Goal: Task Accomplishment & Management: Use online tool/utility

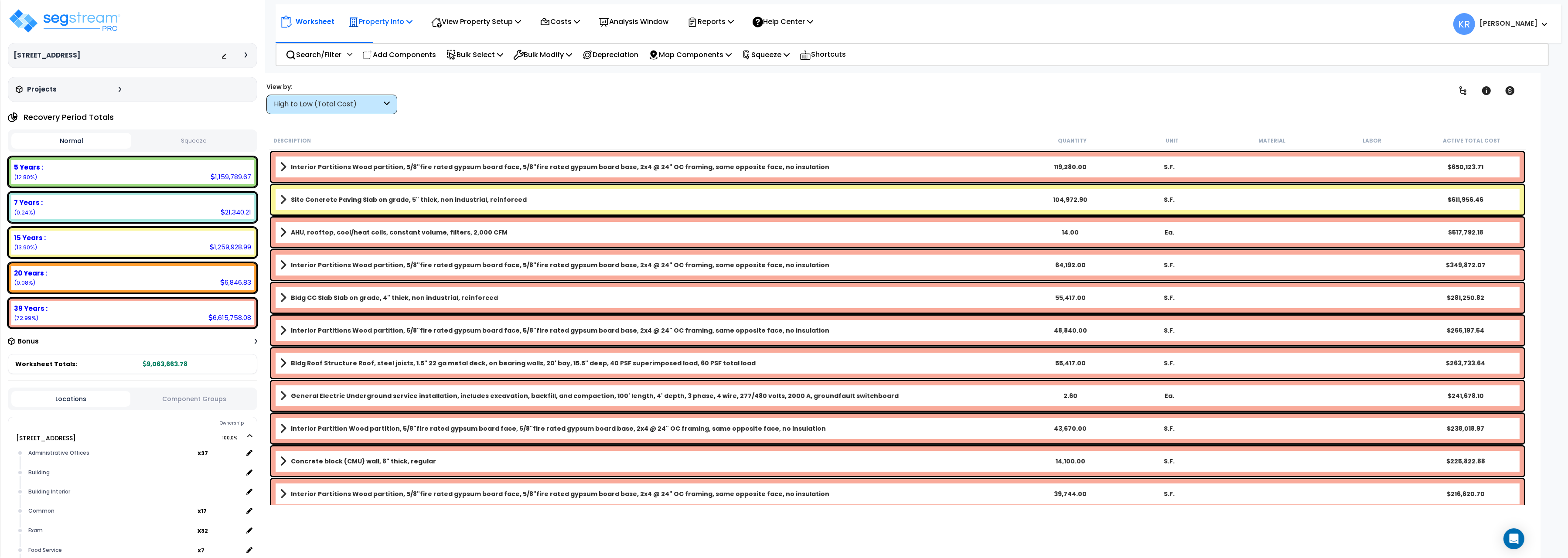
click at [389, 15] on div "Property Info" at bounding box center [380, 21] width 64 height 21
click at [569, 18] on p "Costs" at bounding box center [560, 21] width 40 height 12
click at [567, 46] on link "Indirect Costs" at bounding box center [578, 42] width 87 height 18
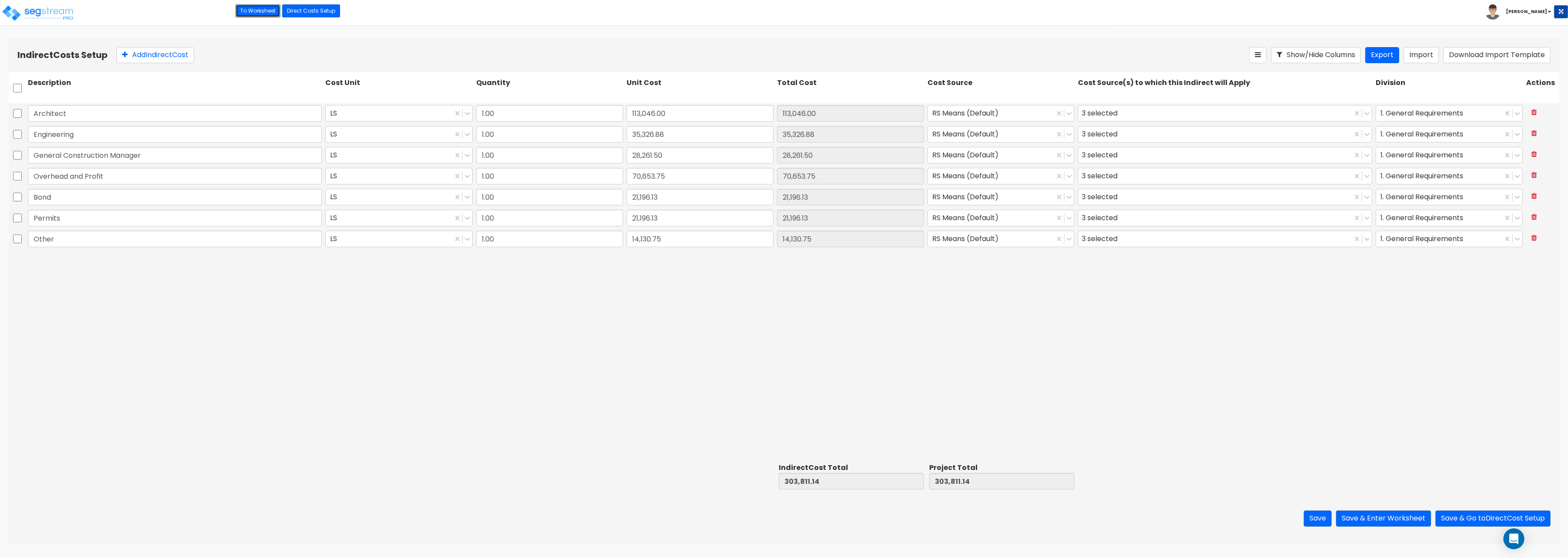
click at [251, 12] on link "To Worksheet" at bounding box center [258, 11] width 45 height 13
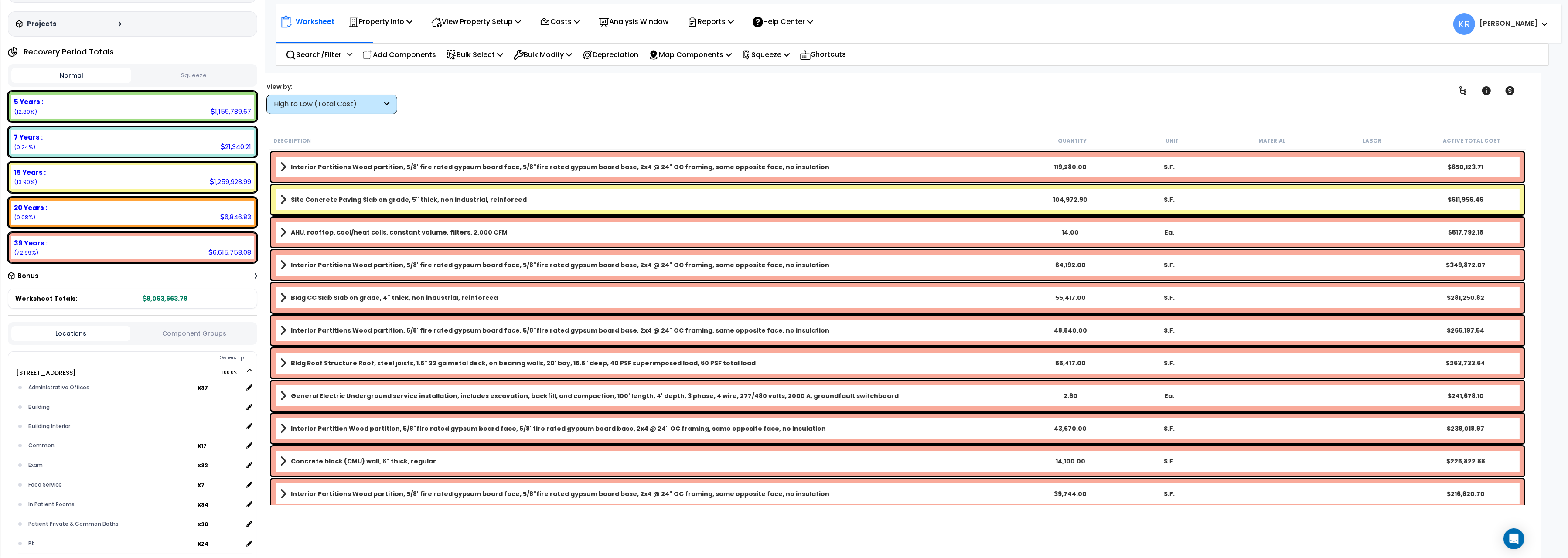
scroll to position [146, 0]
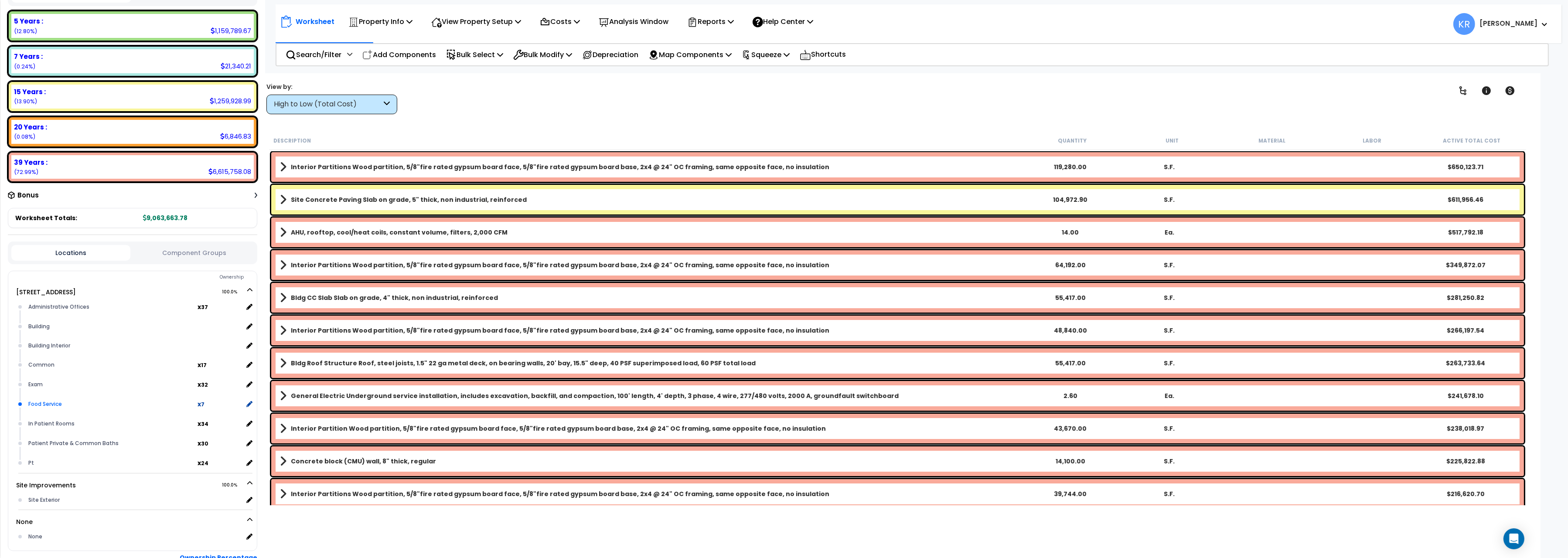
click at [62, 400] on div "Food Service" at bounding box center [112, 404] width 171 height 11
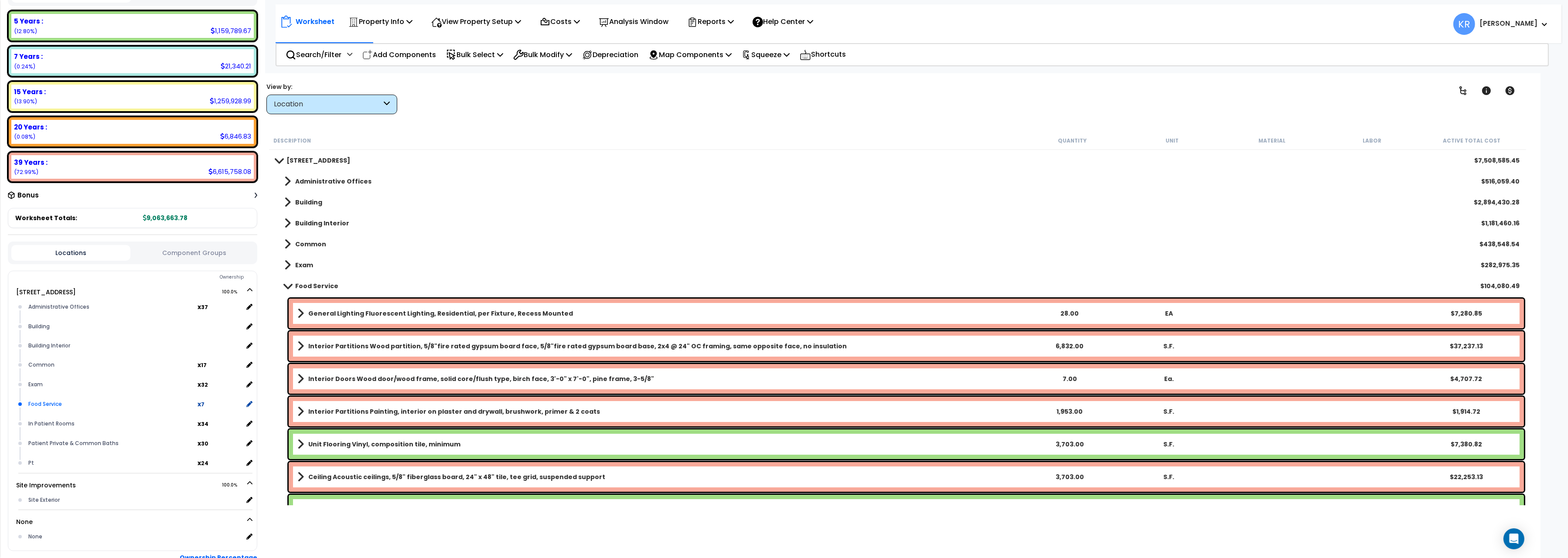
click at [62, 400] on div "Food Service" at bounding box center [112, 404] width 171 height 11
click at [253, 404] on form "204 Energy Pkwy 100.0% Administrative Offices x" at bounding box center [141, 416] width 229 height 260
click at [251, 401] on icon at bounding box center [248, 404] width 8 height 8
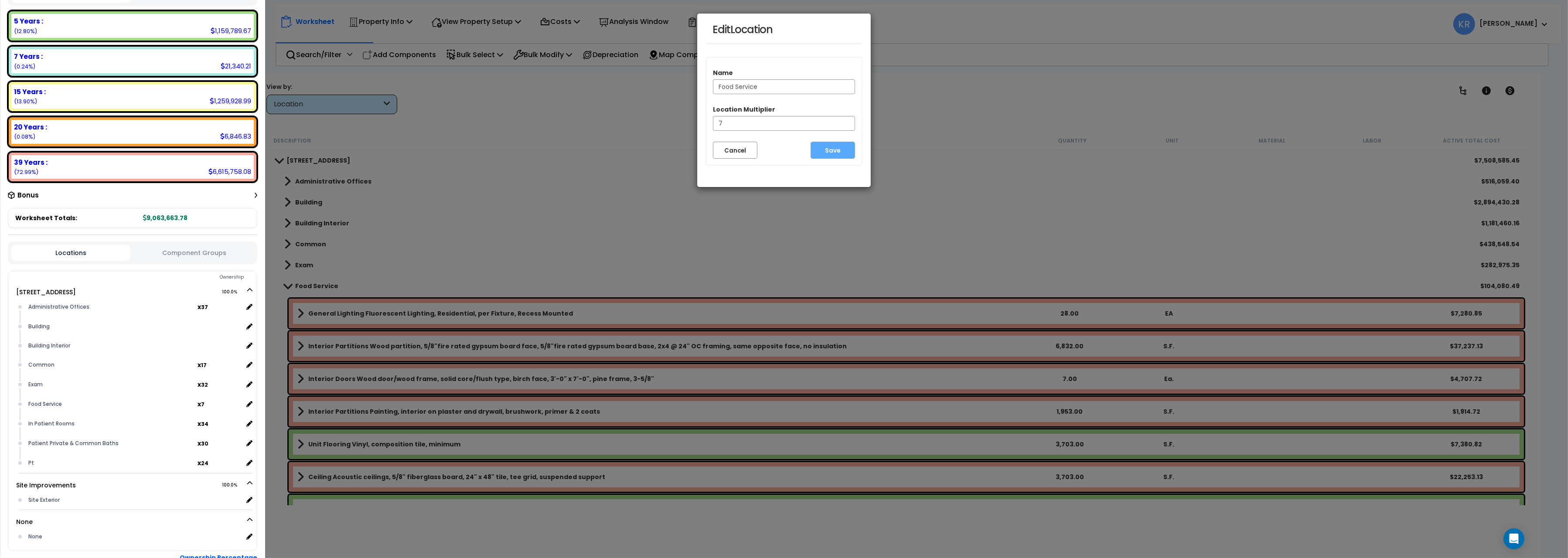
click at [783, 89] on input "Food Service" at bounding box center [784, 87] width 142 height 15
type input "Food Service Areas"
click at [839, 125] on input "7" at bounding box center [784, 123] width 142 height 15
click at [836, 148] on button "Save" at bounding box center [833, 150] width 45 height 17
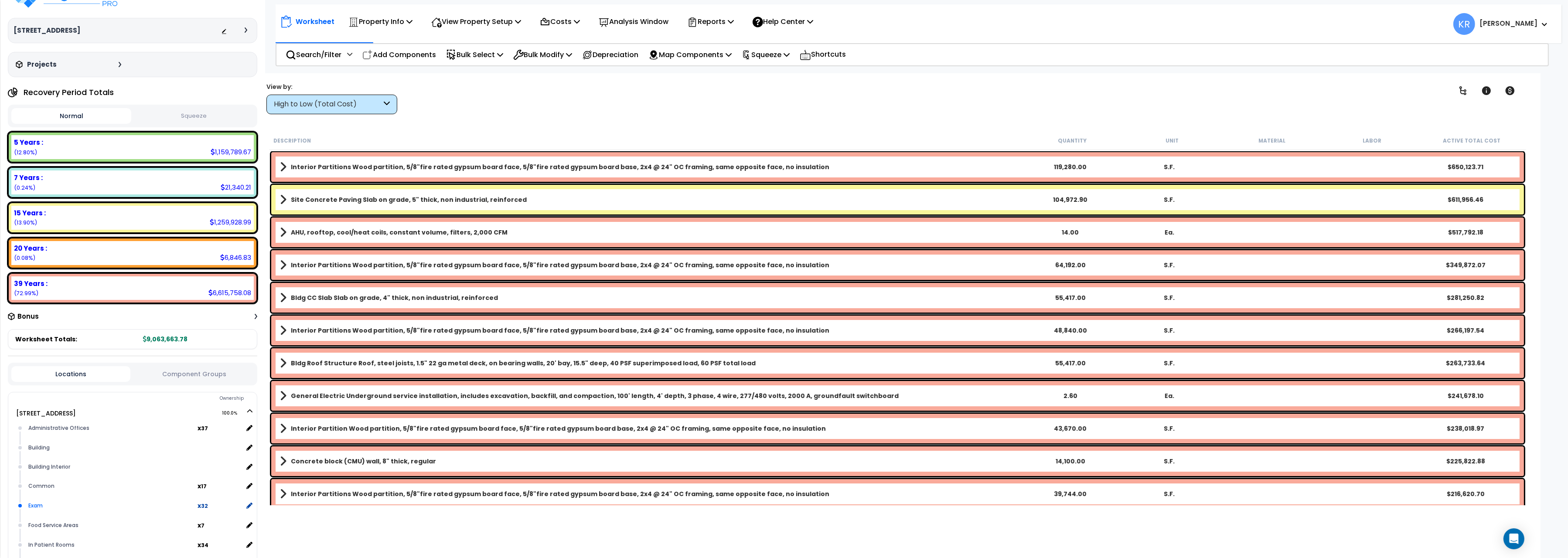
scroll to position [198, 0]
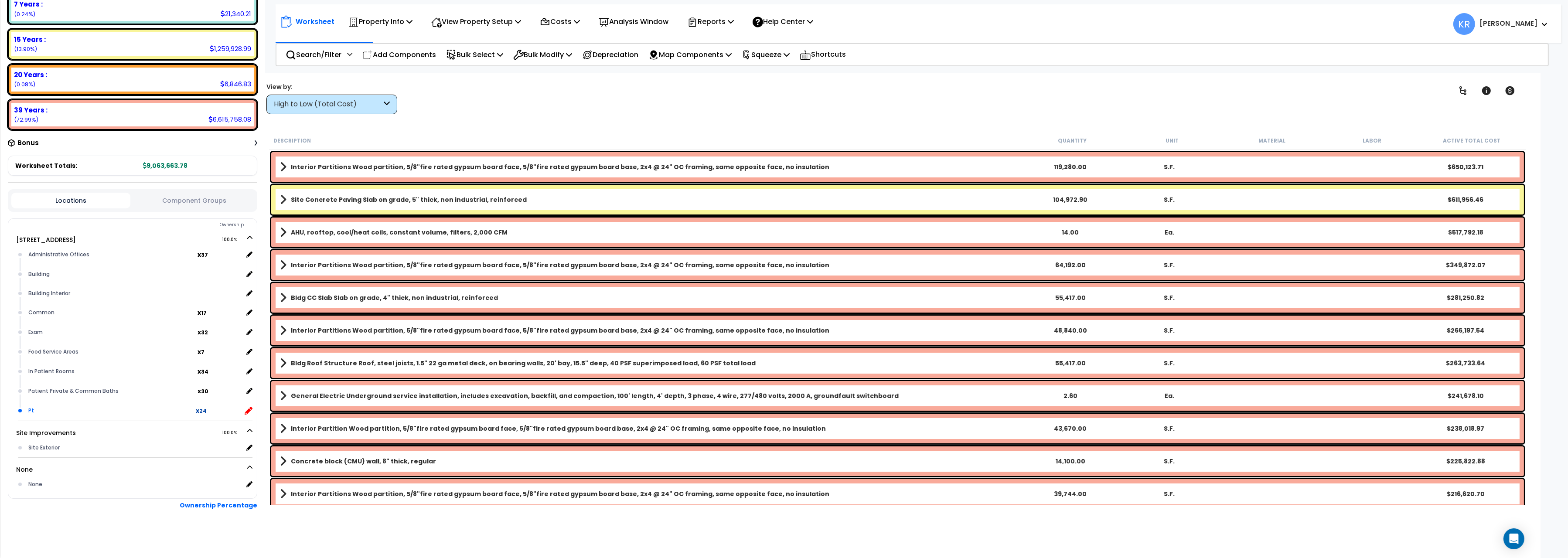
click at [248, 408] on icon at bounding box center [248, 411] width 8 height 8
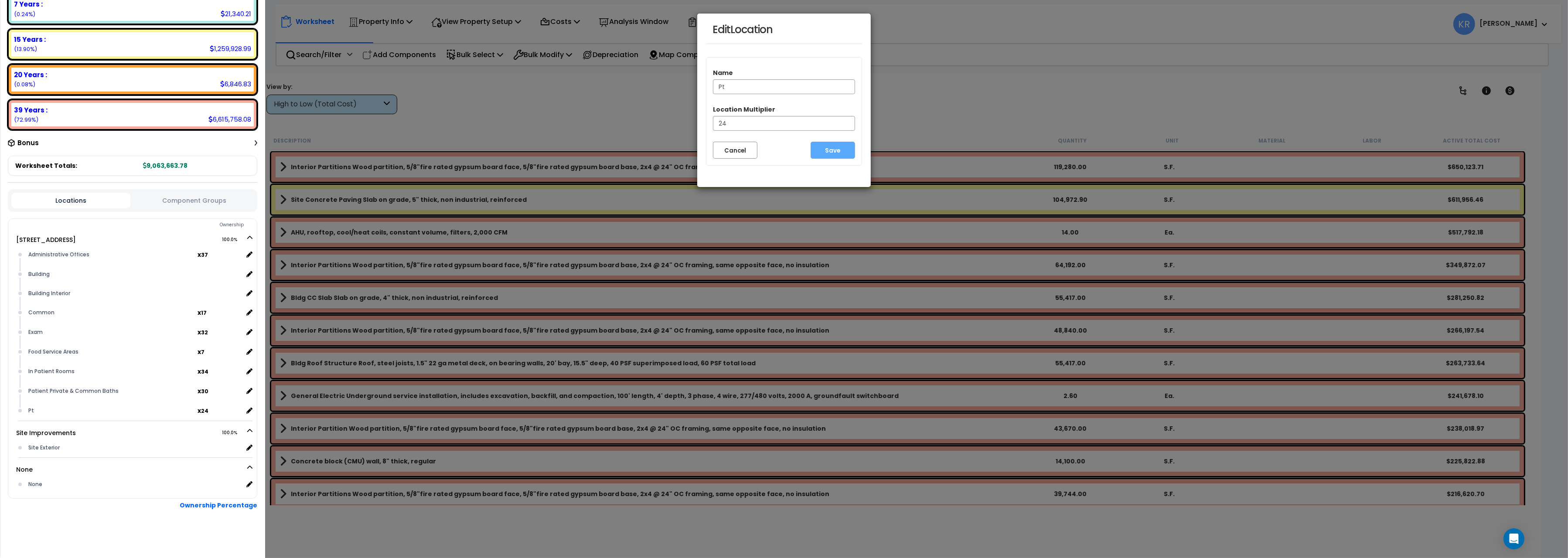
drag, startPoint x: 751, startPoint y: 94, endPoint x: 634, endPoint y: 91, distance: 117.0
click at [713, 91] on input "Pt" at bounding box center [784, 87] width 142 height 15
type input "Physical Therapy Rooms"
click at [834, 150] on button "Save" at bounding box center [833, 150] width 45 height 17
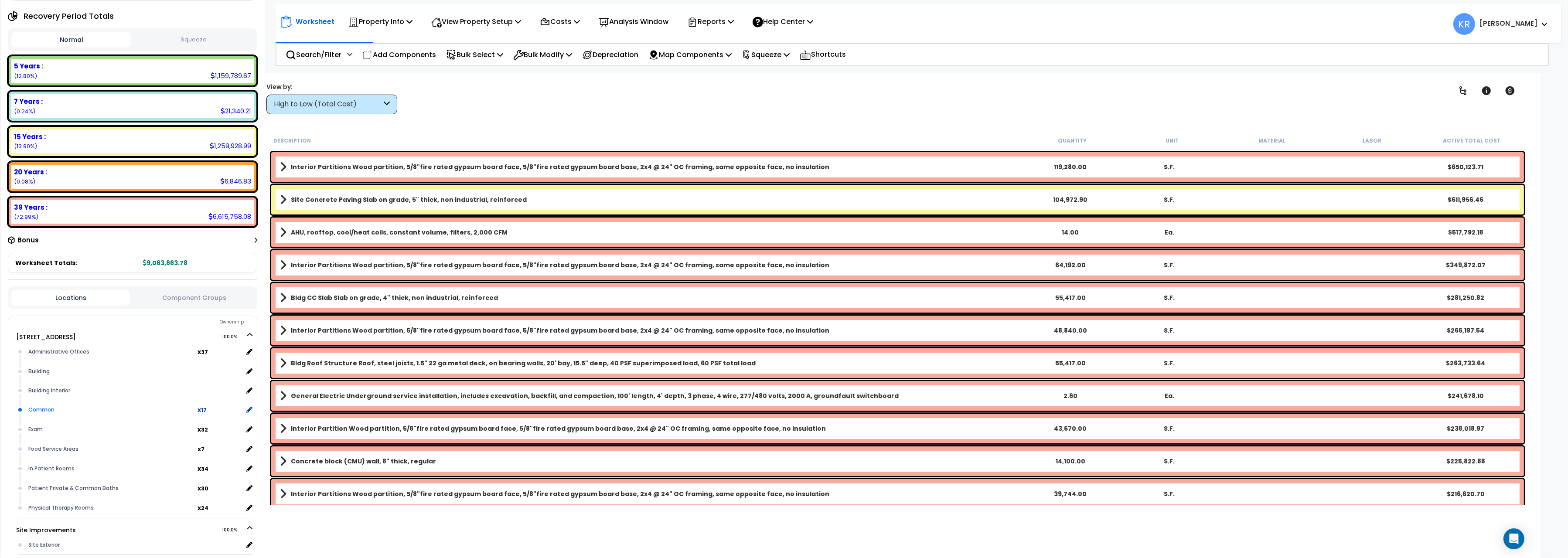
scroll to position [171, 0]
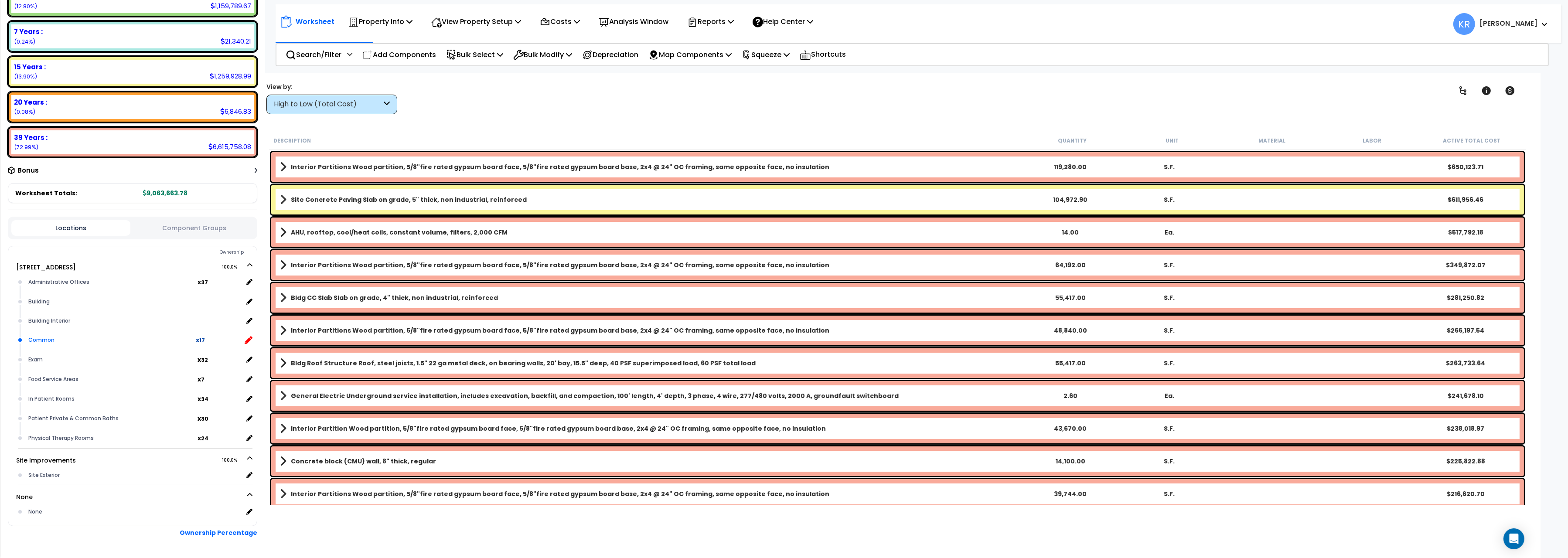
click at [248, 337] on icon at bounding box center [248, 340] width 8 height 8
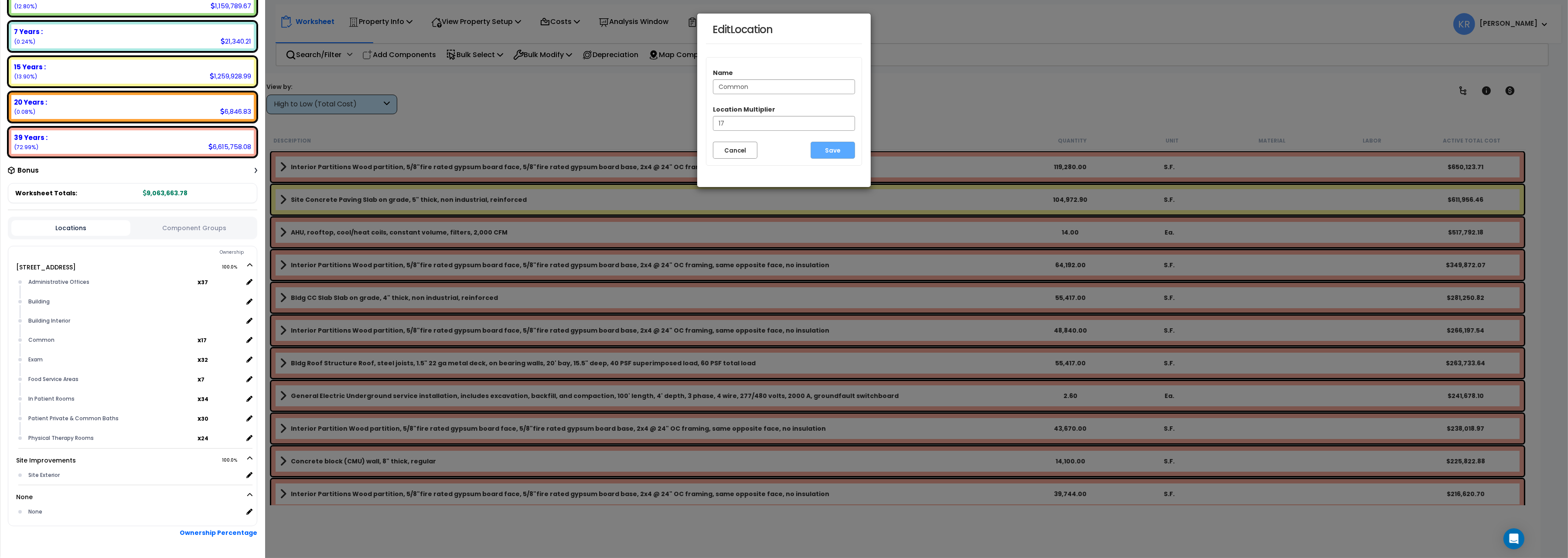
click at [792, 88] on input "Common" at bounding box center [784, 87] width 142 height 15
type input "Common Areas"
click at [834, 153] on button "Save" at bounding box center [833, 150] width 45 height 17
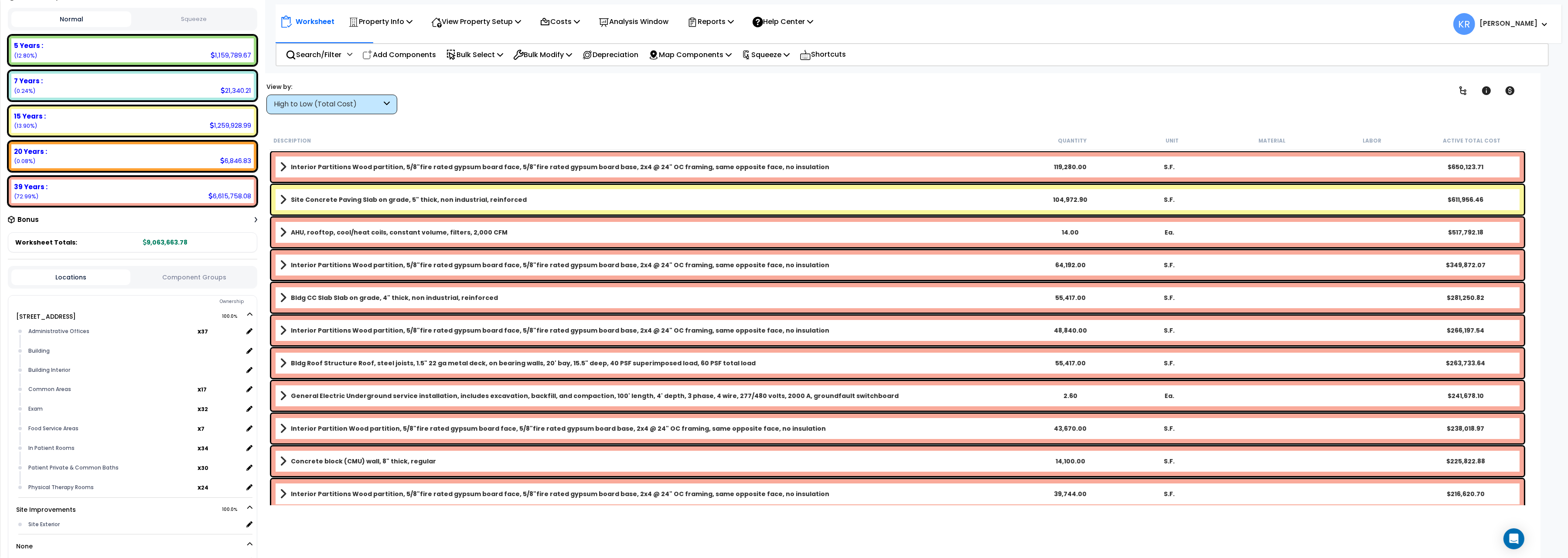
scroll to position [122, 0]
click at [248, 405] on icon at bounding box center [248, 408] width 8 height 8
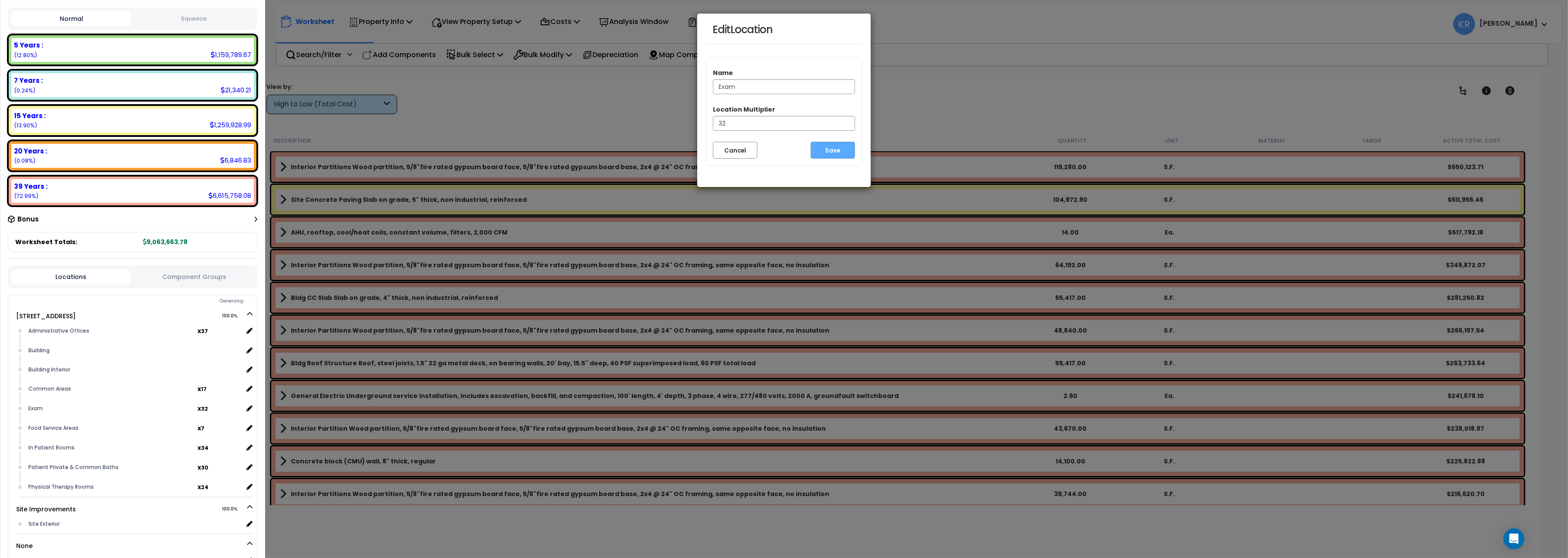
click at [751, 89] on input "Exam" at bounding box center [784, 87] width 142 height 15
type input "Exam Rooms"
click at [826, 154] on button "Save" at bounding box center [833, 150] width 45 height 17
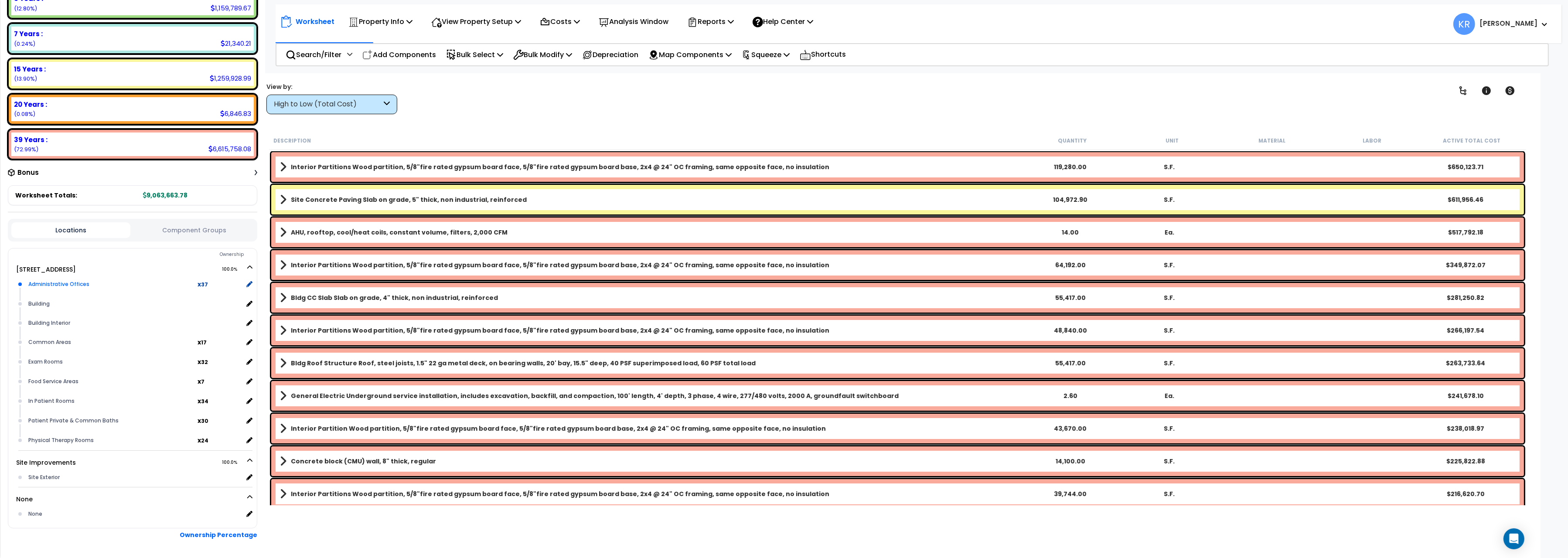
scroll to position [171, 0]
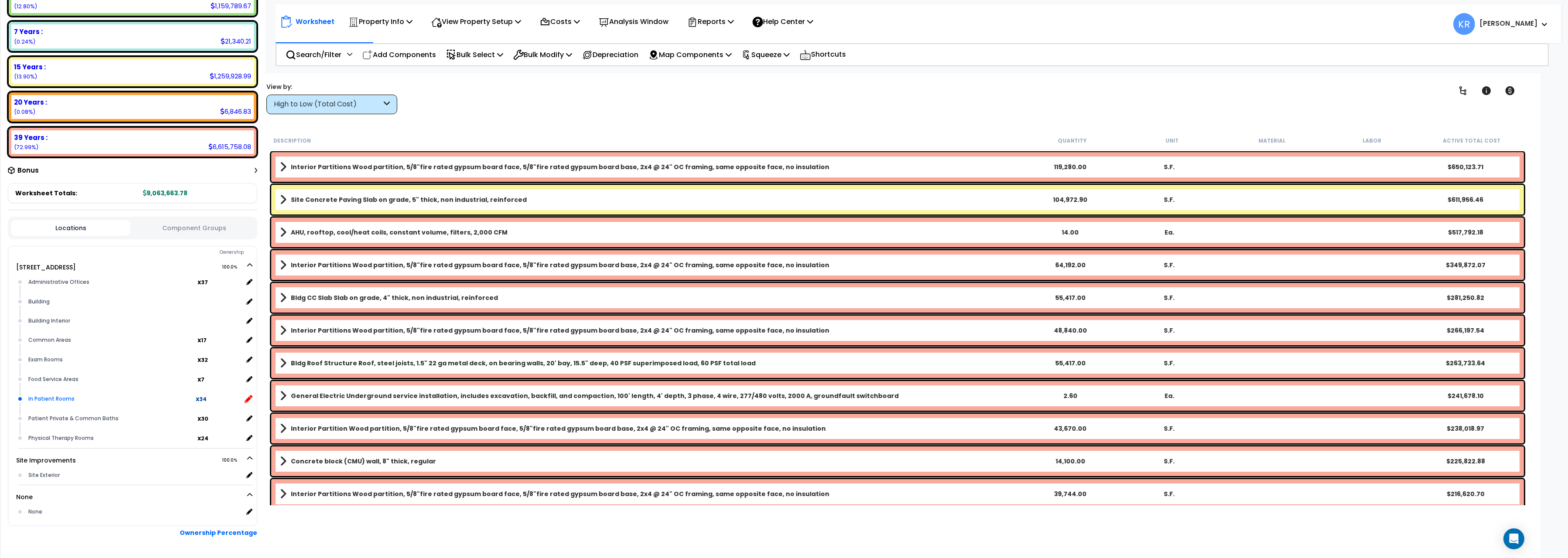
click at [248, 398] on icon at bounding box center [248, 399] width 8 height 8
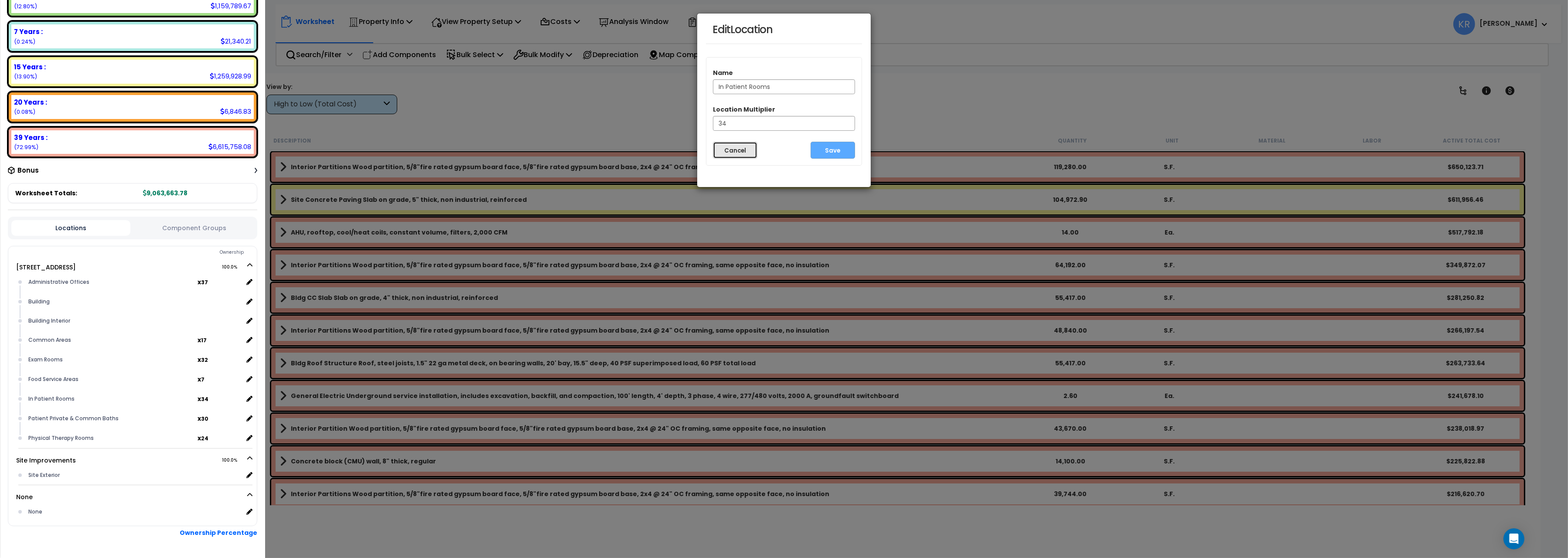
click at [723, 149] on button "Cancel" at bounding box center [735, 150] width 45 height 17
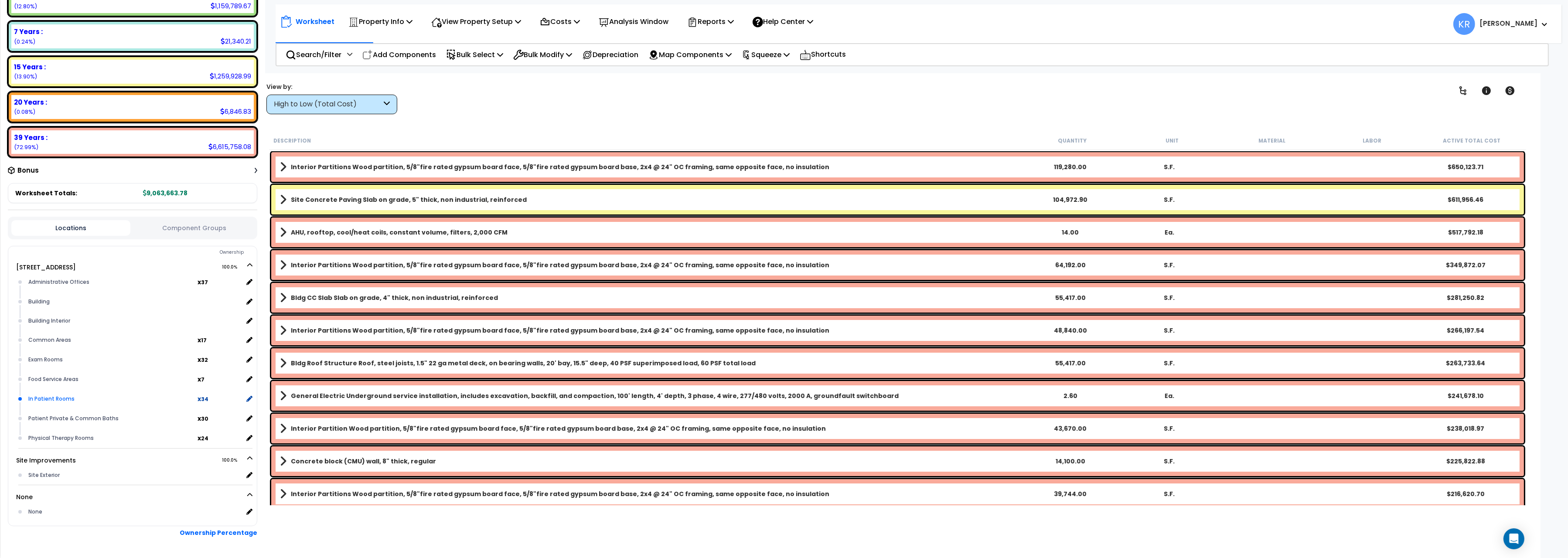
click at [66, 396] on div "In Patient Rooms" at bounding box center [112, 399] width 171 height 11
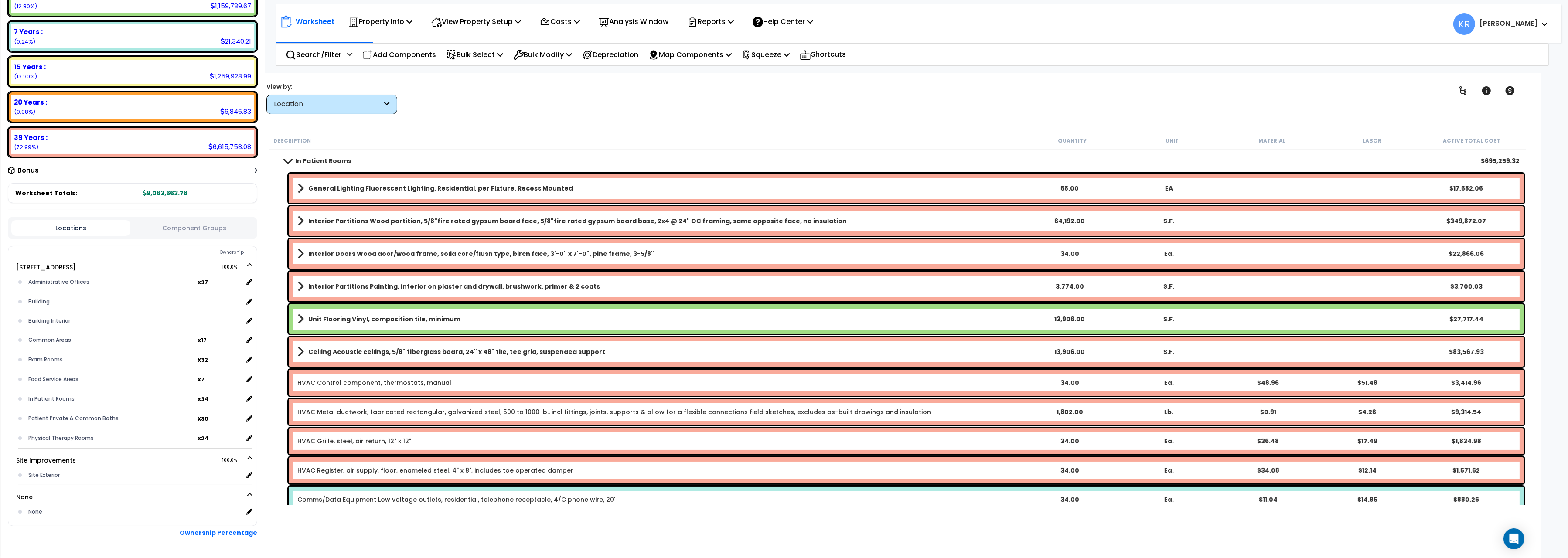
scroll to position [195, 0]
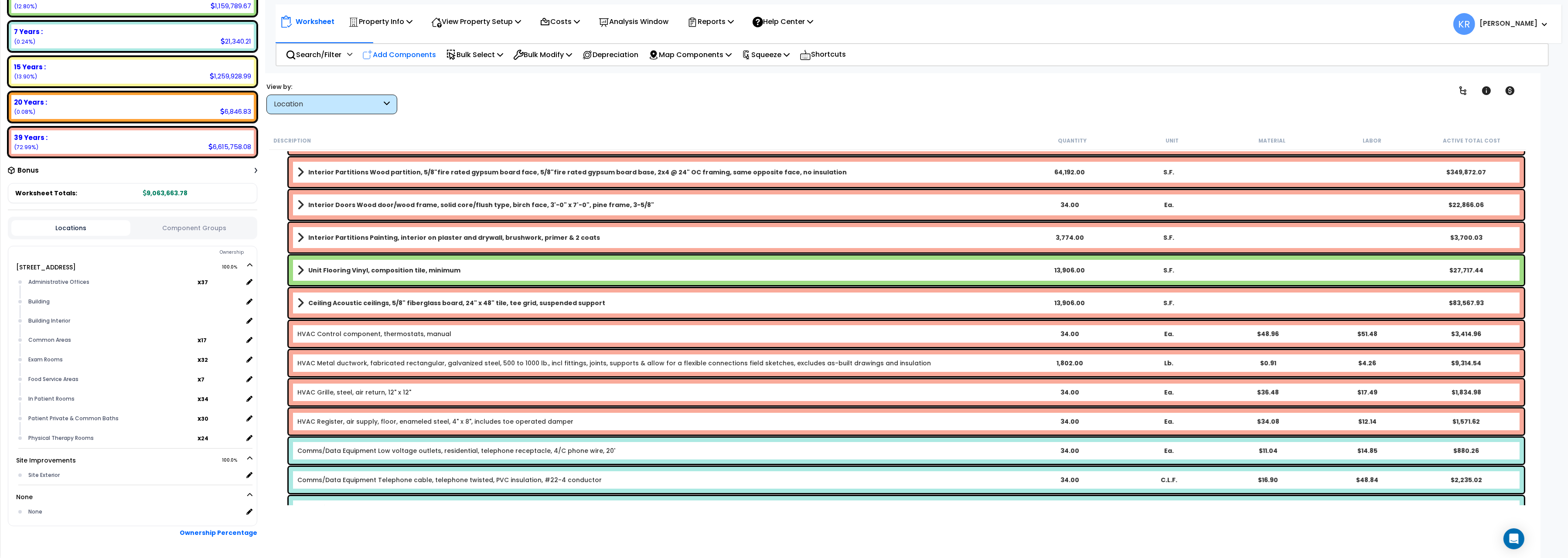
click at [401, 52] on p "Add Components" at bounding box center [399, 54] width 74 height 12
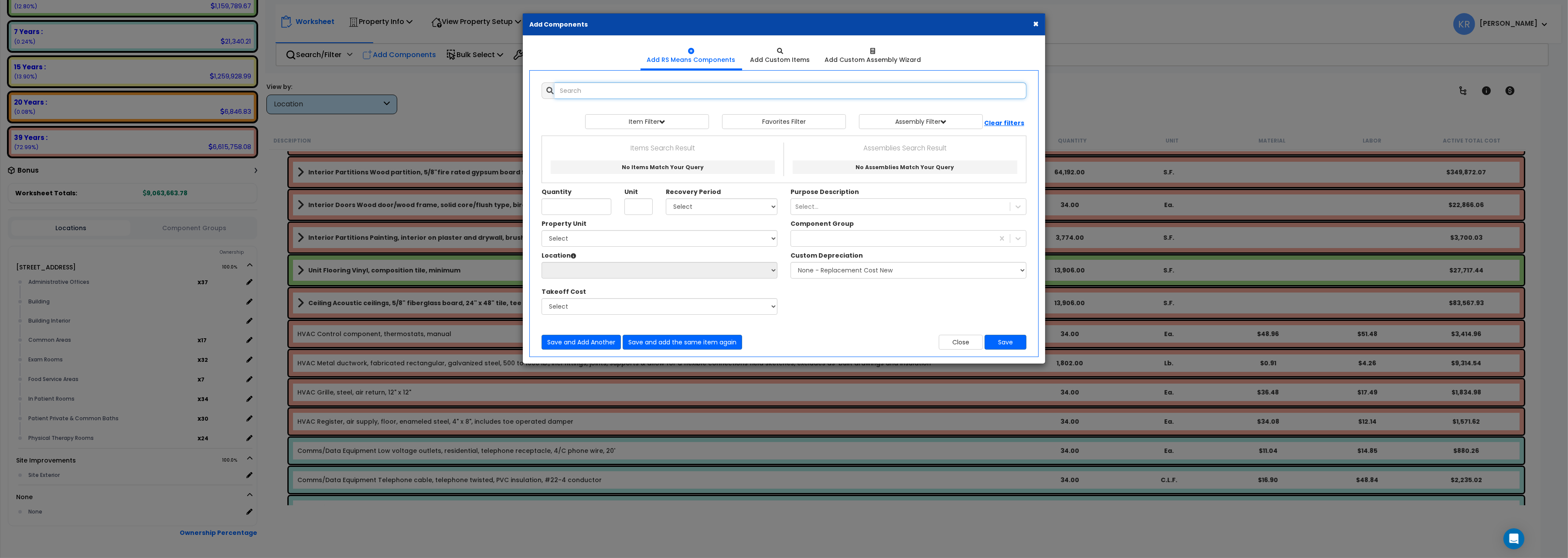
select select
click at [642, 87] on input "text" at bounding box center [790, 90] width 472 height 17
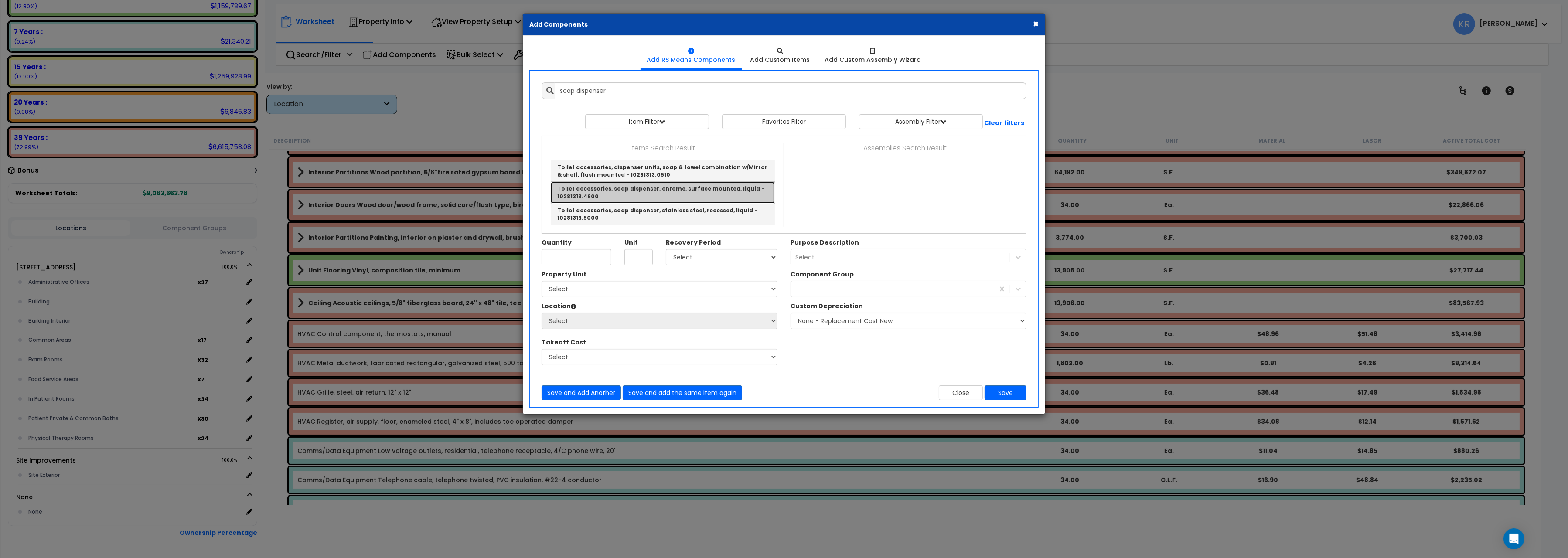
click at [691, 189] on link "Toilet accessories, soap dispenser, chrome, surface mounted, liquid - 10281313.…" at bounding box center [662, 193] width 224 height 21
type input "Toilet accessories, soap dispenser, chrome, surface mounted, liquid - 10281313.…"
type input "Ea."
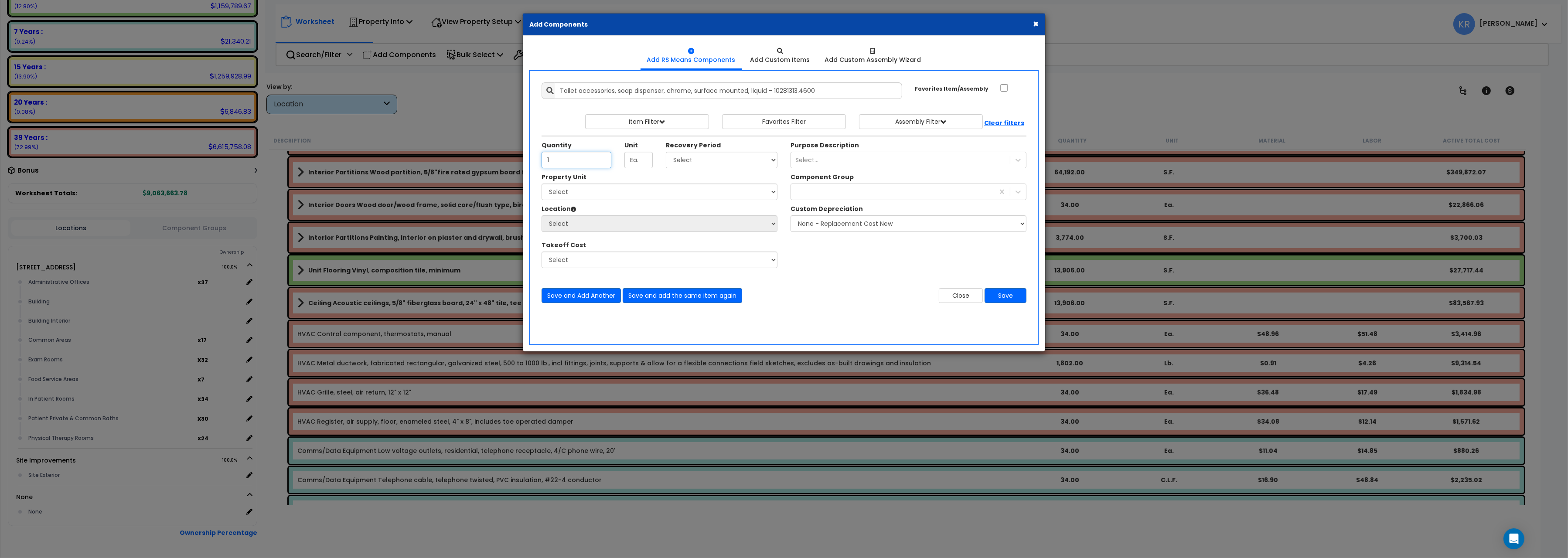
type input "1"
click at [666, 152] on select "Select 5 Years 7 Years 15 Years 20 Years 39 Years 27.5 Year" at bounding box center [721, 160] width 112 height 17
select select "5Y"
click option "5 Years" at bounding box center [0, 0] width 0 height 0
click at [542, 184] on select "Select 204 Energy Pkwy Site Improvements" at bounding box center [660, 192] width 236 height 17
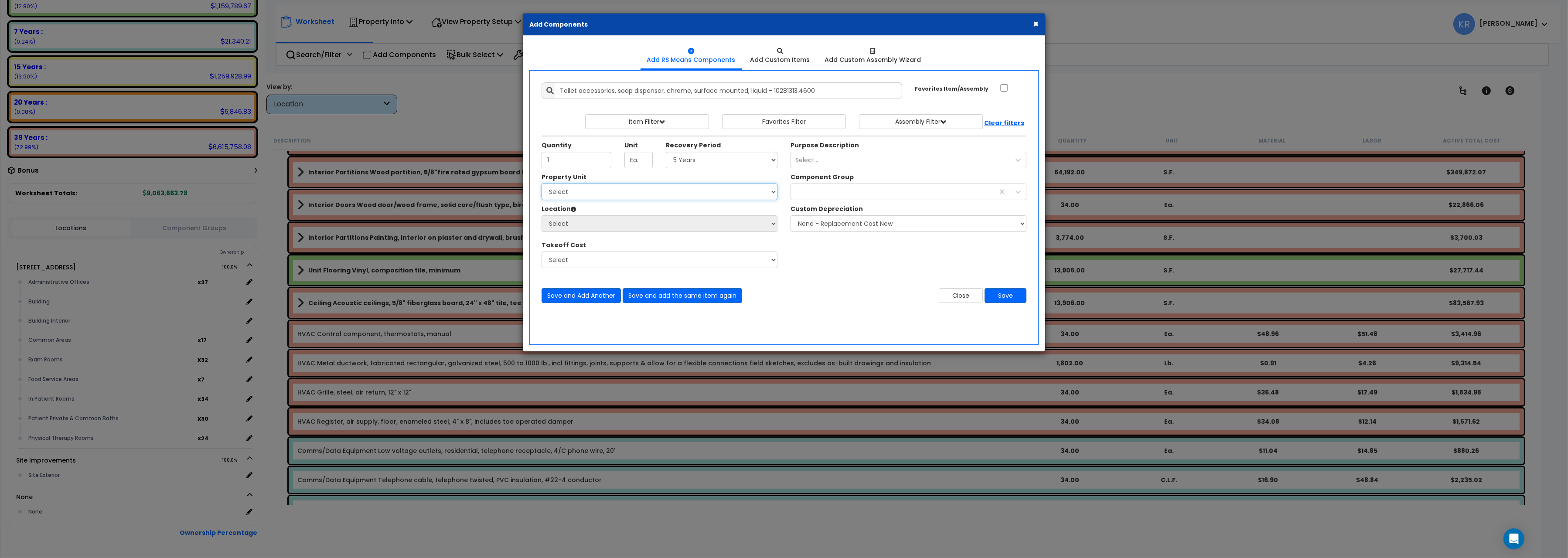
select select "162439"
click option "[STREET_ADDRESS]" at bounding box center [0, 0] width 0 height 0
click at [542, 215] on select "Select Administrative Offices Building Building Interior Common Areas Exam Room…" at bounding box center [660, 223] width 236 height 17
select select "461"
click option "Building Interior" at bounding box center [0, 0] width 0 height 0
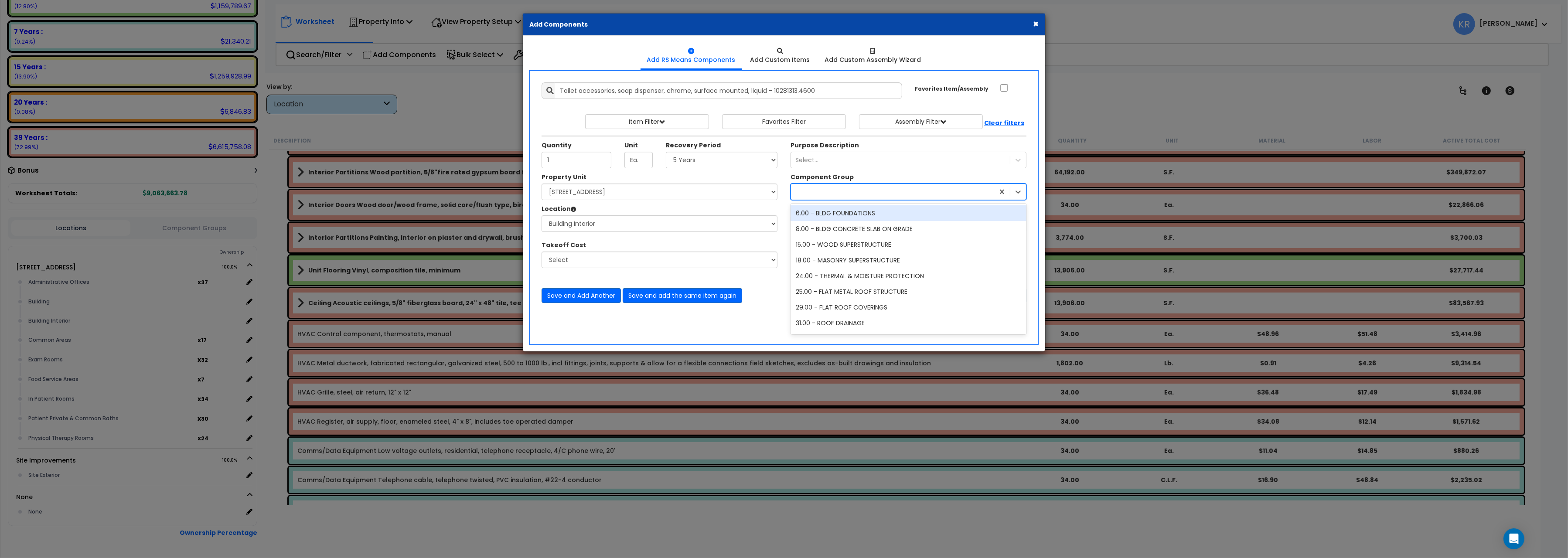
click at [823, 197] on div at bounding box center [892, 192] width 203 height 14
type input "291"
click at [861, 212] on div "291.00 - MEDICAL/DENTAL EQUIPMENT" at bounding box center [908, 213] width 236 height 16
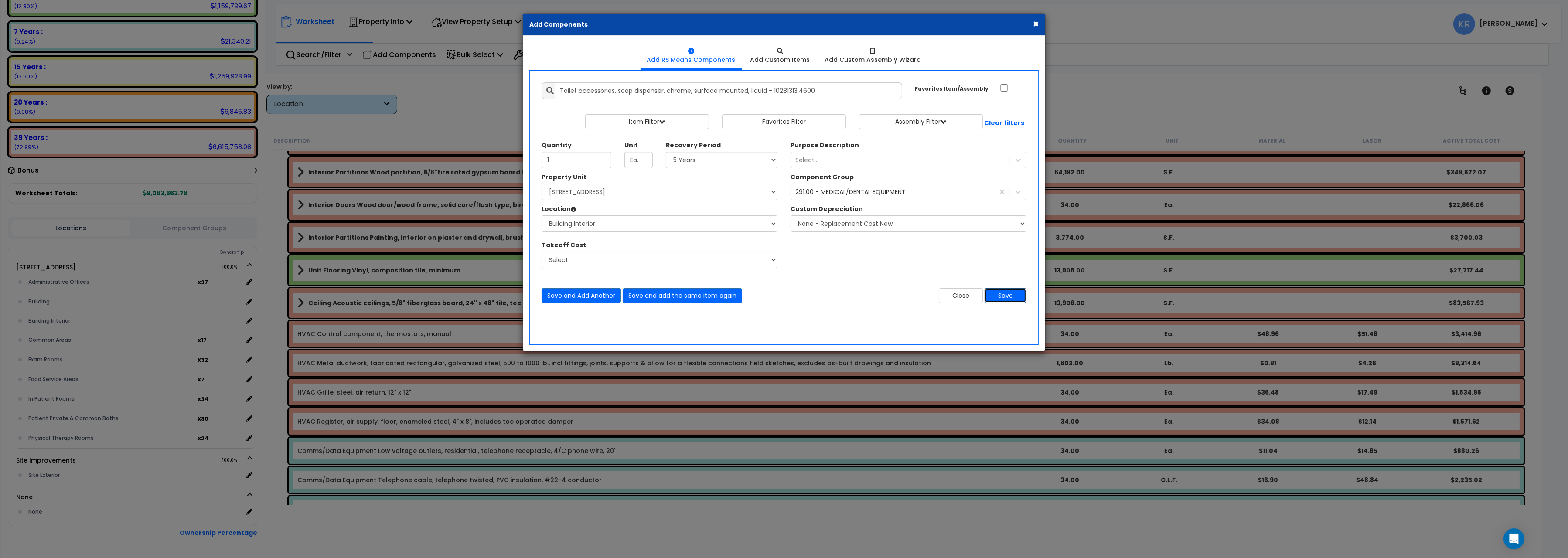
click at [1008, 297] on button "Save" at bounding box center [1005, 296] width 42 height 15
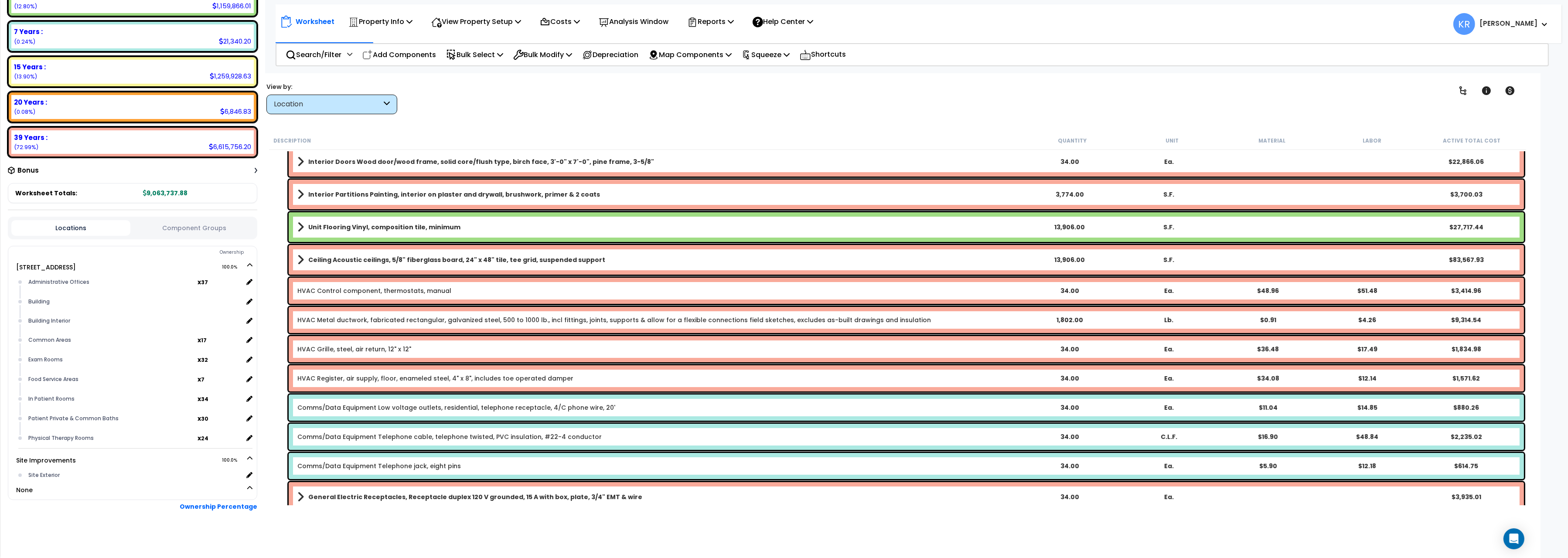
scroll to position [341, 0]
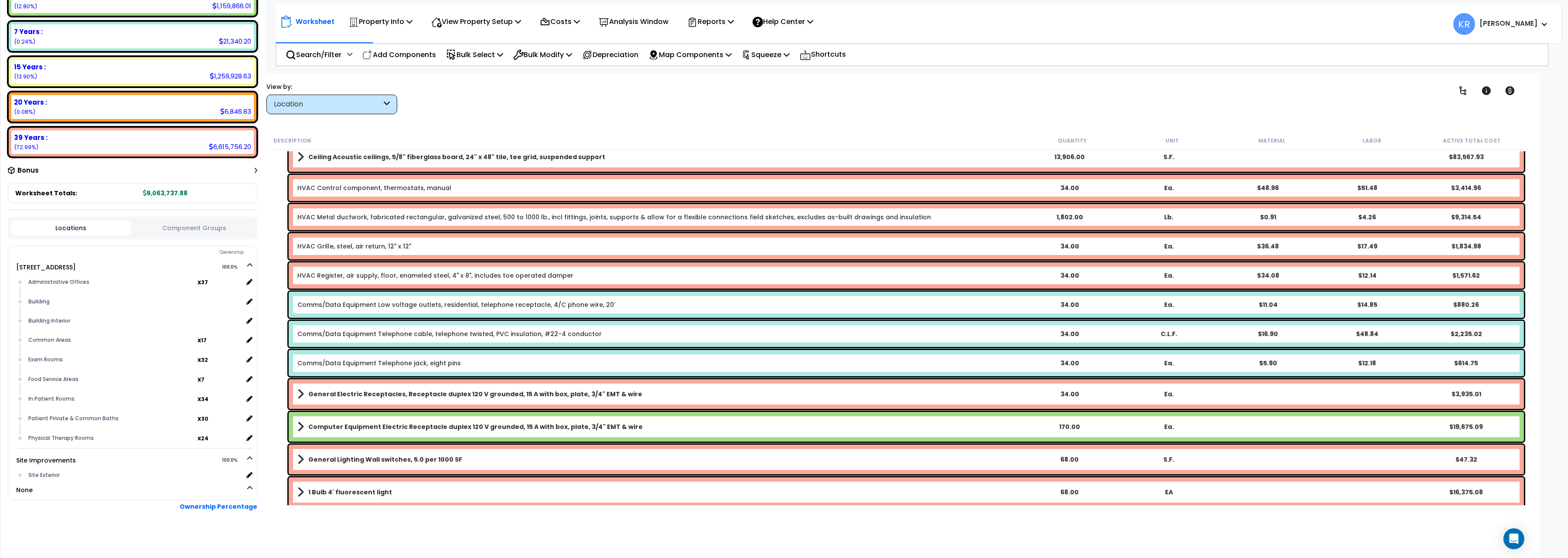
click at [433, 420] on div "Computer Equipment Electric Receptacle duplex 120 V grounded, 15 A with box, pl…" at bounding box center [906, 427] width 1235 height 29
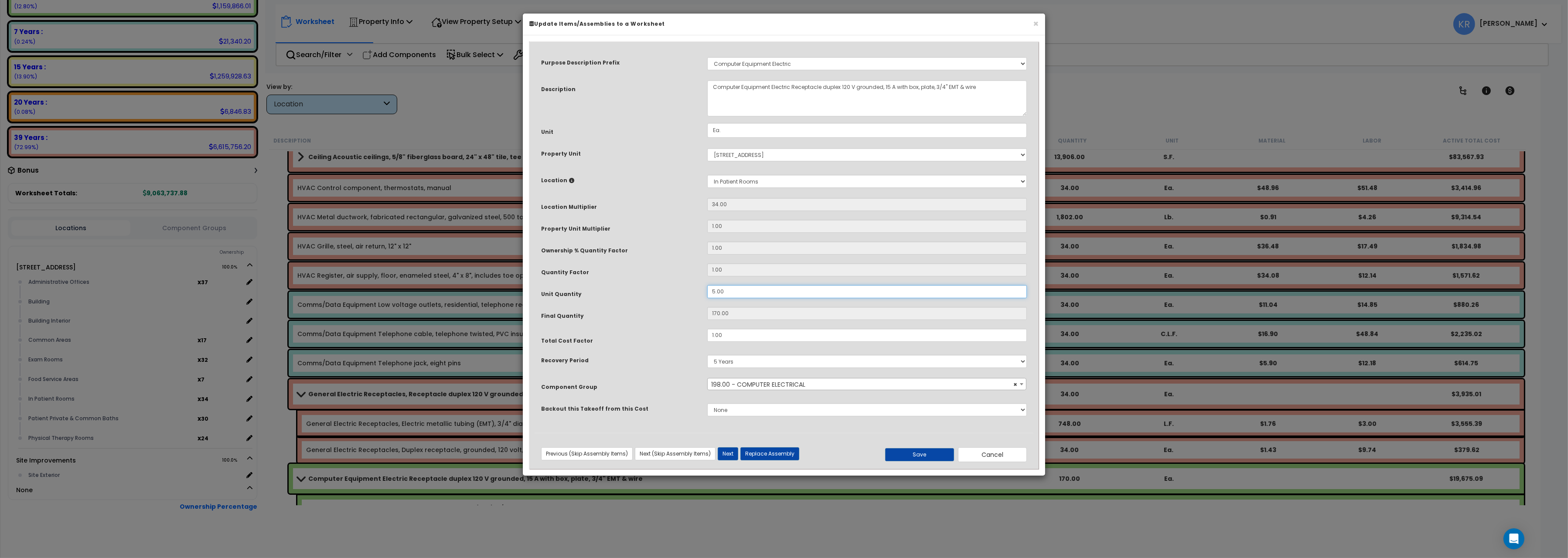
drag, startPoint x: 726, startPoint y: 293, endPoint x: 675, endPoint y: 284, distance: 51.8
click at [707, 285] on input "5.00" at bounding box center [867, 291] width 319 height 13
type input "170"
type input "8"
type input "272"
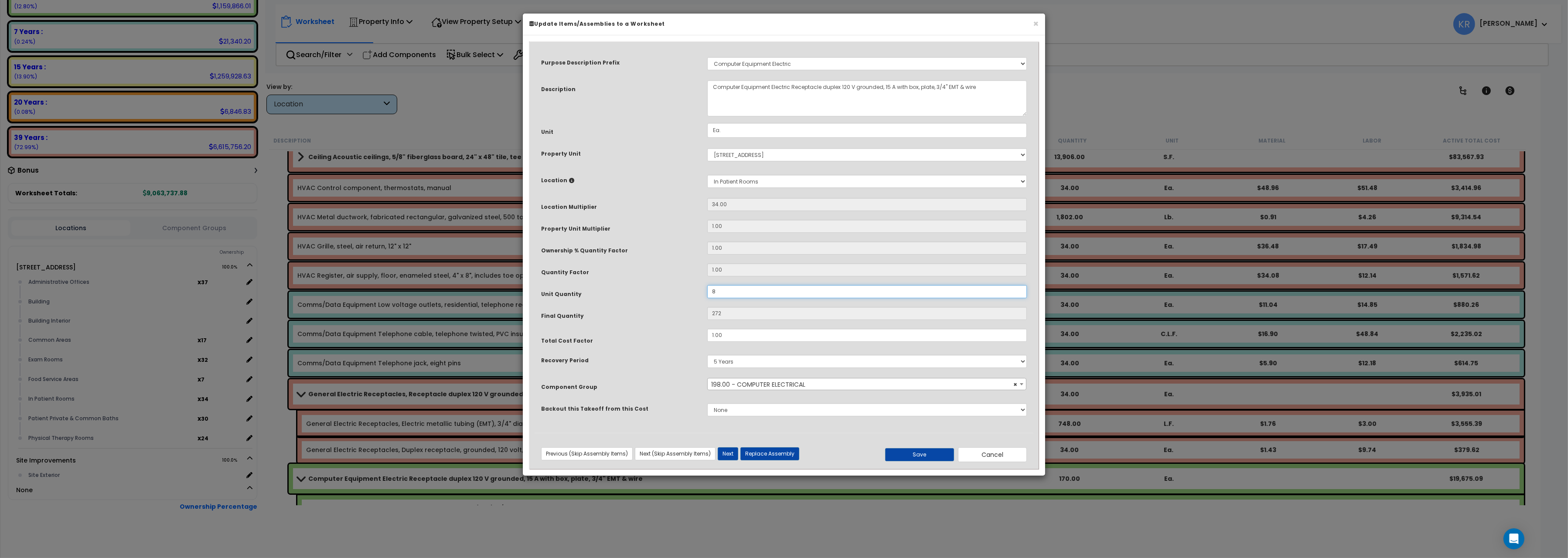
type input "8"
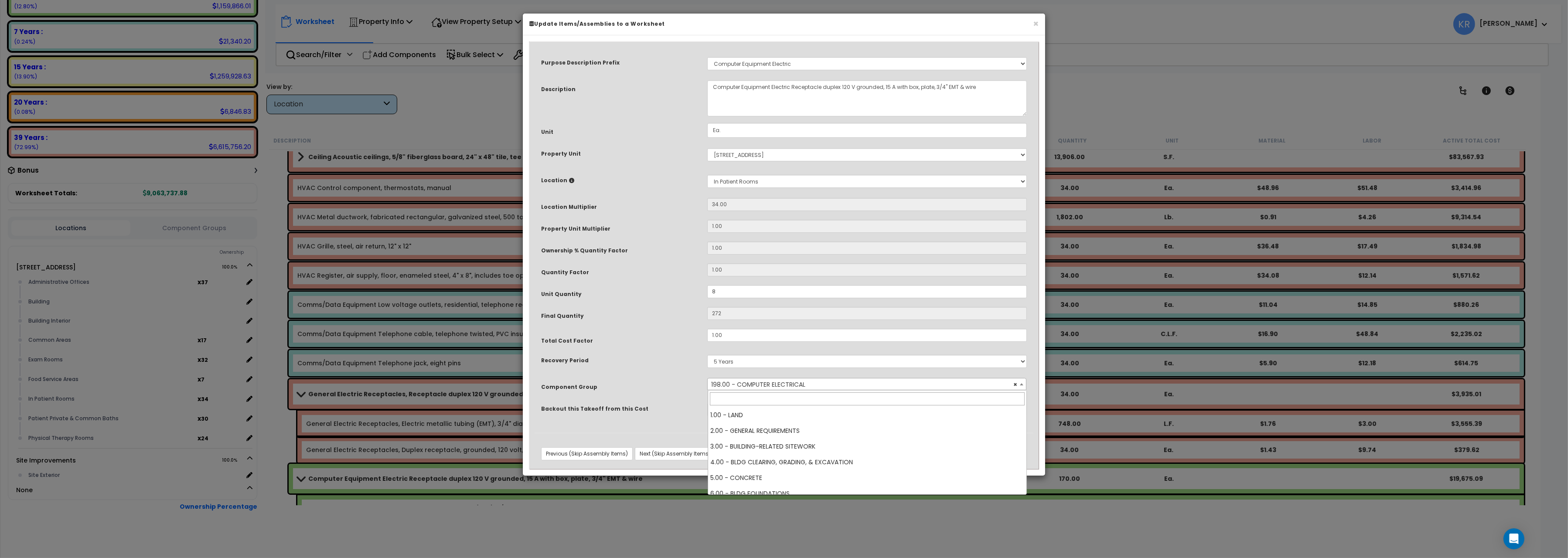
click at [816, 379] on span "× 198.00 - COMPUTER ELECTRICAL" at bounding box center [867, 385] width 319 height 12
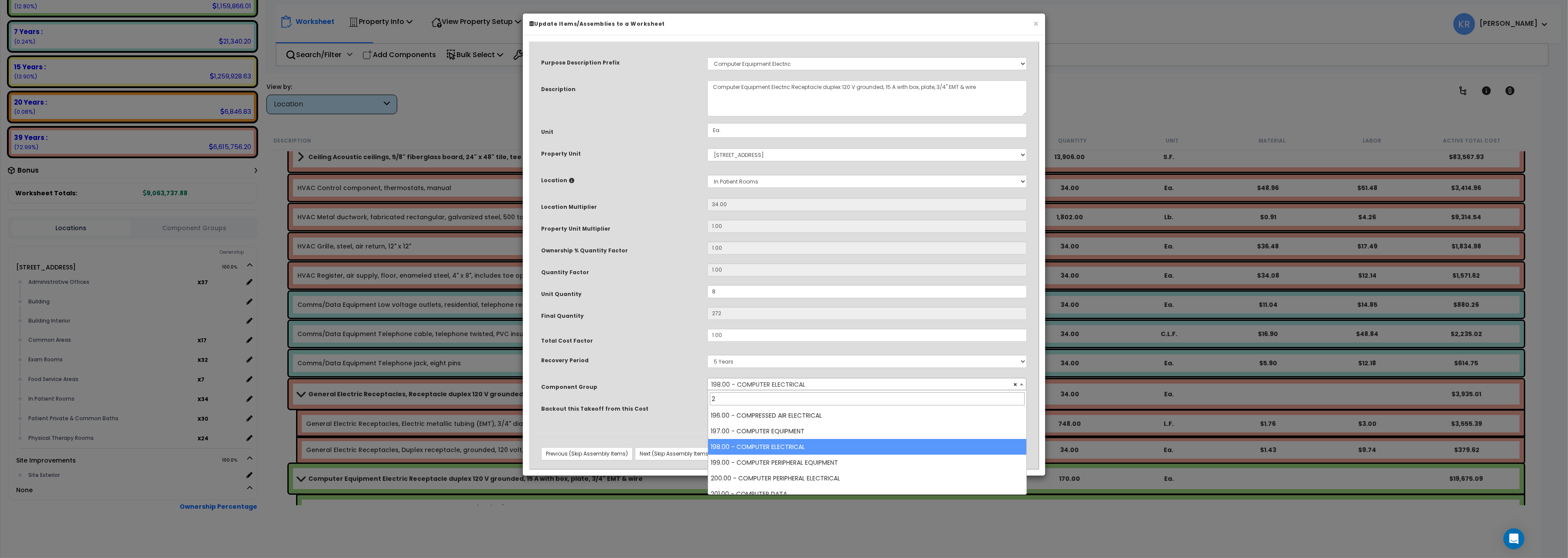
scroll to position [0, 0]
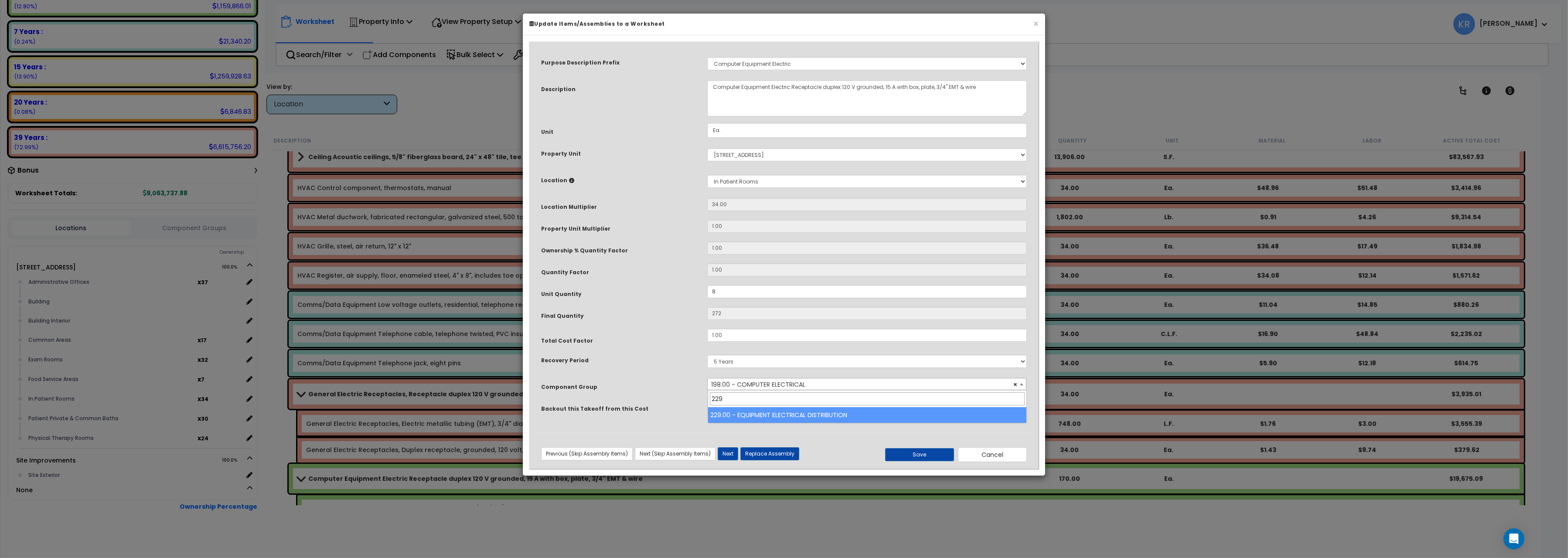
type input "229"
select select "57033"
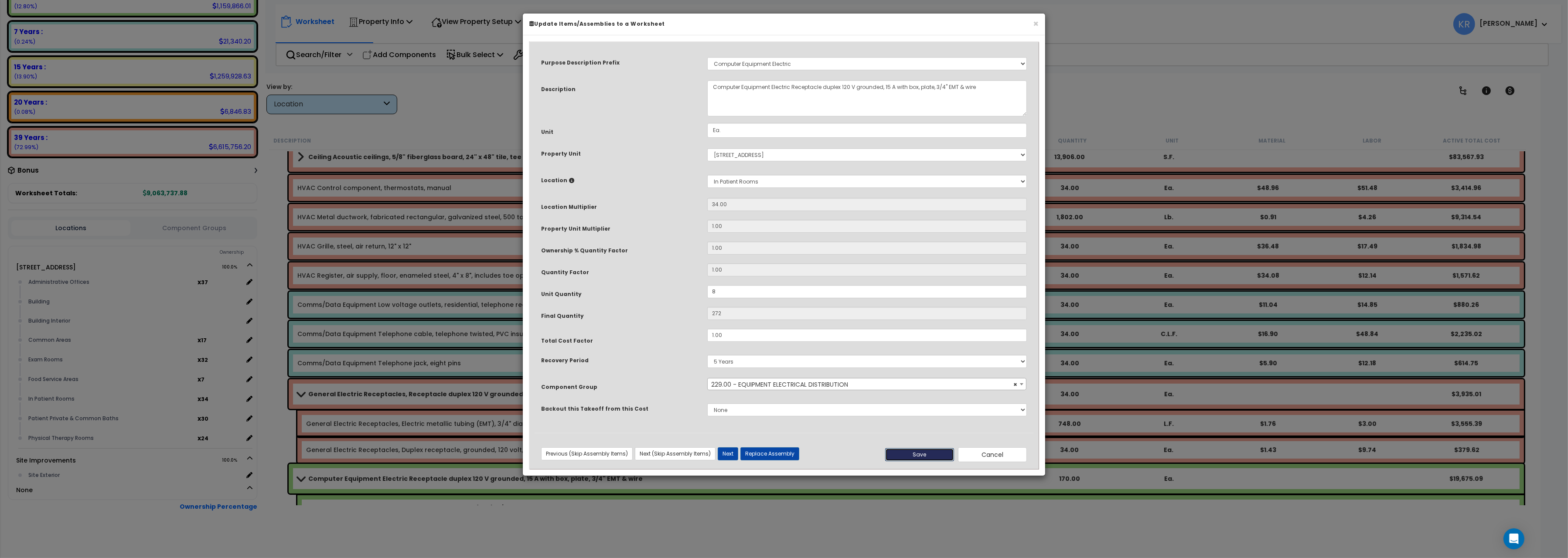
click at [926, 457] on button "Save" at bounding box center [919, 454] width 69 height 13
type input "8.00"
type input "272.00"
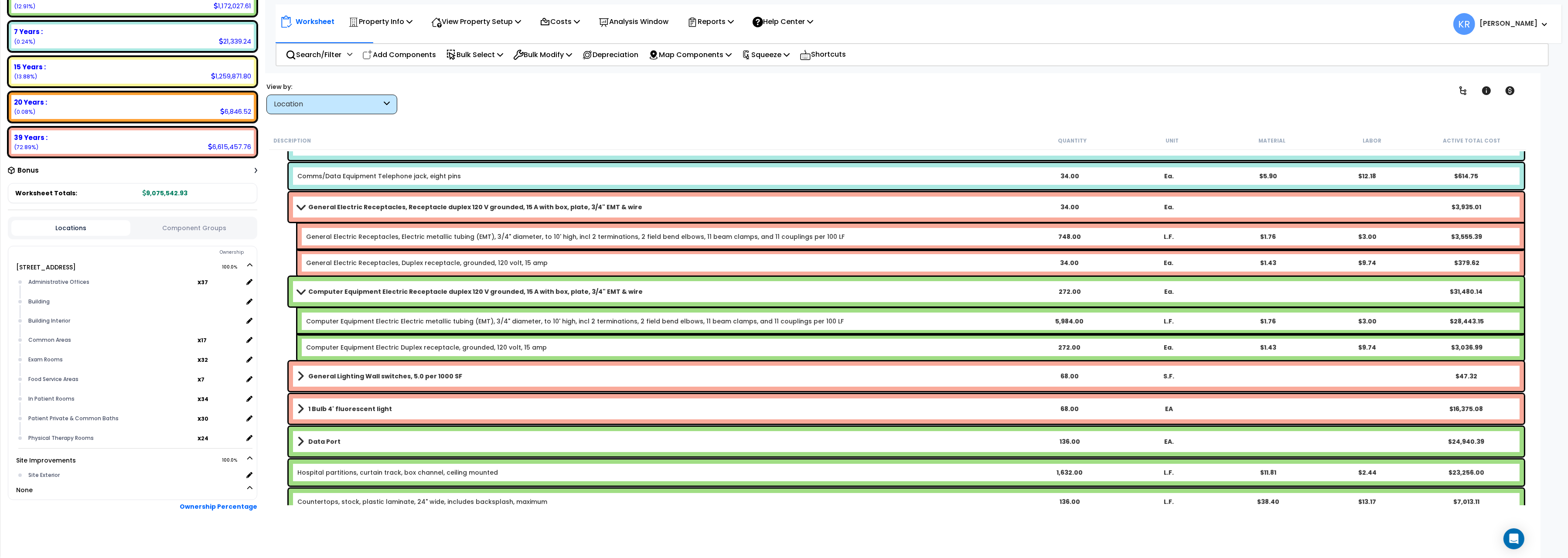
scroll to position [536, 0]
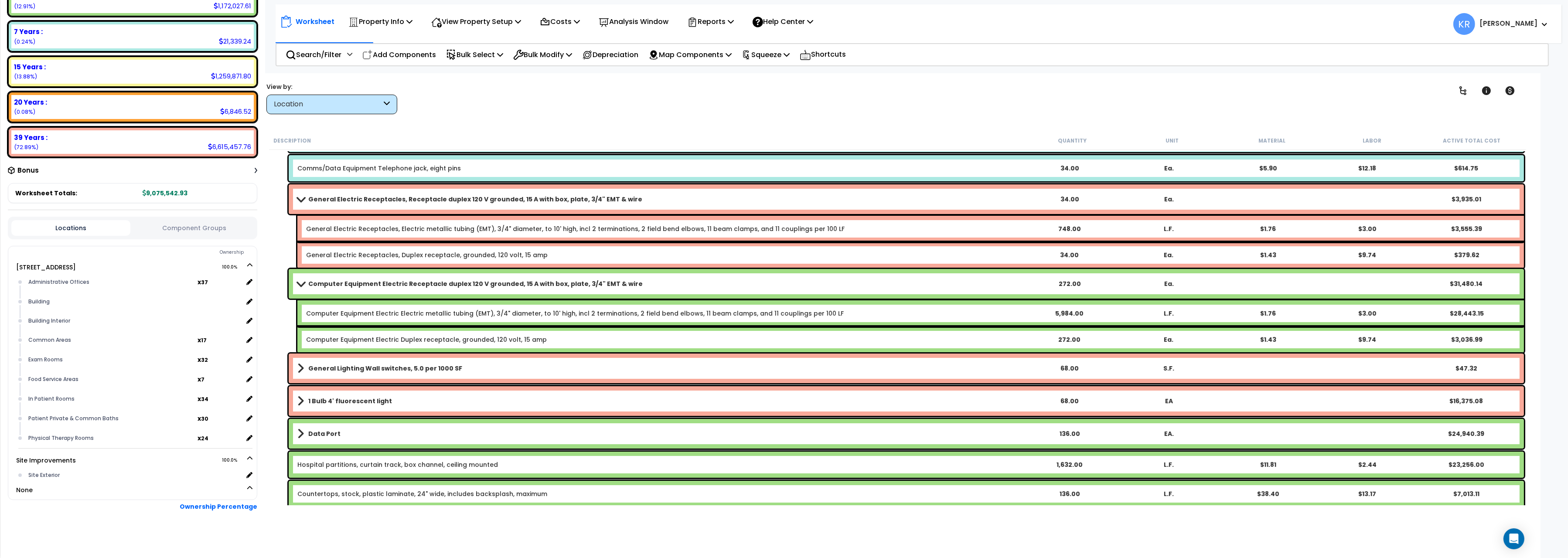
click at [364, 278] on link "Computer Equipment Electric Receptacle duplex 120 V grounded, 15 A with box, pl…" at bounding box center [658, 284] width 722 height 12
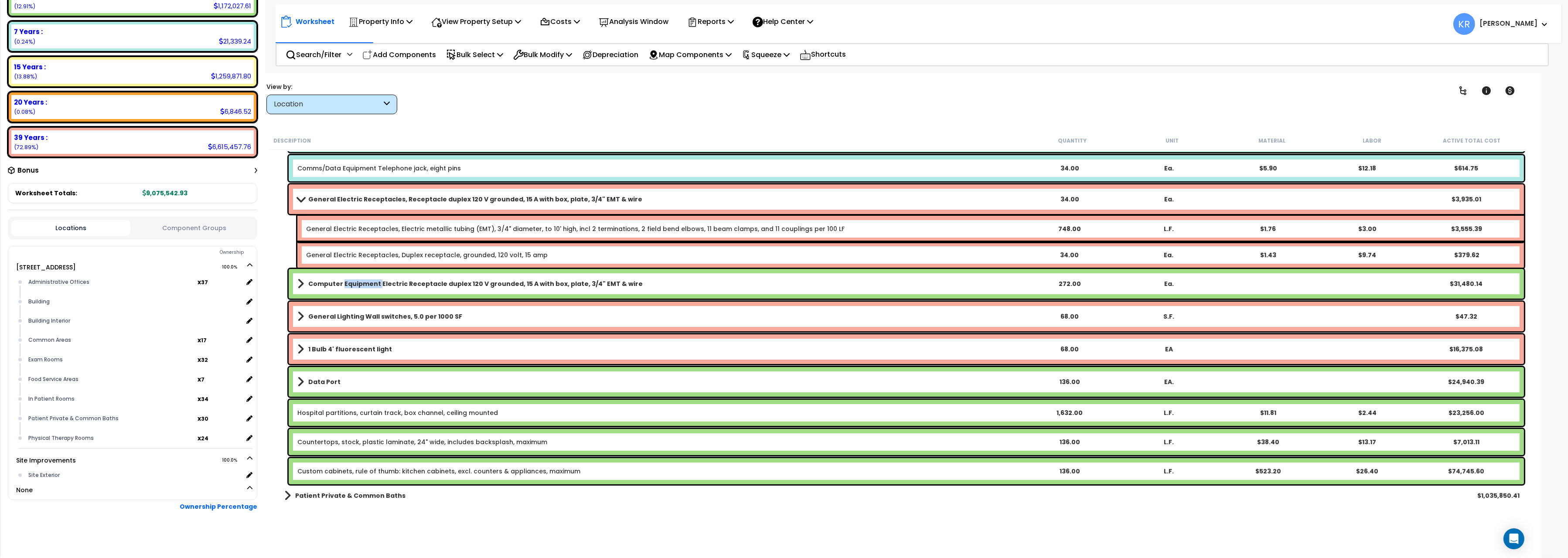
click at [364, 278] on link "Computer Equipment Electric Receptacle duplex 120 V grounded, 15 A with box, pl…" at bounding box center [658, 284] width 722 height 12
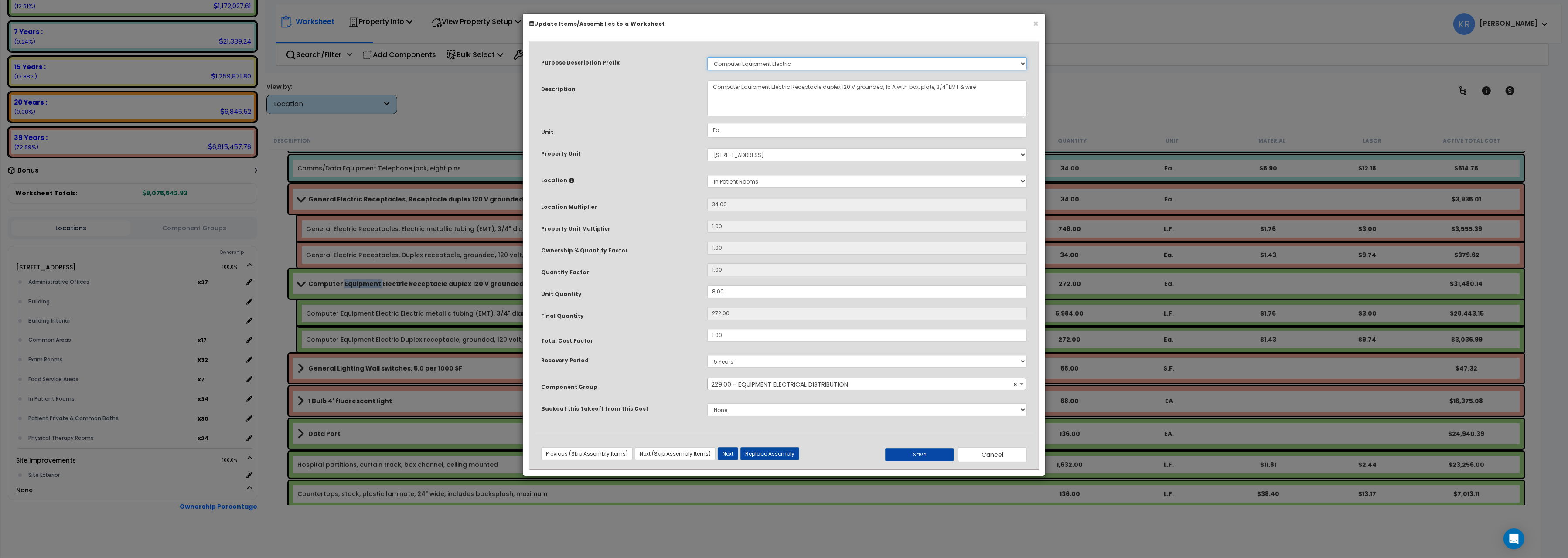
select select
click option "Select" at bounding box center [0, 0] width 0 height 0
drag, startPoint x: 770, startPoint y: 89, endPoint x: 473, endPoint y: 81, distance: 297.1
click at [707, 81] on textarea "Computer Equipment Electric Receptacle duplex 120 V grounded, 15 A with box, pl…" at bounding box center [867, 98] width 319 height 37
type textarea "Electric Receptacle duplex 120 V grounded, 15 A with box, plate, 3/4" EMT & wire"
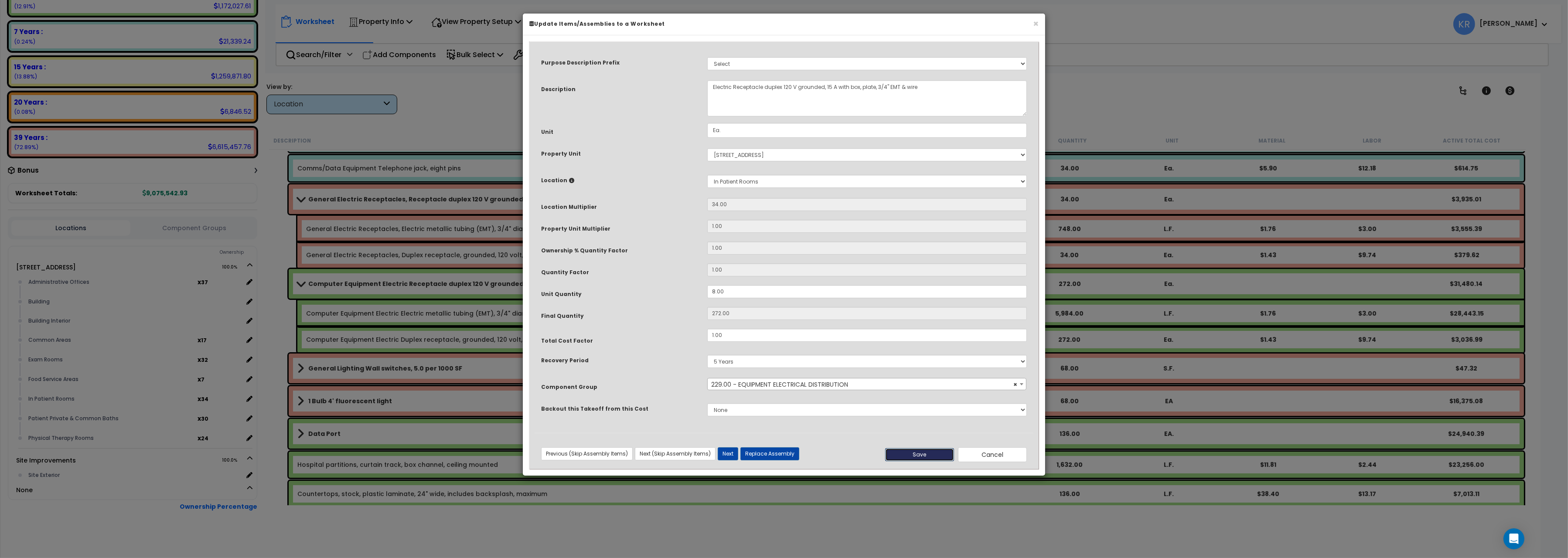
click at [931, 454] on button "Save" at bounding box center [919, 454] width 69 height 13
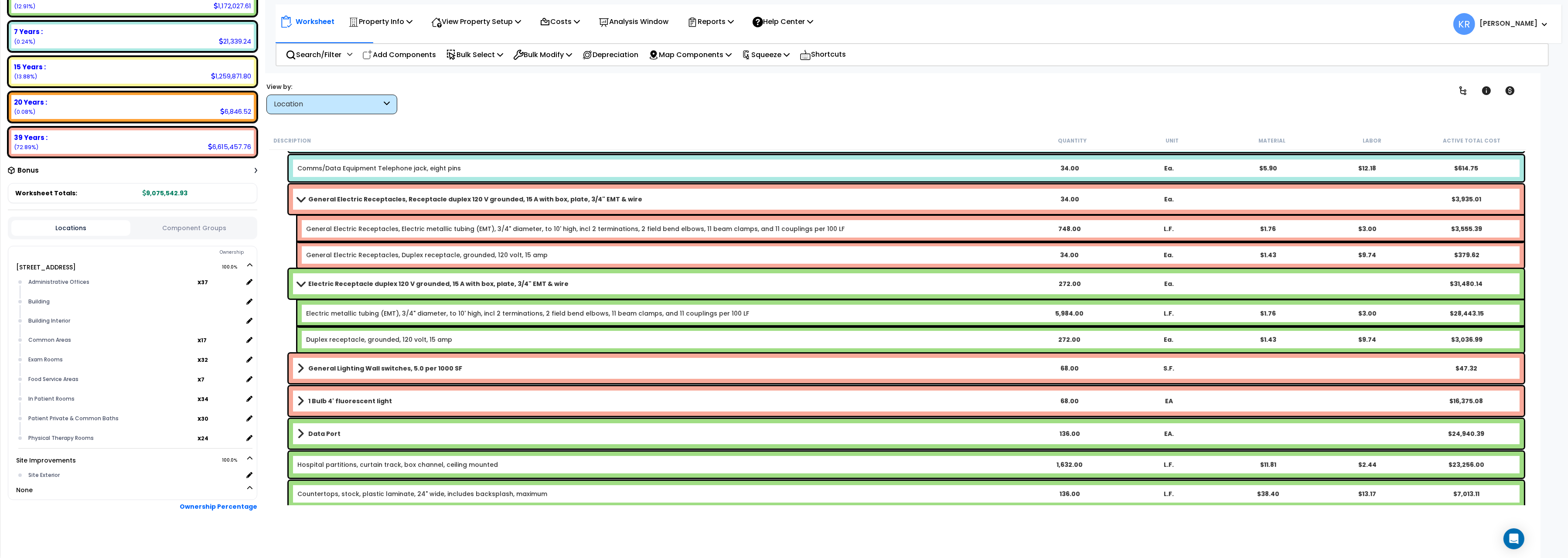
click at [299, 281] on span at bounding box center [301, 283] width 12 height 6
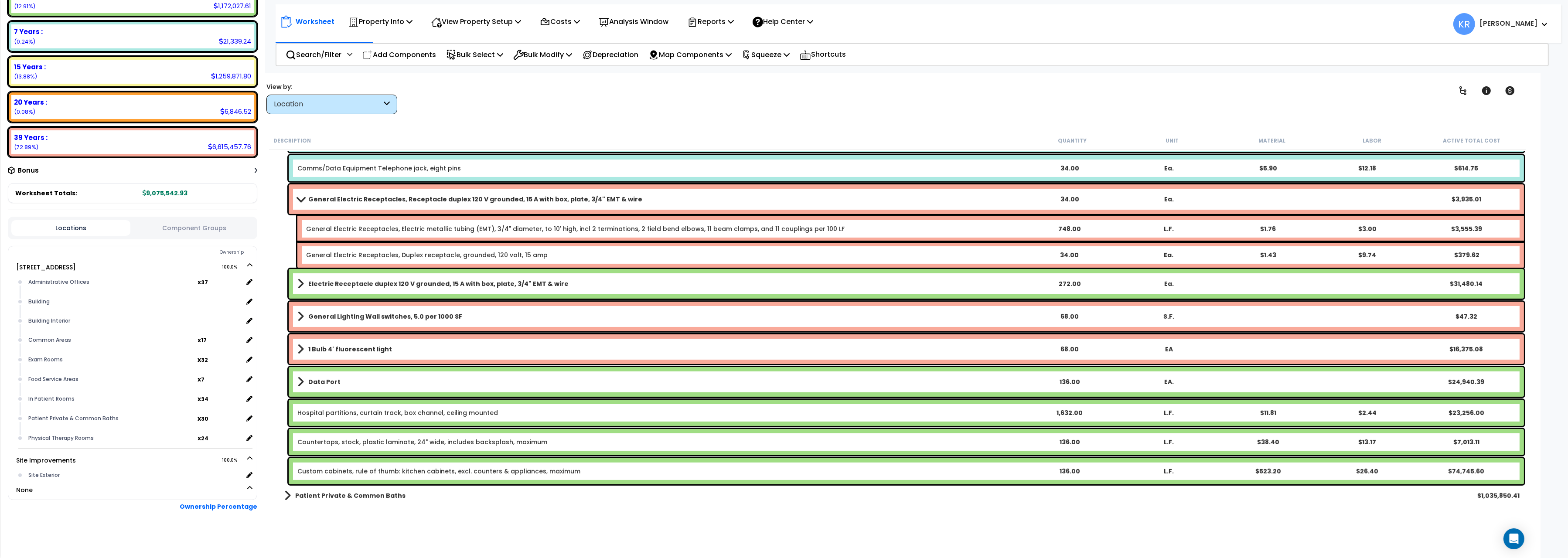
click at [342, 280] on b "Electric Receptacle duplex 120 V grounded, 15 A with box, plate, 3/4" EMT & wire" at bounding box center [438, 284] width 261 height 9
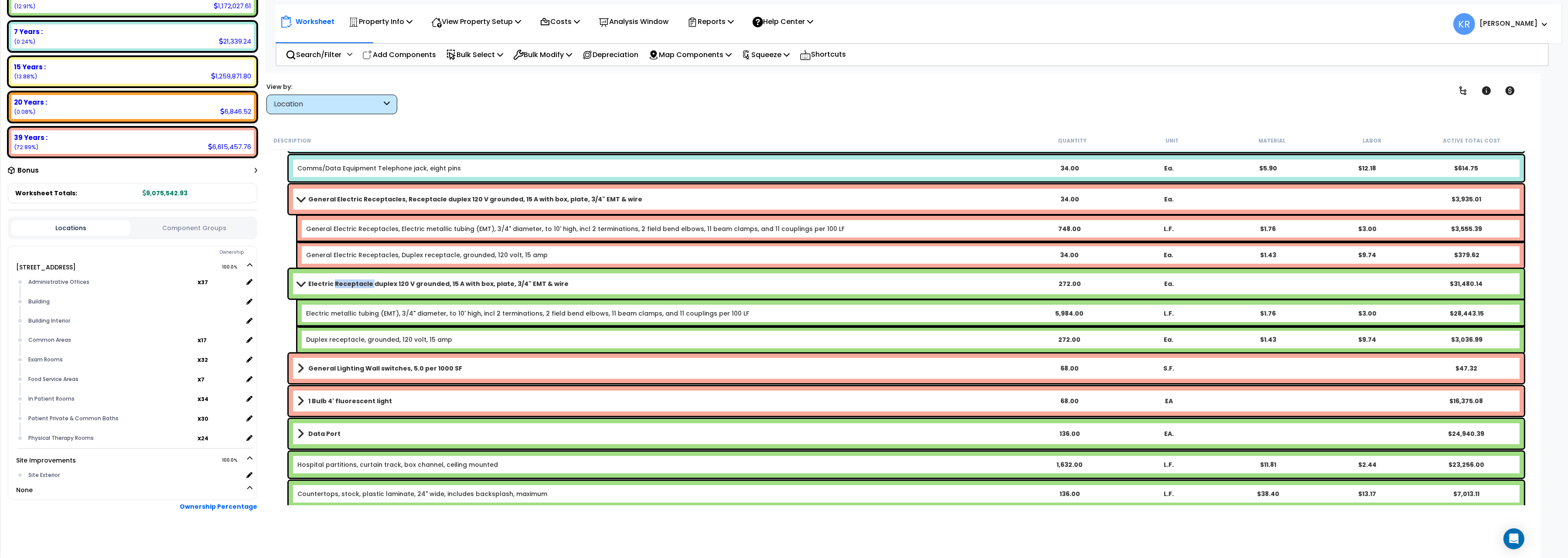
click at [342, 280] on b "Electric Receptacle duplex 120 V grounded, 15 A with box, plate, 3/4" EMT & wire" at bounding box center [438, 284] width 261 height 9
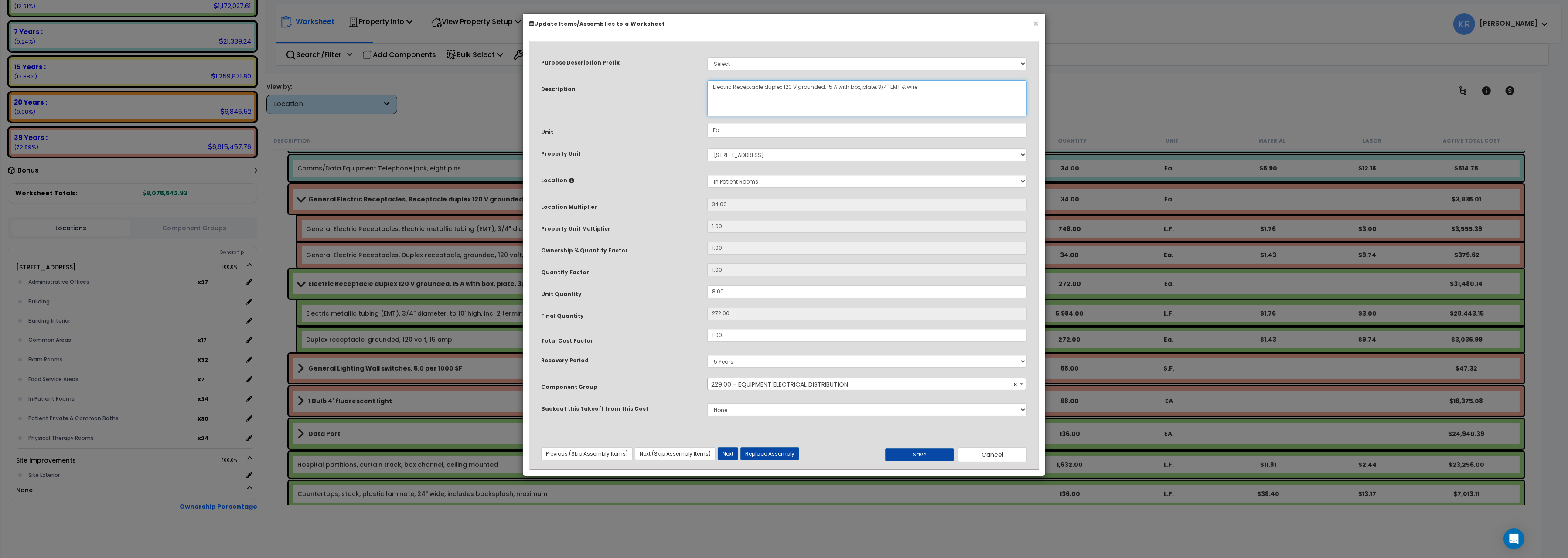
click at [713, 87] on textarea "Electric Receptacle duplex 120 V grounded, 15 A with box, plate, 3/4" EMT & wire" at bounding box center [867, 98] width 319 height 37
type textarea "EQ Electric Receptacle duplex 120 V grounded, 15 A with box, plate, 3/4" EMT & …"
click at [901, 457] on button "Save" at bounding box center [919, 454] width 69 height 13
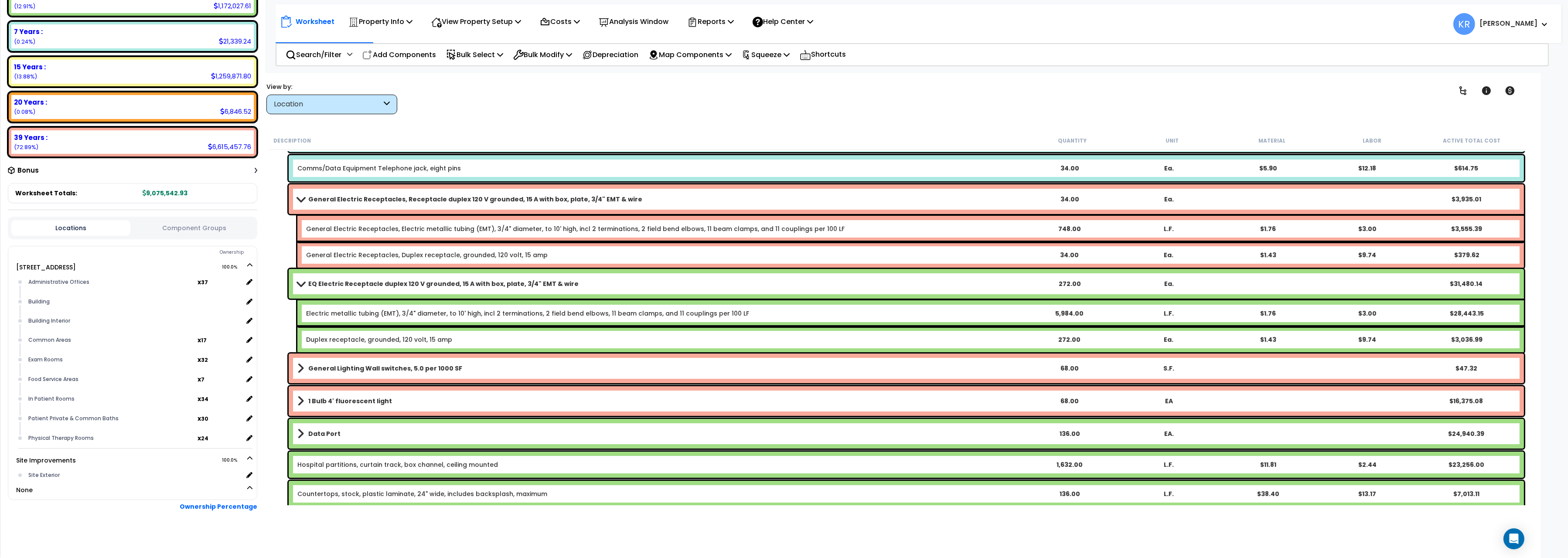
click at [347, 195] on b "General Electric Receptacles, Receptacle duplex 120 V grounded, 15 A with box, …" at bounding box center [475, 199] width 334 height 9
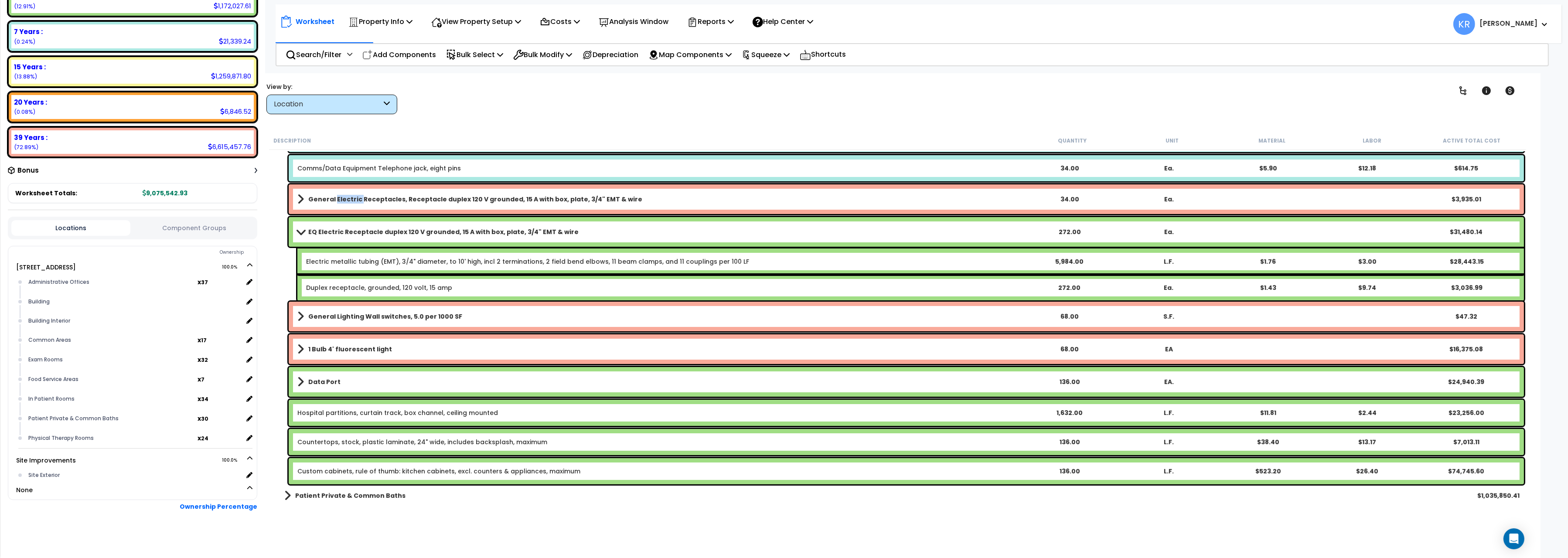
click at [347, 195] on b "General Electric Receptacles, Receptacle duplex 120 V grounded, 15 A with box, …" at bounding box center [475, 199] width 334 height 9
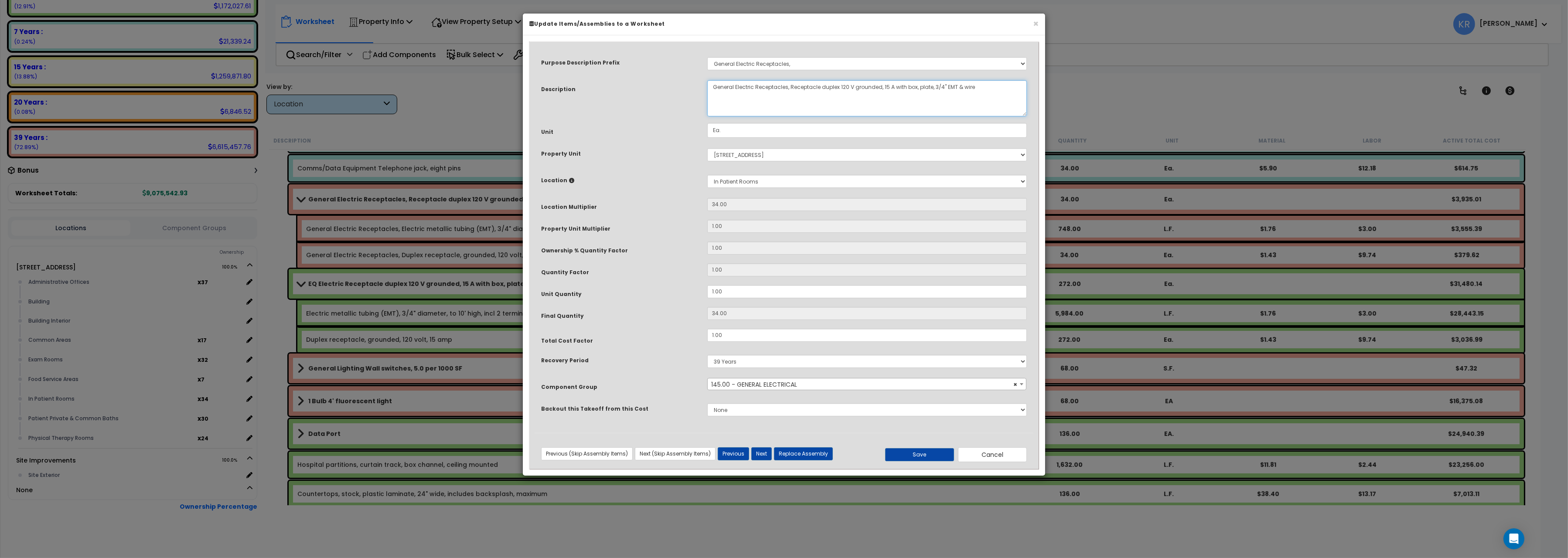
click at [715, 88] on textarea "General Electric Receptacles, Receptacle duplex 120 V grounded, 15 A with box, …" at bounding box center [867, 98] width 319 height 37
select select
click option "Select" at bounding box center [0, 0] width 0 height 0
drag, startPoint x: 789, startPoint y: 87, endPoint x: 511, endPoint y: 76, distance: 278.2
click at [707, 80] on textarea "General Electric Receptacles, Receptacle duplex 120 V grounded, 15 A with box, …" at bounding box center [867, 98] width 319 height 37
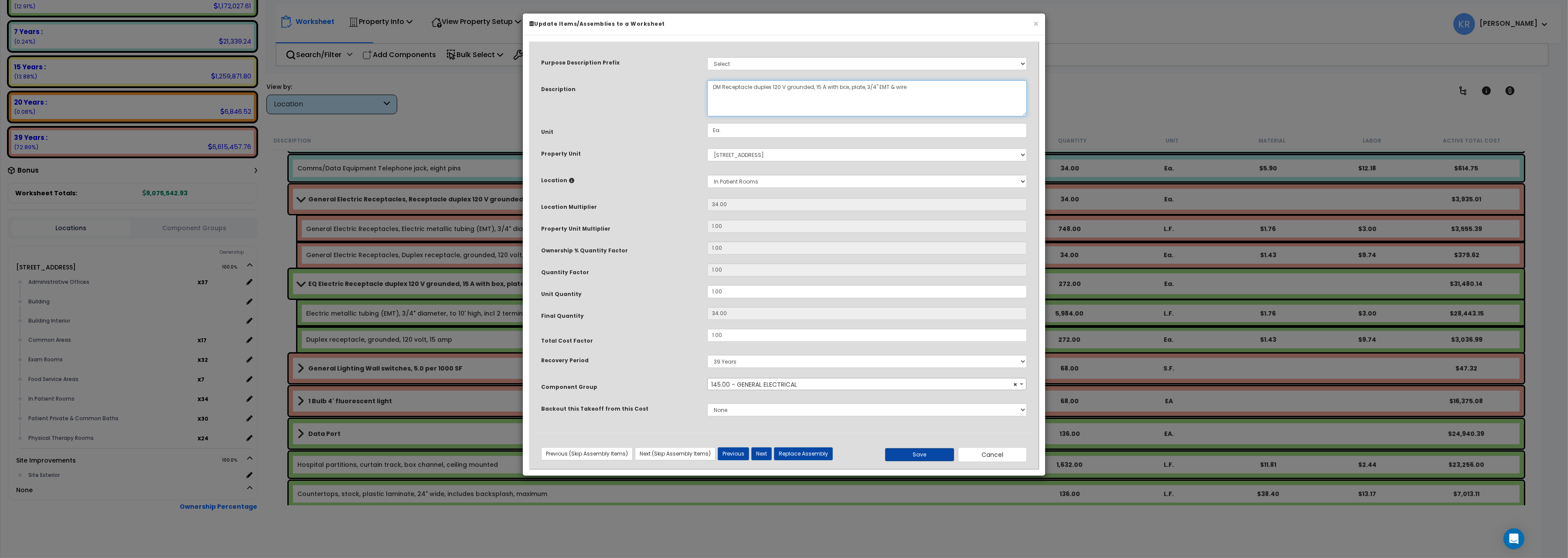
type textarea "DM Receptacle duplex 120 V grounded, 15 A with box, plate, 3/4" EMT & wire"
click at [920, 455] on button "Save" at bounding box center [919, 454] width 69 height 13
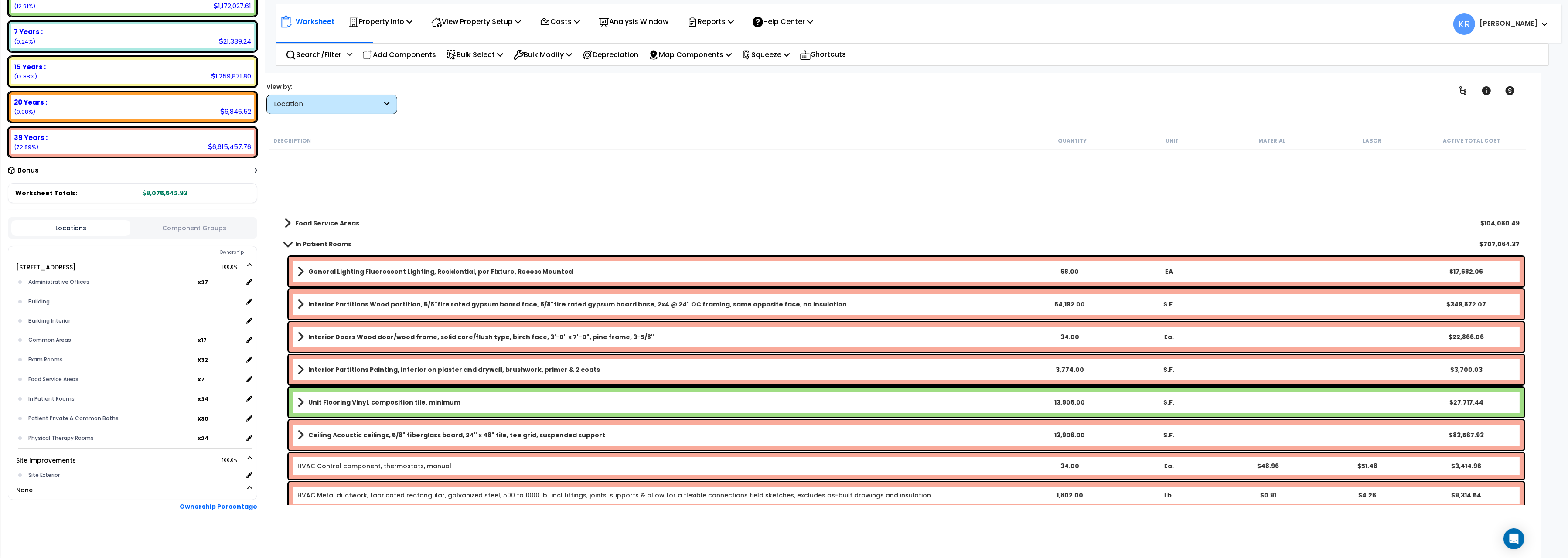
scroll to position [0, 0]
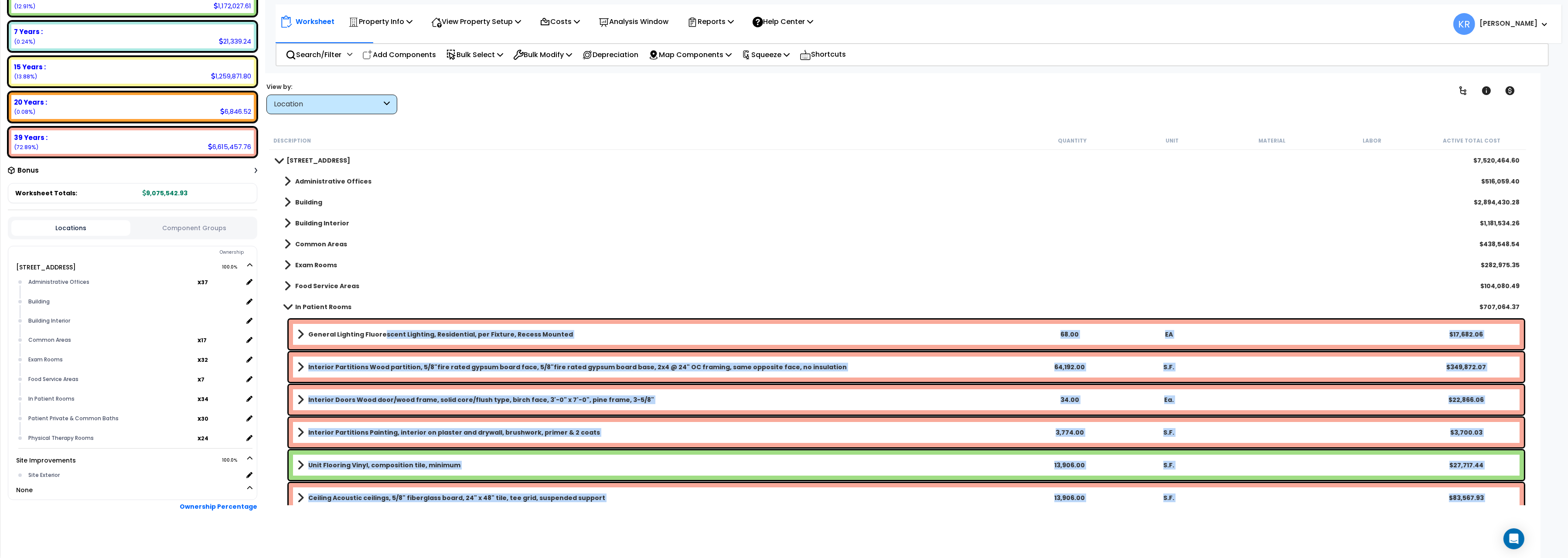
click at [378, 336] on b "General Lighting Fluorescent Lighting, Residential, per Fixture, Recess Mounted" at bounding box center [440, 335] width 265 height 9
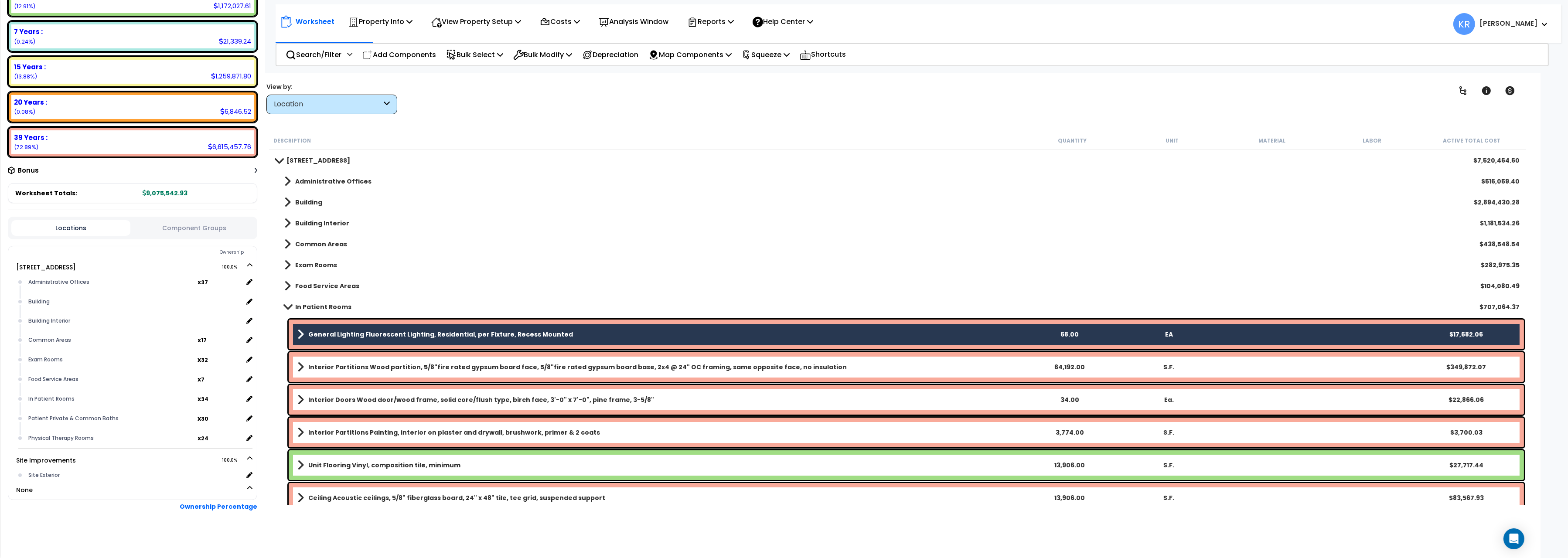
click at [378, 336] on b "General Lighting Fluorescent Lighting, Residential, per Fixture, Recess Mounted" at bounding box center [440, 335] width 265 height 9
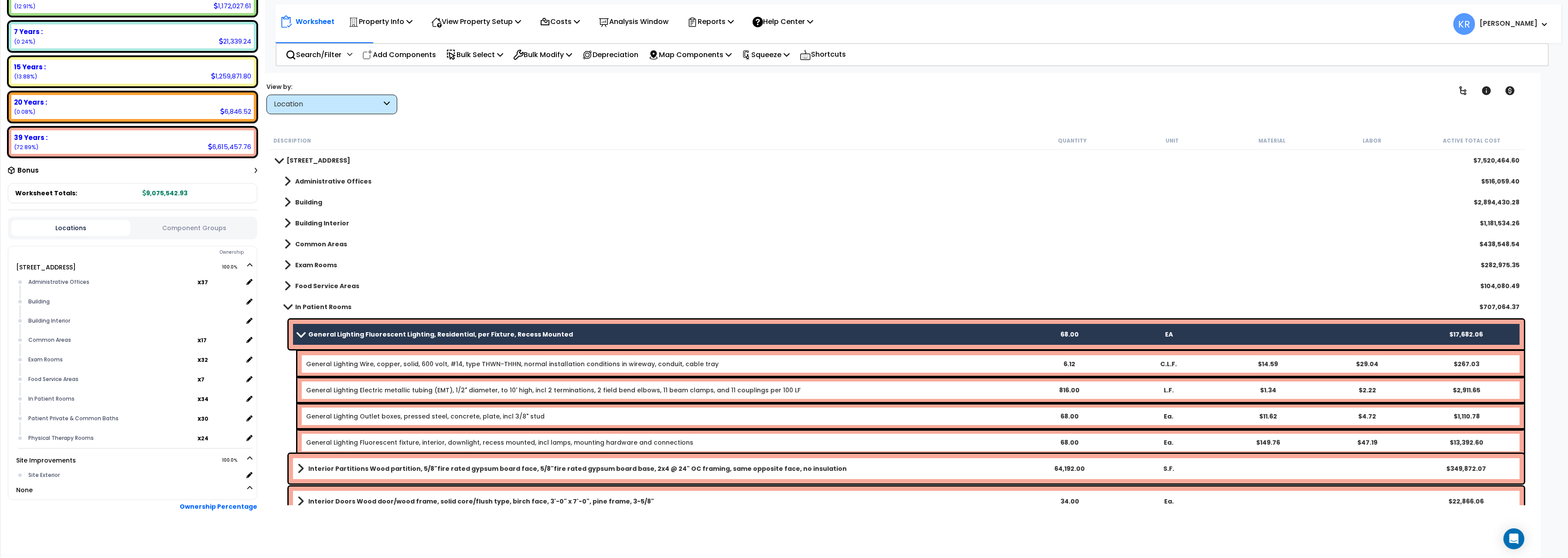
click at [329, 331] on b "General Lighting Fluorescent Lighting, Residential, per Fixture, Recess Mounted" at bounding box center [440, 335] width 265 height 9
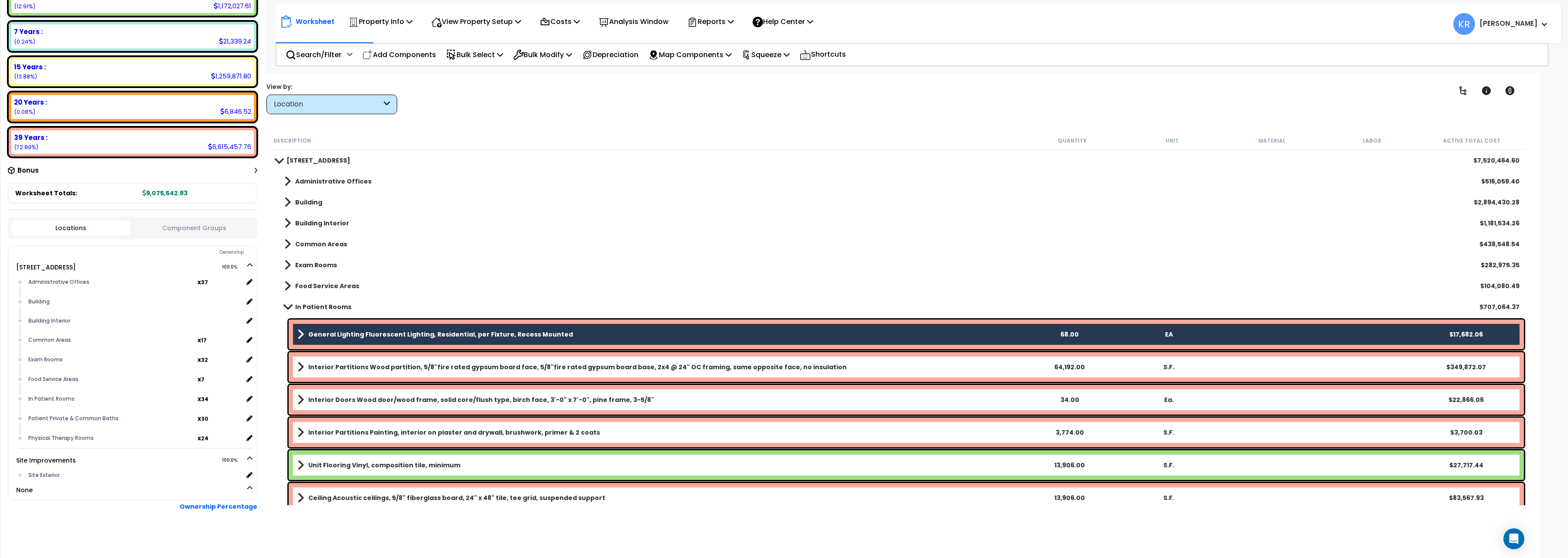
click at [656, 232] on div "Building Interior $1,181,534.26" at bounding box center [897, 222] width 1252 height 21
click at [555, 331] on link "General Lighting Fluorescent Lighting, Residential, per Fixture, Recess Mounted" at bounding box center [658, 335] width 722 height 12
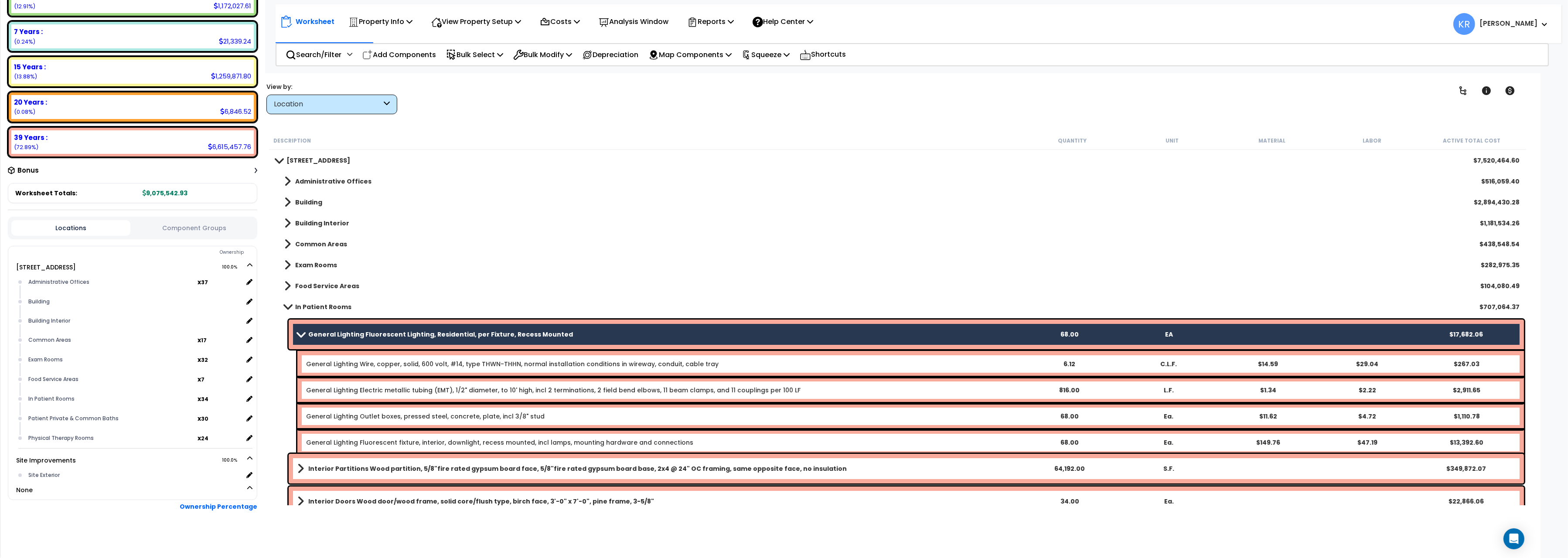
drag, startPoint x: 683, startPoint y: 129, endPoint x: 677, endPoint y: 145, distance: 17.1
click at [677, 144] on div "Worksheet Property Info Property Setup Add Property Unit Template property Clon…" at bounding box center [897, 352] width 1286 height 558
click at [339, 333] on b "General Lighting Fluorescent Lighting, Residential, per Fixture, Recess Mounted" at bounding box center [440, 335] width 265 height 9
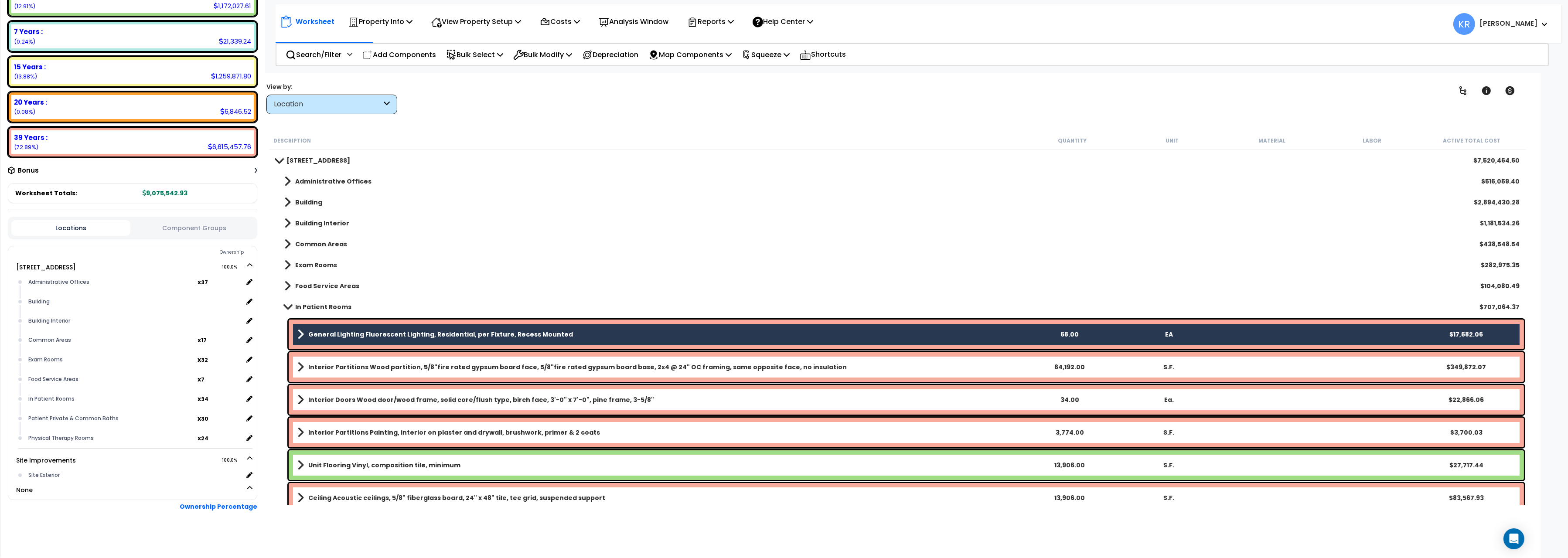
click at [339, 333] on b "General Lighting Fluorescent Lighting, Residential, per Fixture, Recess Mounted" at bounding box center [440, 335] width 265 height 9
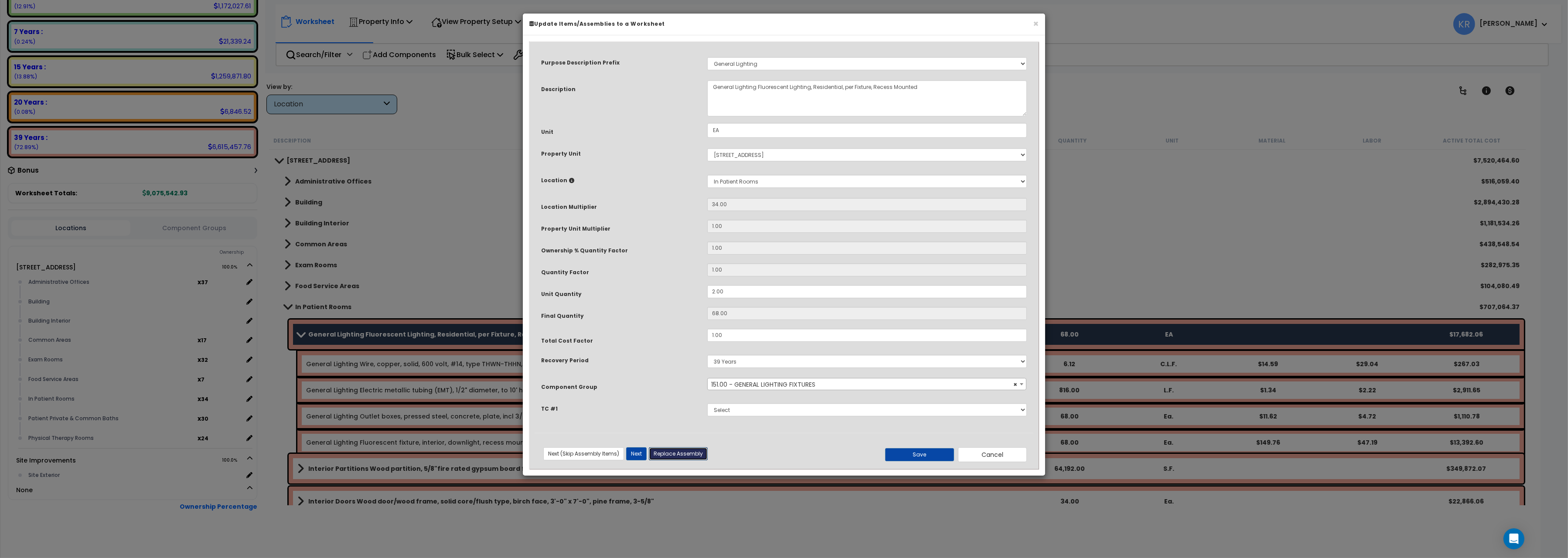
click at [665, 454] on button "Replace Assembly" at bounding box center [678, 454] width 59 height 13
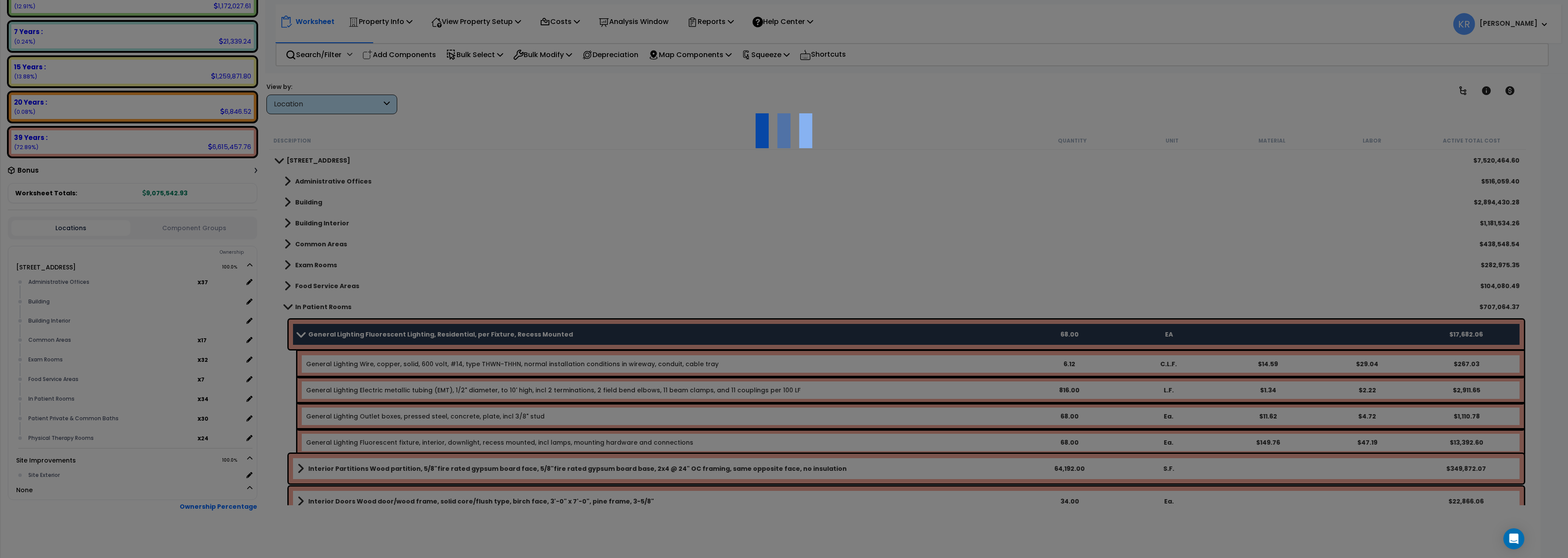
type input "68"
type input "EA"
select select "39Y"
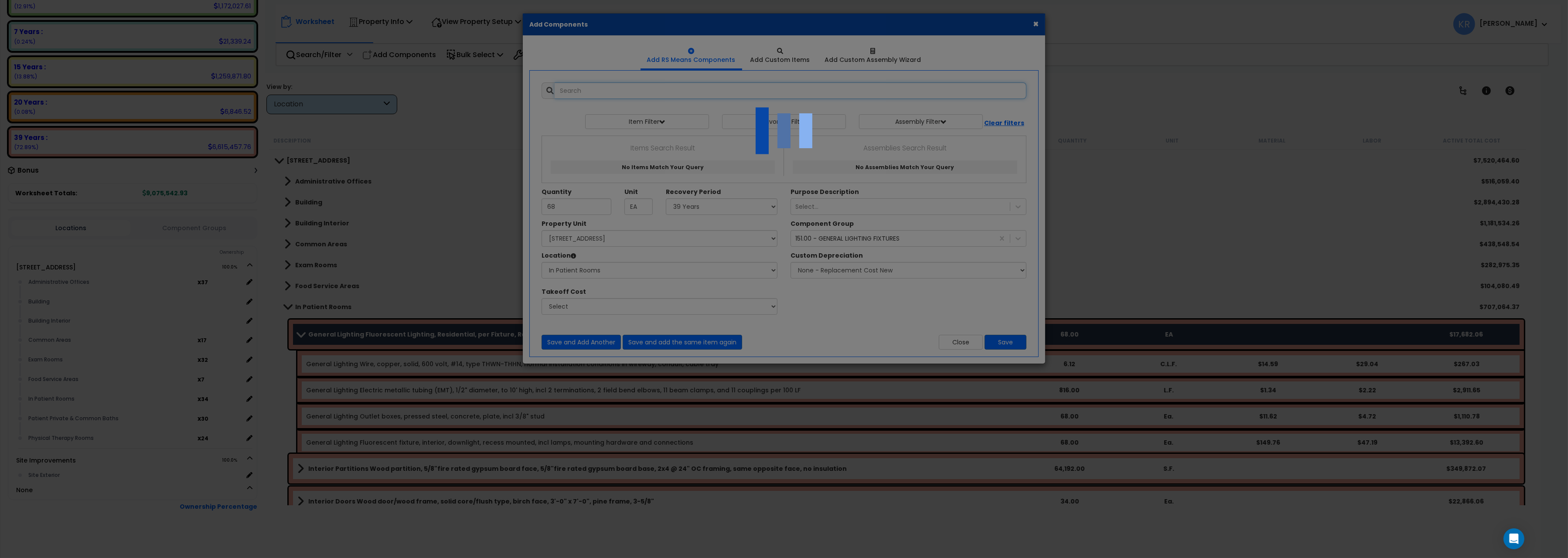
select select "31345"
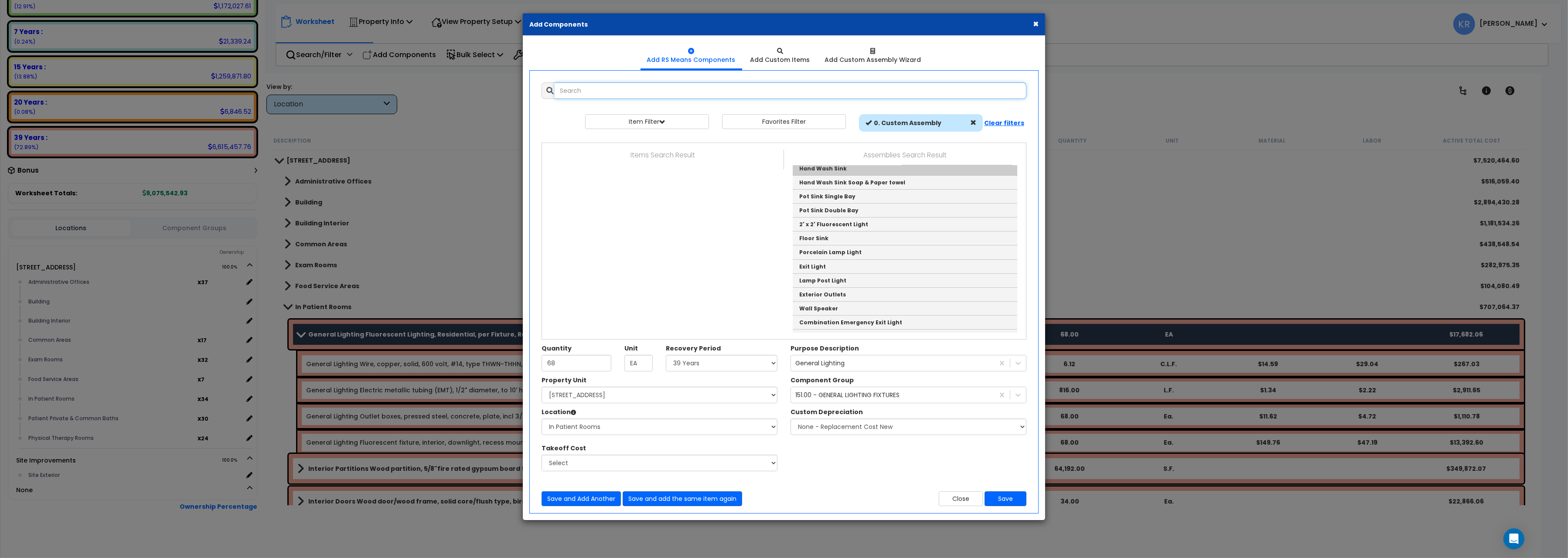
scroll to position [97, 0]
click at [593, 91] on input "text" at bounding box center [790, 90] width 472 height 17
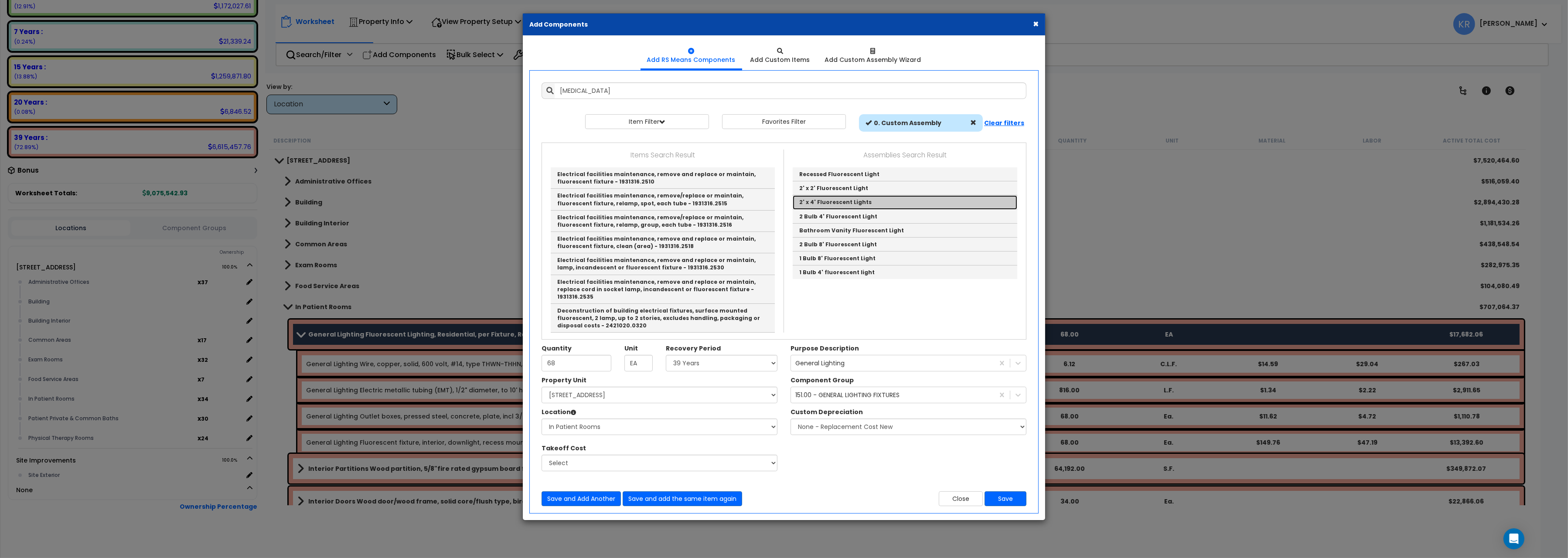
click at [864, 204] on link "2' x 4' Fluorescent Lights" at bounding box center [905, 203] width 225 height 14
type input "2' x 4' Fluorescent Lights"
checkbox input "true"
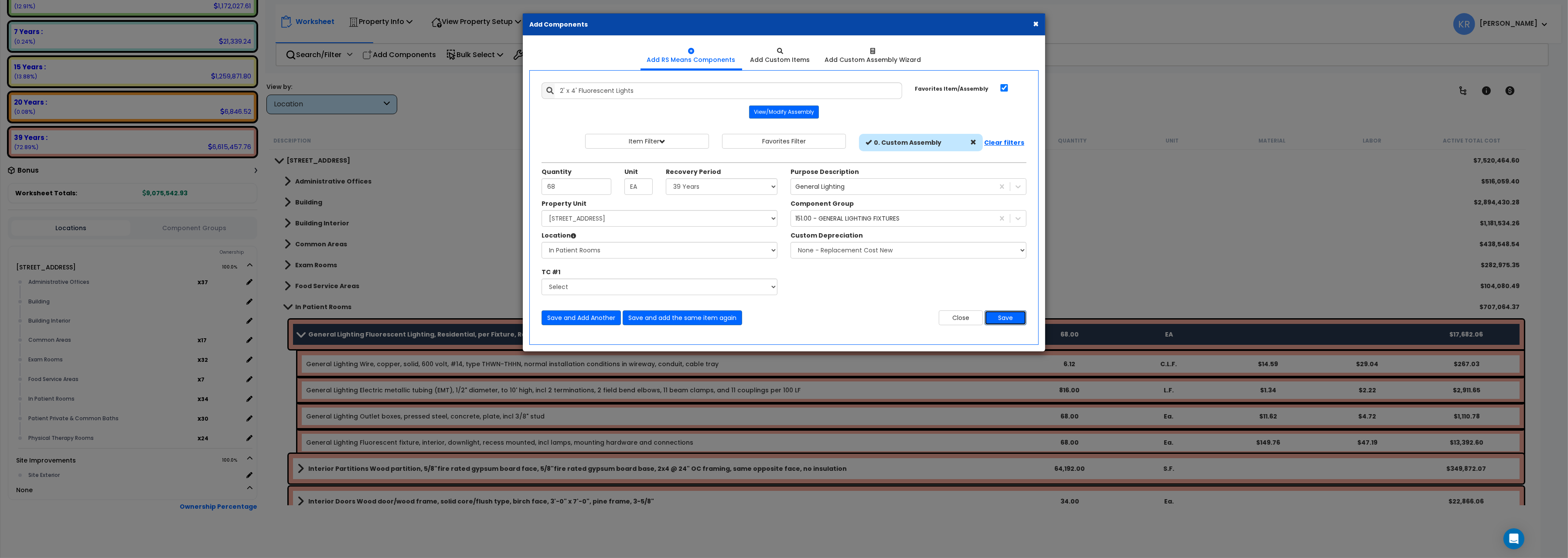
click at [1002, 321] on button "Save" at bounding box center [1005, 318] width 42 height 15
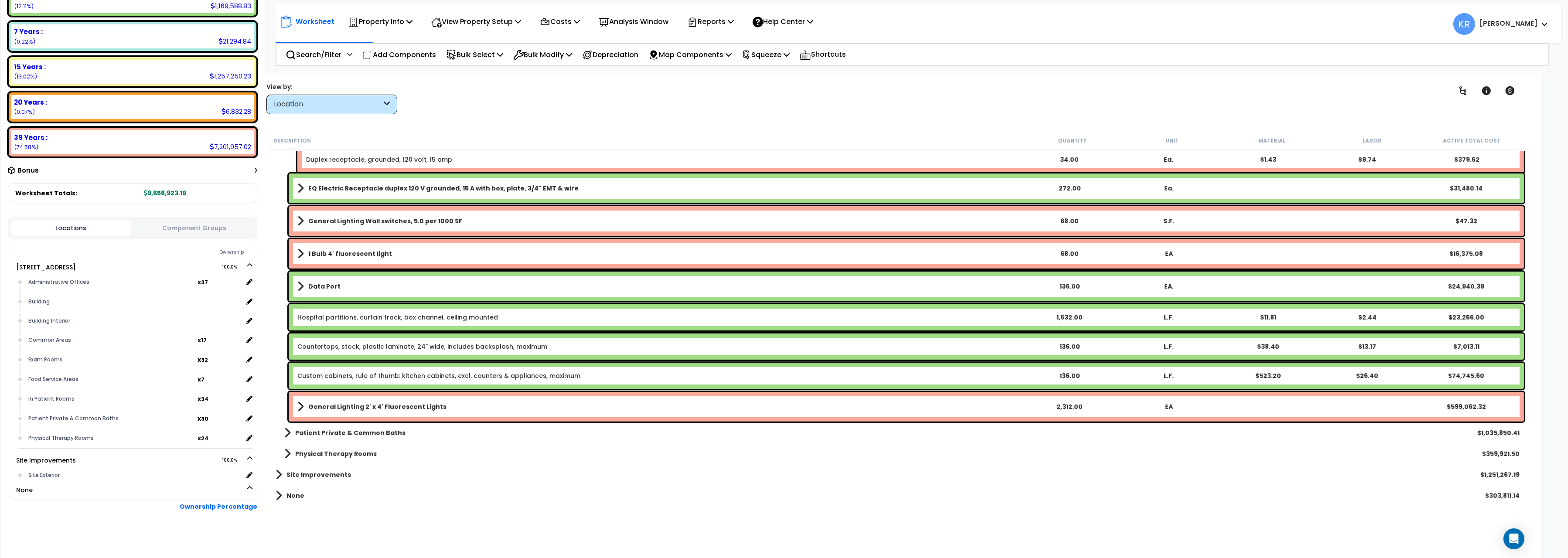
scroll to position [599, 0]
click at [323, 251] on b "1 Bulb 4' fluorescent light" at bounding box center [350, 254] width 84 height 9
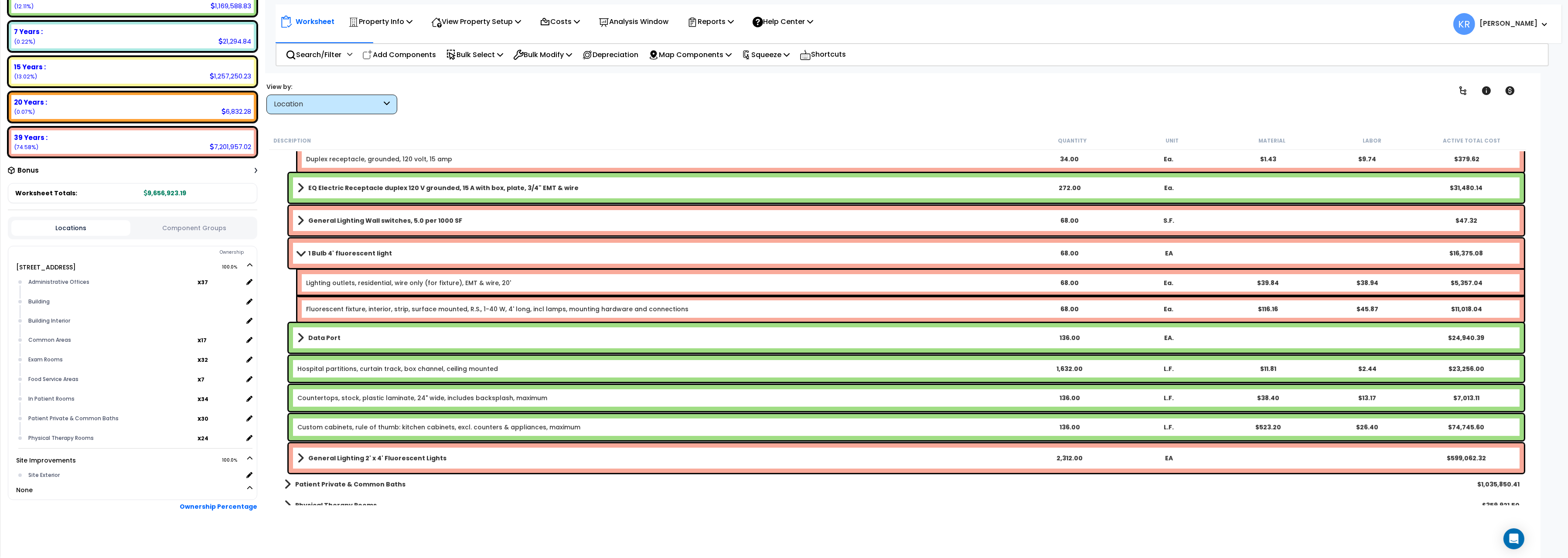
click at [323, 251] on b "1 Bulb 4' fluorescent light" at bounding box center [350, 254] width 84 height 9
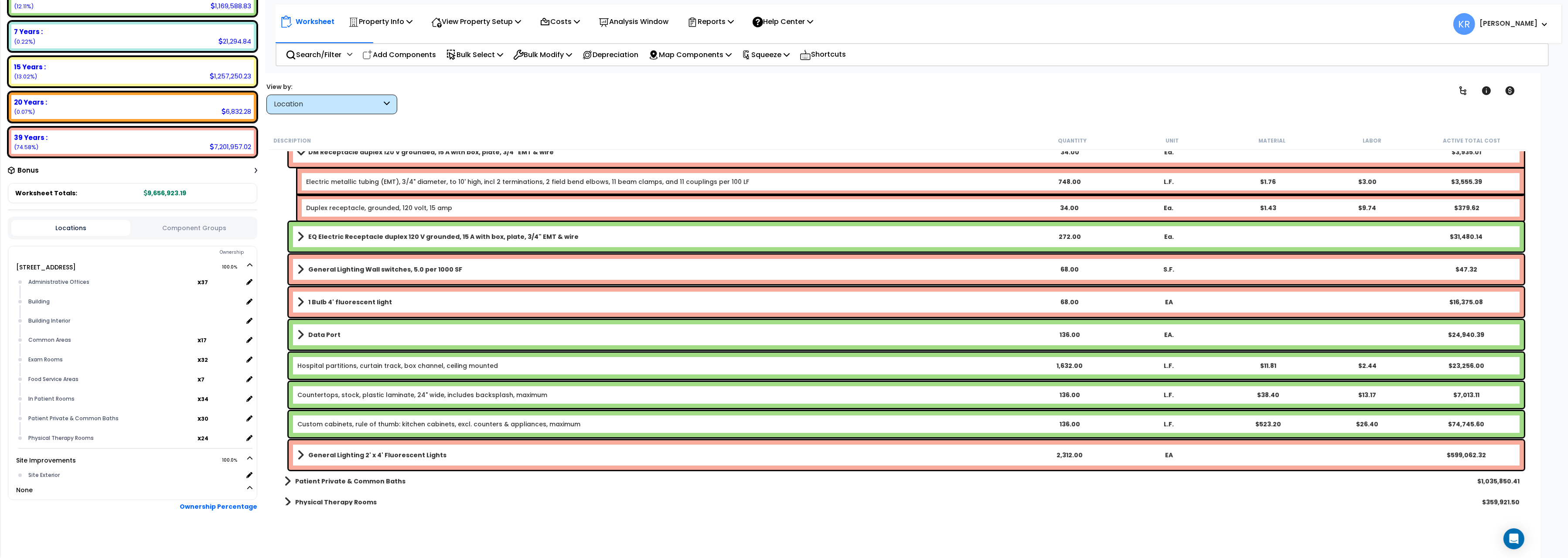
scroll to position [502, 0]
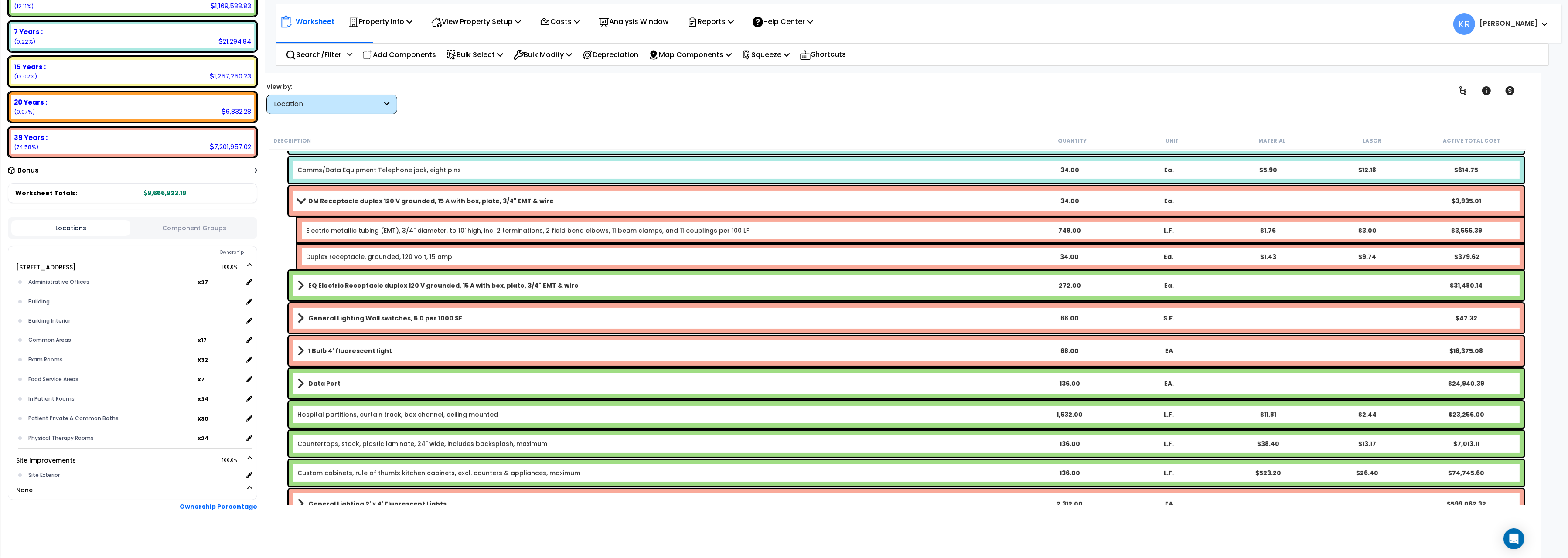
click at [313, 348] on b "1 Bulb 4' fluorescent light" at bounding box center [350, 351] width 84 height 9
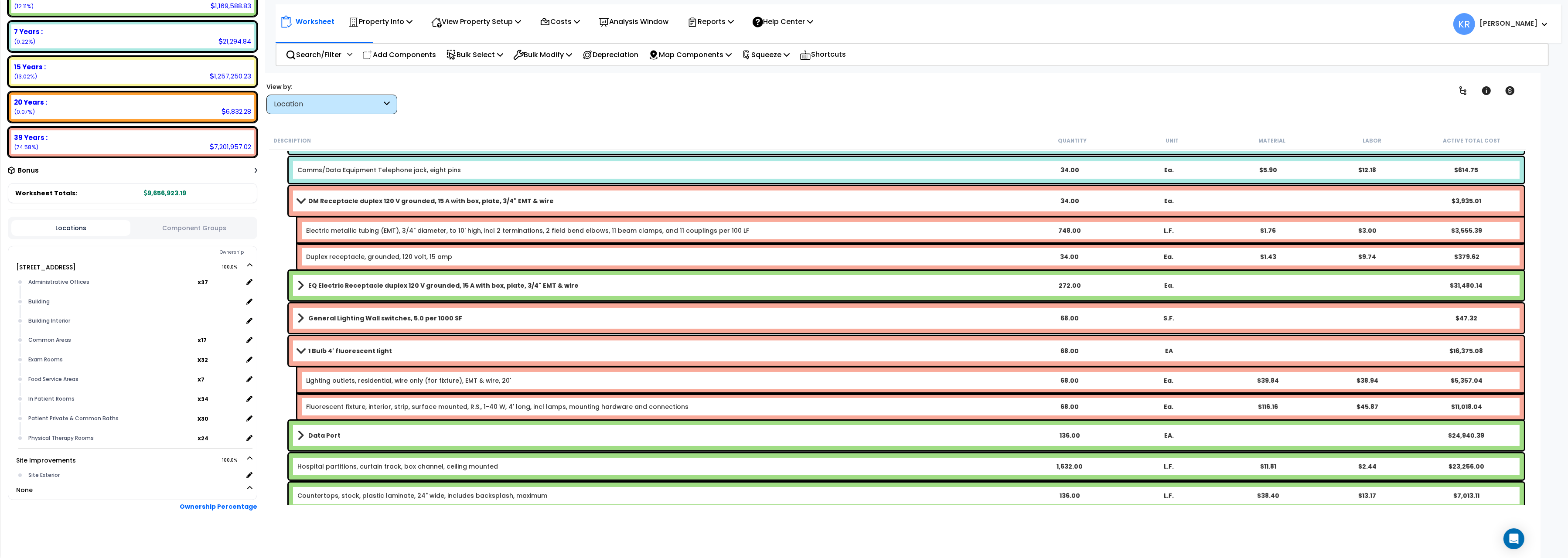
click at [313, 348] on b "1 Bulb 4' fluorescent light" at bounding box center [350, 351] width 84 height 9
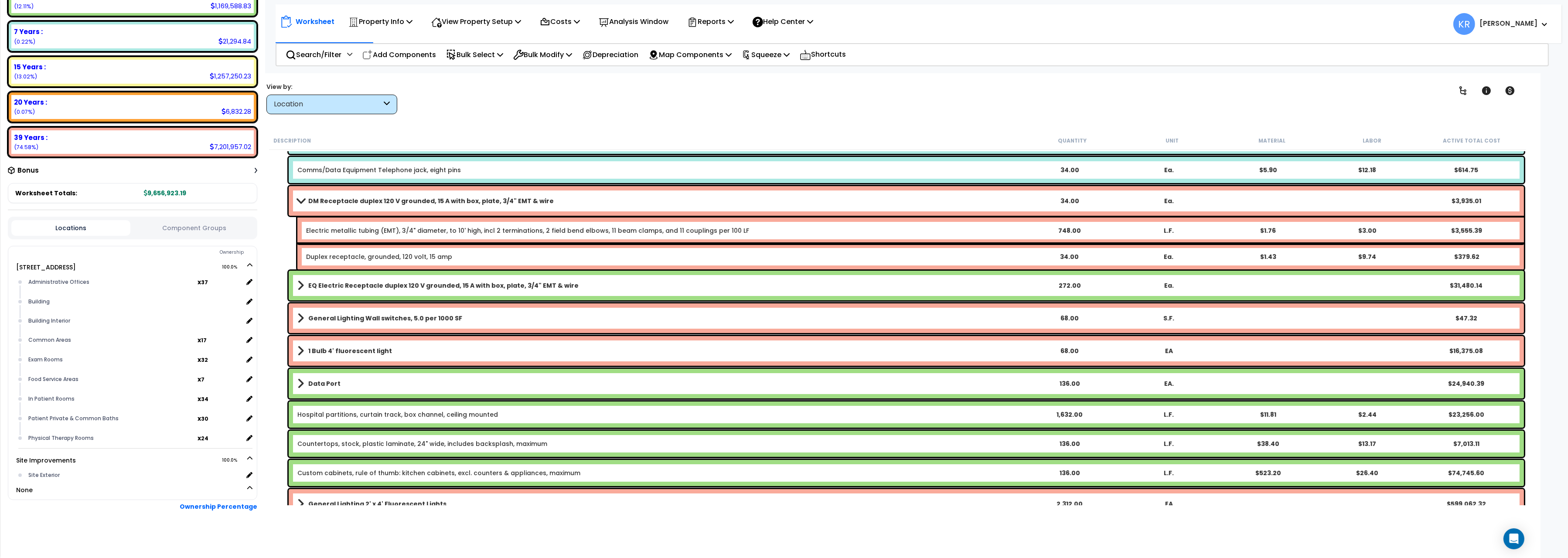
click at [313, 348] on b "1 Bulb 4' fluorescent light" at bounding box center [350, 351] width 84 height 9
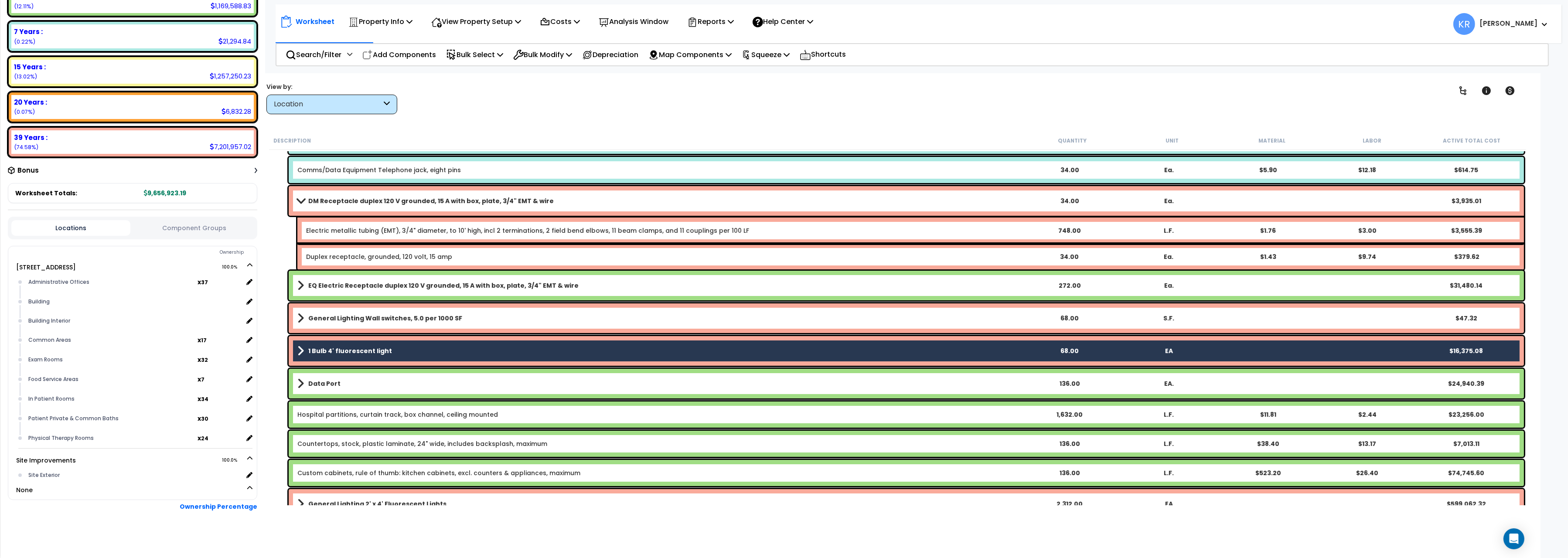
click at [302, 351] on span at bounding box center [300, 351] width 6 height 12
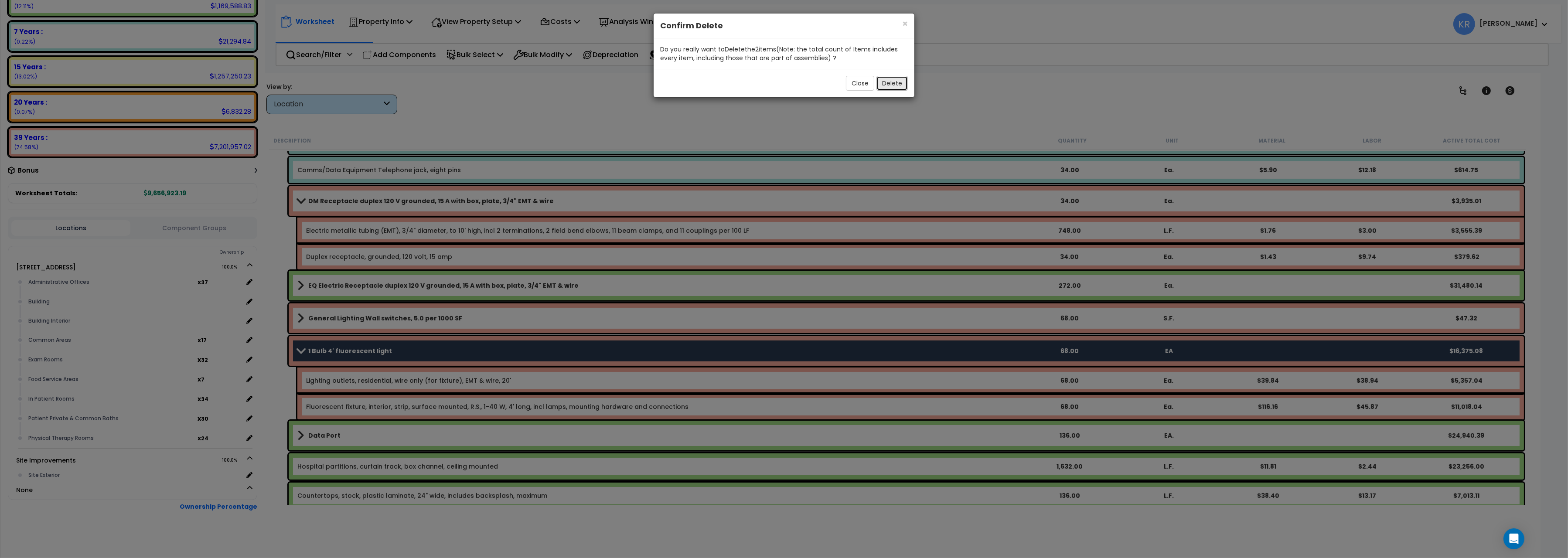
click at [892, 89] on button "Delete" at bounding box center [892, 83] width 31 height 15
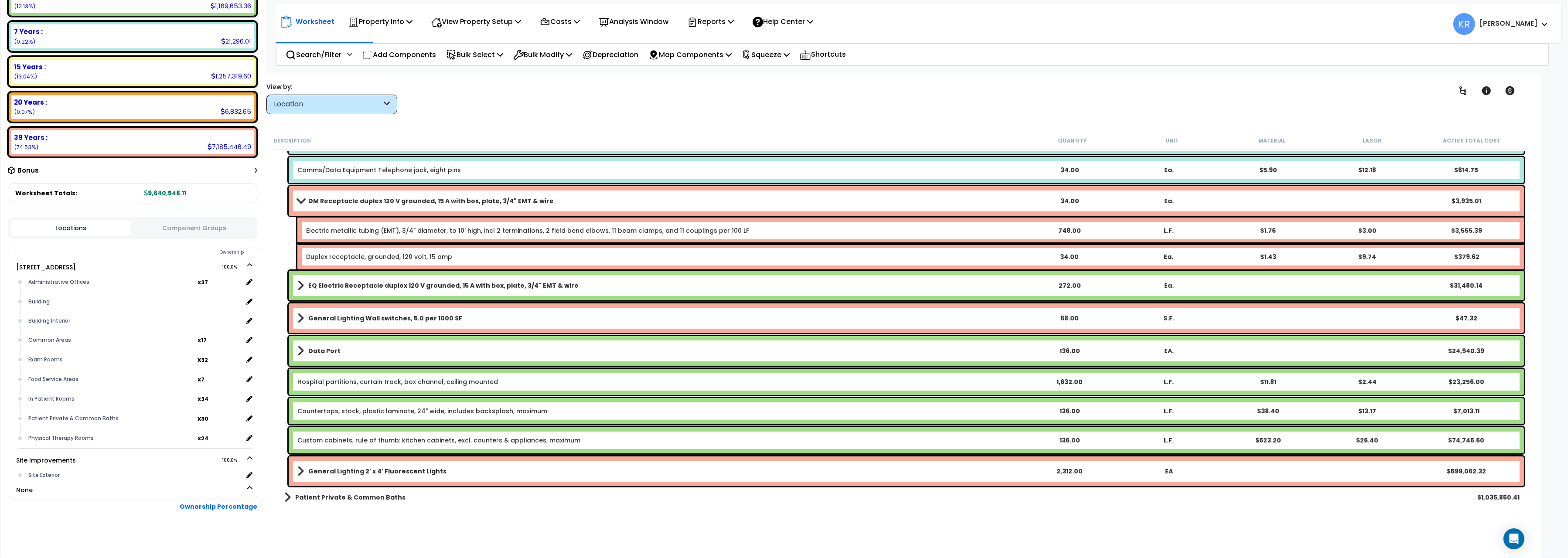
click at [412, 348] on link "Data Port" at bounding box center [658, 351] width 722 height 12
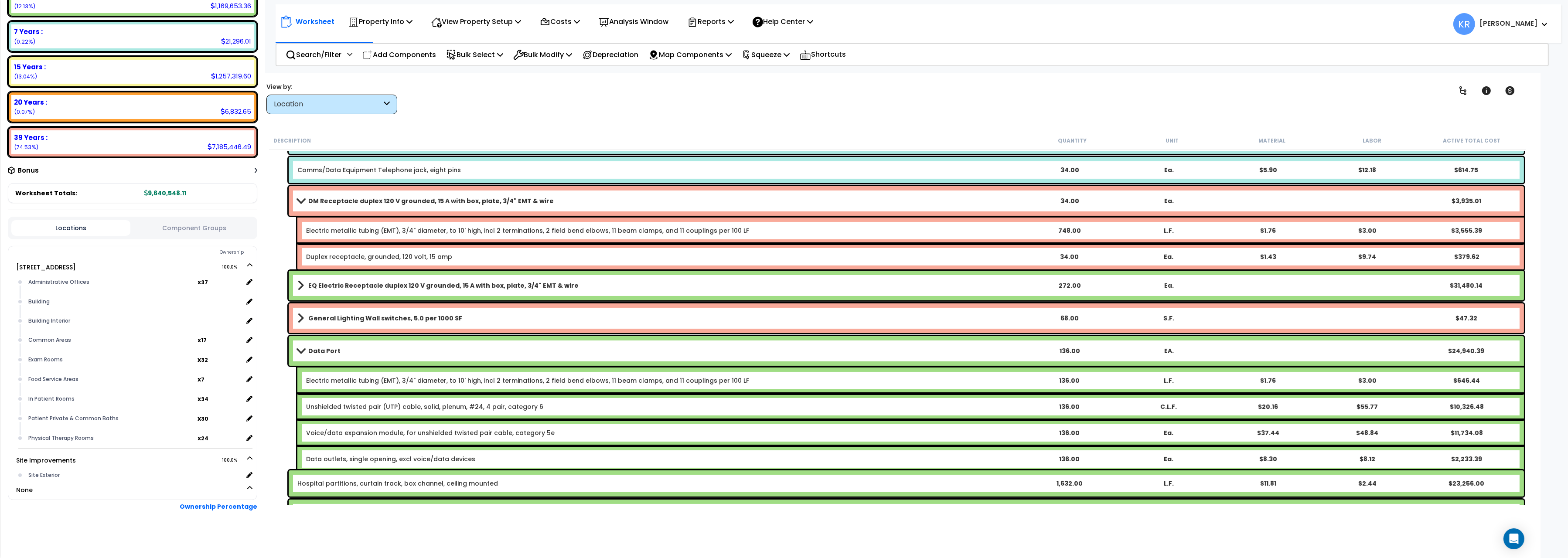
click at [412, 348] on link "Data Port" at bounding box center [658, 351] width 722 height 12
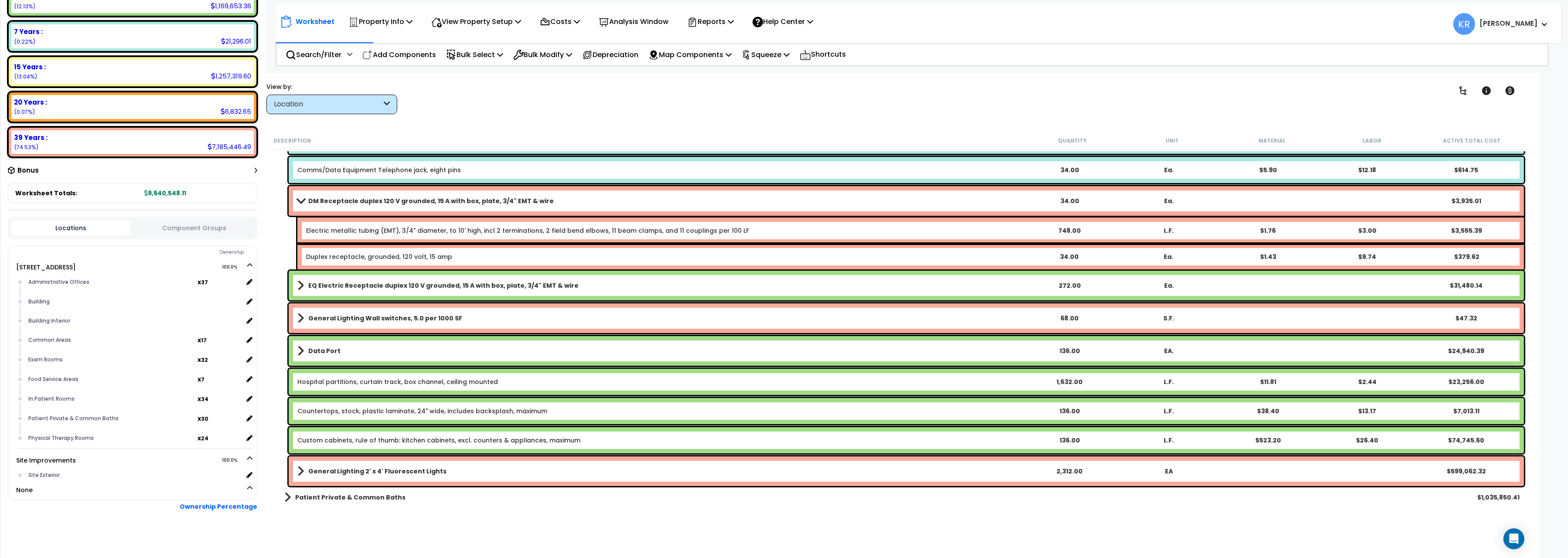
click at [412, 348] on link "Data Port" at bounding box center [658, 351] width 722 height 12
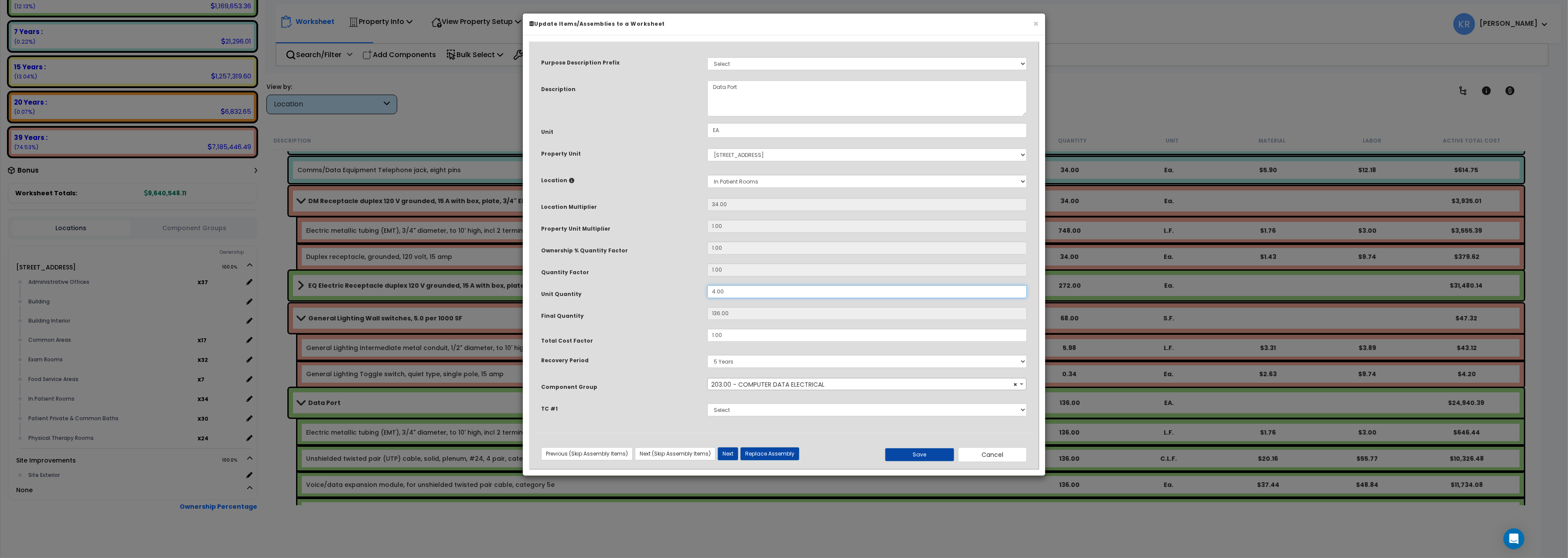
drag, startPoint x: 735, startPoint y: 296, endPoint x: 663, endPoint y: 283, distance: 73.2
click at [707, 285] on input "4.00" at bounding box center [867, 291] width 319 height 13
type input "2"
type input "68"
drag, startPoint x: 920, startPoint y: 457, endPoint x: 807, endPoint y: 412, distance: 121.6
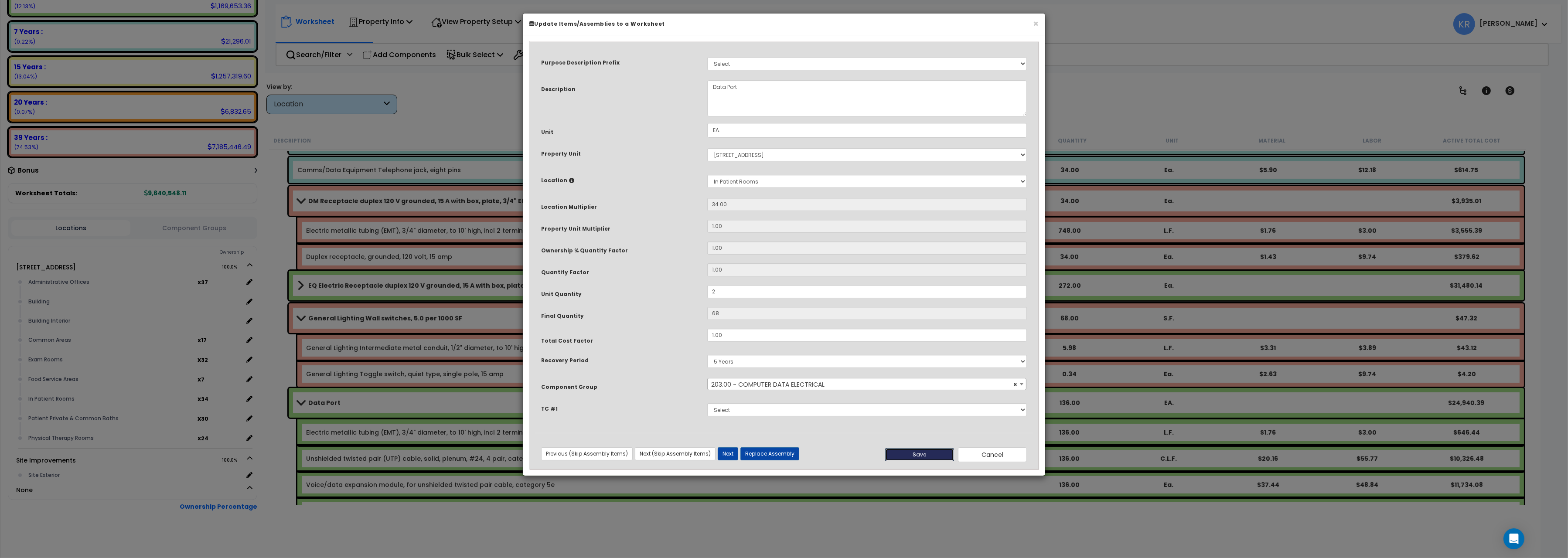
click at [921, 461] on button "Save" at bounding box center [919, 454] width 69 height 13
type input "2.00"
type input "68.00"
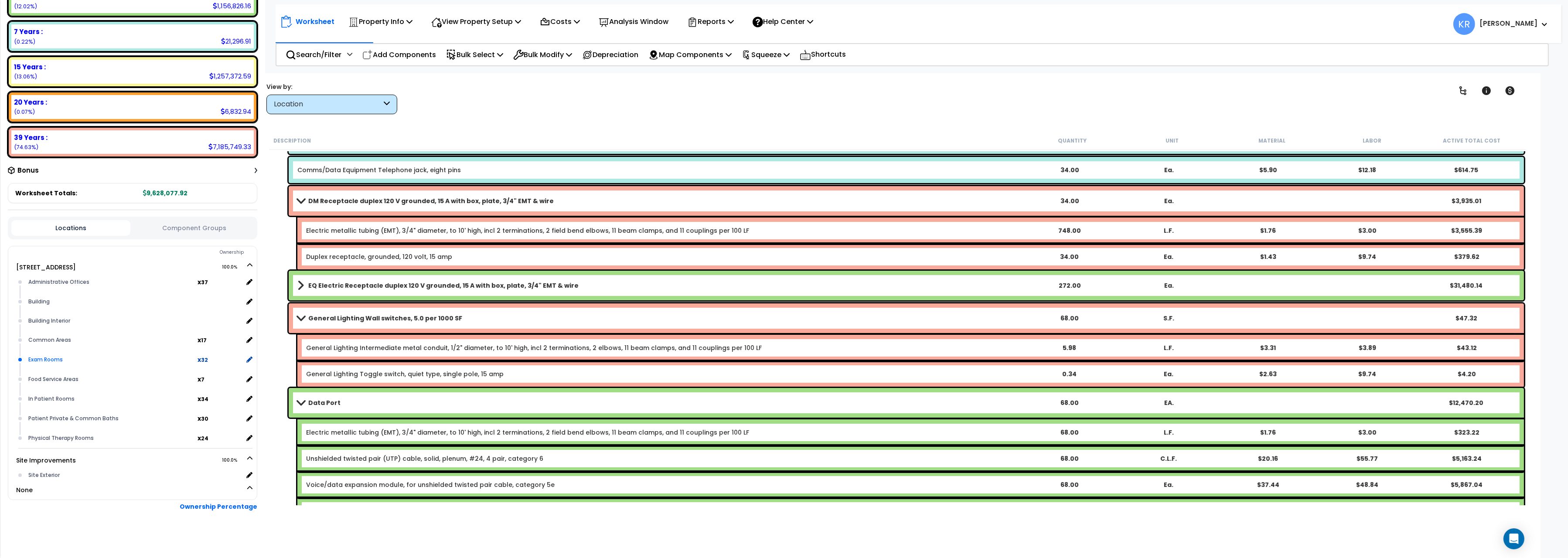
click at [68, 354] on div "Exam Rooms" at bounding box center [112, 360] width 171 height 11
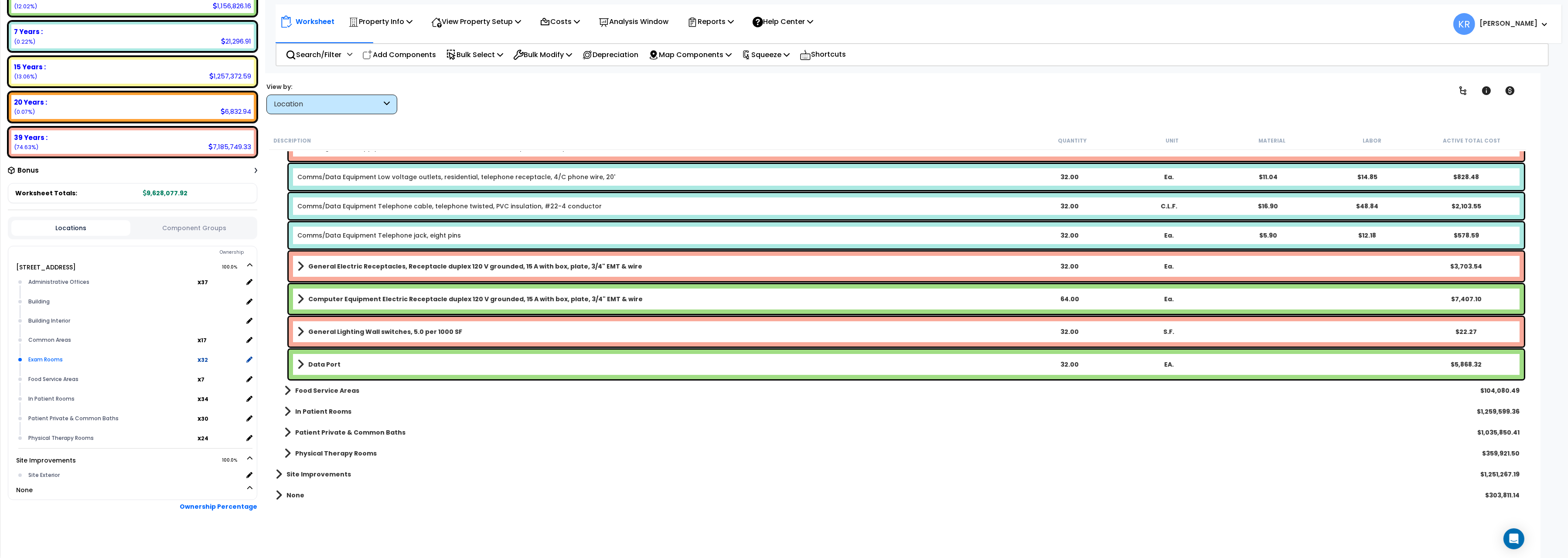
scroll to position [404, 0]
click at [68, 354] on div "Exam Rooms" at bounding box center [112, 360] width 171 height 11
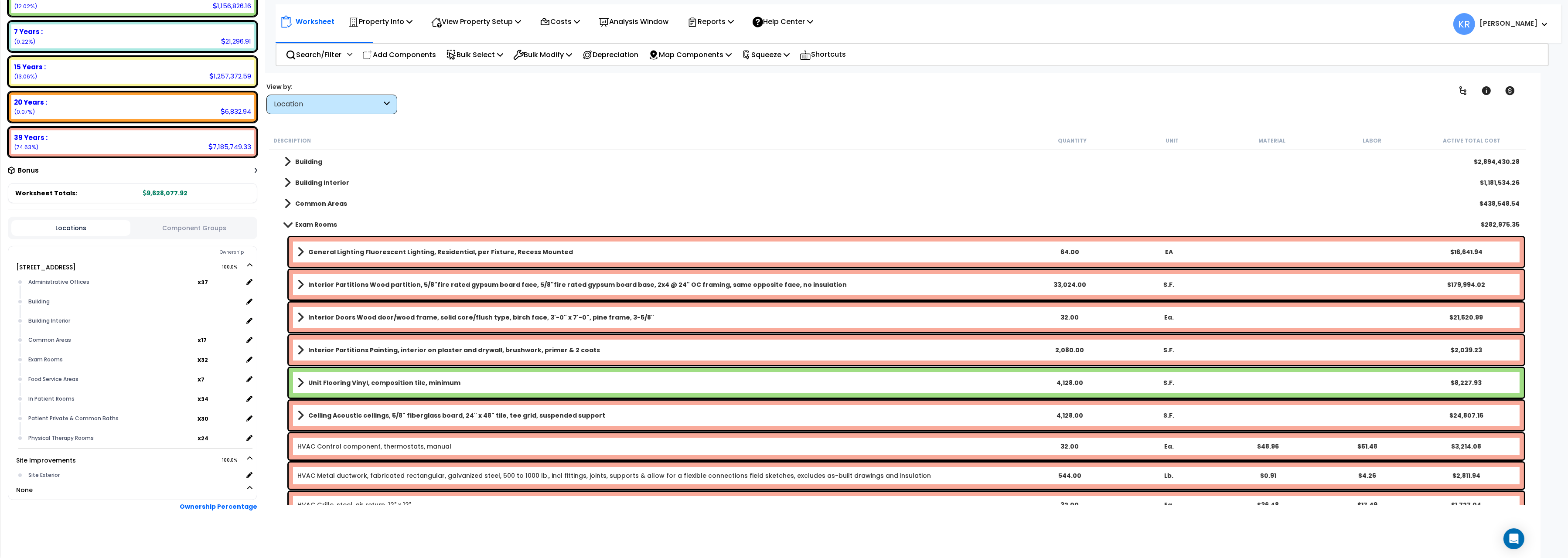
scroll to position [0, 0]
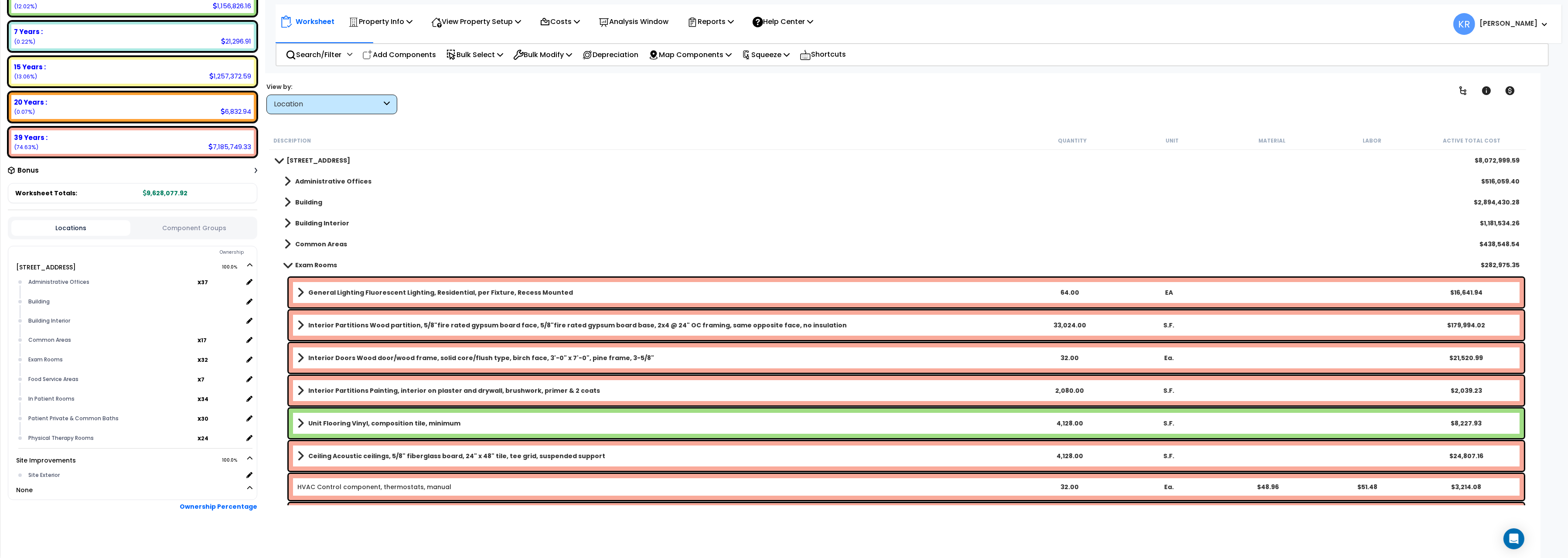
click at [489, 291] on b "General Lighting Fluorescent Lighting, Residential, per Fixture, Recess Mounted" at bounding box center [440, 293] width 265 height 9
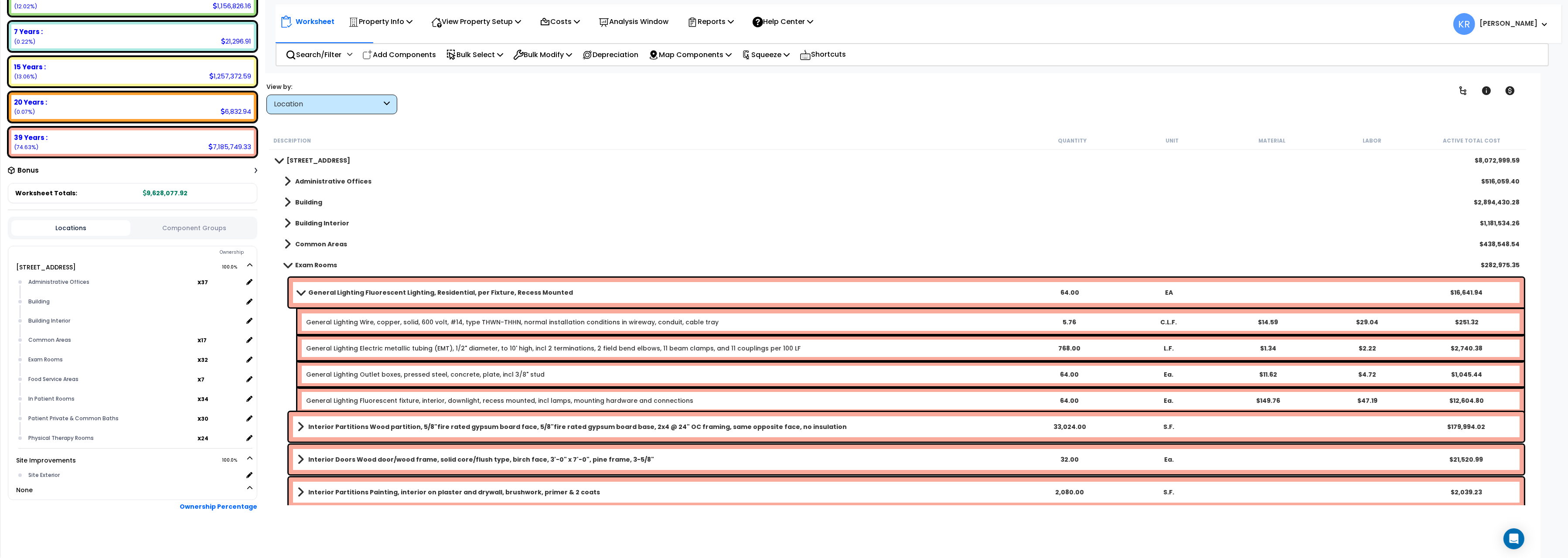
click at [408, 290] on b "General Lighting Fluorescent Lighting, Residential, per Fixture, Recess Mounted" at bounding box center [440, 293] width 265 height 9
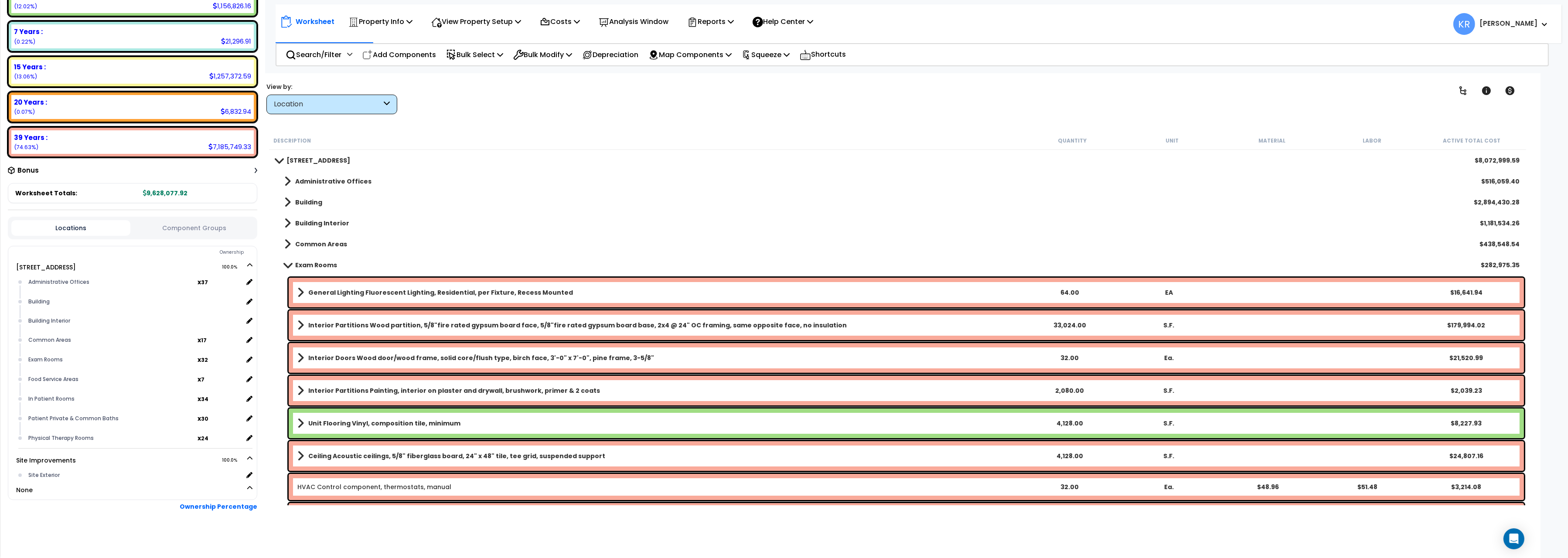
click at [408, 290] on b "General Lighting Fluorescent Lighting, Residential, per Fixture, Recess Mounted" at bounding box center [440, 293] width 265 height 9
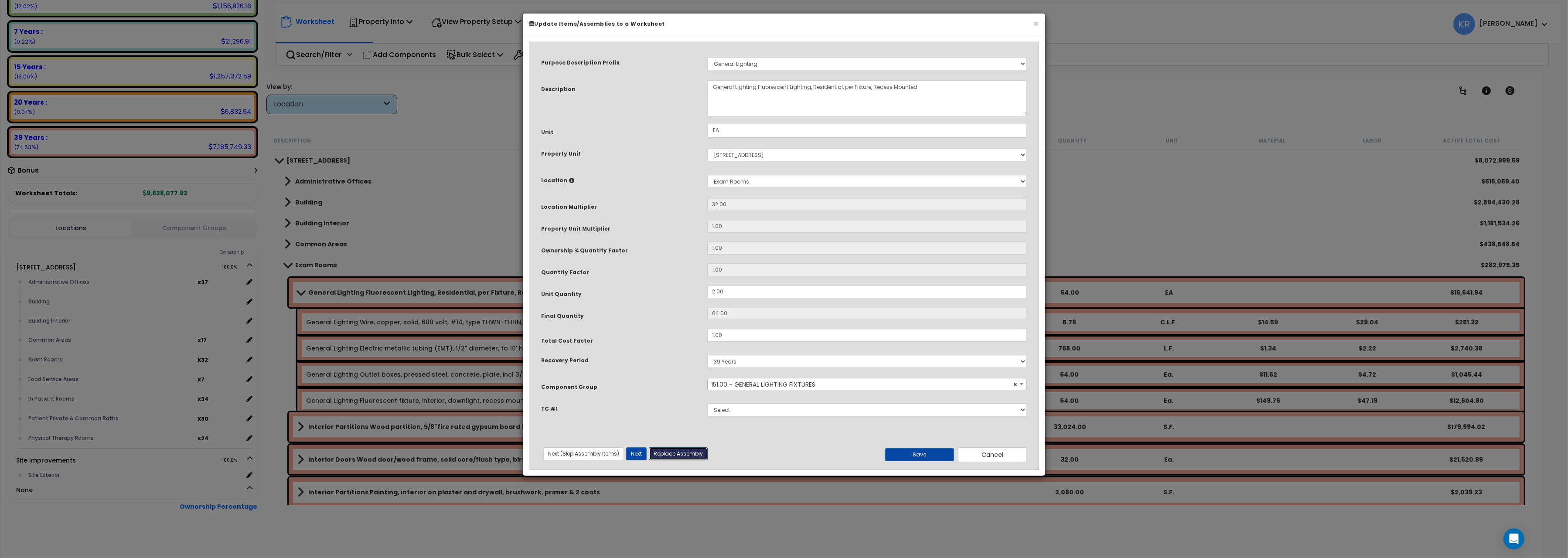
click at [676, 454] on button "Replace Assembly" at bounding box center [678, 454] width 59 height 13
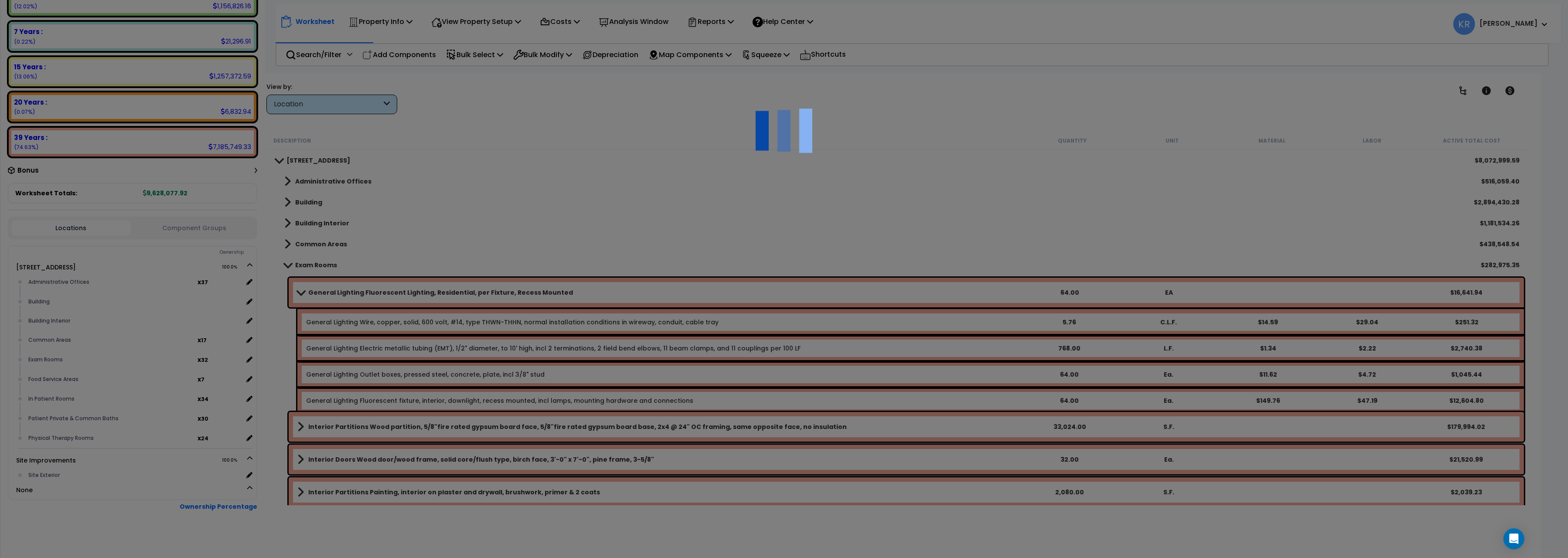
type input "64"
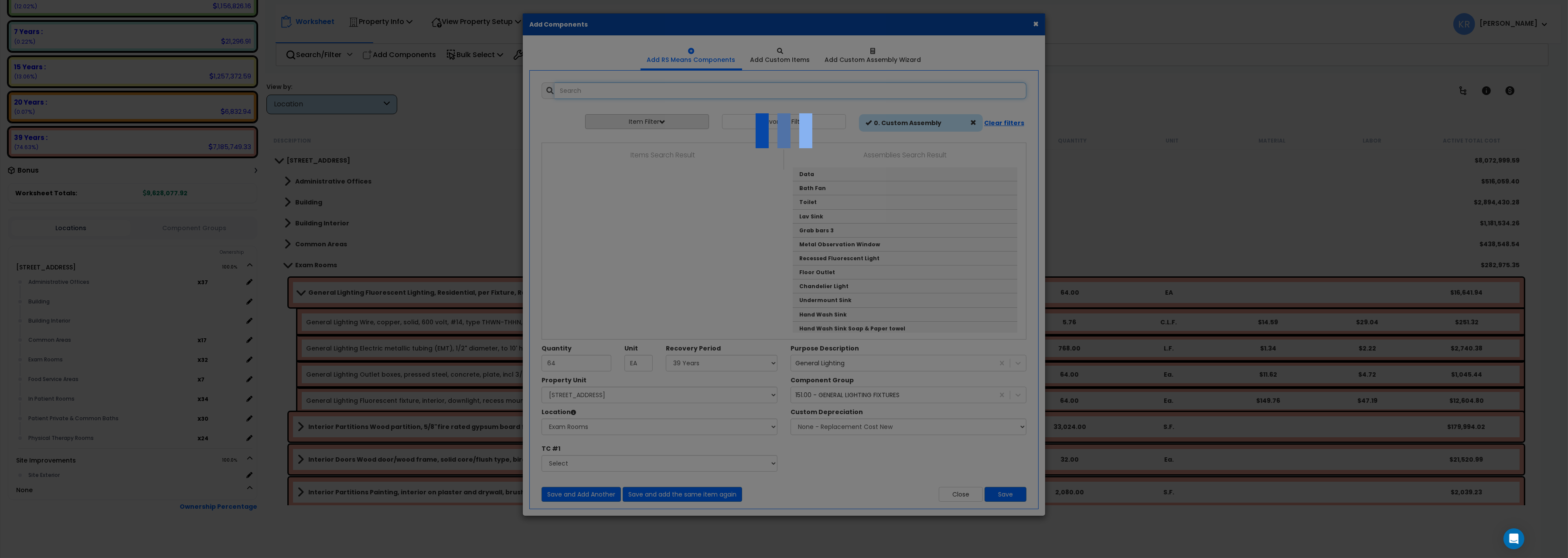
select select "21389"
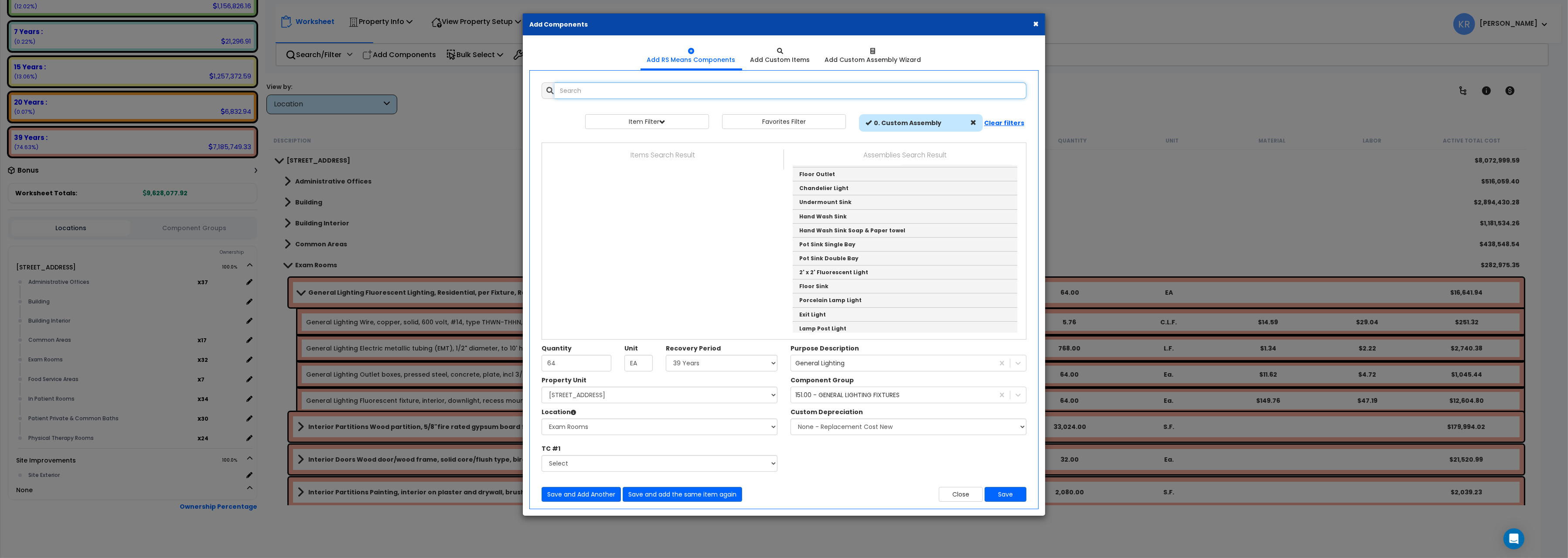
scroll to position [97, 0]
click at [855, 272] on link "2' x 2' Fluorescent Light" at bounding box center [905, 273] width 225 height 14
type input "2' x 2' Fluorescent Light"
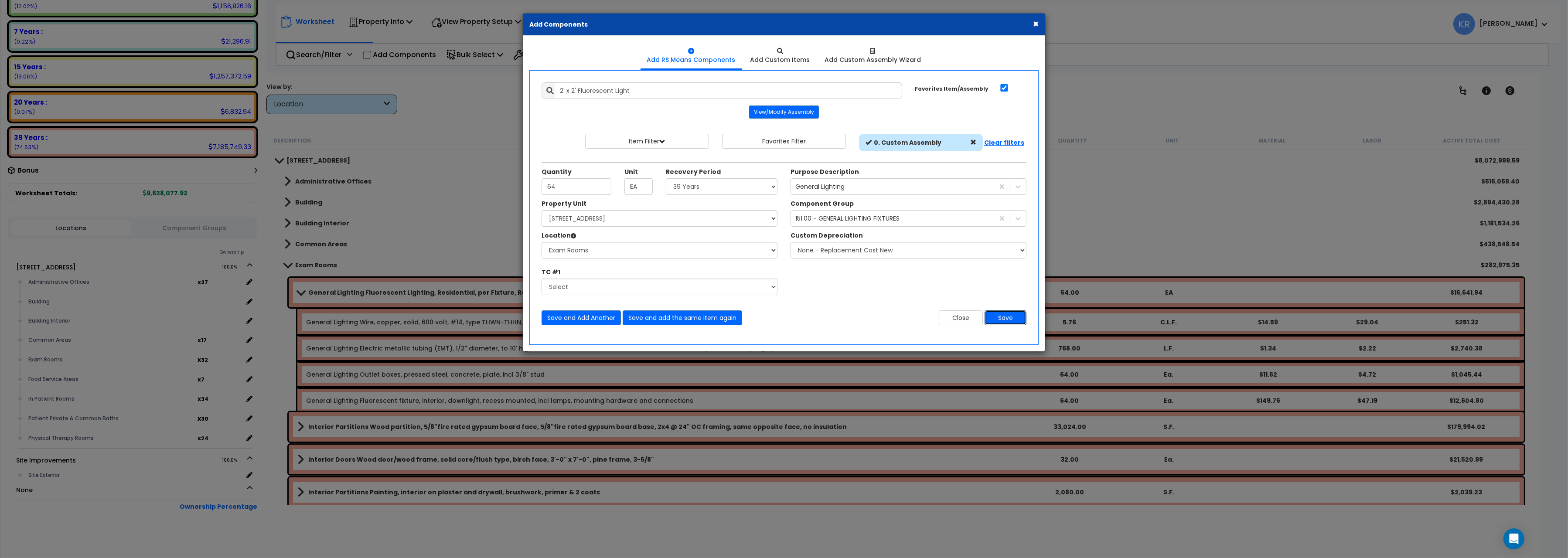
click at [996, 320] on button "Save" at bounding box center [1005, 318] width 42 height 15
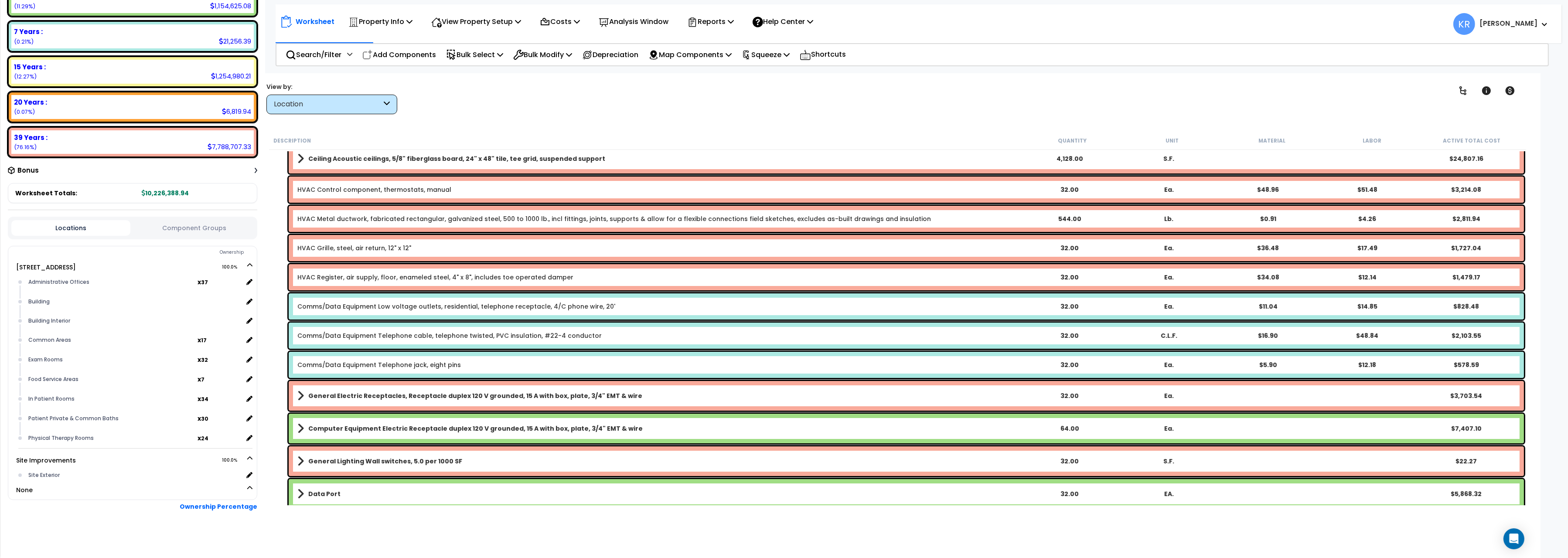
scroll to position [292, 0]
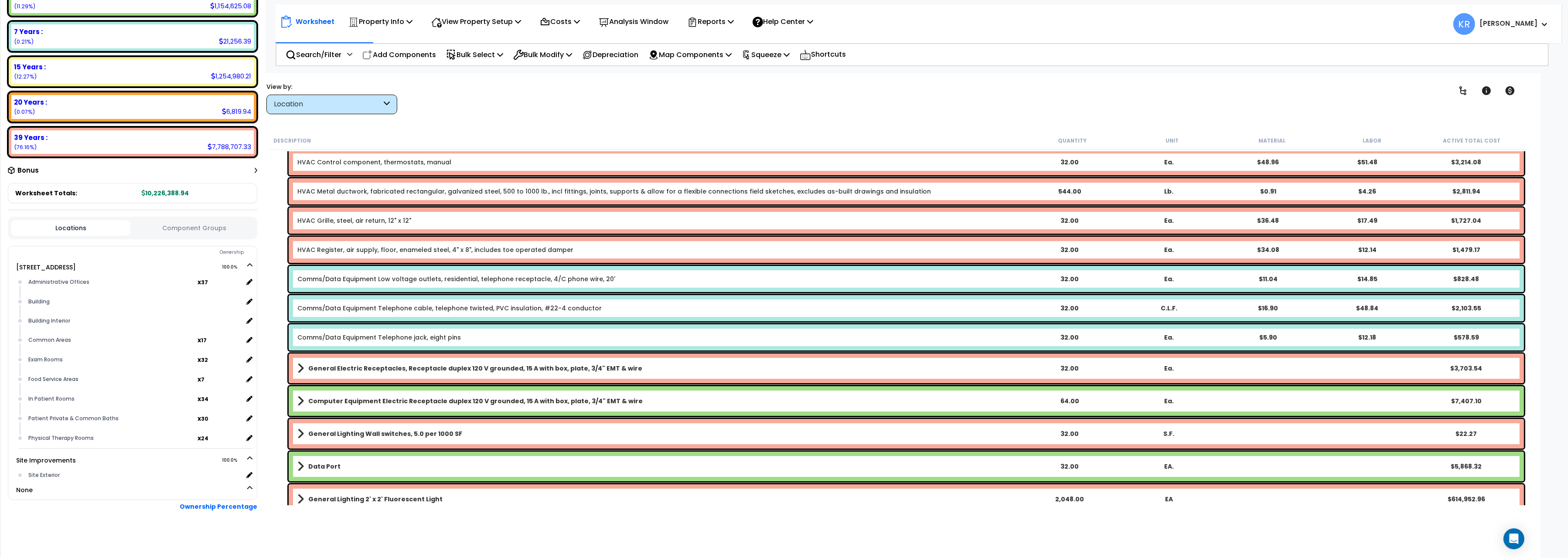
click at [363, 462] on link "Data Port" at bounding box center [658, 467] width 722 height 12
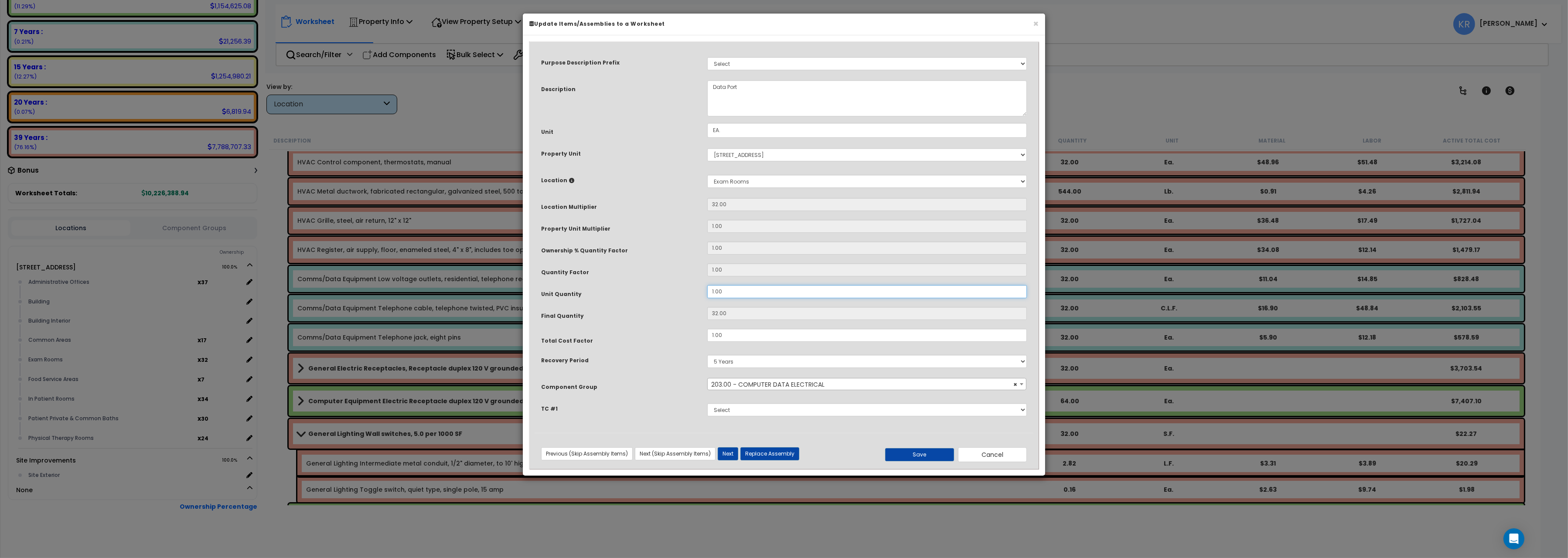
drag, startPoint x: 705, startPoint y: 291, endPoint x: 633, endPoint y: 283, distance: 72.4
click at [707, 285] on input "1.00" at bounding box center [867, 291] width 319 height 13
type input "4"
type input "128"
click at [924, 457] on button "Save" at bounding box center [919, 454] width 69 height 13
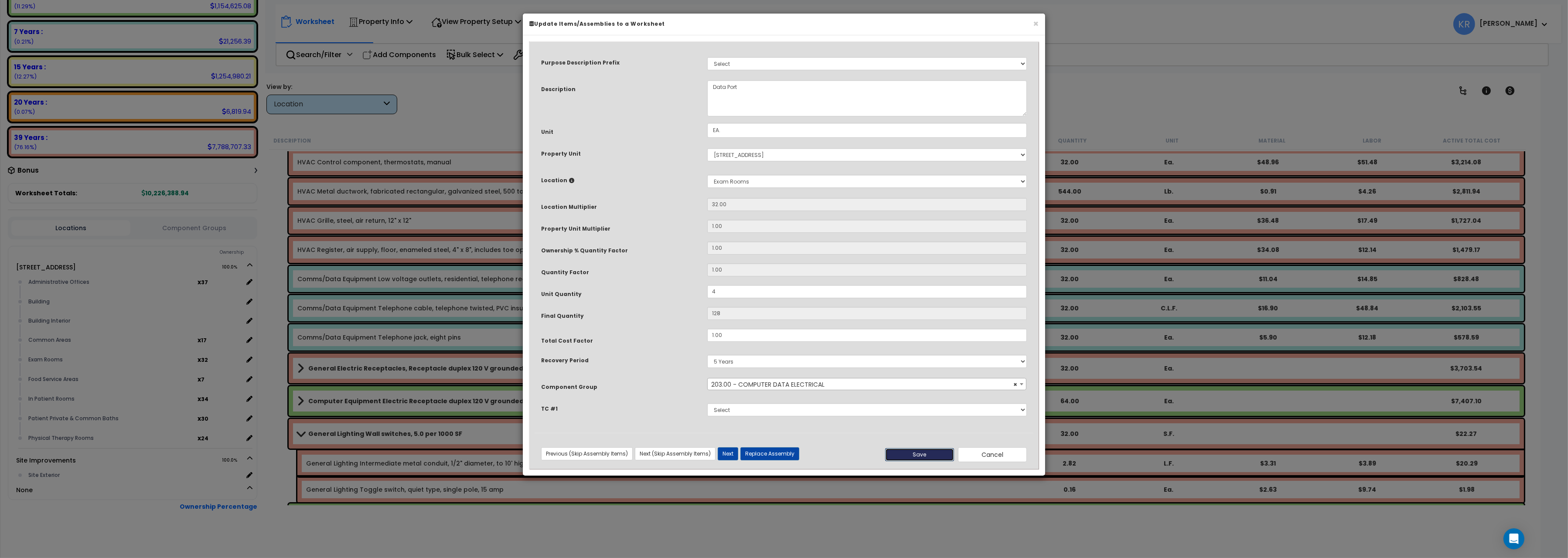
type input "4.00"
type input "128.00"
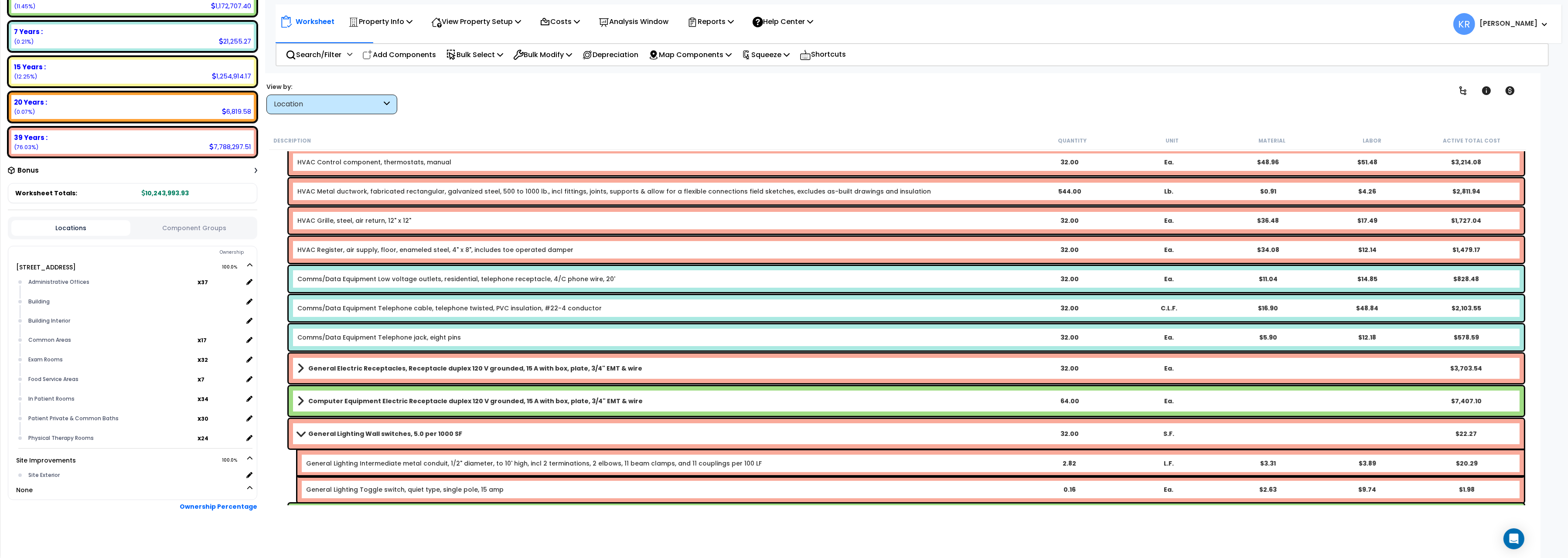
click at [484, 362] on link "General Electric Receptacles, Receptacle duplex 120 V grounded, 15 A with box, …" at bounding box center [658, 369] width 722 height 12
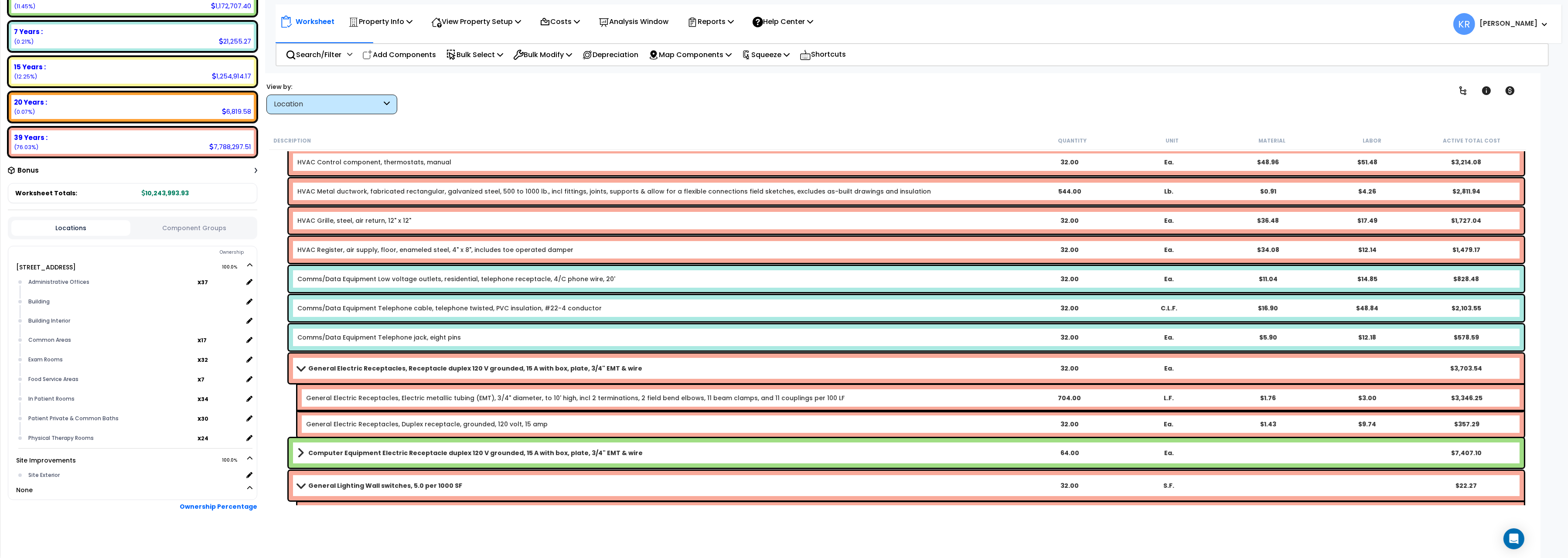
click at [484, 362] on link "General Electric Receptacles, Receptacle duplex 120 V grounded, 15 A with box, …" at bounding box center [658, 369] width 722 height 12
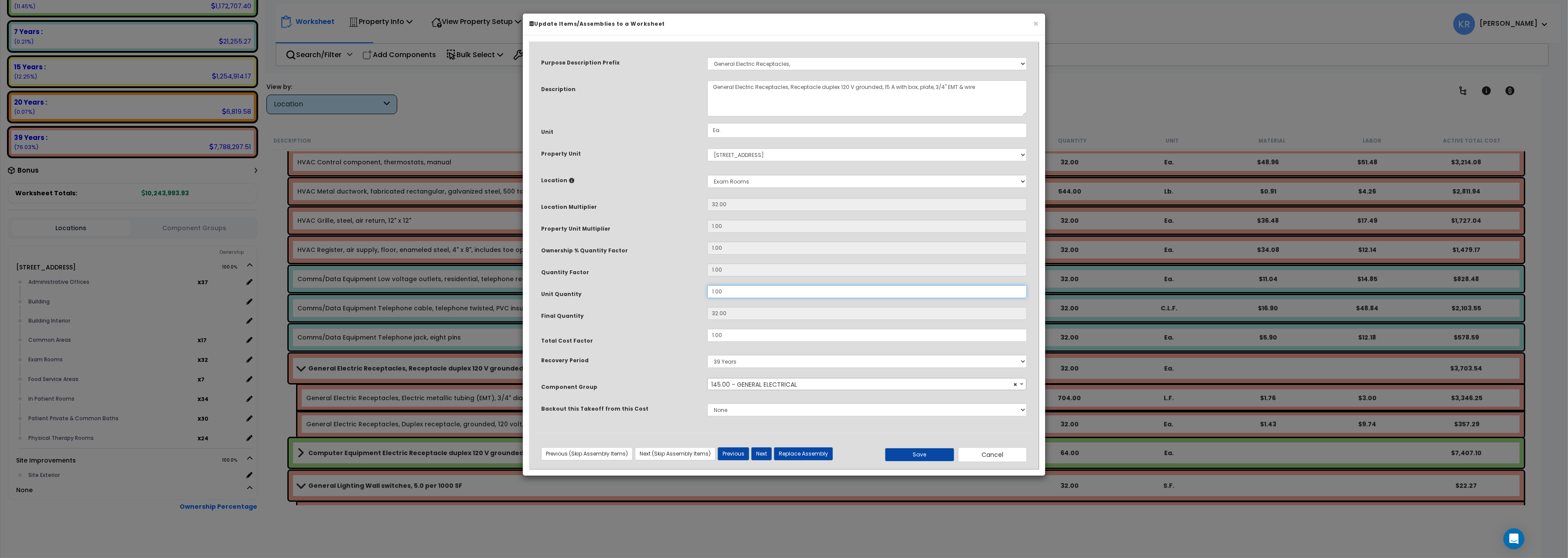
drag, startPoint x: 729, startPoint y: 296, endPoint x: 636, endPoint y: 284, distance: 93.8
click at [707, 285] on input "1.00" at bounding box center [867, 291] width 319 height 13
type input "32"
type input "3"
type input "96"
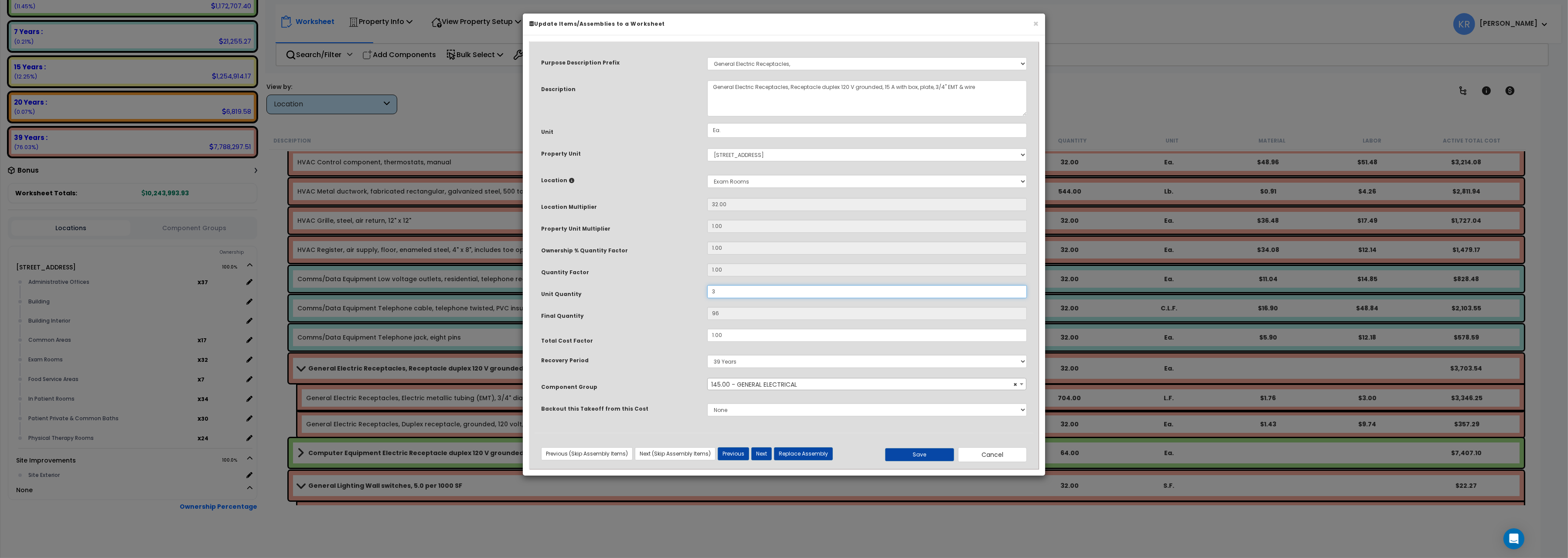
type input "3"
drag, startPoint x: 788, startPoint y: 87, endPoint x: 381, endPoint y: 46, distance: 409.1
click at [707, 80] on textarea "General Electric Receptacles, Receptacle duplex 120 V grounded, 15 A with box, …" at bounding box center [867, 98] width 319 height 37
type textarea "DM, Receptacle duplex 120 V grounded, 15 A with box, plate, 3/4" EMT & wire"
click at [707, 57] on select "Select A/V System A/V System Equipment A/V System Equipment Electric A/V System…" at bounding box center [867, 63] width 319 height 13
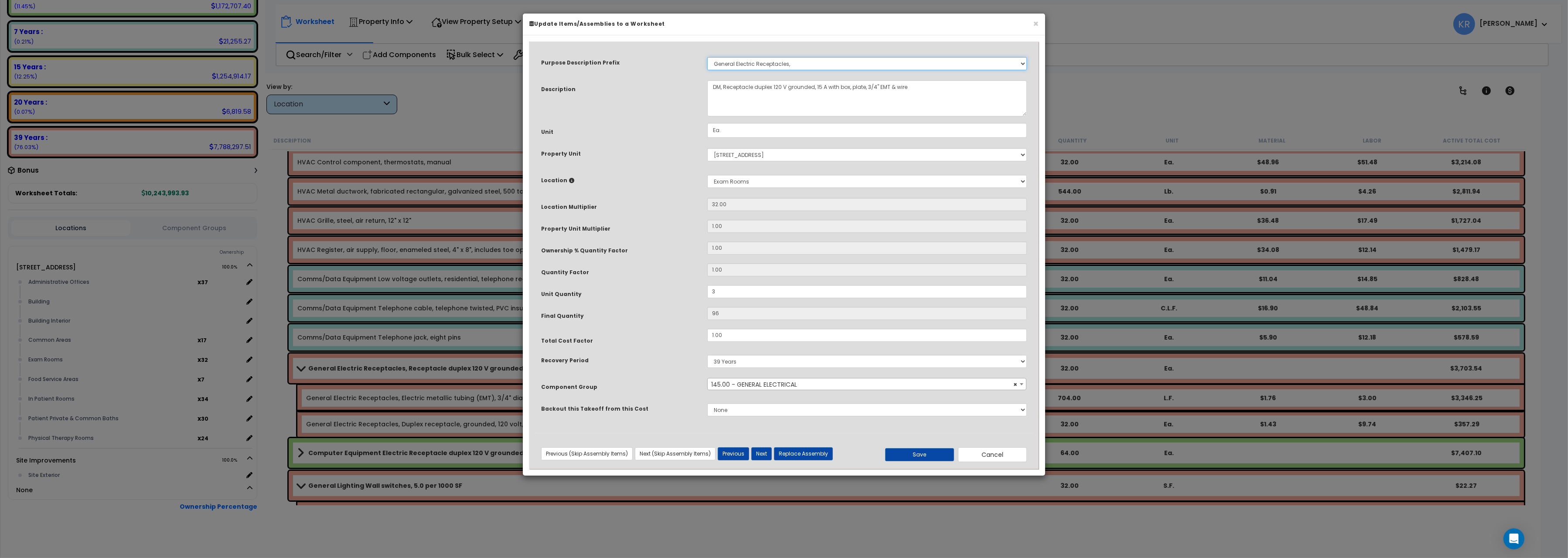
select select
click option "Select" at bounding box center [0, 0] width 0 height 0
click at [904, 458] on button "Save" at bounding box center [919, 454] width 69 height 13
type input "3.00"
type input "96.00"
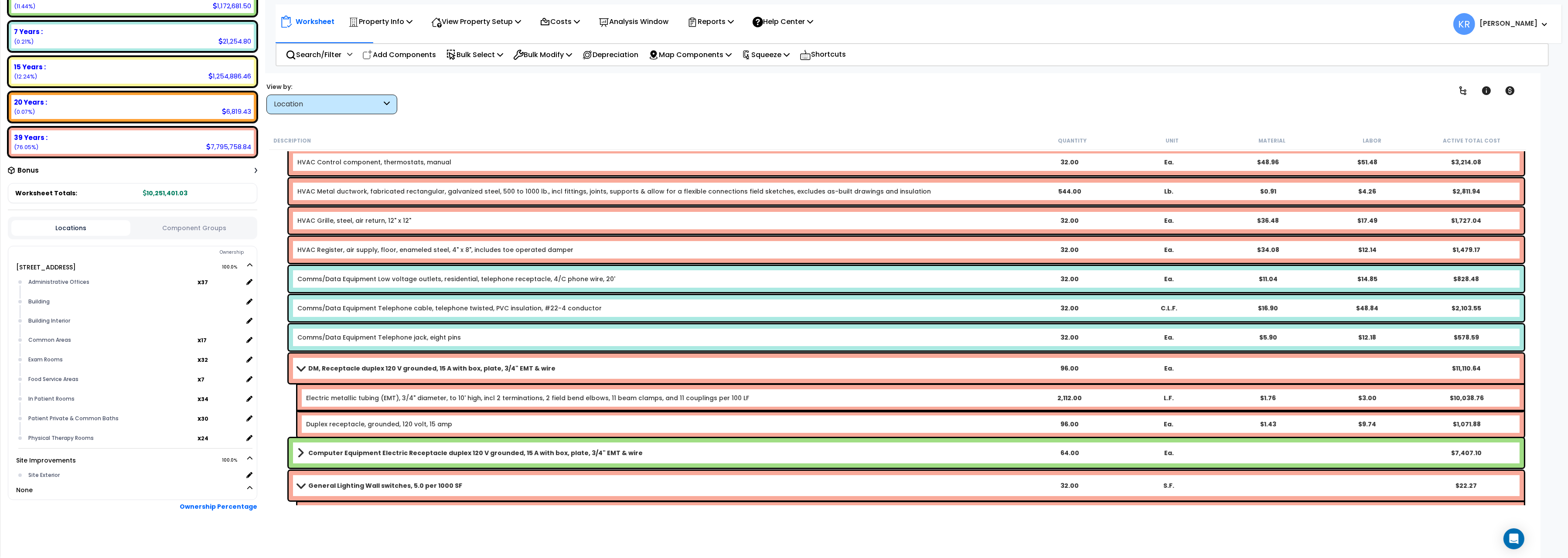
click at [327, 368] on b "DM, Receptacle duplex 120 V grounded, 15 A with box, plate, 3/4" EMT & wire" at bounding box center [431, 369] width 247 height 9
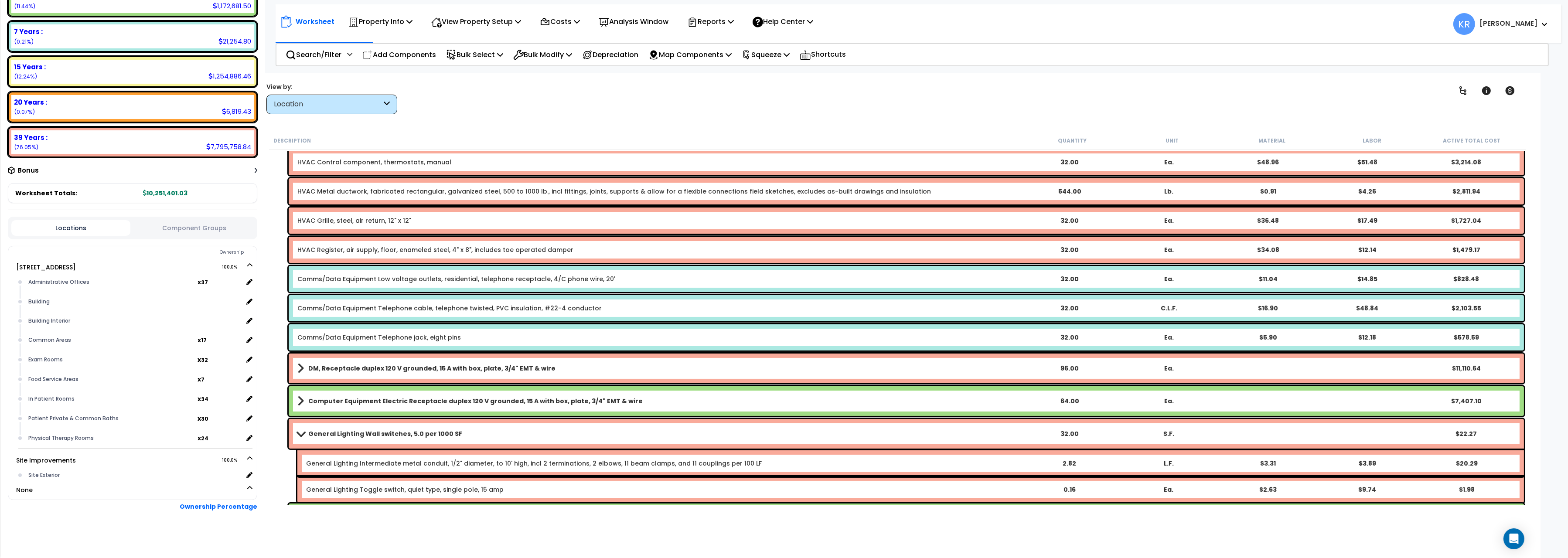
click at [352, 394] on div "Computer Equipment Electric Receptacle duplex 120 V grounded, 15 A with box, pl…" at bounding box center [906, 401] width 1235 height 29
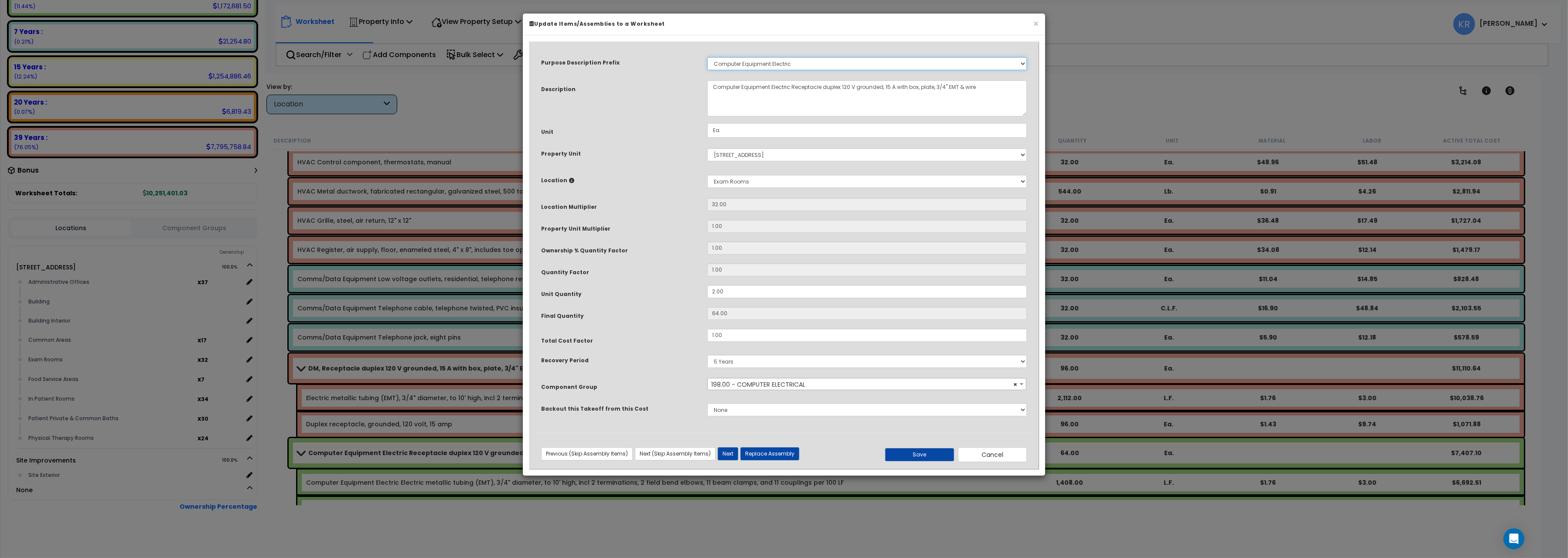
click at [707, 57] on select "Select A/V System A/V System Equipment A/V System Equipment Electric A/V System…" at bounding box center [867, 63] width 319 height 13
select select
click option "Select" at bounding box center [0, 0] width 0 height 0
click at [741, 385] on span "× 198.00 - COMPUTER ELECTRICAL" at bounding box center [867, 385] width 319 height 12
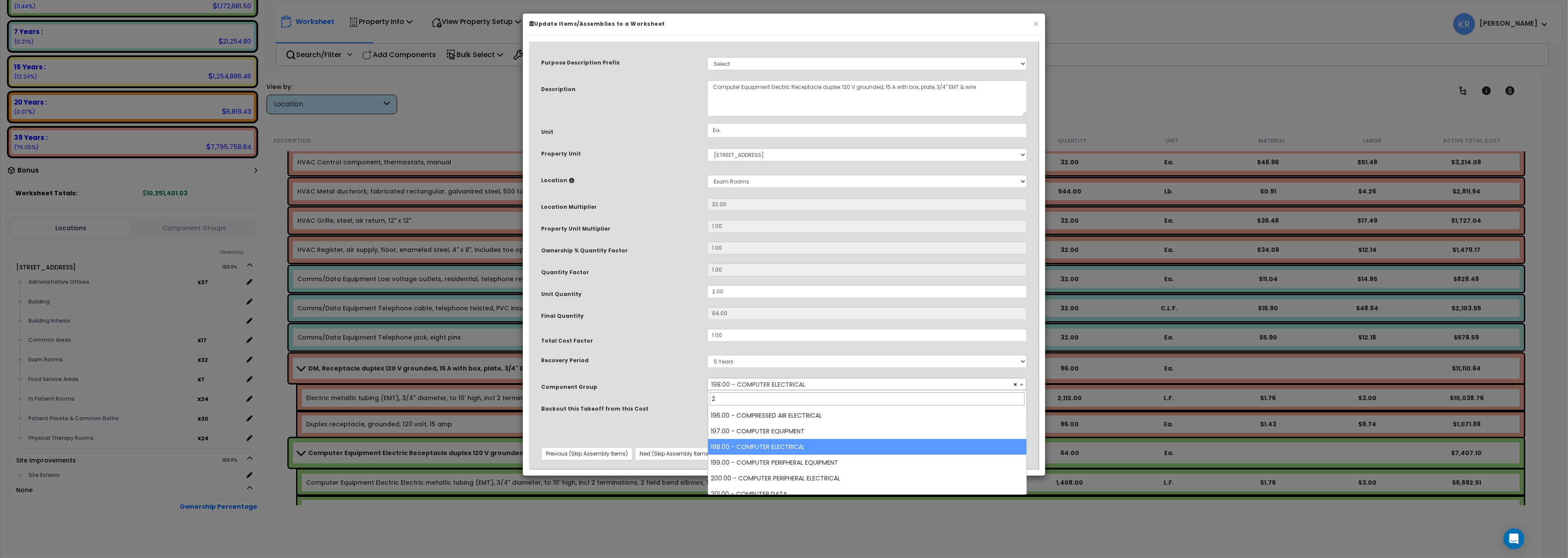
scroll to position [0, 0]
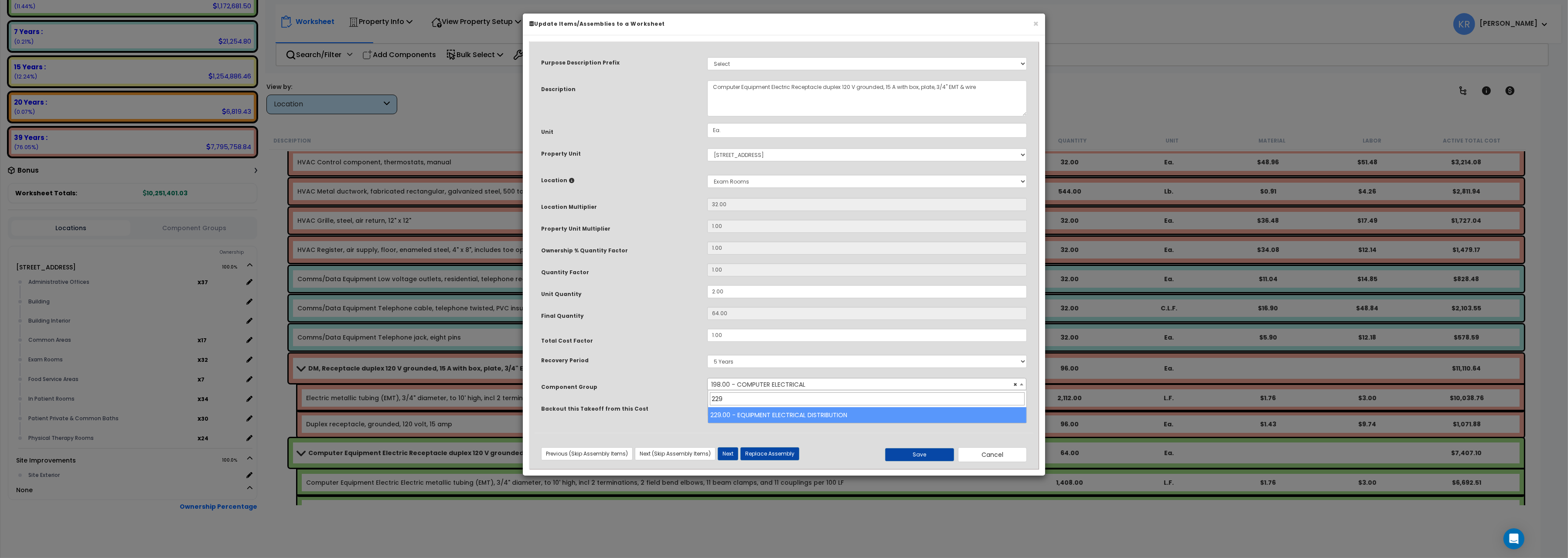
type input "229"
select select "57033"
drag, startPoint x: 728, startPoint y: 293, endPoint x: 618, endPoint y: 276, distance: 111.3
click at [707, 285] on input "2.00" at bounding box center [867, 291] width 319 height 13
type input "5"
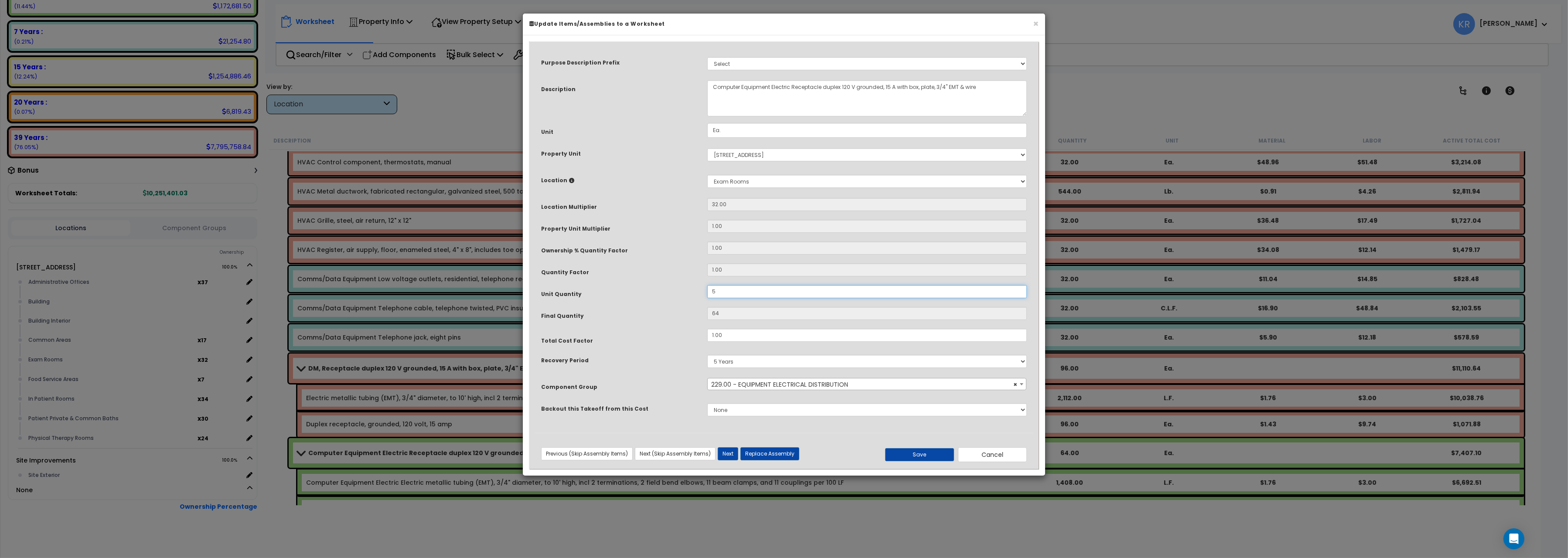
type input "160"
click at [925, 454] on button "Save" at bounding box center [919, 454] width 69 height 13
type input "5.00"
type input "160.00"
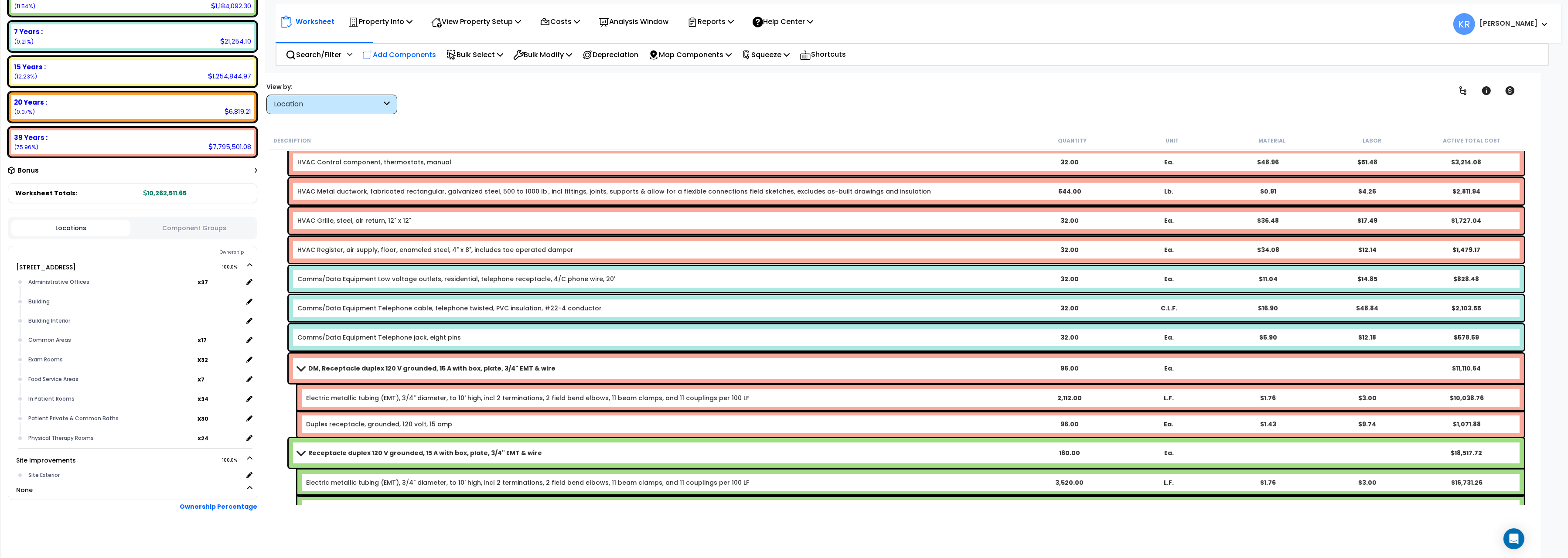
click at [379, 56] on p "Add Components" at bounding box center [399, 54] width 74 height 12
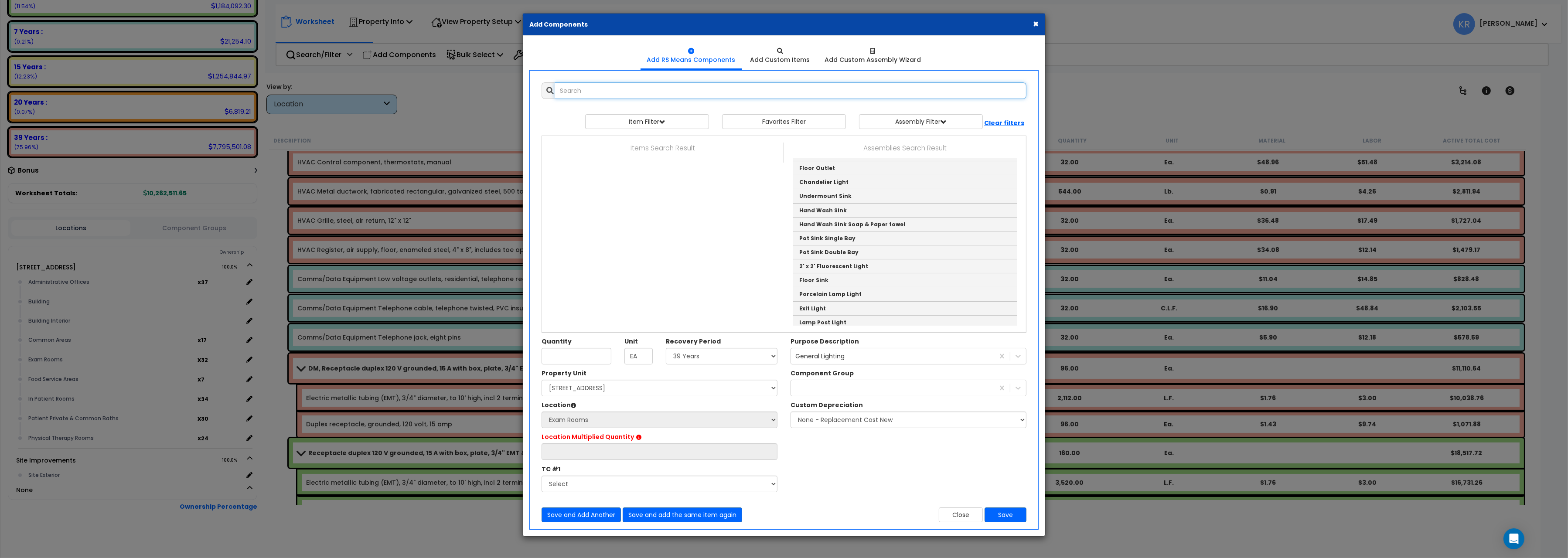
type input "32"
select select
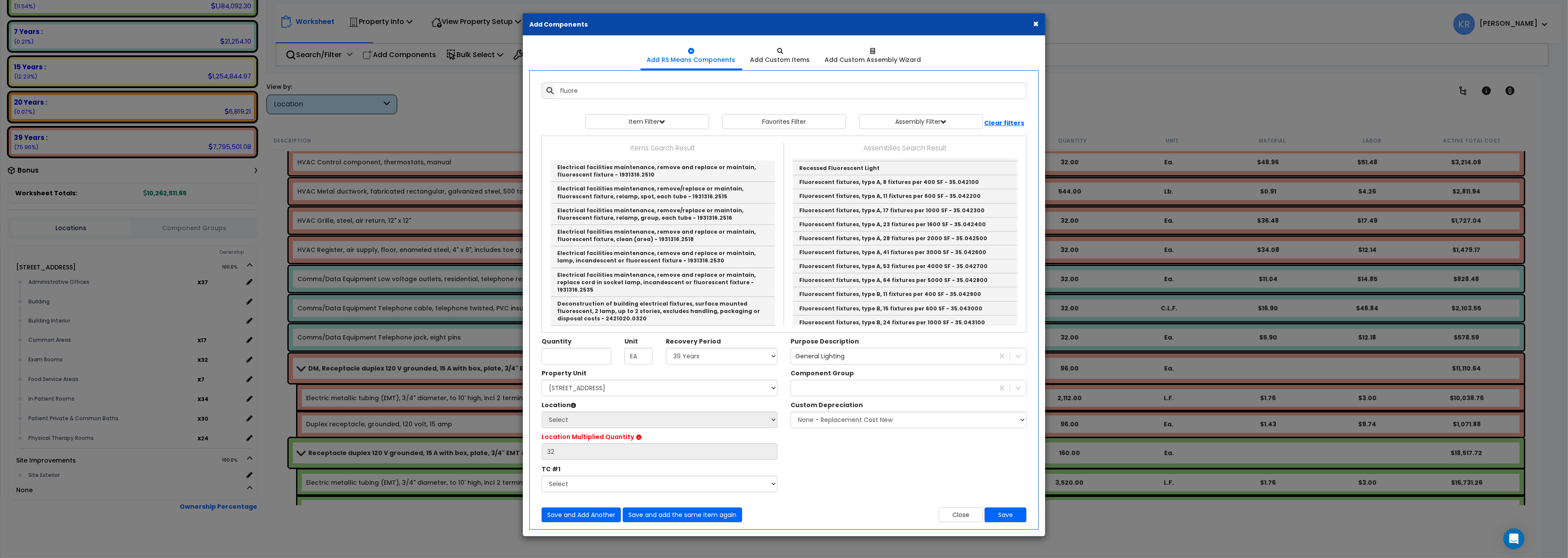
click at [864, 91] on link "1 Bulb 4' fluorescent light" at bounding box center [905, 84] width 225 height 14
type input "1 Bulb 4' fluorescent light"
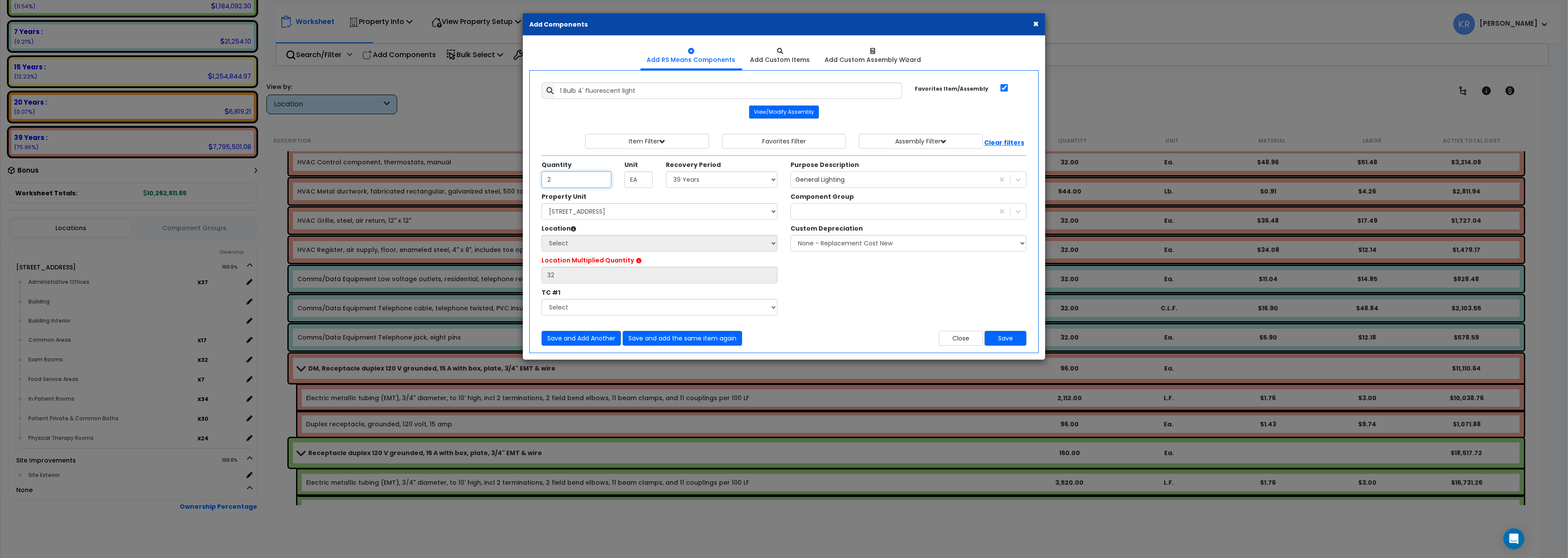
type input "2"
click at [666, 171] on select "Select 5 Years 7 Years 15 Years 20 Years 39 Years 27.5 Year" at bounding box center [721, 179] width 112 height 17
select select "39Y"
click option "39 Years" at bounding box center [0, 0] width 0 height 0
click at [542, 204] on select "Select 204 Energy Pkwy Site Improvements" at bounding box center [660, 212] width 236 height 17
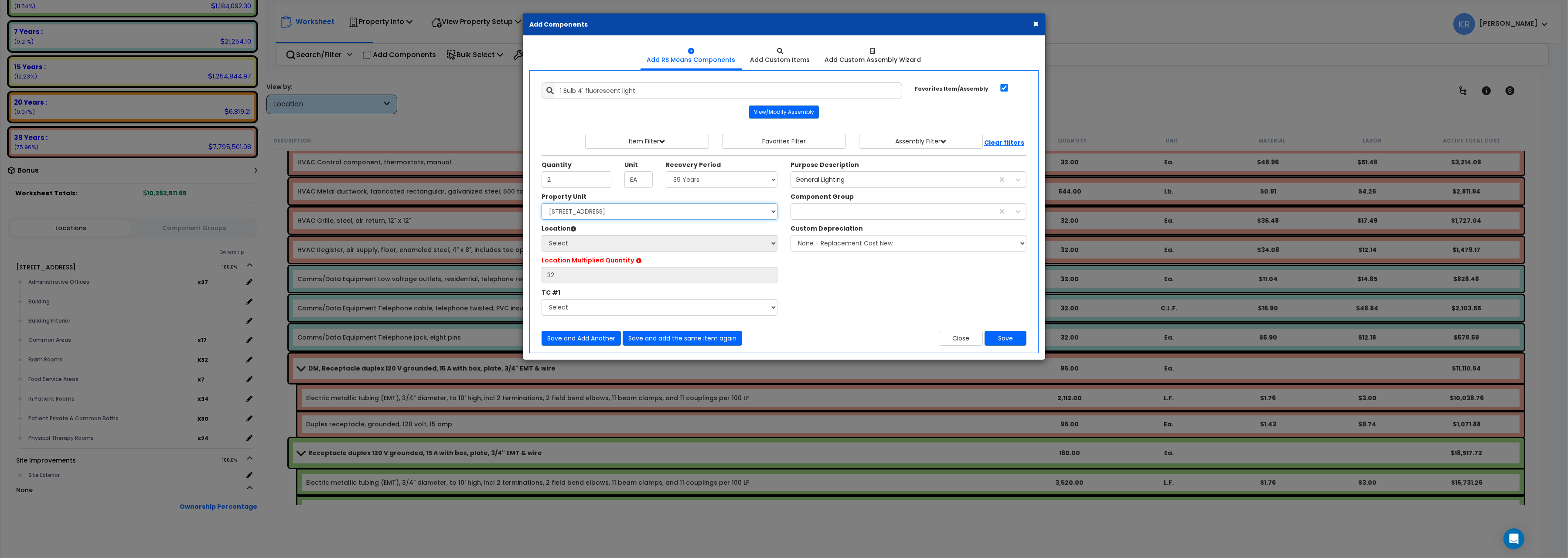
select select "162439"
click option "204 Energy Pkwy" at bounding box center [0, 0] width 0 height 0
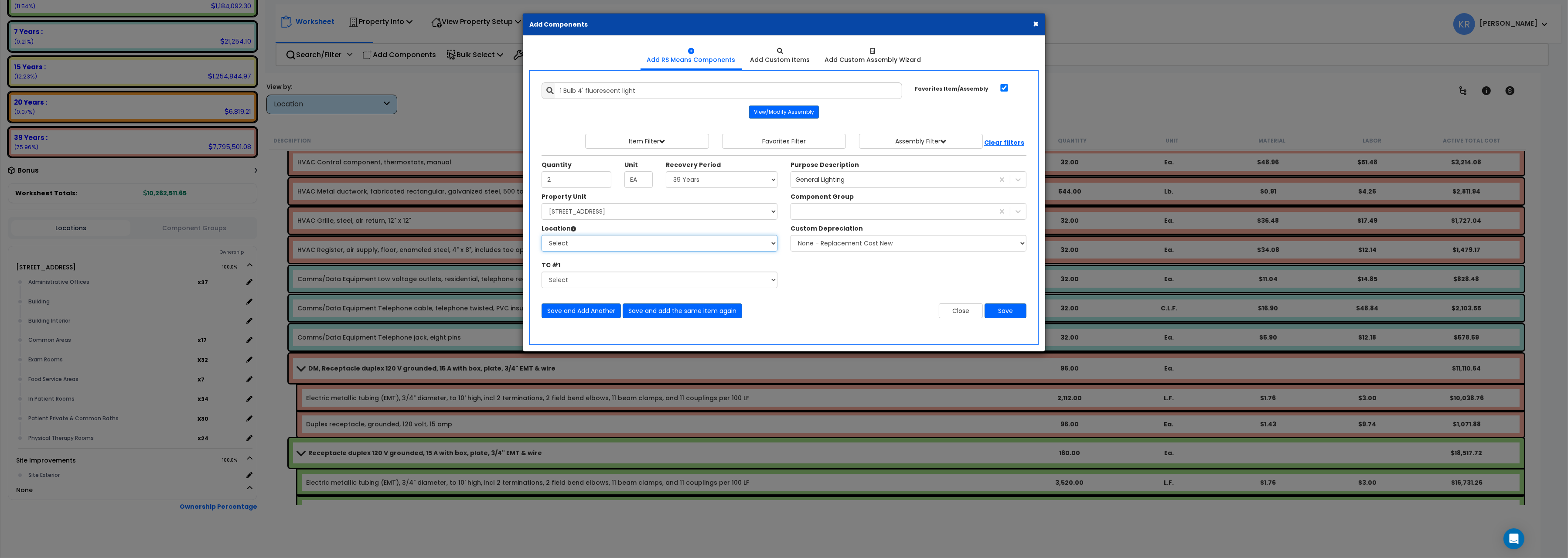
click at [542, 235] on select "Select Administrative Offices Building Building Interior Common Areas Exam Room…" at bounding box center [660, 243] width 236 height 17
select select "21389"
click option "Exam Rooms" at bounding box center [0, 0] width 0 height 0
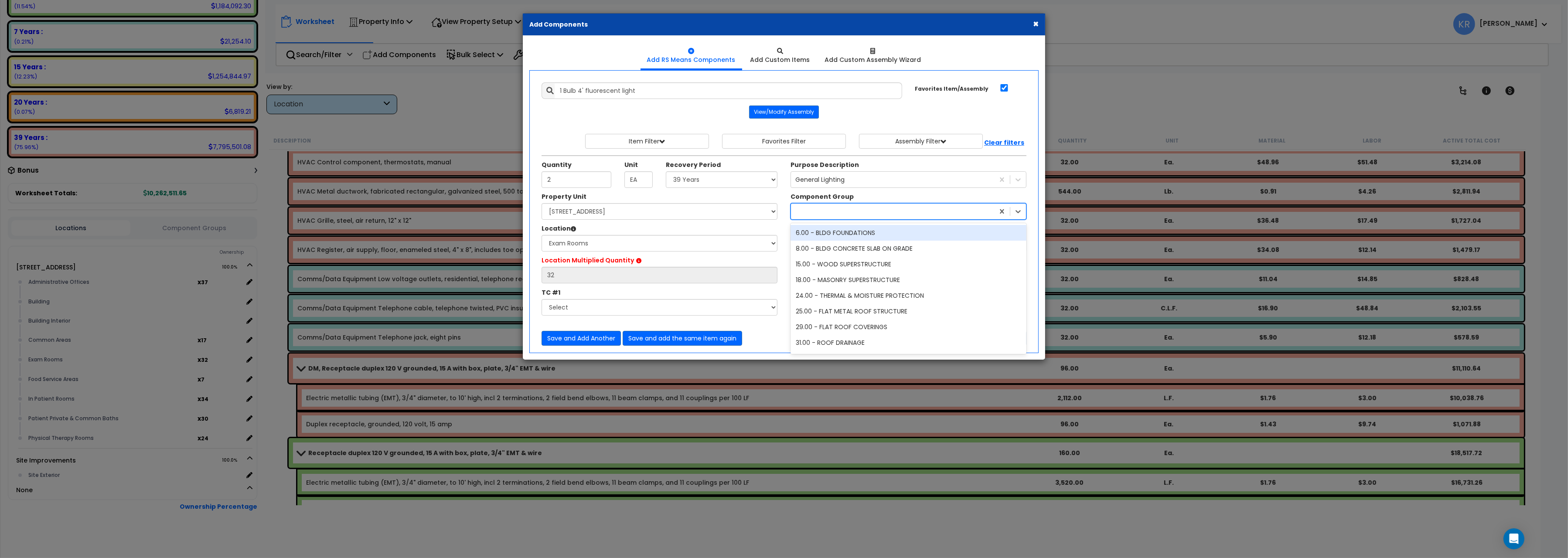
click at [840, 211] on div at bounding box center [892, 212] width 203 height 14
type input "152"
click at [876, 229] on div "152.00 - GENERAL LIGHTING ELECTRICAL" at bounding box center [908, 233] width 236 height 16
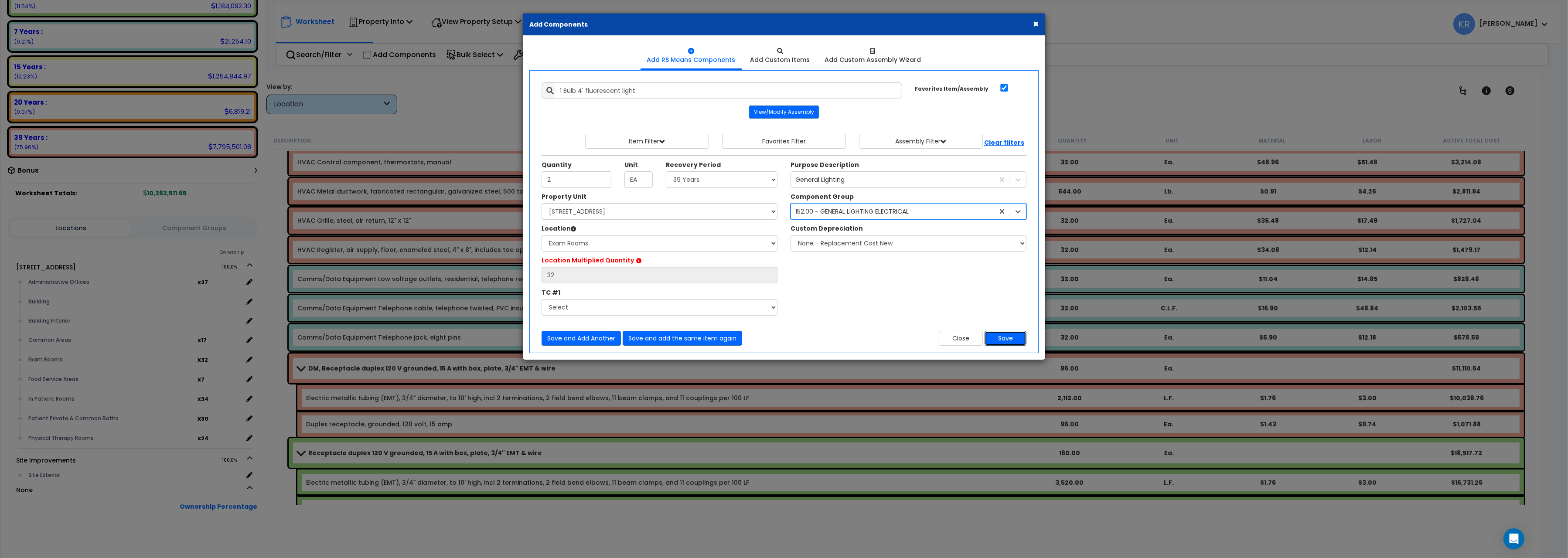
click at [1008, 340] on button "Save" at bounding box center [1005, 338] width 42 height 15
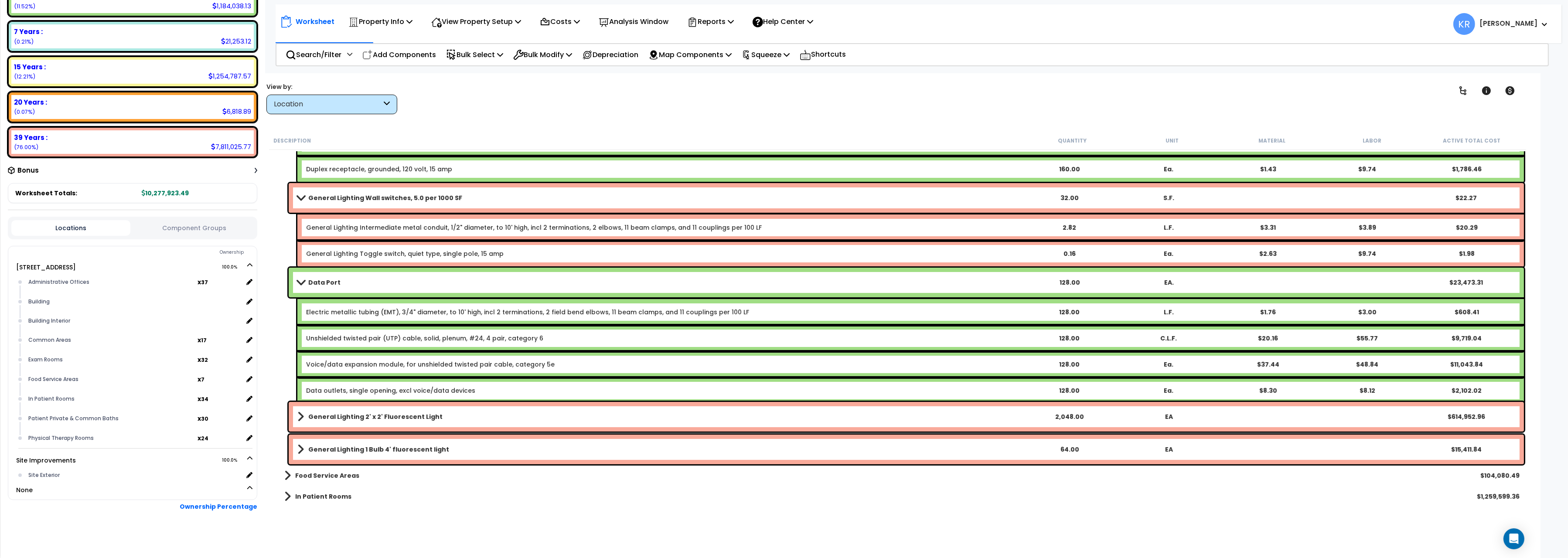
scroll to position [634, 0]
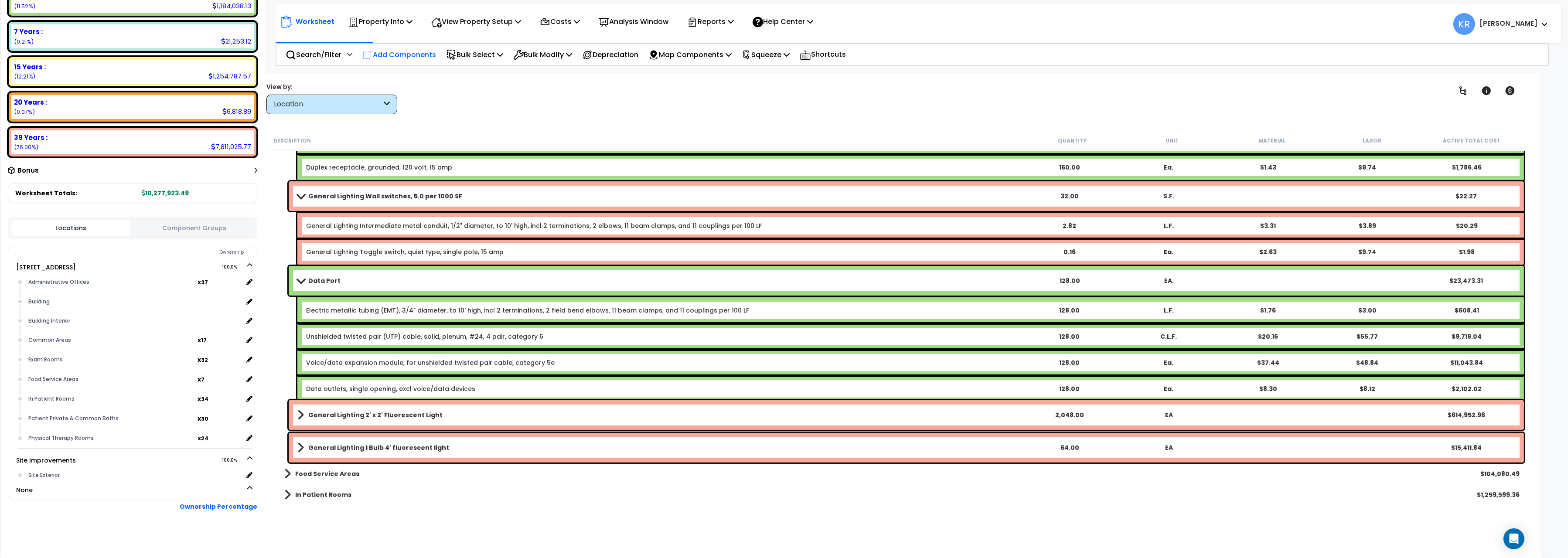
click at [396, 52] on p "Add Components" at bounding box center [399, 54] width 74 height 12
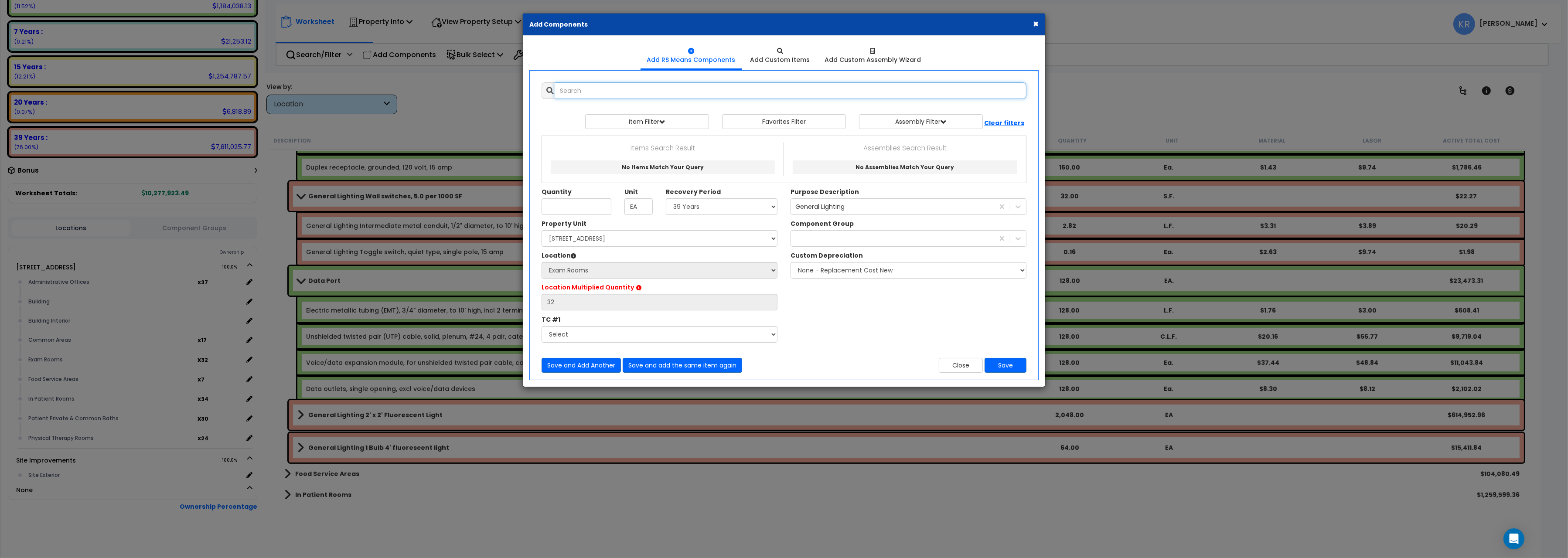
select select
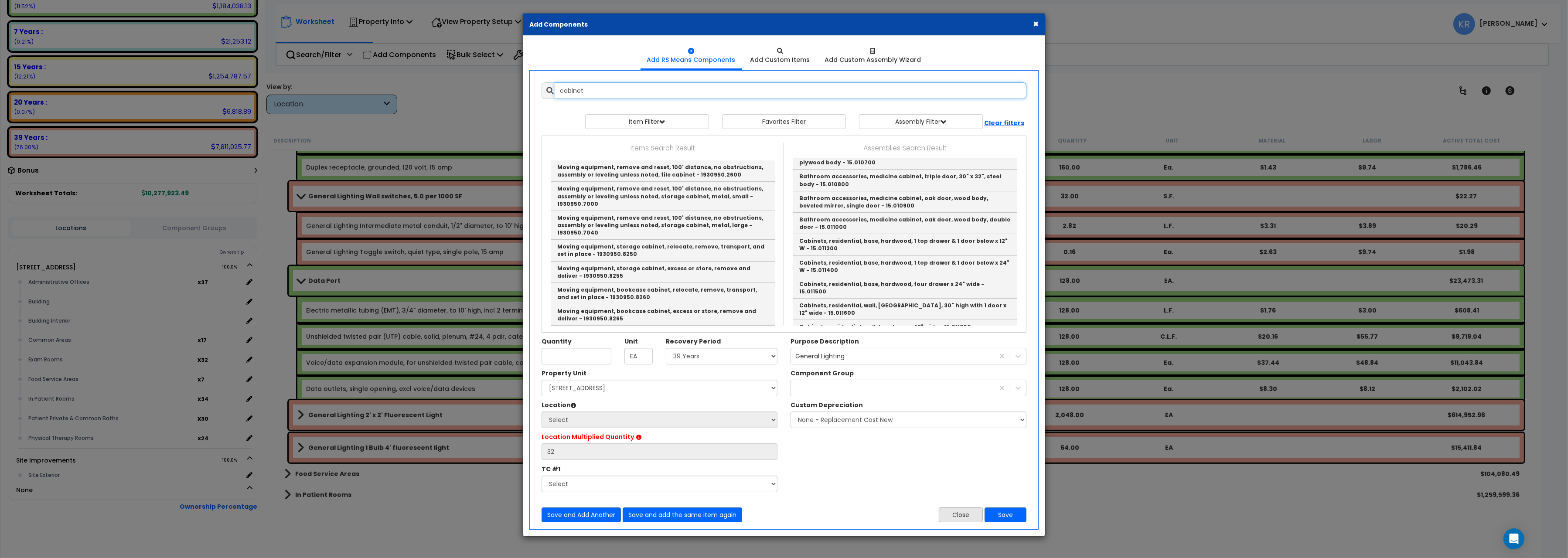
type input "cabinet"
click at [962, 514] on button "Close" at bounding box center [960, 515] width 44 height 15
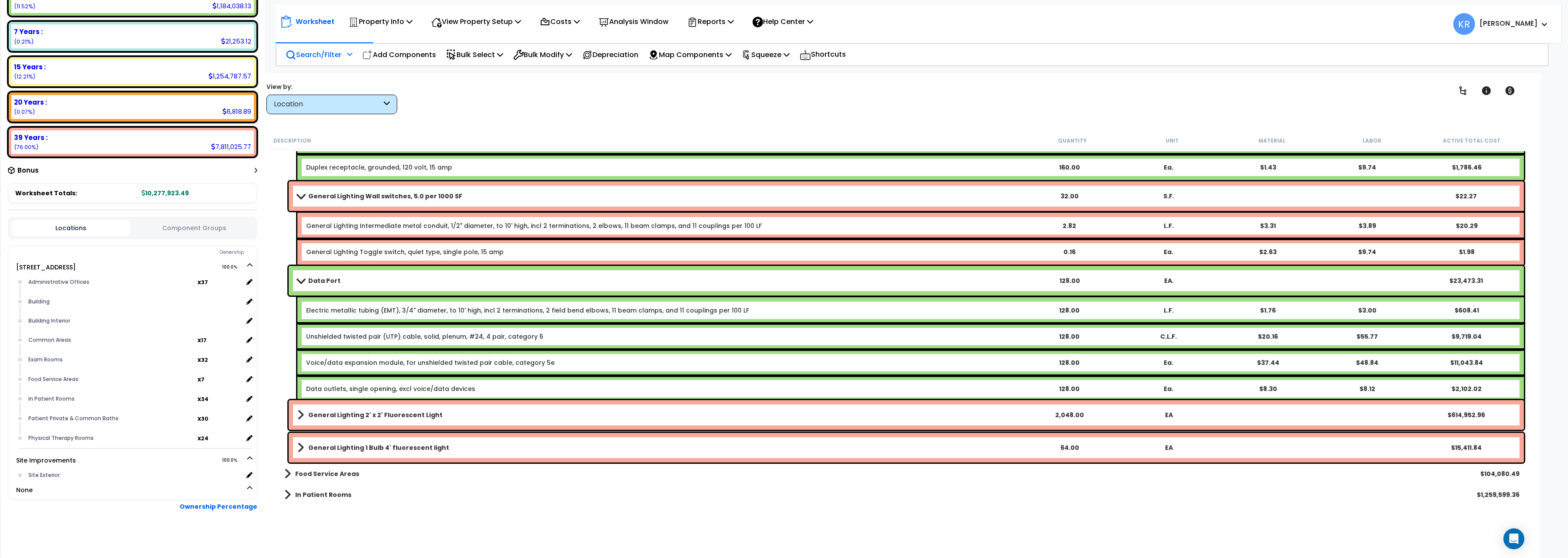
click at [320, 54] on p "Search/Filter" at bounding box center [313, 54] width 56 height 12
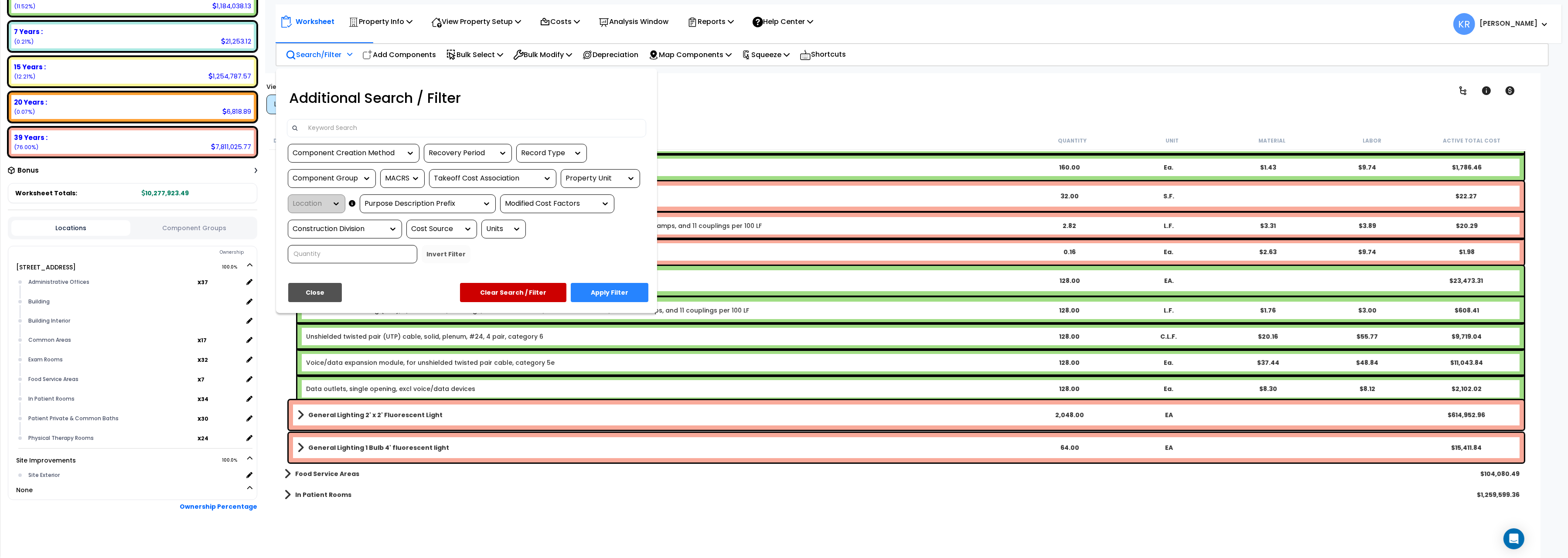
click at [353, 125] on input at bounding box center [472, 128] width 339 height 13
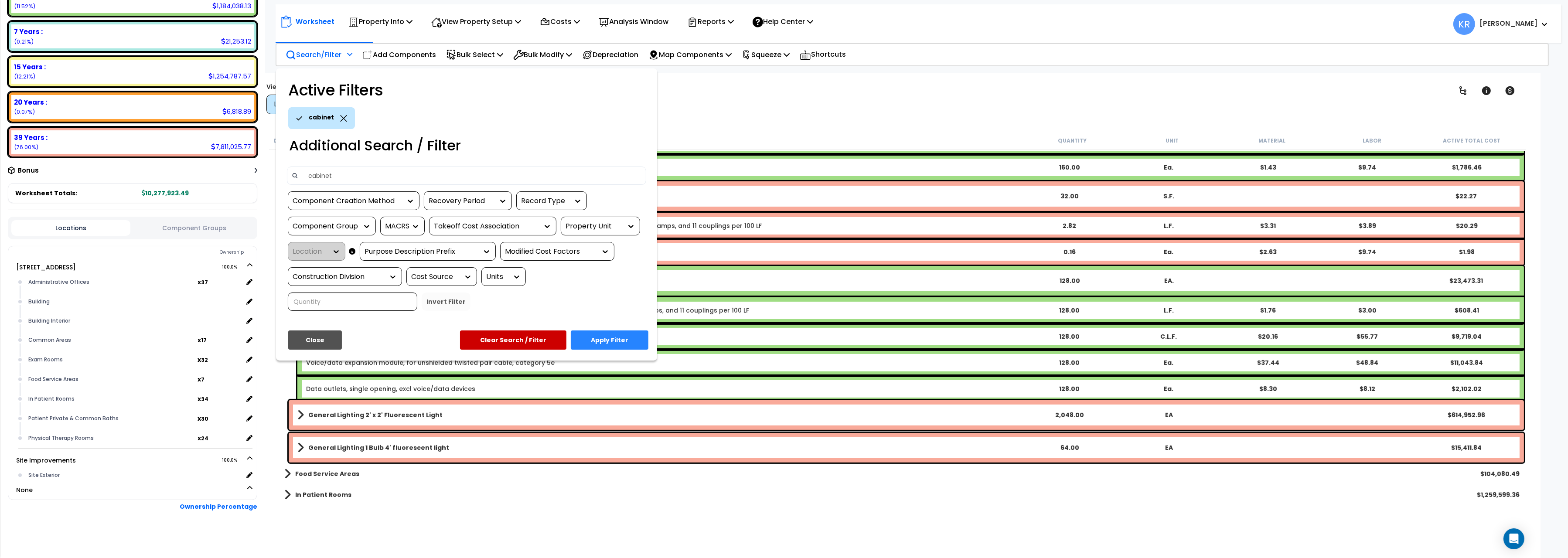
type input "cabinet"
click at [610, 337] on button "Apply Filter" at bounding box center [609, 339] width 78 height 19
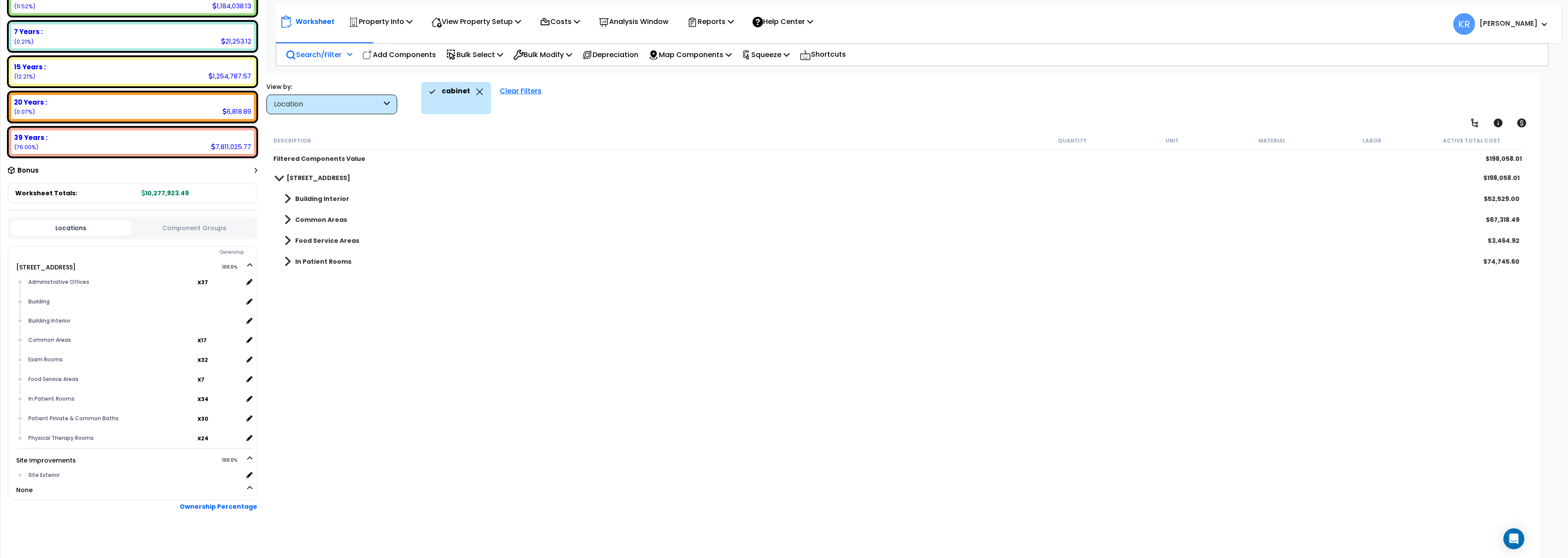
scroll to position [0, 0]
click at [389, 105] on icon at bounding box center [386, 104] width 6 height 10
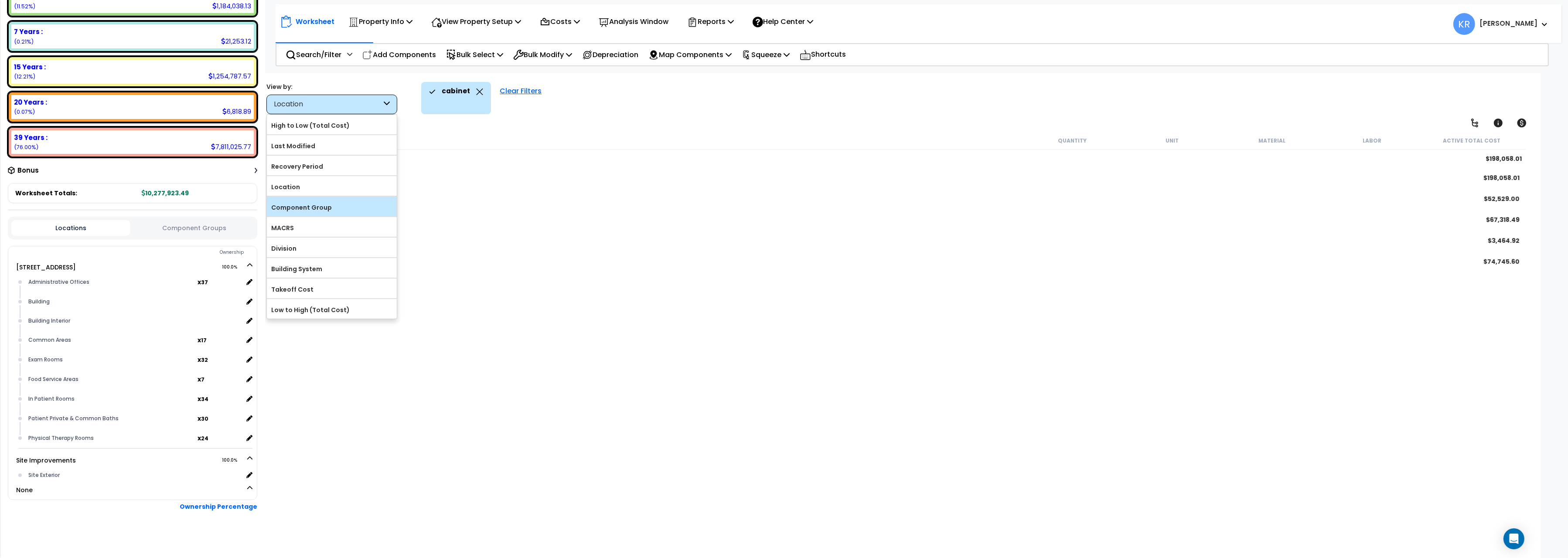
click at [317, 210] on label "Component Group" at bounding box center [332, 207] width 130 height 13
click at [0, 0] on input "Component Group" at bounding box center [0, 0] width 0 height 0
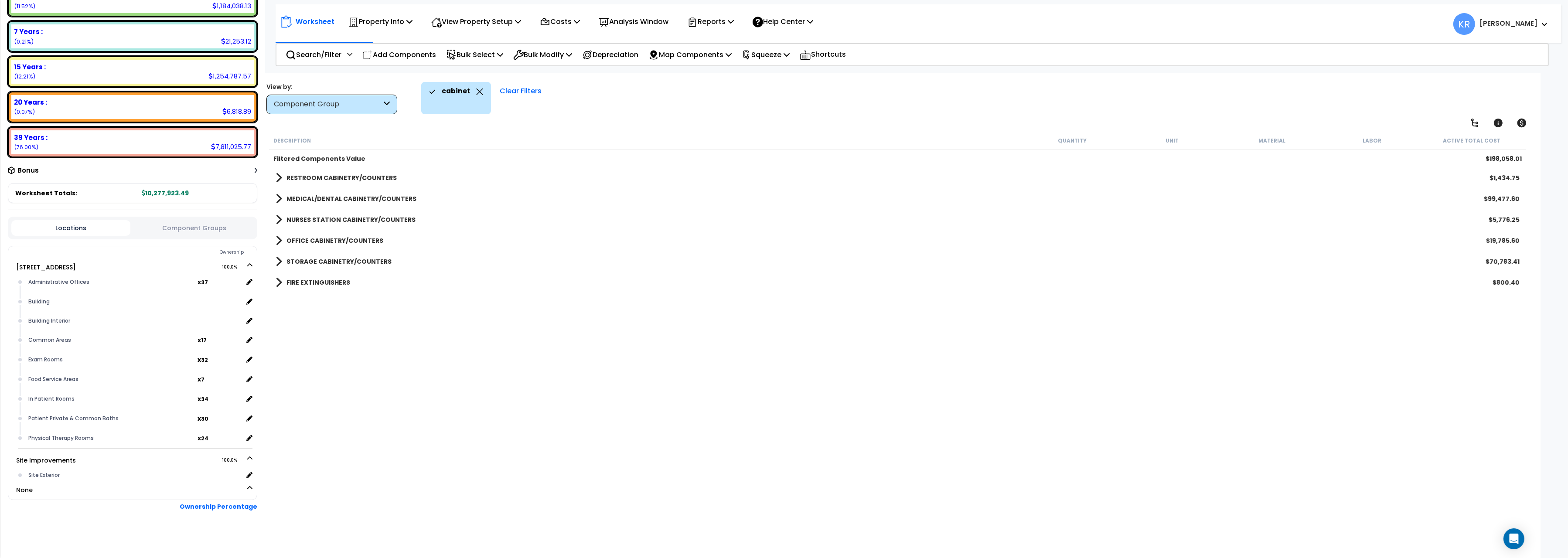
click at [328, 196] on b "MEDICAL/DENTAL CABINETRY/COUNTERS" at bounding box center [352, 199] width 130 height 9
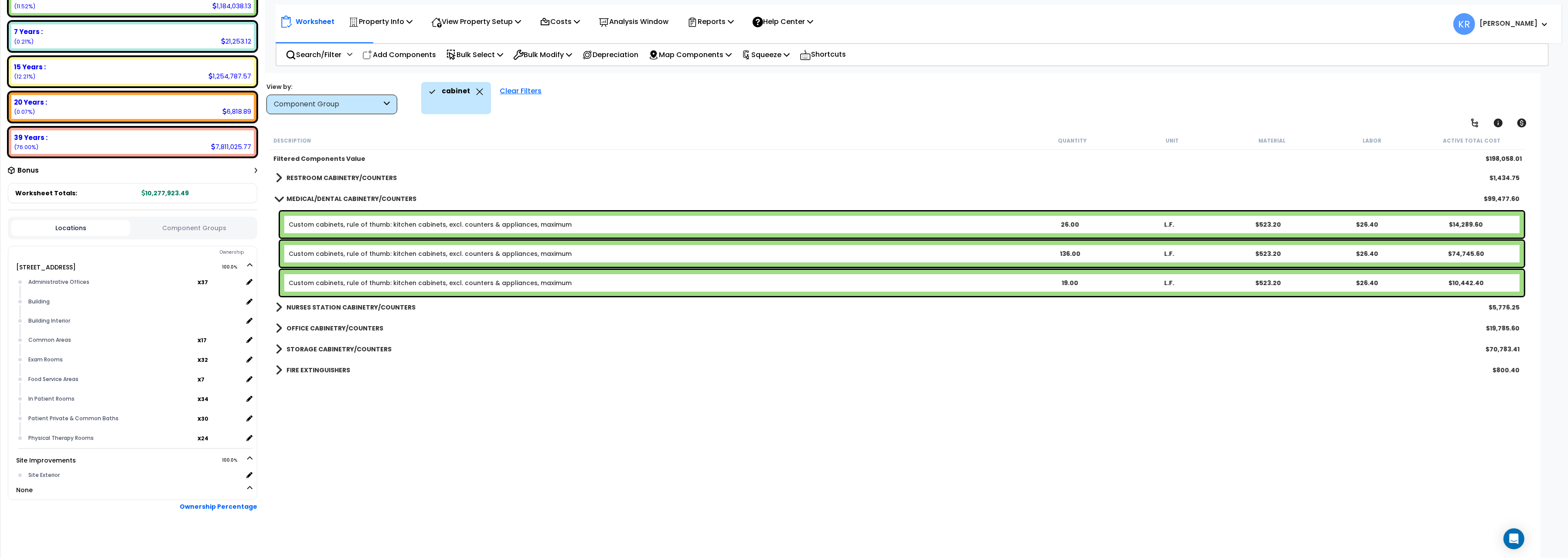
click at [331, 179] on b "RESTROOM CABINETRY/COUNTERS" at bounding box center [342, 178] width 111 height 9
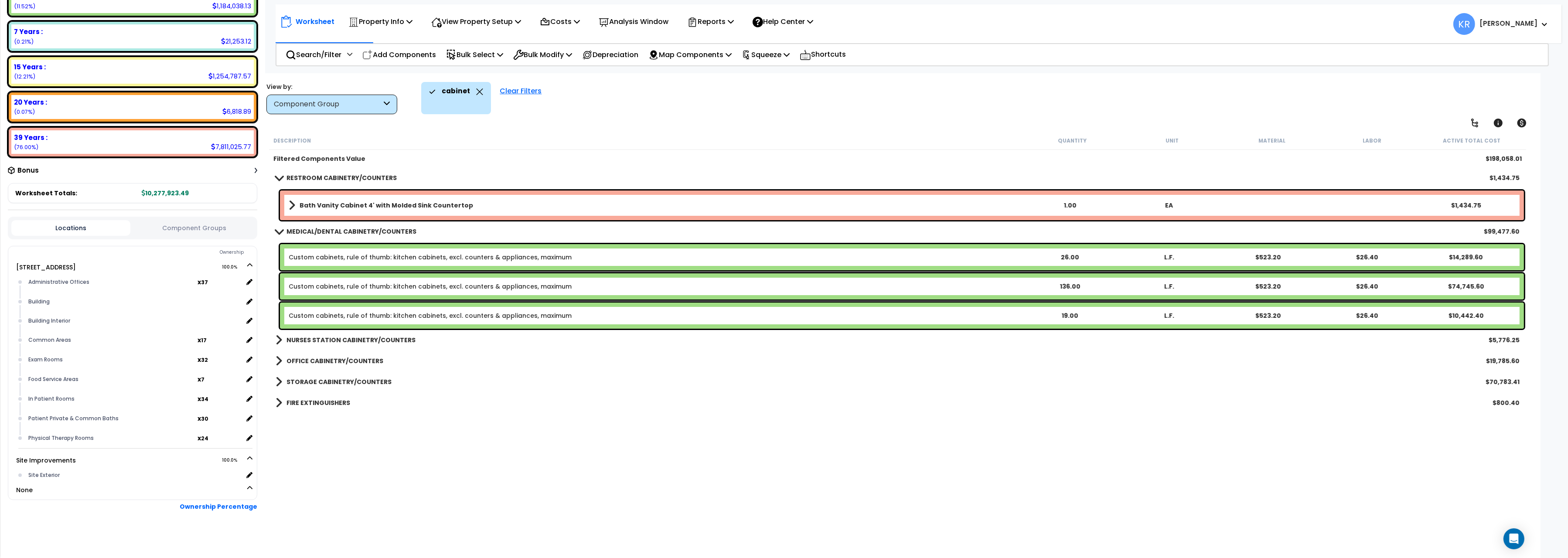
click at [346, 330] on div "NURSES STATION CABINETRY/COUNTERS $5,776.25" at bounding box center [897, 339] width 1252 height 21
click at [344, 342] on b "NURSES STATION CABINETRY/COUNTERS" at bounding box center [351, 340] width 129 height 9
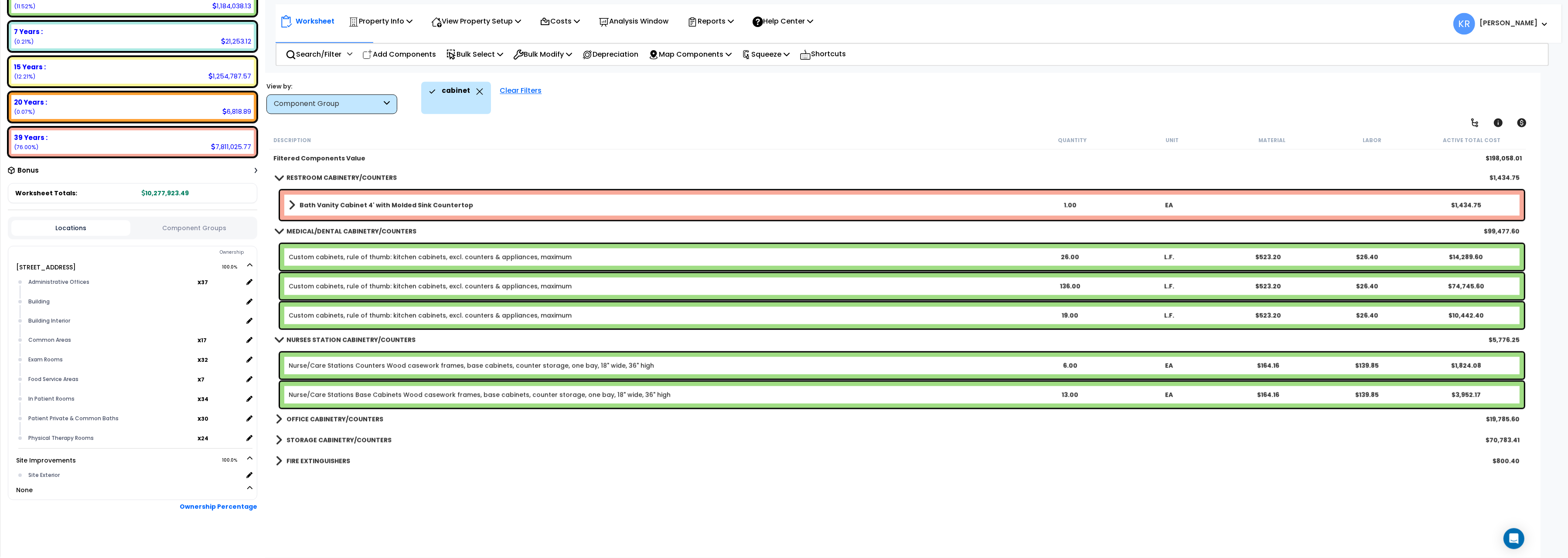
scroll to position [37, 0]
click at [322, 421] on b "OFFICE CABINETRY/COUNTERS" at bounding box center [335, 420] width 96 height 9
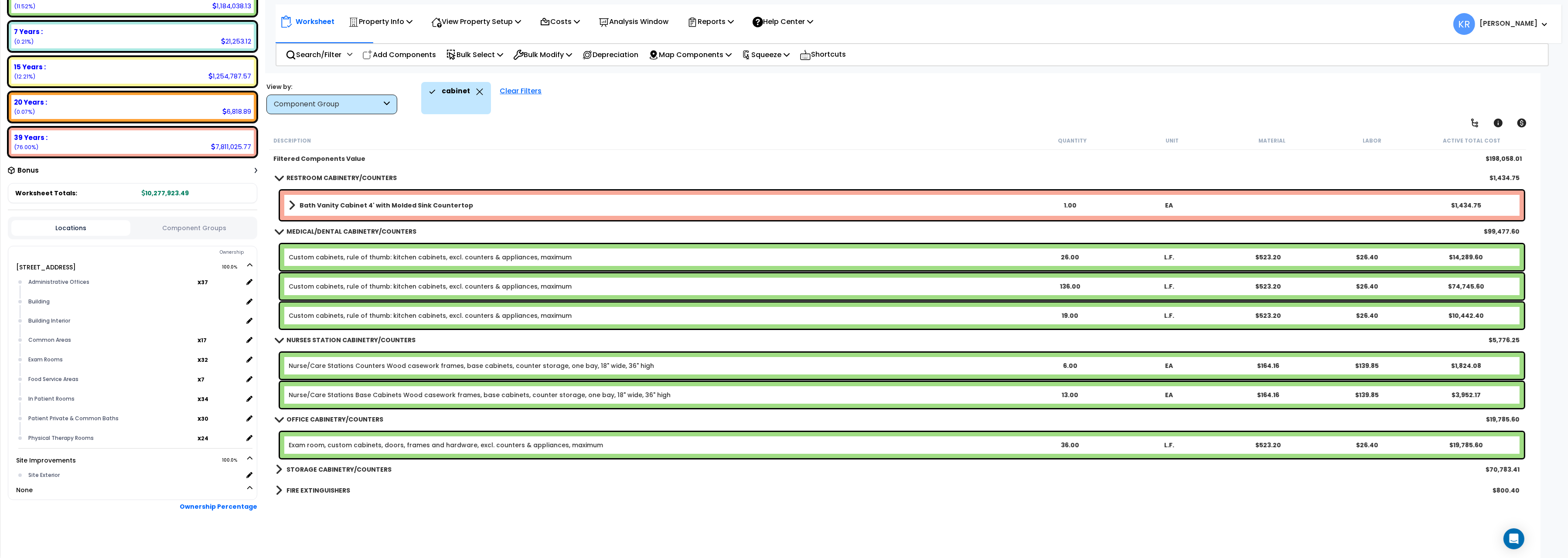
click at [326, 466] on b "STORAGE CABINETRY/COUNTERS" at bounding box center [339, 470] width 105 height 9
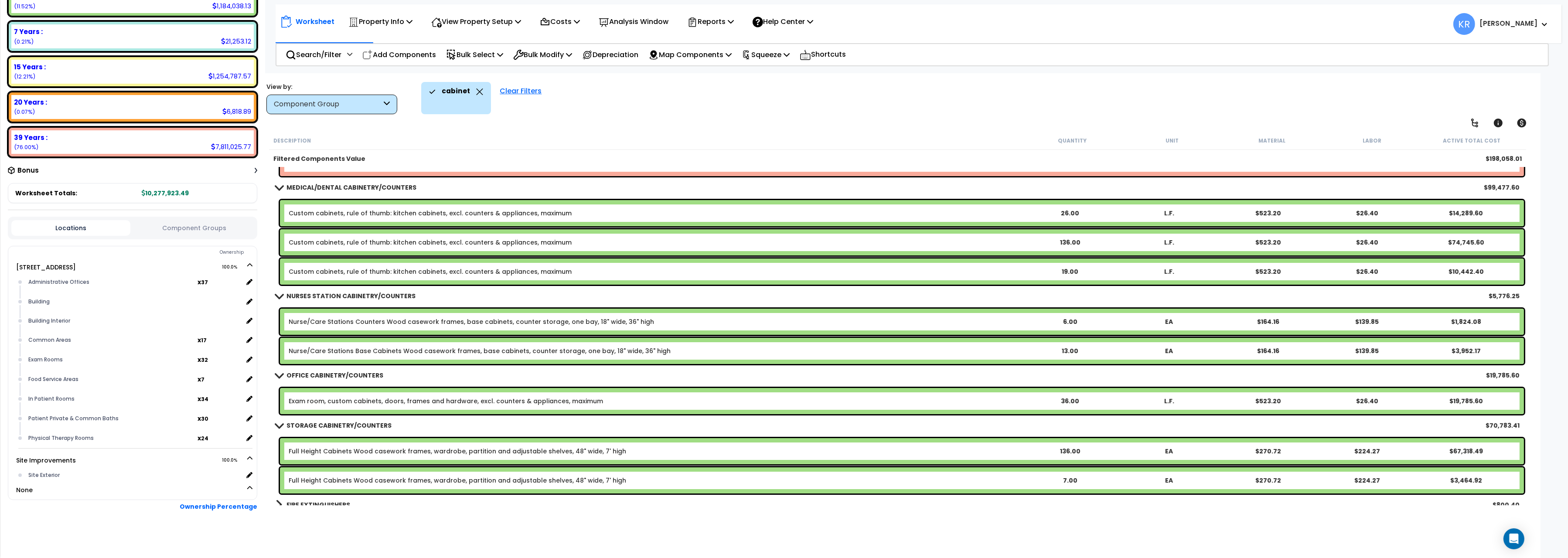
scroll to position [54, 0]
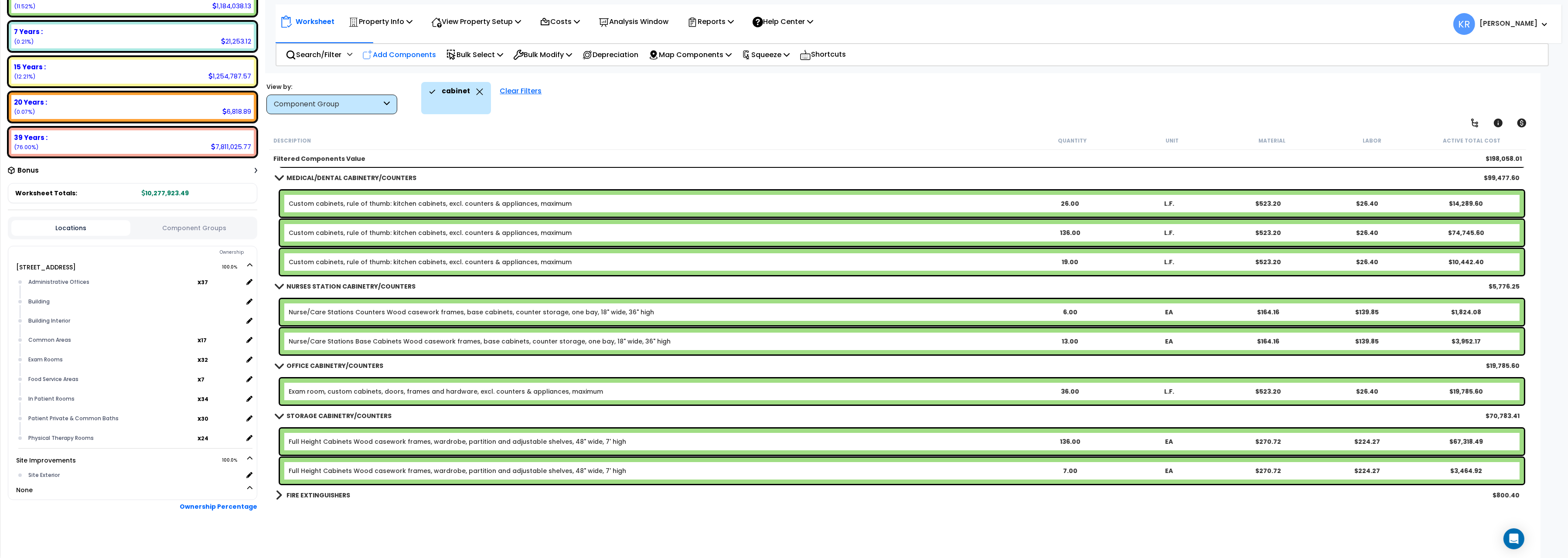
click at [380, 52] on p "Add Components" at bounding box center [399, 54] width 74 height 12
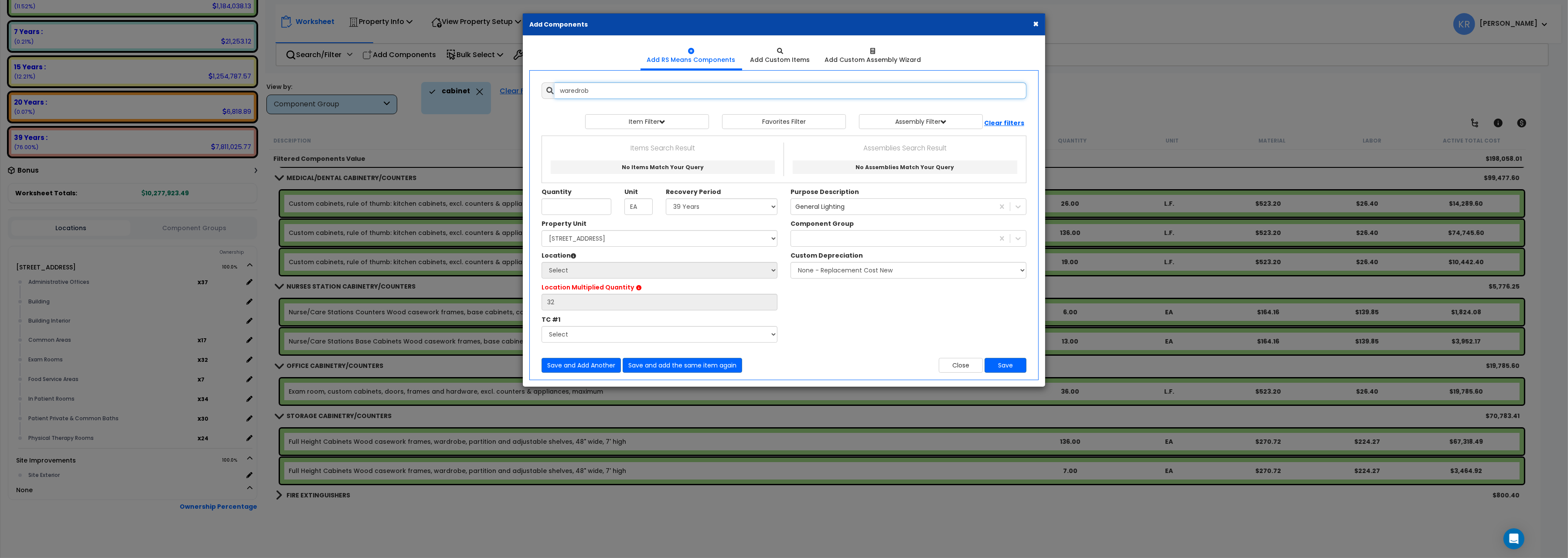
drag, startPoint x: 593, startPoint y: 94, endPoint x: 556, endPoint y: 85, distance: 38.1
click at [556, 85] on input "waredrob" at bounding box center [790, 90] width 472 height 17
drag, startPoint x: 621, startPoint y: 89, endPoint x: 527, endPoint y: 88, distance: 94.0
click at [554, 88] on input "full height cabinet" at bounding box center [790, 90] width 472 height 17
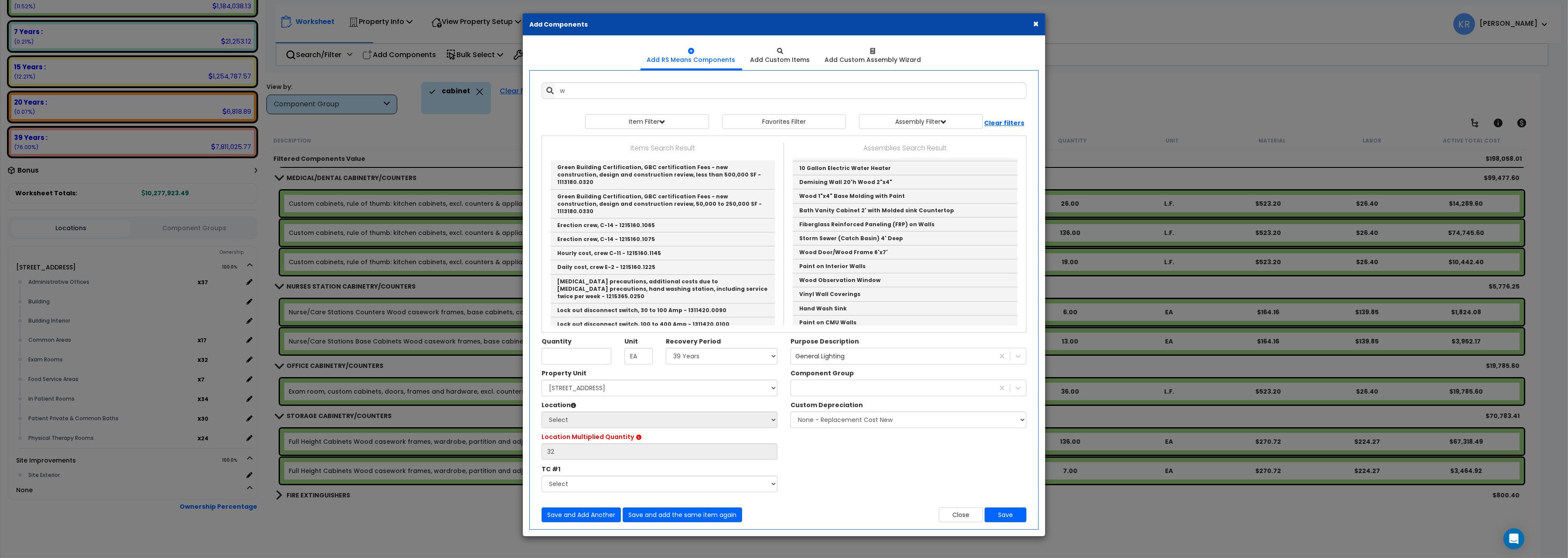
click at [360, 440] on div "× Add Components Add RS Means Components Add Custom Items Add Items w" at bounding box center [784, 279] width 1568 height 558
drag, startPoint x: 743, startPoint y: 24, endPoint x: 900, endPoint y: 29, distance: 157.1
click at [900, 29] on div "× Add Components" at bounding box center [784, 24] width 522 height 22
click at [958, 513] on button "Close" at bounding box center [960, 515] width 44 height 15
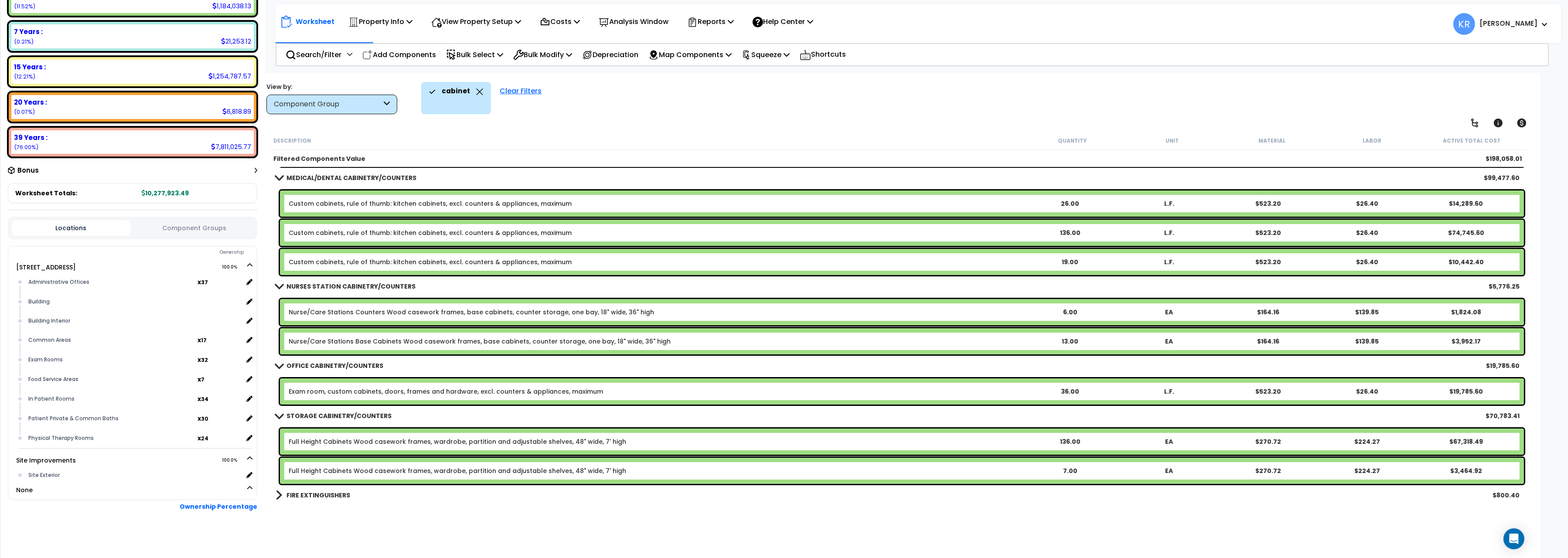
click at [555, 443] on link "Full Height Cabinets Wood casework frames, wardrobe, partition and adjustable s…" at bounding box center [457, 442] width 337 height 9
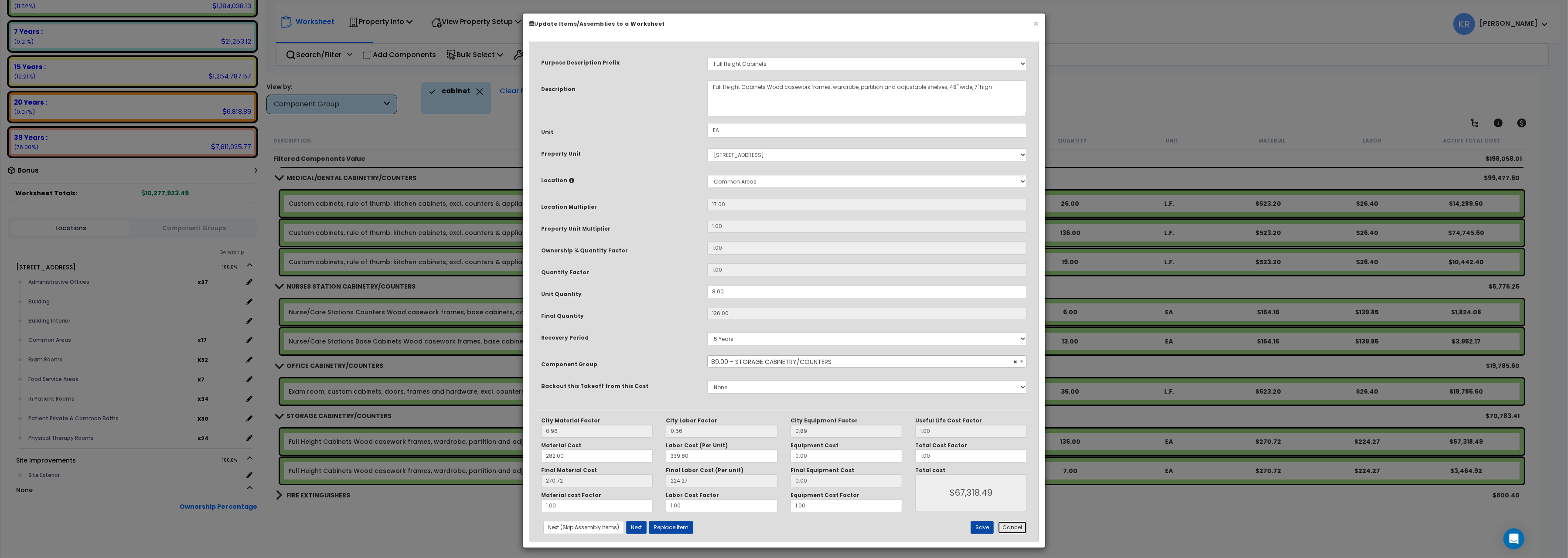
click at [1017, 530] on button "Cancel" at bounding box center [1012, 528] width 29 height 13
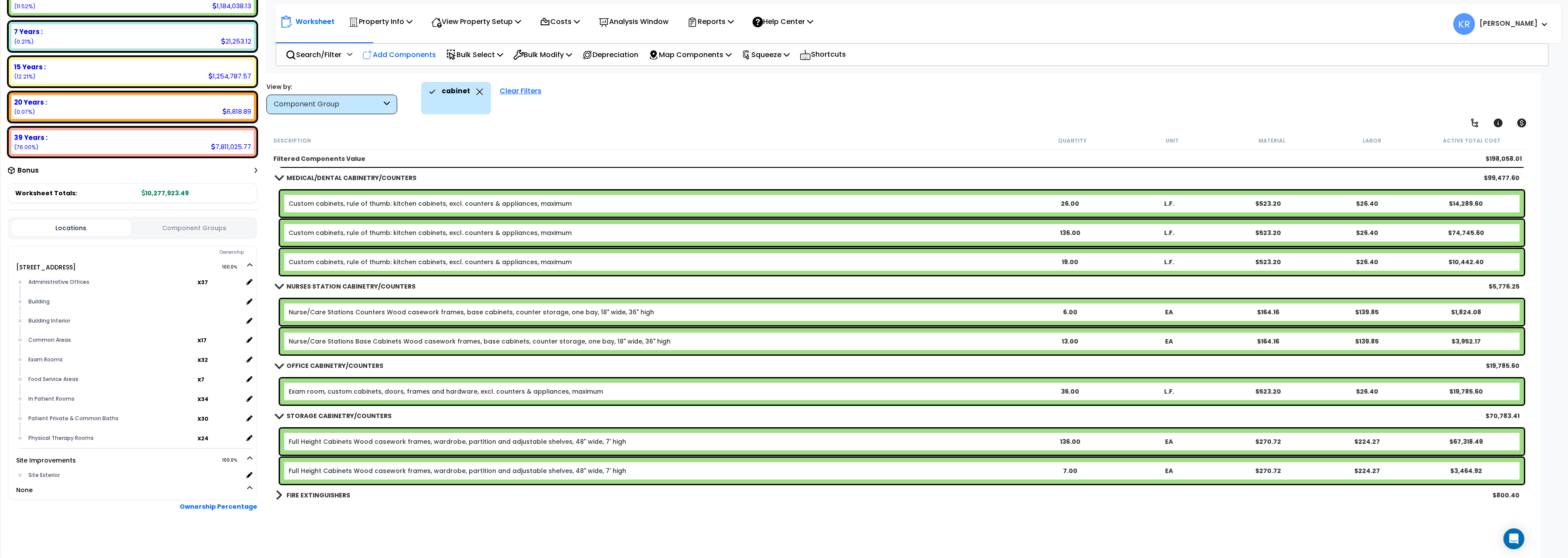
click at [411, 56] on p "Add Components" at bounding box center [399, 54] width 74 height 12
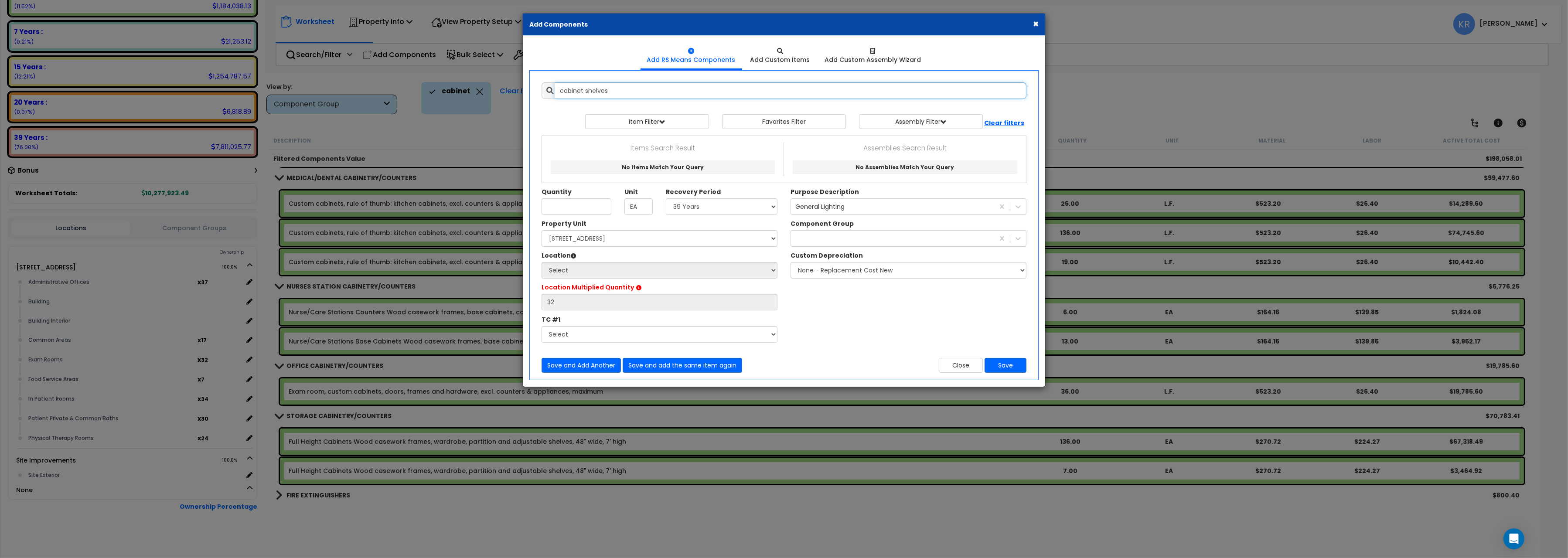
drag, startPoint x: 626, startPoint y: 90, endPoint x: 467, endPoint y: 87, distance: 159.0
click at [554, 87] on input "cabinet shelves" at bounding box center [790, 90] width 472 height 17
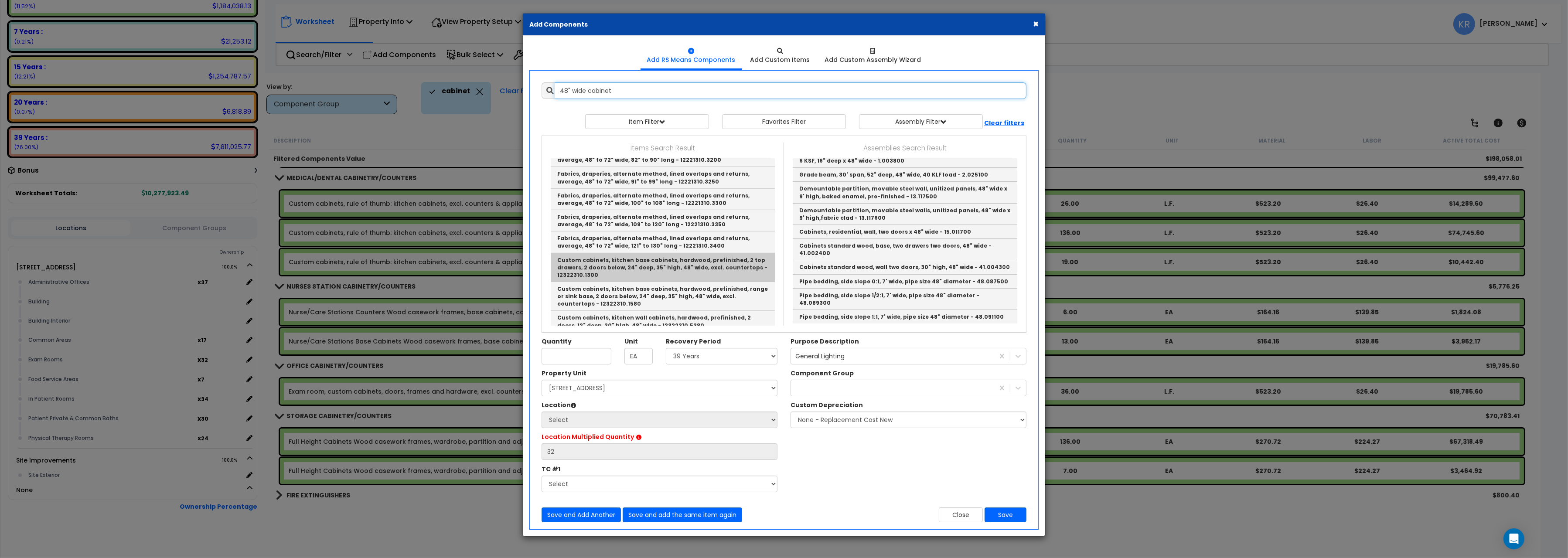
scroll to position [0, 0]
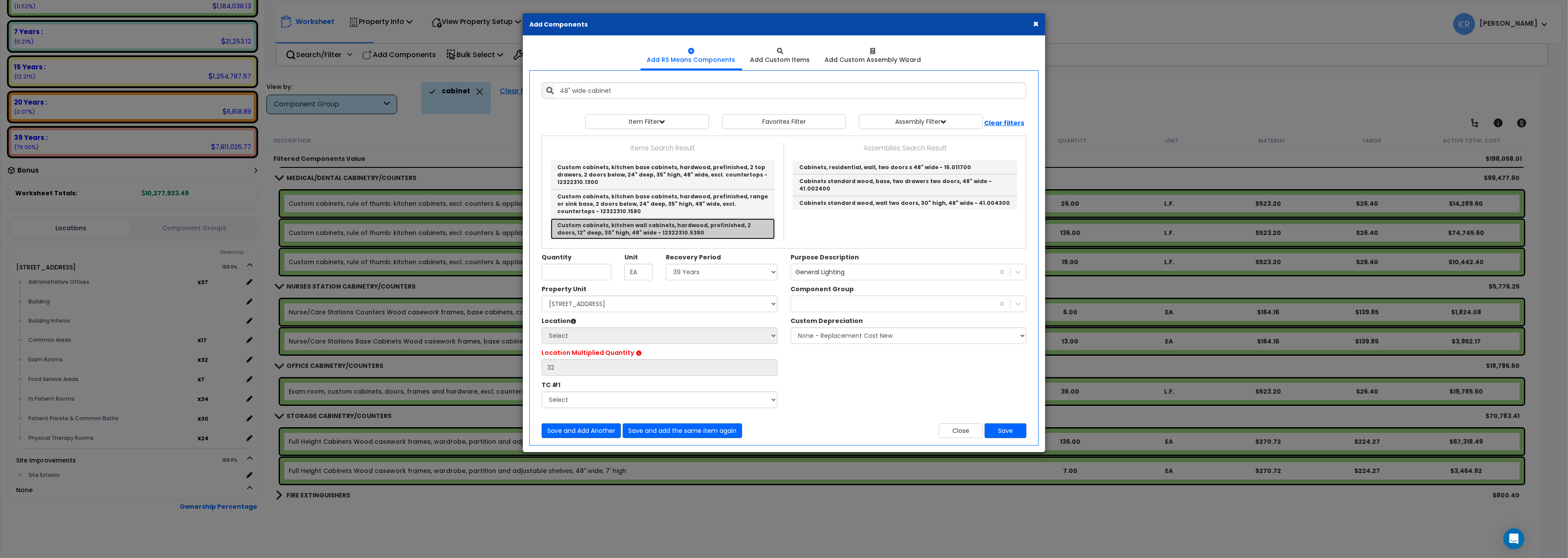
click at [702, 230] on link "Custom cabinets, kitchen wall cabinets, hardwood, prefinished, 2 doors, 12" dee…" at bounding box center [662, 229] width 224 height 21
type input "Custom cabinets, kitchen wall cabinets, hardwood, prefinished, 2 doors, 12" dee…"
checkbox input "false"
type input "Ea."
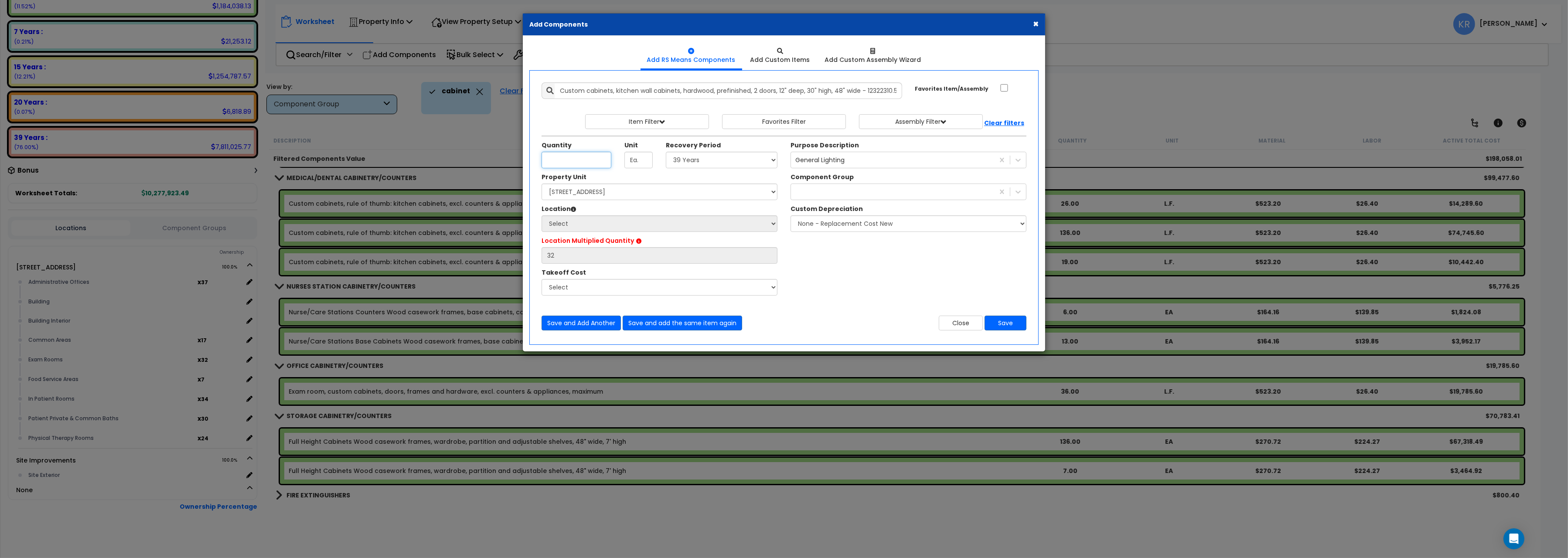
click at [574, 162] on input "Unit Quantity" at bounding box center [577, 160] width 70 height 17
type input "1"
click at [666, 152] on select "Select 5 Years 7 Years 15 Years 20 Years 39 Years 27.5 Year" at bounding box center [721, 160] width 112 height 17
select select "5Y"
click option "5 Years" at bounding box center [0, 0] width 0 height 0
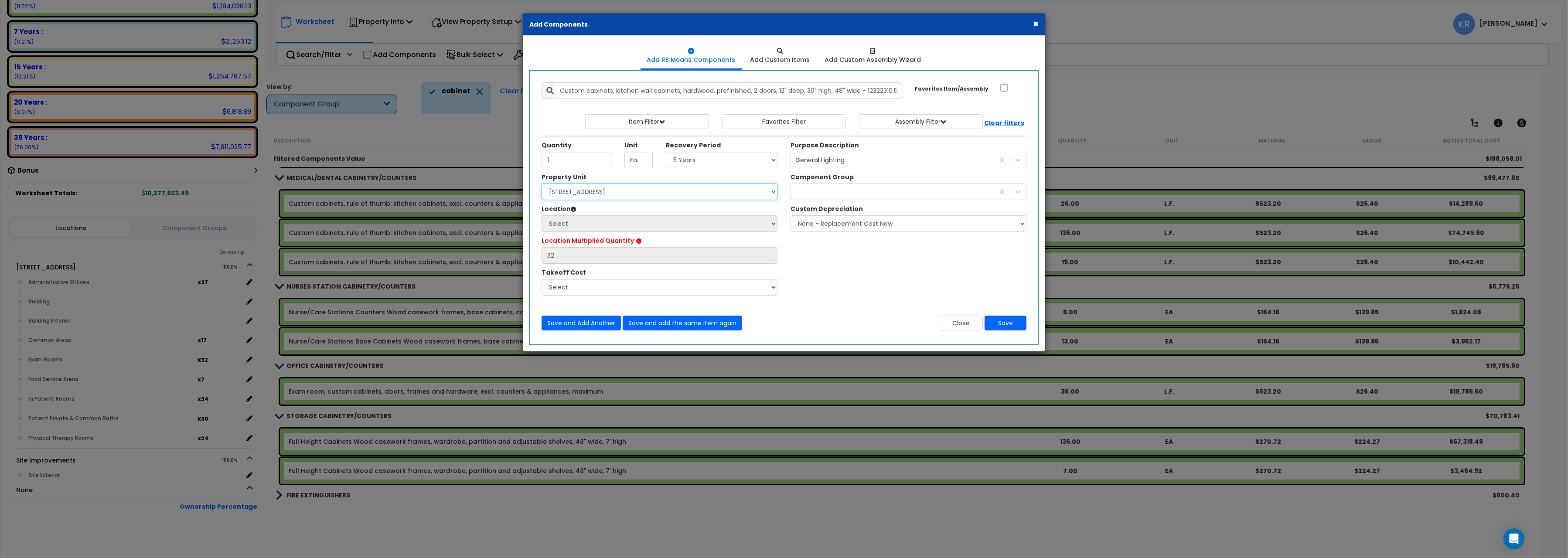
click at [542, 184] on select "Select 204 Energy Pkwy Site Improvements" at bounding box center [660, 192] width 236 height 17
select select "162439"
click option "204 Energy Pkwy" at bounding box center [0, 0] width 0 height 0
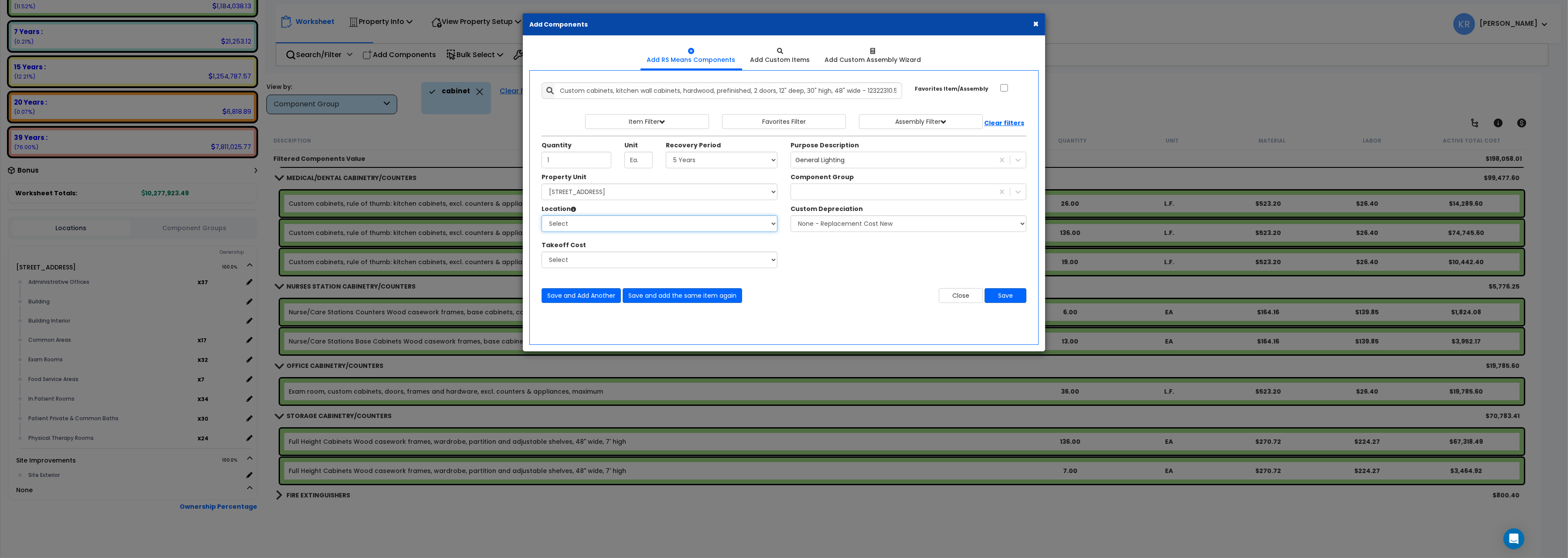
click at [542, 215] on select "Select Administrative Offices Building Building Interior Common Areas Exam Room…" at bounding box center [660, 223] width 236 height 17
select select "21389"
click option "Exam Rooms" at bounding box center [0, 0] width 0 height 0
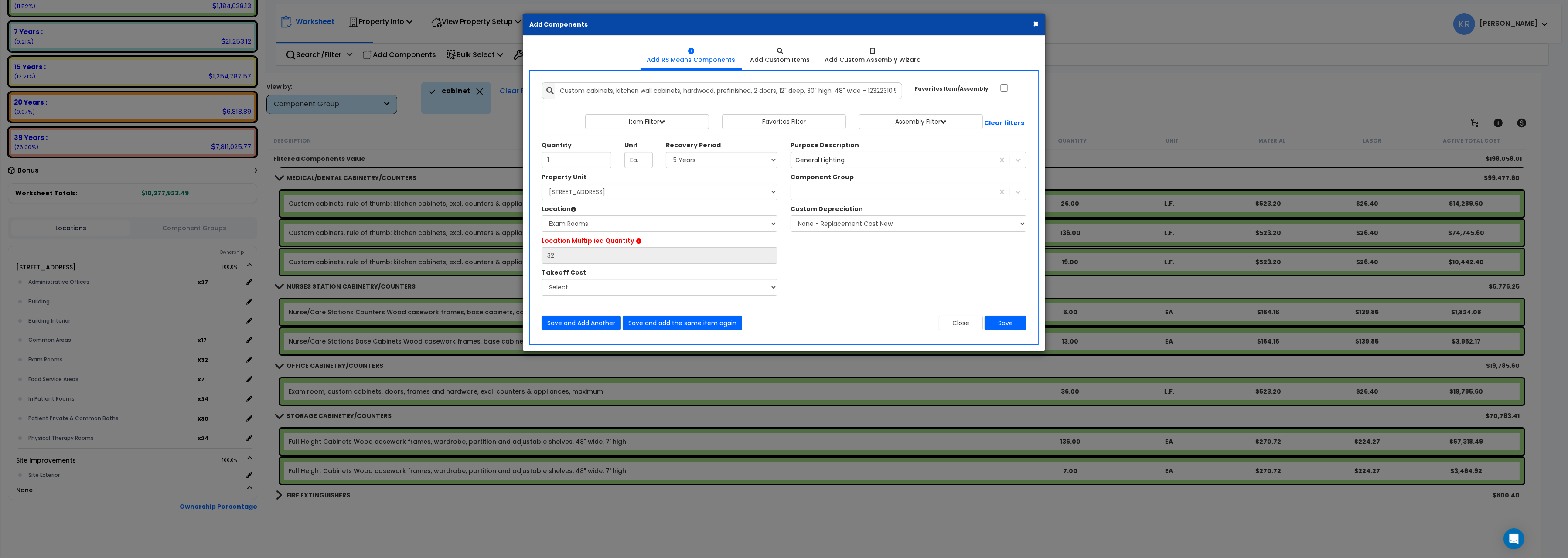
click at [826, 162] on div "General Lighting" at bounding box center [819, 160] width 49 height 9
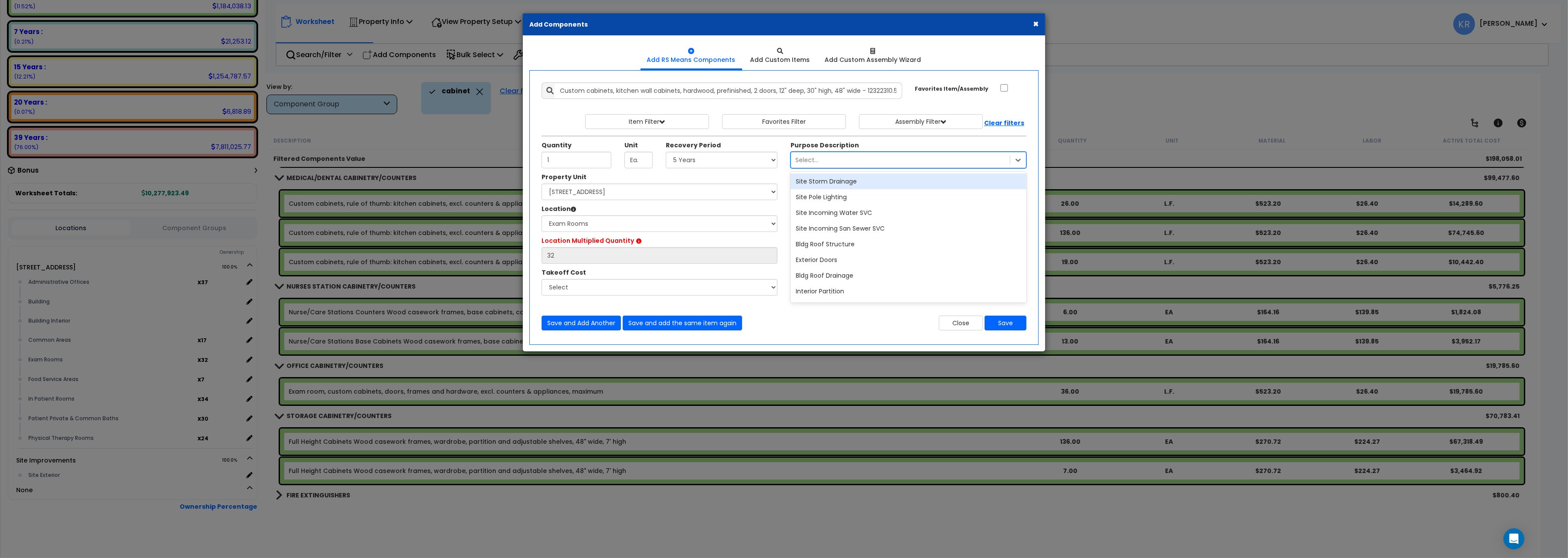
click at [861, 146] on div "Purpose Description option Site Storm Drainage focused, 1 of 1539. 1539 results…" at bounding box center [908, 154] width 249 height 28
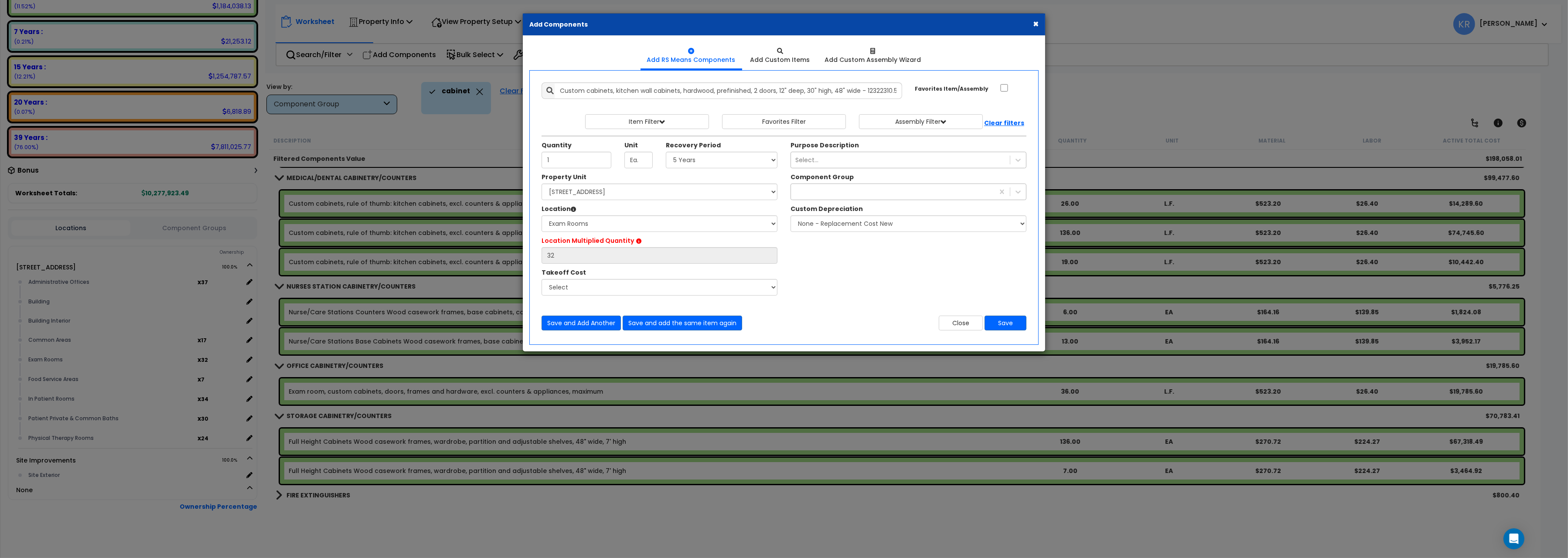
click at [830, 191] on div at bounding box center [892, 192] width 203 height 14
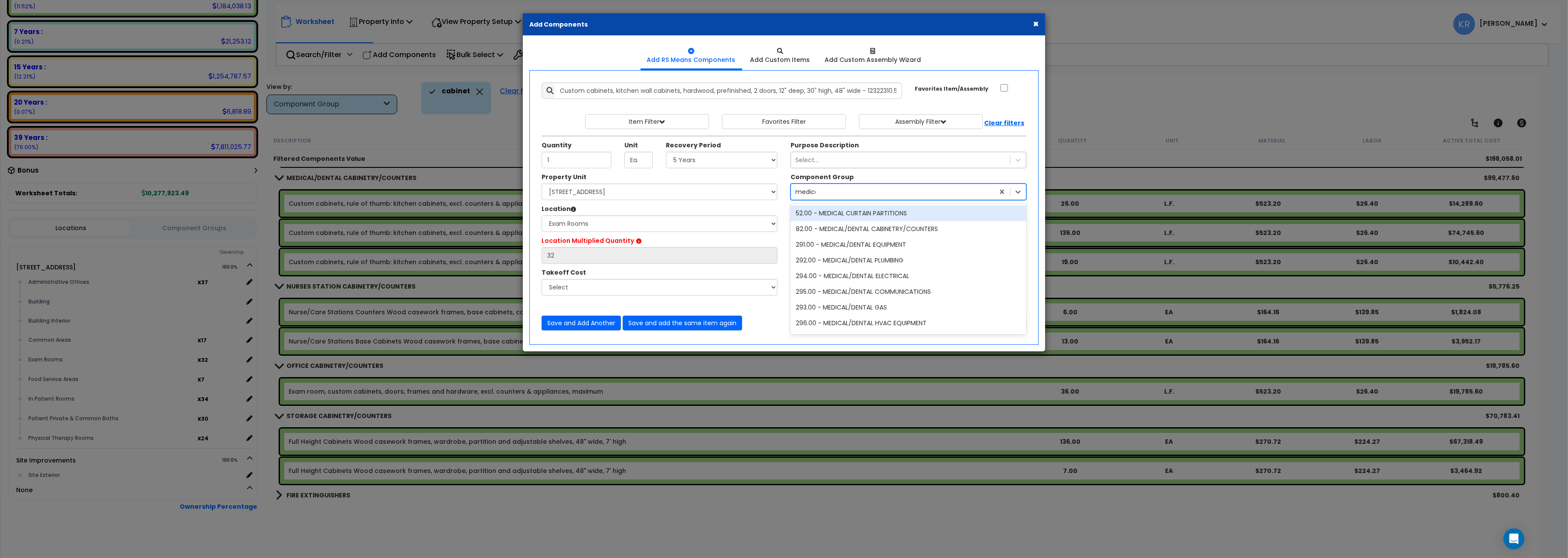
type input "medical"
click at [867, 234] on div "82.00 - MEDICAL/DENTAL CABINETRY/COUNTERS" at bounding box center [908, 229] width 236 height 16
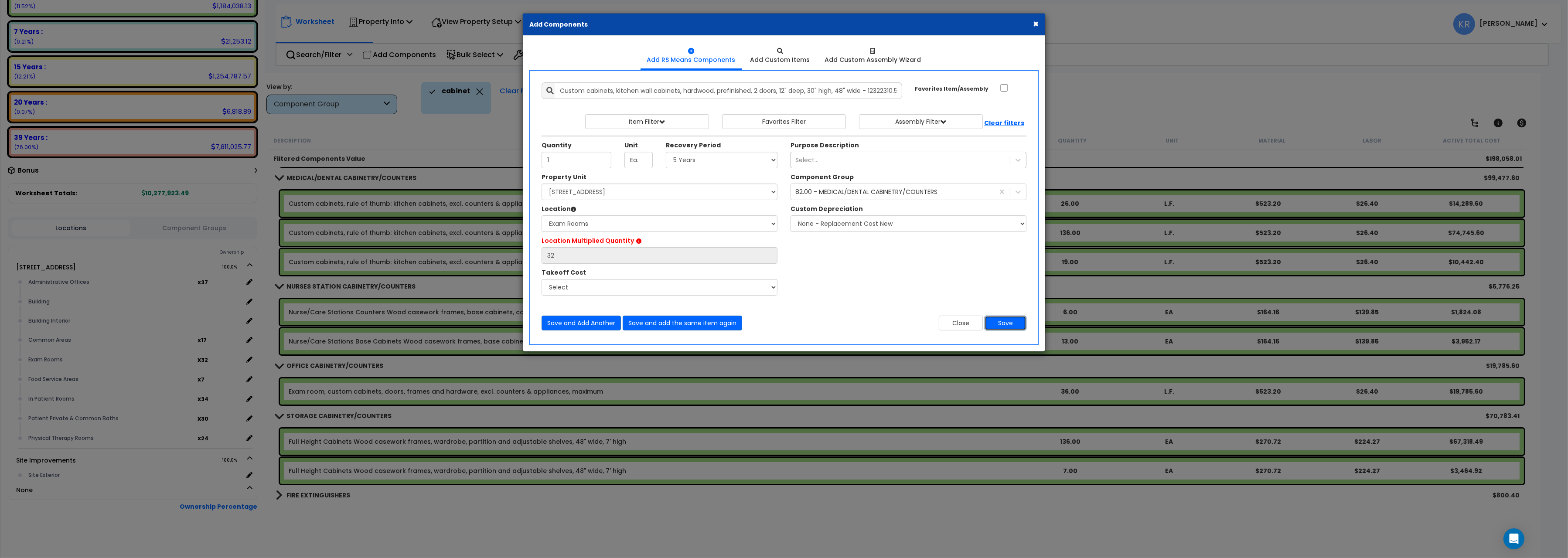
click at [1012, 324] on button "Save" at bounding box center [1005, 323] width 42 height 15
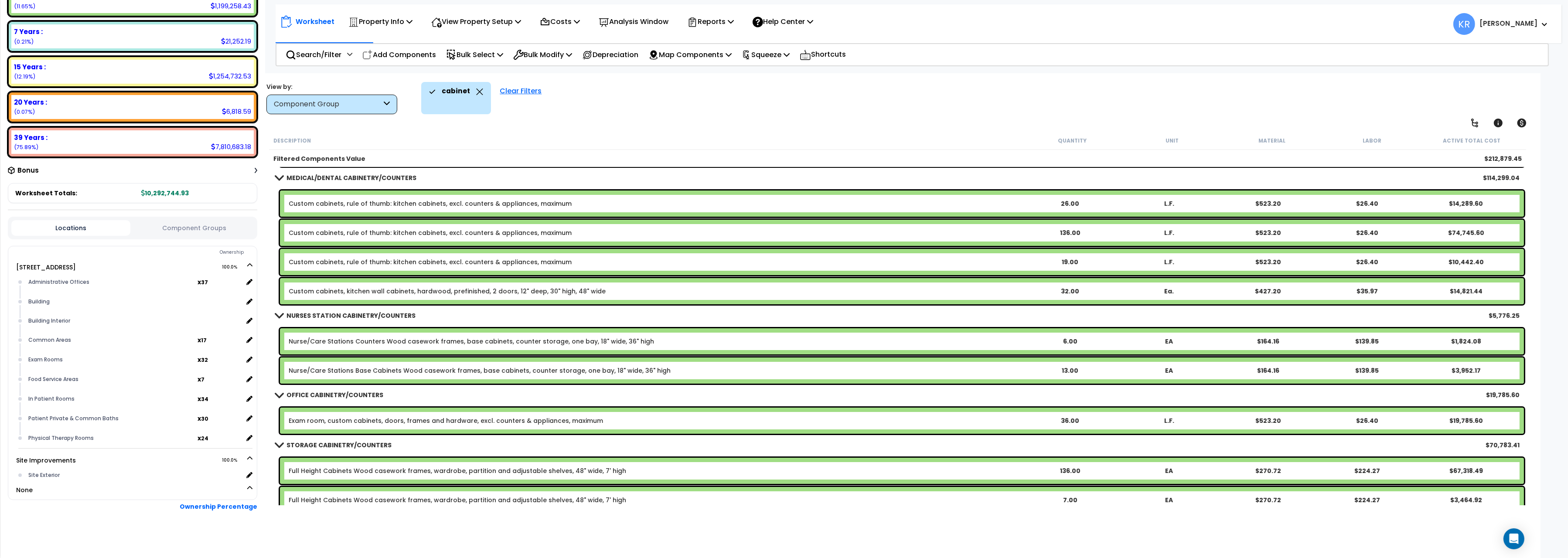
click at [326, 106] on div "Component Group" at bounding box center [328, 104] width 108 height 10
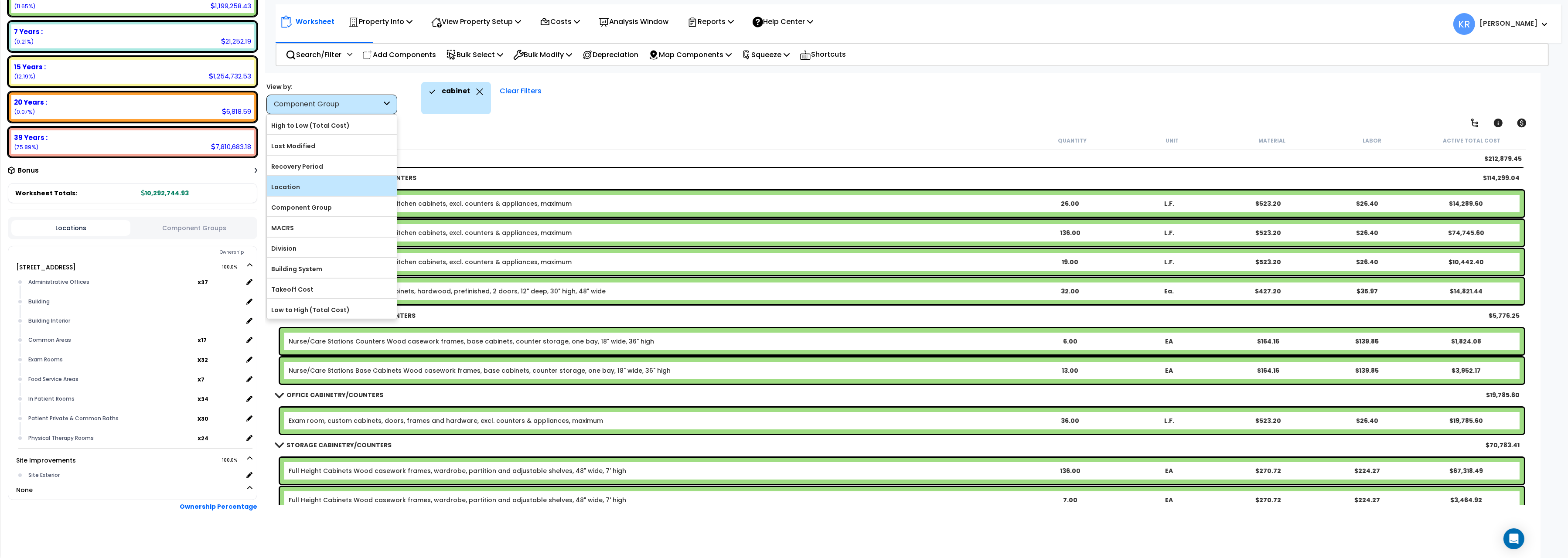
click at [319, 192] on label "Location" at bounding box center [332, 187] width 130 height 13
click at [0, 0] on input "Location" at bounding box center [0, 0] width 0 height 0
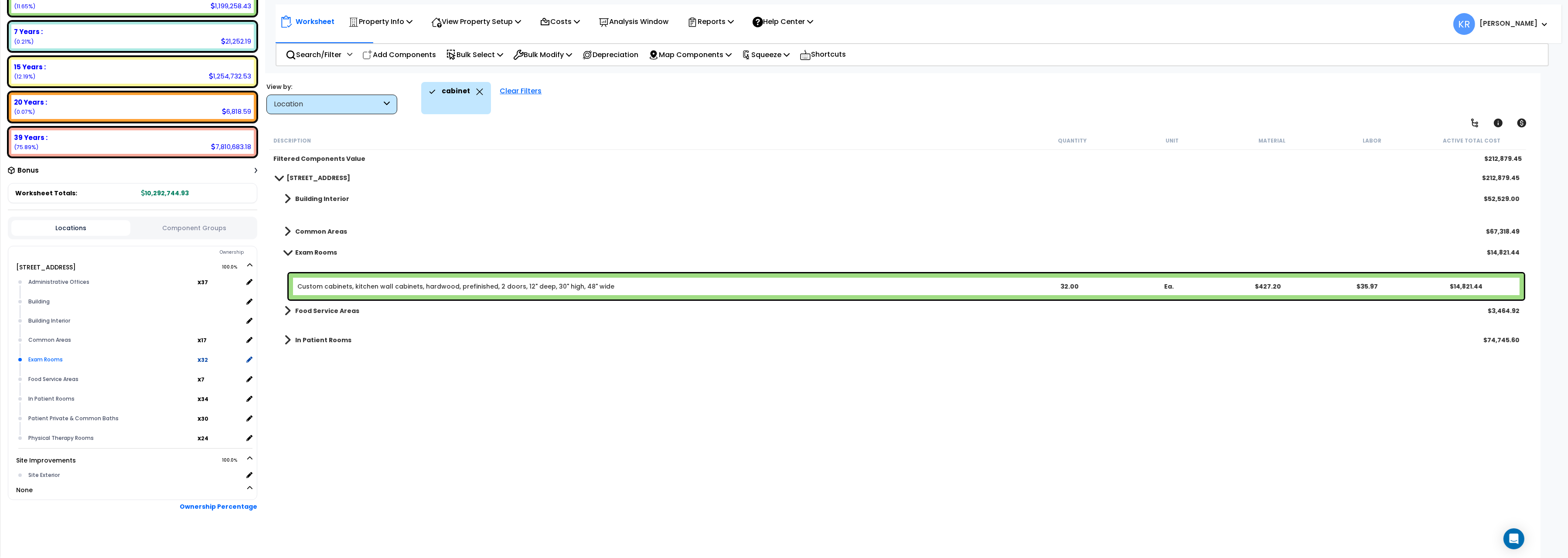
click at [173, 358] on div "Exam Rooms" at bounding box center [112, 360] width 171 height 11
click at [199, 355] on b "x 32" at bounding box center [203, 360] width 11 height 9
click at [504, 89] on div "Clear Filters" at bounding box center [520, 98] width 51 height 32
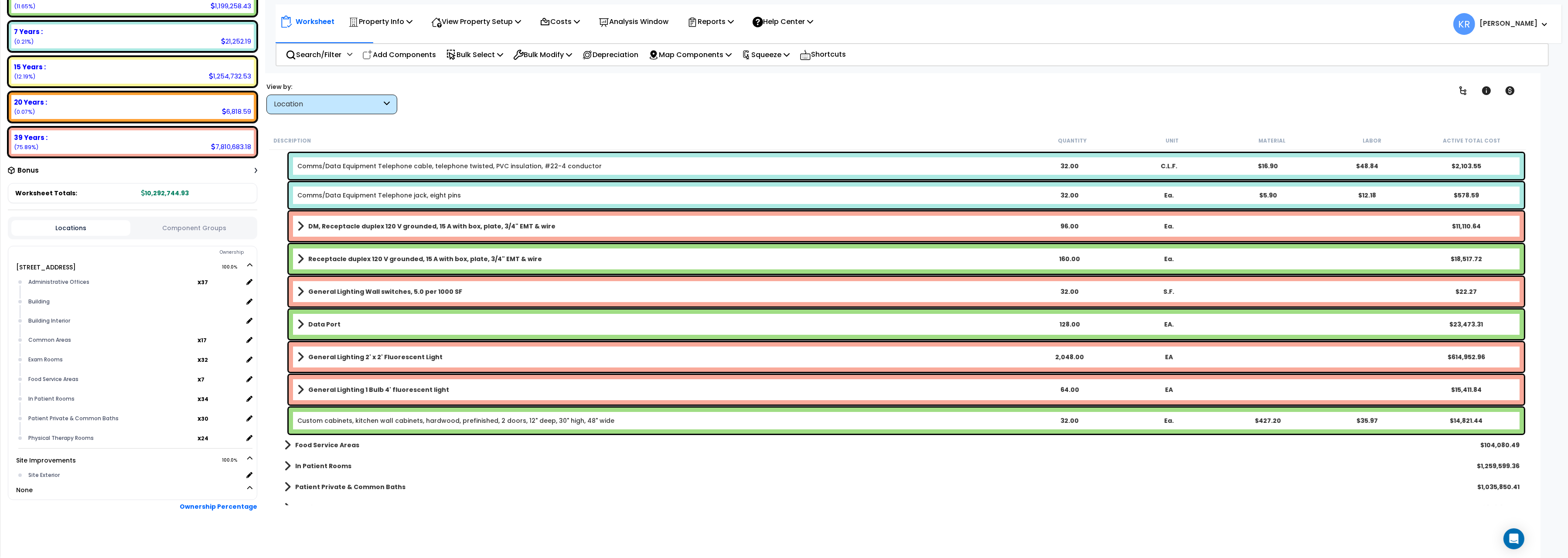
scroll to position [438, 0]
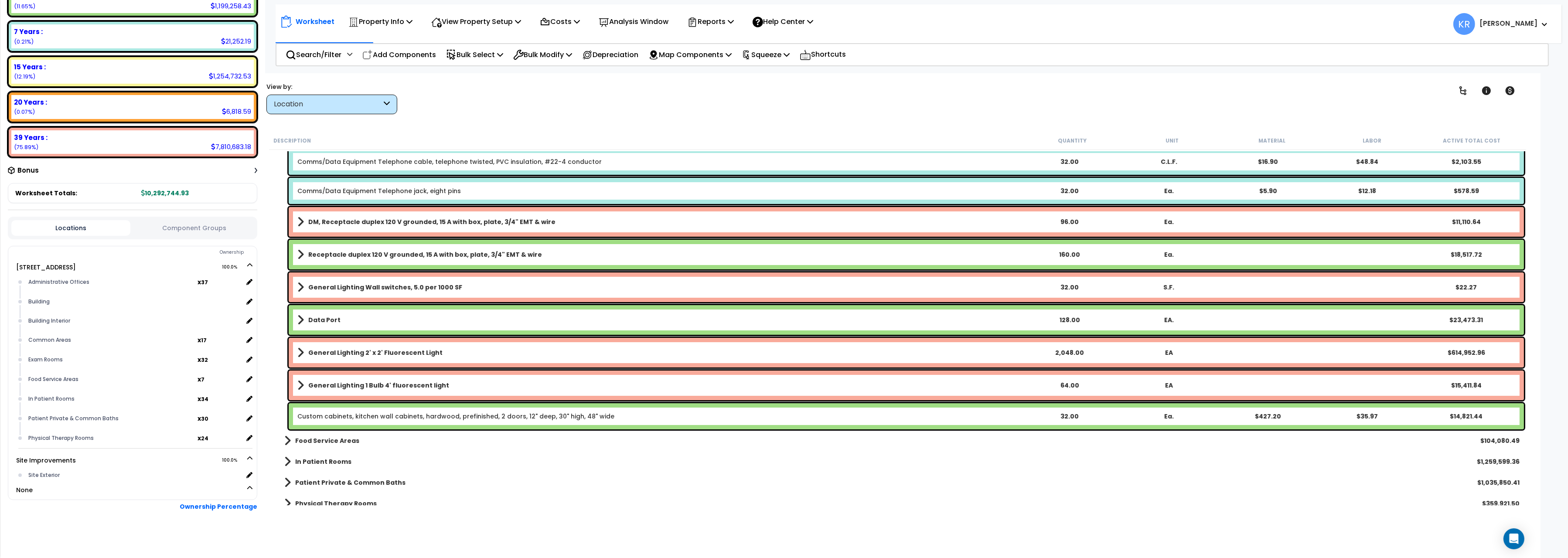
click at [469, 420] on link "Custom cabinets, kitchen wall cabinets, hardwood, prefinished, 2 doors, 12" dee…" at bounding box center [455, 417] width 317 height 9
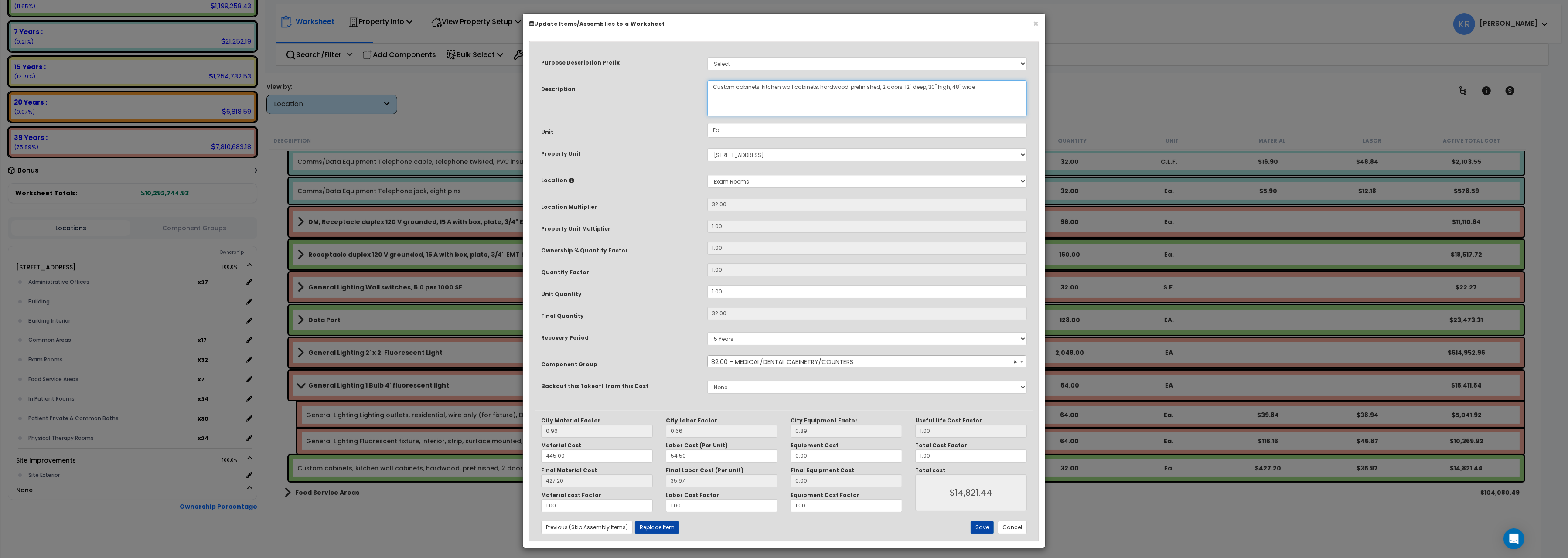
drag, startPoint x: 760, startPoint y: 87, endPoint x: 780, endPoint y: 86, distance: 20.0
click at [780, 86] on textarea "Custom cabinets, kitchen wall cabinets, hardwood, prefinished, 2 doors, 12" dee…" at bounding box center [867, 98] width 319 height 37
click at [941, 87] on textarea "Custom cabinets, kitchen wall cabinets, hardwood, prefinished, 2 doors, 12" dee…" at bounding box center [867, 98] width 319 height 37
type textarea "Custom cabinets, exam room wall cabinets, hardwood, prefinished, 2 doors, 12" d…"
click at [983, 529] on button "Save" at bounding box center [982, 528] width 23 height 13
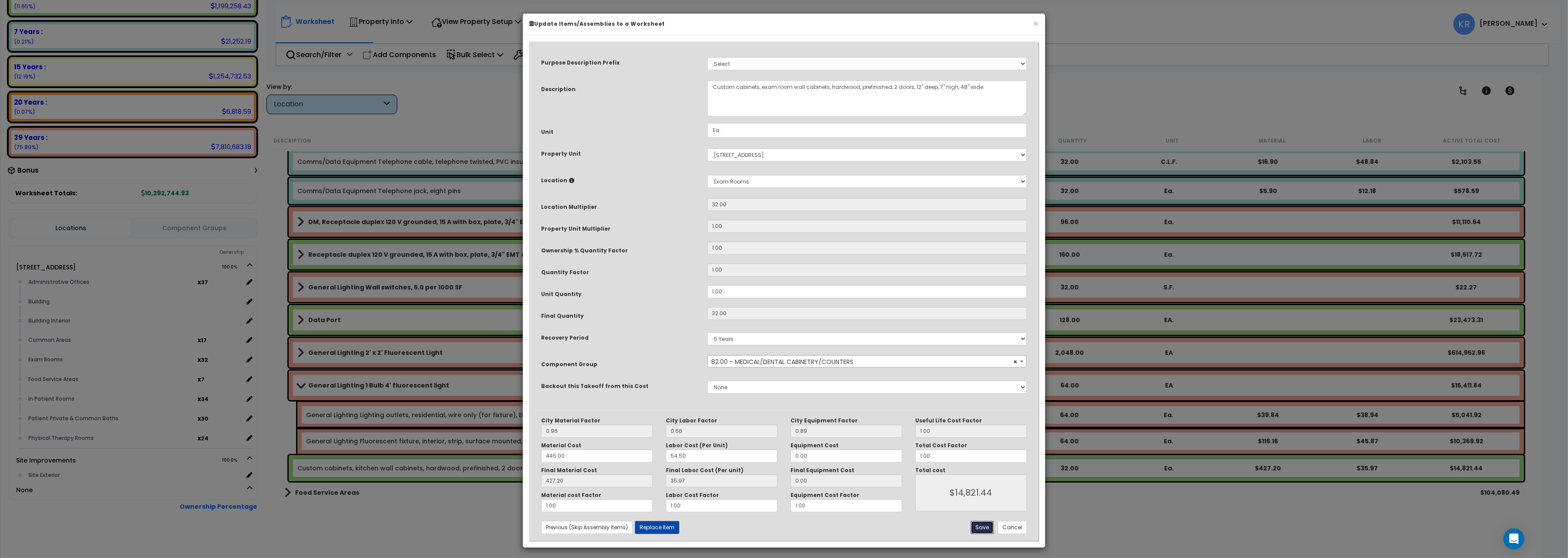
type input "14821.44"
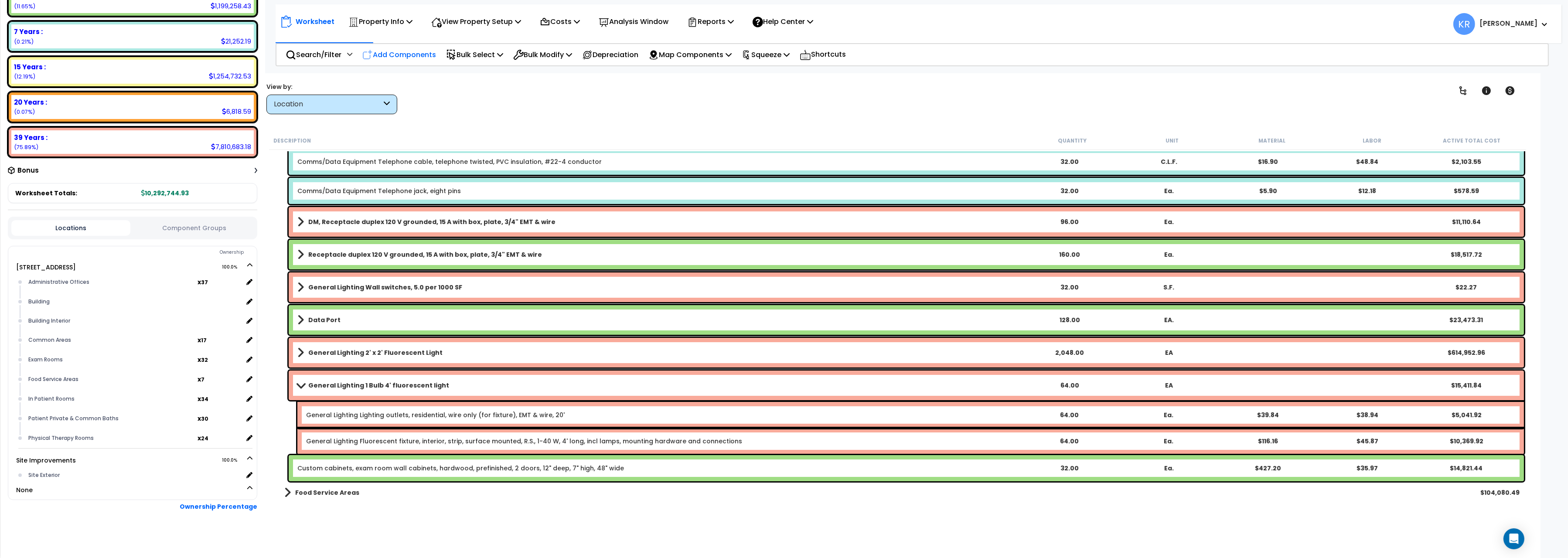
click at [417, 54] on p "Add Components" at bounding box center [399, 54] width 74 height 12
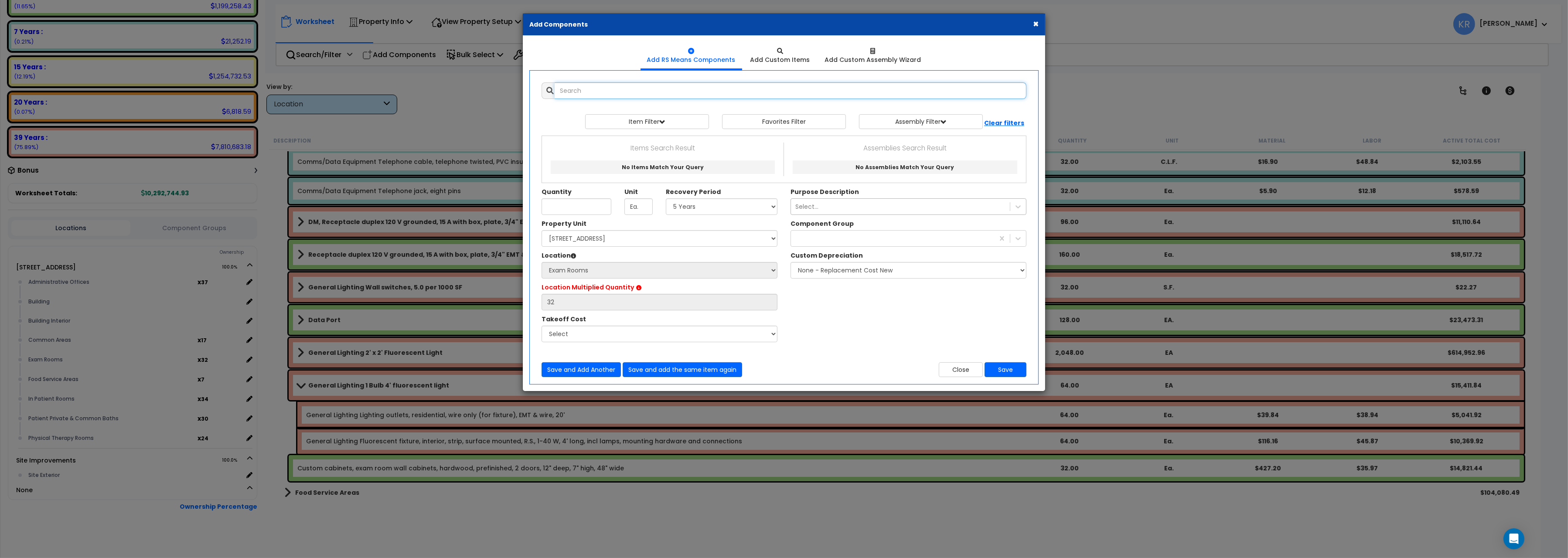
select select
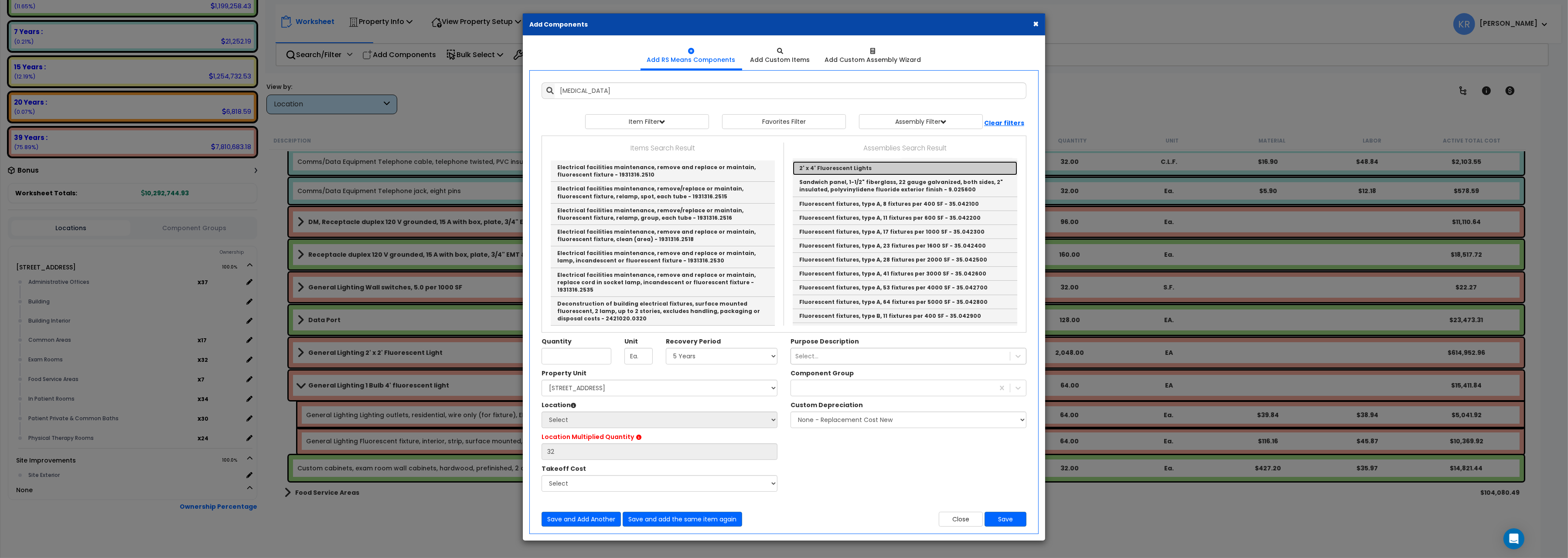
click at [841, 175] on link "2' x 4' Fluorescent Lights" at bounding box center [905, 169] width 225 height 14
type input "2' x 4' Fluorescent Lights"
checkbox input "true"
type input "EA"
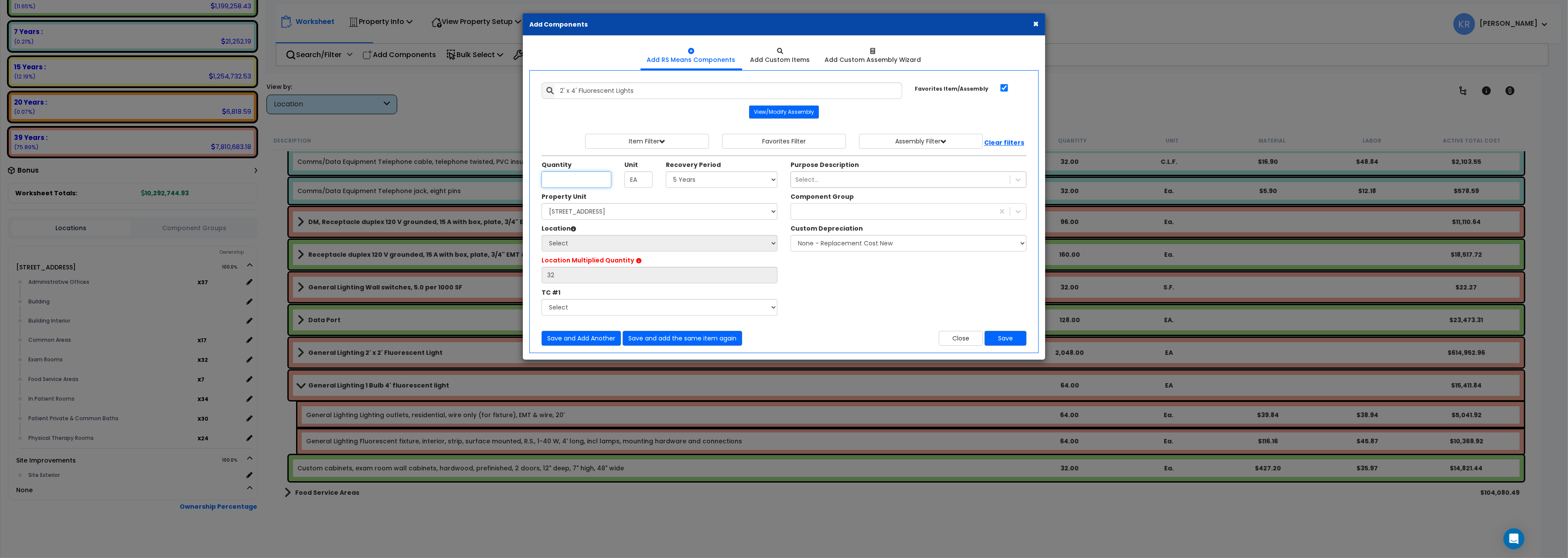
click at [571, 184] on input "Unit Quantity" at bounding box center [577, 179] width 70 height 17
type input "8"
click at [666, 171] on select "Select 5 Years 7 Years 15 Years 20 Years 39 Years 27.5 Year" at bounding box center [721, 179] width 112 height 17
select select "39Y"
click option "39 Years" at bounding box center [0, 0] width 0 height 0
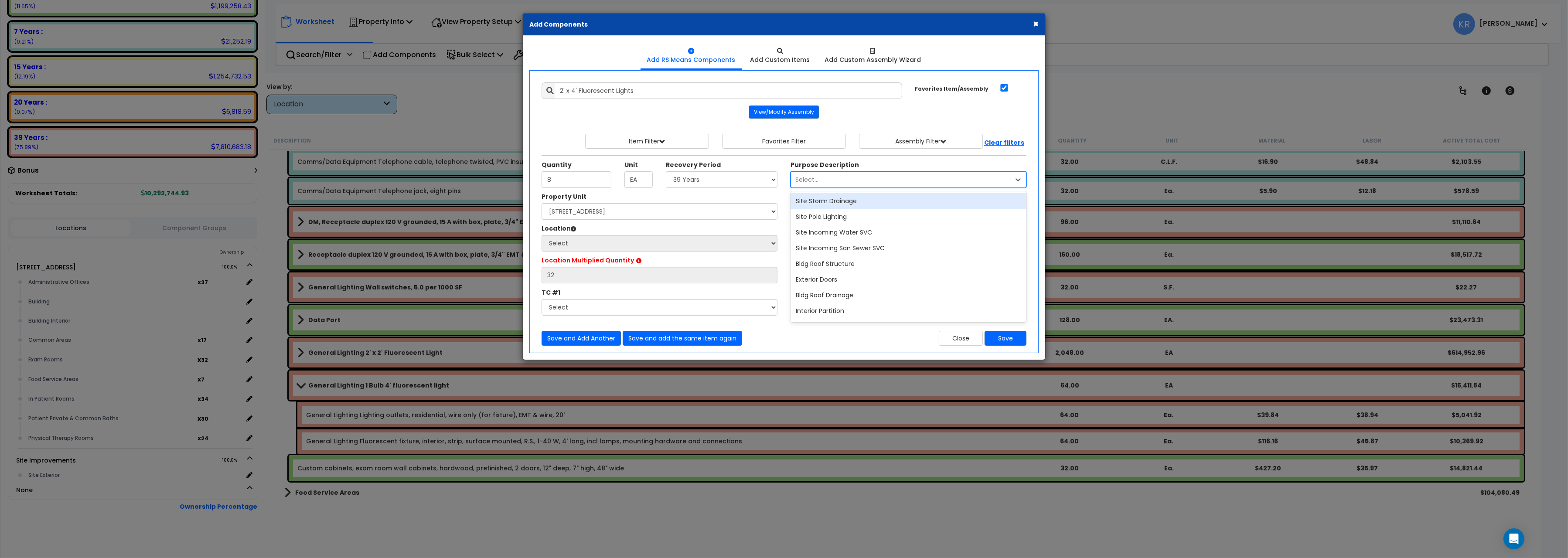
click at [814, 179] on div "Select..." at bounding box center [807, 179] width 23 height 9
click at [863, 110] on center "View/Modify Assembly" at bounding box center [784, 112] width 485 height 13
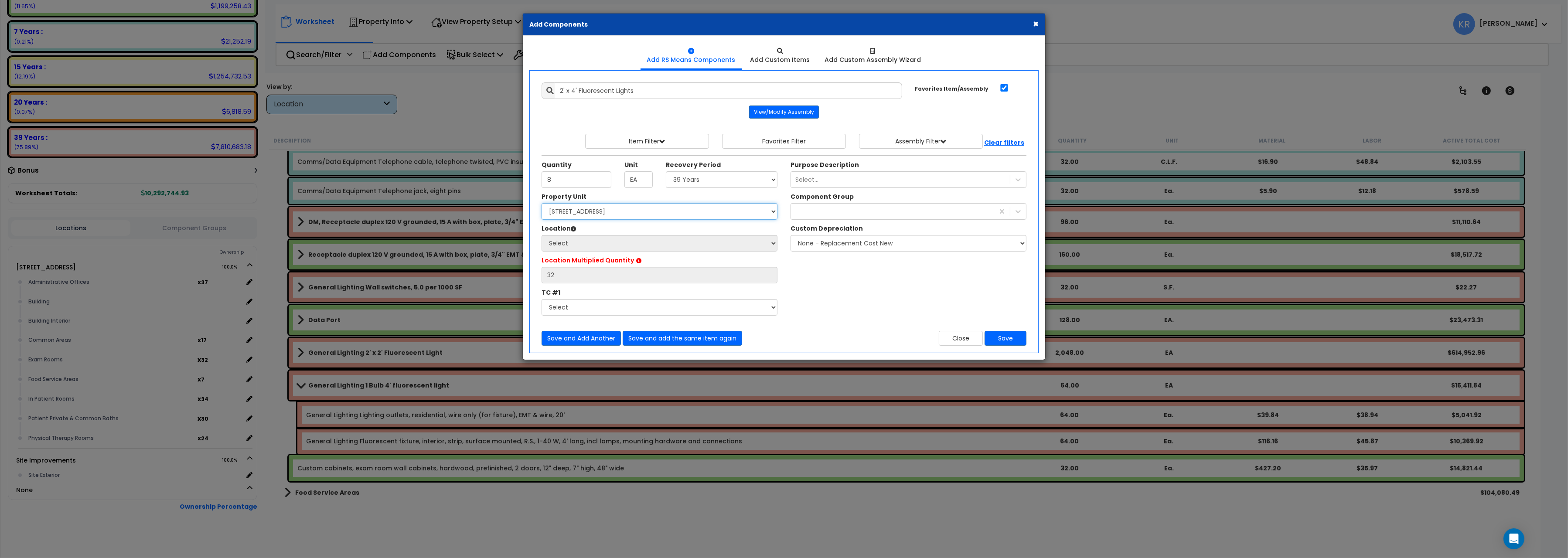
click at [542, 204] on select "Select 204 Energy Pkwy Site Improvements" at bounding box center [660, 212] width 236 height 17
select select "162439"
click option "204 Energy Pkwy" at bounding box center [0, 0] width 0 height 0
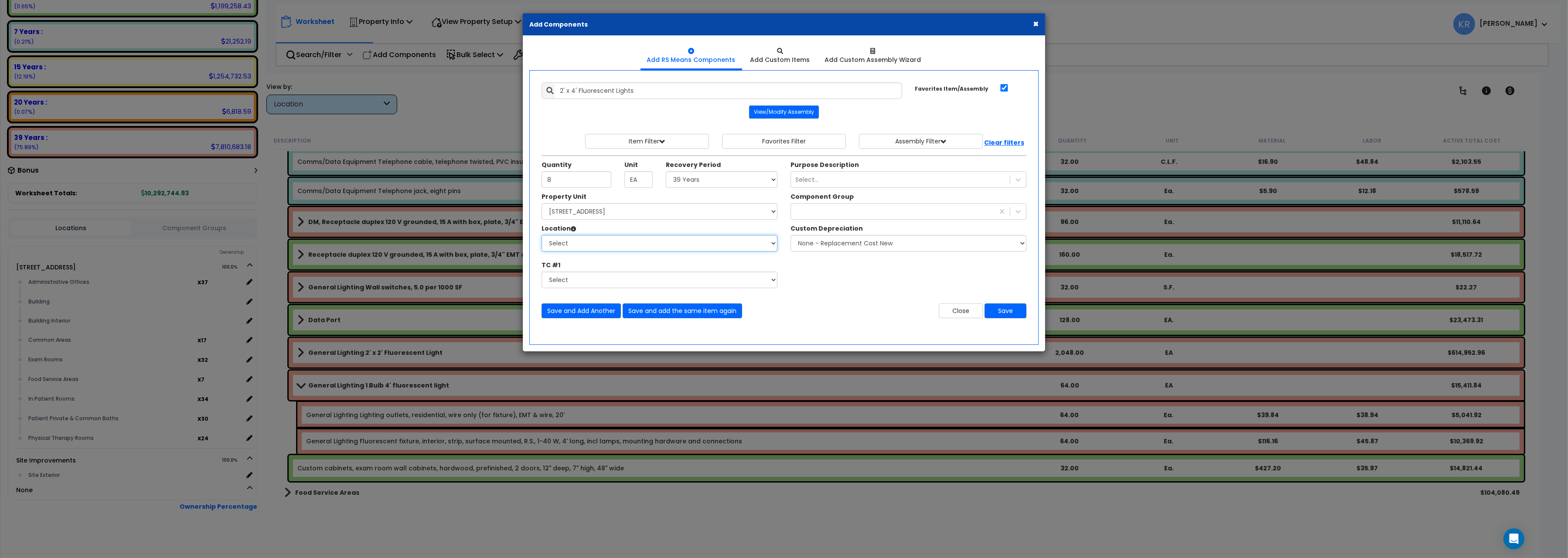
click at [542, 235] on select "Select Administrative Offices Building Building Interior Common Areas Exam Room…" at bounding box center [660, 243] width 236 height 17
select select "461"
click option "Building Interior" at bounding box center [0, 0] width 0 height 0
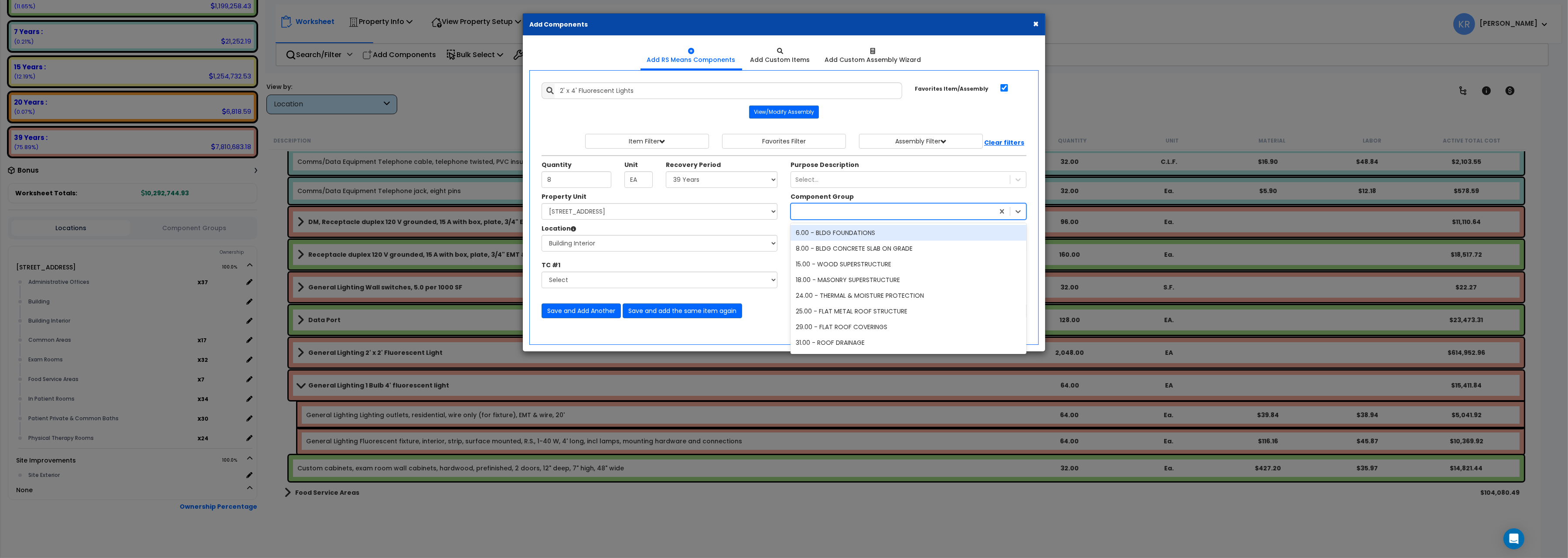
click at [806, 214] on div at bounding box center [892, 212] width 203 height 14
type input "232"
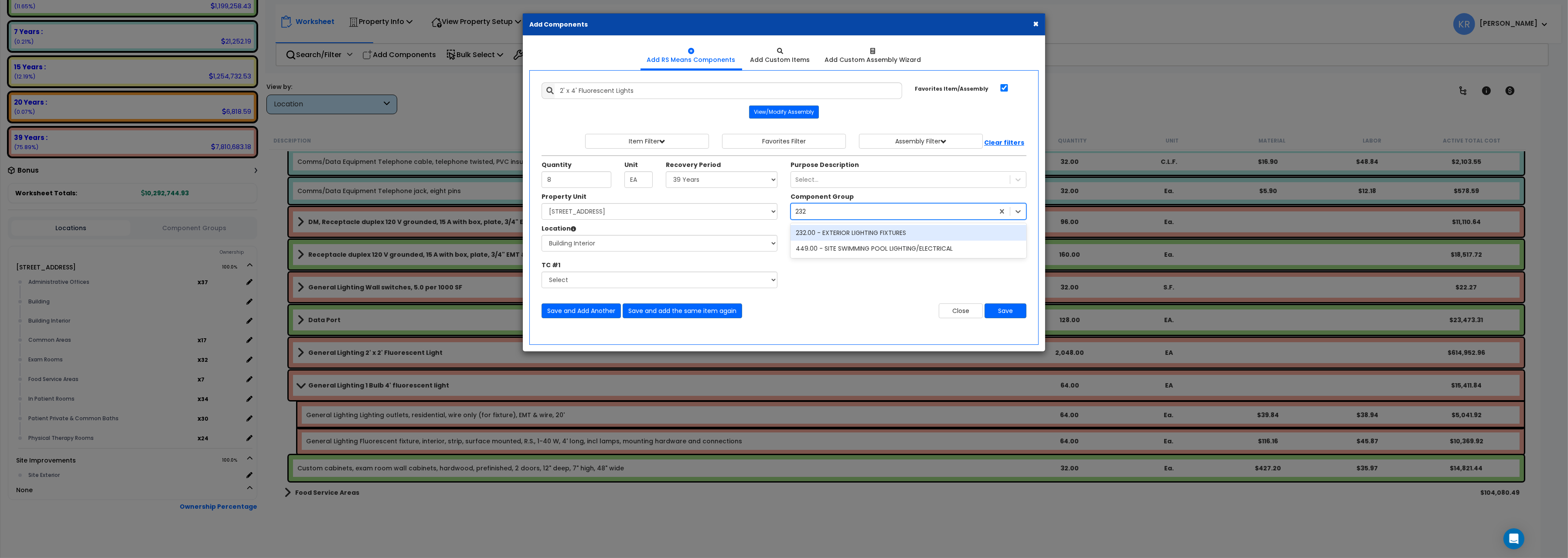
click at [845, 235] on div "232.00 - EXTERIOR LIGHTING FIXTURES" at bounding box center [908, 233] width 236 height 16
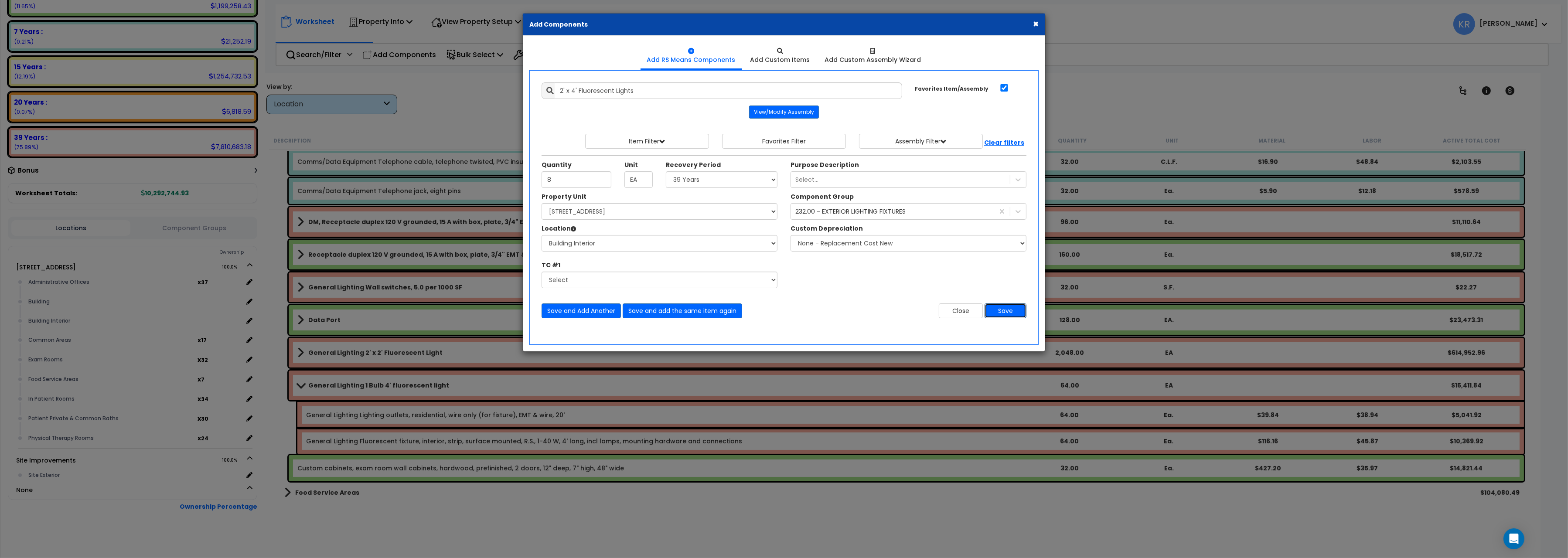
click at [1008, 316] on button "Save" at bounding box center [1005, 311] width 42 height 15
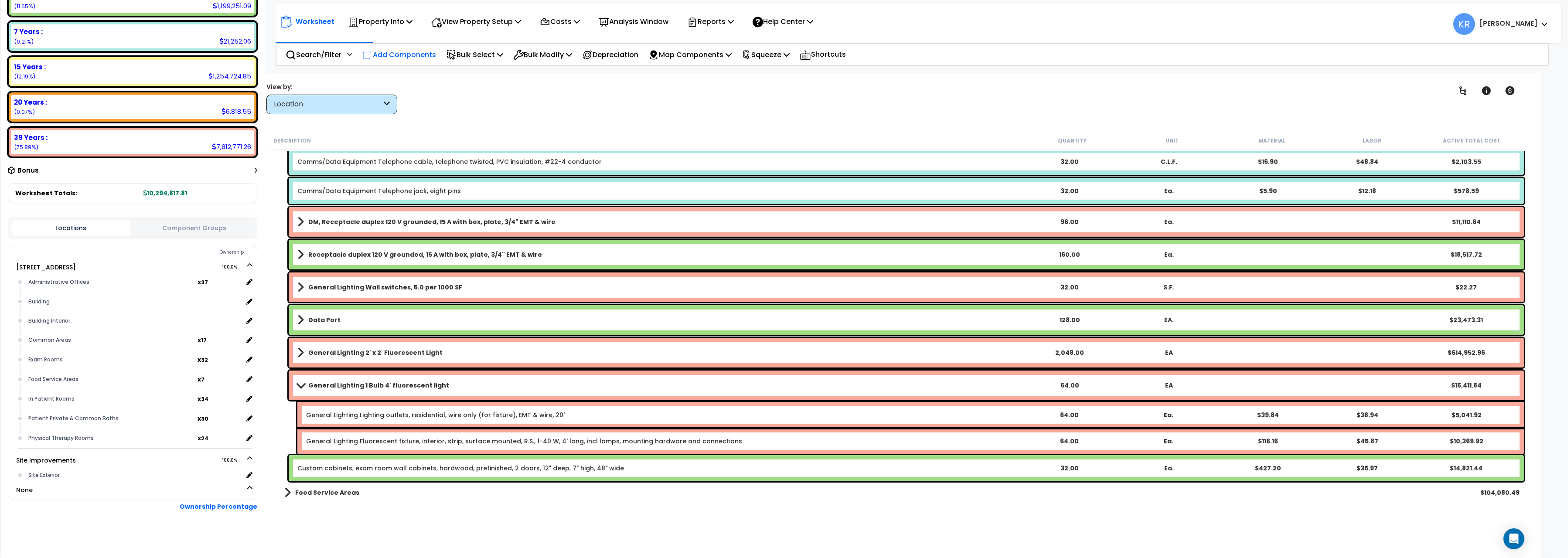
click at [412, 52] on p "Add Components" at bounding box center [399, 54] width 74 height 12
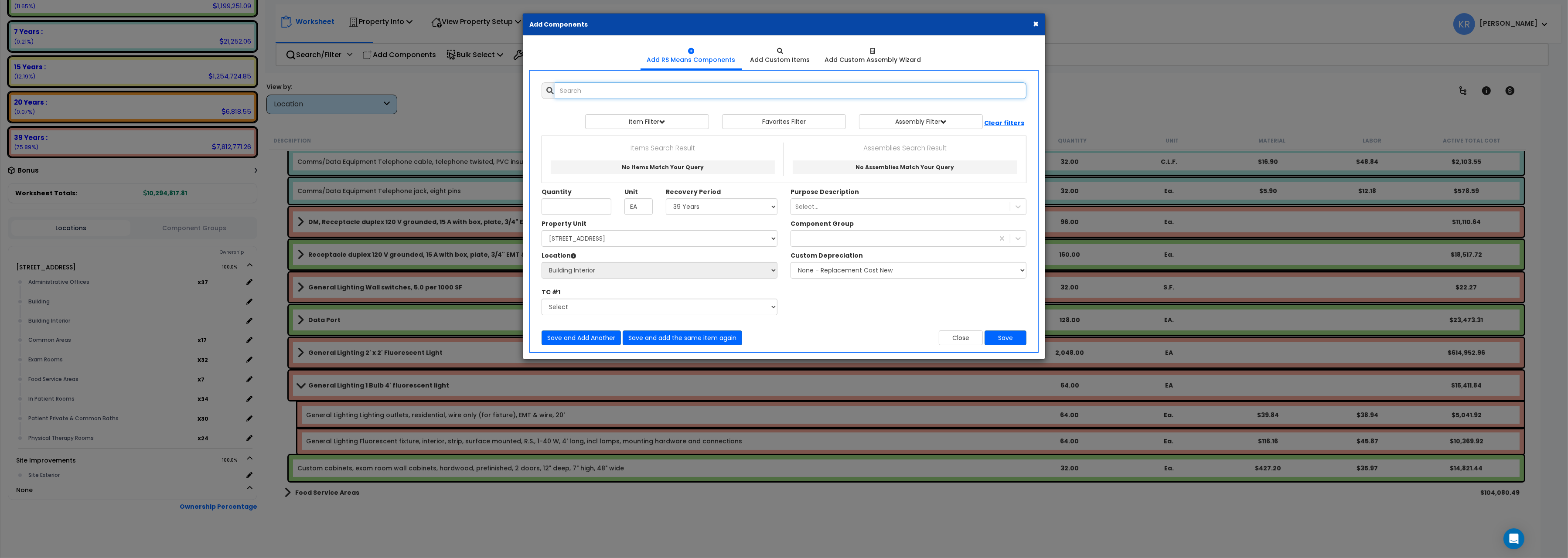
select select
click at [624, 90] on input "text" at bounding box center [790, 90] width 472 height 17
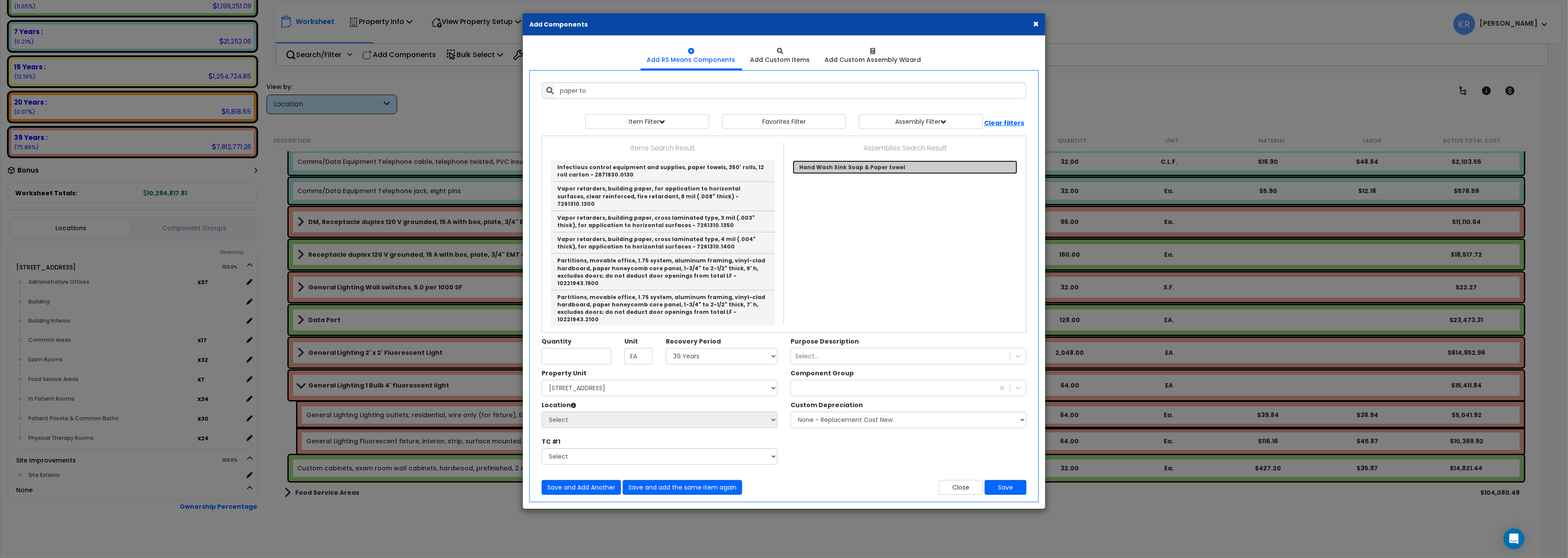
click at [904, 169] on link "Hand Wash Sink Soap & Paper towel" at bounding box center [905, 167] width 225 height 13
type input "Hand Wash Sink Soap & Paper towel"
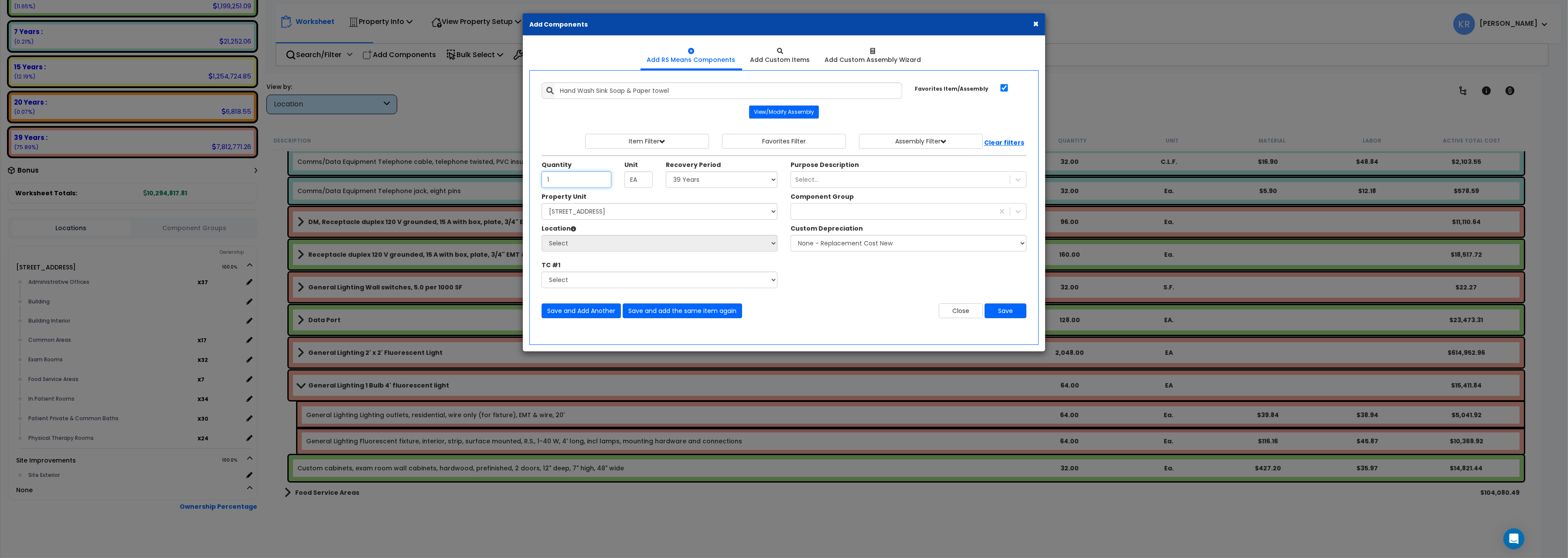
type input "1"
click at [666, 171] on select "Select 5 Years 7 Years 15 Years 20 Years 39 Years 27.5 Year" at bounding box center [721, 179] width 112 height 17
select select "5Y"
click option "5 Years" at bounding box center [0, 0] width 0 height 0
click at [542, 204] on select "Select 204 Energy Pkwy Site Improvements" at bounding box center [660, 212] width 236 height 17
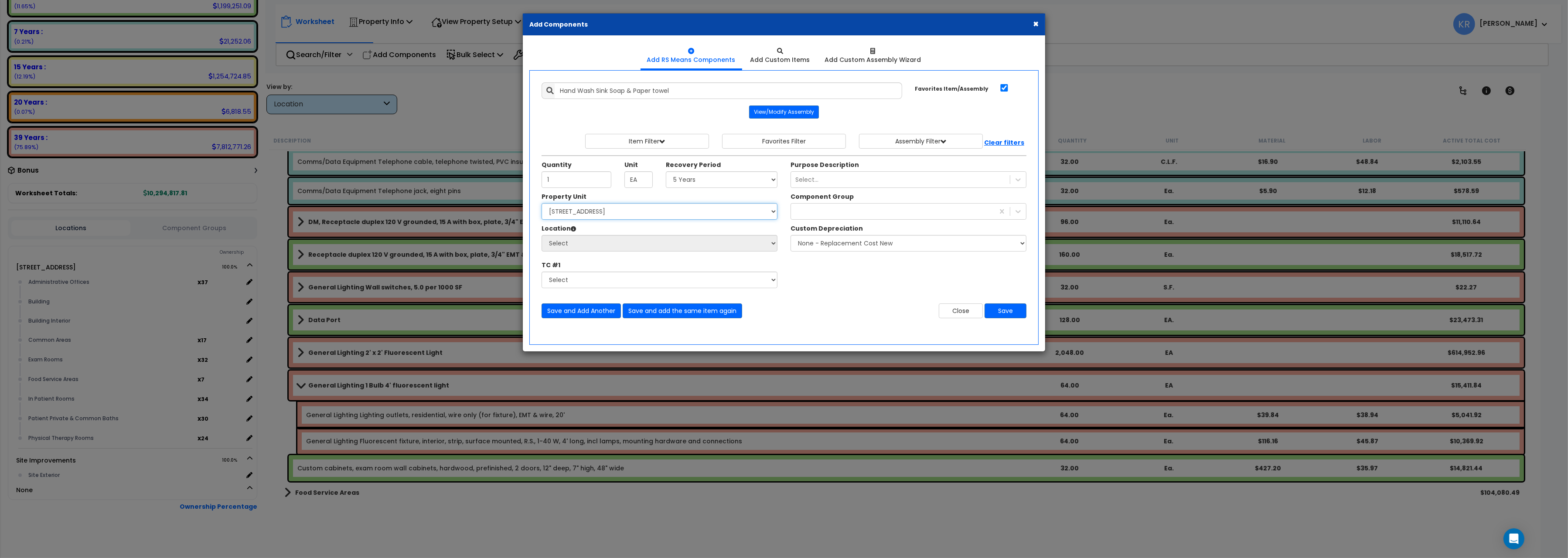
select select "162439"
click option "[STREET_ADDRESS]" at bounding box center [0, 0] width 0 height 0
click at [542, 235] on select "Select Administrative Offices Building Building Interior Common Areas Exam Room…" at bounding box center [660, 243] width 236 height 17
select select "461"
click option "Building Interior" at bounding box center [0, 0] width 0 height 0
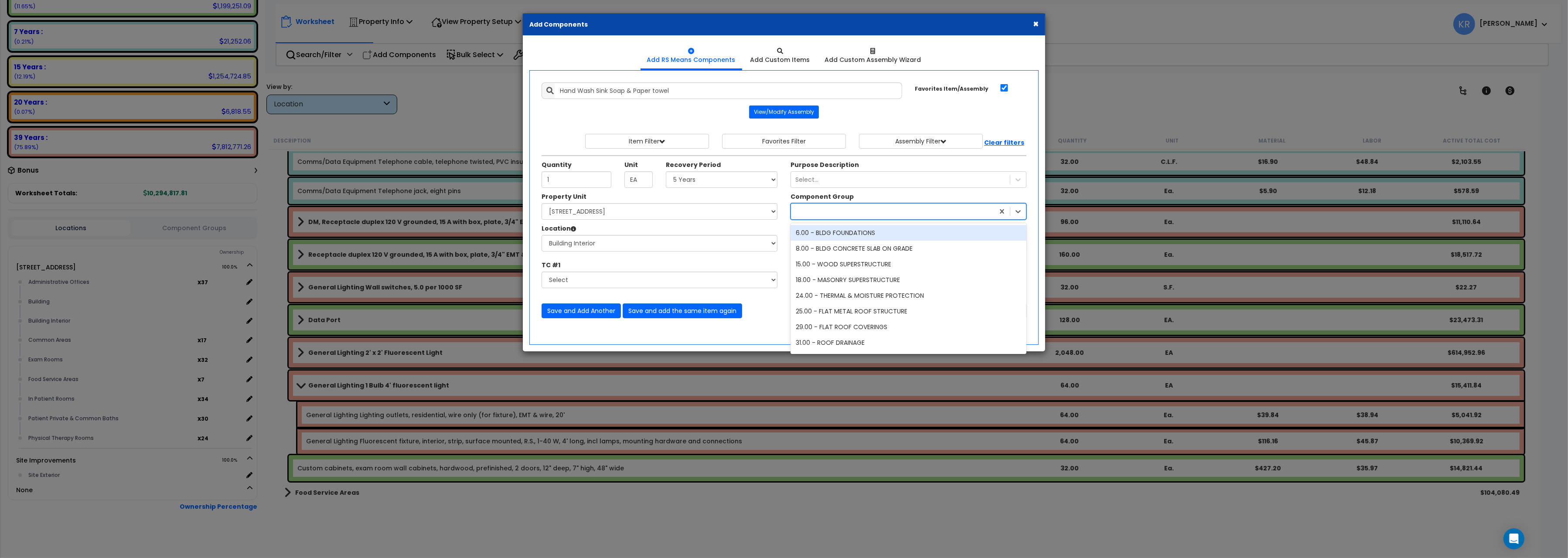
click at [823, 209] on div at bounding box center [892, 212] width 203 height 14
type input "medical"
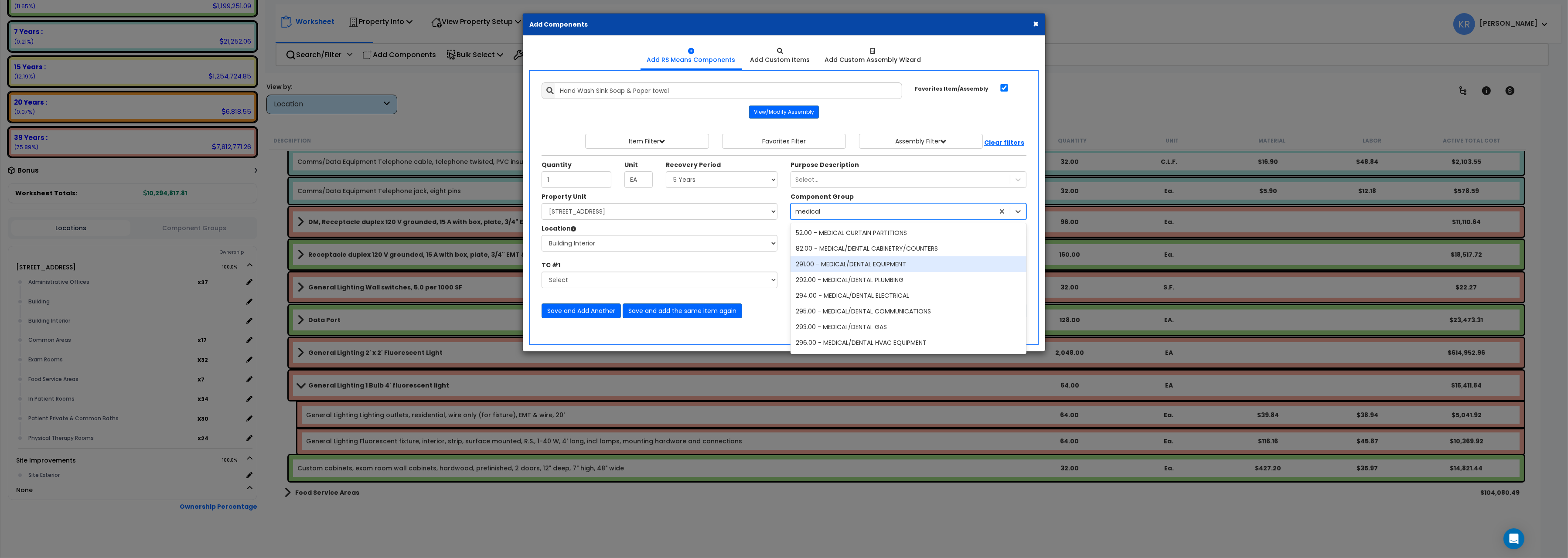
click at [861, 270] on div "291.00 - MEDICAL/DENTAL EQUIPMENT" at bounding box center [908, 264] width 236 height 16
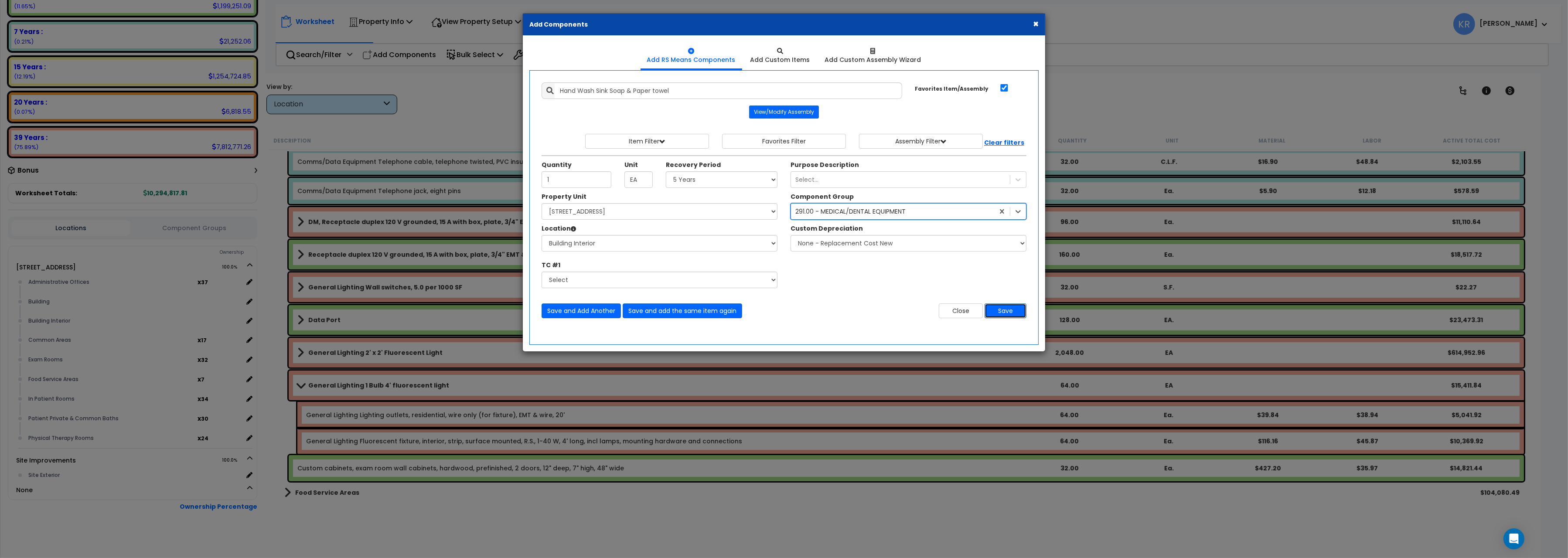
click at [1005, 312] on button "Save" at bounding box center [1005, 311] width 42 height 15
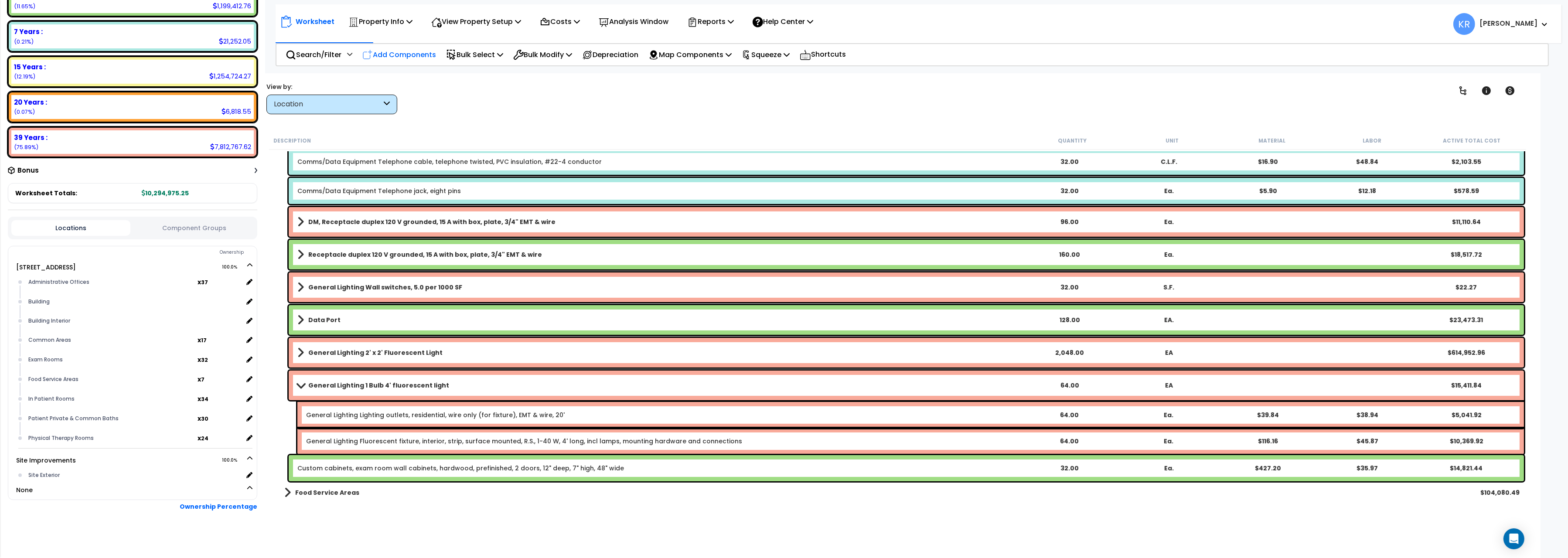
click at [394, 55] on p "Add Components" at bounding box center [399, 54] width 74 height 12
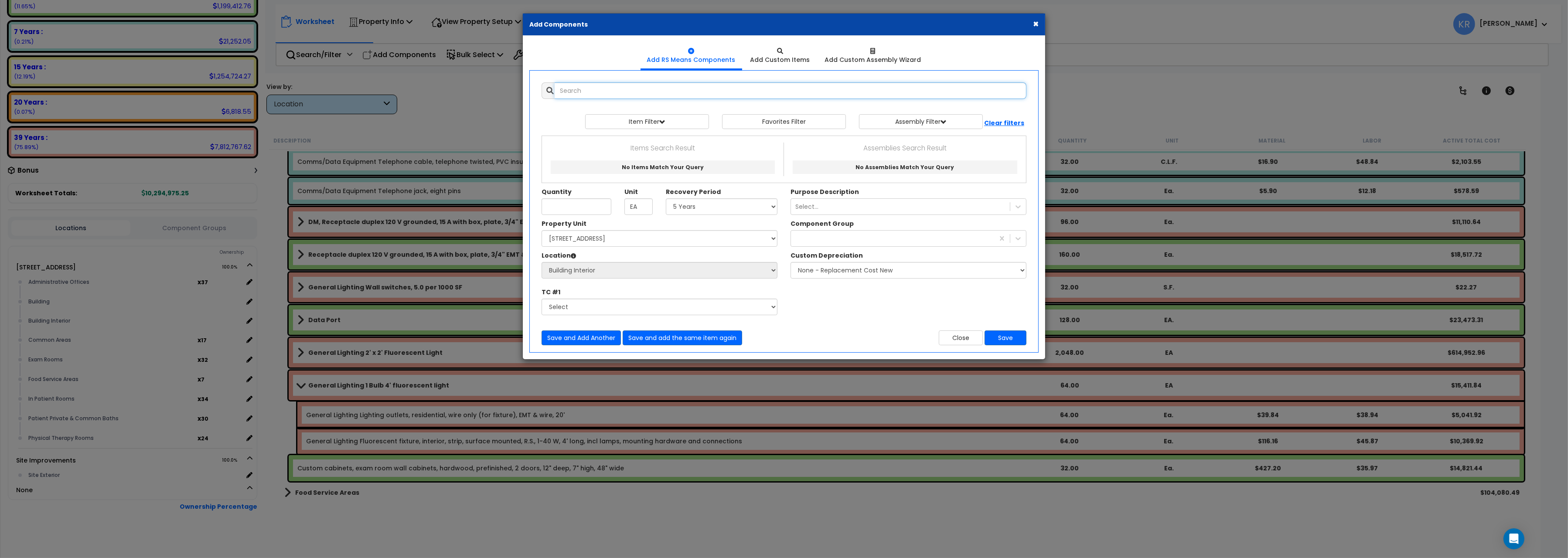
select select
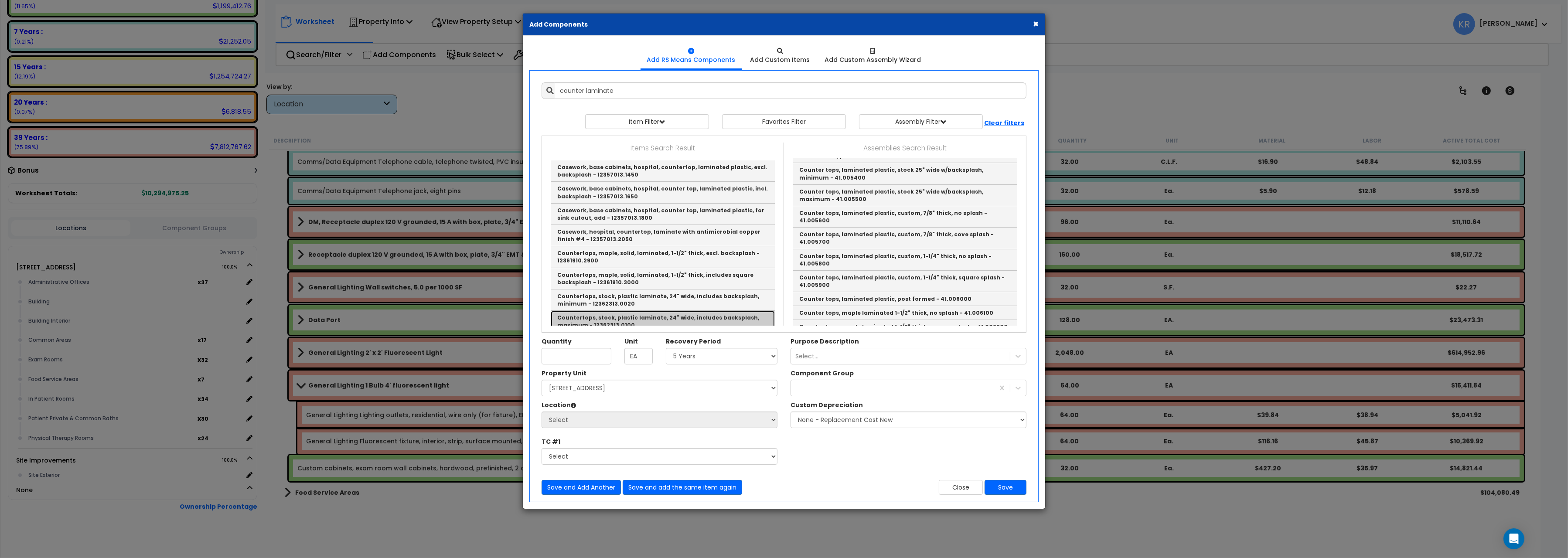
click at [683, 315] on link "Countertops, stock, plastic laminate, 24" wide, includes backsplash, maximum - …" at bounding box center [662, 321] width 224 height 21
type input "Countertops, stock, plastic laminate, 24" wide, includes backsplash, maximum - …"
checkbox input "false"
type input "L.F."
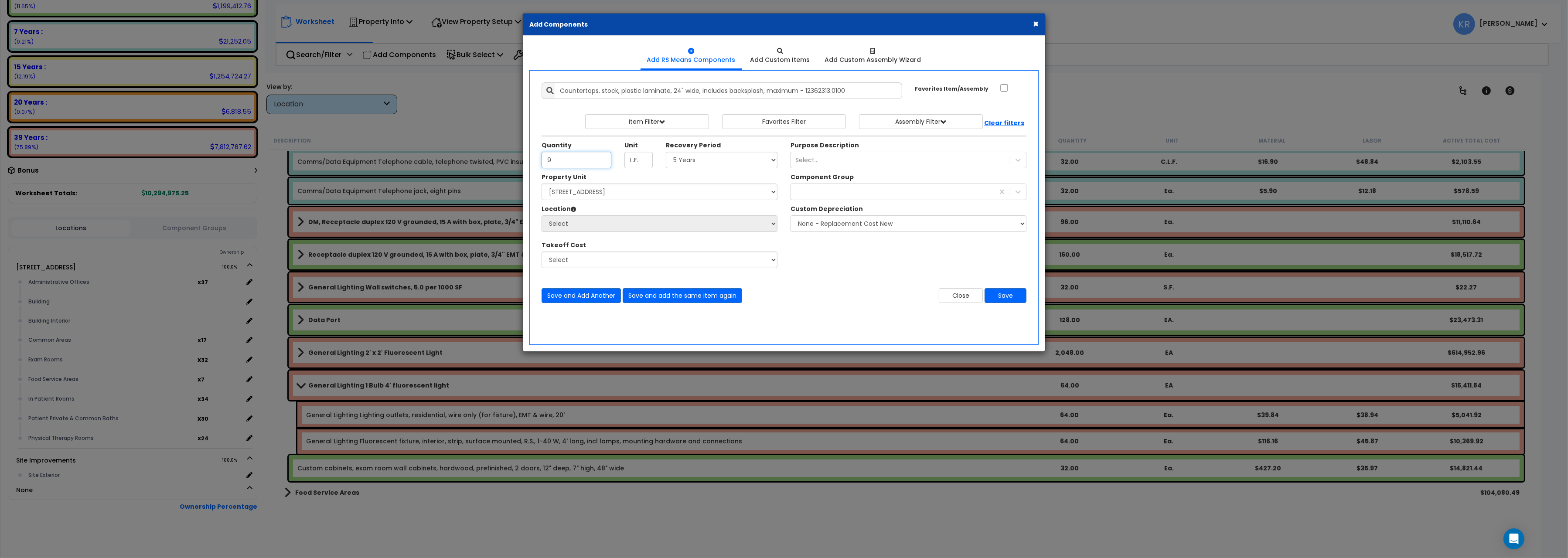
type input "9"
click at [666, 152] on select "Select 5 Years 7 Years 15 Years 20 Years 39 Years 27.5 Year" at bounding box center [721, 160] width 112 height 17
select select "5Y"
click option "5 Years" at bounding box center [0, 0] width 0 height 0
click at [542, 184] on select "Select 204 Energy Pkwy Site Improvements" at bounding box center [660, 192] width 236 height 17
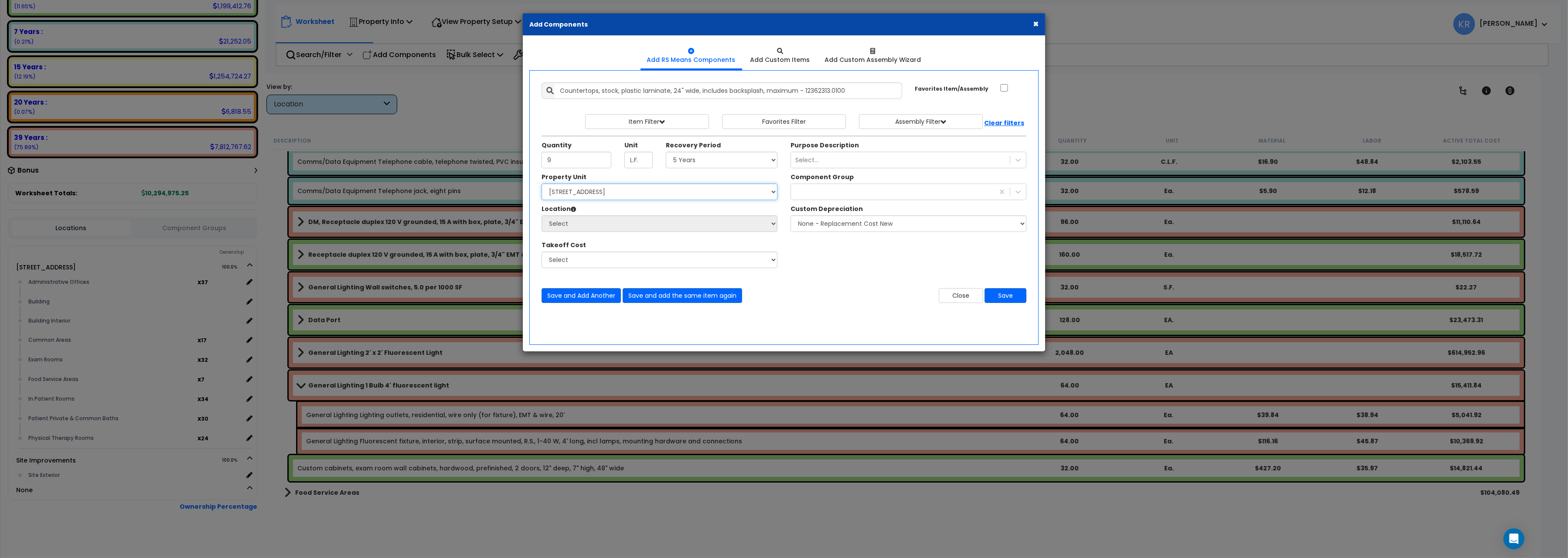
select select "162439"
click option "204 Energy Pkwy" at bounding box center [0, 0] width 0 height 0
click at [542, 215] on select "Select Administrative Offices Building Building Interior Common Areas Exam Room…" at bounding box center [660, 223] width 236 height 17
select select "461"
click option "Building Interior" at bounding box center [0, 0] width 0 height 0
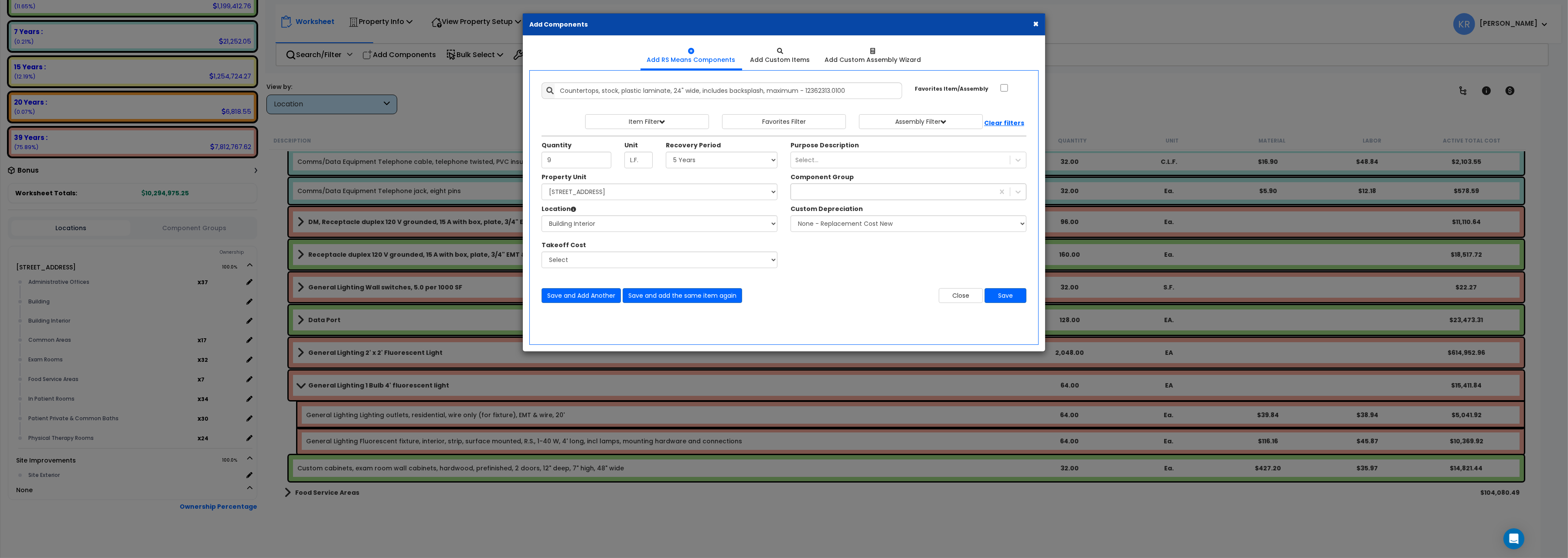
click at [850, 195] on div at bounding box center [892, 192] width 203 height 14
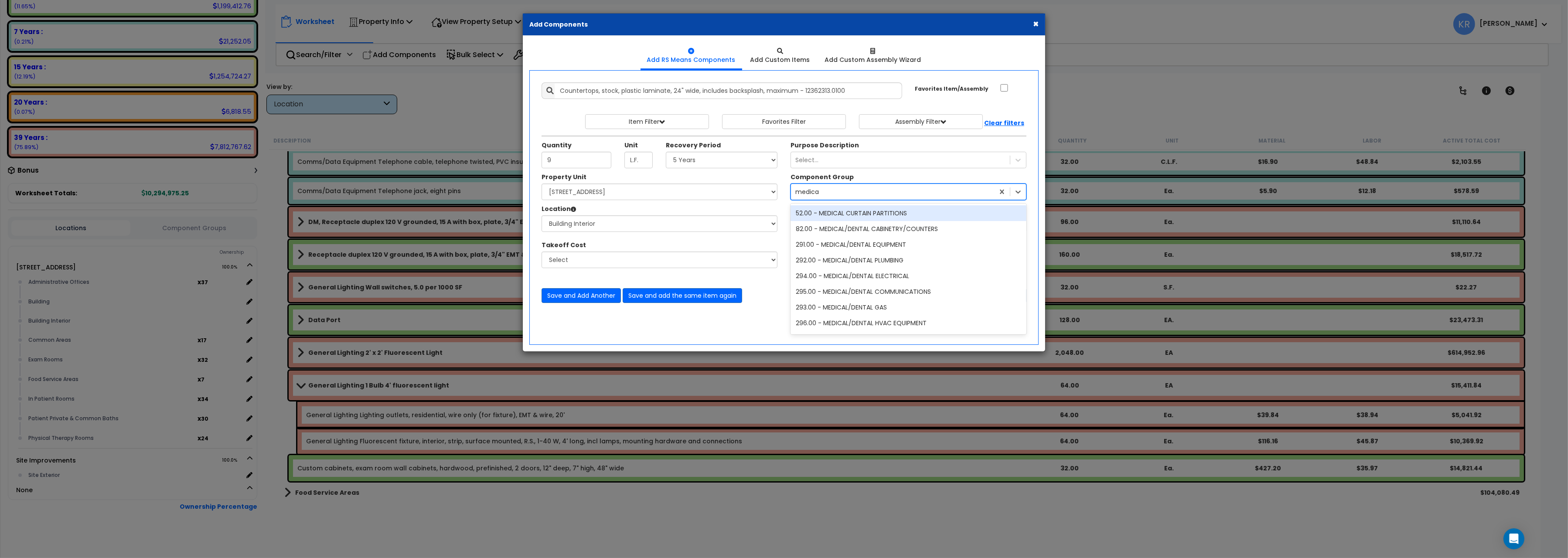
type input "medical"
click at [883, 229] on div "82.00 - MEDICAL/DENTAL CABINETRY/COUNTERS" at bounding box center [908, 229] width 236 height 16
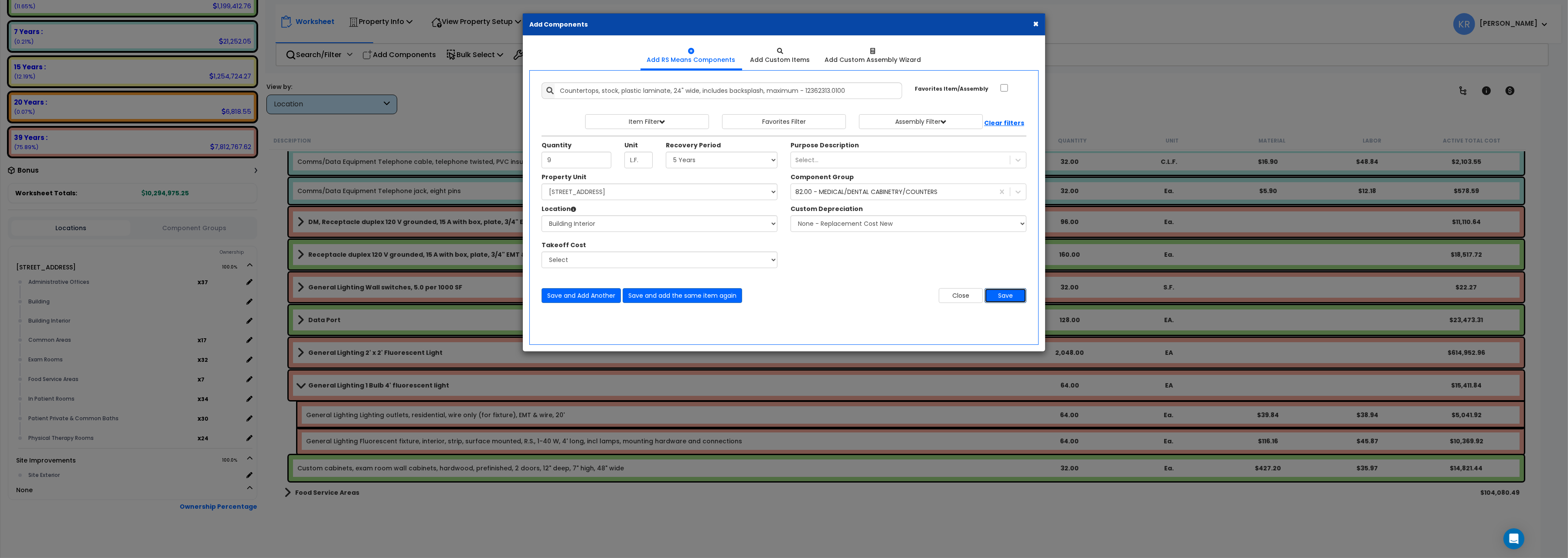
click at [1002, 297] on button "Save" at bounding box center [1005, 296] width 42 height 15
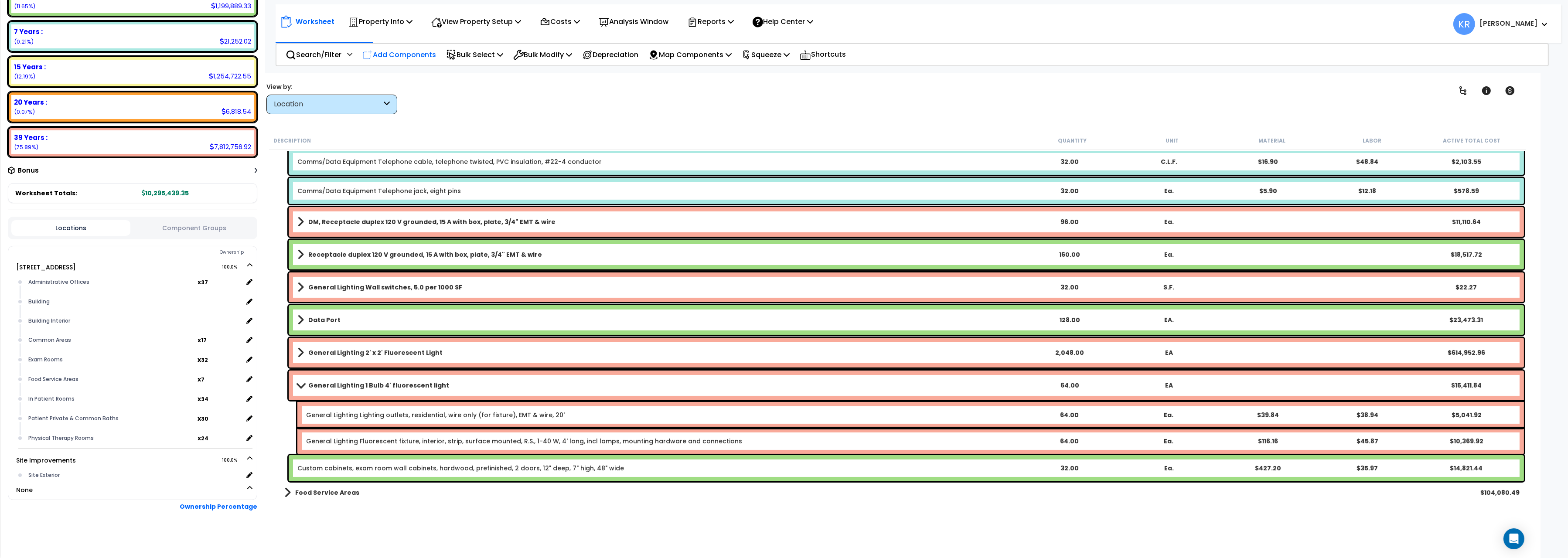
click at [400, 53] on p "Add Components" at bounding box center [399, 54] width 74 height 12
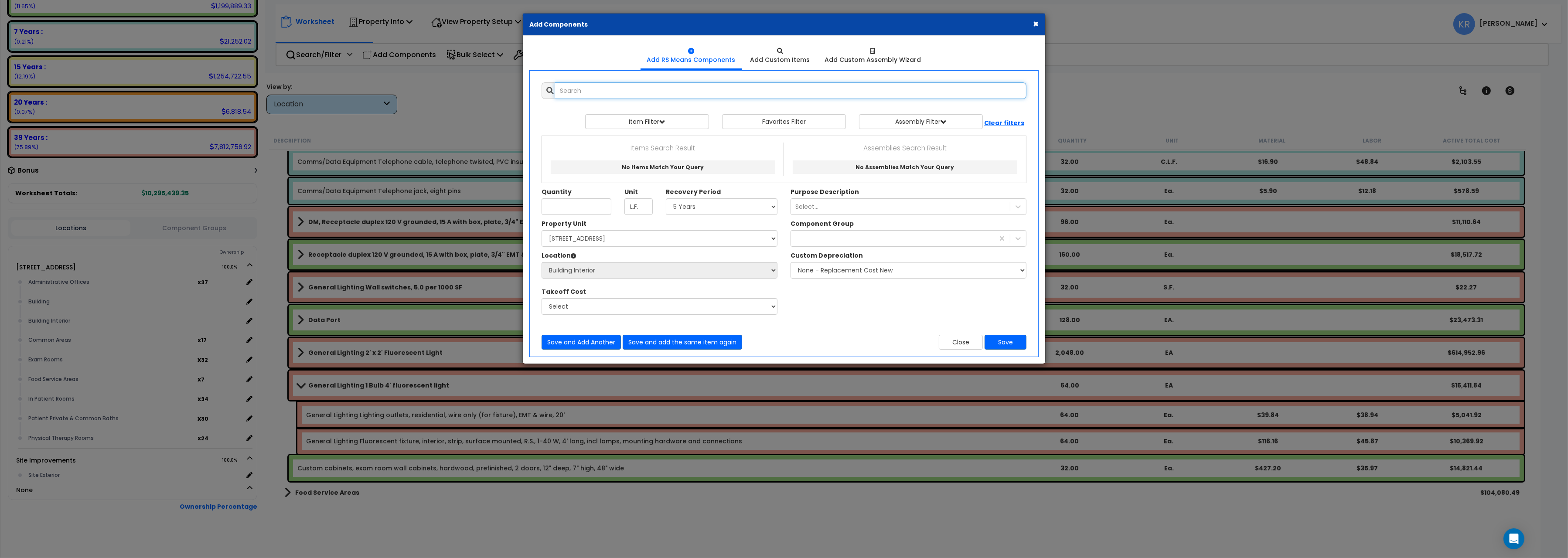
select select
click at [581, 92] on input "text" at bounding box center [790, 90] width 472 height 17
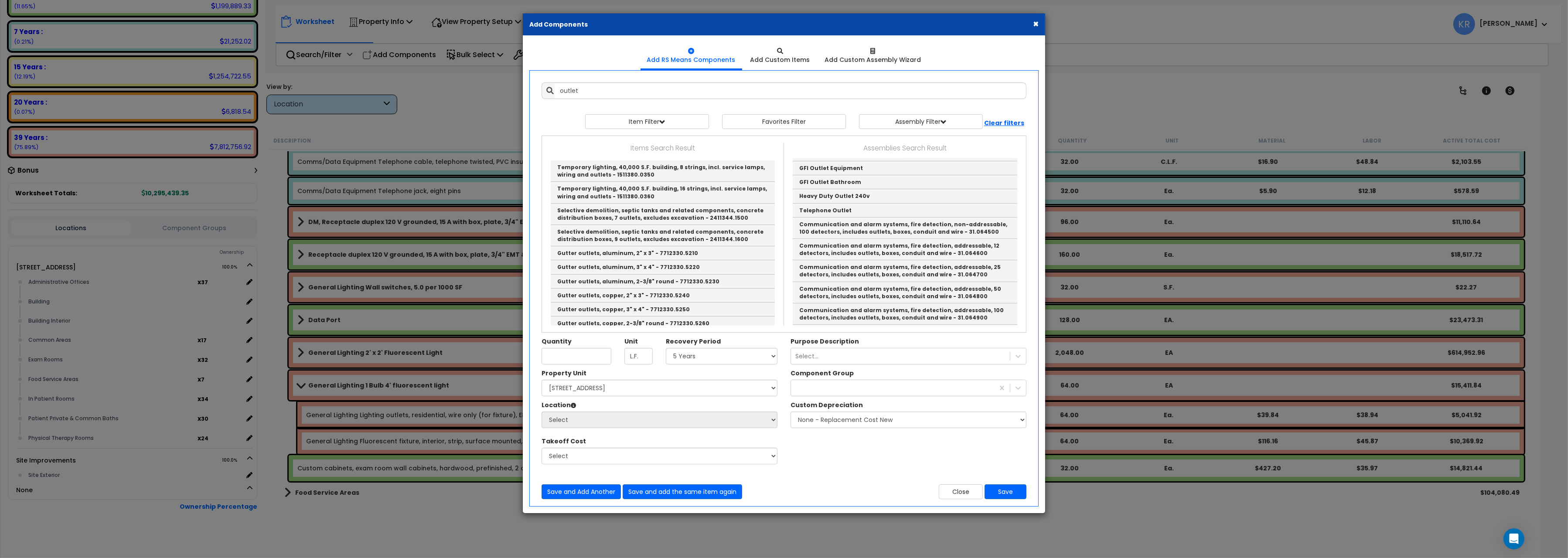
click at [835, 147] on link "Information Outlet" at bounding box center [905, 140] width 225 height 14
type input "Information Outlet"
checkbox input "true"
type input "EA"
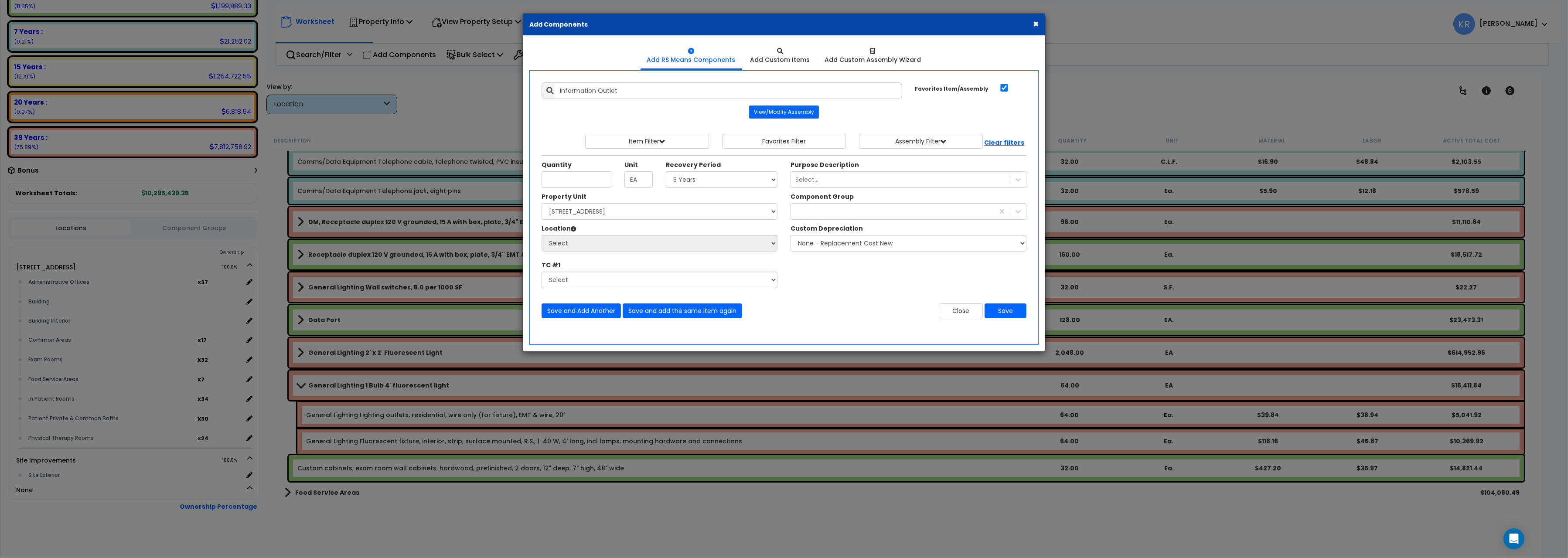
click at [586, 171] on div "Quantity" at bounding box center [576, 174] width 83 height 28
click at [586, 178] on input "Unit Quantity" at bounding box center [577, 179] width 70 height 17
type input "6"
click at [666, 171] on select "Select 5 Years 7 Years 15 Years 20 Years 39 Years 27.5 Year" at bounding box center [721, 179] width 112 height 17
select select "5Y"
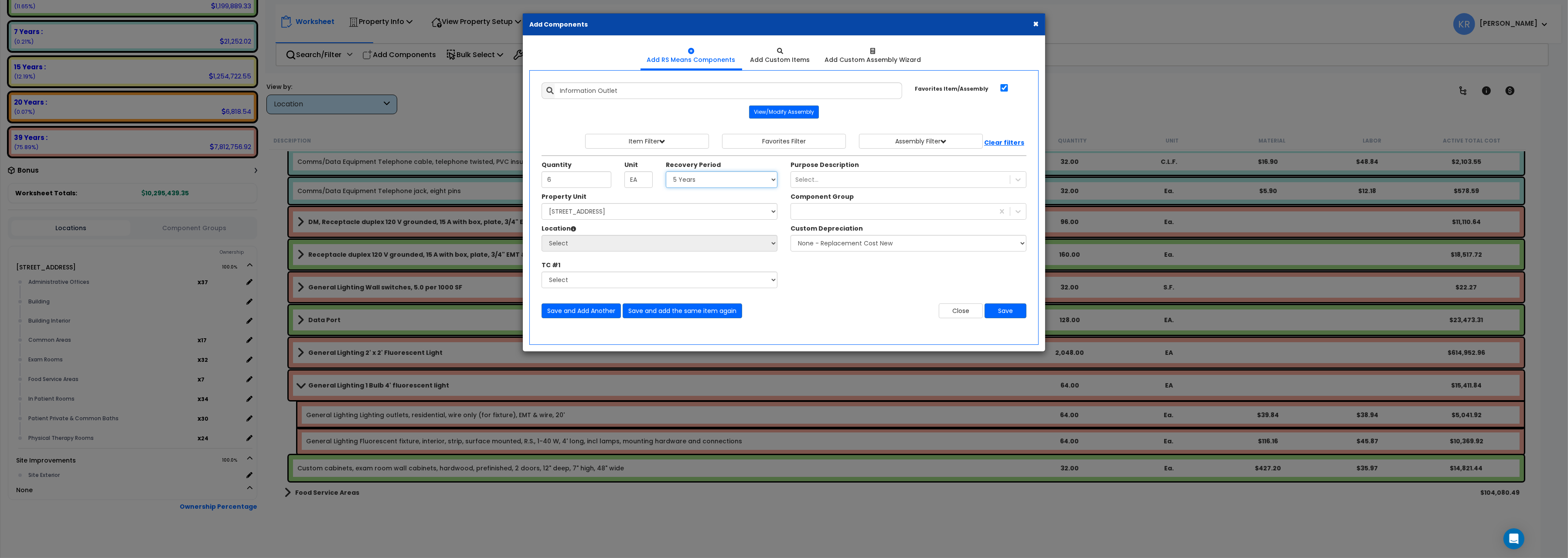
click option "5 Years" at bounding box center [0, 0] width 0 height 0
click at [542, 204] on select "Select 204 Energy Pkwy Site Improvements" at bounding box center [660, 212] width 236 height 17
select select "162439"
click option "204 Energy Pkwy" at bounding box center [0, 0] width 0 height 0
click at [542, 235] on select "Select Administrative Offices Building Building Interior Common Areas Exam Room…" at bounding box center [660, 243] width 236 height 17
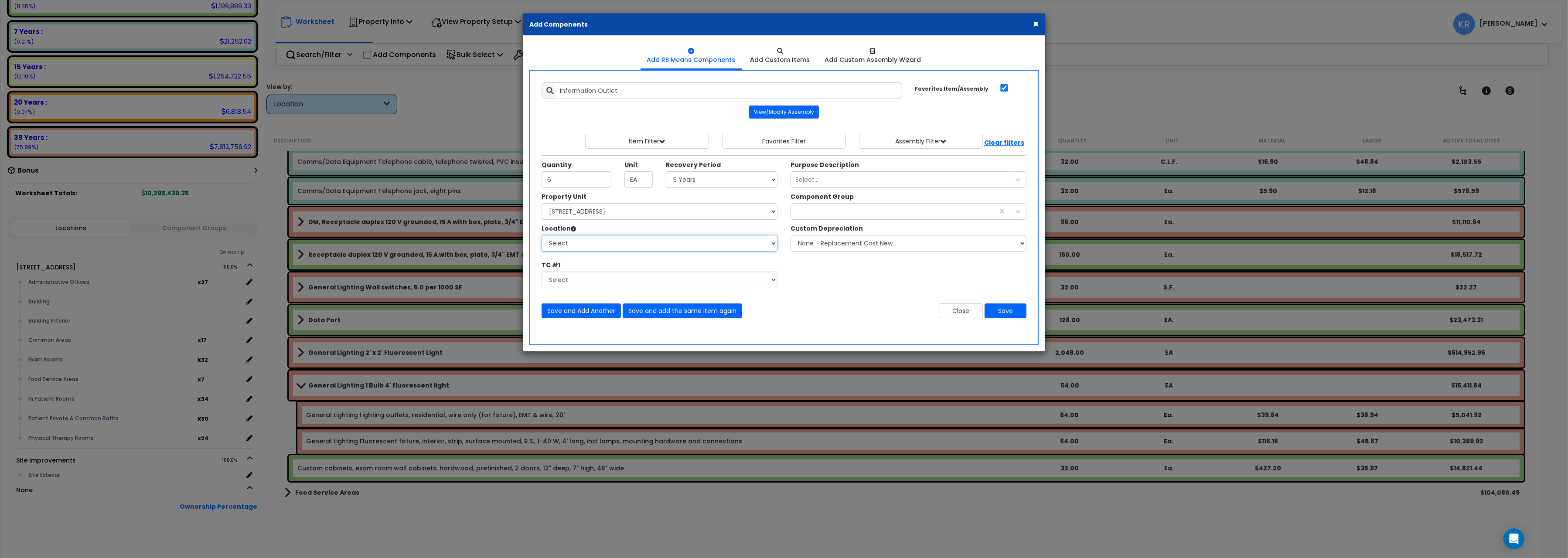
select select "461"
click option "Building Interior" at bounding box center [0, 0] width 0 height 0
click at [810, 204] on div "Component Group" at bounding box center [908, 197] width 236 height 11
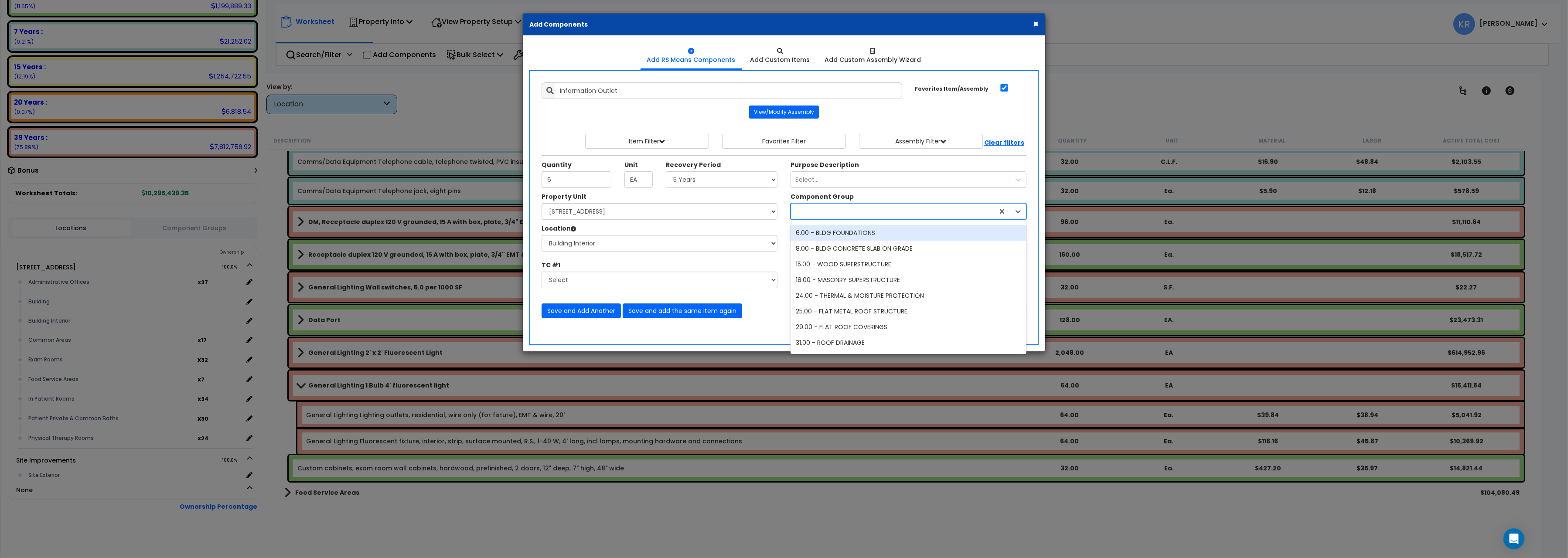
click at [810, 210] on div at bounding box center [892, 212] width 203 height 14
type input "203"
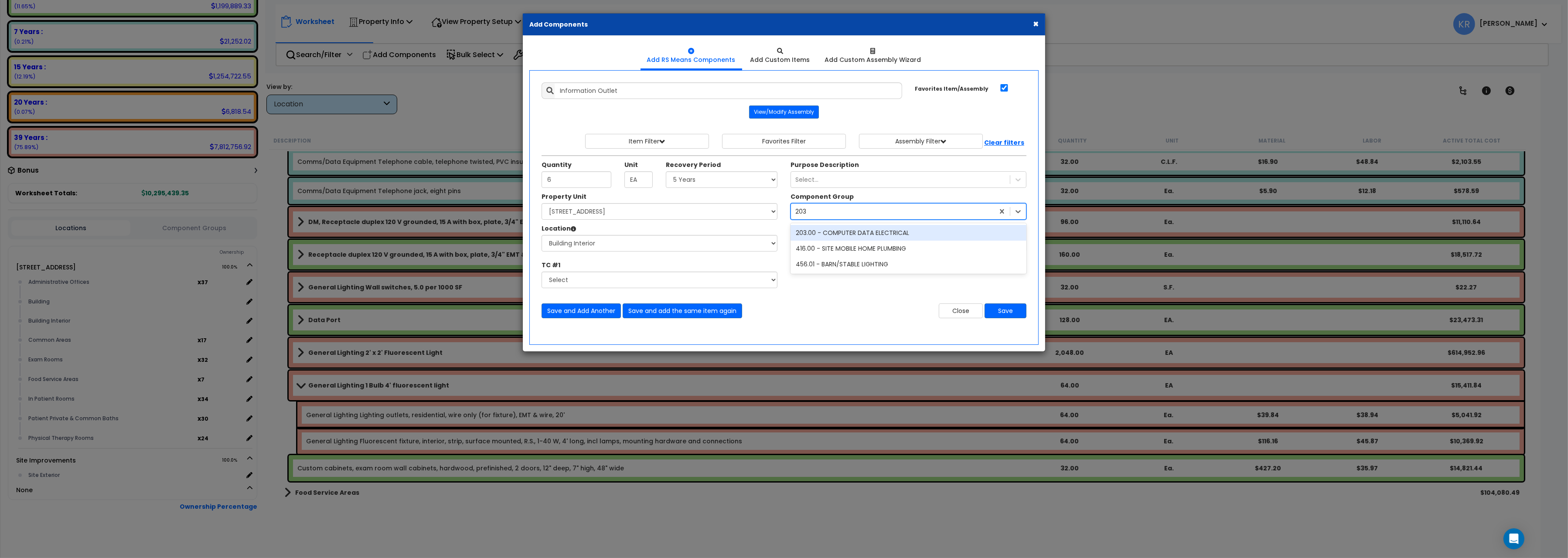
click at [848, 232] on div "203.00 - COMPUTER DATA ELECTRICAL" at bounding box center [908, 233] width 236 height 16
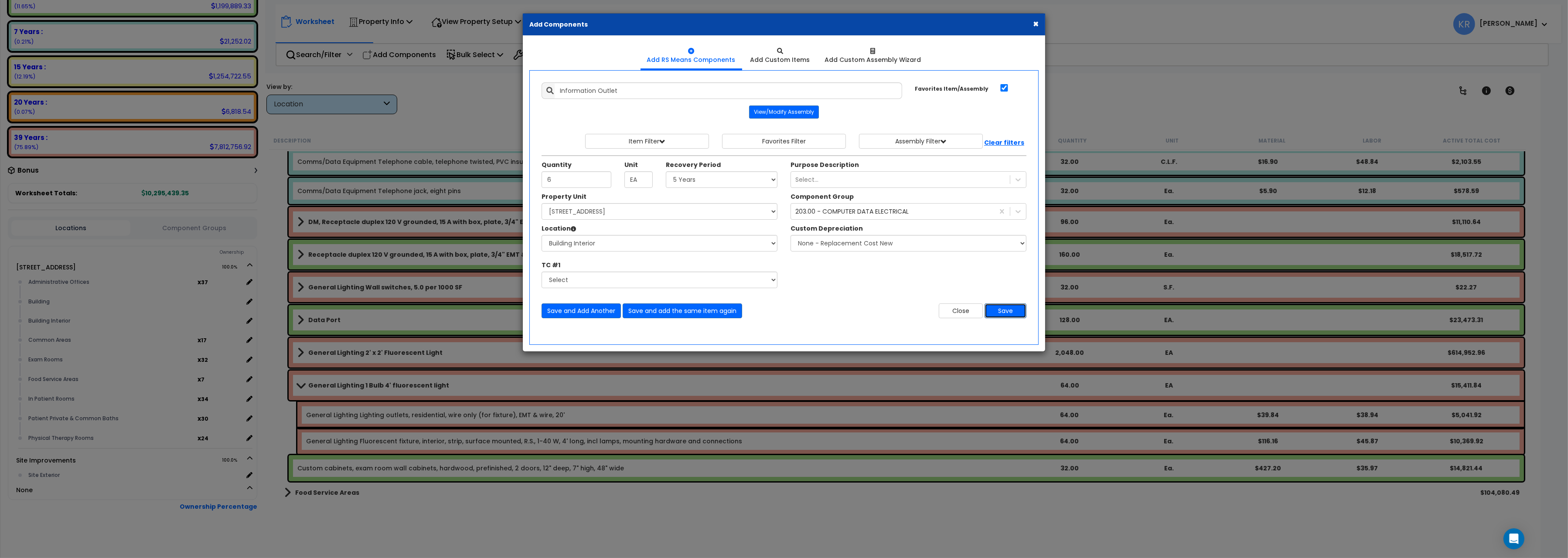
click at [999, 316] on button "Save" at bounding box center [1005, 311] width 42 height 15
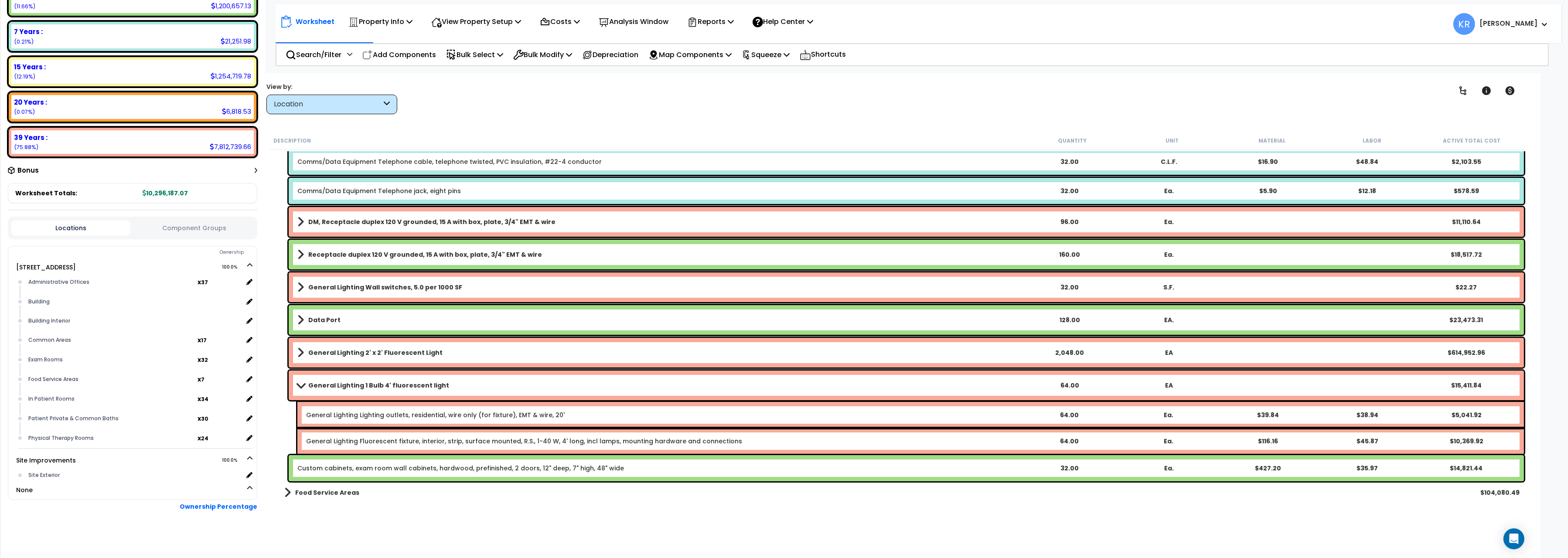
click at [321, 110] on div "Location" at bounding box center [331, 104] width 131 height 20
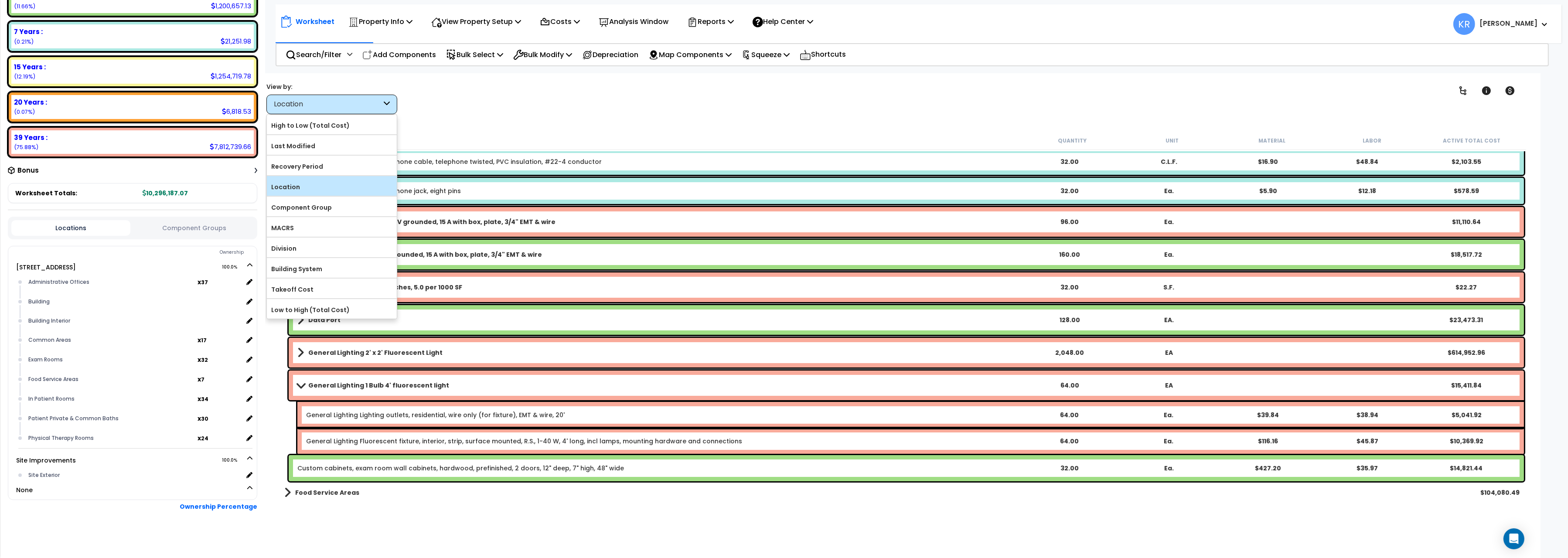
click at [314, 194] on label "Location" at bounding box center [332, 187] width 130 height 13
click at [0, 0] on input "Location" at bounding box center [0, 0] width 0 height 0
click at [43, 319] on div "Building Interior" at bounding box center [134, 321] width 217 height 11
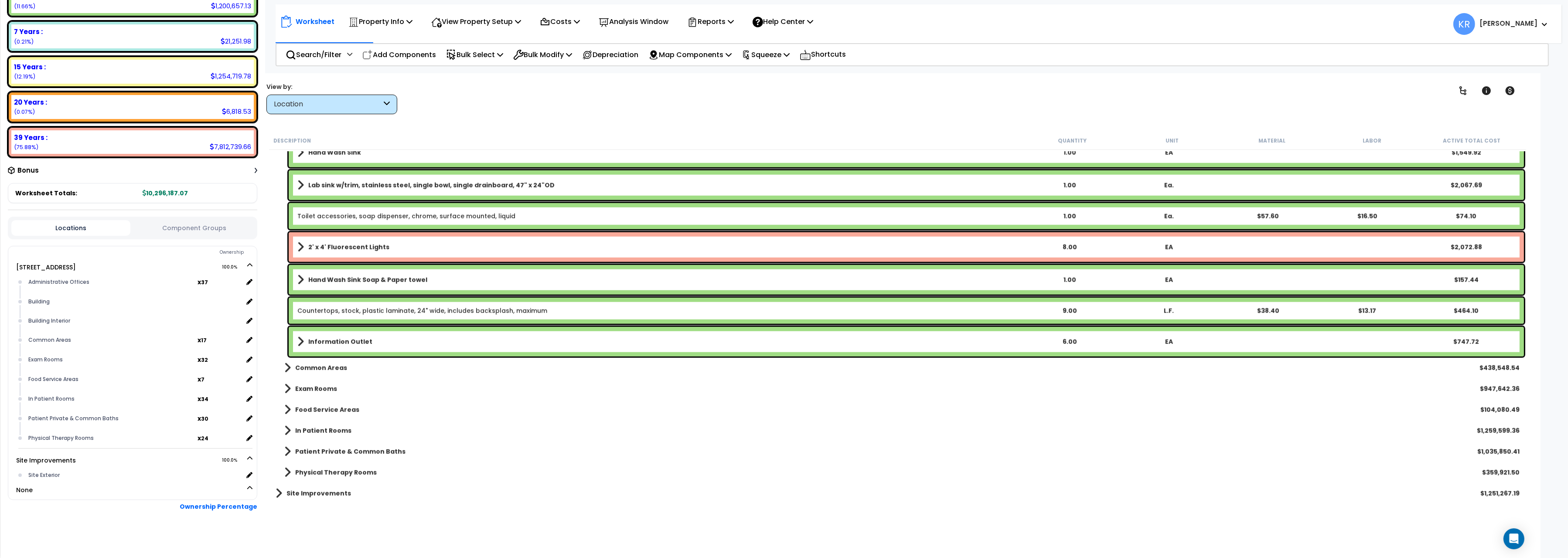
scroll to position [2633, 0]
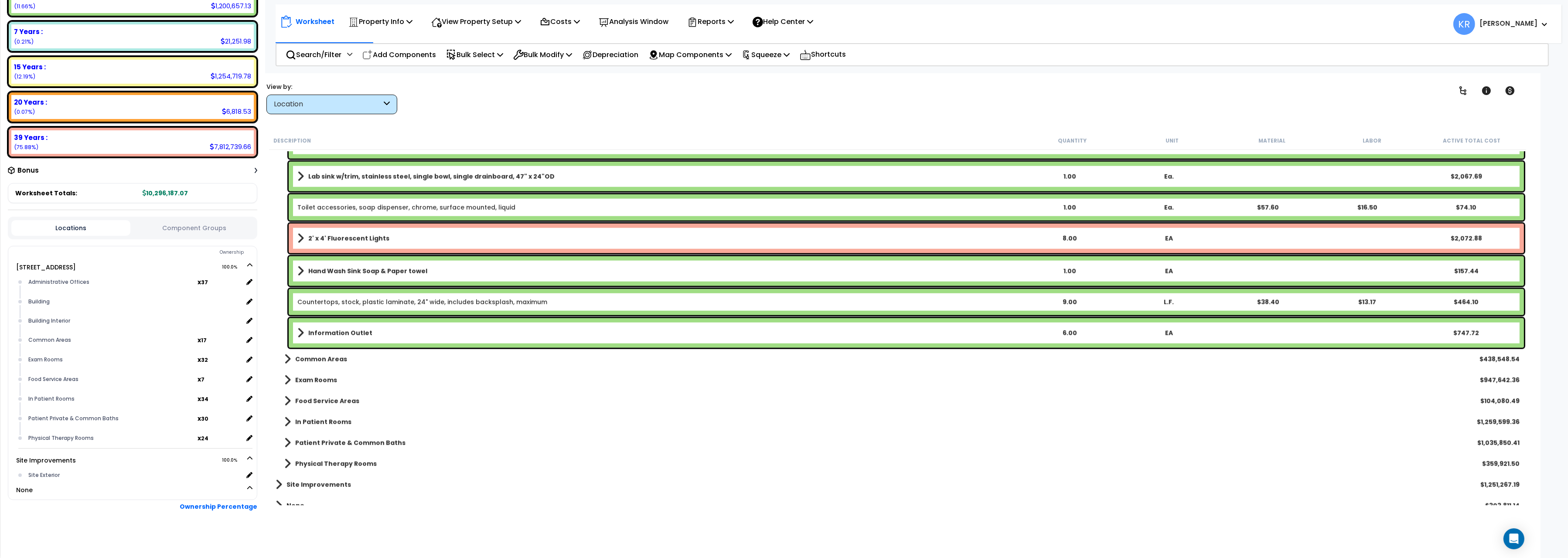
click at [372, 327] on link "Information Outlet" at bounding box center [658, 333] width 722 height 12
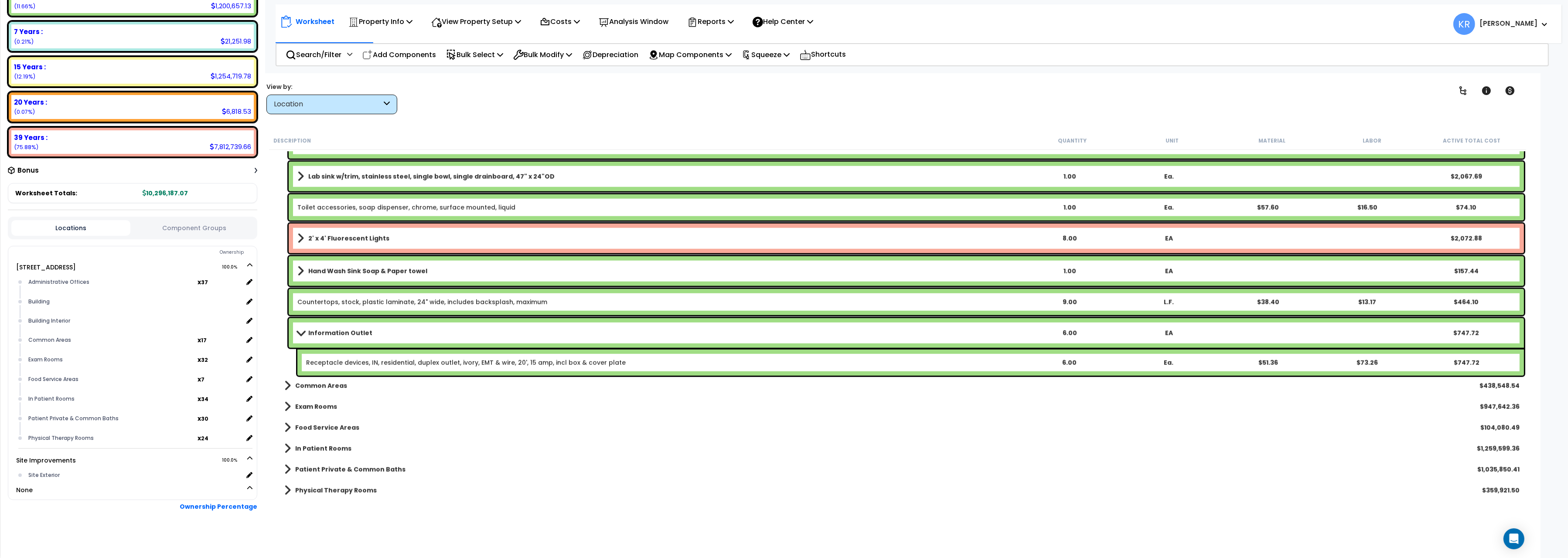
click at [372, 327] on link "Information Outlet" at bounding box center [658, 333] width 722 height 12
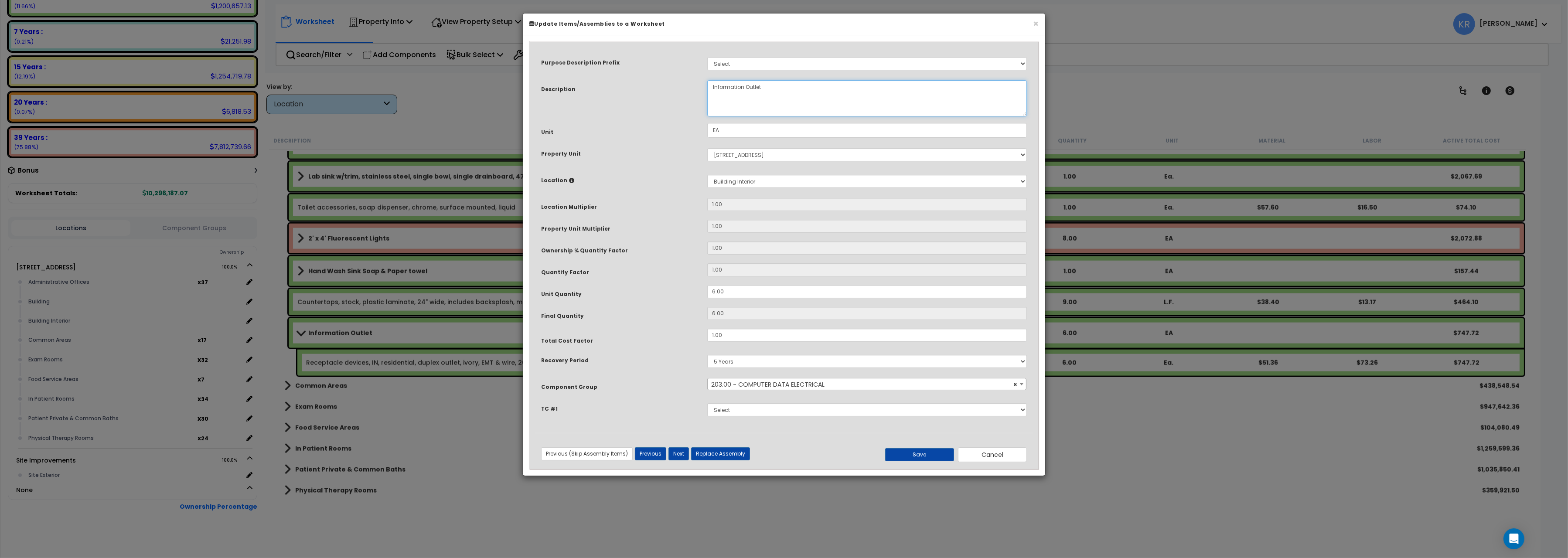
click at [713, 87] on textarea "Information Outlet" at bounding box center [867, 98] width 319 height 37
type textarea "Nurses station Information Outlet"
click at [923, 457] on button "Save" at bounding box center [919, 454] width 69 height 13
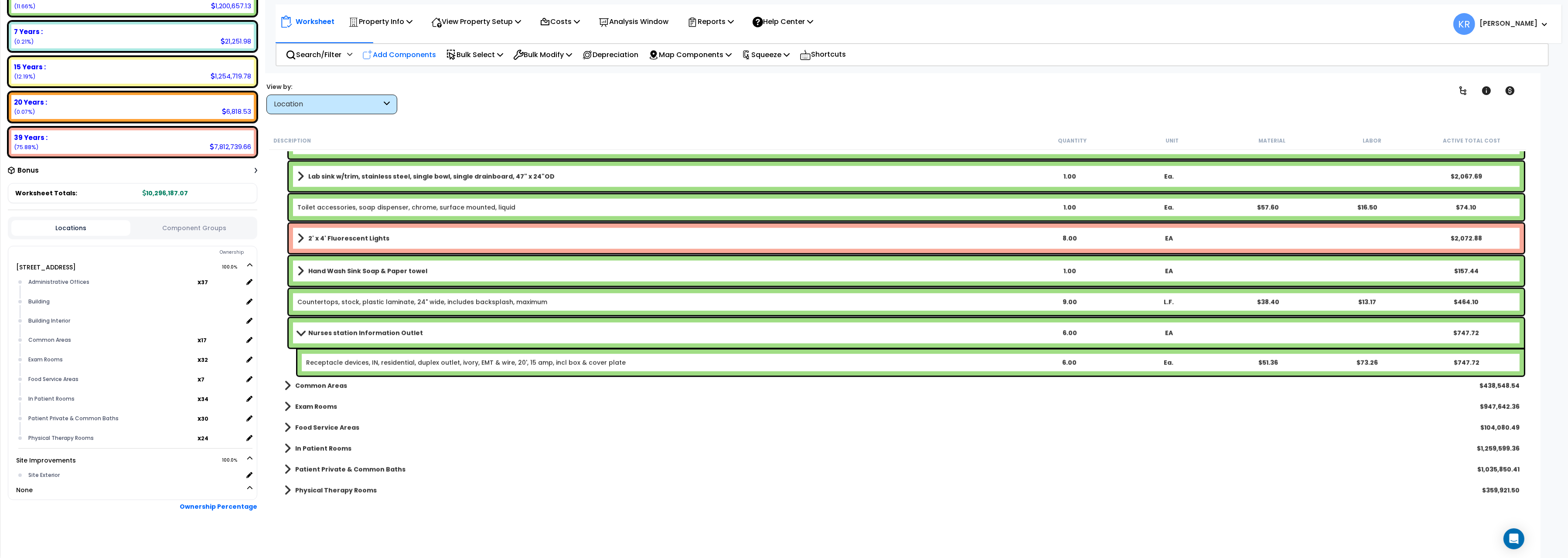
click at [401, 54] on p "Add Components" at bounding box center [399, 54] width 74 height 12
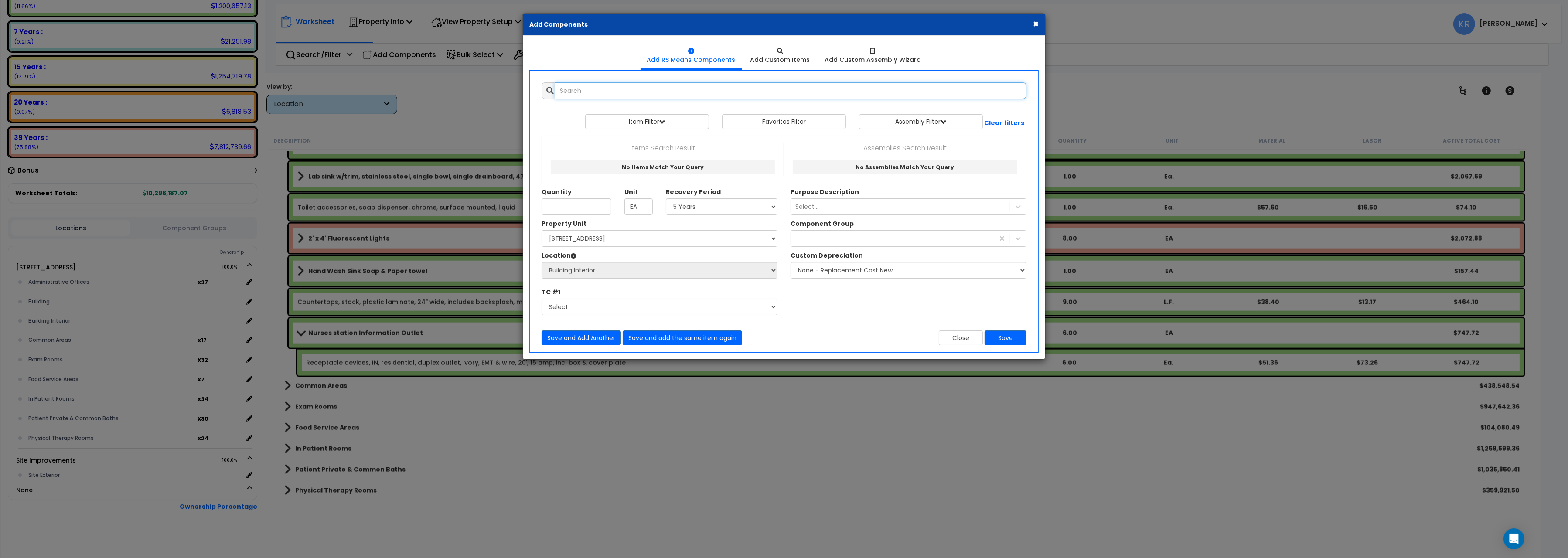
select select
click at [578, 93] on input "text" at bounding box center [790, 90] width 472 height 17
type input "Sink"
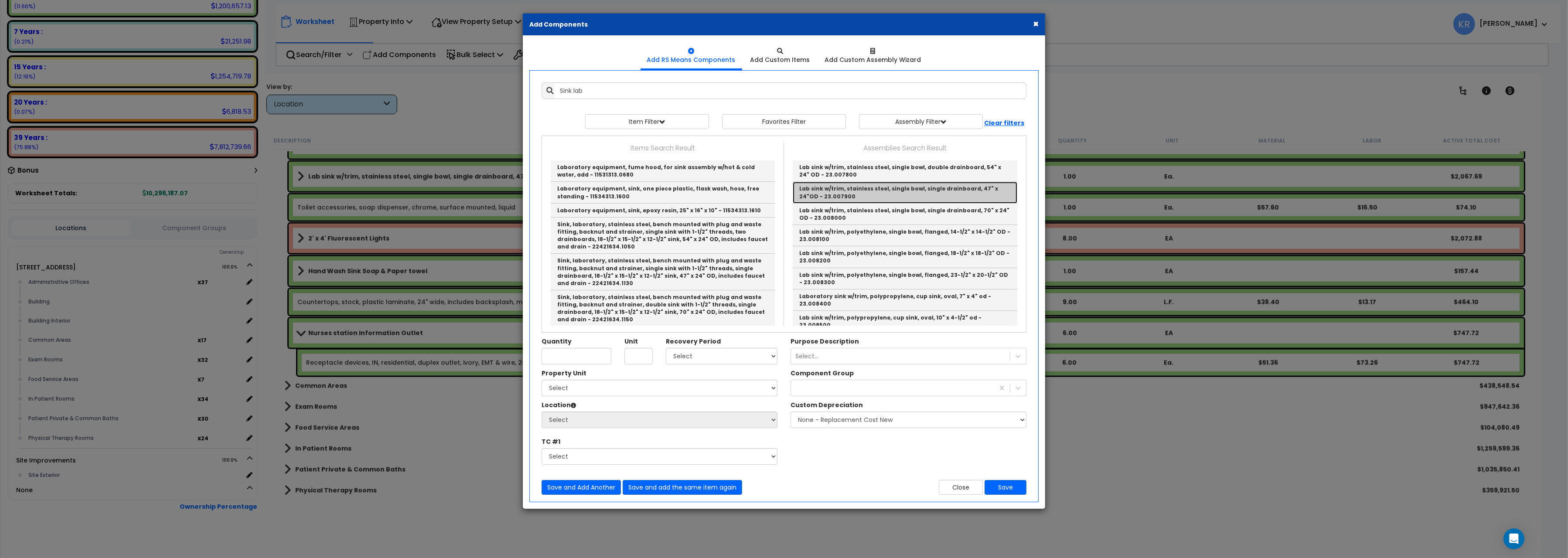
click at [866, 189] on link "Lab sink w/trim, stainless steel, single bowl, single drainboard, 47" x 24"OD -…" at bounding box center [905, 193] width 225 height 21
type input "Lab sink w/trim, stainless steel, single bowl, single drainboard, 47" x 24"OD -…"
checkbox input "false"
type input "Ea."
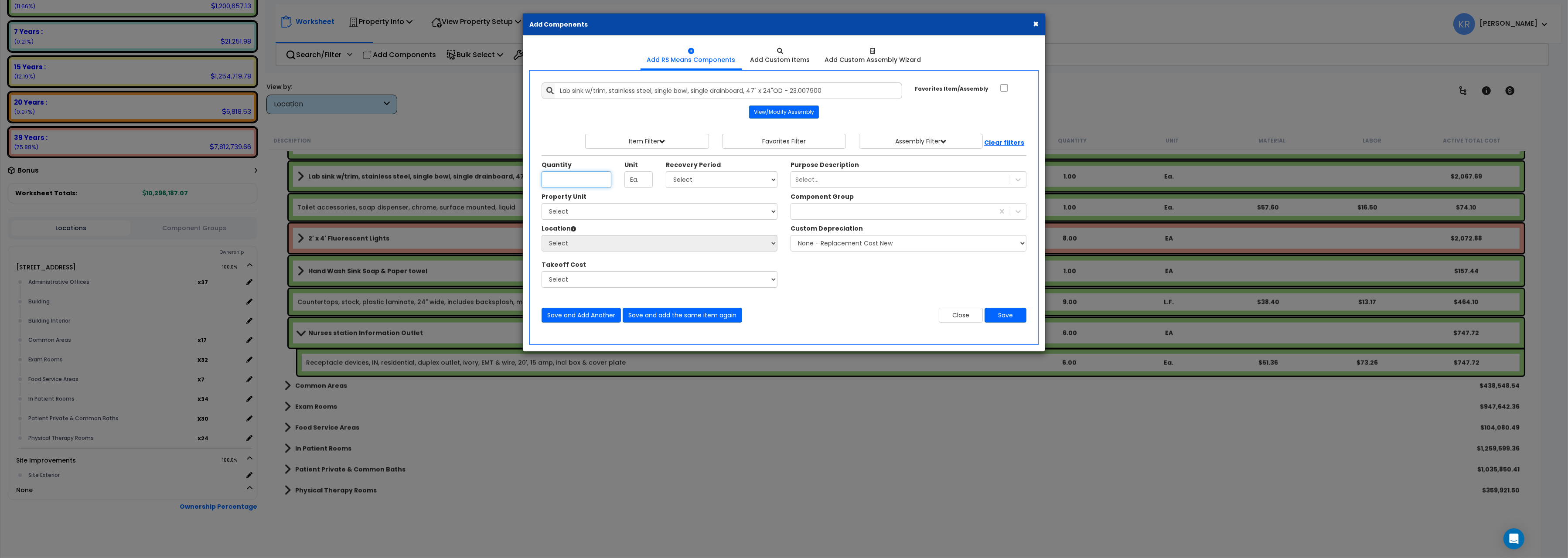
click at [562, 179] on input "Unit Quantity" at bounding box center [577, 179] width 70 height 17
click at [950, 314] on button "Close" at bounding box center [960, 315] width 44 height 15
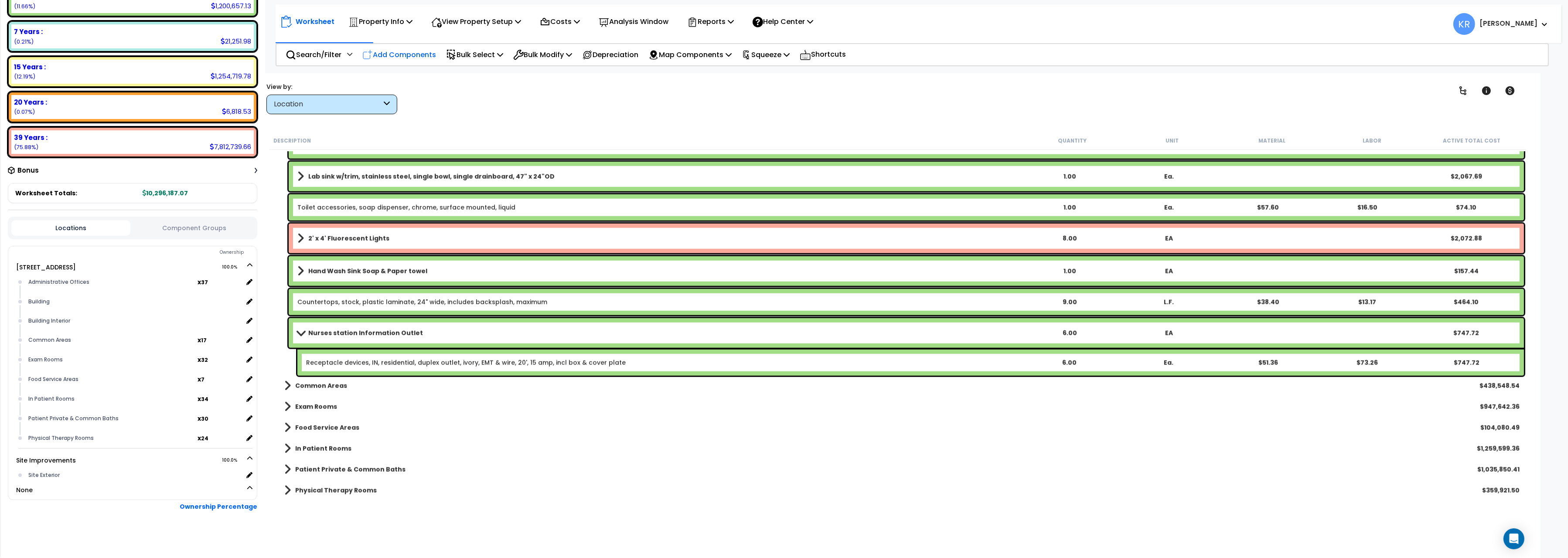
click at [418, 54] on p "Add Components" at bounding box center [399, 54] width 74 height 12
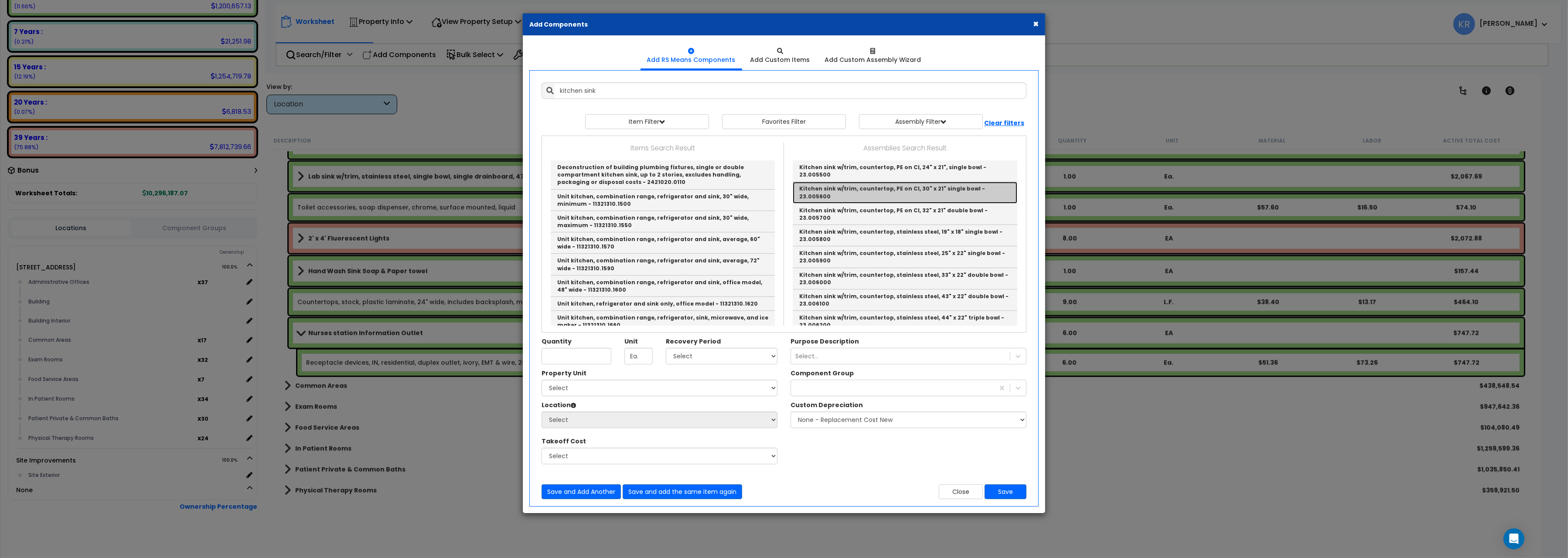
click at [962, 184] on link "Kitchen sink w/trim, countertop, PE on CI, 30" x 21" single bowl - 23.005600" at bounding box center [905, 193] width 225 height 21
type input "Kitchen sink w/trim, countertop, PE on CI, 30" x 21" single bowl - 23.005600"
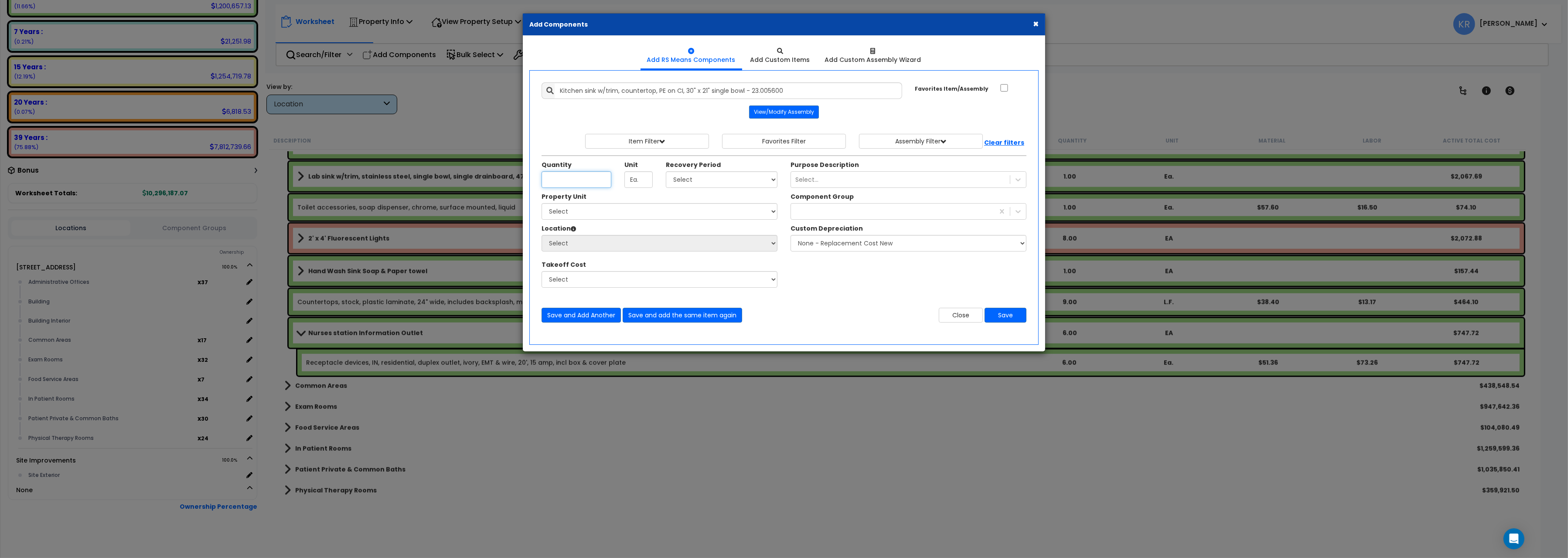
click at [565, 175] on input "Unit Quantity" at bounding box center [577, 179] width 70 height 17
type input "1"
click at [666, 171] on select "Select 5 Years 7 Years 15 Years 20 Years 39 Years 27.5 Year" at bounding box center [721, 179] width 112 height 17
select select "5Y"
click option "5 Years" at bounding box center [0, 0] width 0 height 0
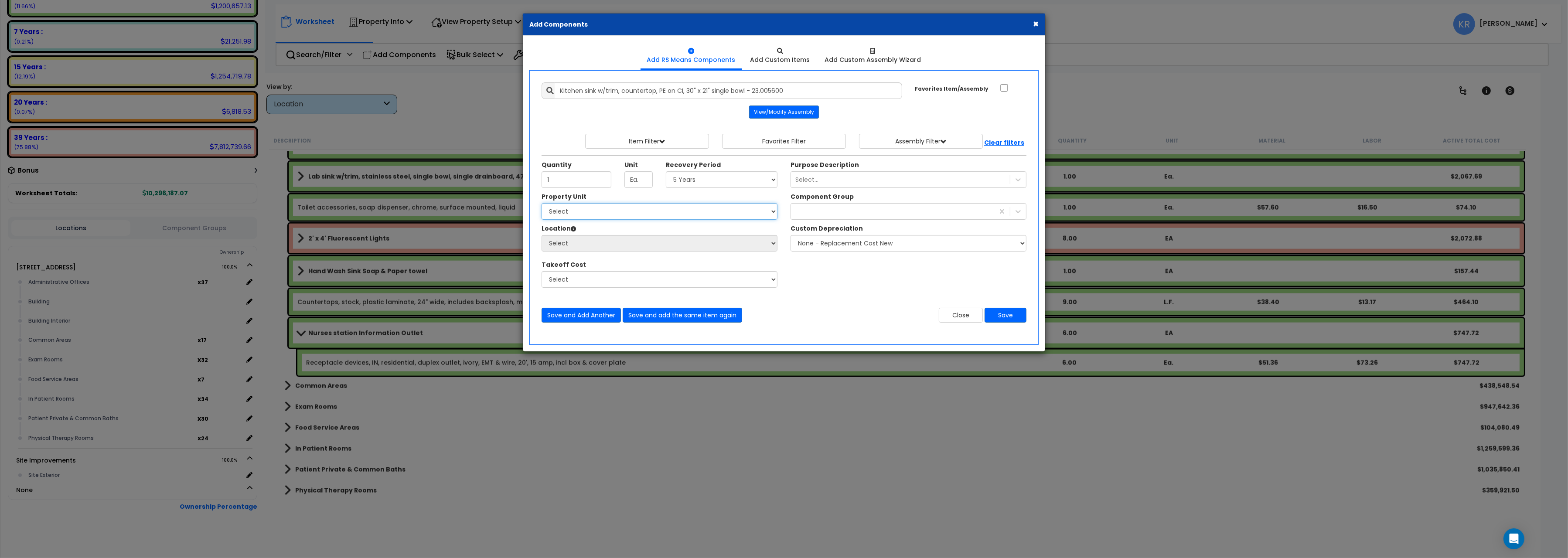
click at [542, 204] on select "Select [STREET_ADDRESS] Site Improvements" at bounding box center [660, 212] width 236 height 17
select select "162439"
click option "[STREET_ADDRESS]" at bounding box center [0, 0] width 0 height 0
click at [542, 235] on select "Select Administrative Offices Building Building Interior Common Areas Exam Room…" at bounding box center [660, 243] width 236 height 17
select select "461"
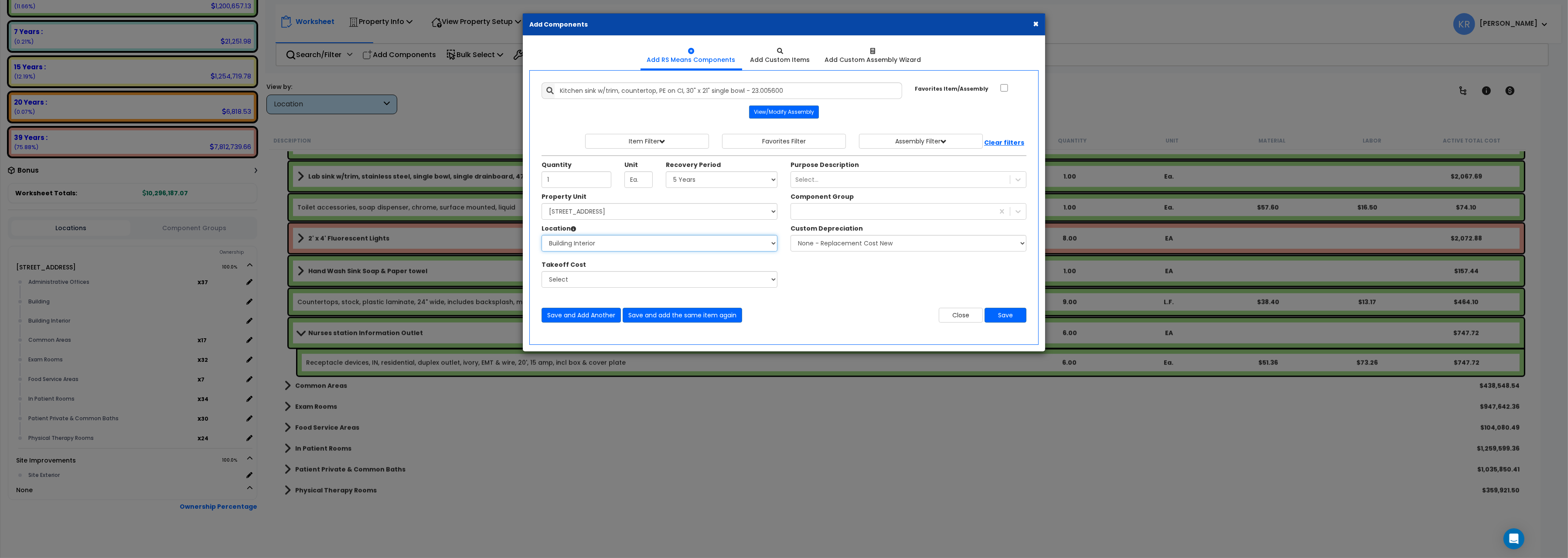
click option "Building Interior" at bounding box center [0, 0] width 0 height 0
click at [841, 207] on div at bounding box center [892, 212] width 203 height 14
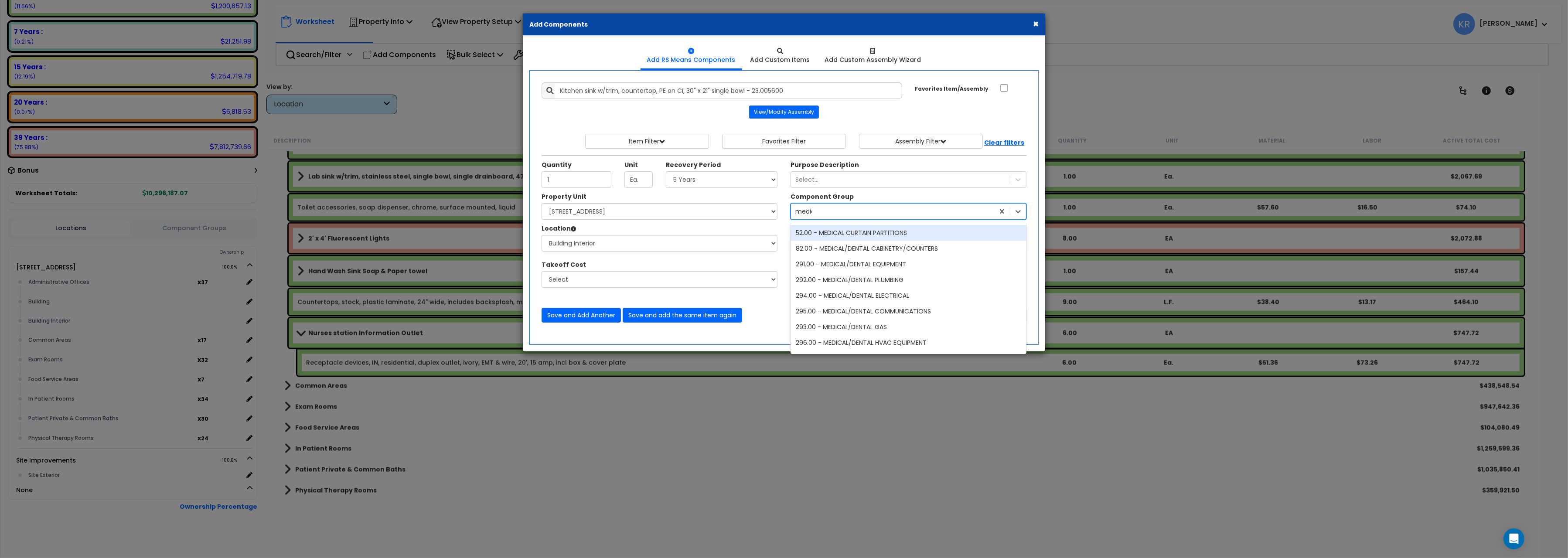
type input "medical"
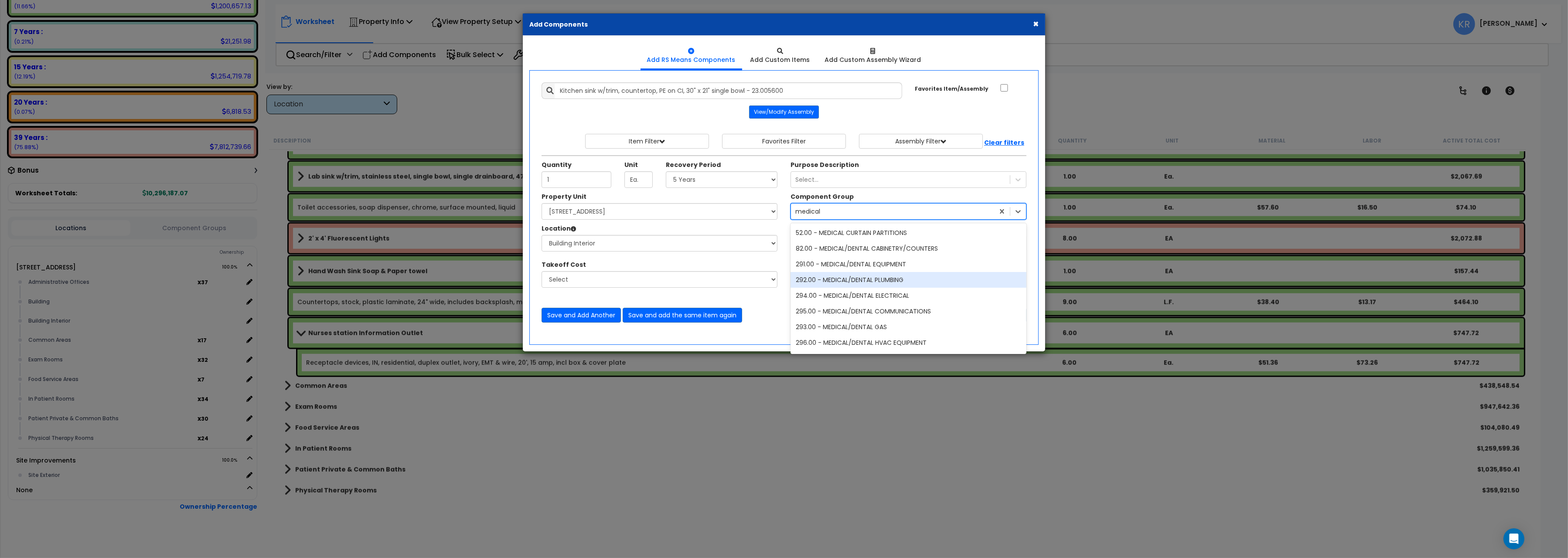
click at [921, 282] on div "292.00 - MEDICAL/DENTAL PLUMBING" at bounding box center [908, 280] width 236 height 16
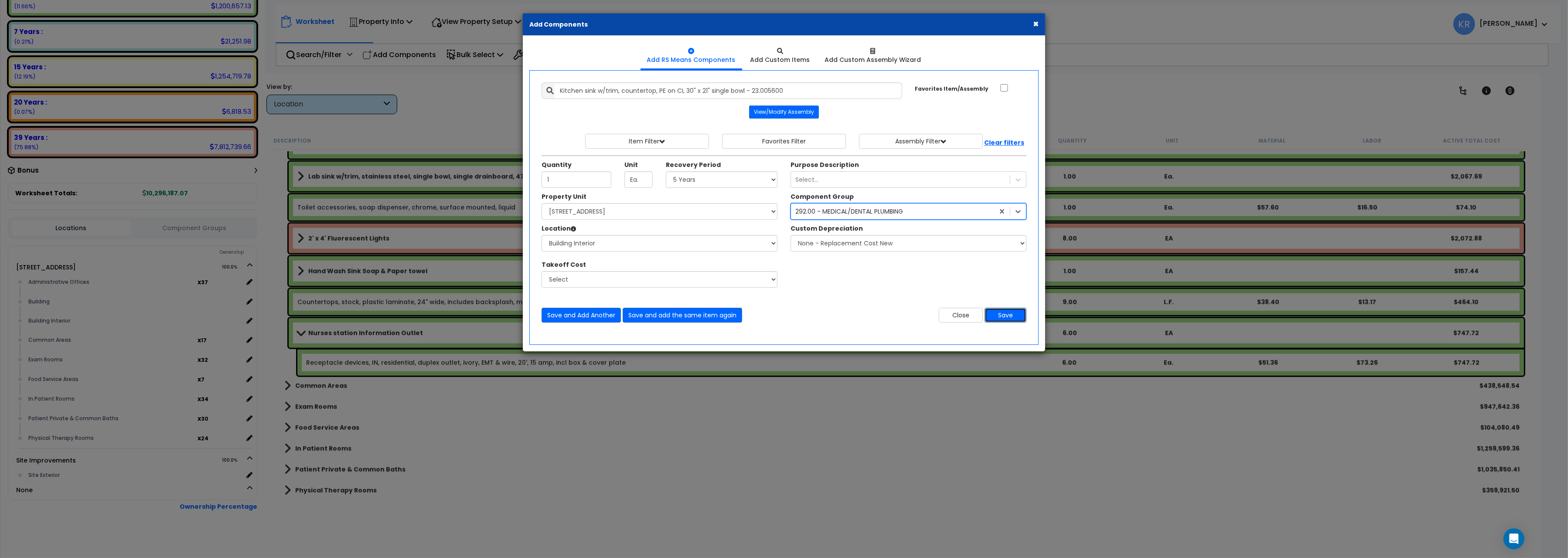
click at [1002, 315] on button "Save" at bounding box center [1005, 315] width 42 height 15
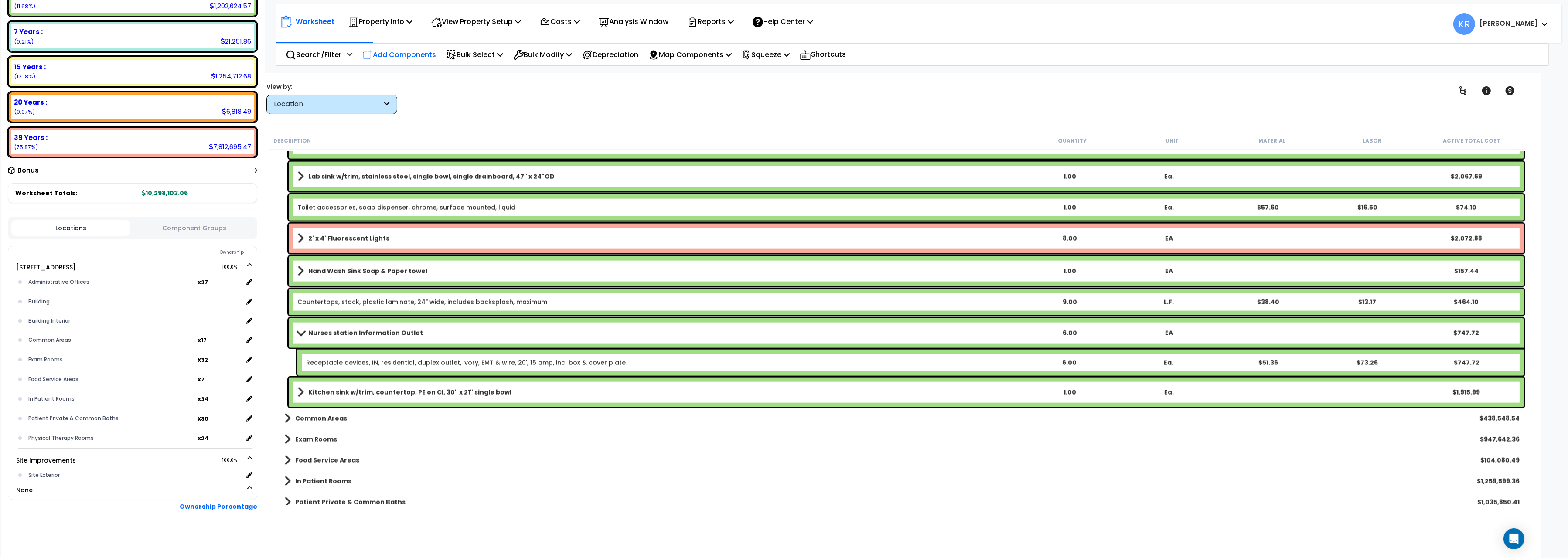
click at [425, 52] on p "Add Components" at bounding box center [399, 54] width 74 height 12
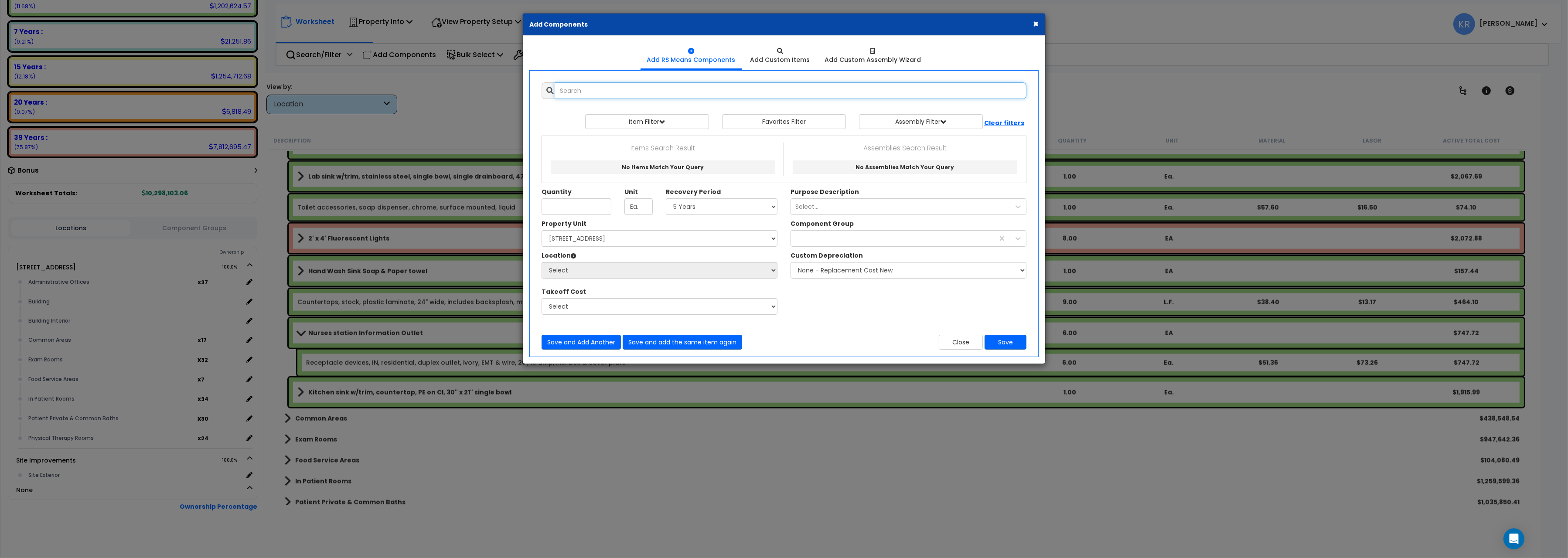
select select
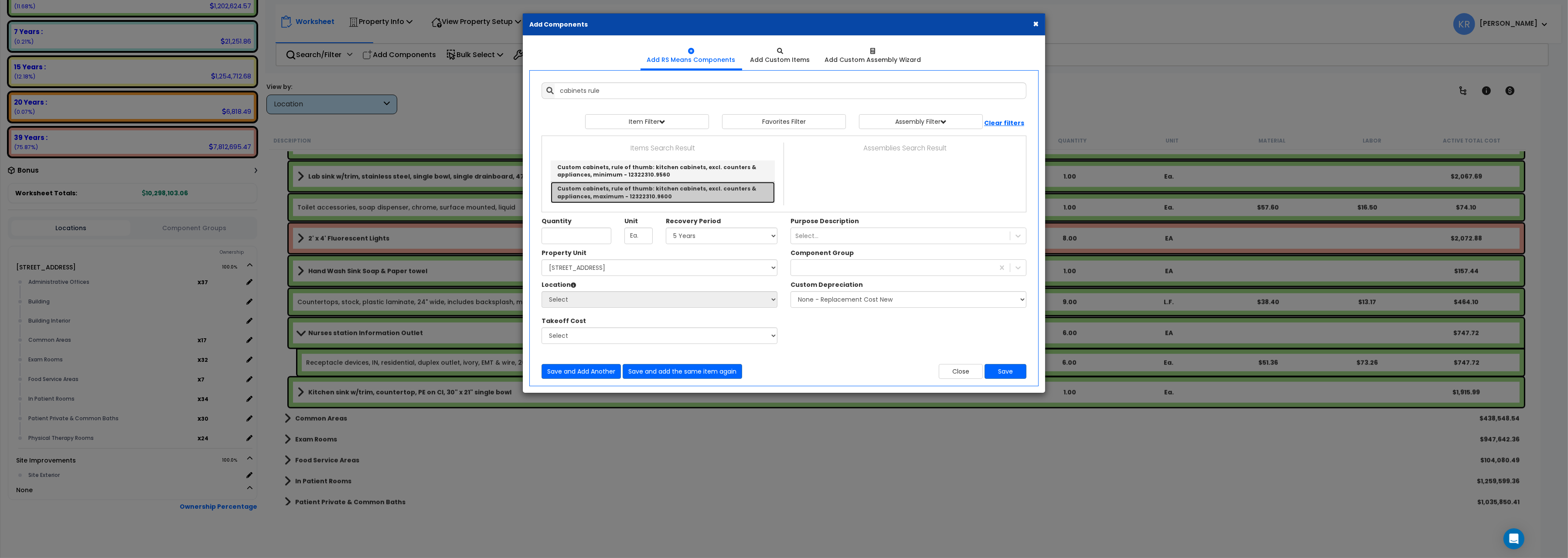
click at [679, 192] on link "Custom cabinets, rule of thumb: kitchen cabinets, excl. counters & appliances, …" at bounding box center [662, 192] width 224 height 21
type input "Custom cabinets, rule of thumb: kitchen cabinets, excl. counters & appliances, …"
checkbox input "true"
type input "L.F."
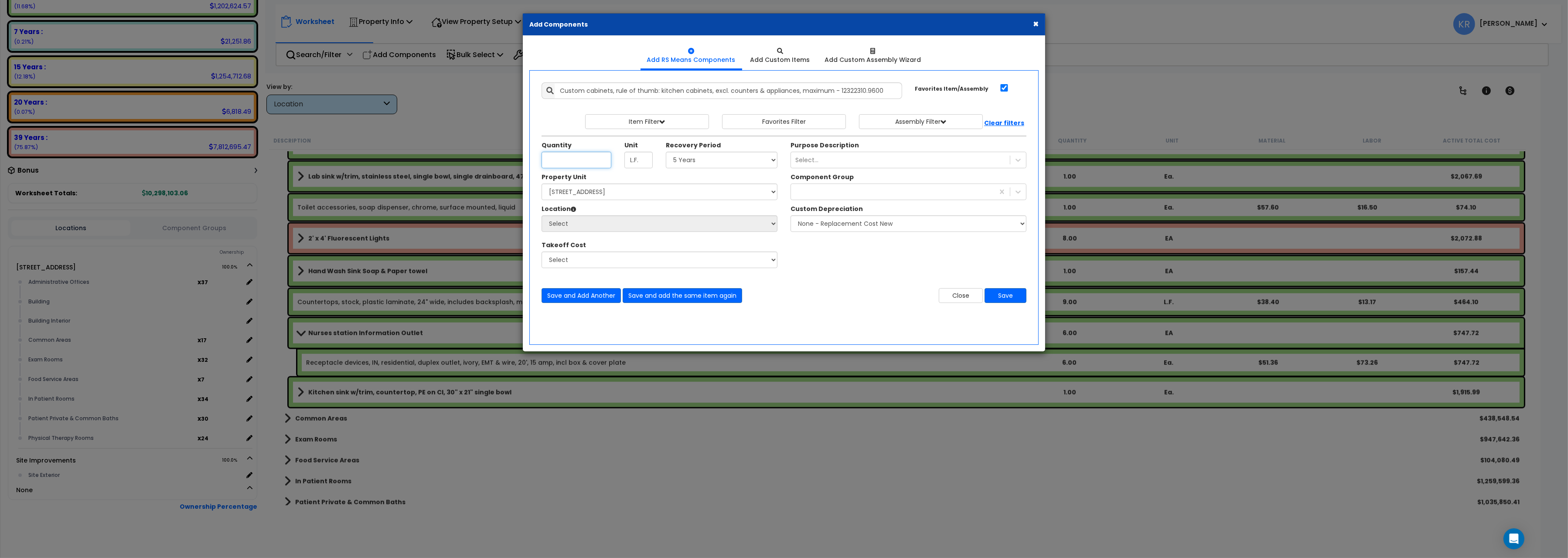
click at [577, 161] on input "Unit Quantity" at bounding box center [577, 160] width 70 height 17
type input "20"
click at [666, 152] on select "Select 5 Years 7 Years 15 Years 20 Years 39 Years 27.5 Year" at bounding box center [721, 160] width 112 height 17
select select "5Y"
click option "5 Years" at bounding box center [0, 0] width 0 height 0
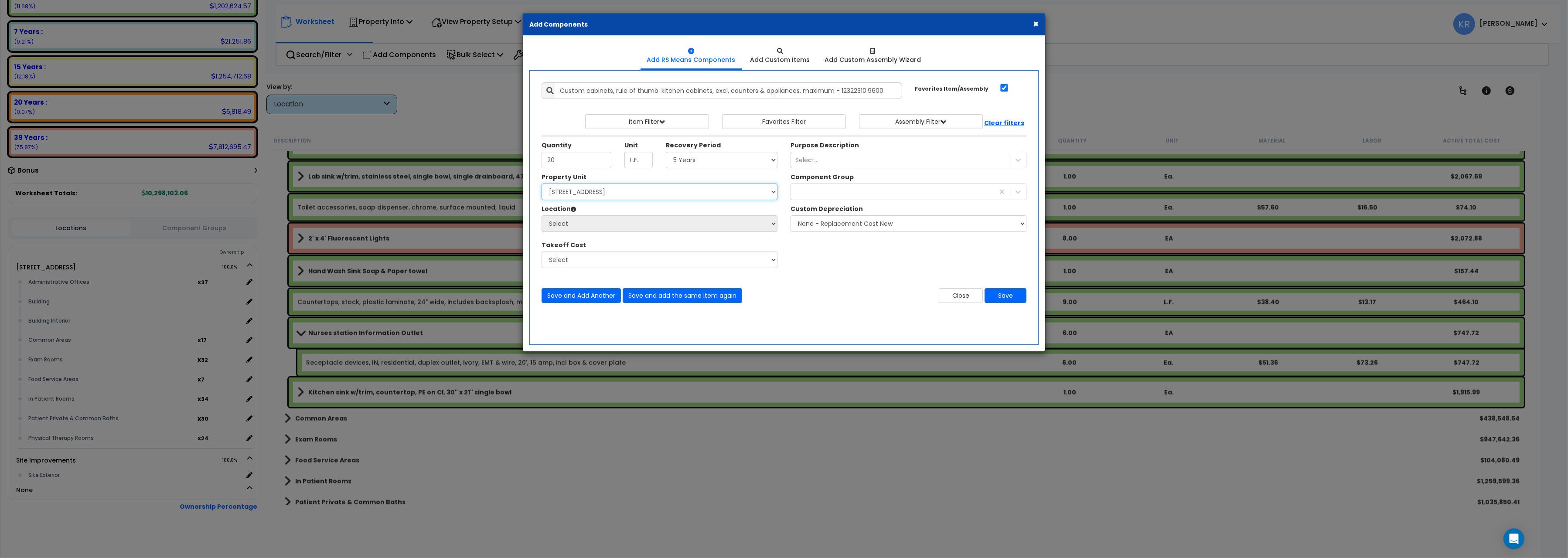
click at [542, 184] on select "Select 204 Energy Pkwy Site Improvements" at bounding box center [660, 192] width 236 height 17
select select "162439"
click option "204 Energy Pkwy" at bounding box center [0, 0] width 0 height 0
click at [542, 215] on select "Select Administrative Offices Building Building Interior Common Areas Exam Room…" at bounding box center [660, 223] width 236 height 17
select select "461"
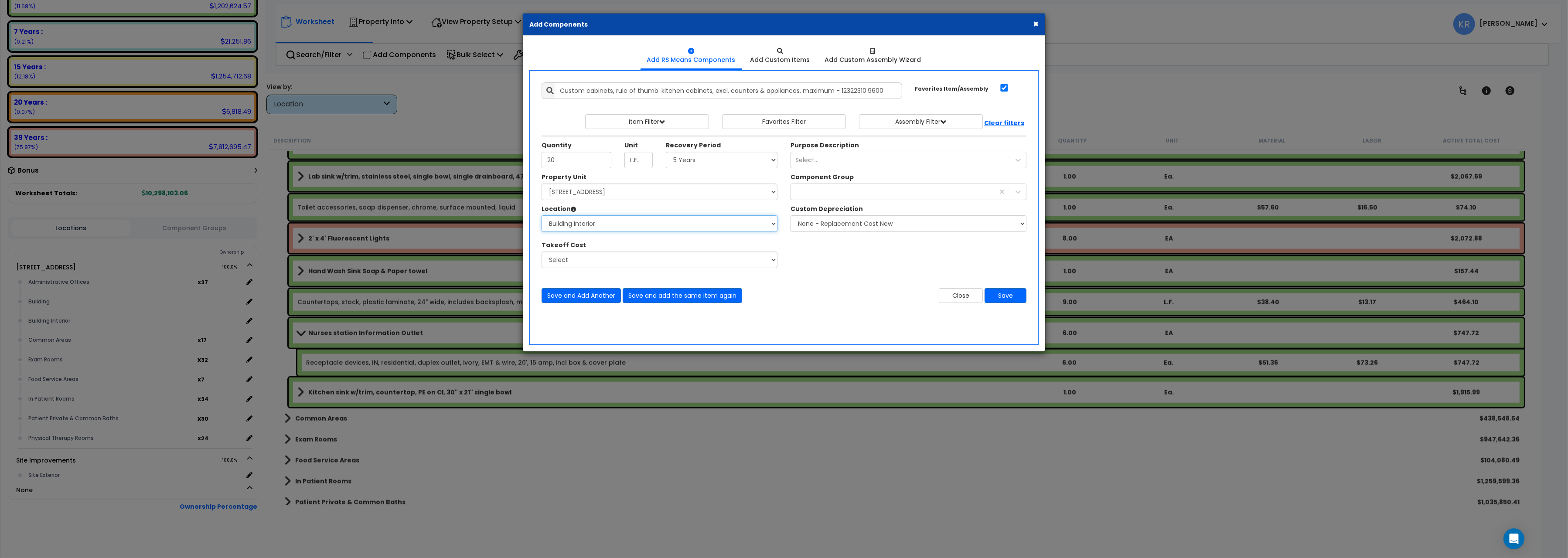
click option "Building Interior" at bounding box center [0, 0] width 0 height 0
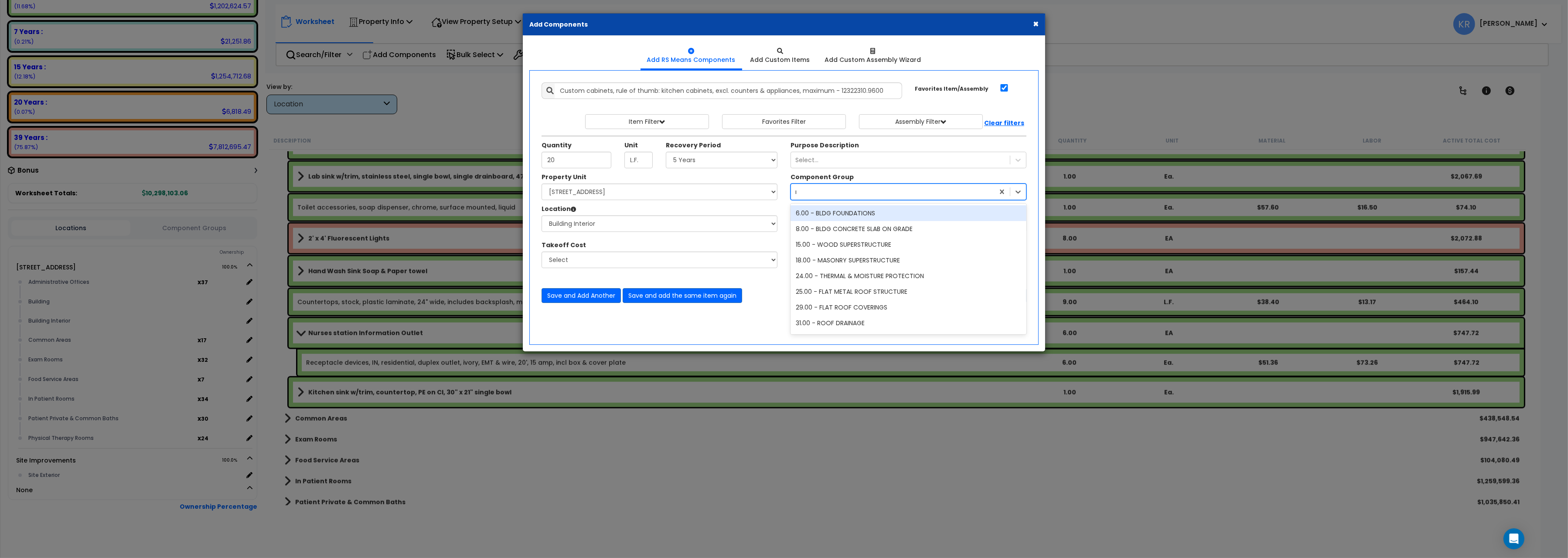
click at [825, 191] on div "medical" at bounding box center [892, 192] width 203 height 14
type input "medical"
click at [858, 227] on div "82.00 - MEDICAL/DENTAL CABINETRY/COUNTERS" at bounding box center [908, 229] width 236 height 16
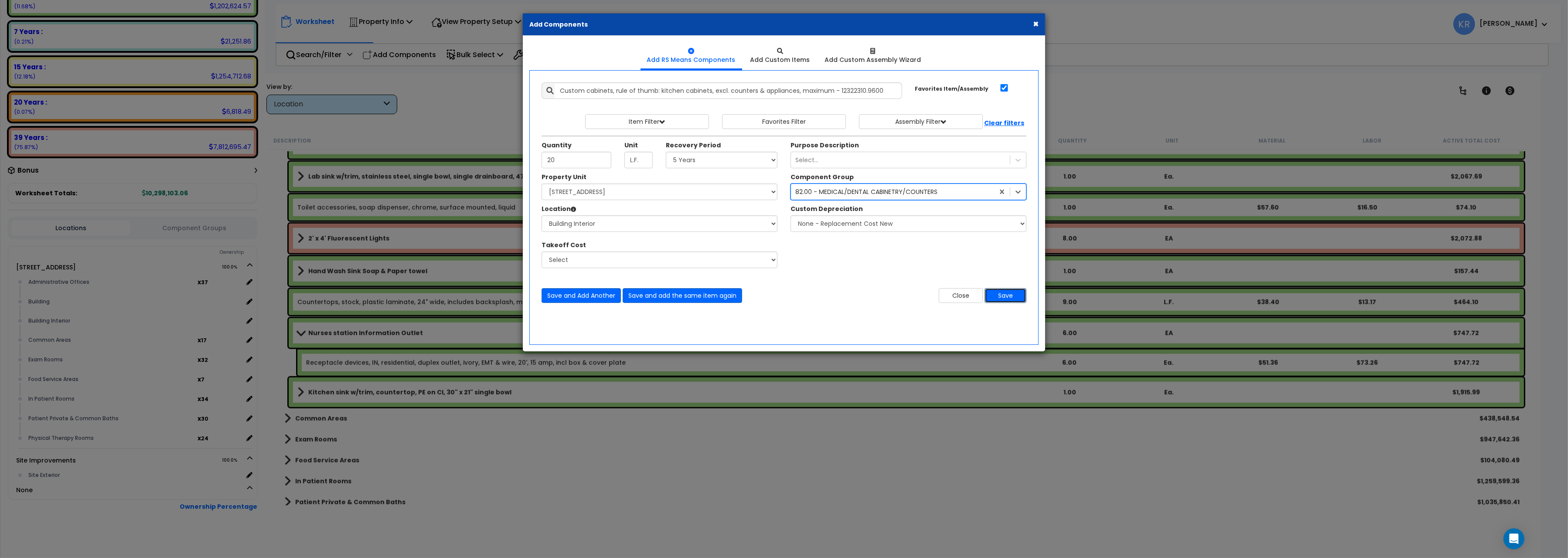
click at [1008, 299] on button "Save" at bounding box center [1005, 296] width 42 height 15
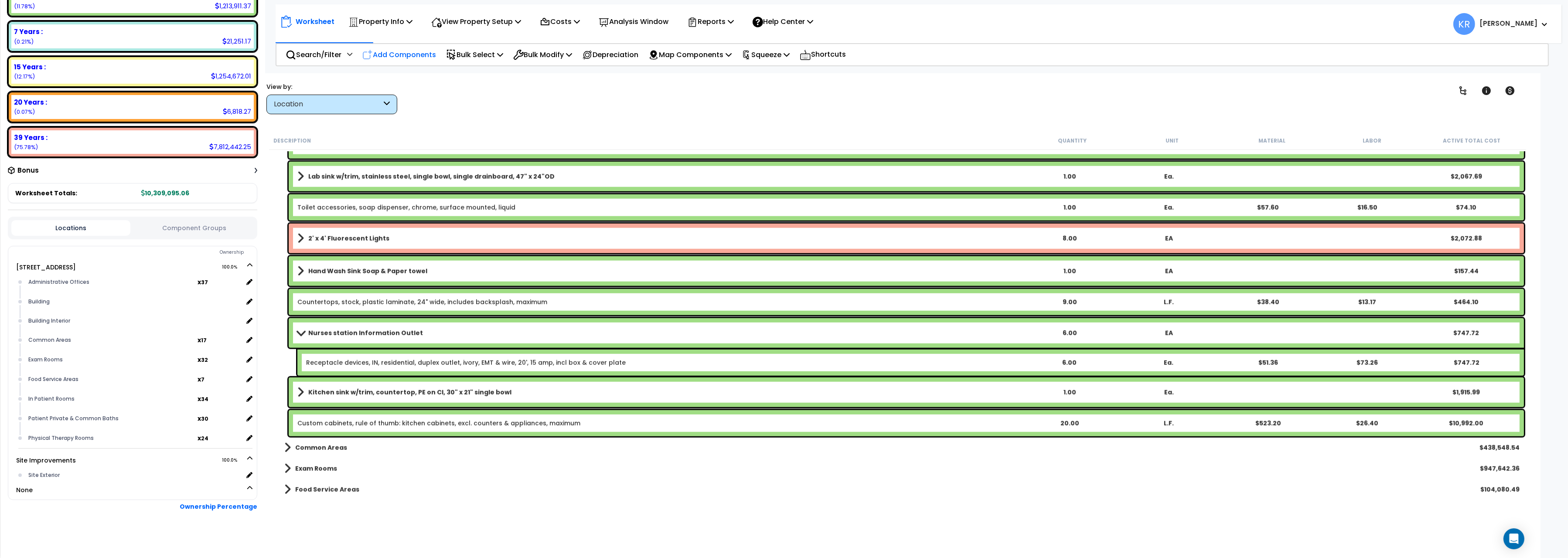
click at [398, 54] on p "Add Components" at bounding box center [399, 54] width 74 height 12
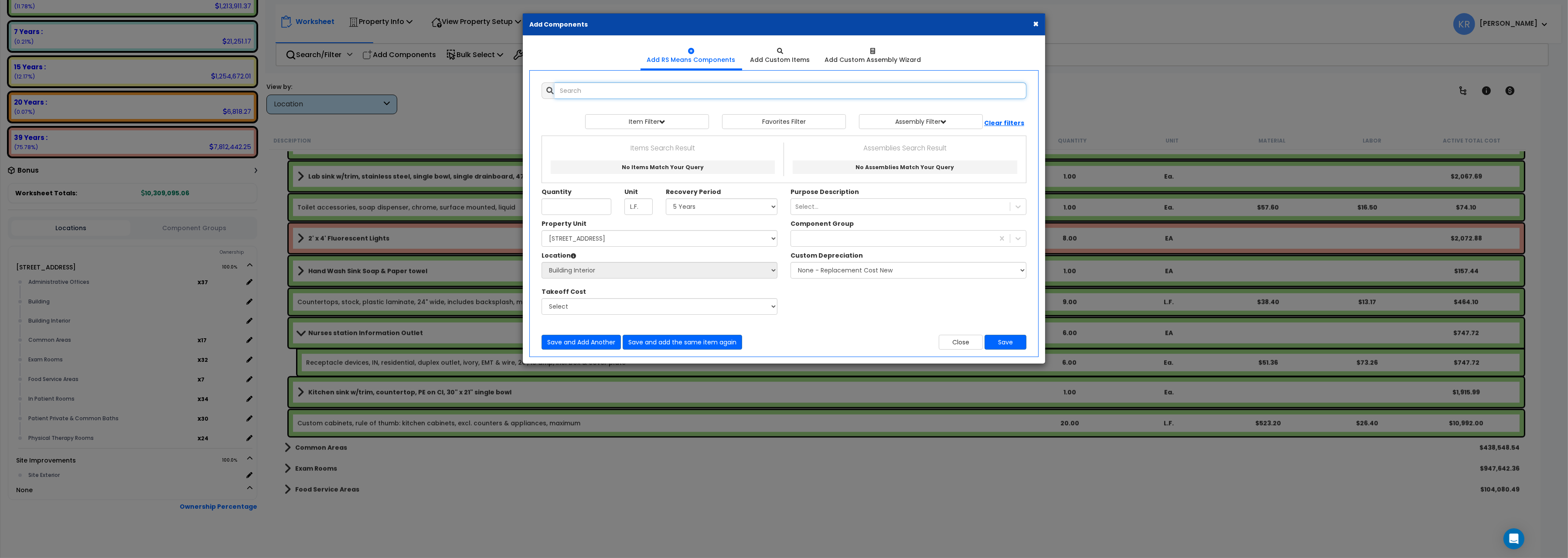
select select
click at [582, 96] on input "text" at bounding box center [790, 90] width 472 height 17
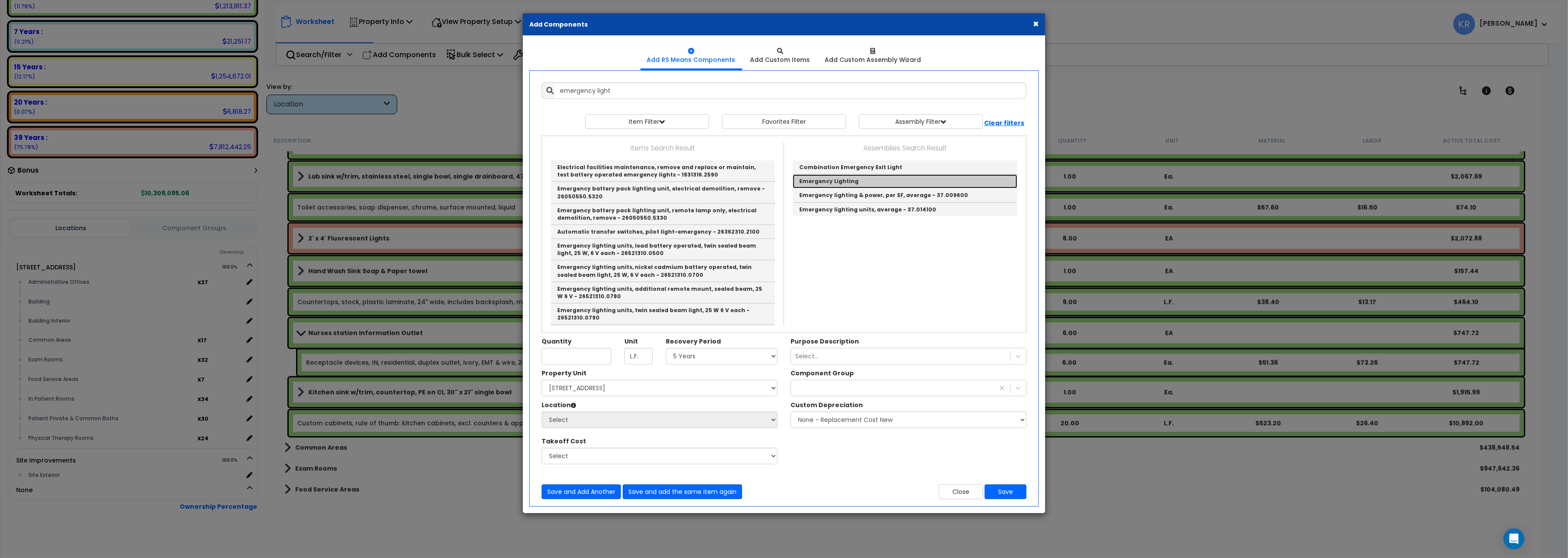
click at [863, 181] on link "Emergency Lighting" at bounding box center [905, 181] width 225 height 14
type input "Emergency Lighting"
type input "EA"
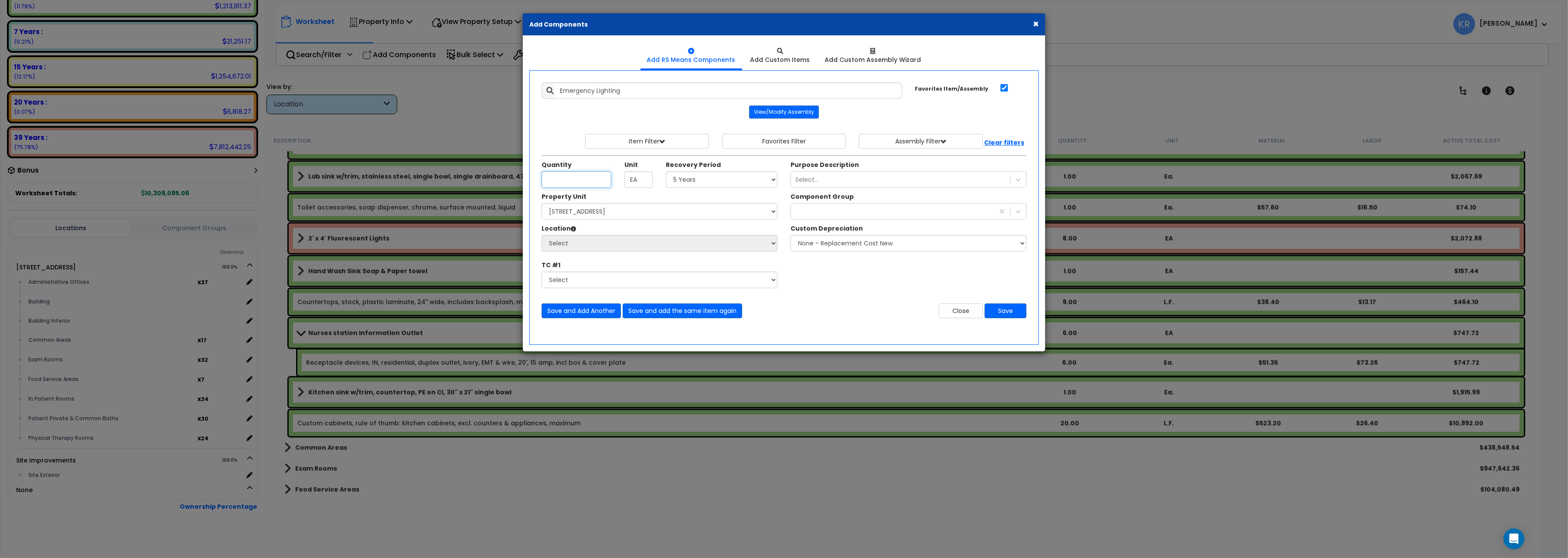
click at [558, 176] on input "Unit Quantity" at bounding box center [577, 179] width 70 height 17
type input "1"
click at [666, 171] on select "Select 5 Years 7 Years 15 Years 20 Years 39 Years 27.5 Year" at bounding box center [721, 179] width 112 height 17
select select "39Y"
click option "39 Years" at bounding box center [0, 0] width 0 height 0
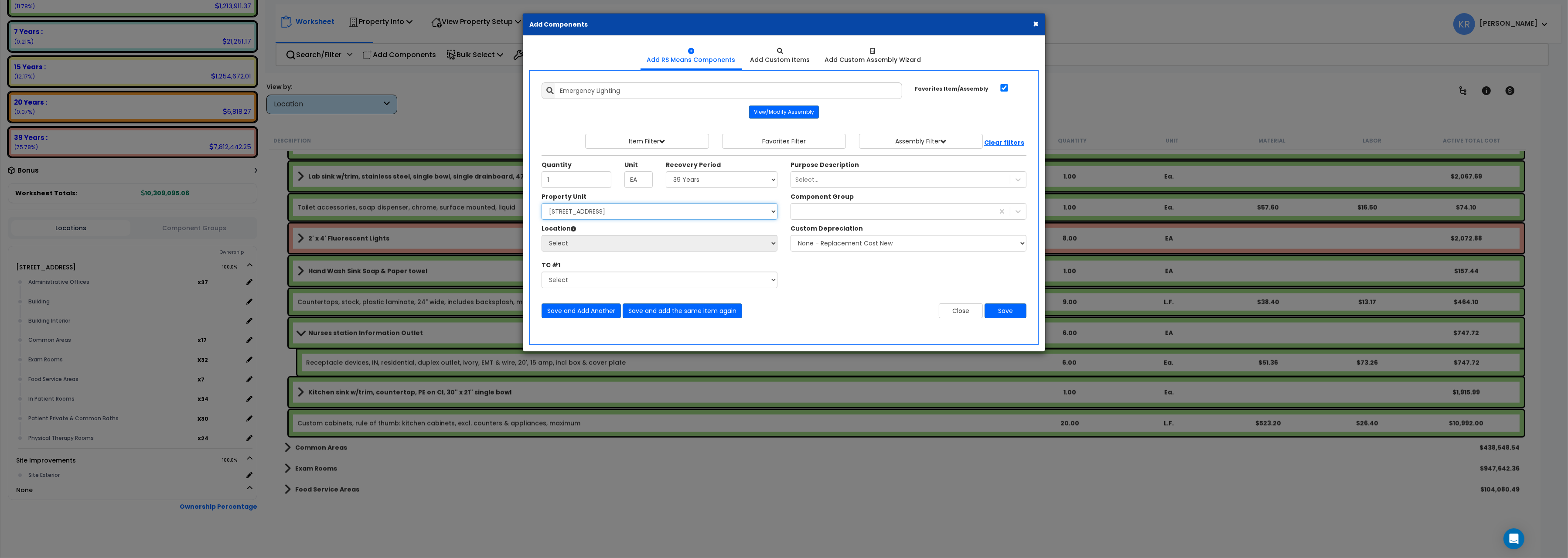
click at [542, 204] on select "Select 204 Energy Pkwy Site Improvements" at bounding box center [660, 212] width 236 height 17
select select "162439"
click option "204 Energy Pkwy" at bounding box center [0, 0] width 0 height 0
click at [542, 235] on select "Select Administrative Offices Building Building Interior Common Areas Exam Room…" at bounding box center [660, 243] width 236 height 17
select select "461"
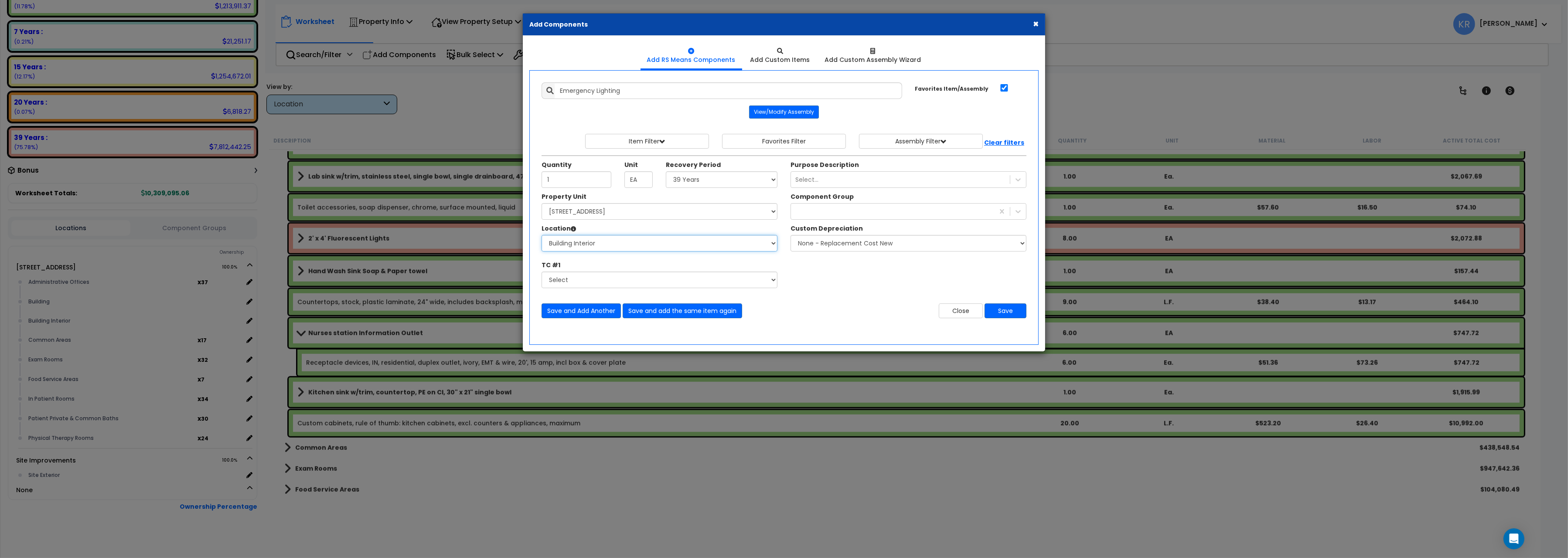
click option "Building Interior" at bounding box center [0, 0] width 0 height 0
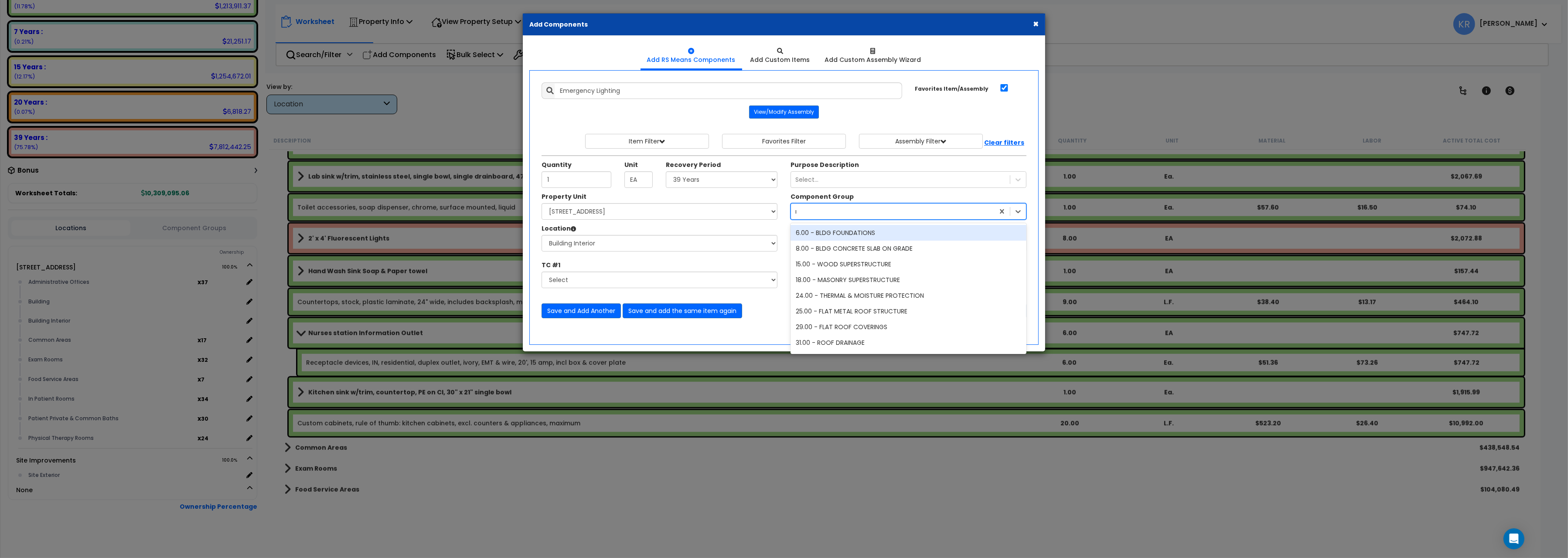
click at [833, 208] on div "medical" at bounding box center [892, 212] width 203 height 14
type input "light"
click at [871, 231] on div "151.00 - GENERAL LIGHTING FIXTURES" at bounding box center [908, 233] width 236 height 16
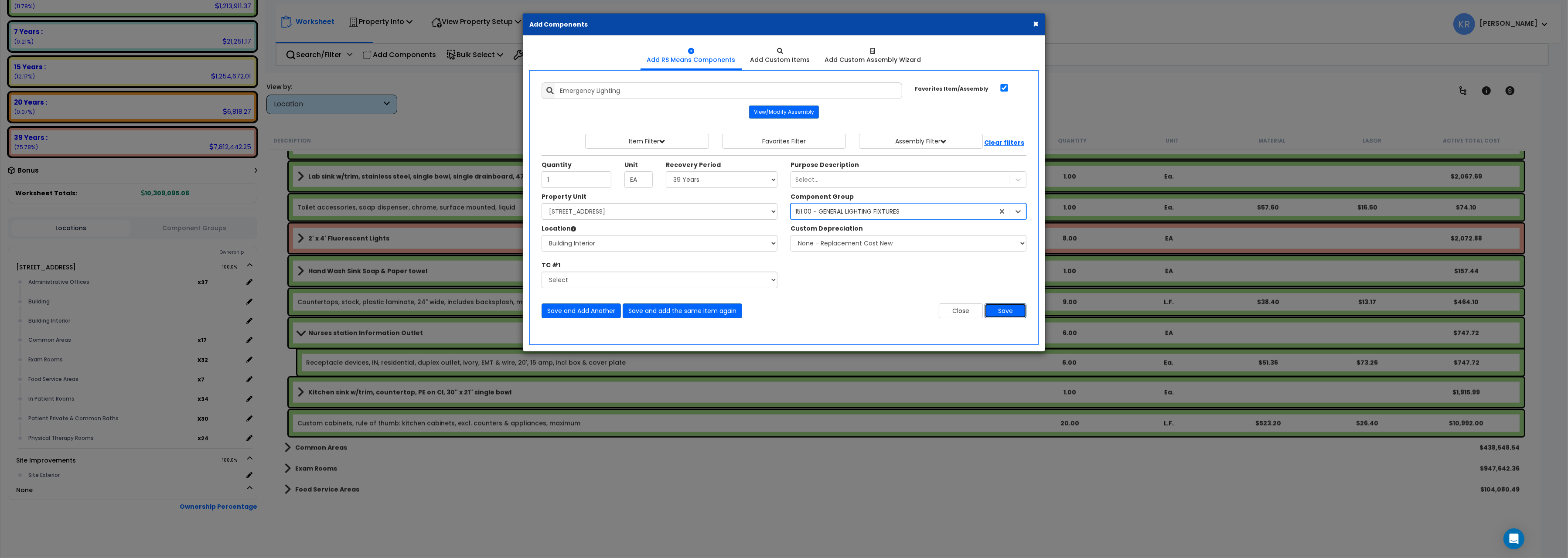
click at [1008, 312] on button "Save" at bounding box center [1005, 311] width 42 height 15
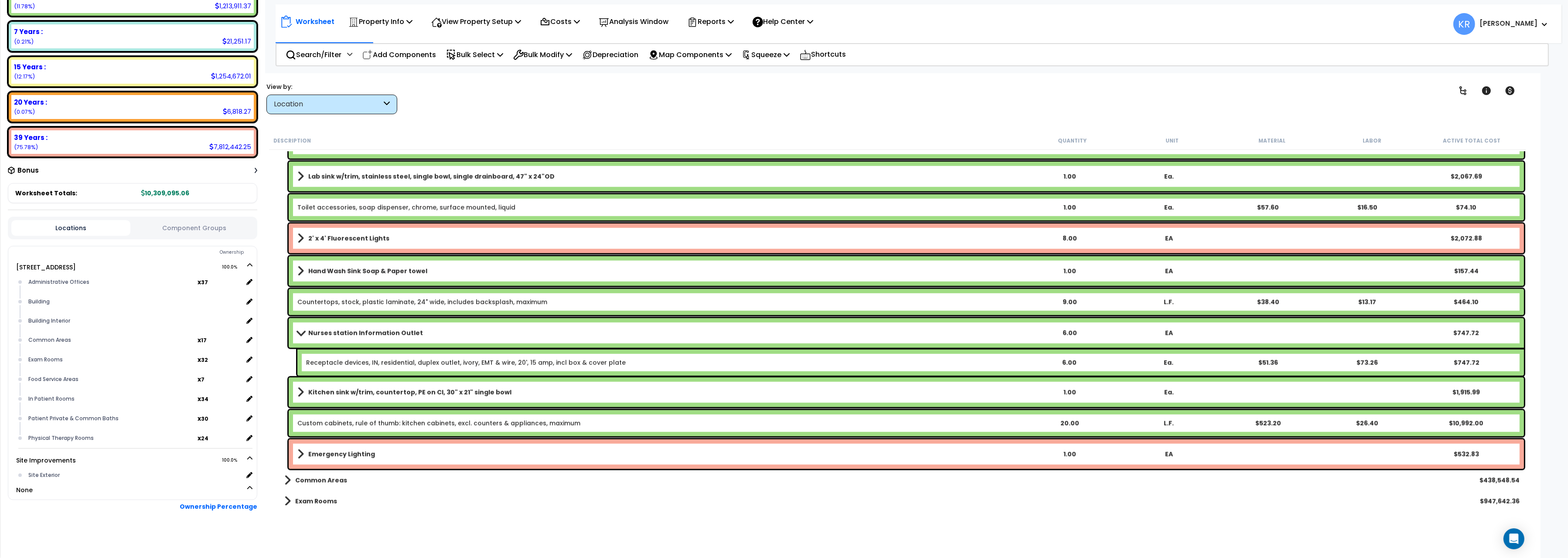
click at [325, 57] on p "Search/Filter" at bounding box center [313, 54] width 56 height 12
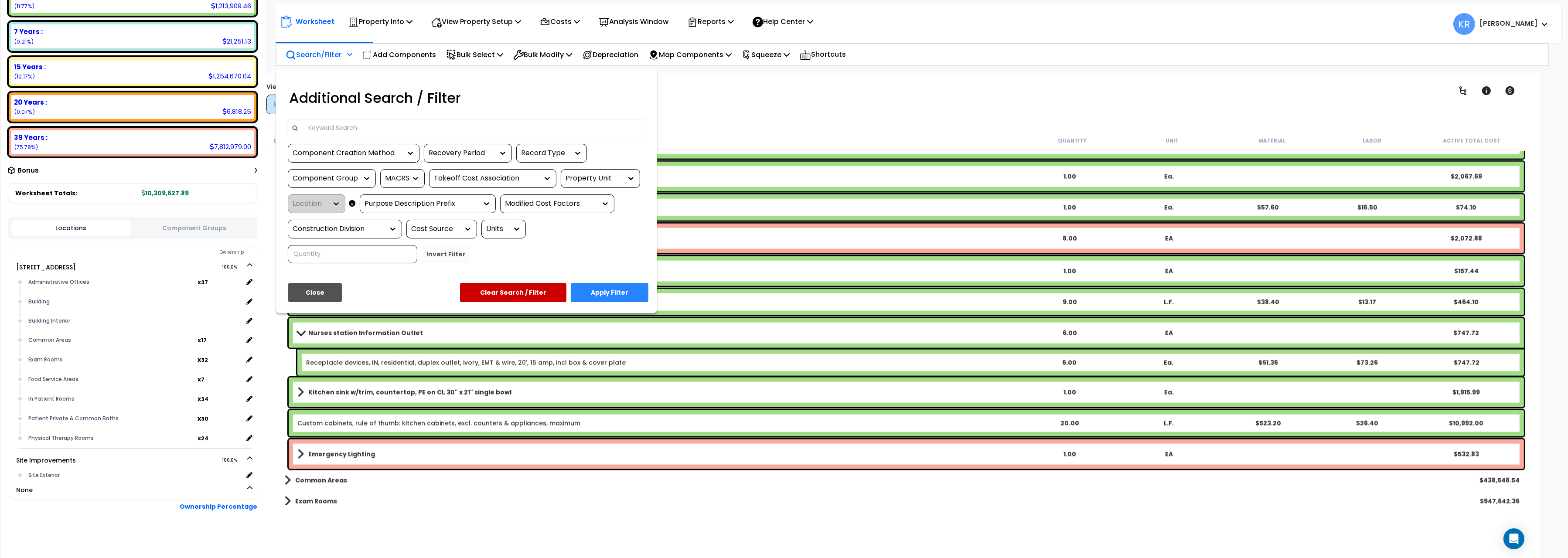
click at [336, 127] on input at bounding box center [472, 128] width 339 height 13
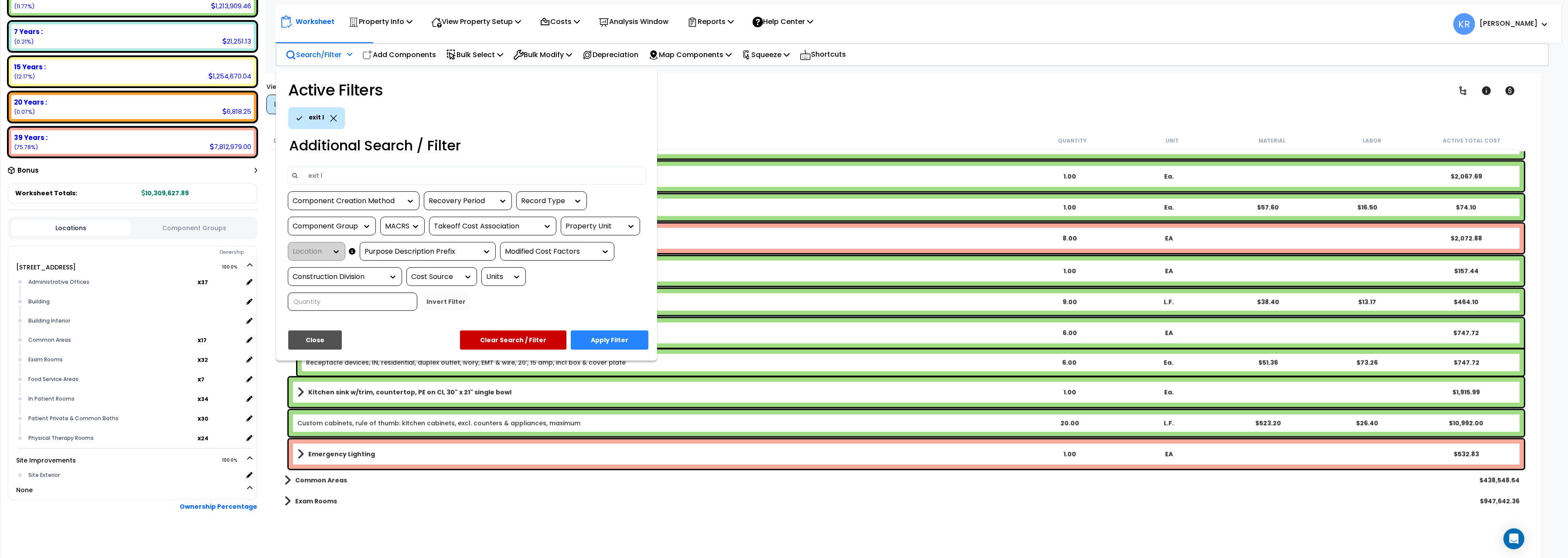
type input "exit li"
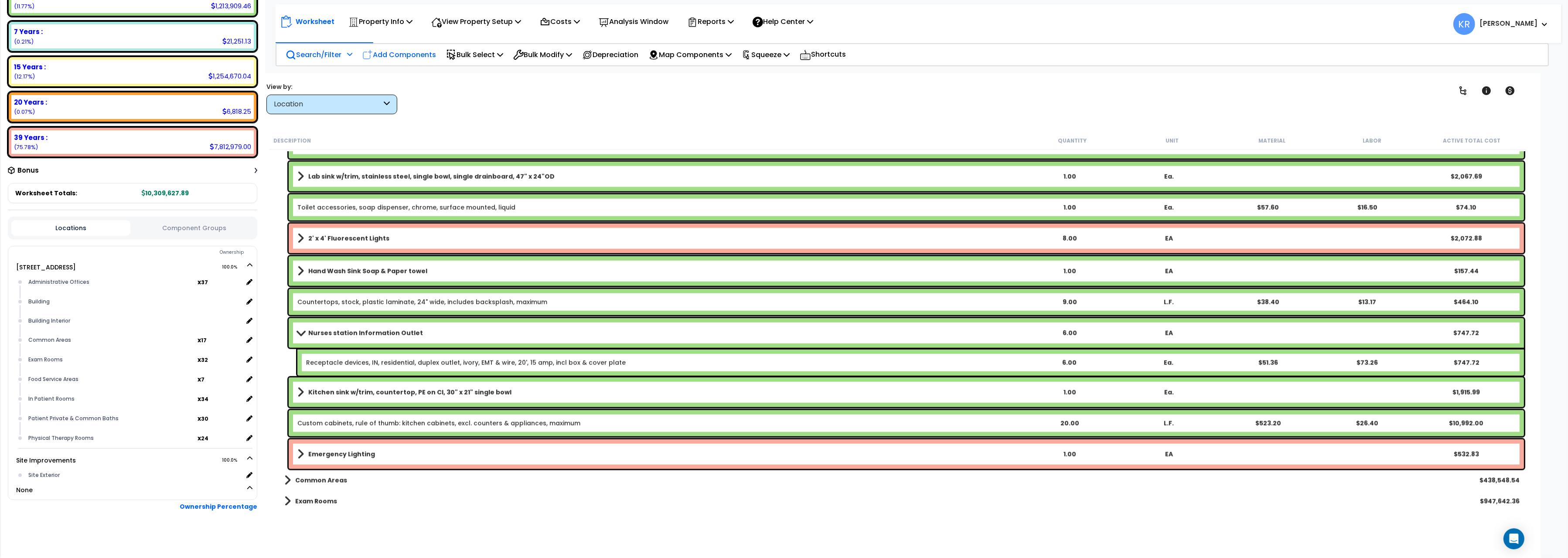
click at [396, 52] on p "Add Components" at bounding box center [399, 54] width 74 height 12
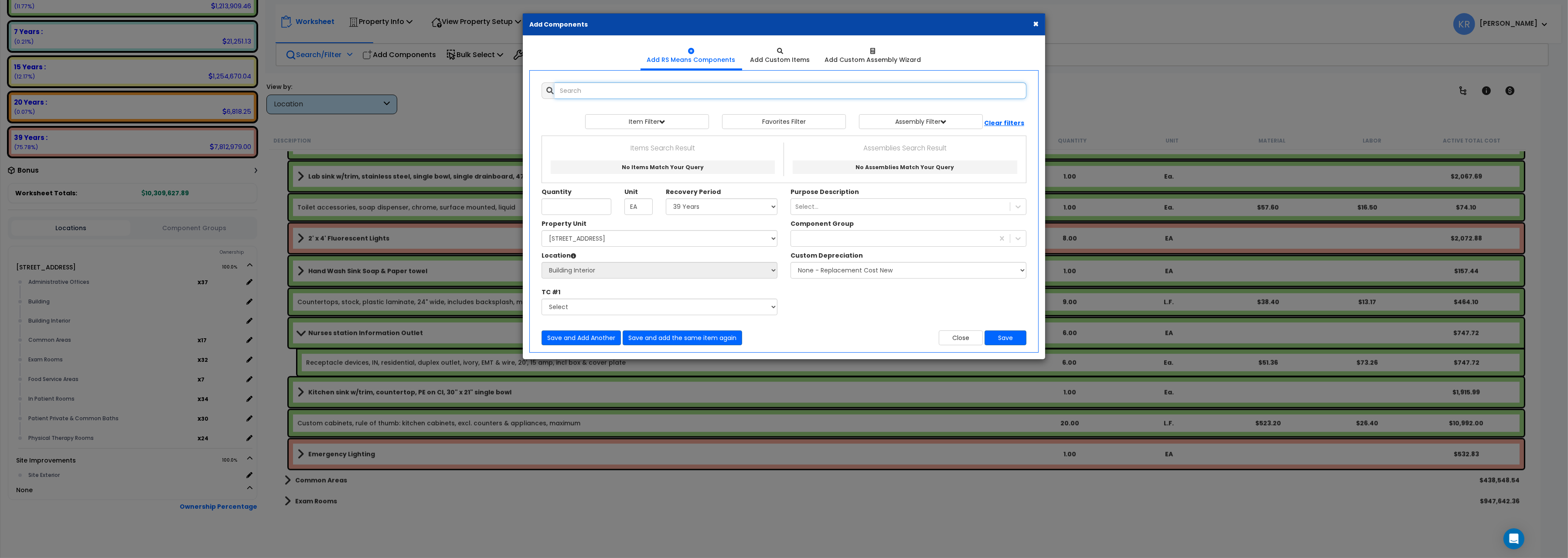
select select
click at [591, 89] on input "text" at bounding box center [790, 90] width 472 height 17
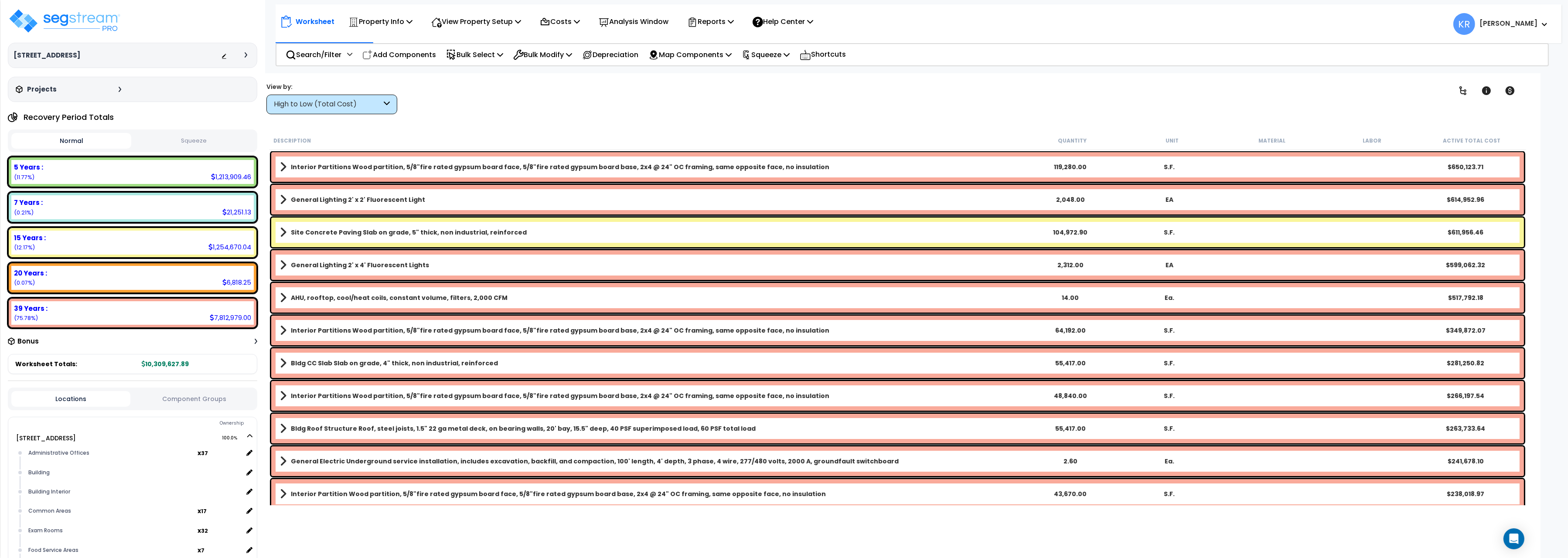
scroll to position [25, 0]
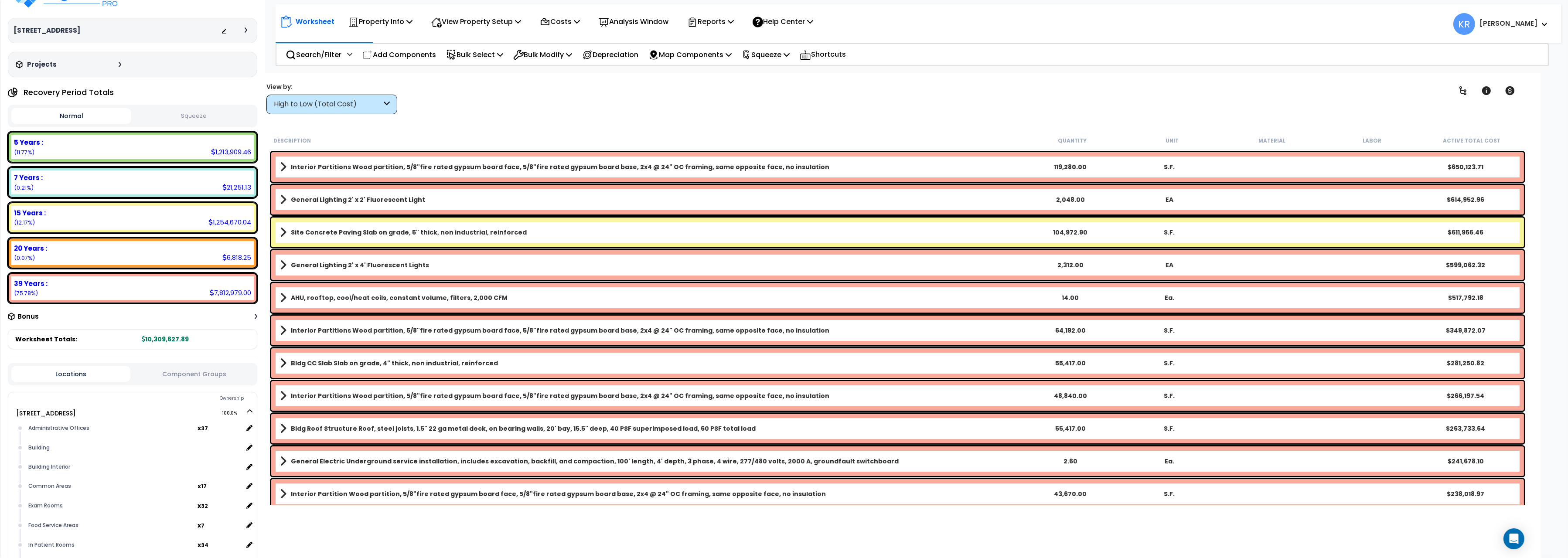
click at [407, 40] on nav "Worksheet Property Info Property Setup Add Property Unit Template property Clon…" at bounding box center [918, 23] width 1286 height 38
click at [405, 49] on p "Add Components" at bounding box center [399, 54] width 74 height 12
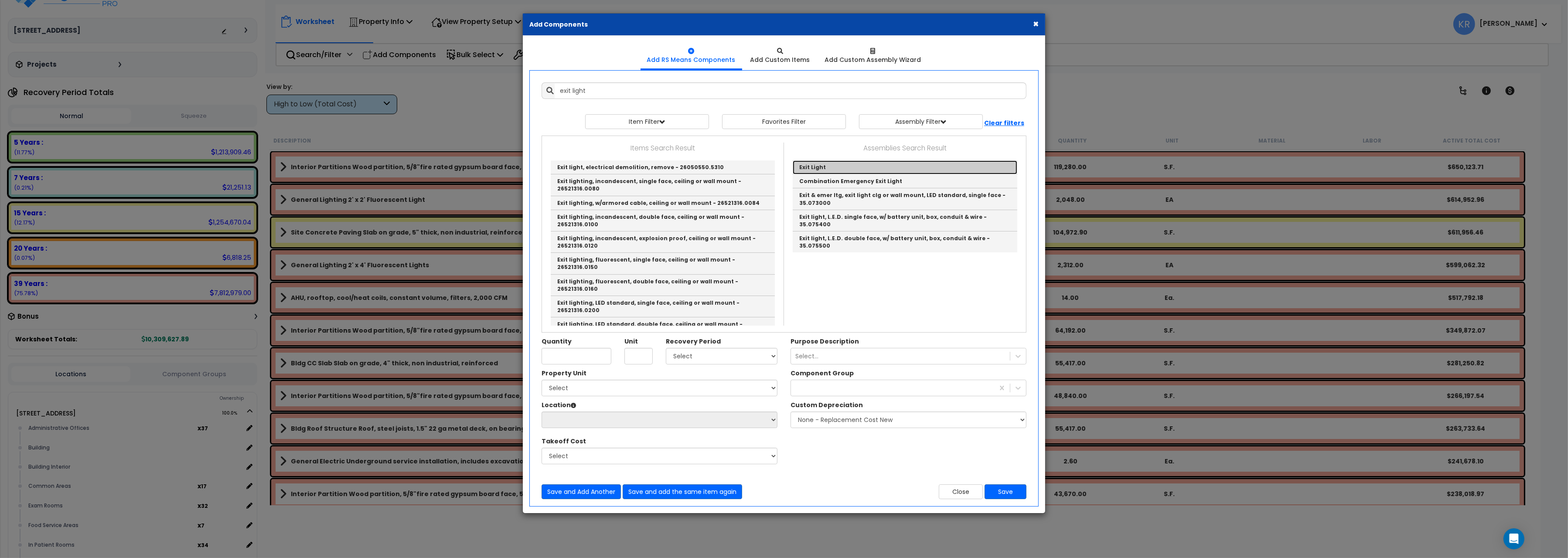
click at [842, 171] on link "Exit Light" at bounding box center [905, 168] width 225 height 14
type input "Exit Light"
checkbox input "true"
type input "EA"
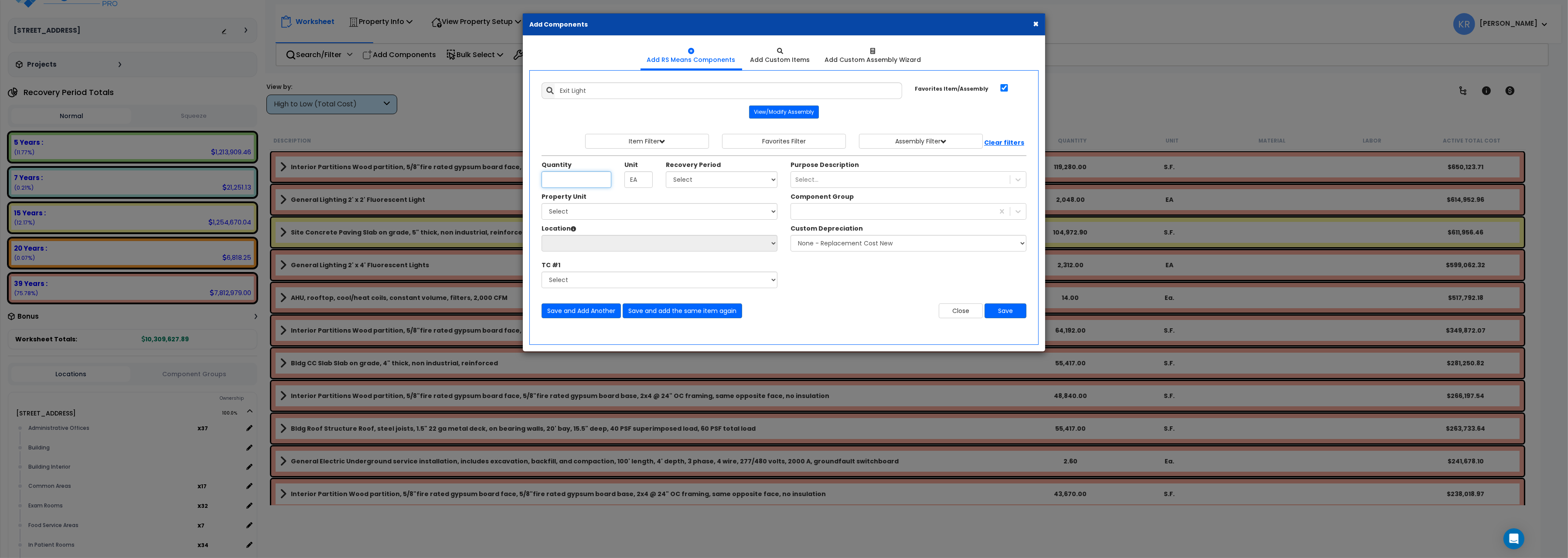
click at [581, 183] on input "Quantity" at bounding box center [577, 179] width 70 height 17
type input "1"
click at [668, 179] on div "Recovery Period Select 5 Years 7 Years 15 Years 20 Years 39 Years 27.5 Year" at bounding box center [722, 174] width 125 height 28
click at [666, 171] on select "Select 5 Years 7 Years 15 Years 20 Years 39 Years 27.5 Year" at bounding box center [721, 179] width 112 height 17
select select "39Y"
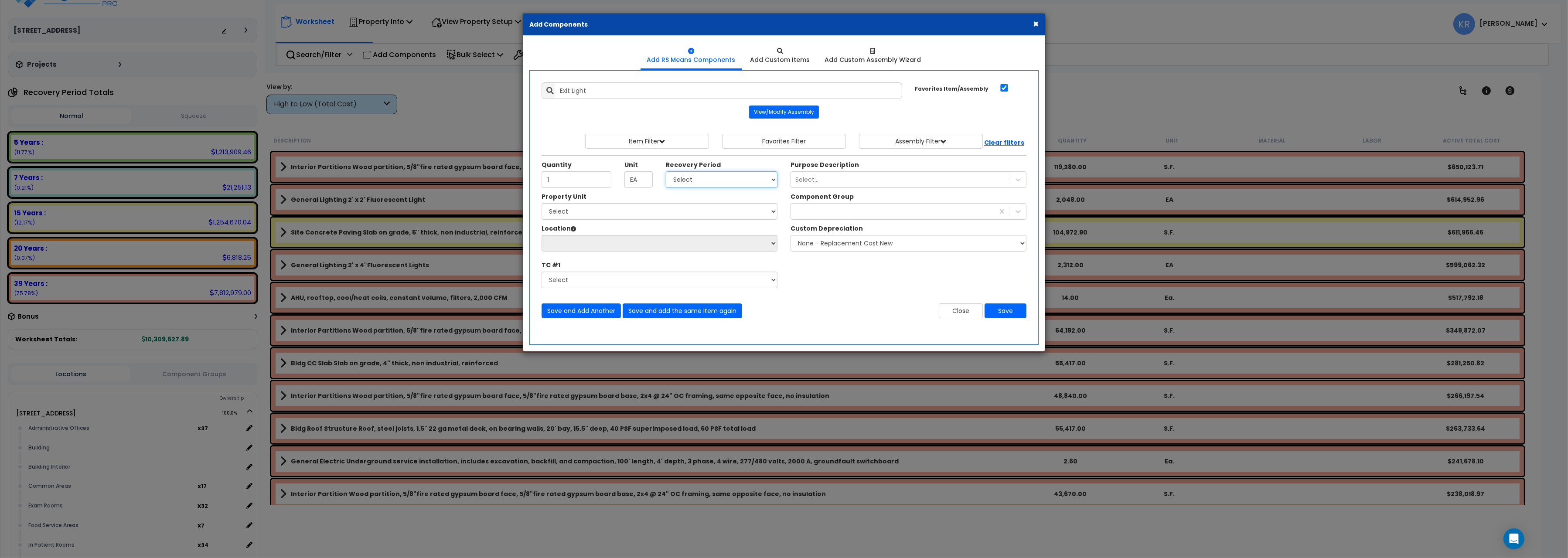
click option "39 Years" at bounding box center [0, 0] width 0 height 0
click at [542, 204] on select "Select [STREET_ADDRESS] Site Improvements" at bounding box center [660, 212] width 236 height 17
select select "162439"
click option "[STREET_ADDRESS]" at bounding box center [0, 0] width 0 height 0
click at [542, 235] on select "Select Administrative Offices Building Building Interior Common Areas Exam Room…" at bounding box center [660, 243] width 236 height 17
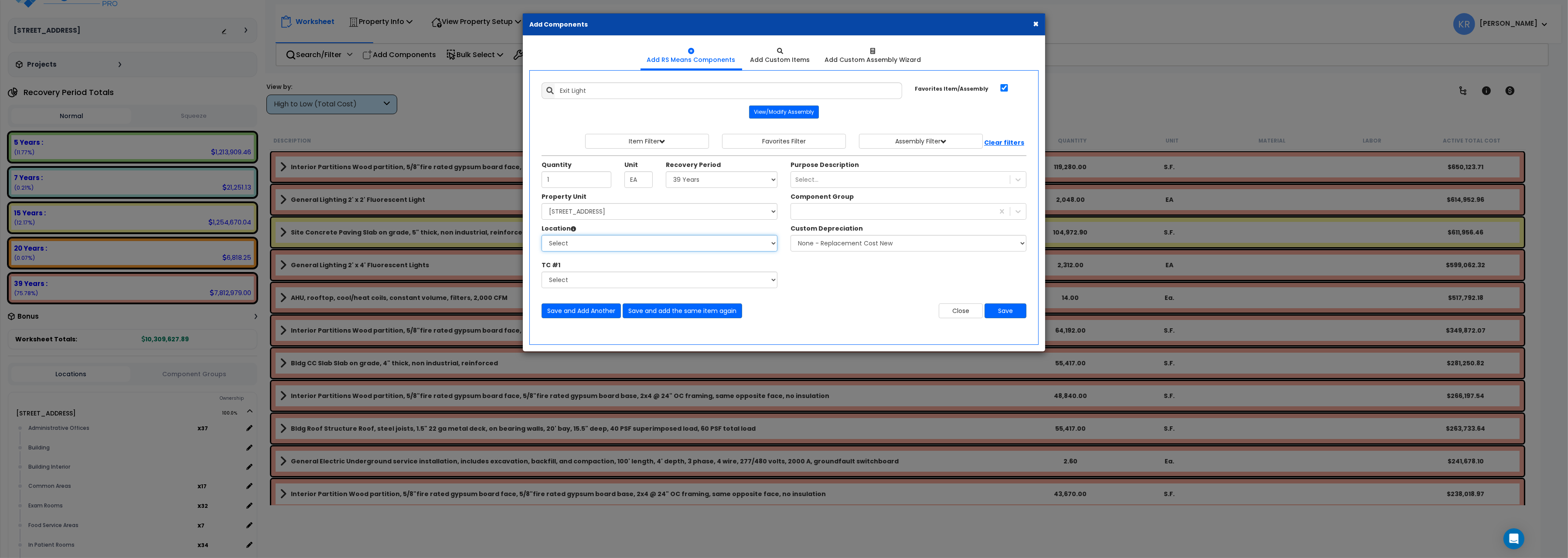
select select "461"
click option "Building Interior" at bounding box center [0, 0] width 0 height 0
click at [825, 211] on div at bounding box center [892, 212] width 203 height 14
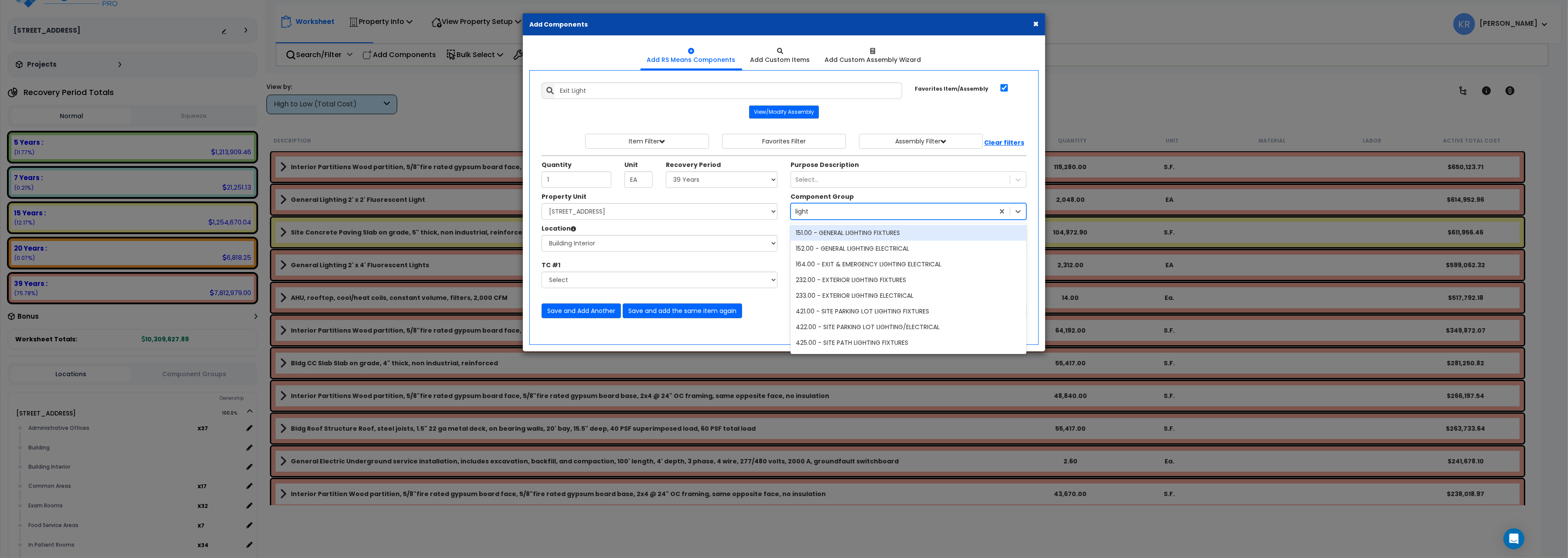
type input "lighti"
click at [857, 228] on div "151.00 - GENERAL LIGHTING FIXTURES" at bounding box center [908, 233] width 236 height 16
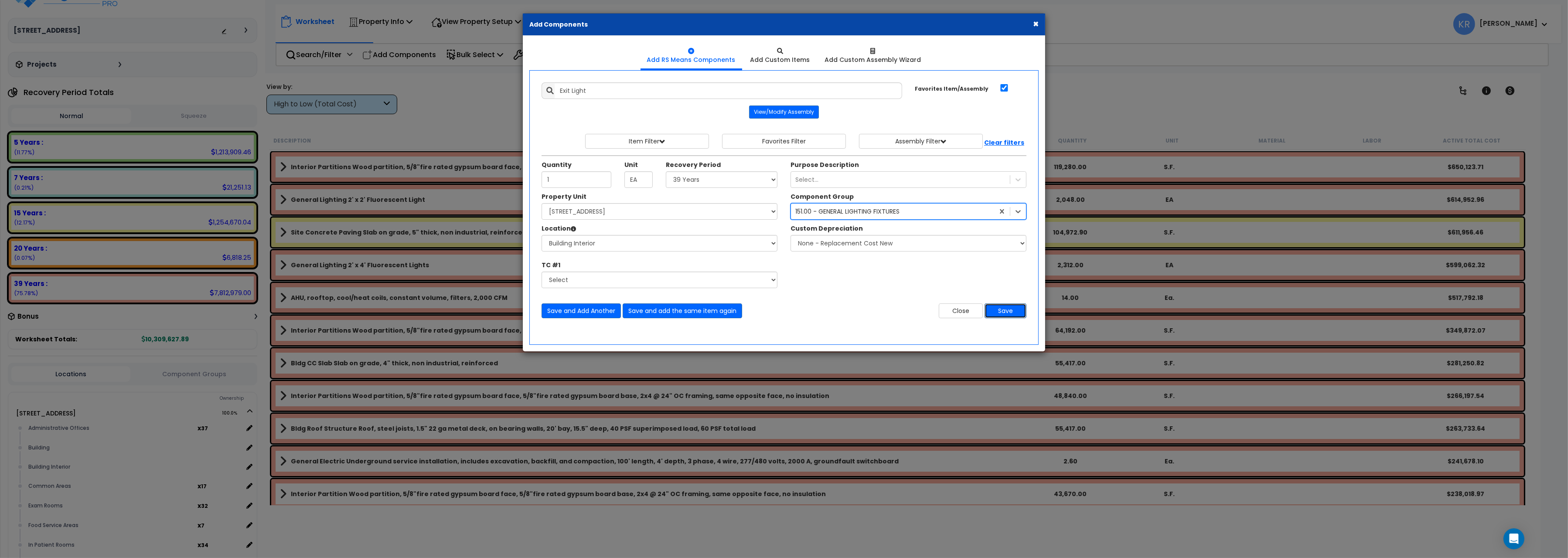
click at [1008, 312] on button "Save" at bounding box center [1005, 311] width 42 height 15
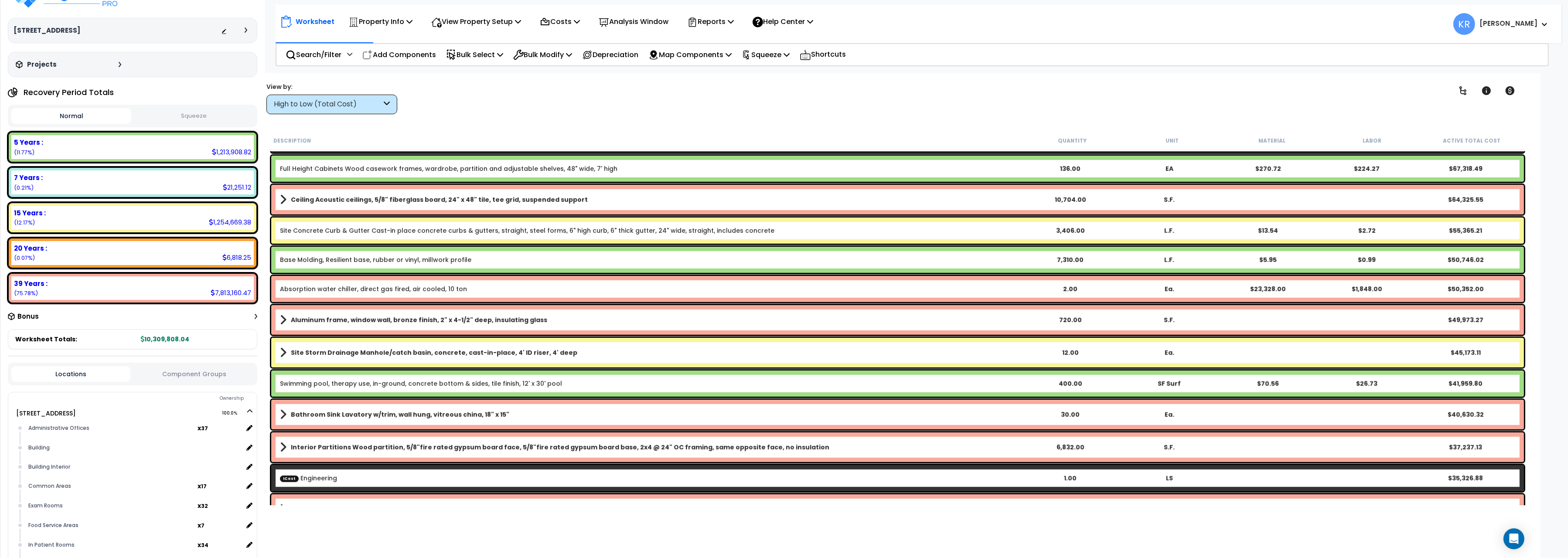
scroll to position [1121, 0]
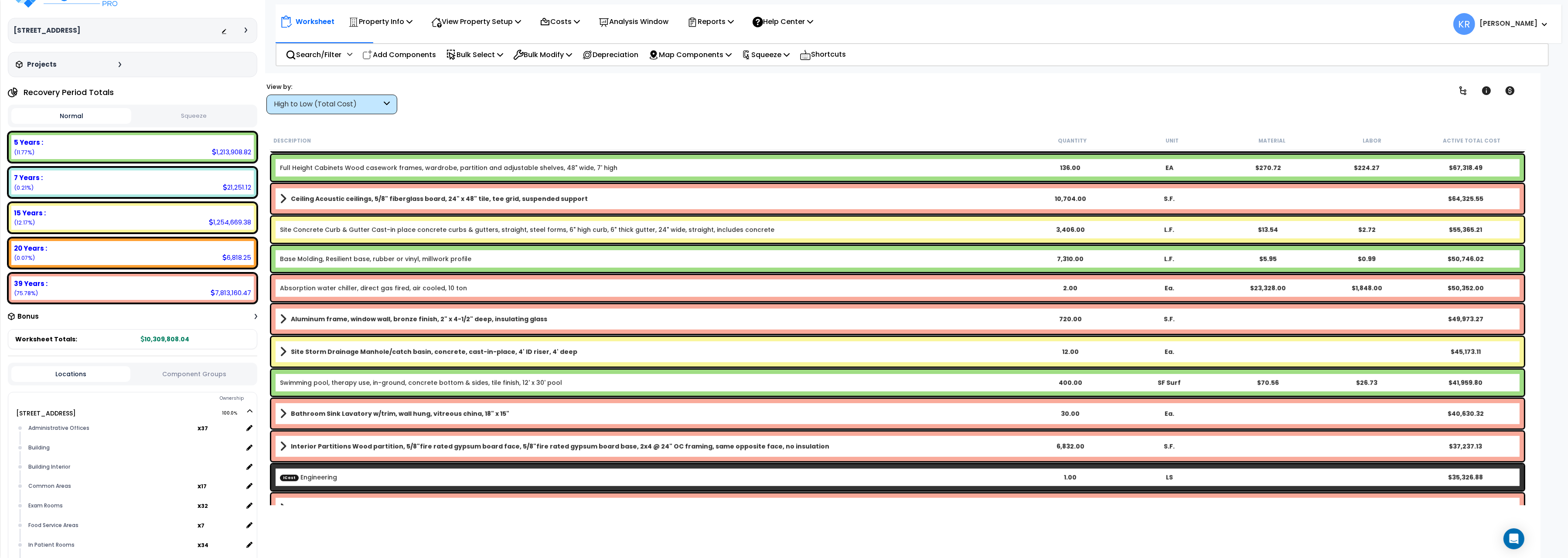
click at [310, 111] on div "High to Low (Total Cost)" at bounding box center [331, 104] width 131 height 20
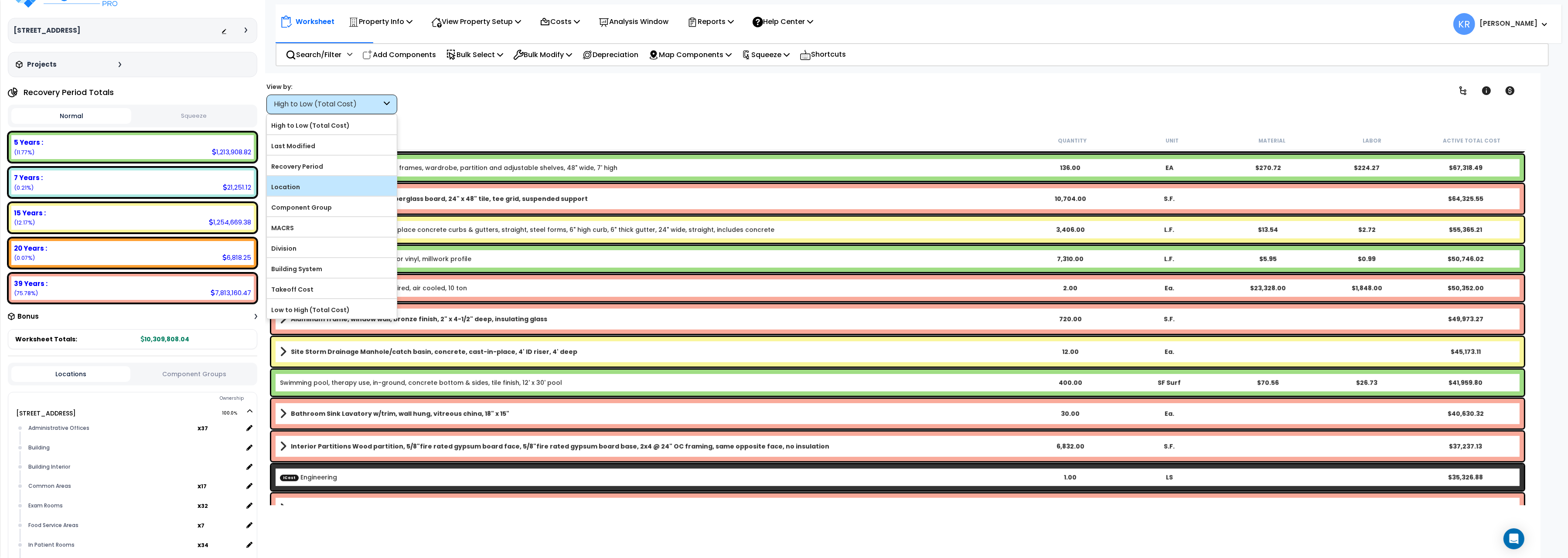
click at [310, 189] on label "Location" at bounding box center [332, 187] width 130 height 13
click at [0, 0] on input "Location" at bounding box center [0, 0] width 0 height 0
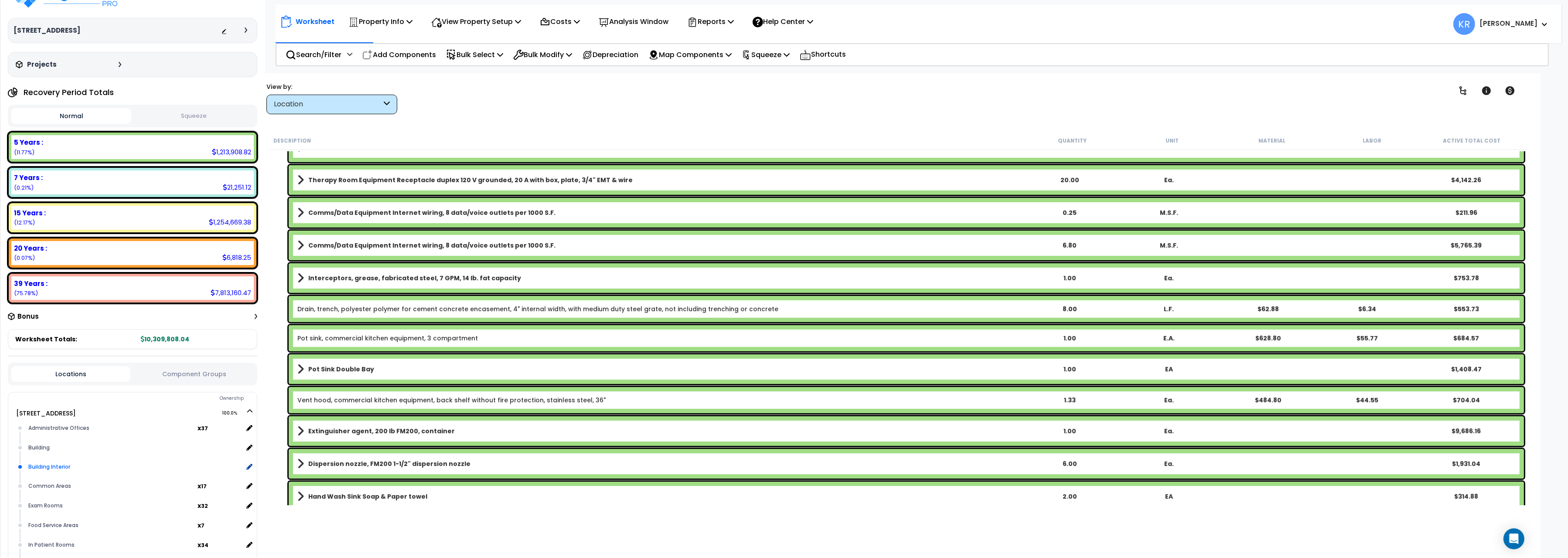
click at [62, 462] on div "Building Interior" at bounding box center [134, 467] width 217 height 11
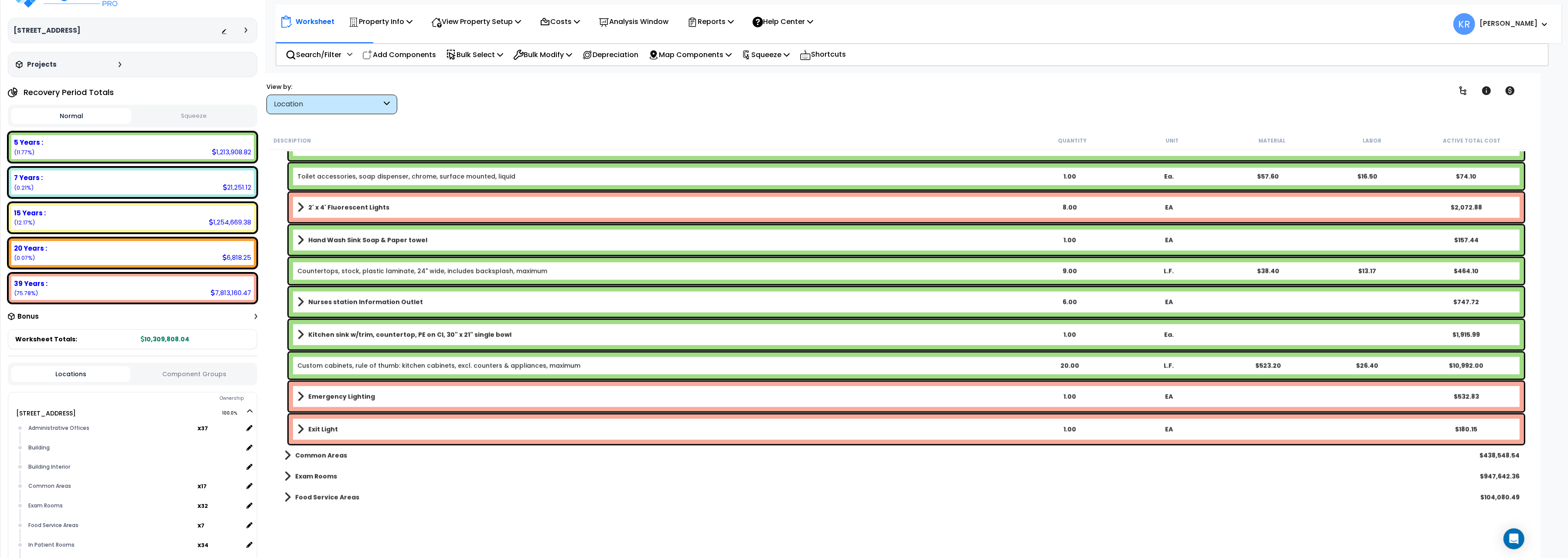
scroll to position [2827, 0]
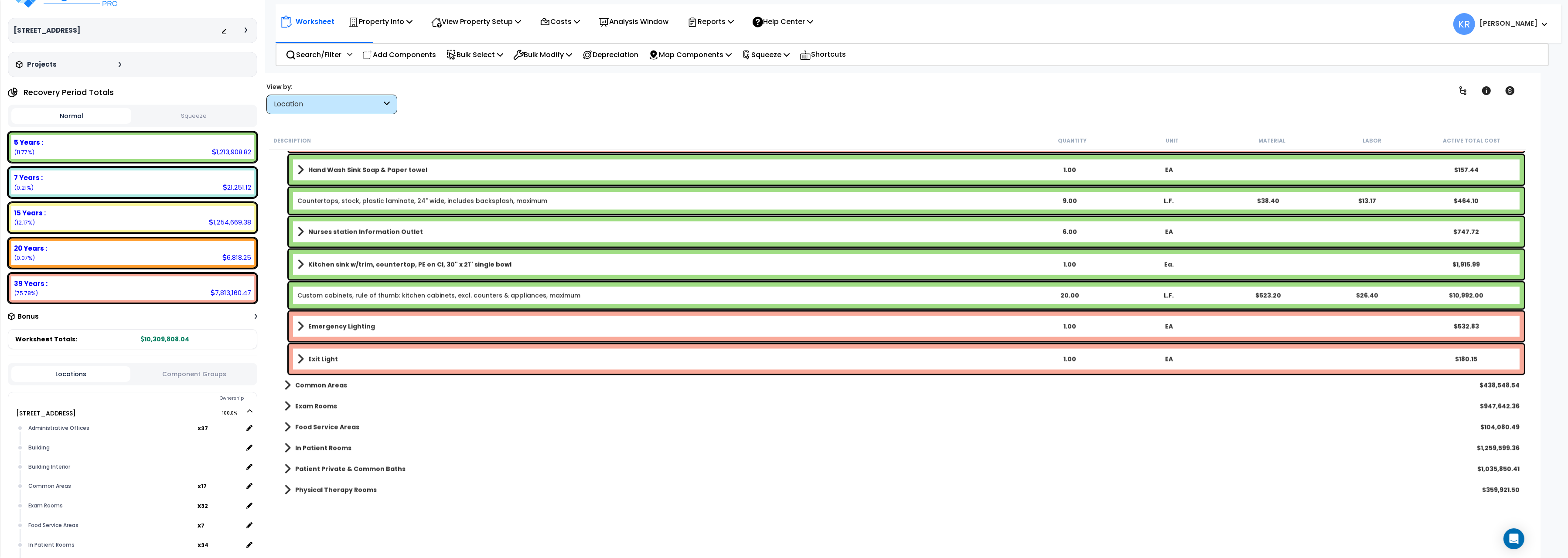
click at [415, 361] on link "Exit Light" at bounding box center [658, 360] width 722 height 12
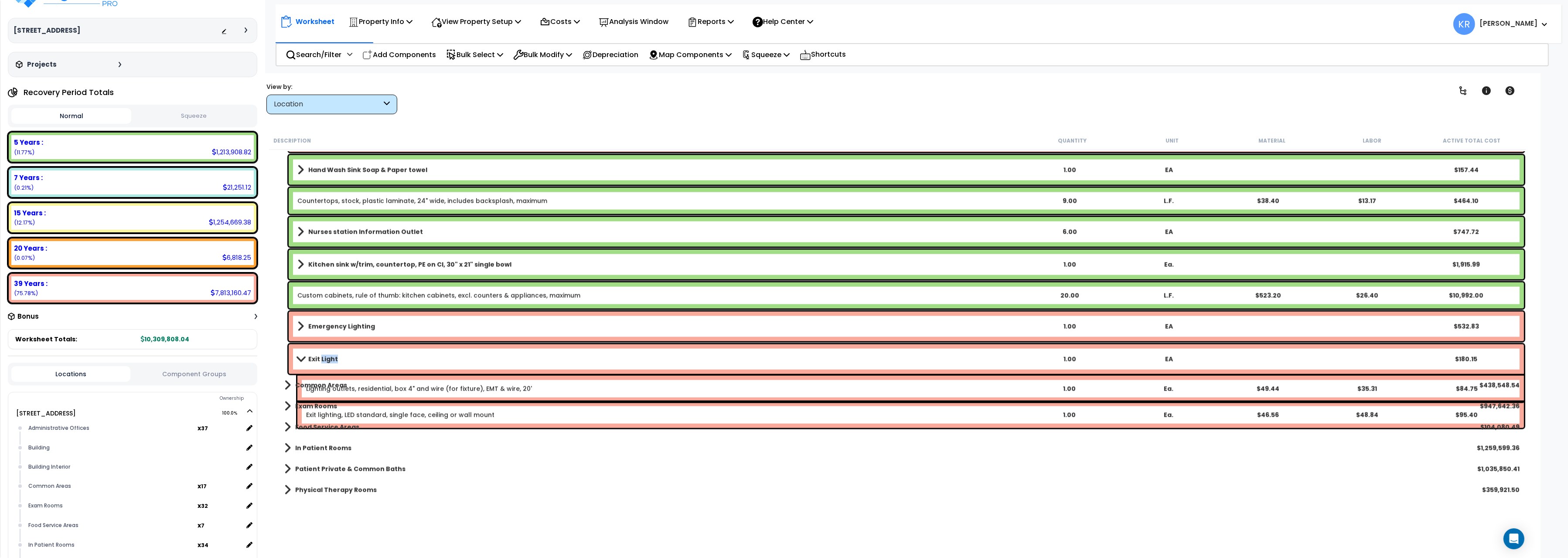
click at [415, 361] on link "Exit Light" at bounding box center [658, 360] width 722 height 12
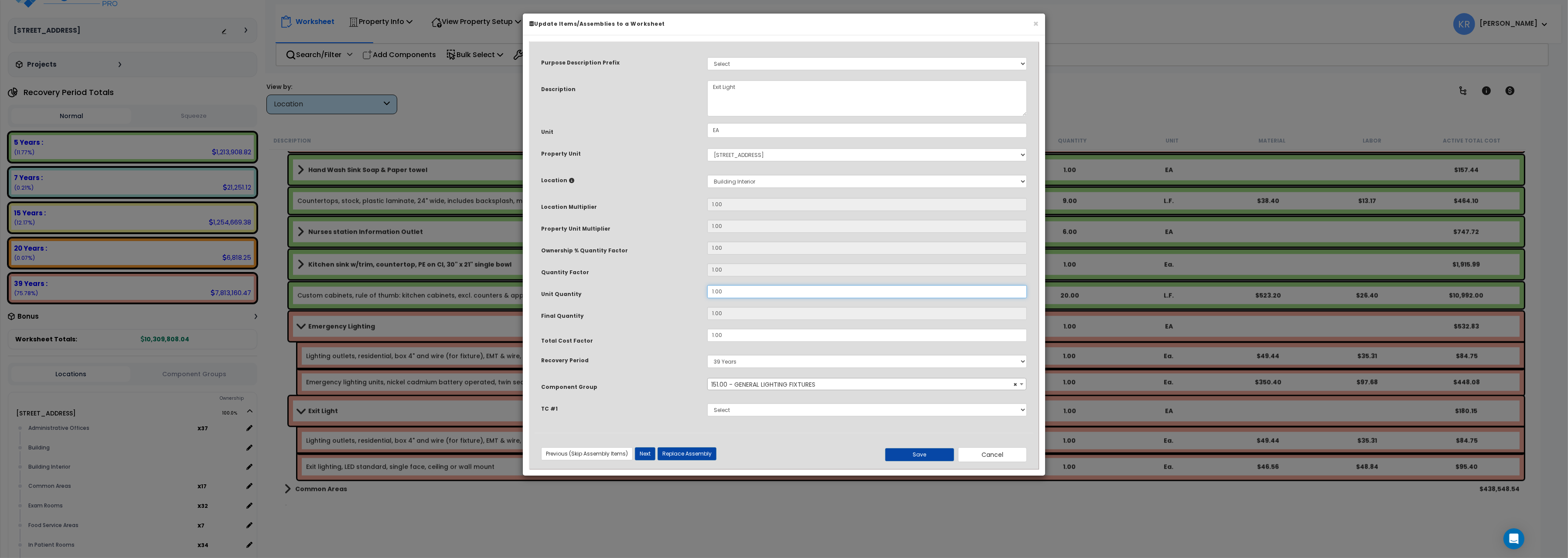
drag, startPoint x: 723, startPoint y: 293, endPoint x: 653, endPoint y: 291, distance: 70.0
click at [707, 291] on input "1.00" at bounding box center [867, 291] width 319 height 13
type input "2"
click at [924, 454] on button "Save" at bounding box center [919, 454] width 69 height 13
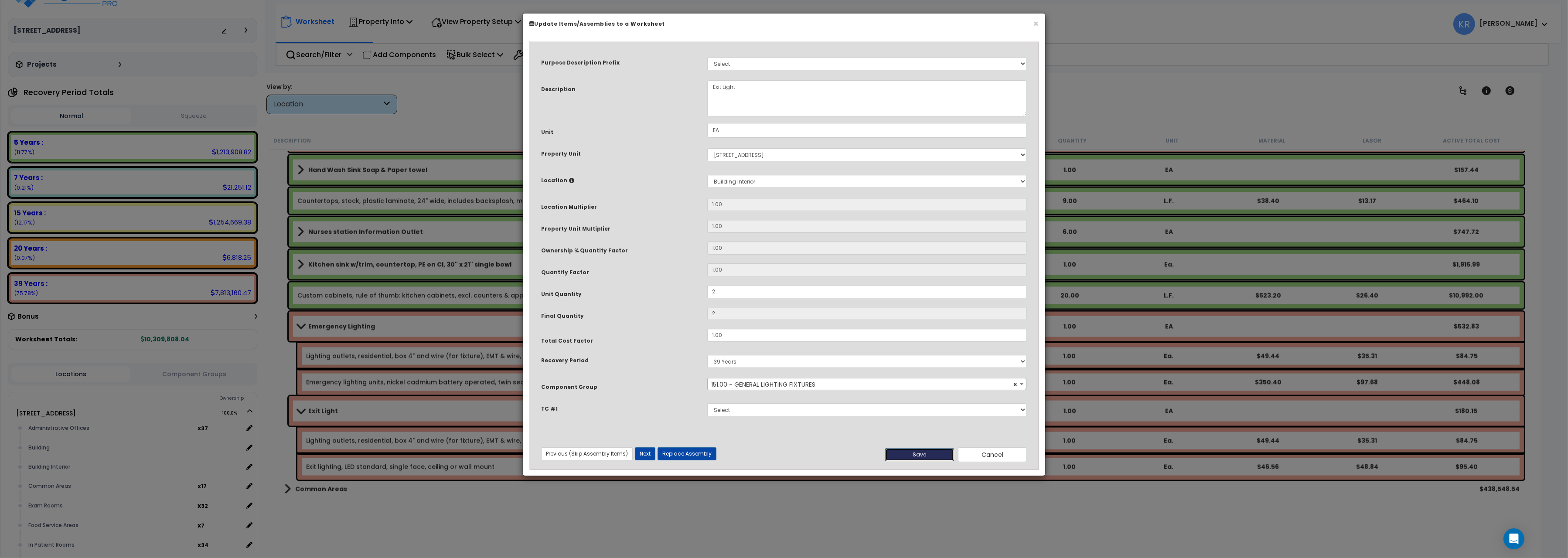
type input "2.00"
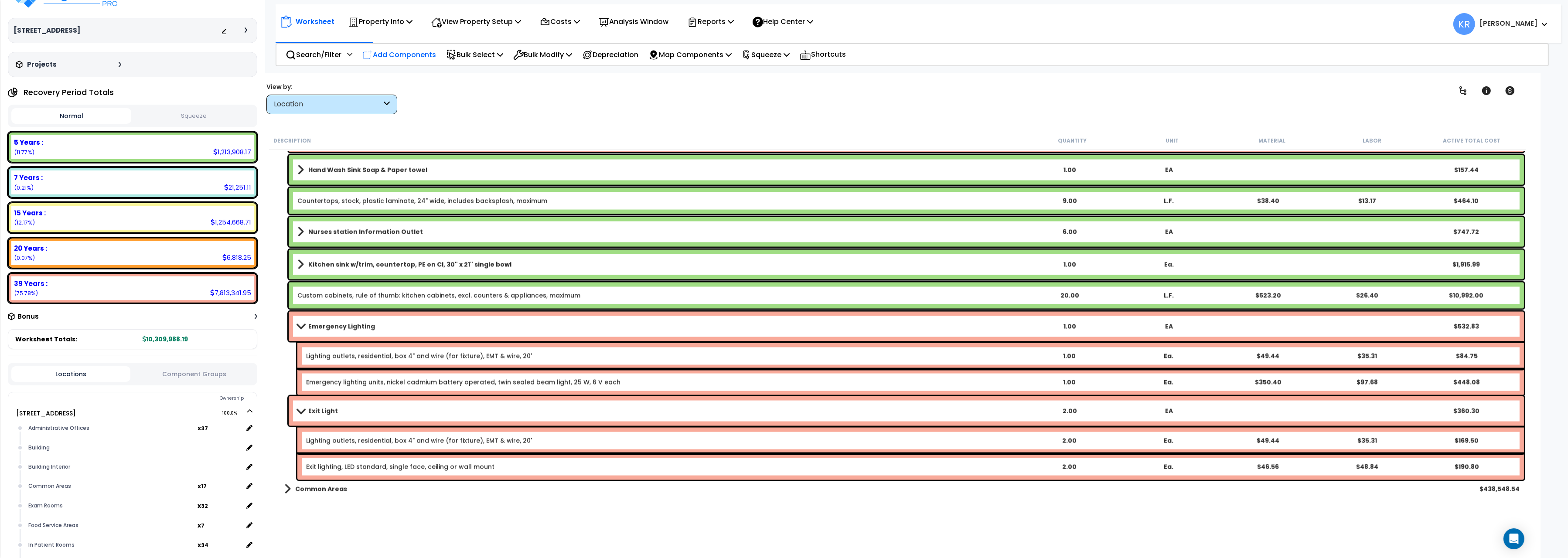
click at [404, 52] on p "Add Components" at bounding box center [399, 54] width 74 height 12
select select
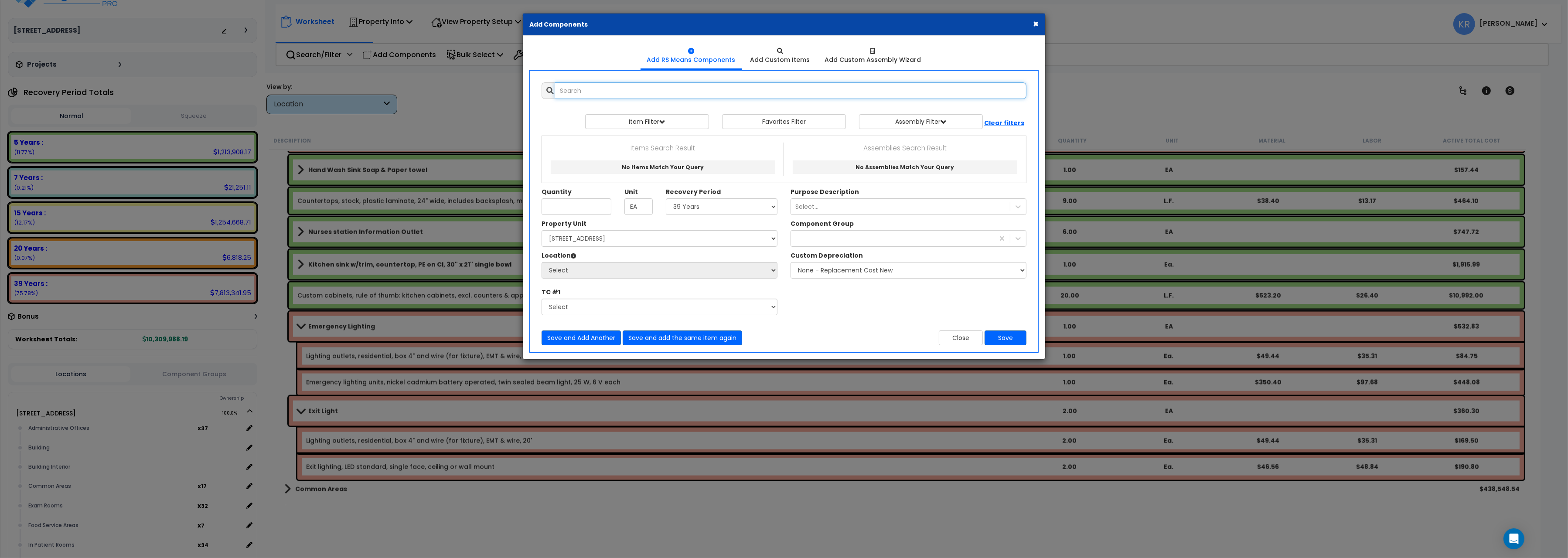
click at [612, 91] on input "text" at bounding box center [790, 90] width 472 height 17
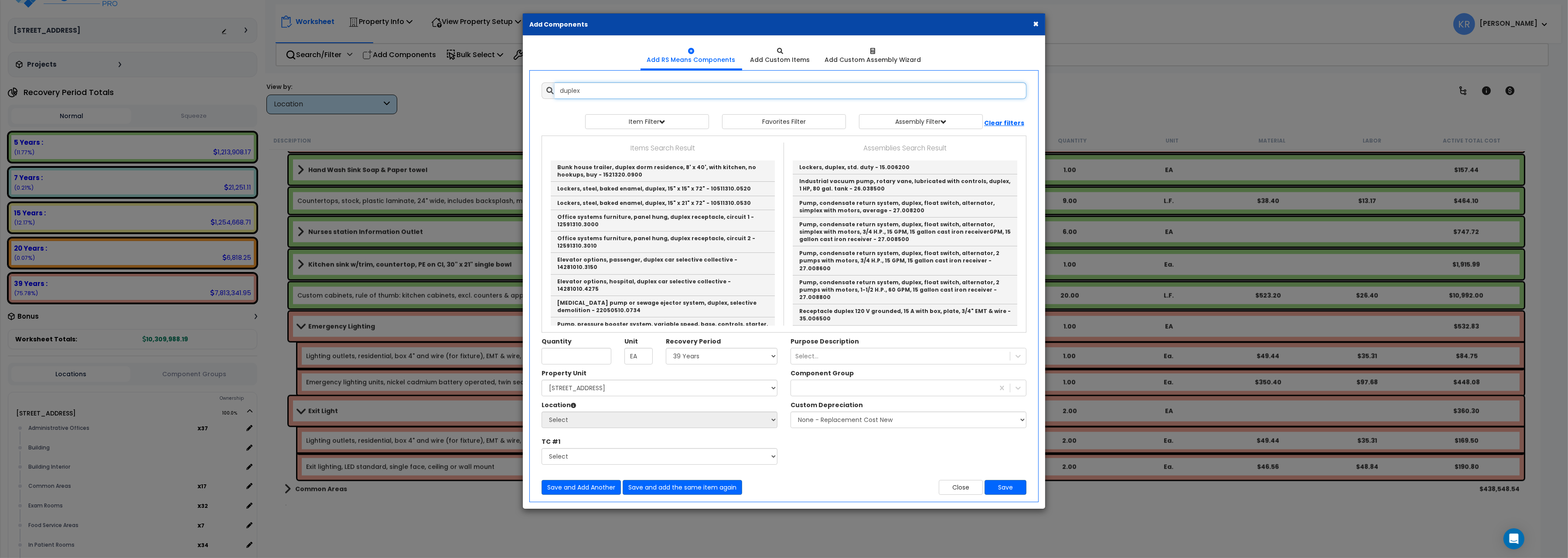
drag, startPoint x: 595, startPoint y: 92, endPoint x: 433, endPoint y: 83, distance: 162.2
click at [554, 83] on input "duplex" at bounding box center [790, 90] width 472 height 17
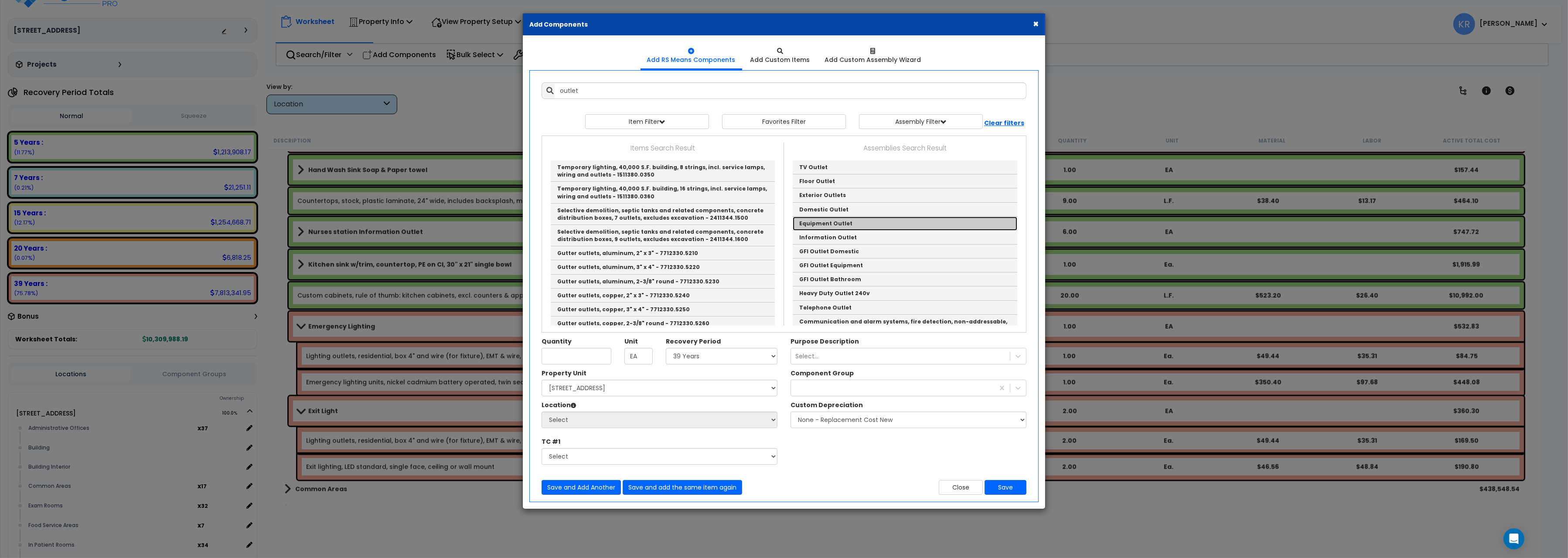
click at [834, 221] on link "Equipment Outlet" at bounding box center [905, 224] width 225 height 14
type input "Equipment Outlet"
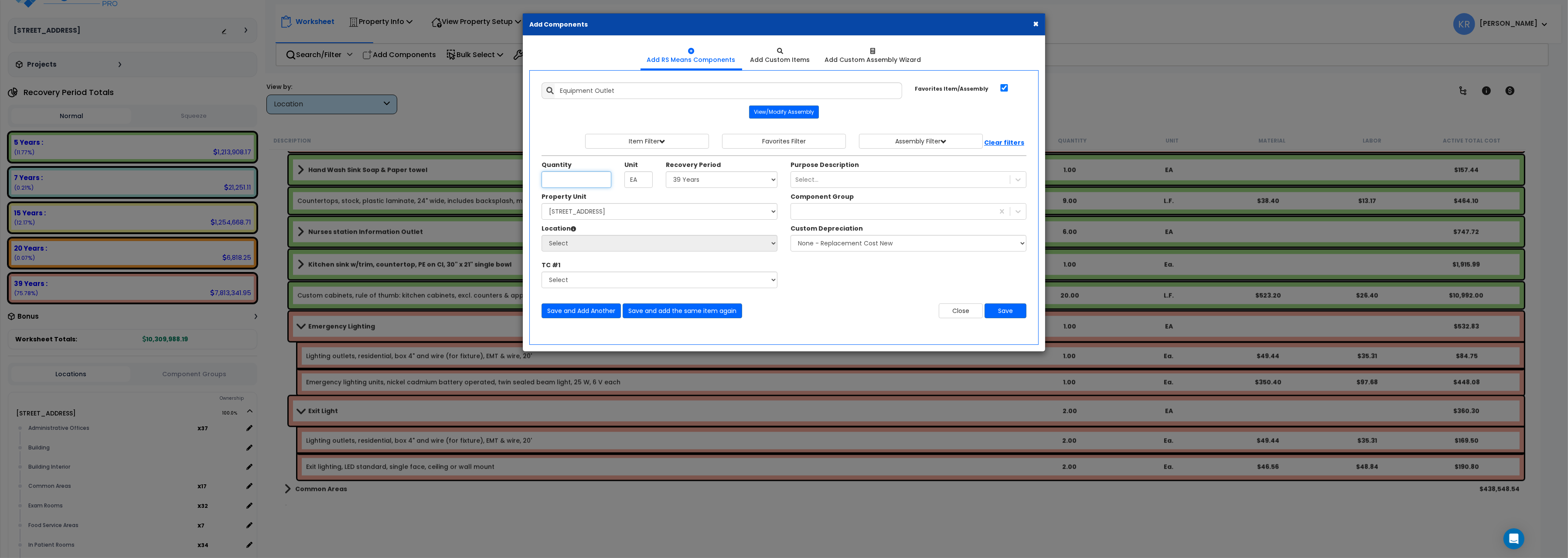
click at [582, 179] on input "Unit Quantity" at bounding box center [577, 179] width 70 height 17
type input "1"
type input "8"
click at [666, 171] on select "Select 5 Years 7 Years 15 Years 20 Years 39 Years 27.5 Year" at bounding box center [721, 179] width 112 height 17
select select "5Y"
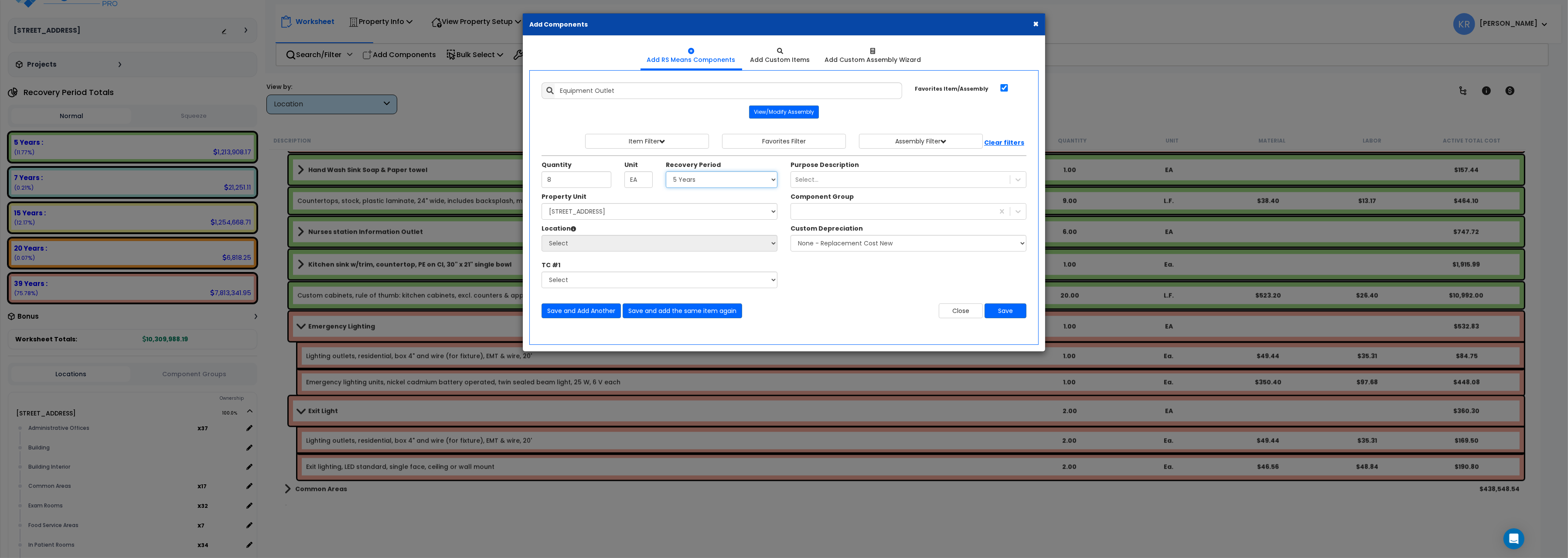
click option "5 Years" at bounding box center [0, 0] width 0 height 0
click at [542, 204] on select "Select [STREET_ADDRESS] Site Improvements" at bounding box center [660, 212] width 236 height 17
select select "162439"
click option "[STREET_ADDRESS]" at bounding box center [0, 0] width 0 height 0
click at [542, 235] on select "Select Administrative Offices Building Building Interior Common Areas Exam Room…" at bounding box center [660, 243] width 236 height 17
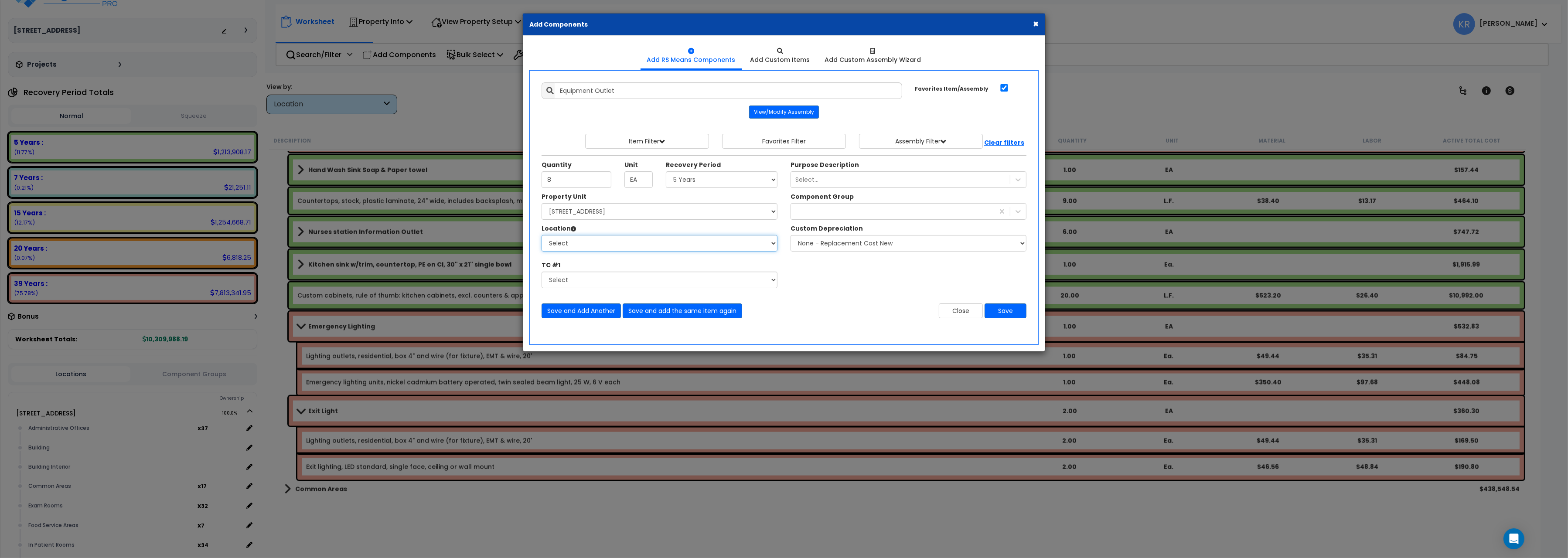
select select "461"
click option "Building Interior" at bounding box center [0, 0] width 0 height 0
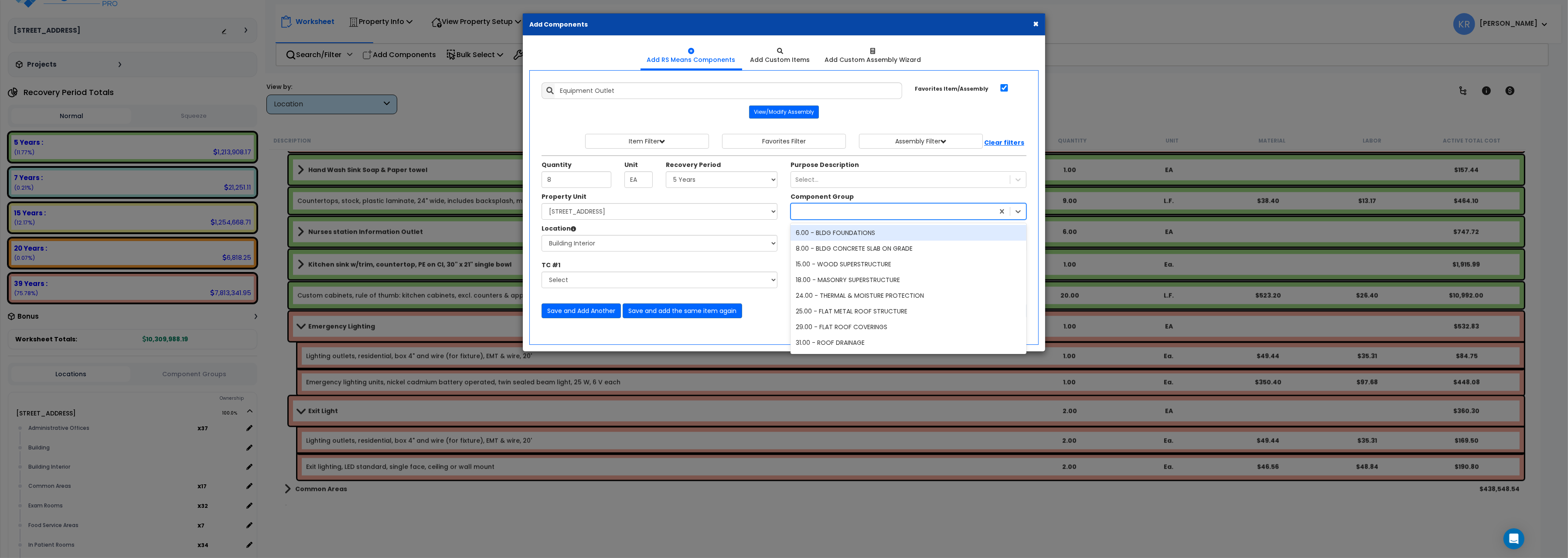
click at [817, 215] on div at bounding box center [892, 212] width 203 height 14
type input "229"
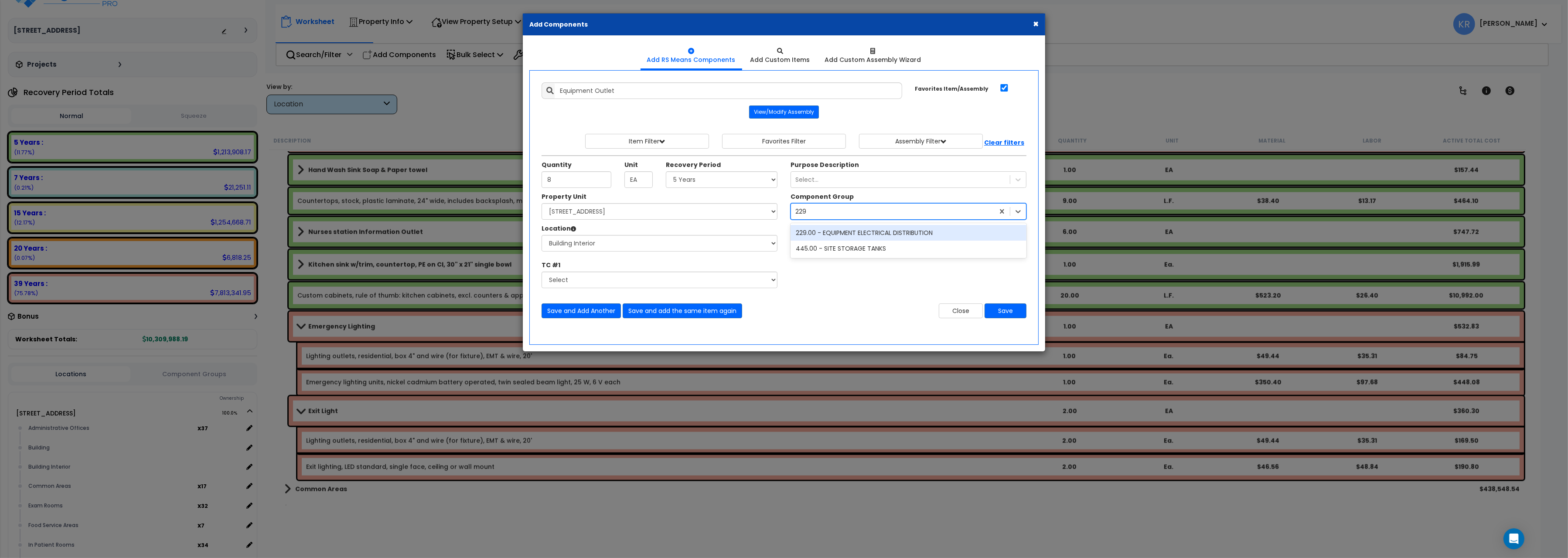
click at [875, 229] on div "229.00 - EQUIPMENT ELECTRICAL DISTRIBUTION" at bounding box center [908, 233] width 236 height 16
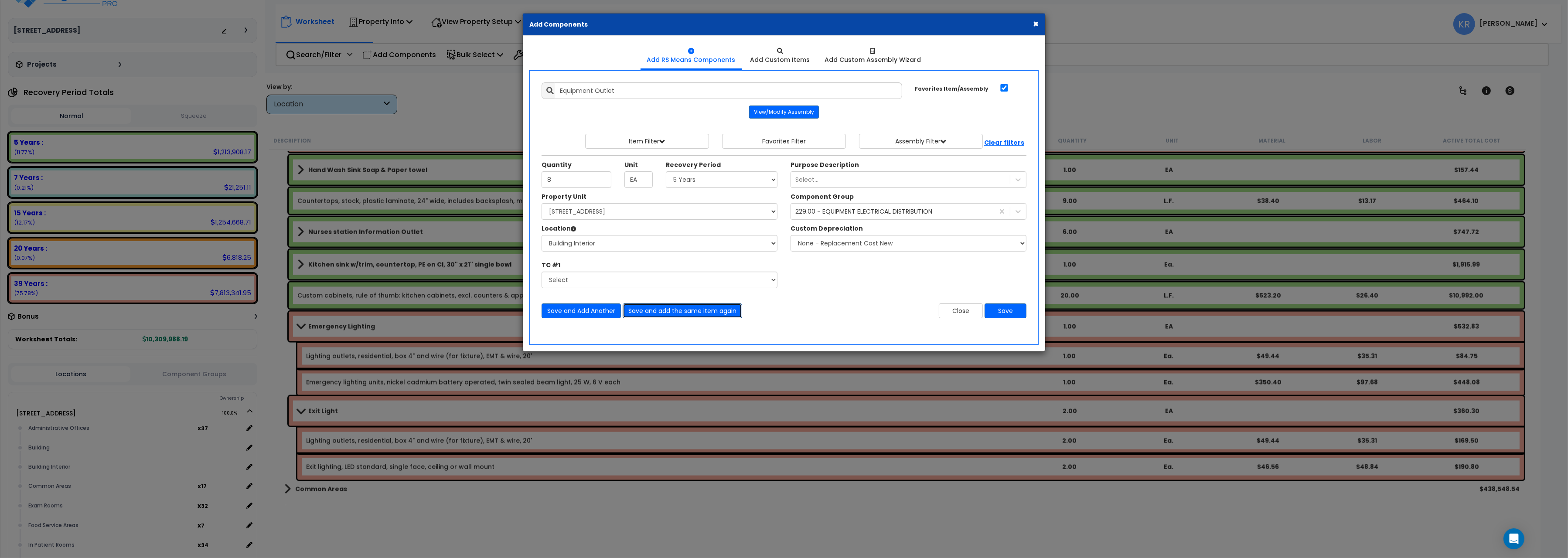
click at [714, 316] on button "Save and add the same item again" at bounding box center [683, 311] width 120 height 15
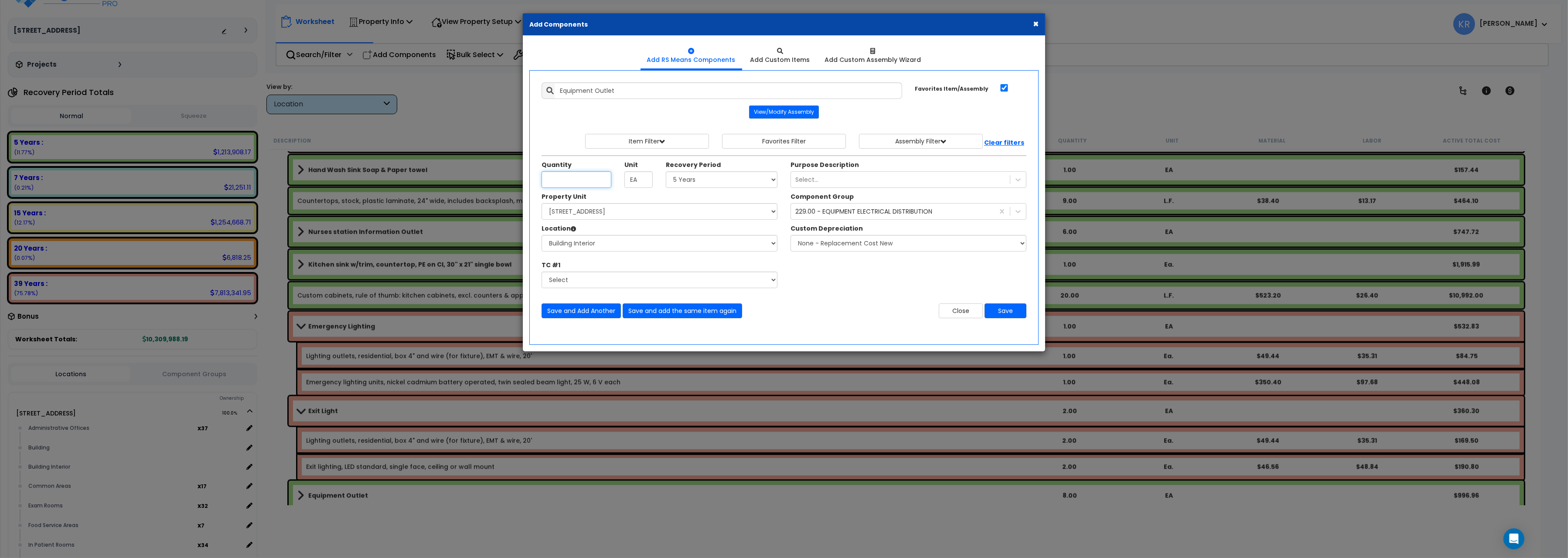
click at [576, 186] on input "Unit Quantity" at bounding box center [577, 179] width 70 height 17
type input "4"
click at [1002, 312] on button "Save" at bounding box center [1005, 311] width 42 height 15
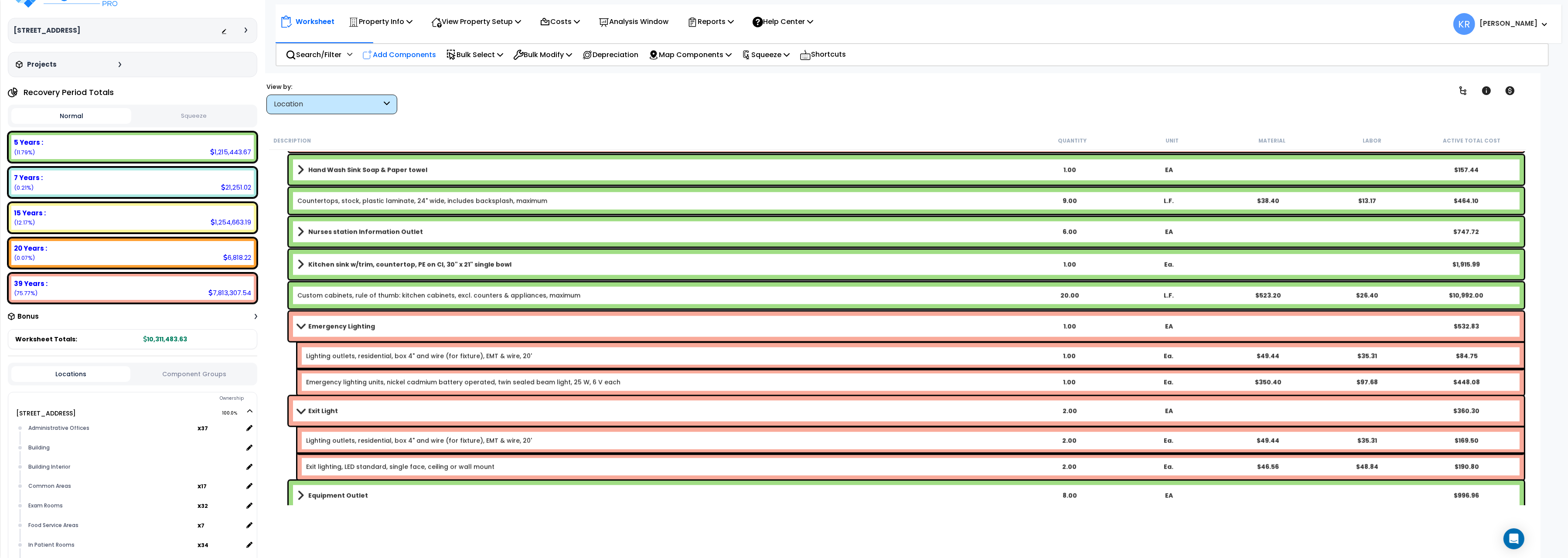
click at [411, 57] on p "Add Components" at bounding box center [399, 54] width 74 height 12
select select
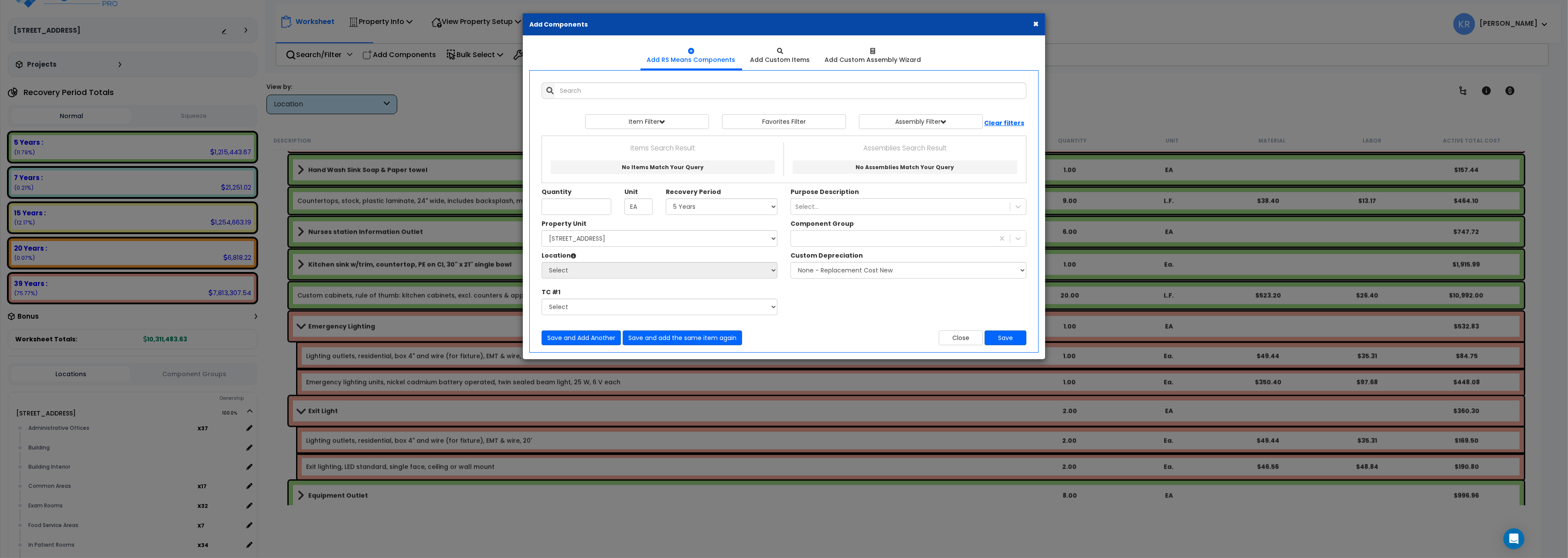
click at [622, 99] on div "Add Items Add Assemblies Both 10433907 Select" at bounding box center [784, 213] width 498 height 276
click at [608, 89] on input "text" at bounding box center [790, 90] width 472 height 17
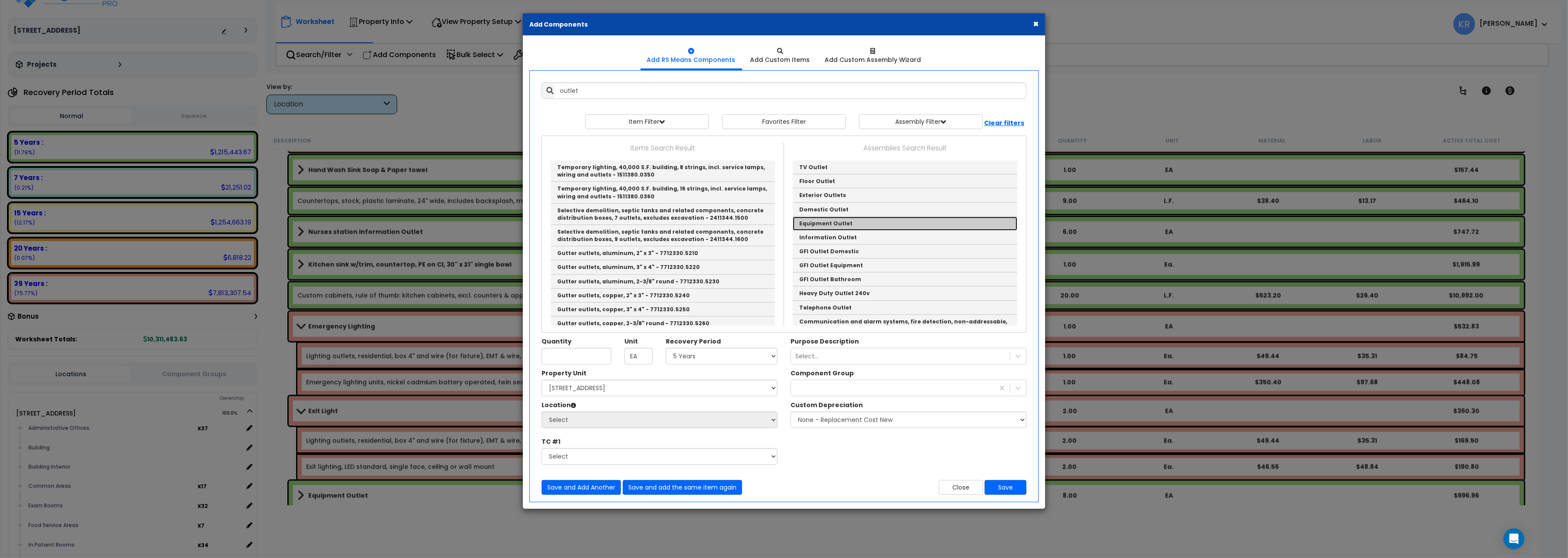
click at [855, 222] on link "Equipment Outlet" at bounding box center [905, 224] width 225 height 14
type input "Equipment Outlet"
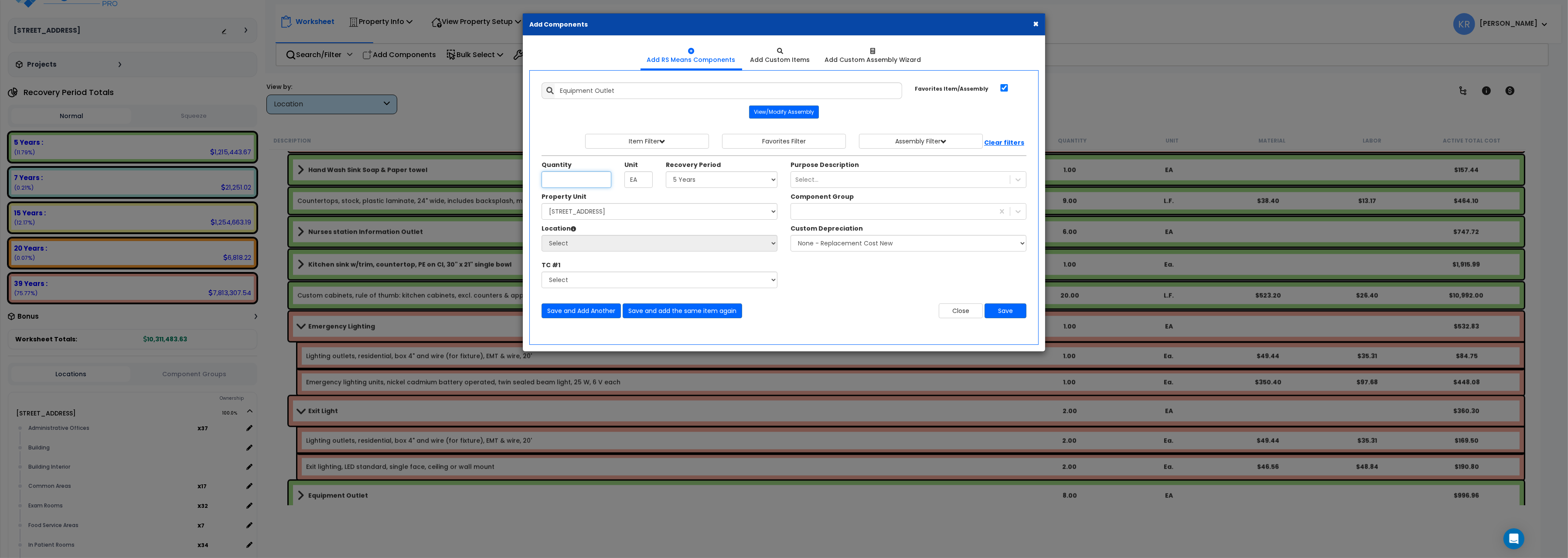
click at [587, 179] on input "Unit Quantity" at bounding box center [577, 179] width 70 height 17
type input "4"
click at [666, 171] on select "Select 5 Years 7 Years 15 Years 20 Years 39 Years 27.5 Year" at bounding box center [721, 179] width 112 height 17
select select "5Y"
click option "5 Years" at bounding box center [0, 0] width 0 height 0
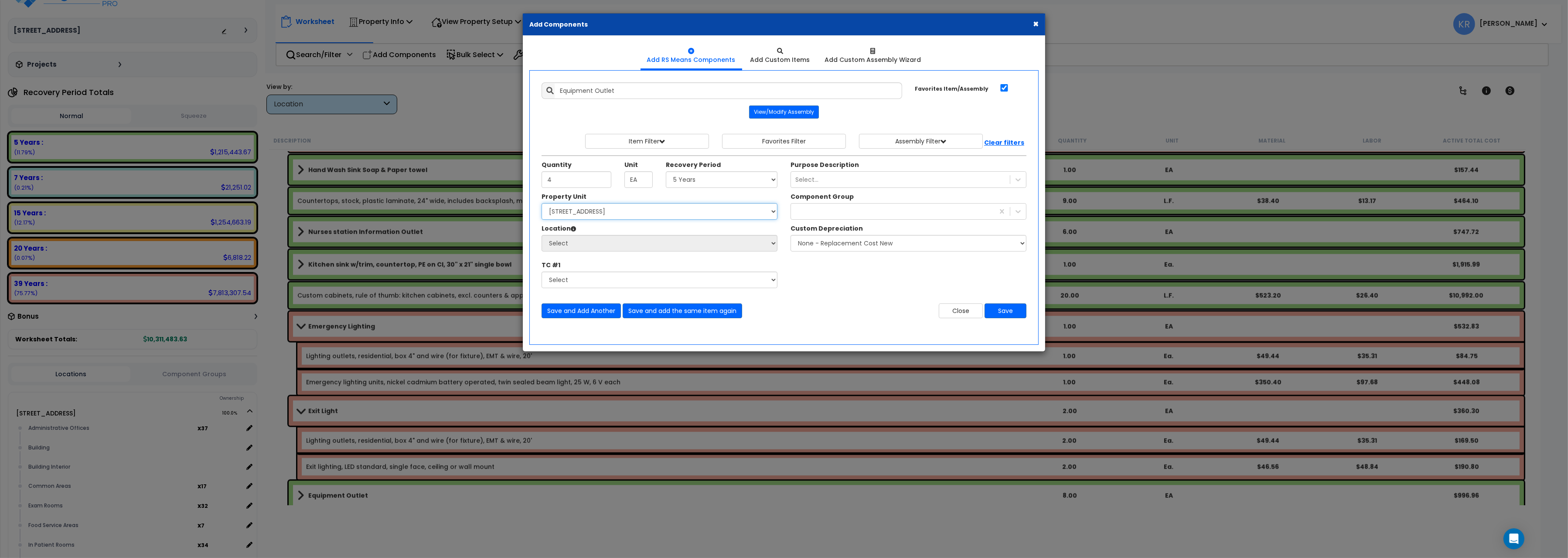
click at [542, 204] on select "Select 204 Energy Pkwy Site Improvements" at bounding box center [660, 212] width 236 height 17
select select "162439"
click option "204 Energy Pkwy" at bounding box center [0, 0] width 0 height 0
click at [542, 235] on select "Select Administrative Offices Building Building Interior Common Areas Exam Room…" at bounding box center [660, 243] width 236 height 17
select select "461"
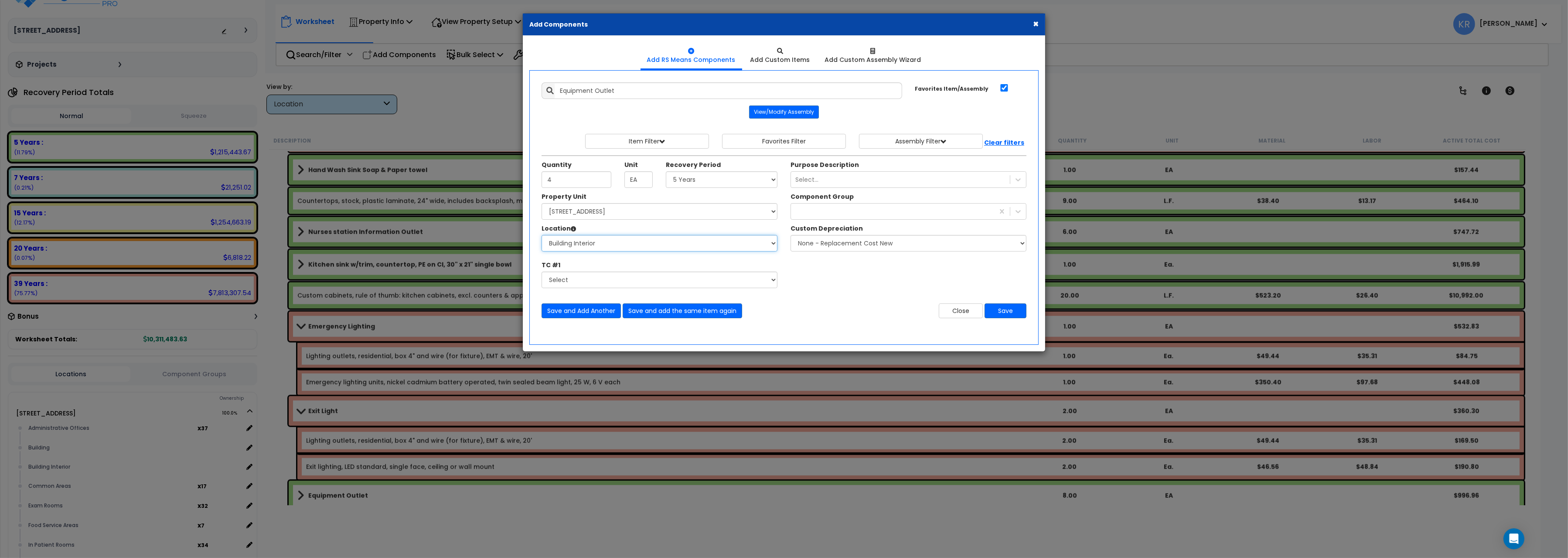
click option "Building Interior" at bounding box center [0, 0] width 0 height 0
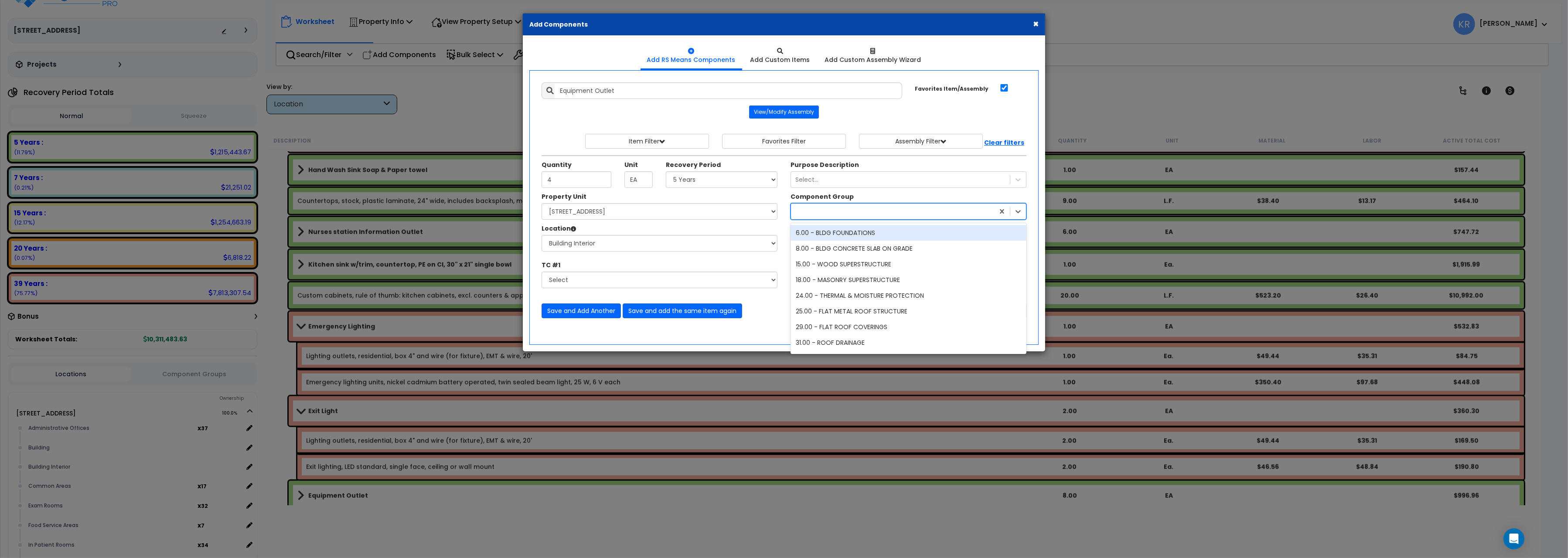
click at [826, 217] on div at bounding box center [892, 212] width 203 height 14
type input "229"
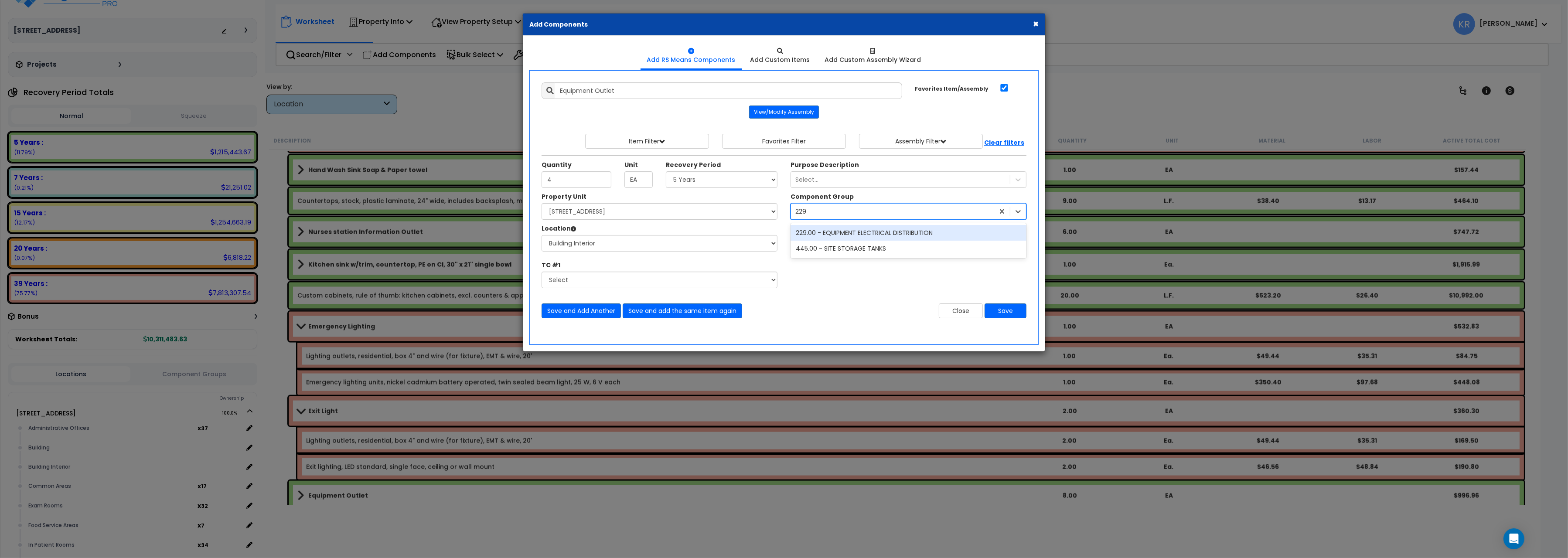
click at [852, 234] on div "229.00 - EQUIPMENT ELECTRICAL DISTRIBUTION" at bounding box center [908, 233] width 236 height 16
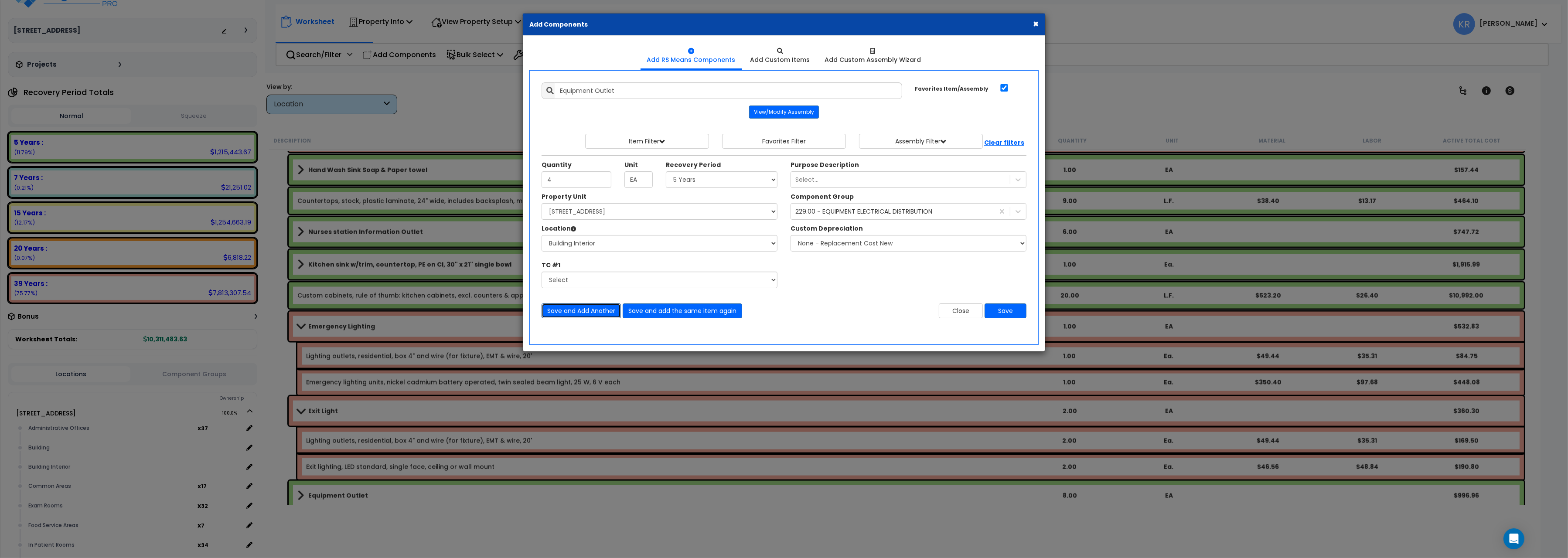
click at [578, 315] on button "Save and Add Another" at bounding box center [581, 311] width 79 height 15
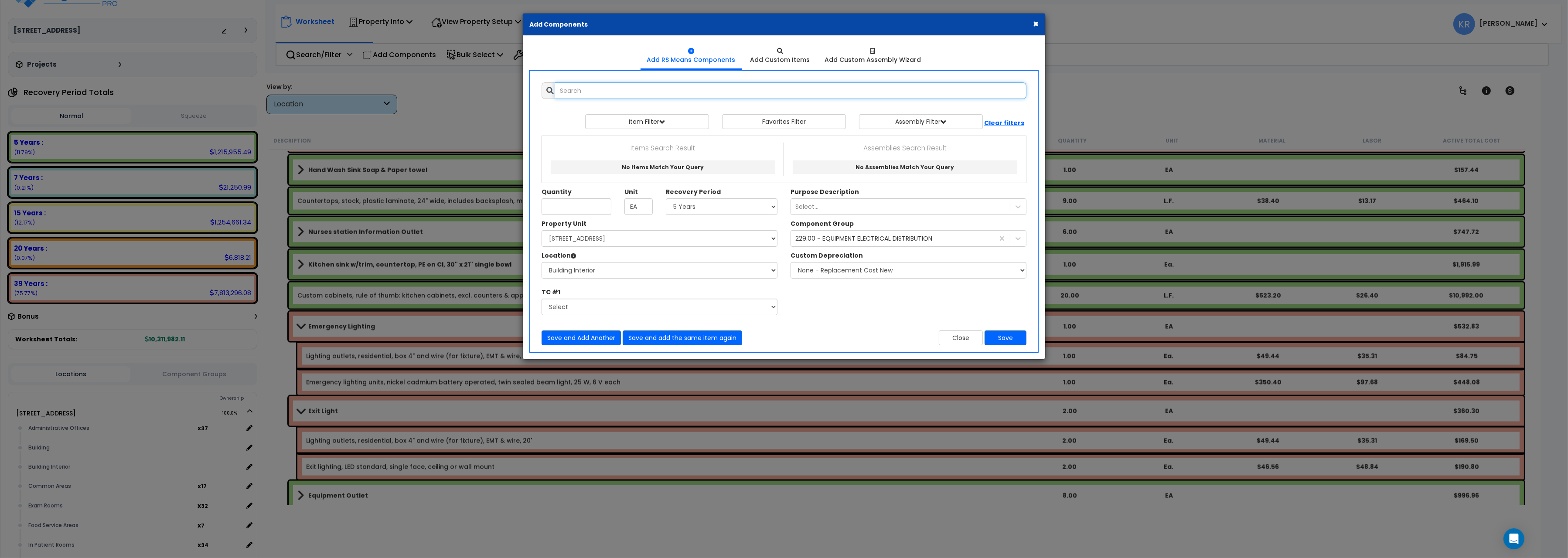
click at [582, 88] on input "text" at bounding box center [790, 90] width 472 height 17
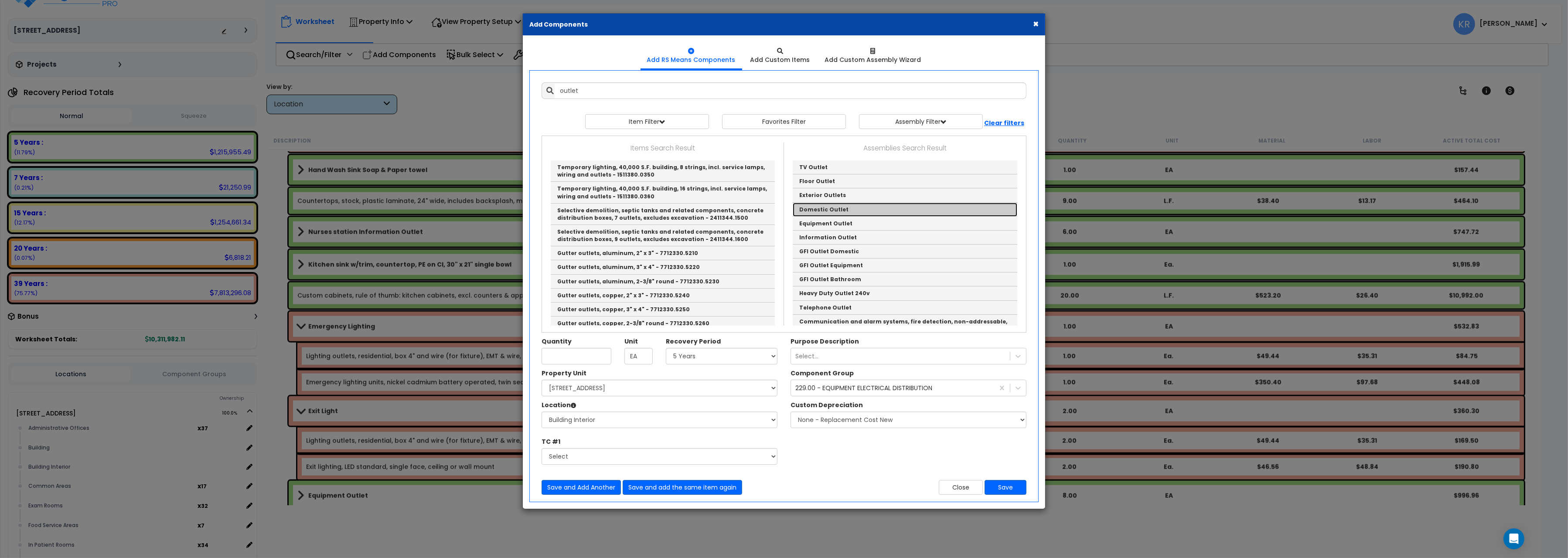
click at [836, 208] on link "Domestic Outlet" at bounding box center [905, 210] width 225 height 14
type input "Domestic Outlet"
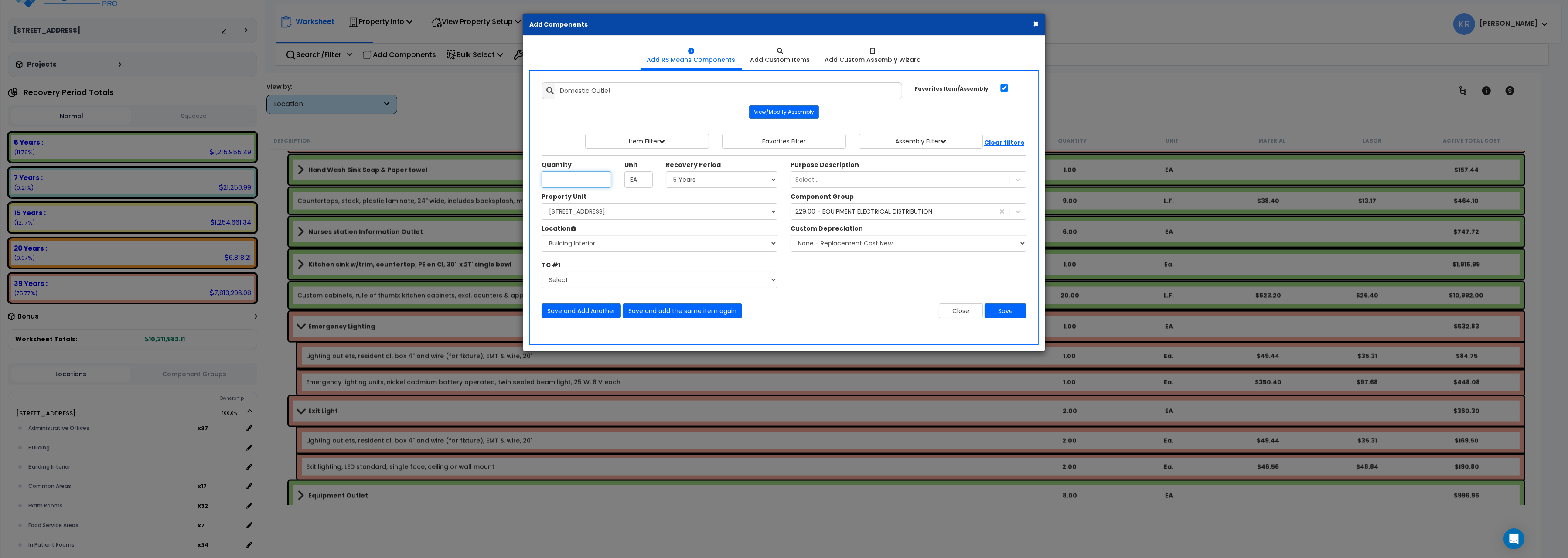
click at [574, 182] on input "Unit Quantity" at bounding box center [577, 179] width 70 height 17
type input "5"
click at [666, 171] on select "Select 5 Years 7 Years 15 Years 20 Years 39 Years 27.5 Year" at bounding box center [721, 179] width 112 height 17
select select "39Y"
click option "39 Years" at bounding box center [0, 0] width 0 height 0
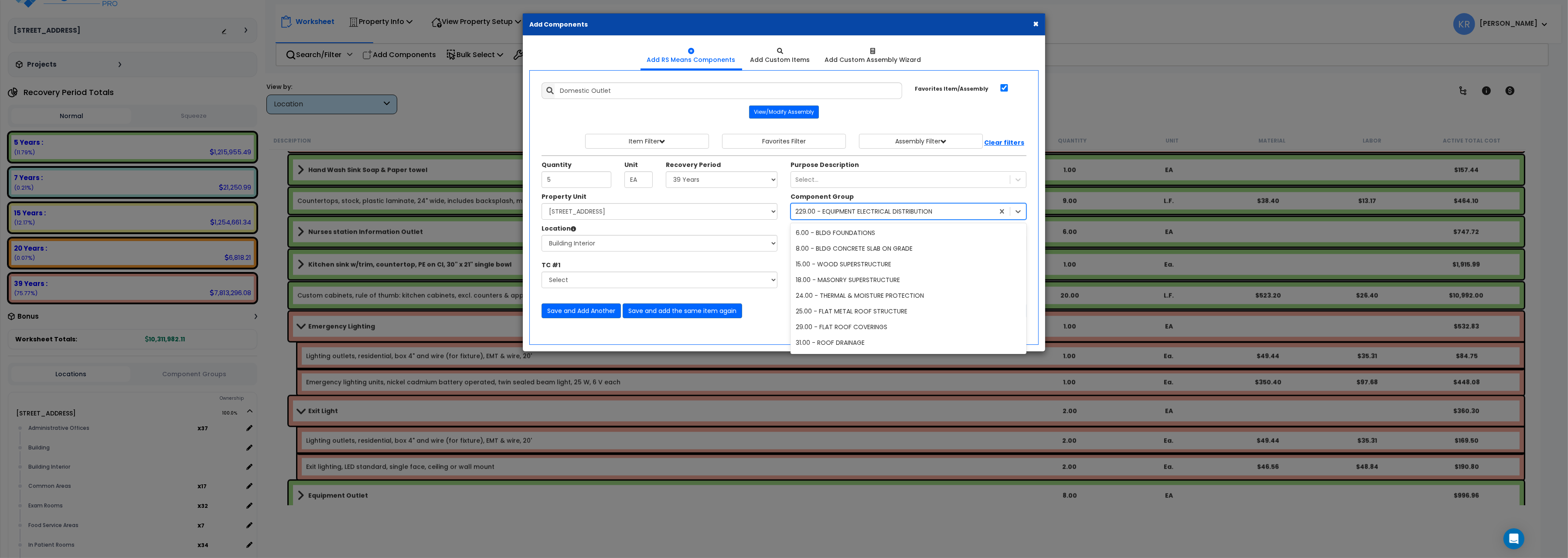
click at [825, 212] on div "229.00 - EQUIPMENT ELECTRICAL DISTRIBUTION" at bounding box center [863, 212] width 137 height 9
type input "145"
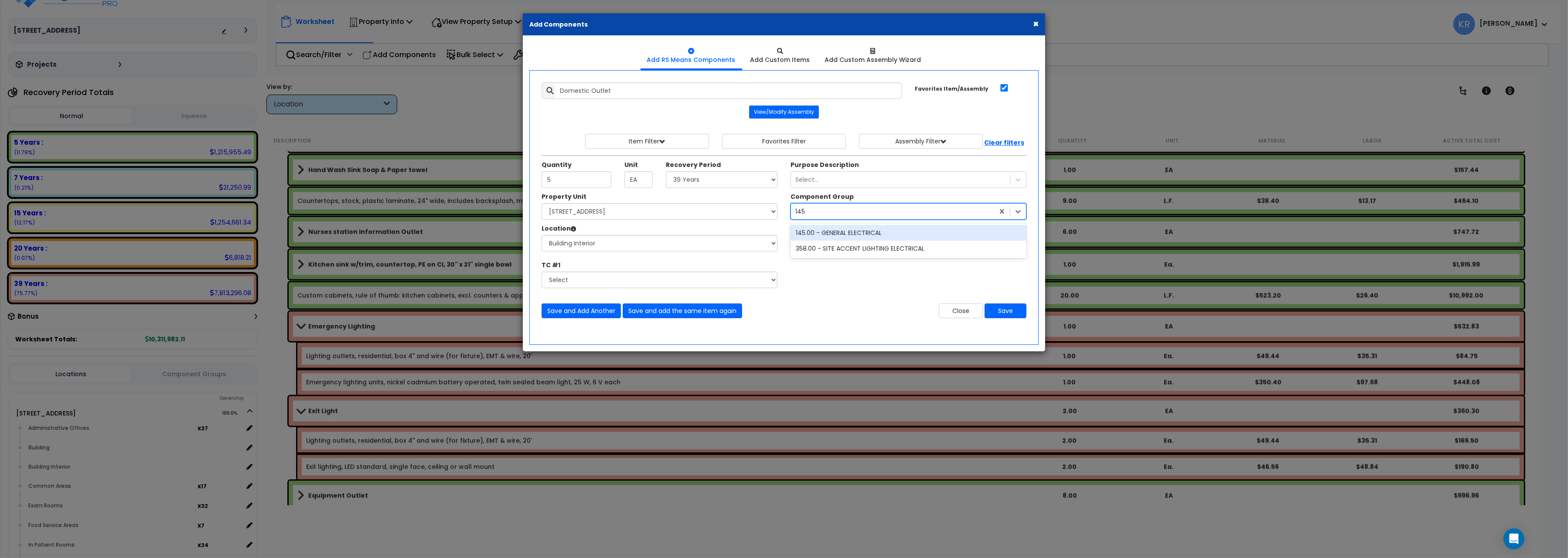
scroll to position [0, 0]
click at [847, 237] on div "145.00 - GENERAL ELECTRICAL" at bounding box center [908, 233] width 236 height 16
click at [1007, 312] on button "Save" at bounding box center [1005, 311] width 42 height 15
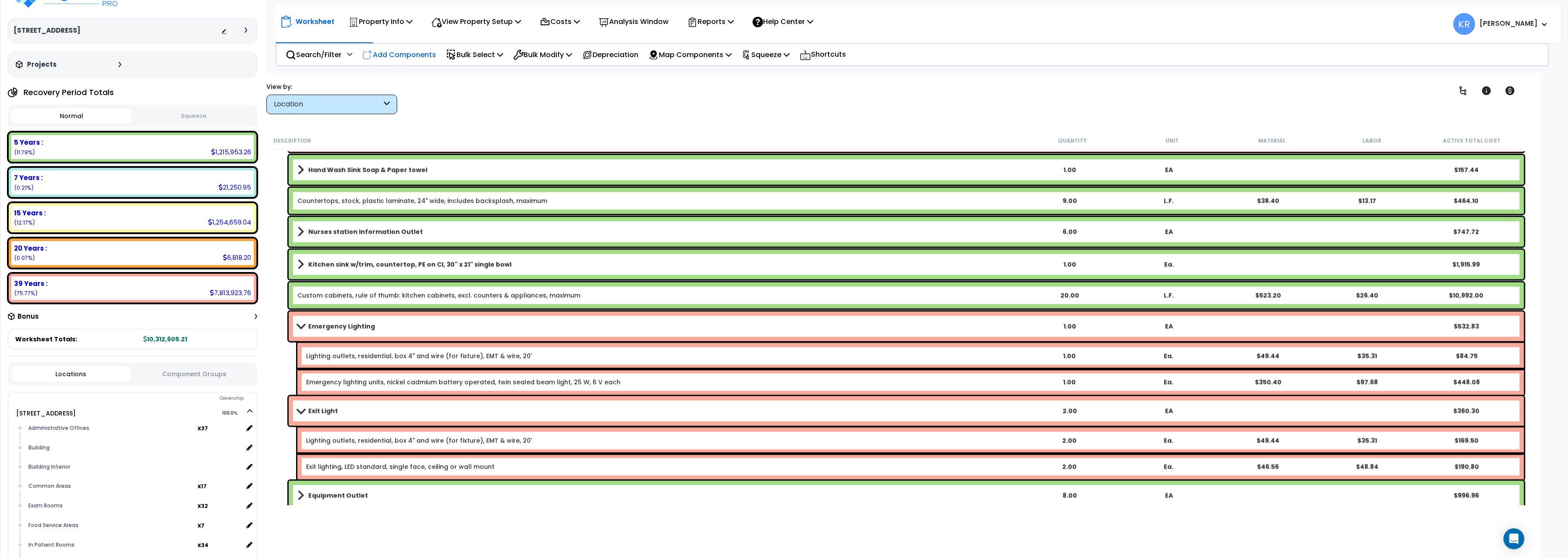
click at [401, 48] on div "Add Components" at bounding box center [399, 54] width 83 height 21
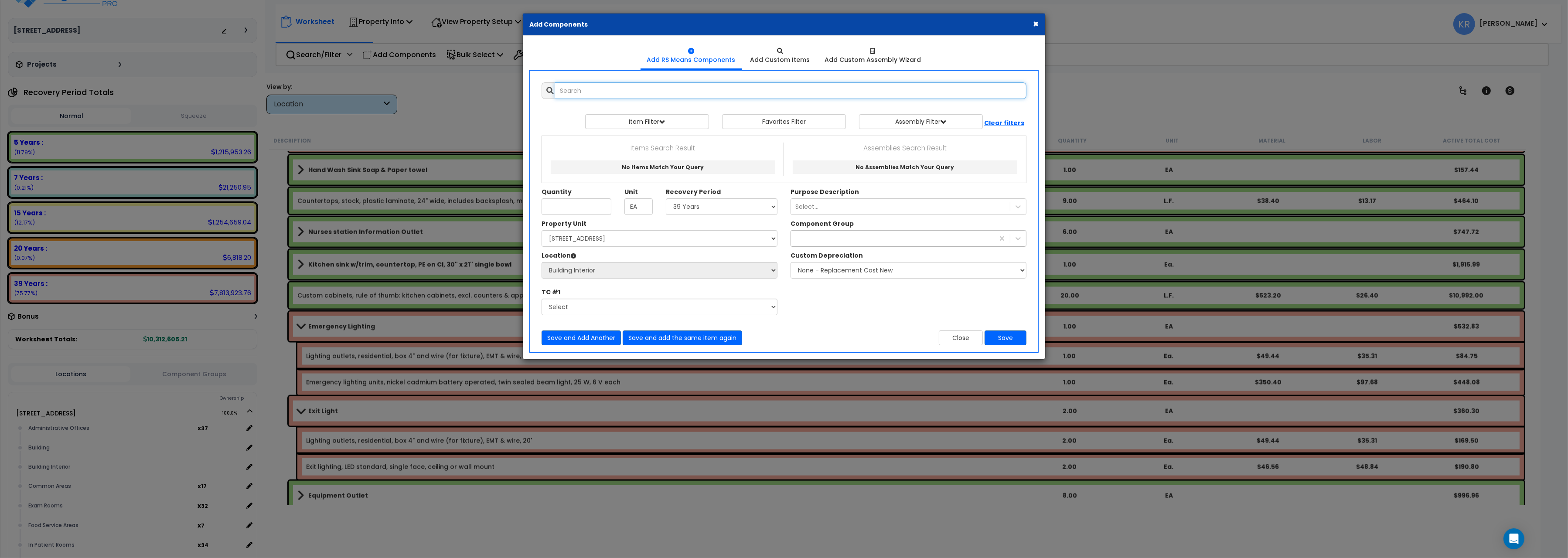
select select
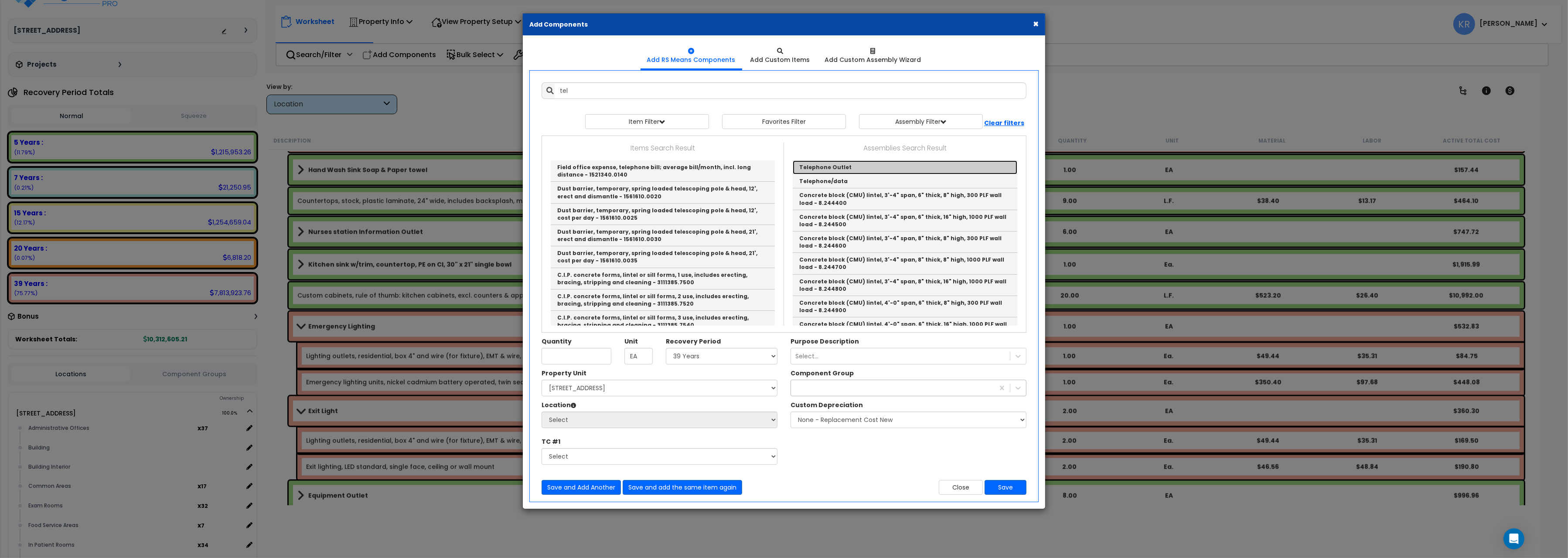
click at [827, 169] on link "Telephone Outlet" at bounding box center [905, 168] width 225 height 14
type input "Telephone Outlet"
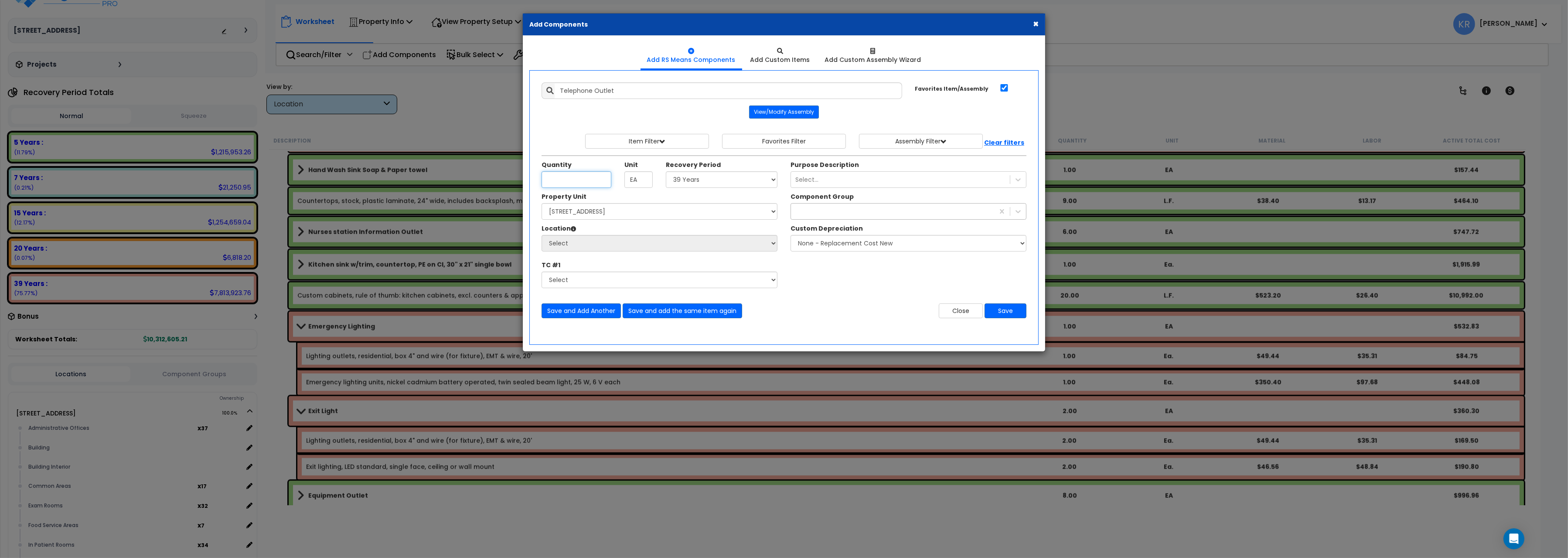
click at [560, 179] on input "Unit Quantity" at bounding box center [577, 179] width 70 height 17
type input "6"
click at [666, 171] on select "Select 5 Years 7 Years 15 Years 20 Years 39 Years 27.5 Year" at bounding box center [721, 179] width 112 height 17
select select "7Y"
click option "7 Years" at bounding box center [0, 0] width 0 height 0
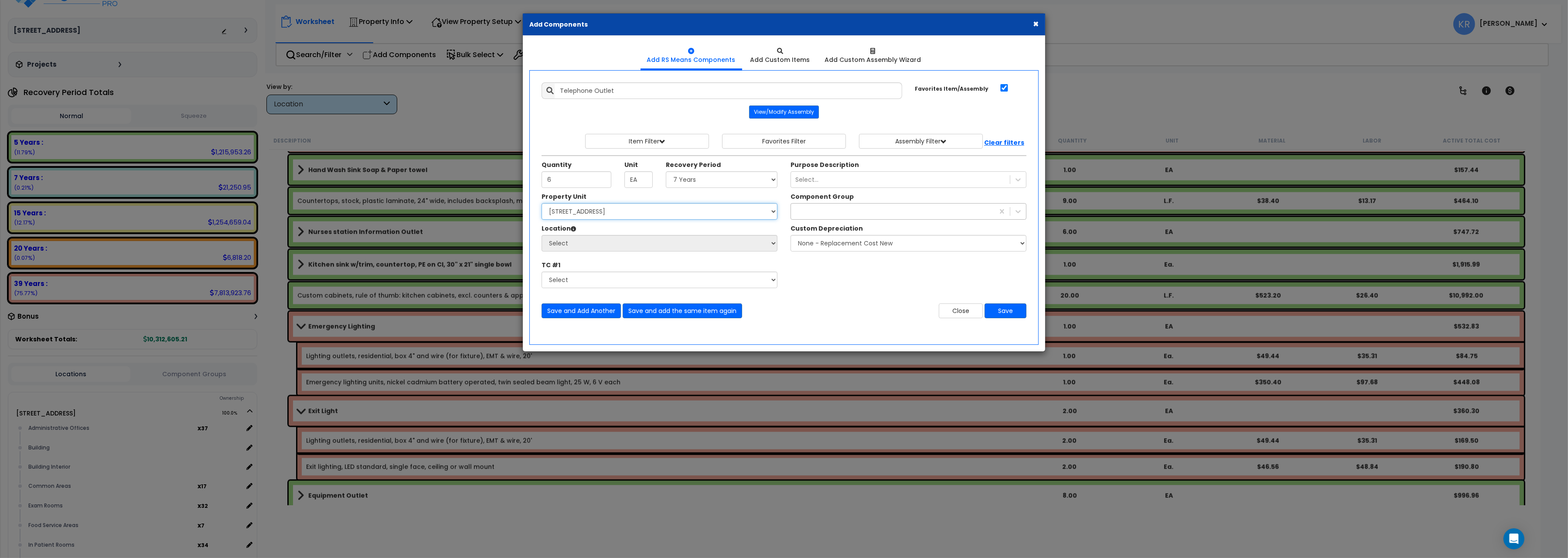
click at [542, 204] on select "Select 204 Energy Pkwy Site Improvements" at bounding box center [660, 212] width 236 height 17
select select "162439"
click option "204 Energy Pkwy" at bounding box center [0, 0] width 0 height 0
click at [542, 235] on select "Select Administrative Offices Building Building Interior Common Areas Exam Room…" at bounding box center [660, 243] width 236 height 17
select select "461"
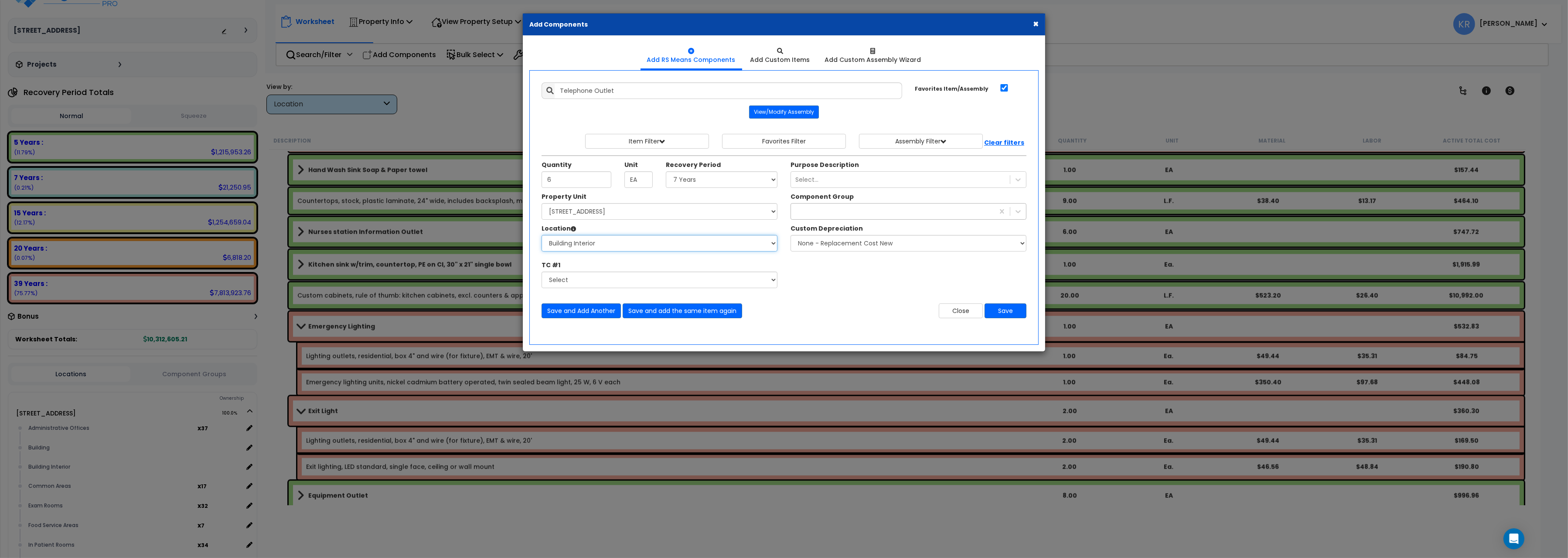
click option "Building Interior" at bounding box center [0, 0] width 0 height 0
click at [810, 208] on div at bounding box center [892, 212] width 203 height 14
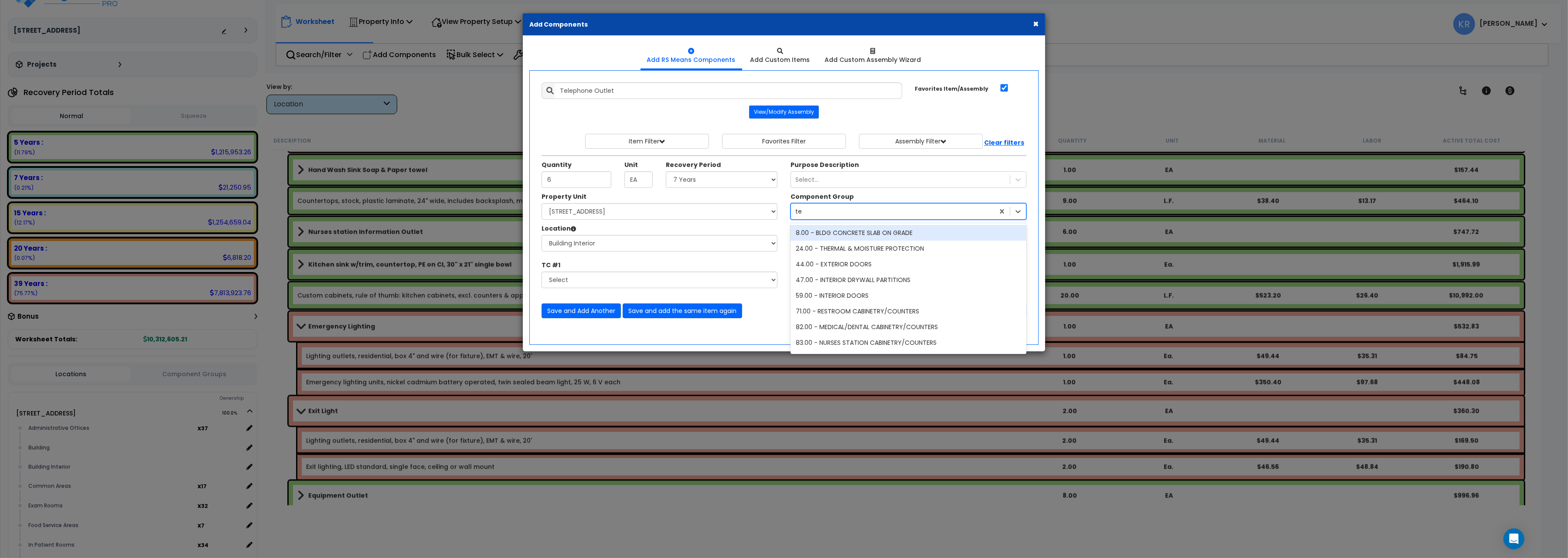
type input "tel"
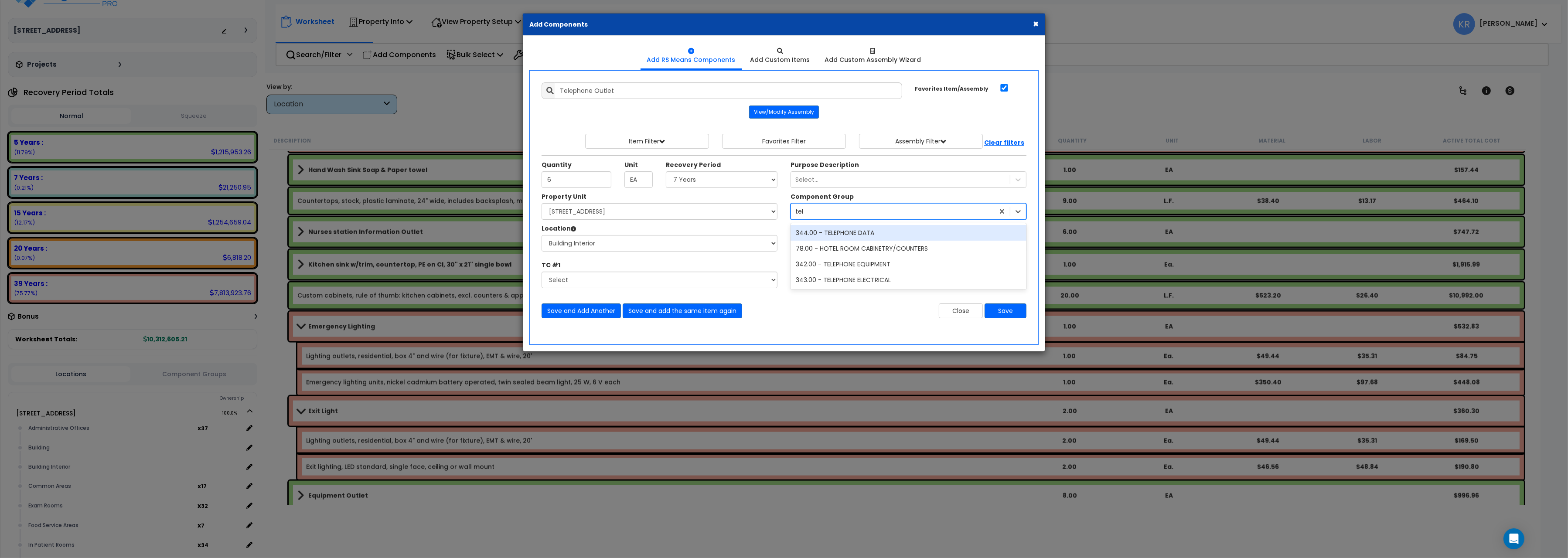
click at [822, 231] on div "344.00 - TELEPHONE DATA" at bounding box center [908, 233] width 236 height 16
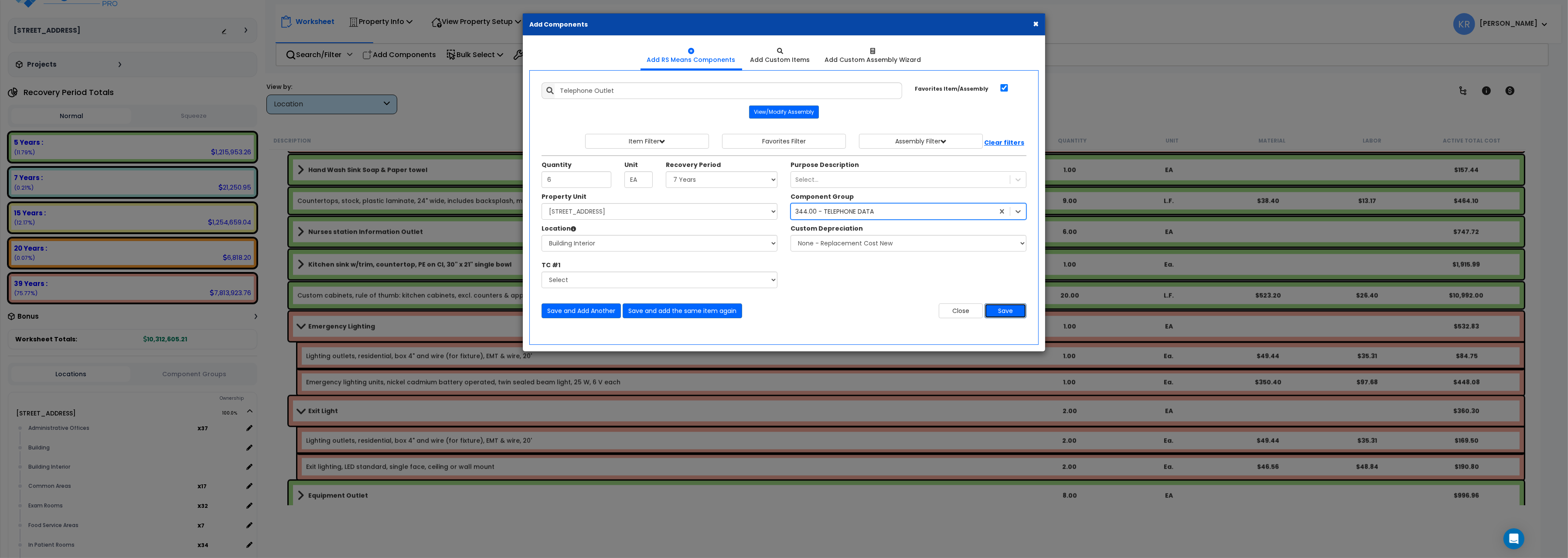
click at [1010, 316] on button "Save" at bounding box center [1005, 311] width 42 height 15
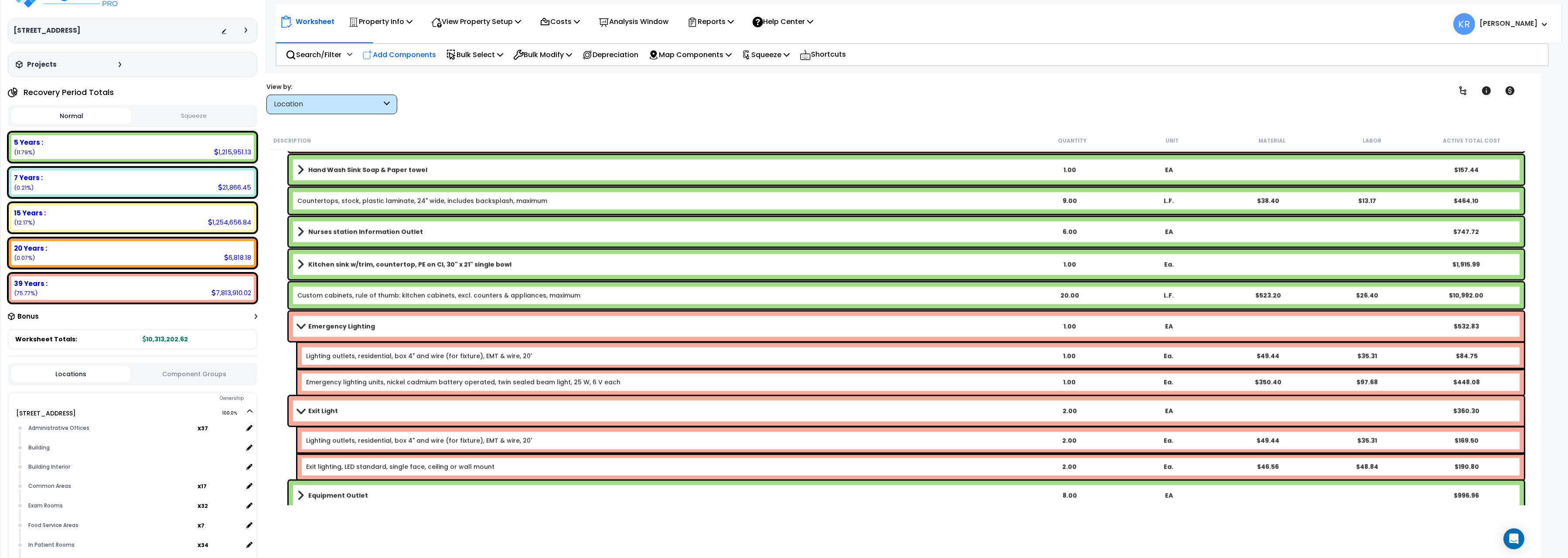
click at [395, 45] on div "Add Components" at bounding box center [399, 54] width 83 height 21
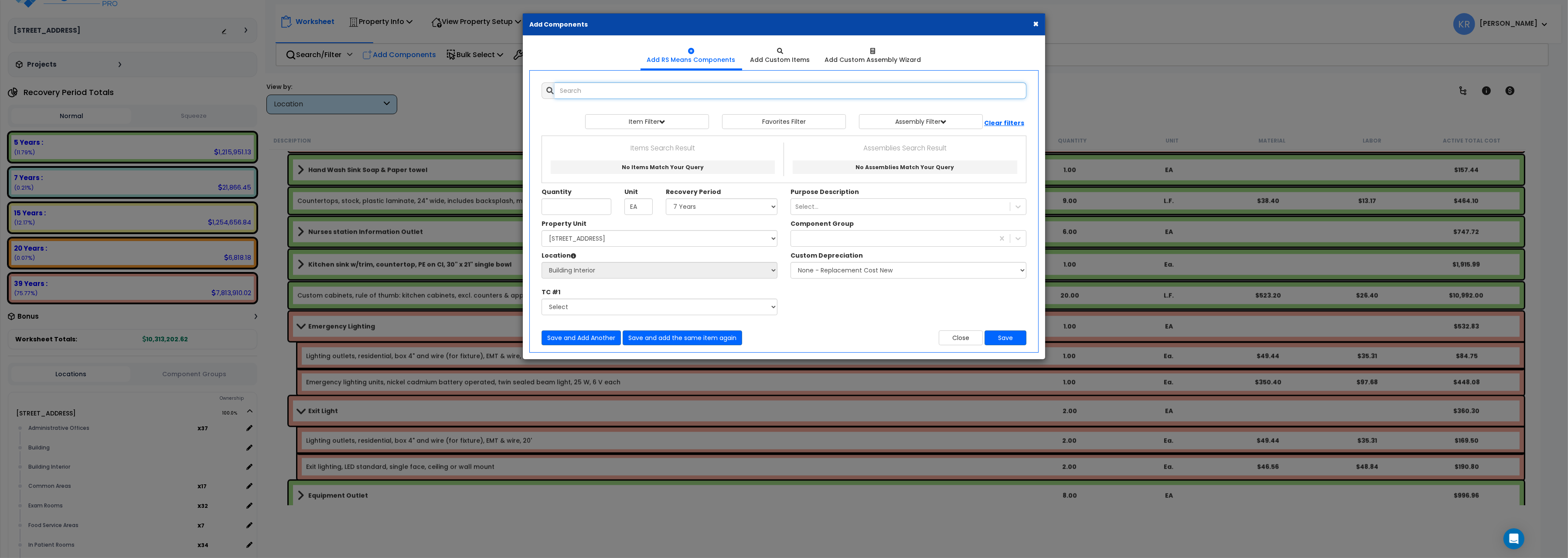
select select
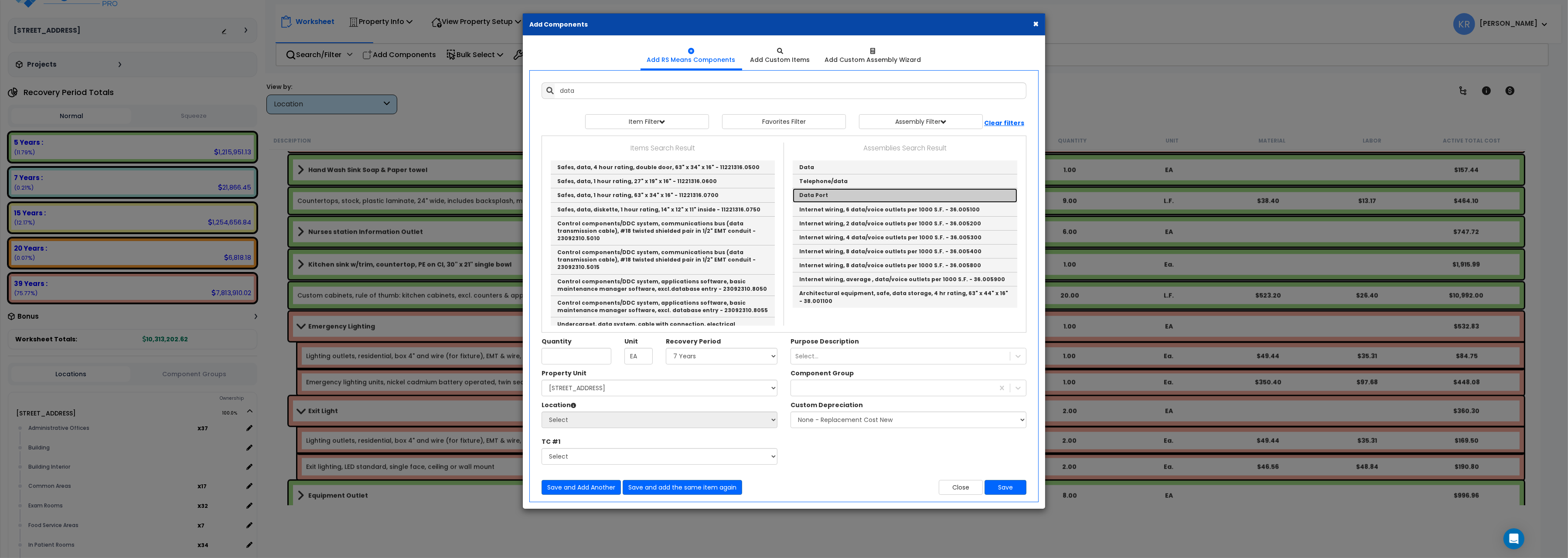
click at [819, 195] on link "Data Port" at bounding box center [905, 196] width 225 height 14
type input "Data Port"
type input "EA."
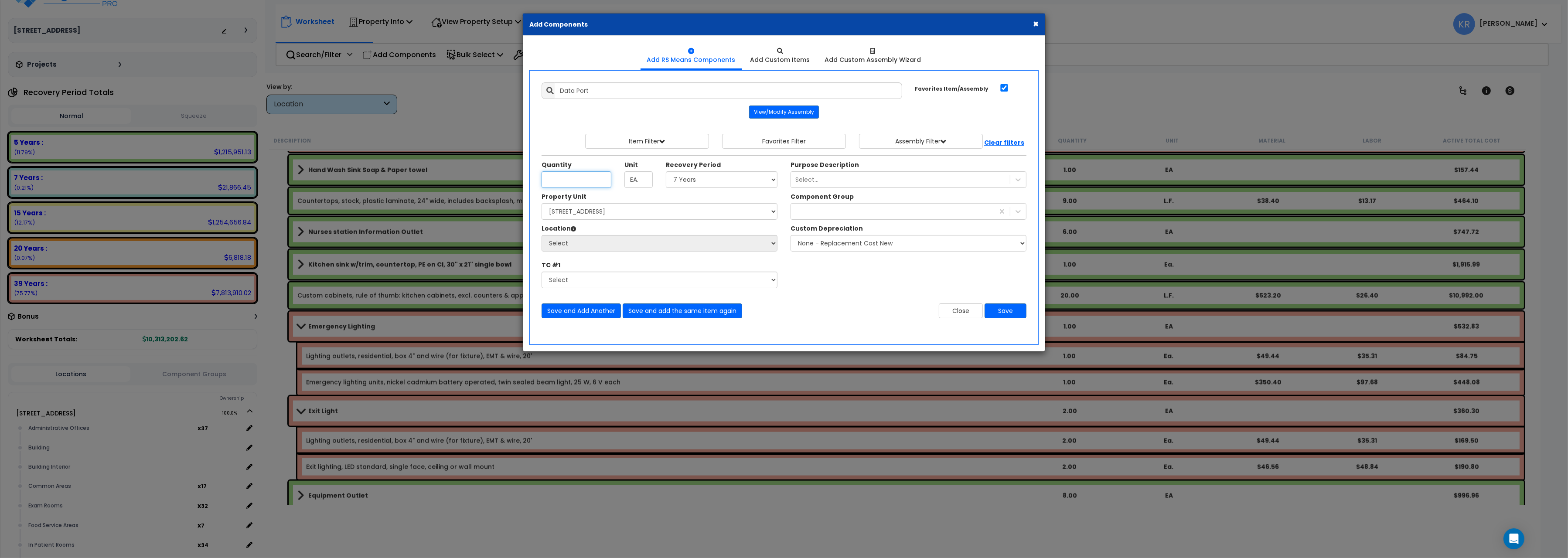
click at [564, 179] on input "Unit Quantity" at bounding box center [577, 179] width 70 height 17
type input "8"
click at [666, 171] on select "Select 5 Years 7 Years 15 Years 20 Years 39 Years 27.5 Year" at bounding box center [721, 179] width 112 height 17
select select "5Y"
click option "5 Years" at bounding box center [0, 0] width 0 height 0
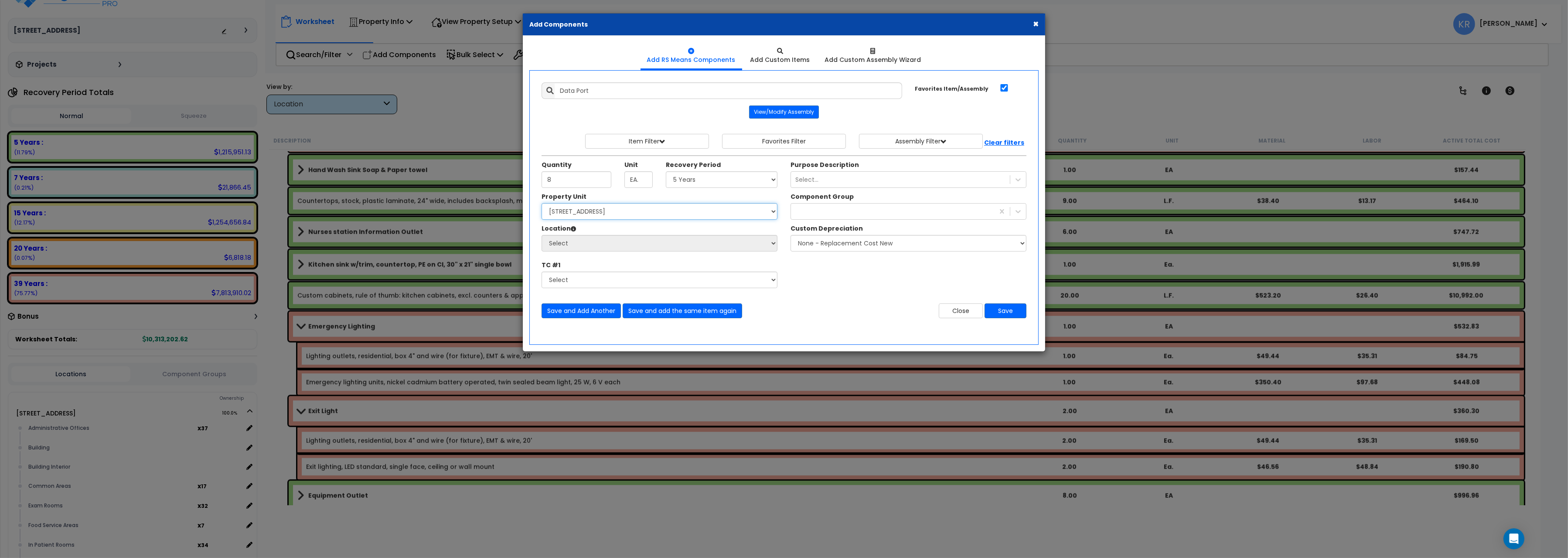
click at [542, 204] on select "Select 204 Energy Pkwy Site Improvements" at bounding box center [660, 212] width 236 height 17
select select "162439"
click option "204 Energy Pkwy" at bounding box center [0, 0] width 0 height 0
click at [542, 235] on select "Select Administrative Offices Building Building Interior Common Areas Exam Room…" at bounding box center [660, 243] width 236 height 17
select select "461"
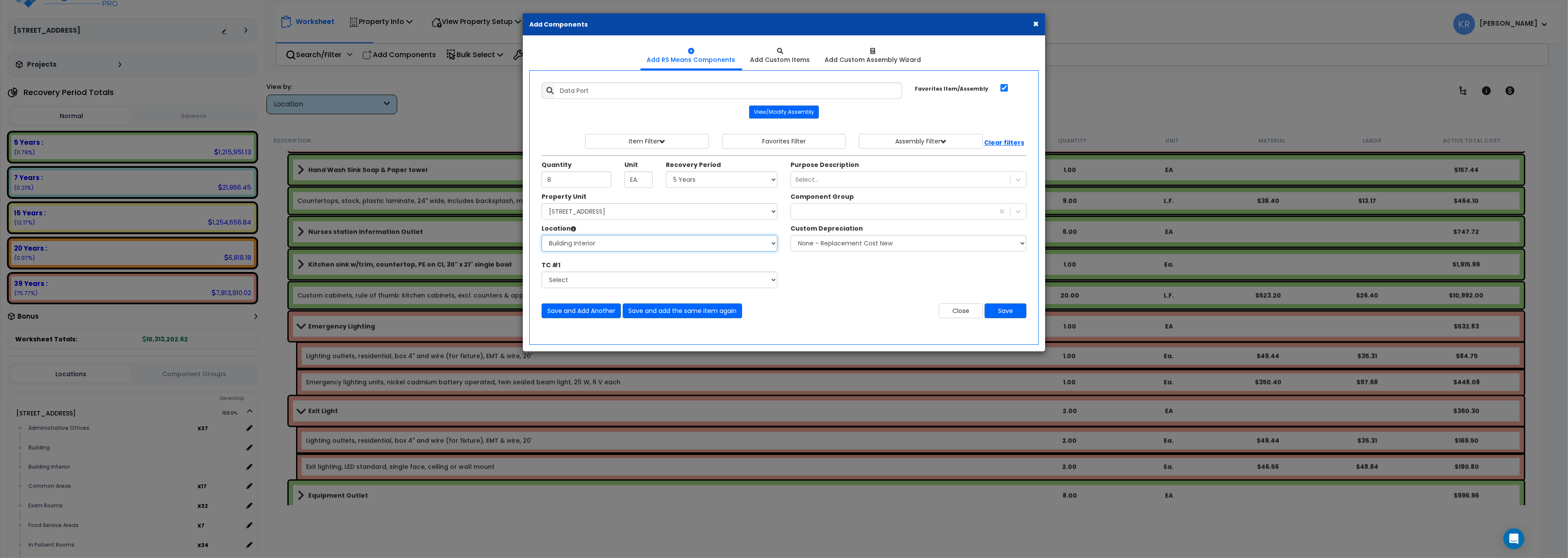
click option "Building Interior" at bounding box center [0, 0] width 0 height 0
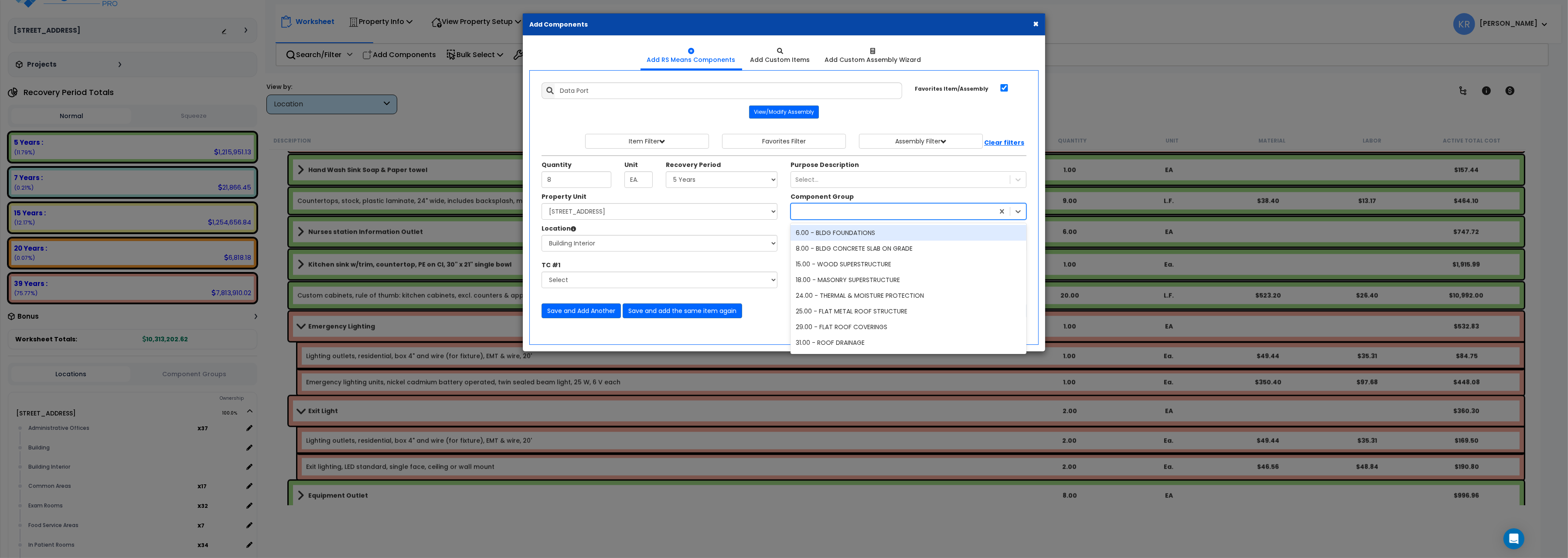
click at [807, 216] on div at bounding box center [892, 212] width 203 height 14
type input "dat"
click at [892, 254] on div "202.00 - COMPUTER DATA EQUIPMENT" at bounding box center [908, 249] width 236 height 16
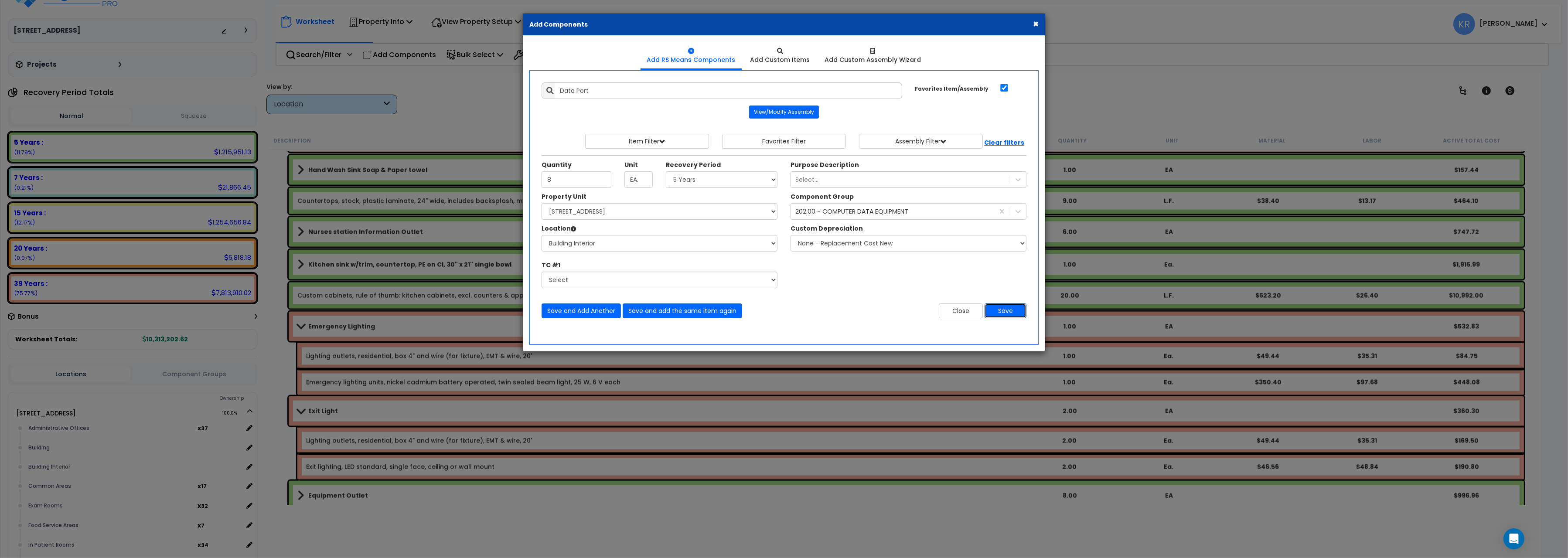
click at [1004, 310] on button "Save" at bounding box center [1005, 311] width 42 height 15
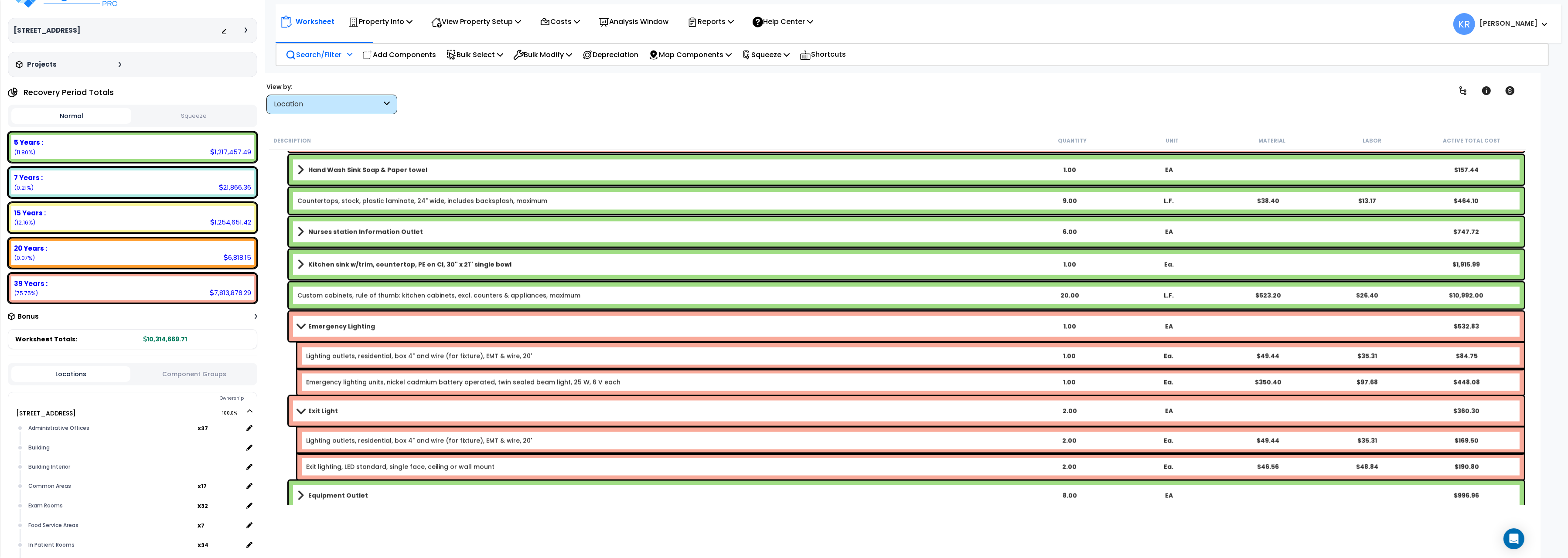
click at [328, 54] on p "Search/Filter" at bounding box center [313, 54] width 56 height 12
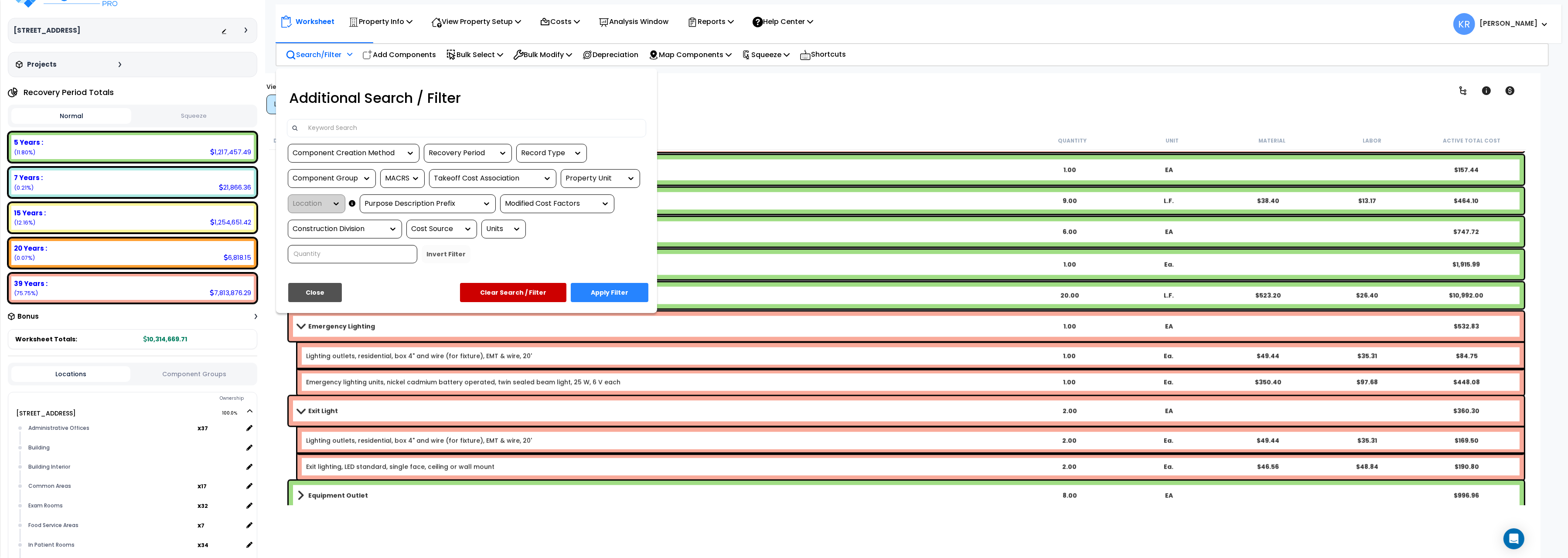
click at [328, 54] on div at bounding box center [784, 279] width 1568 height 558
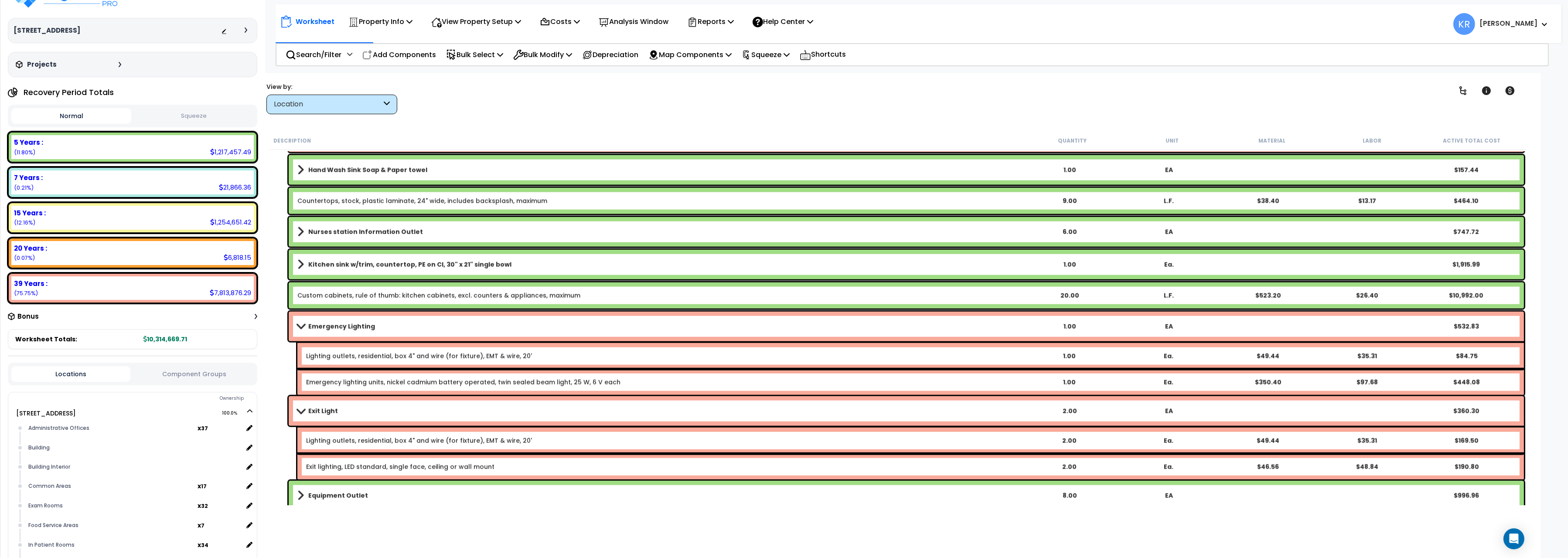
click at [297, 95] on div "View by: Location High to Low (Total Cost)" at bounding box center [331, 98] width 131 height 32
click at [297, 104] on div "Location" at bounding box center [328, 104] width 108 height 10
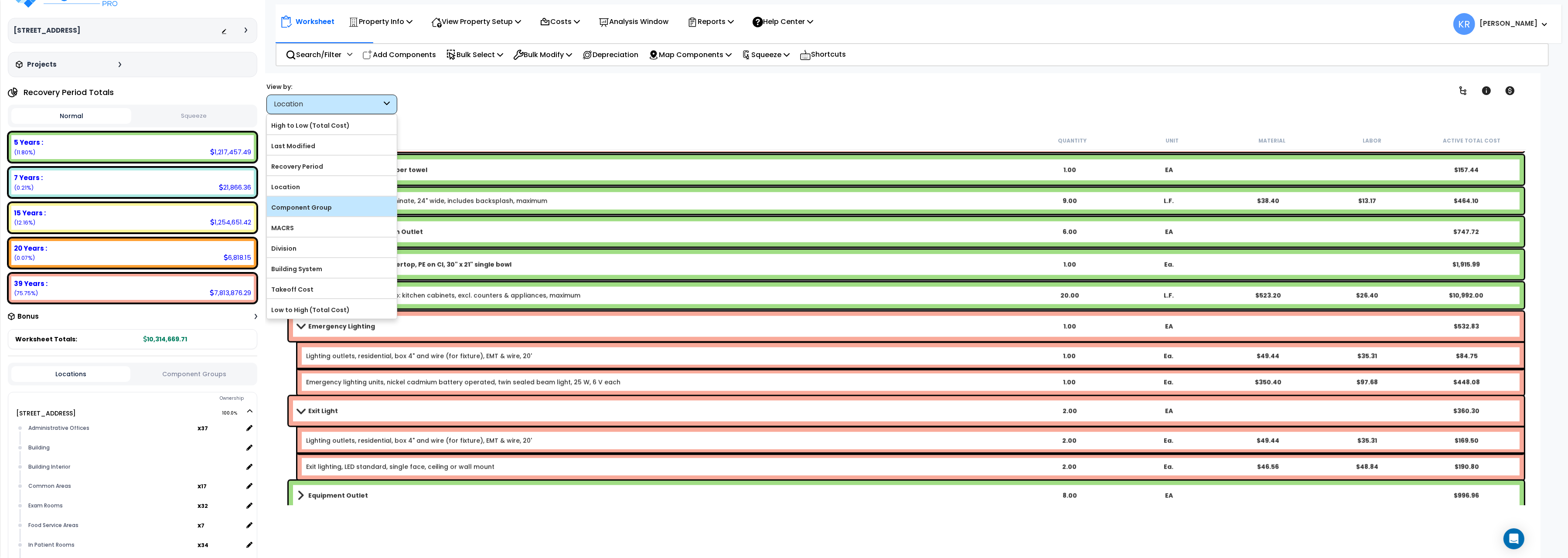
click at [300, 211] on label "Component Group" at bounding box center [332, 207] width 130 height 13
click at [0, 0] on input "Component Group" at bounding box center [0, 0] width 0 height 0
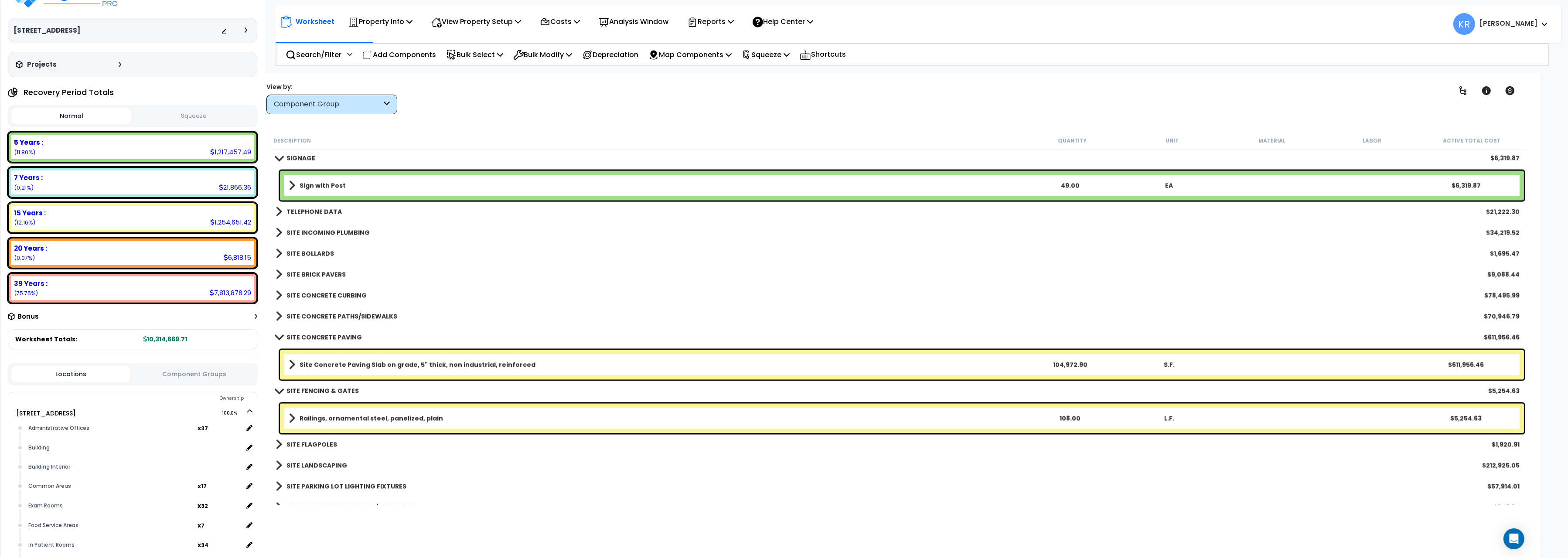
click at [288, 339] on b "SITE CONCRETE PAVING" at bounding box center [324, 337] width 76 height 9
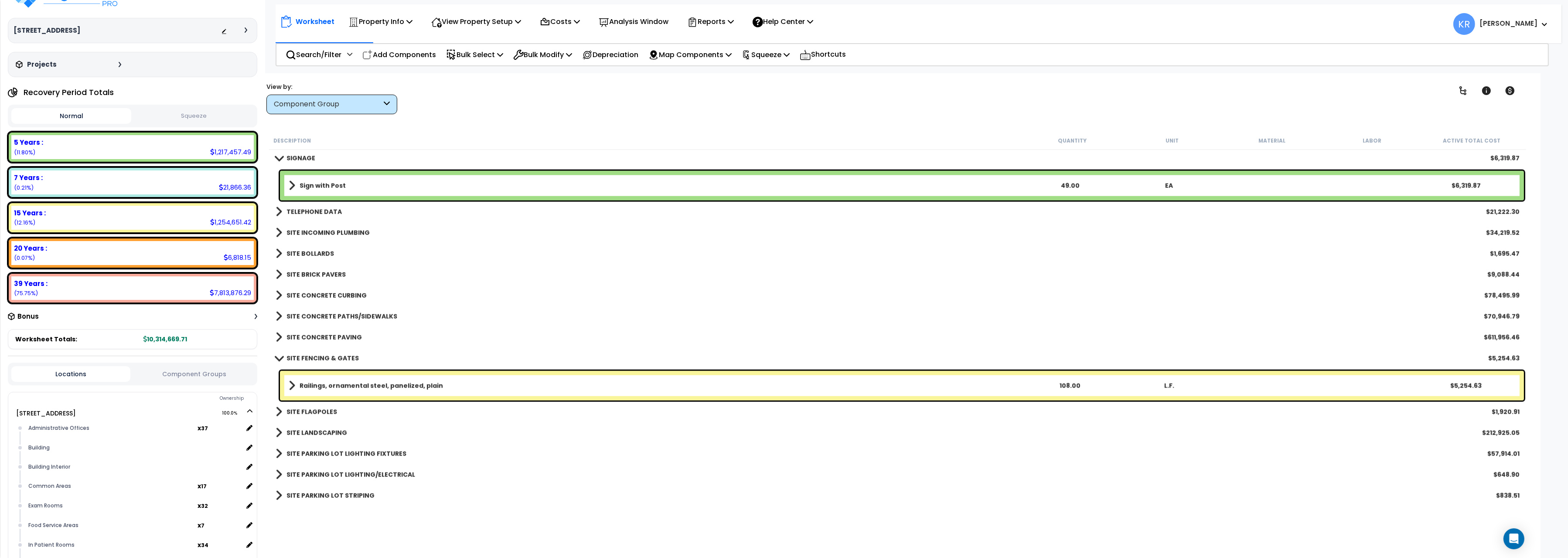
click at [281, 358] on span at bounding box center [279, 358] width 12 height 6
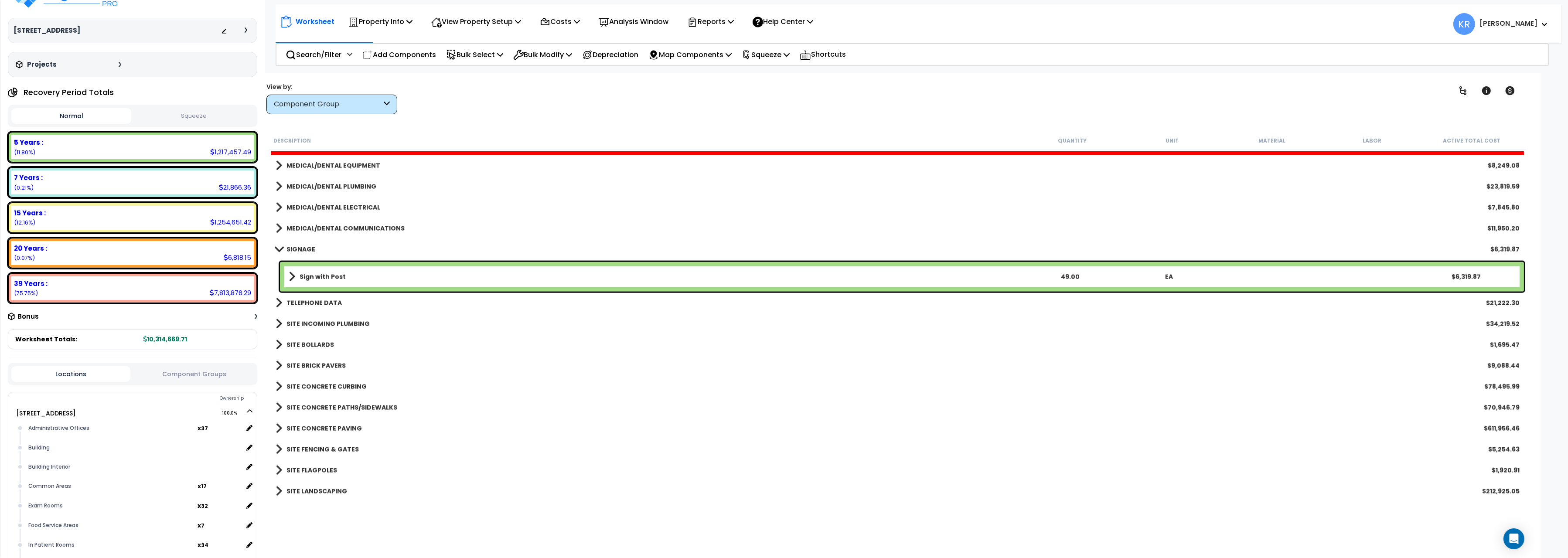
scroll to position [2730, 0]
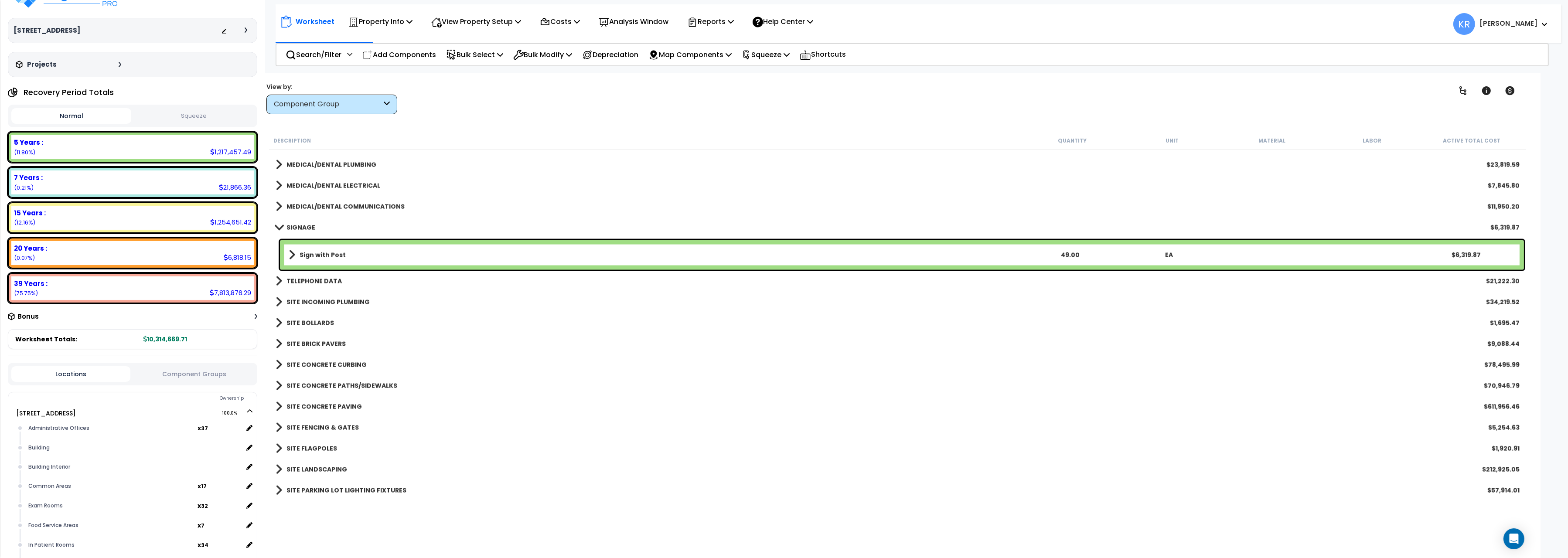
click at [287, 229] on b "SIGNAGE" at bounding box center [301, 228] width 29 height 9
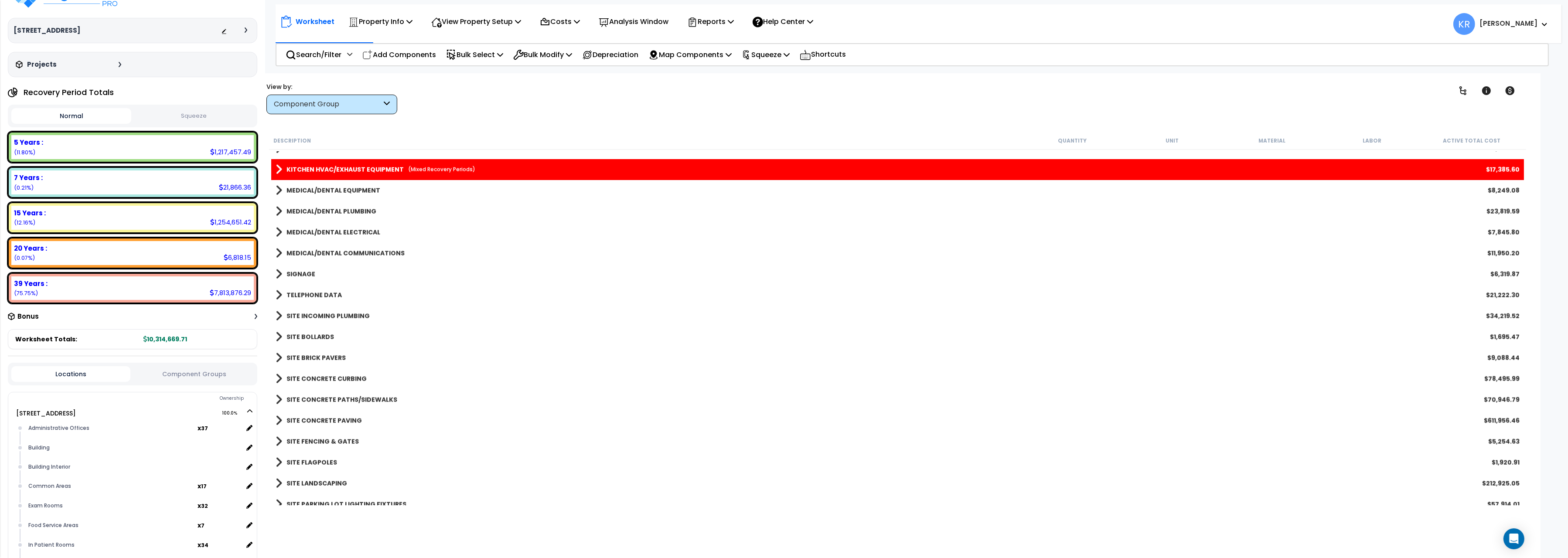
scroll to position [2633, 0]
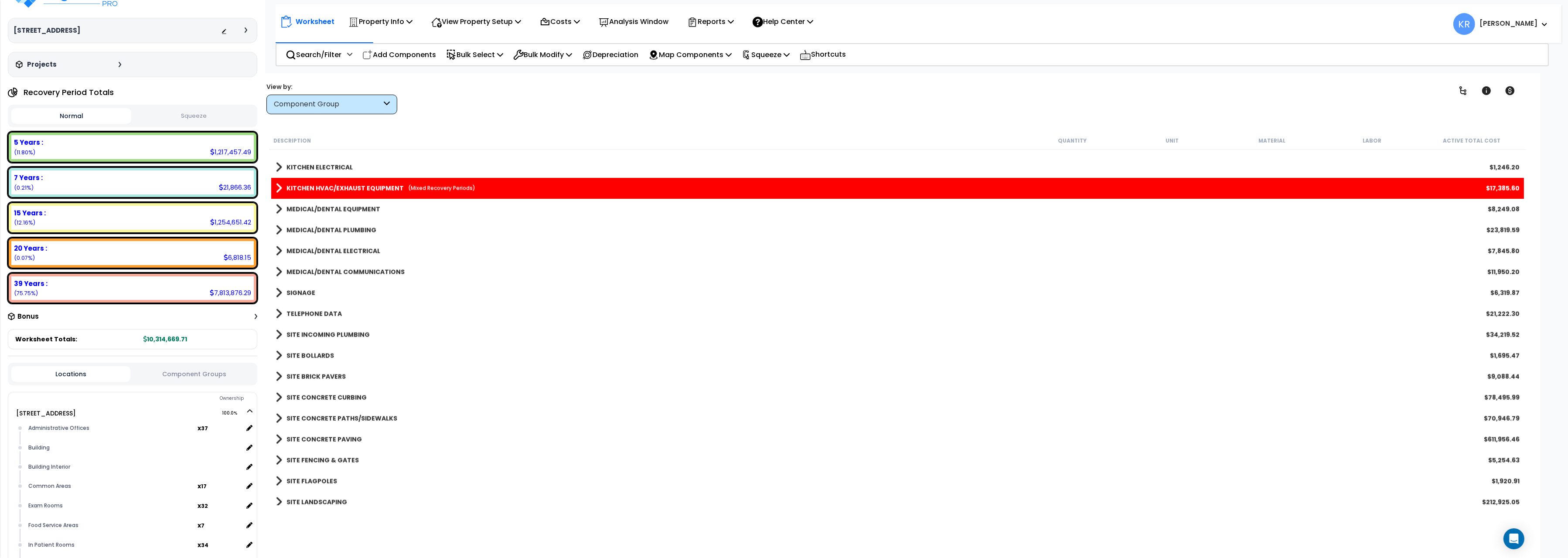
click at [350, 187] on b "KITCHEN HVAC/EXHAUST EQUIPMENT" at bounding box center [344, 188] width 117 height 9
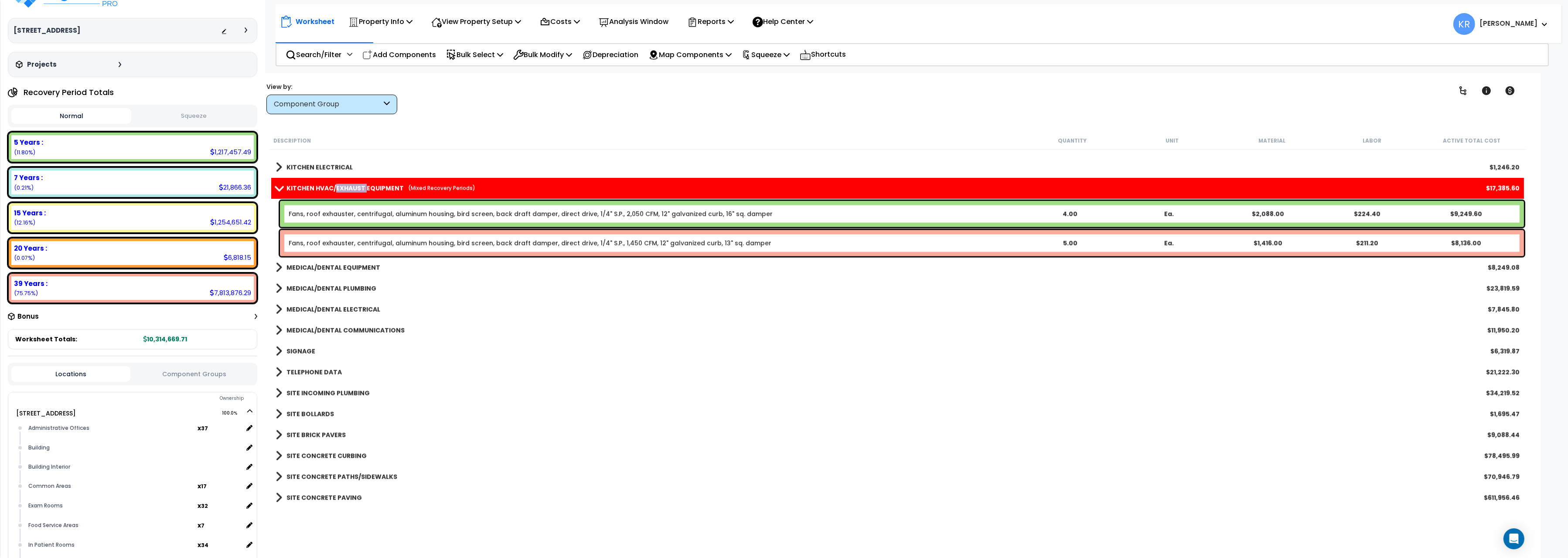
click at [350, 187] on b "KITCHEN HVAC/EXHAUST EQUIPMENT" at bounding box center [344, 188] width 117 height 9
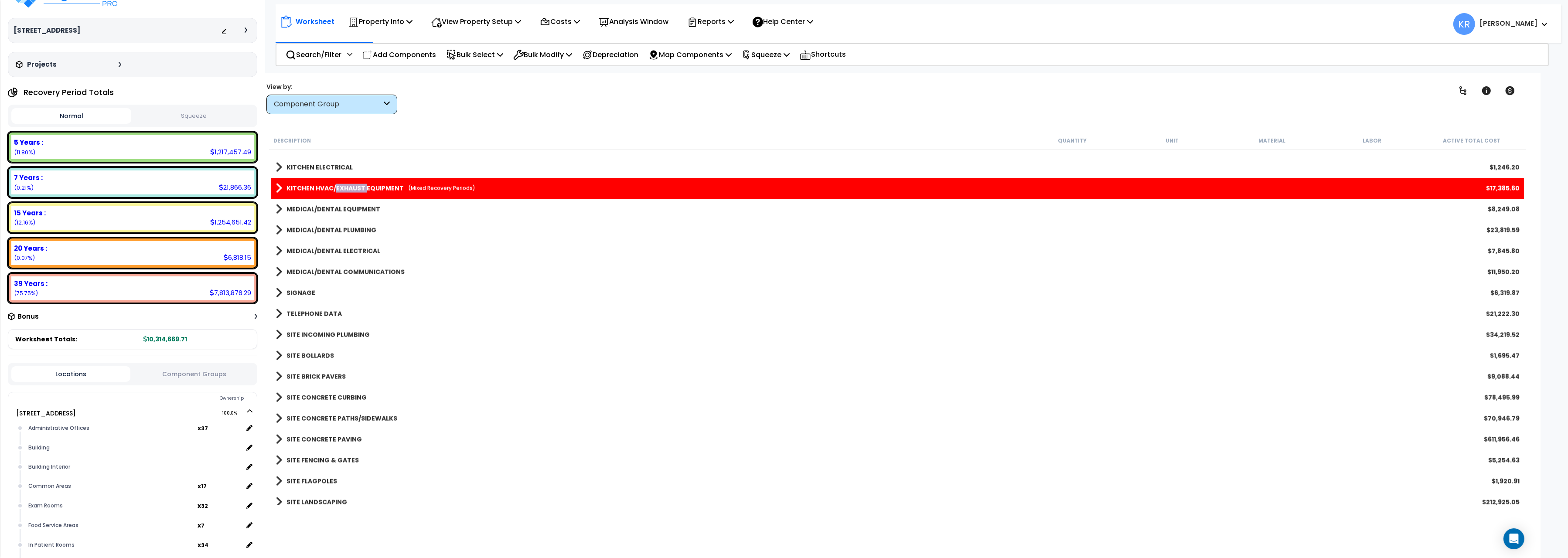
click at [350, 187] on b "KITCHEN HVAC/EXHAUST EQUIPMENT" at bounding box center [344, 188] width 117 height 9
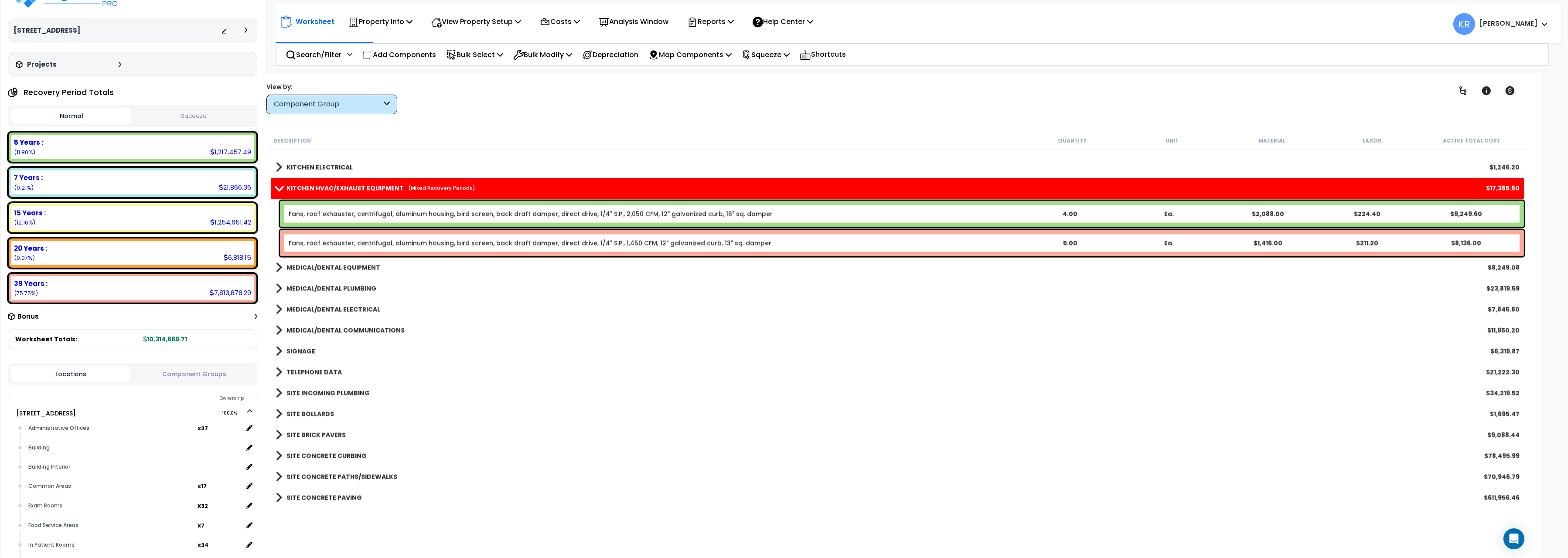
click at [343, 241] on link "Fans, roof exhauster, centrifugal, aluminum housing, bird screen, back draft da…" at bounding box center [529, 244] width 483 height 9
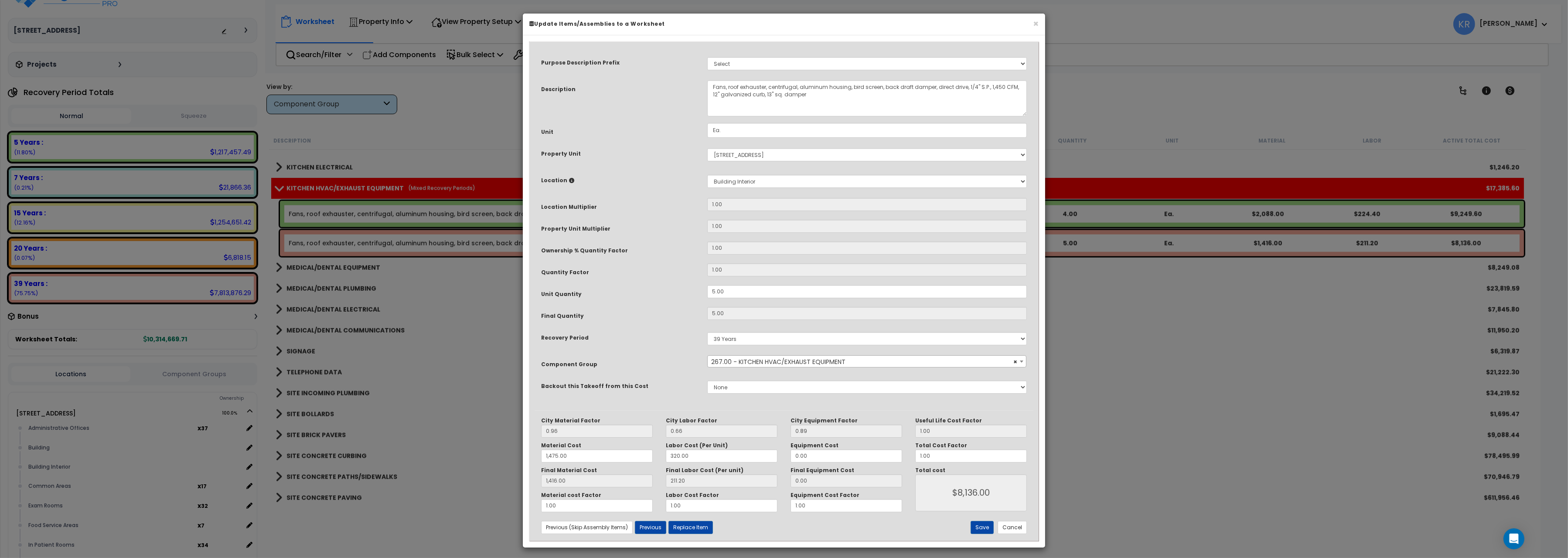
click at [751, 359] on span "× 267.00 - KITCHEN HVAC/EXHAUST EQUIPMENT" at bounding box center [867, 362] width 319 height 12
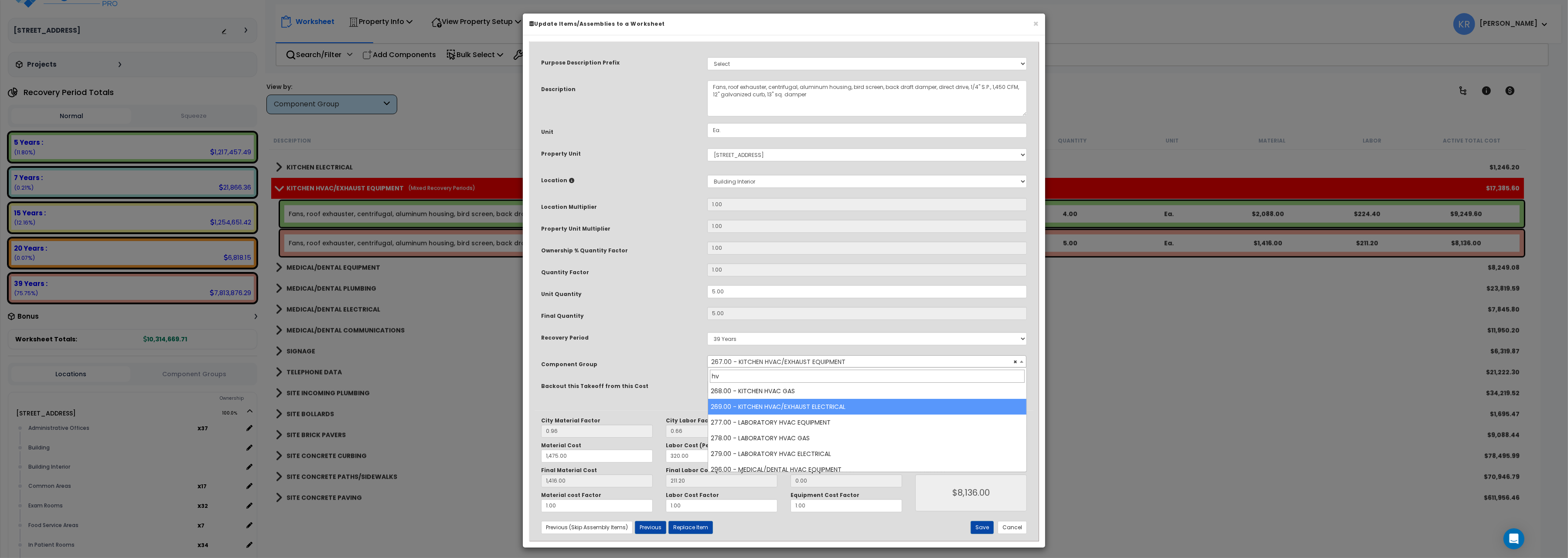
scroll to position [254, 0]
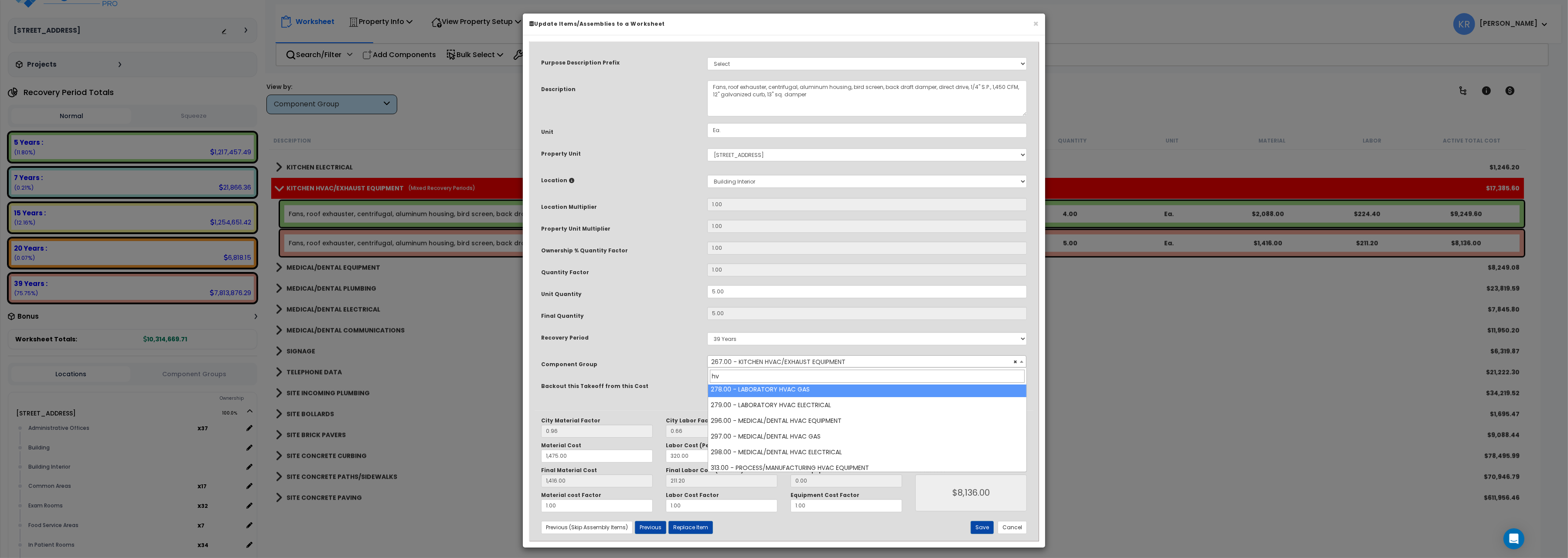
type input "h"
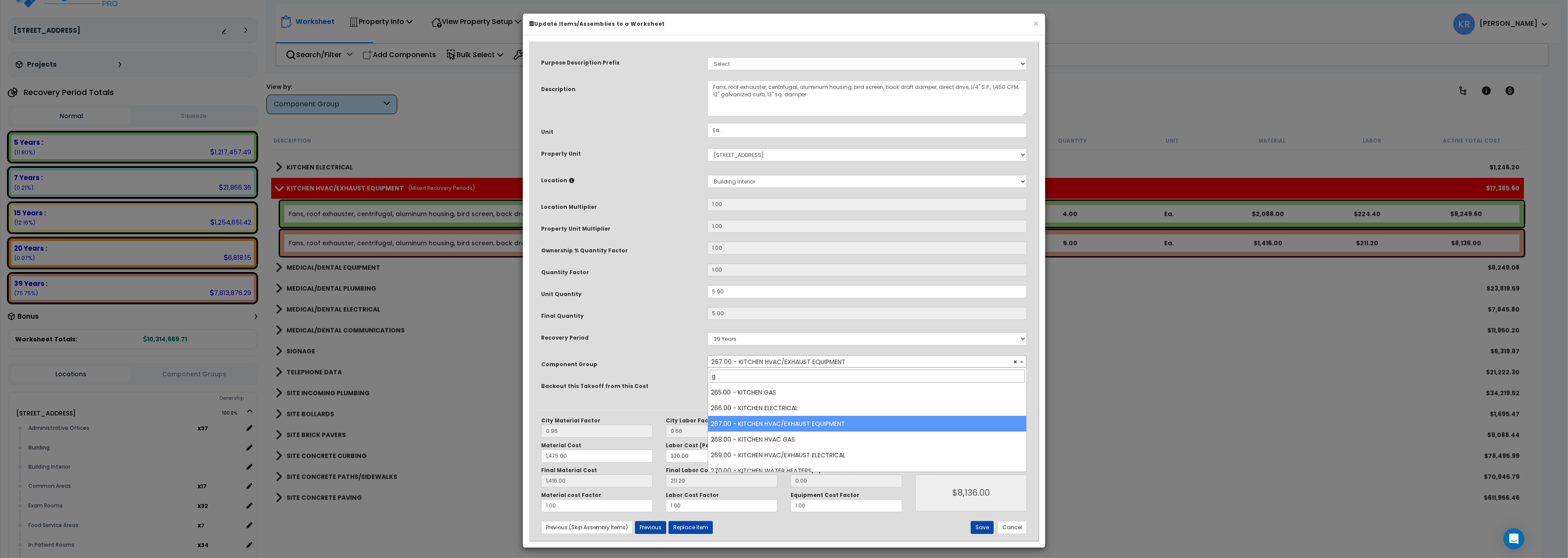
scroll to position [0, 0]
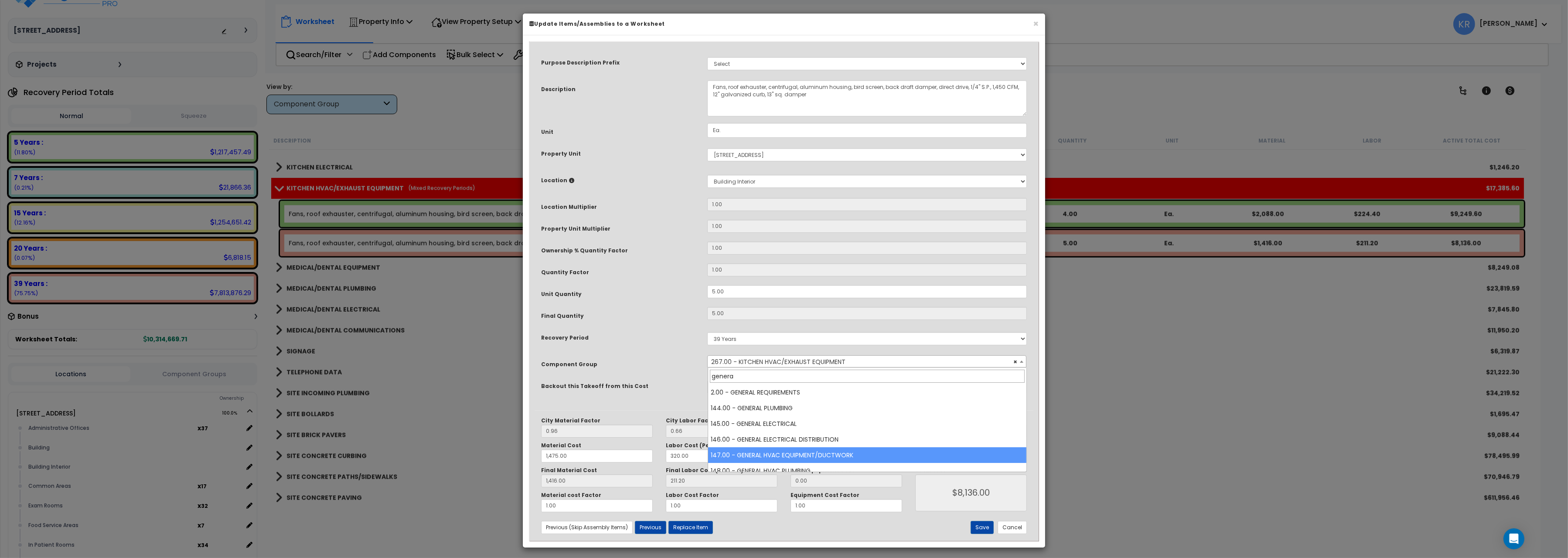
type input "genera"
select select "56957"
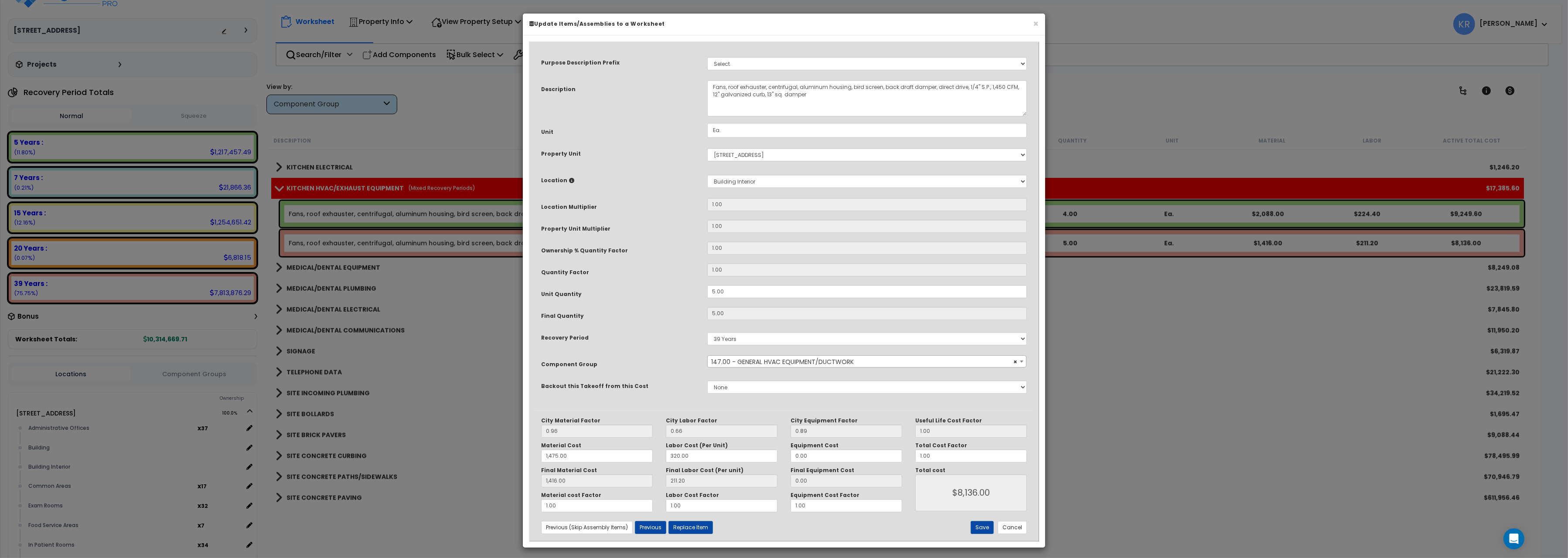
click at [979, 521] on div "City Material Factor 0.96 City Labor Factor 0.66 City Equipment Factor 0.89 Mat…" at bounding box center [784, 476] width 499 height 130
click at [983, 528] on button "Save" at bounding box center [982, 528] width 23 height 13
type input "1475.00"
type input "1416.00"
type input "8136.00"
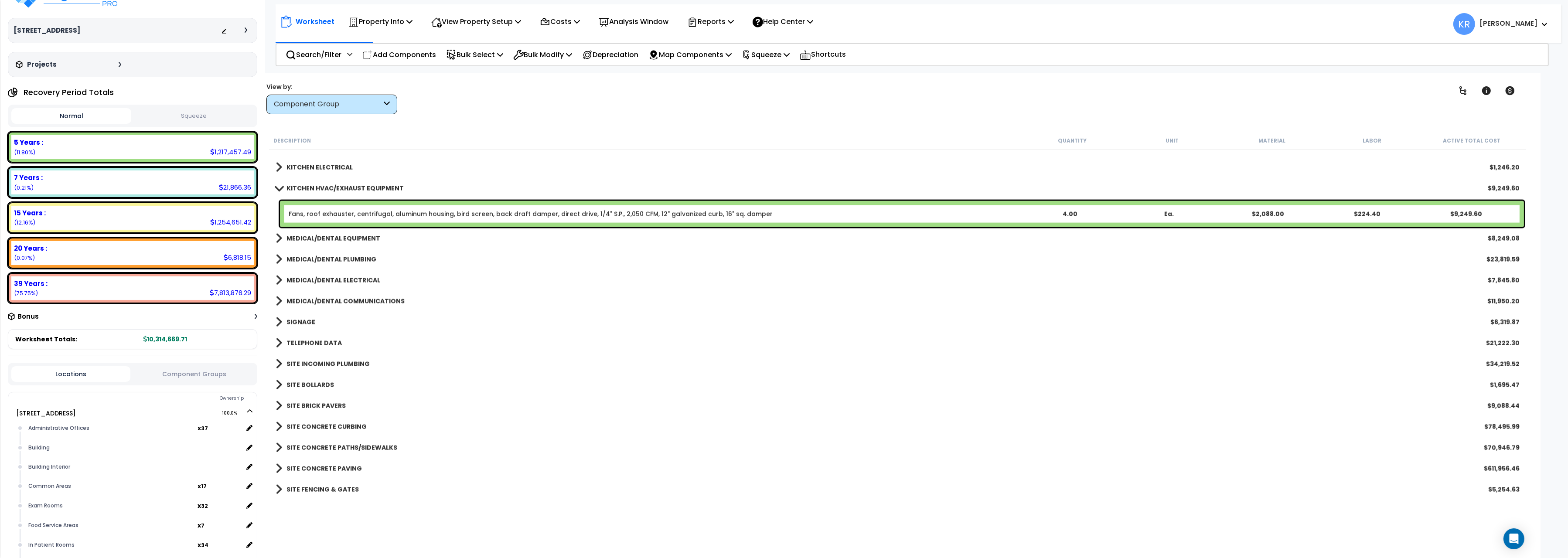
click at [311, 187] on b "KITCHEN HVAC/EXHAUST EQUIPMENT" at bounding box center [344, 188] width 117 height 9
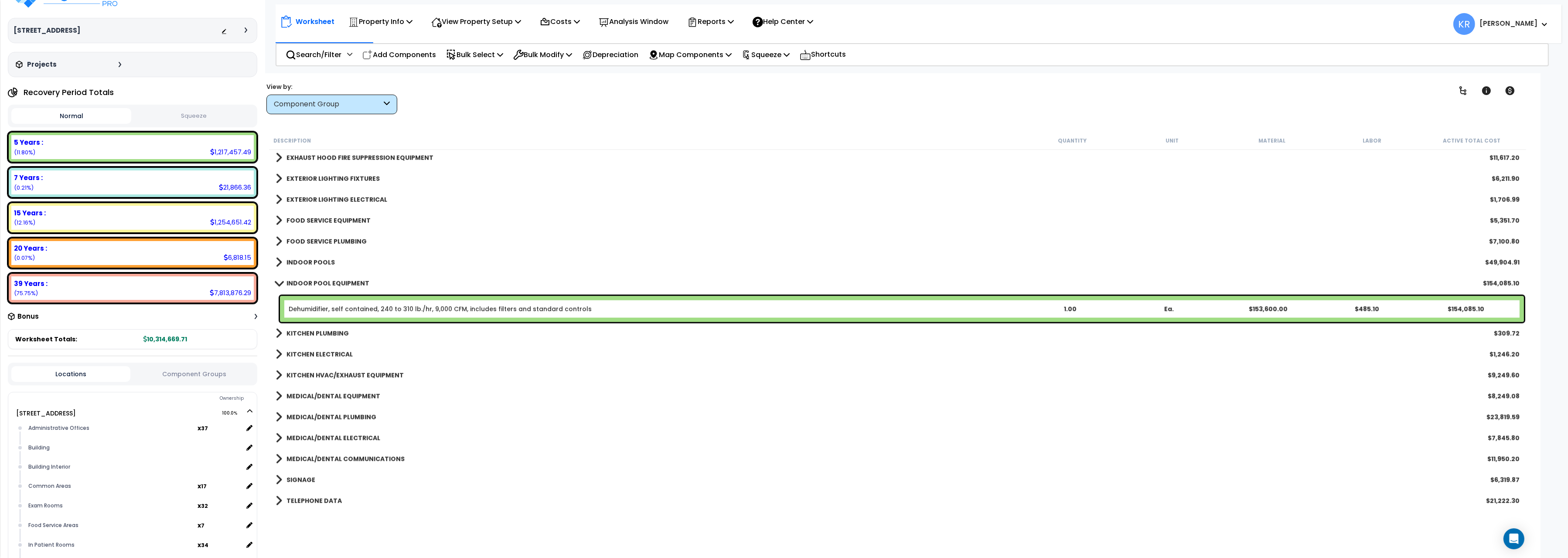
scroll to position [2340, 0]
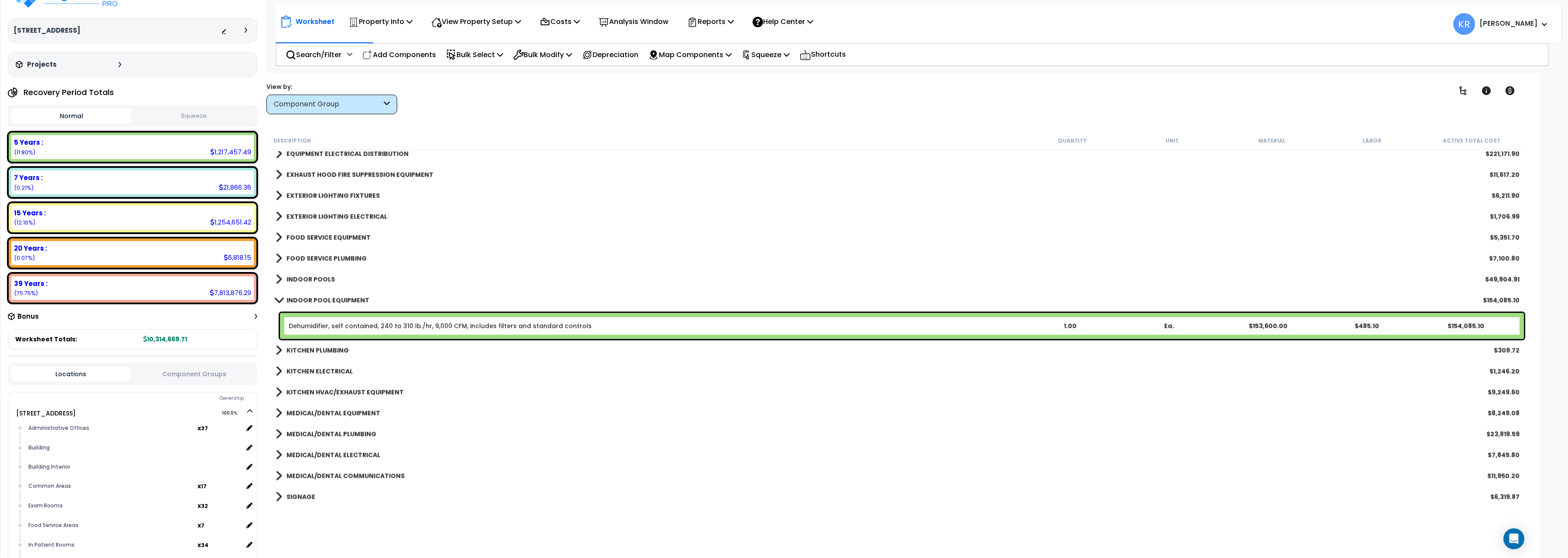
click at [298, 277] on b "INDOOR POOLS" at bounding box center [311, 279] width 48 height 9
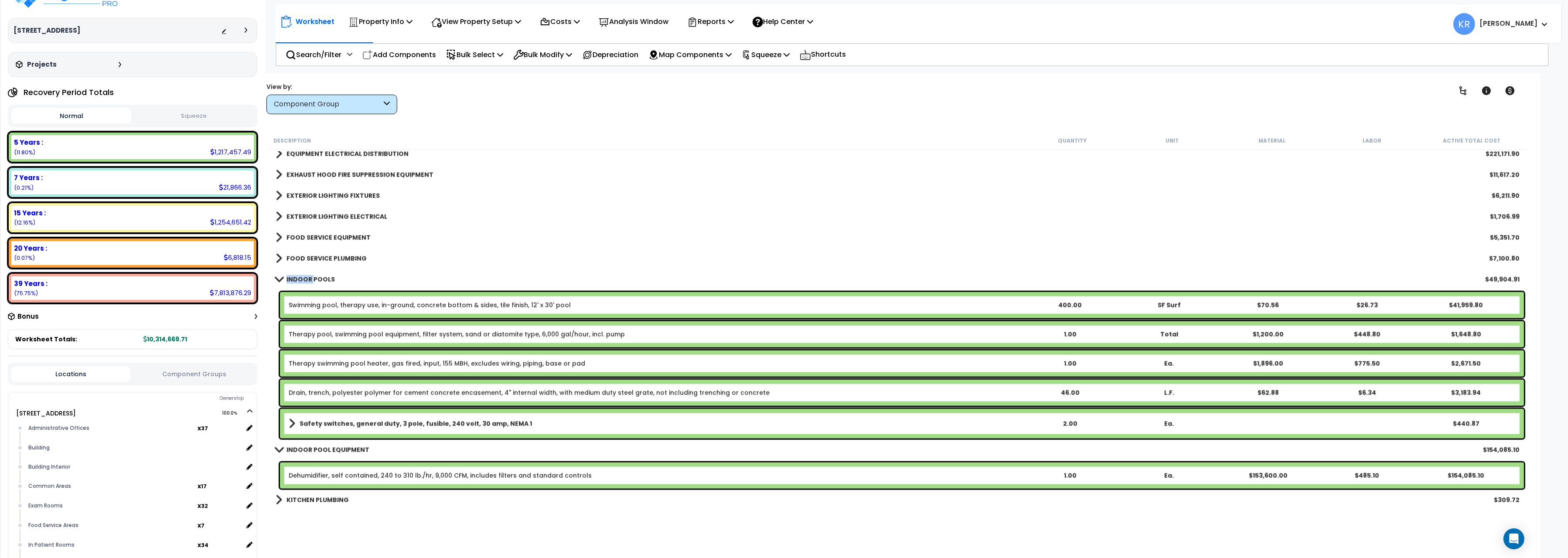
click at [298, 277] on b "INDOOR POOLS" at bounding box center [311, 279] width 48 height 9
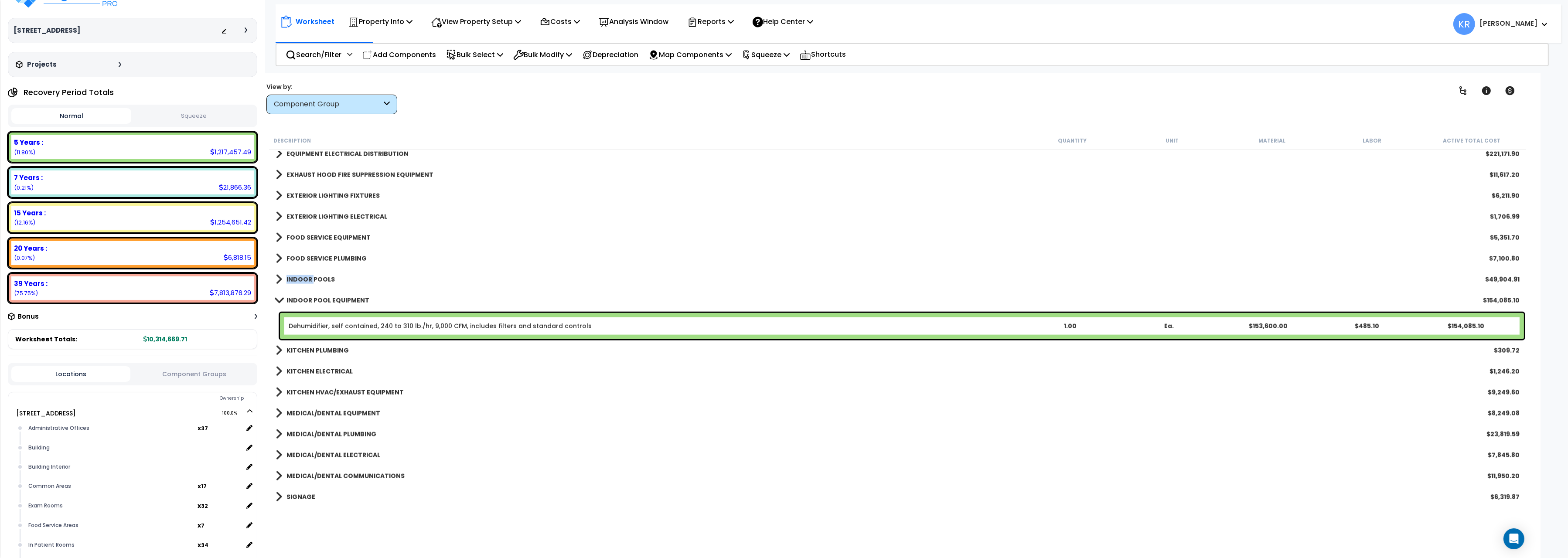
click at [298, 277] on b "INDOOR POOLS" at bounding box center [311, 279] width 48 height 9
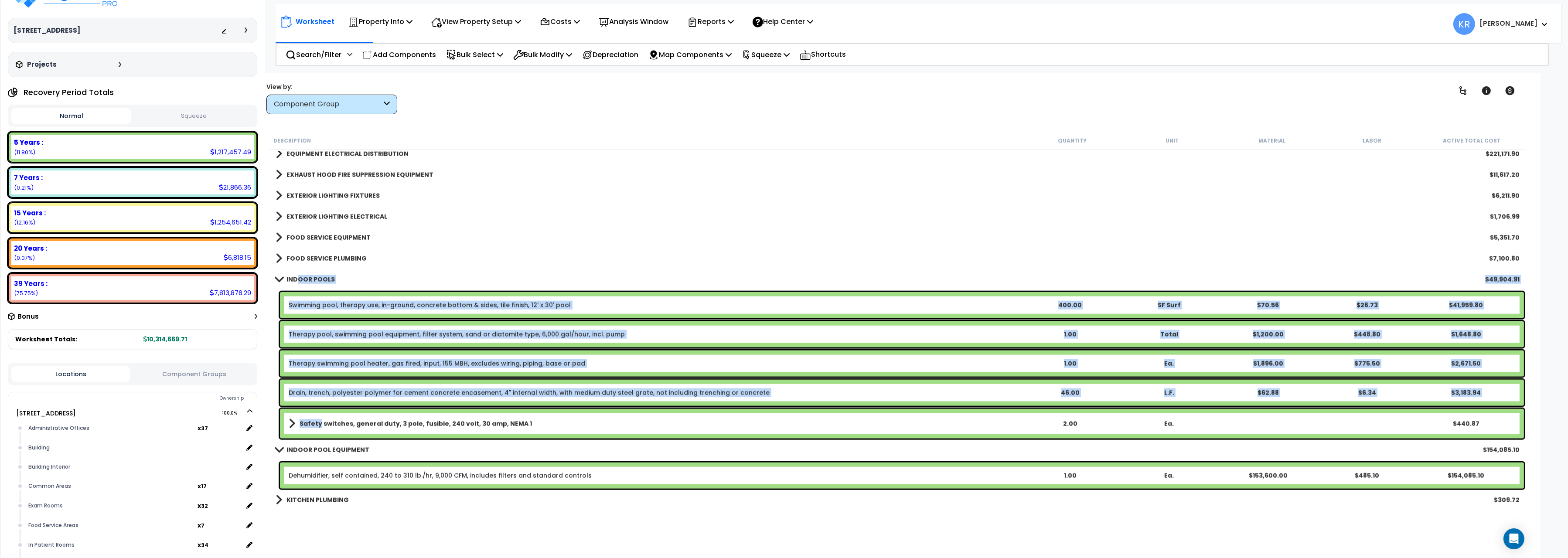
click at [319, 426] on b "Safety switches, general duty, 3 pole, fusible, 240 volt, 30 amp, NEMA 1" at bounding box center [416, 424] width 232 height 9
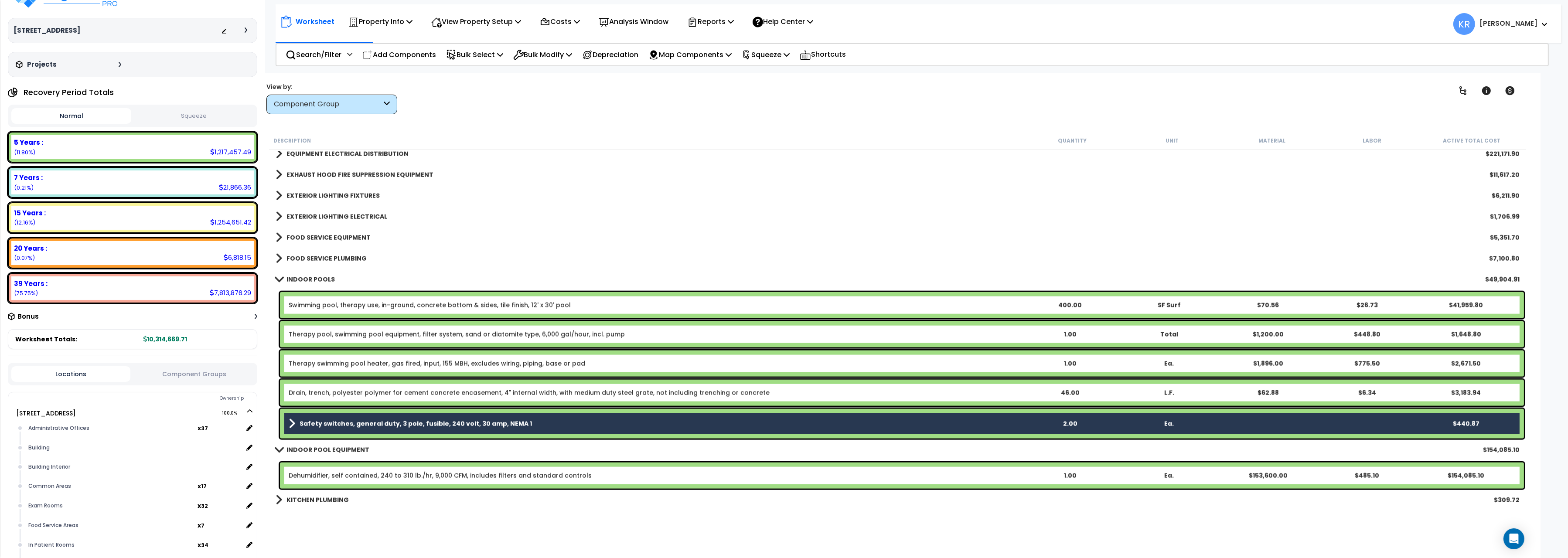
click at [315, 389] on link "Drain, trench, polyester polymer for cement concrete encasement, 4" internal wi…" at bounding box center [528, 393] width 481 height 9
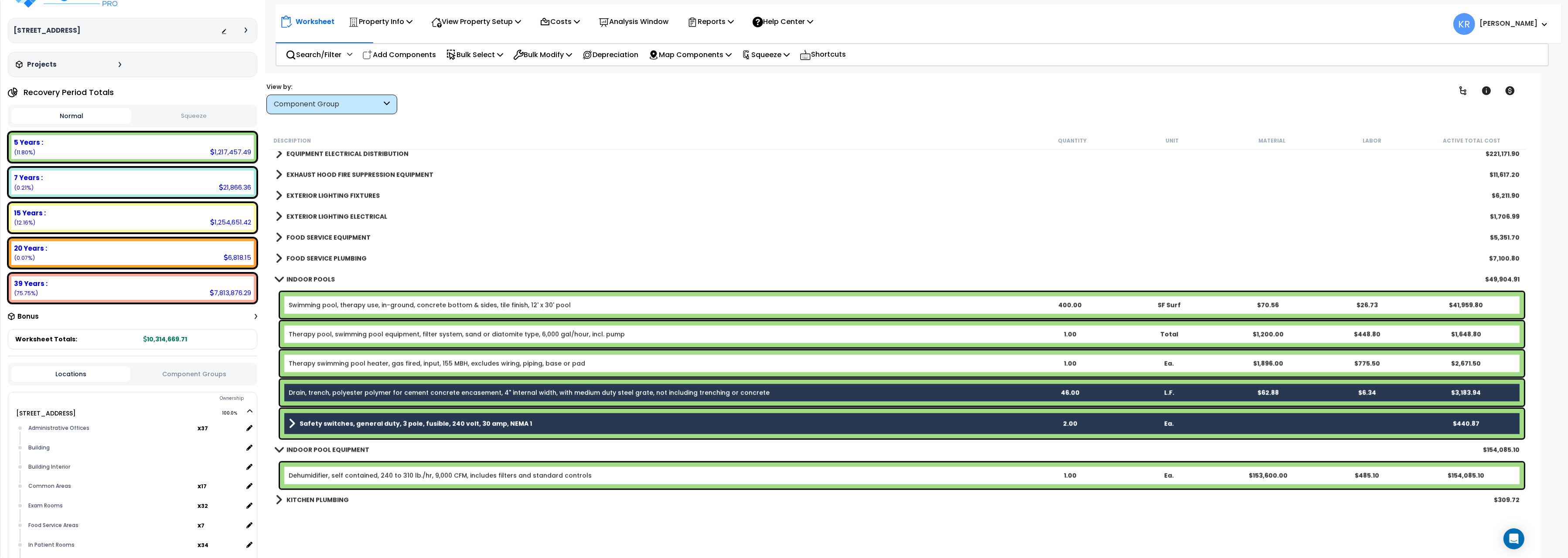
click at [316, 361] on link "Therapy swimming pool heater, gas fired, input, 155 MBH, excludes wiring, pipin…" at bounding box center [436, 364] width 296 height 9
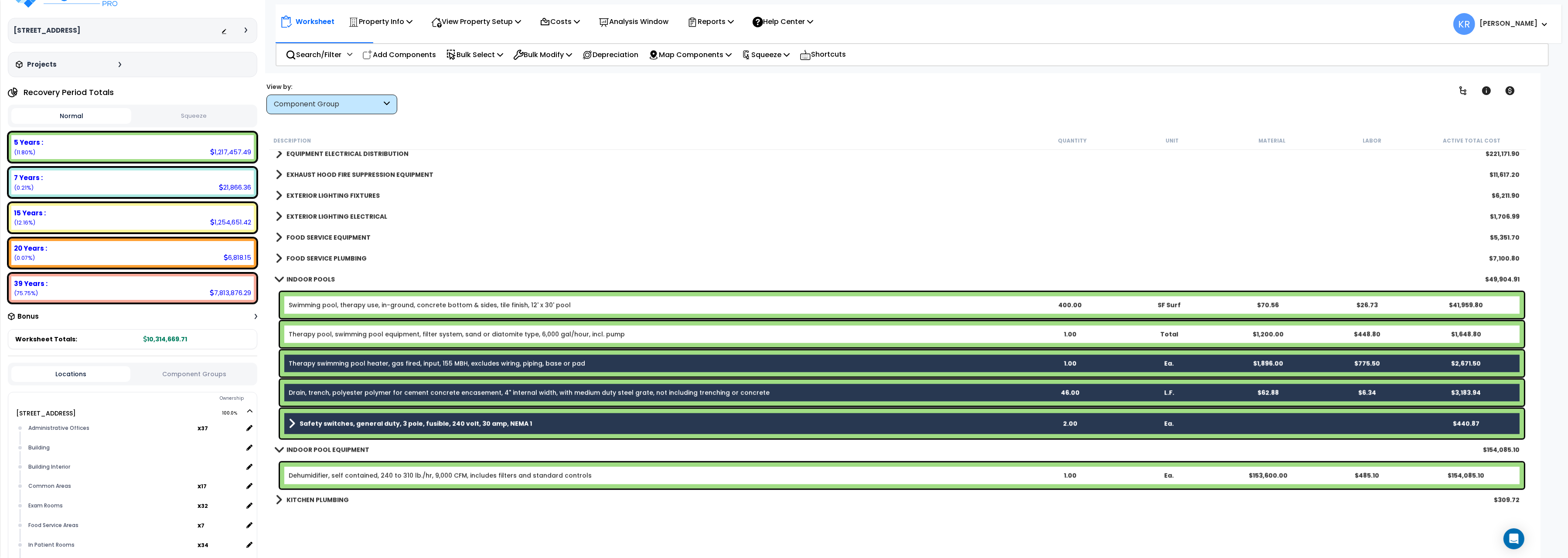
click at [328, 330] on link "Therapy pool, swimming pool equipment, filter system, sand or diatomite type, 6…" at bounding box center [456, 335] width 336 height 9
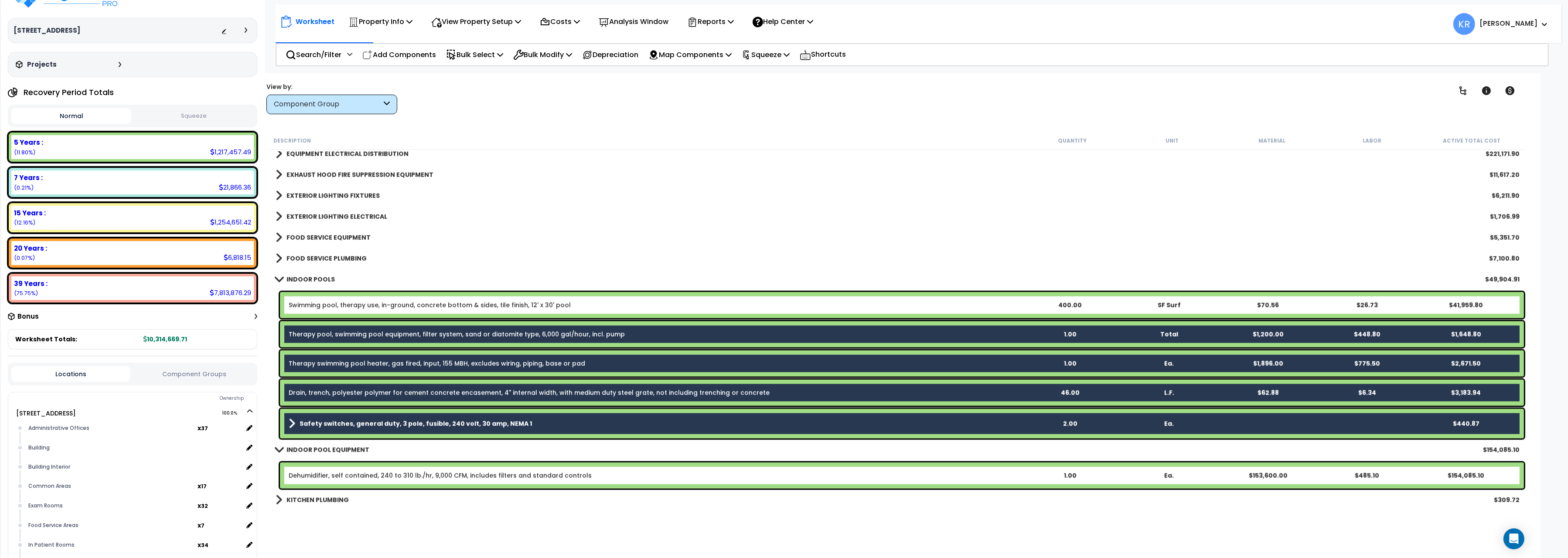
click at [328, 310] on div "Swimming pool, therapy use, in-ground, concrete bottom & sides, tile finish, 12…" at bounding box center [902, 304] width 1244 height 26
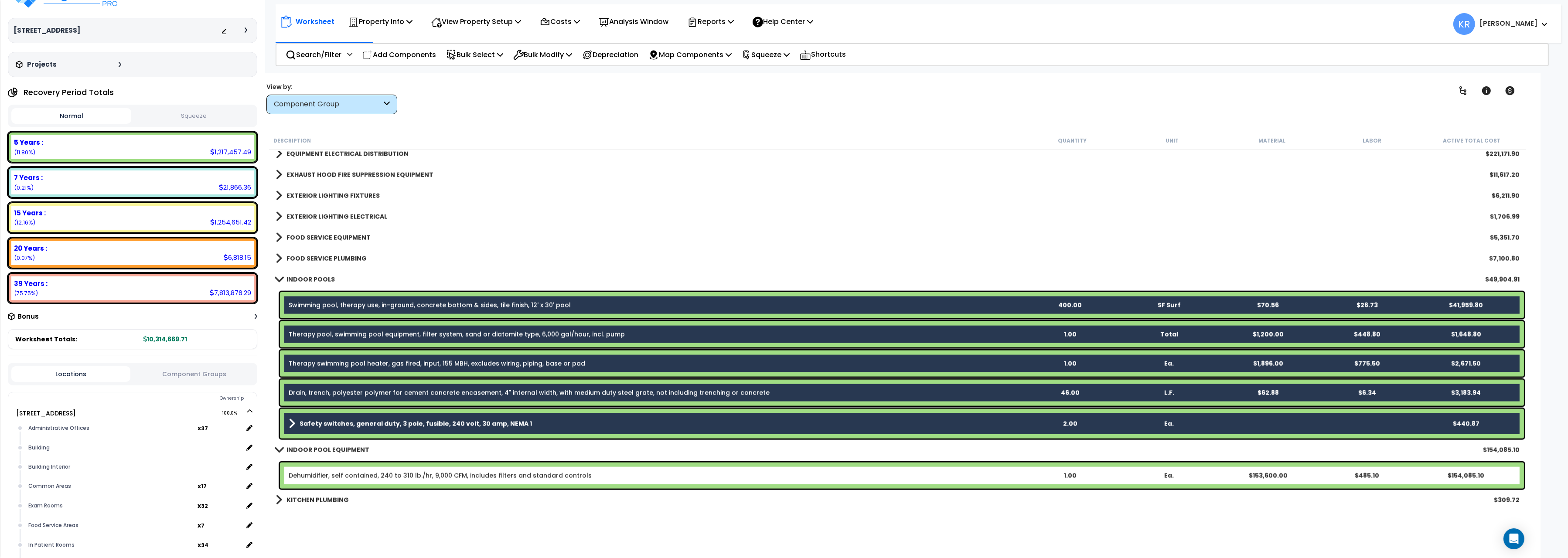
click at [330, 307] on link "Swimming pool, therapy use, in-ground, concrete bottom & sides, tile finish, 12…" at bounding box center [429, 305] width 282 height 9
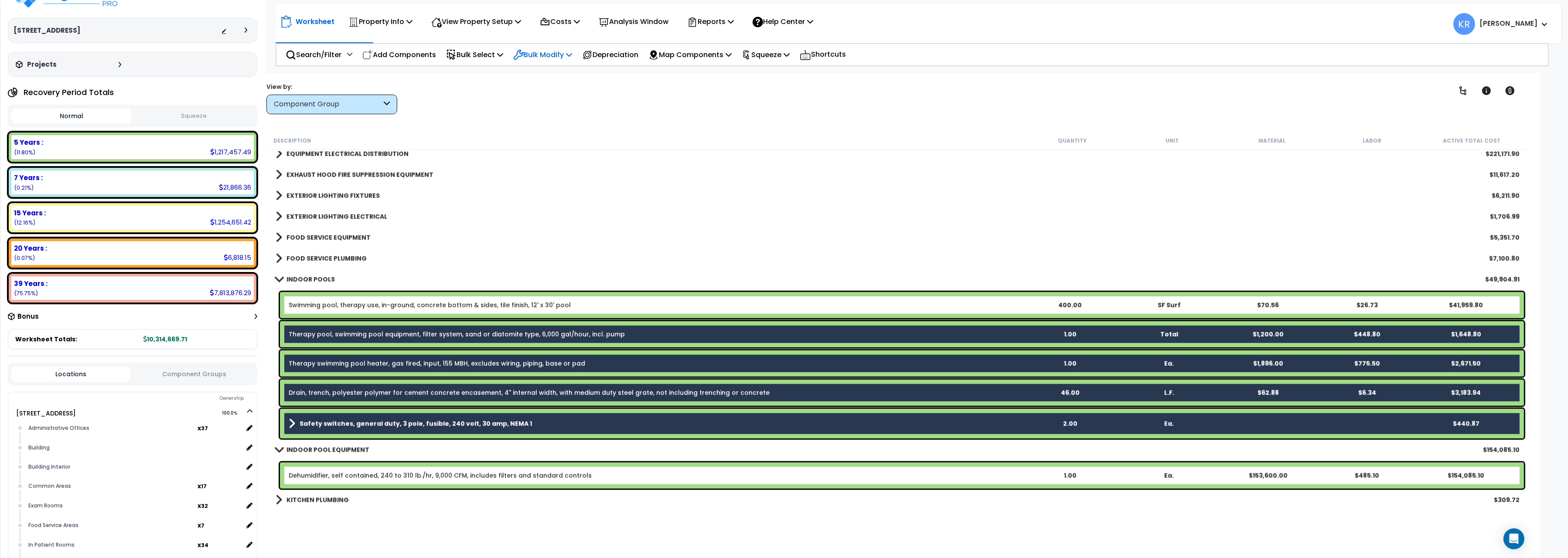
click at [532, 53] on p "Bulk Modify" at bounding box center [543, 54] width 59 height 12
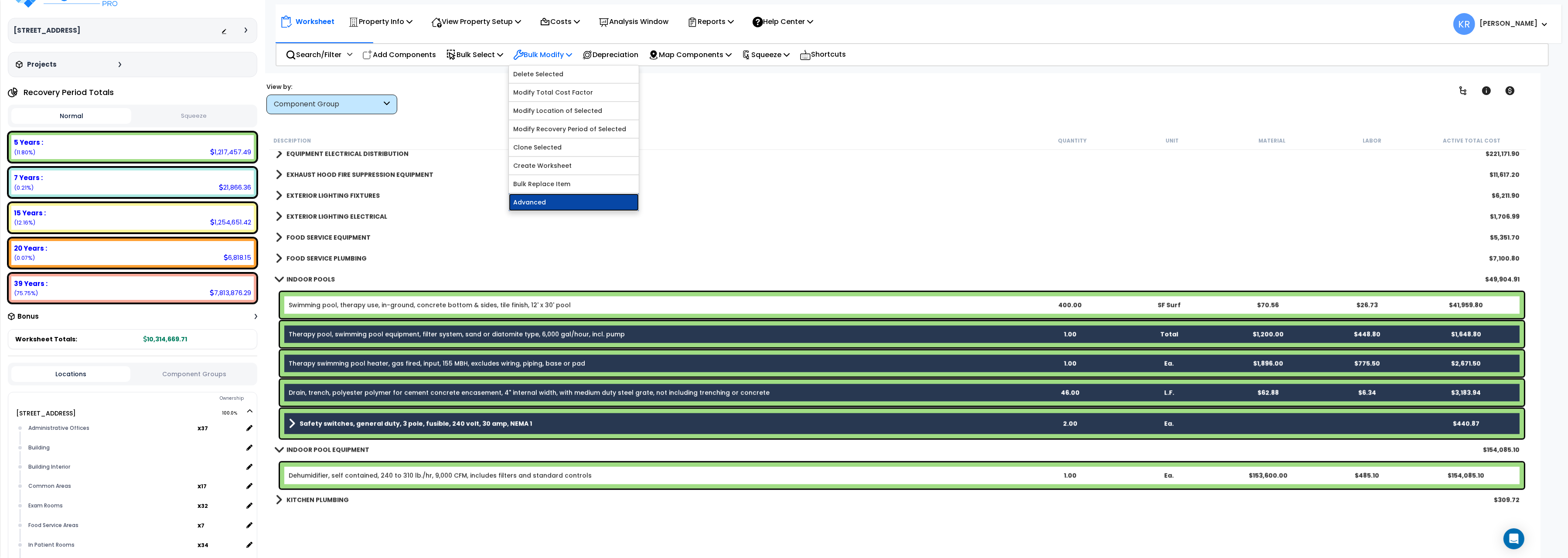
click at [543, 205] on link "Advanced" at bounding box center [574, 203] width 130 height 18
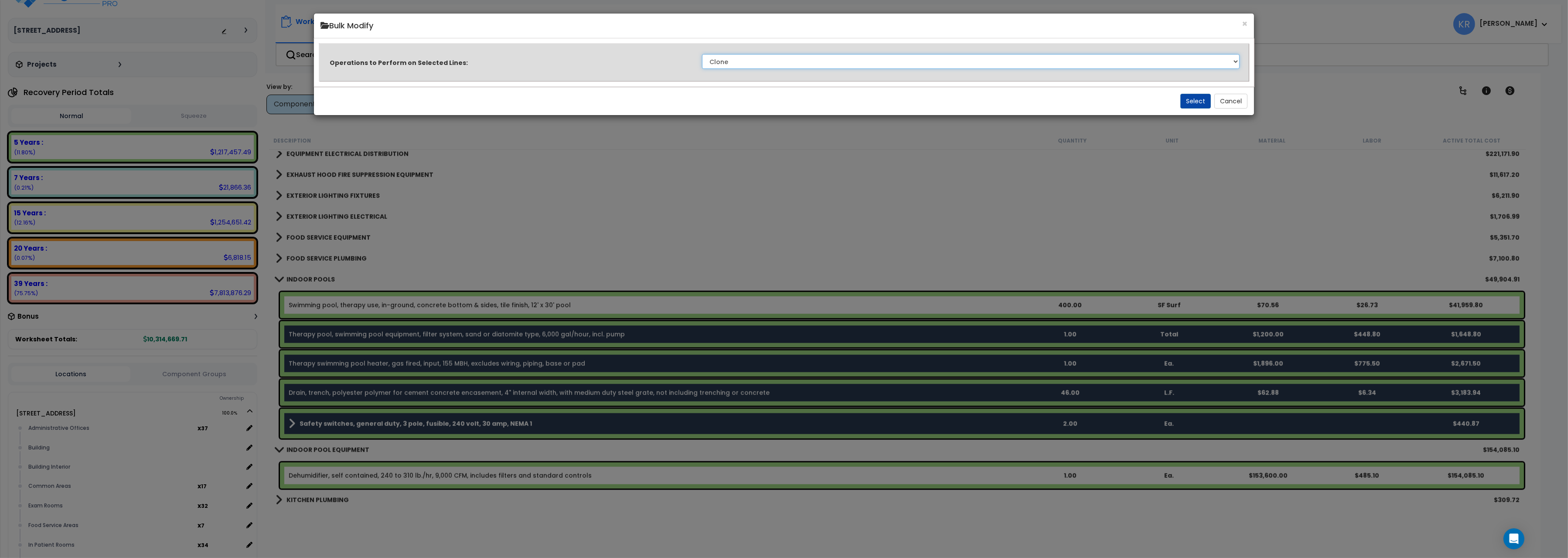
click at [701, 54] on select "Clone Delete Delete Zero Quantities Modify Component Group Modify Cost Sources …" at bounding box center [970, 62] width 537 height 15
select select "modifyAssetClass"
click option "Modify Component Group" at bounding box center [0, 0] width 0 height 0
click at [1187, 100] on button "Select" at bounding box center [1195, 101] width 30 height 15
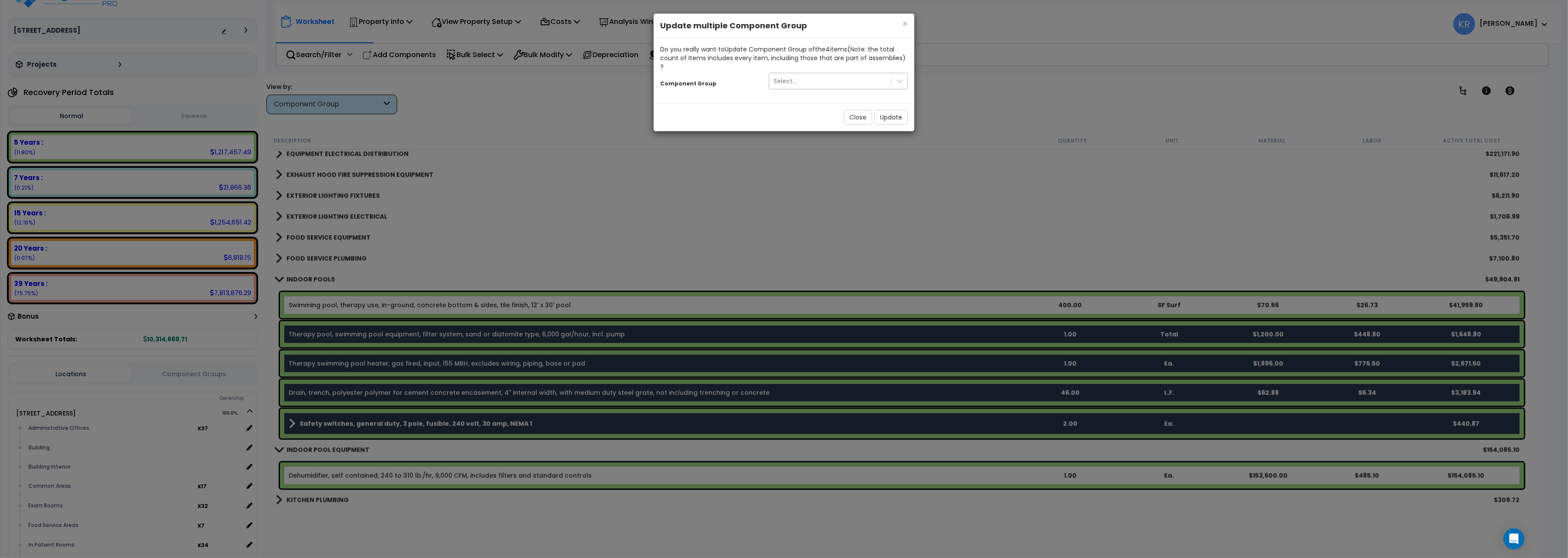
click at [793, 77] on div "Select..." at bounding box center [785, 81] width 23 height 9
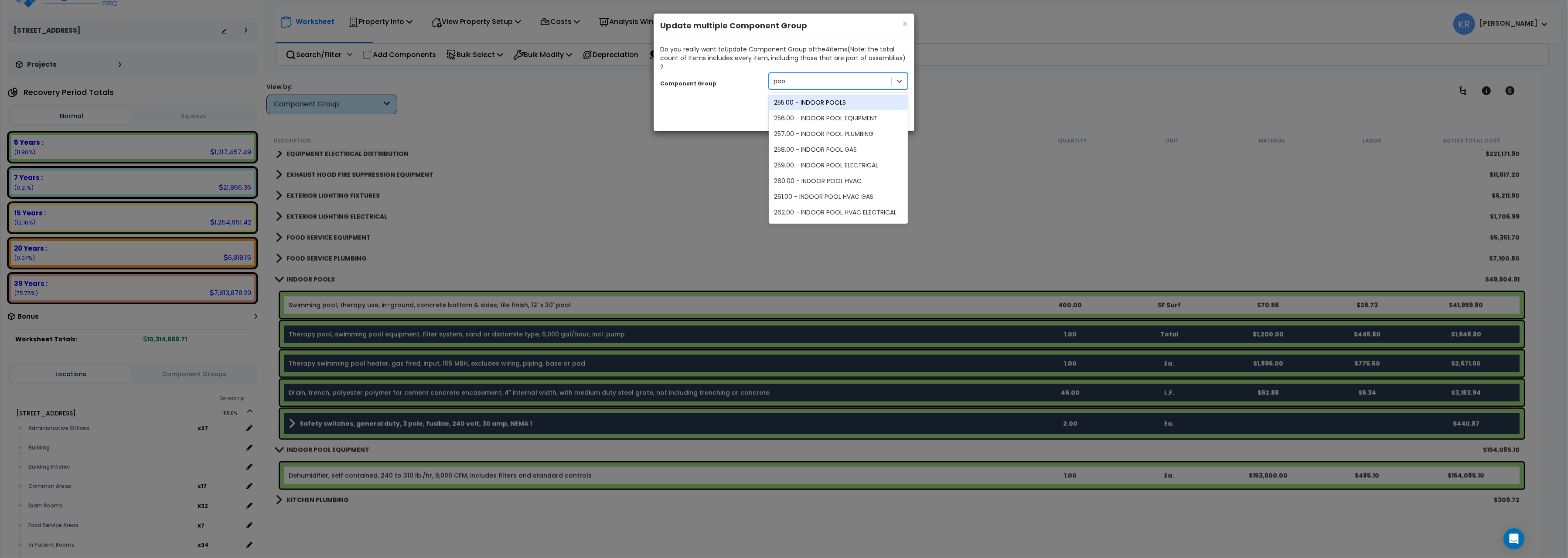
type input "pool"
click at [799, 111] on div "256.00 - INDOOR POOL EQUIPMENT" at bounding box center [838, 119] width 139 height 16
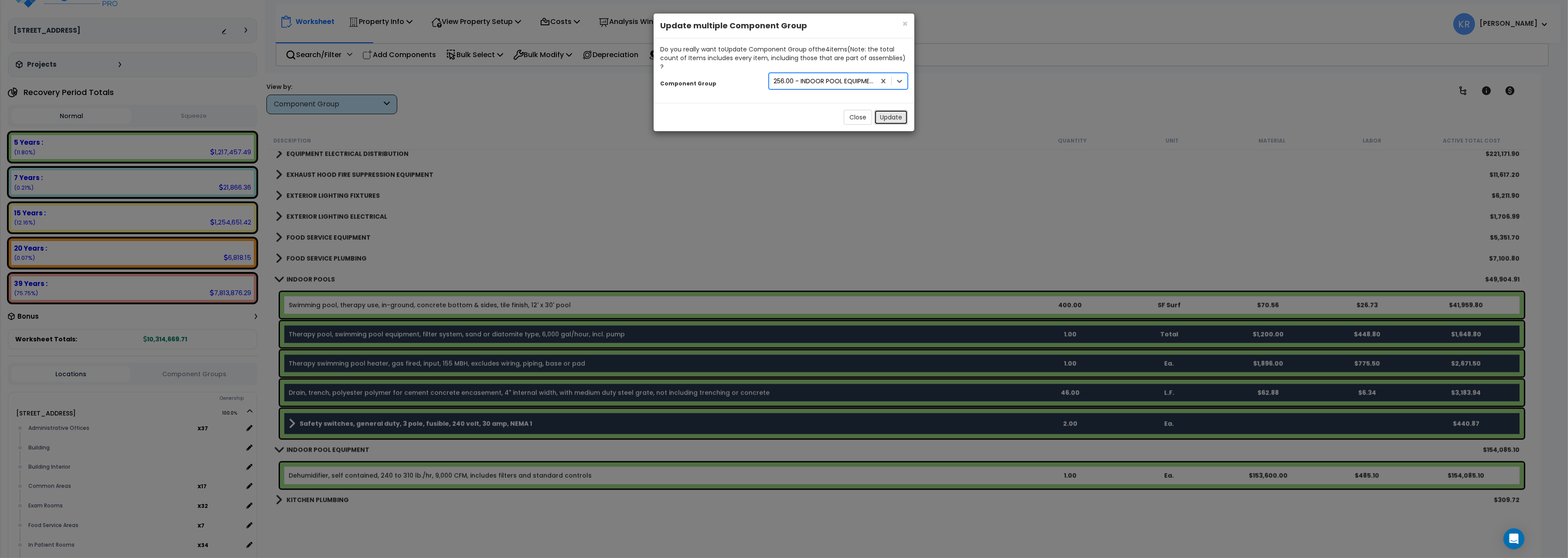
click at [892, 110] on button "Update" at bounding box center [891, 117] width 34 height 15
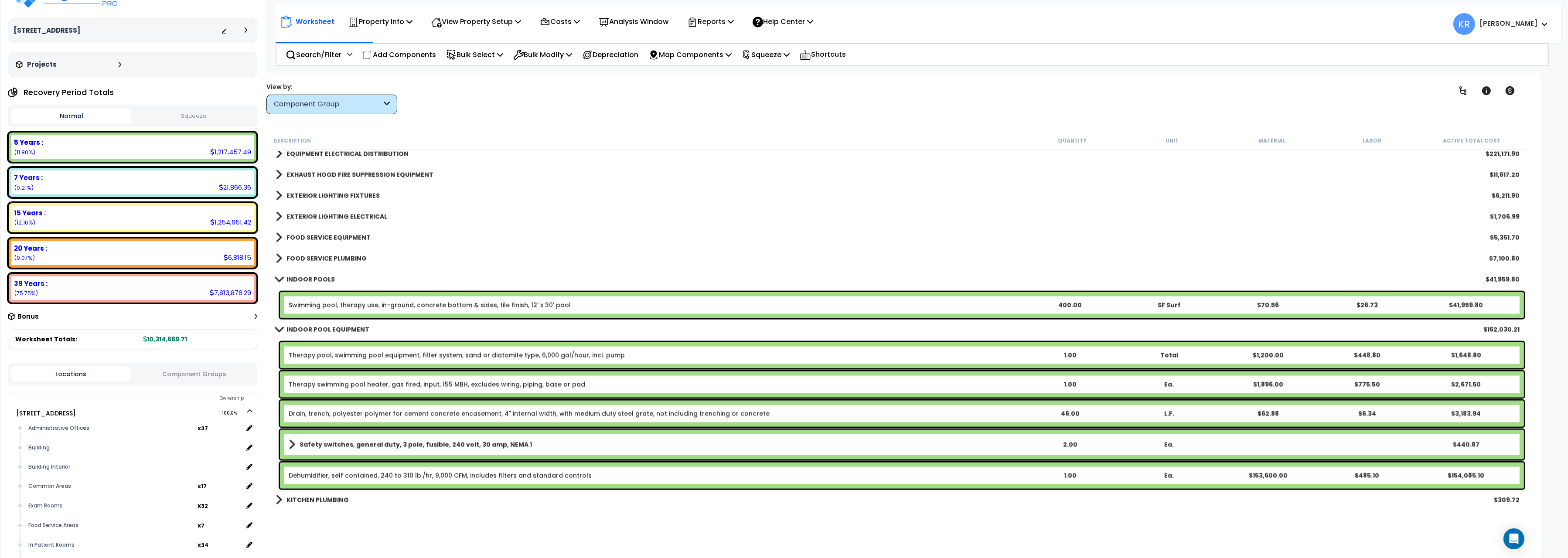
click at [286, 278] on link "INDOOR POOLS" at bounding box center [305, 279] width 59 height 12
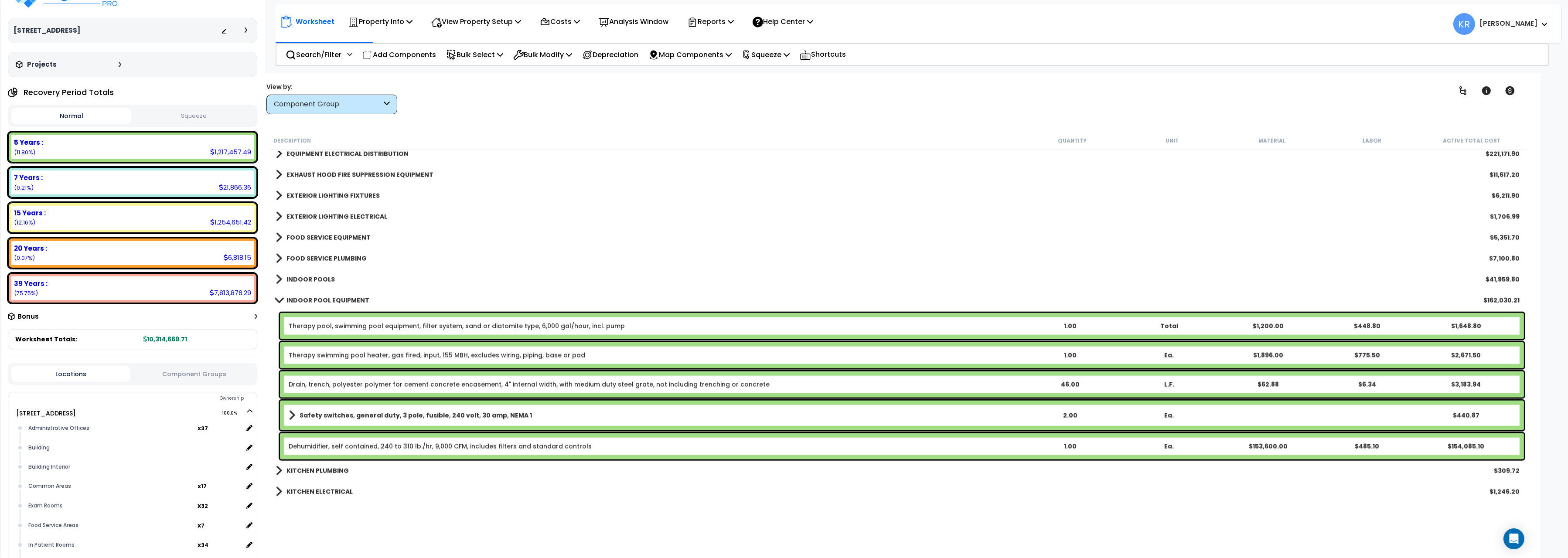
click at [284, 300] on span at bounding box center [279, 300] width 12 height 6
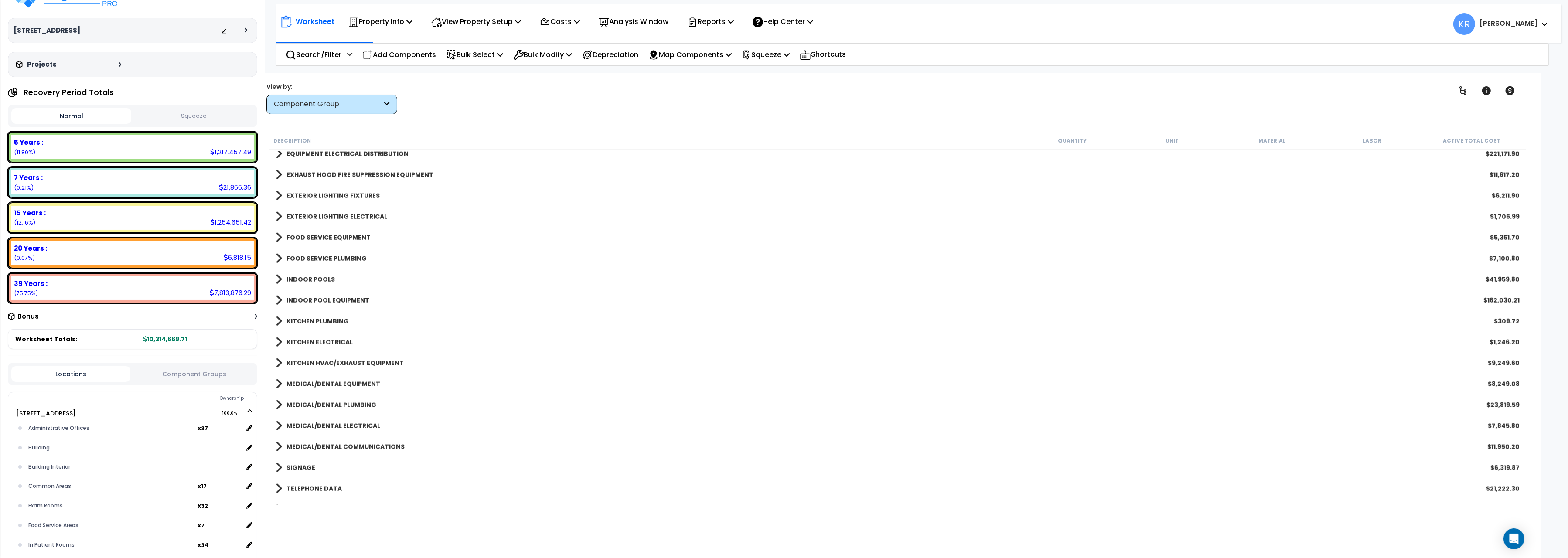
scroll to position [2292, 0]
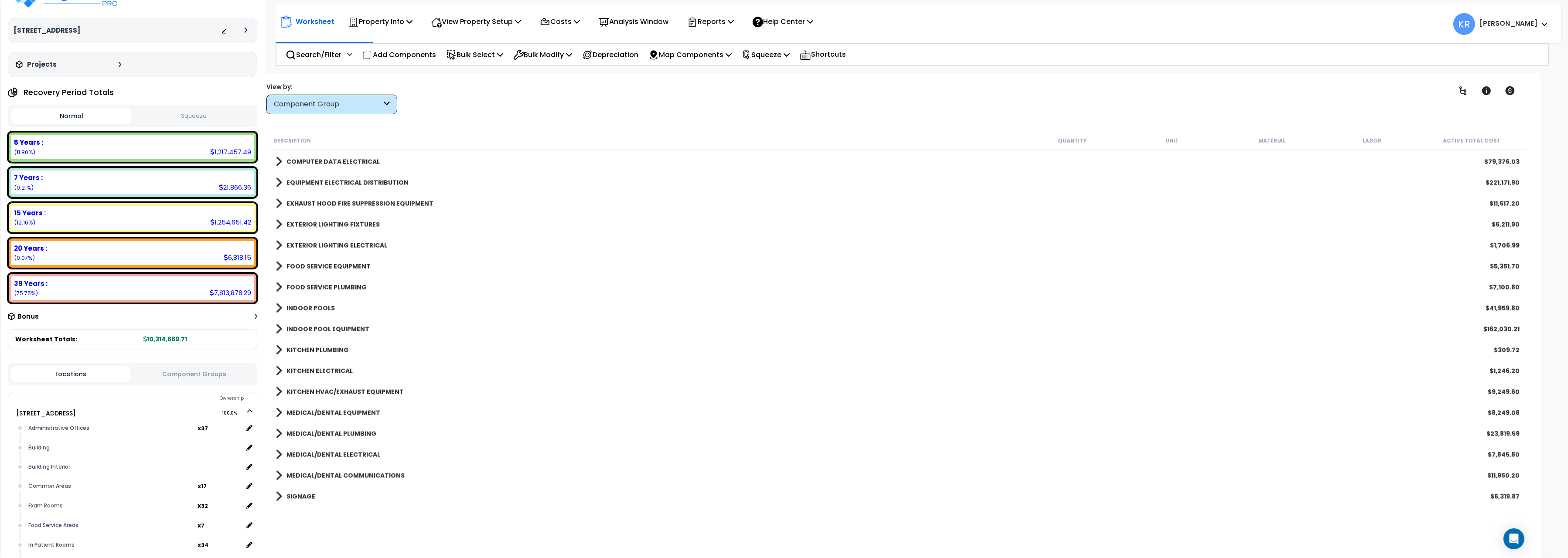
click at [309, 283] on link "FOOD SERVICE PLUMBING" at bounding box center [321, 287] width 91 height 12
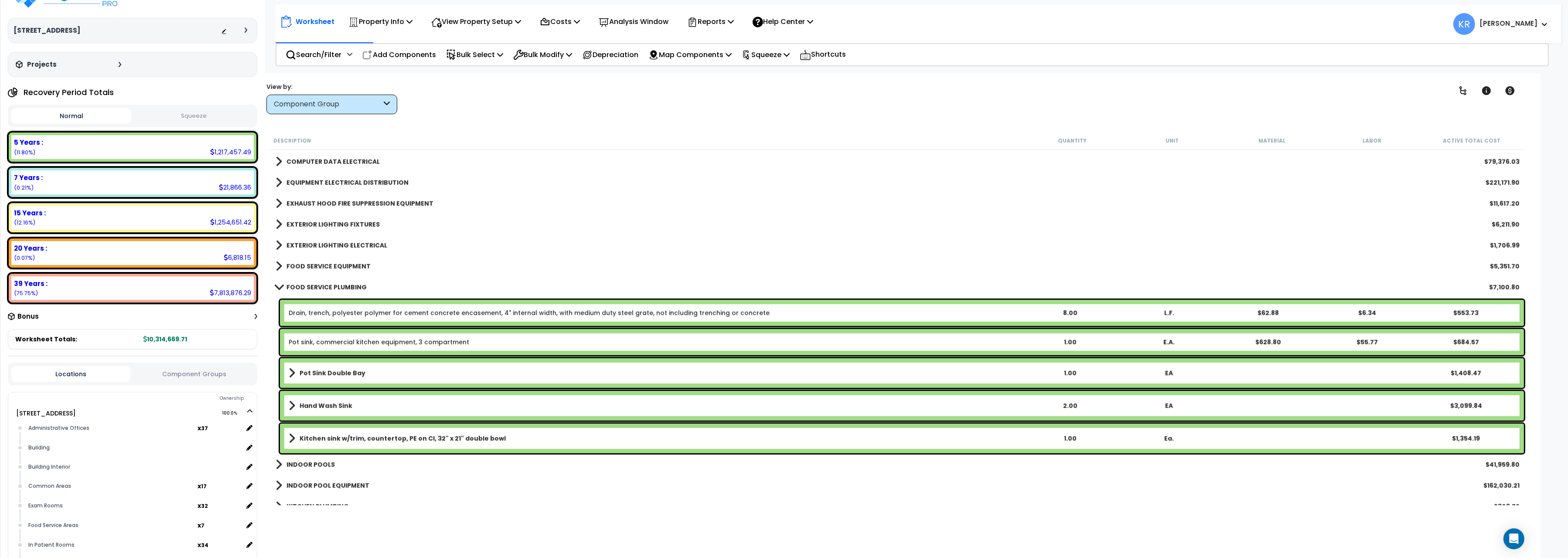
click at [309, 283] on link "FOOD SERVICE PLUMBING" at bounding box center [321, 287] width 91 height 12
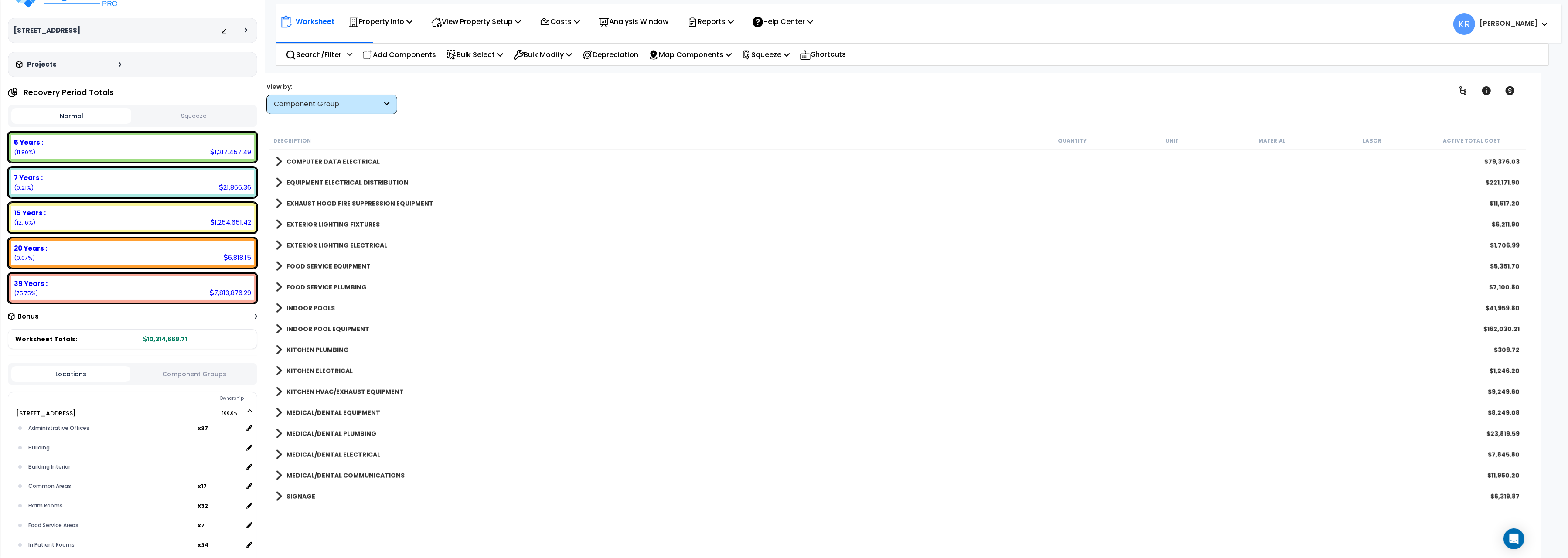
click at [316, 264] on b "FOOD SERVICE EQUIPMENT" at bounding box center [328, 267] width 84 height 9
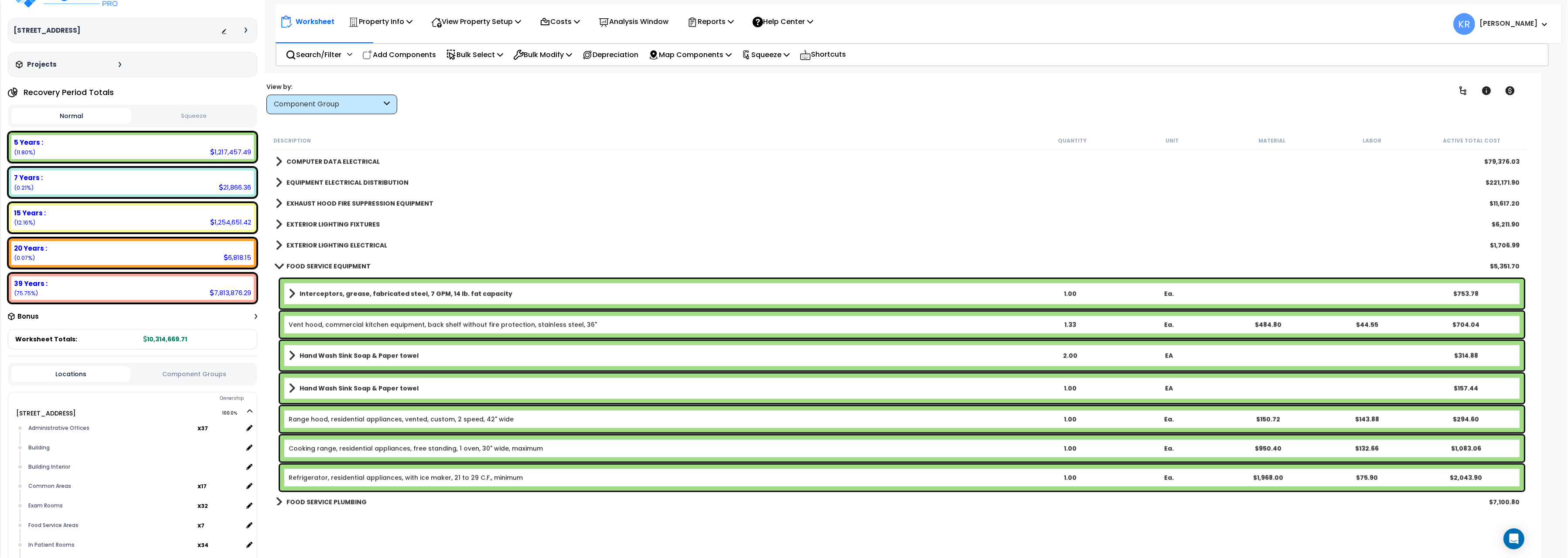
click at [323, 321] on link "Vent hood, commercial kitchen equipment, back shelf without fire protection, st…" at bounding box center [442, 325] width 308 height 9
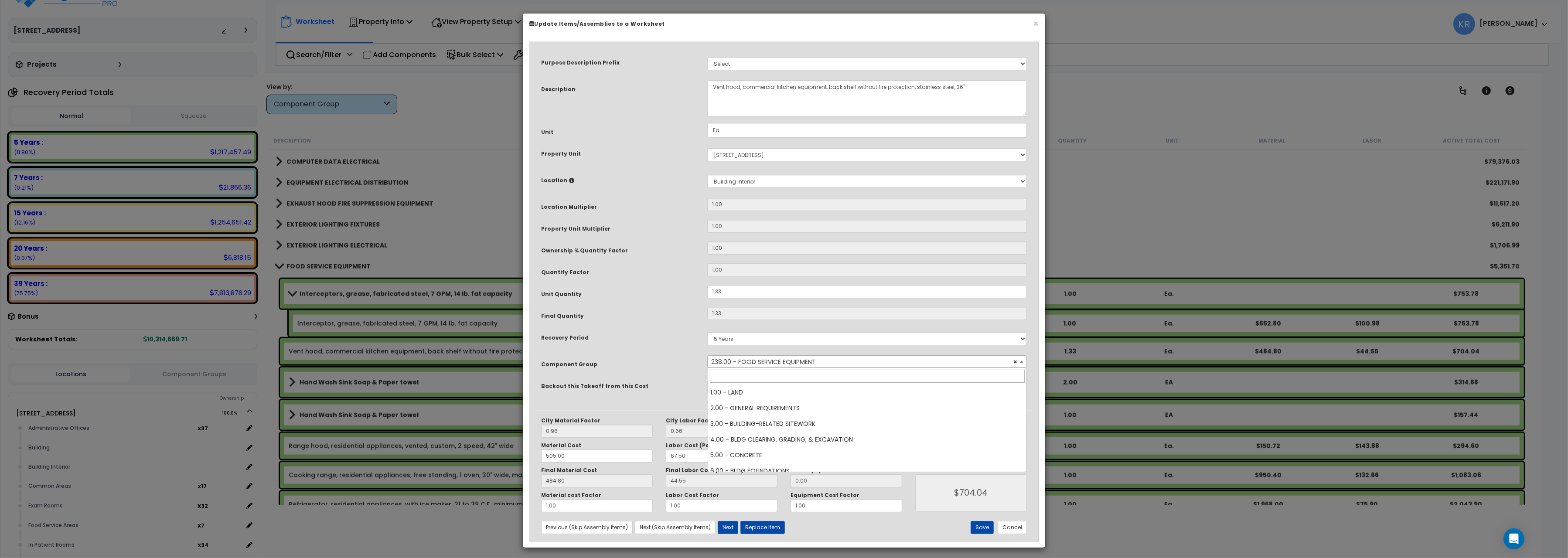
click at [770, 361] on span "× 238.00 - FOOD SERVICE EQUIPMENT" at bounding box center [867, 362] width 319 height 12
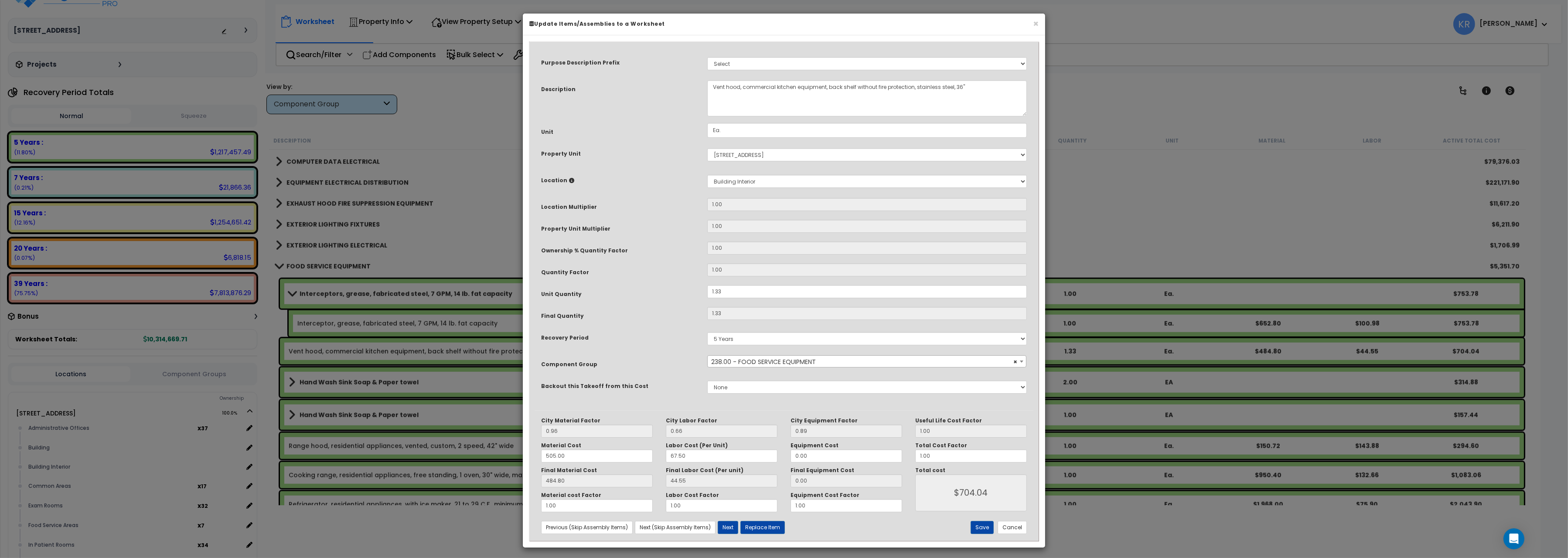
click at [1027, 529] on div "Save Cancel" at bounding box center [950, 528] width 166 height 13
click at [1014, 529] on button "Cancel" at bounding box center [1012, 528] width 29 height 13
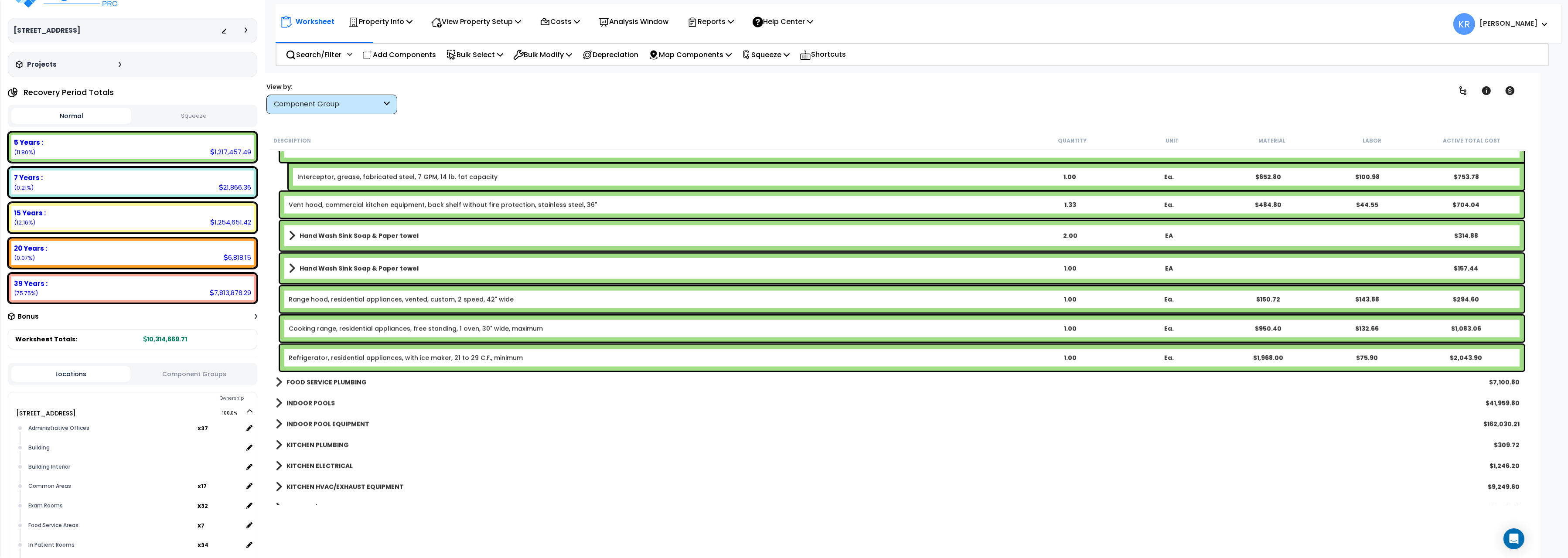
scroll to position [2389, 0]
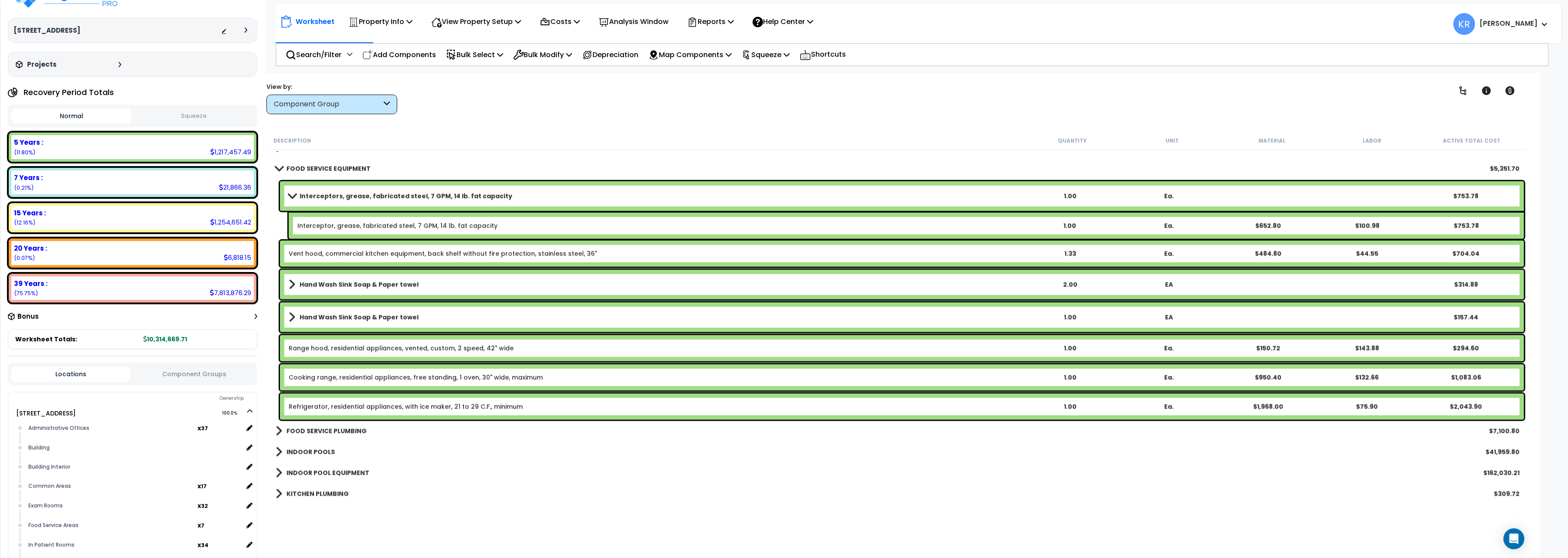
click at [555, 246] on div "Vent hood, commercial kitchen equipment, back shelf without fire protection, st…" at bounding box center [902, 254] width 1244 height 26
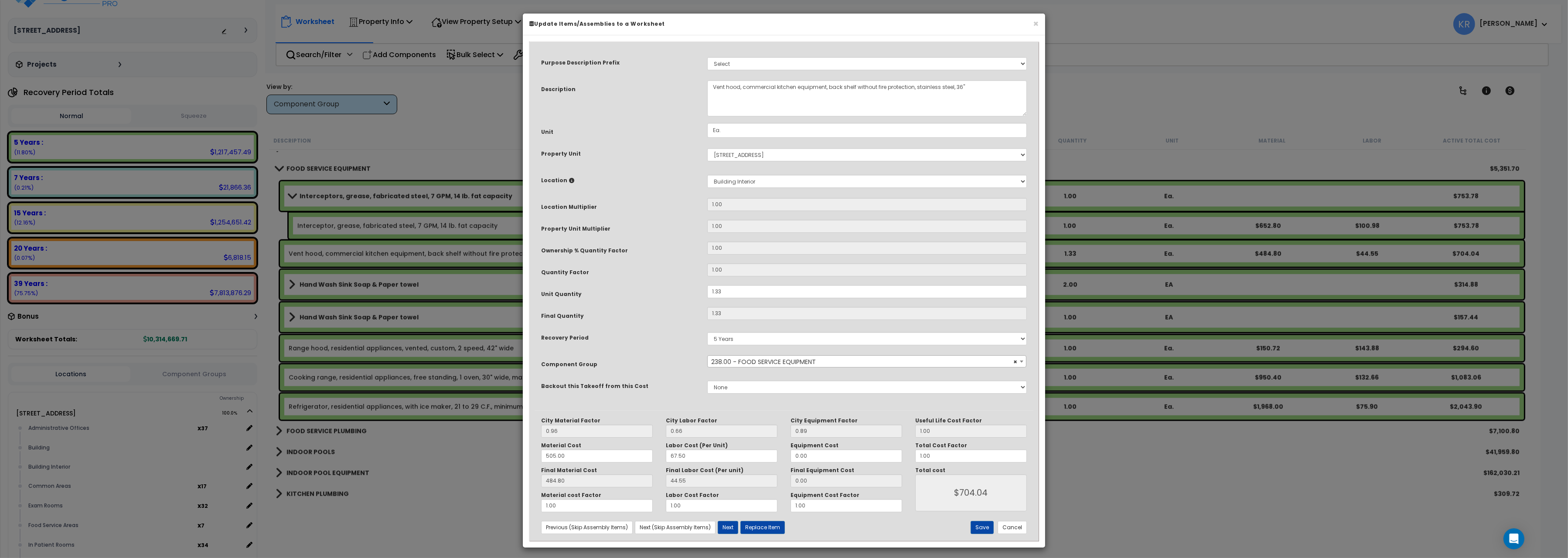
click at [733, 361] on span "× 238.00 - FOOD SERVICE EQUIPMENT" at bounding box center [867, 362] width 319 height 12
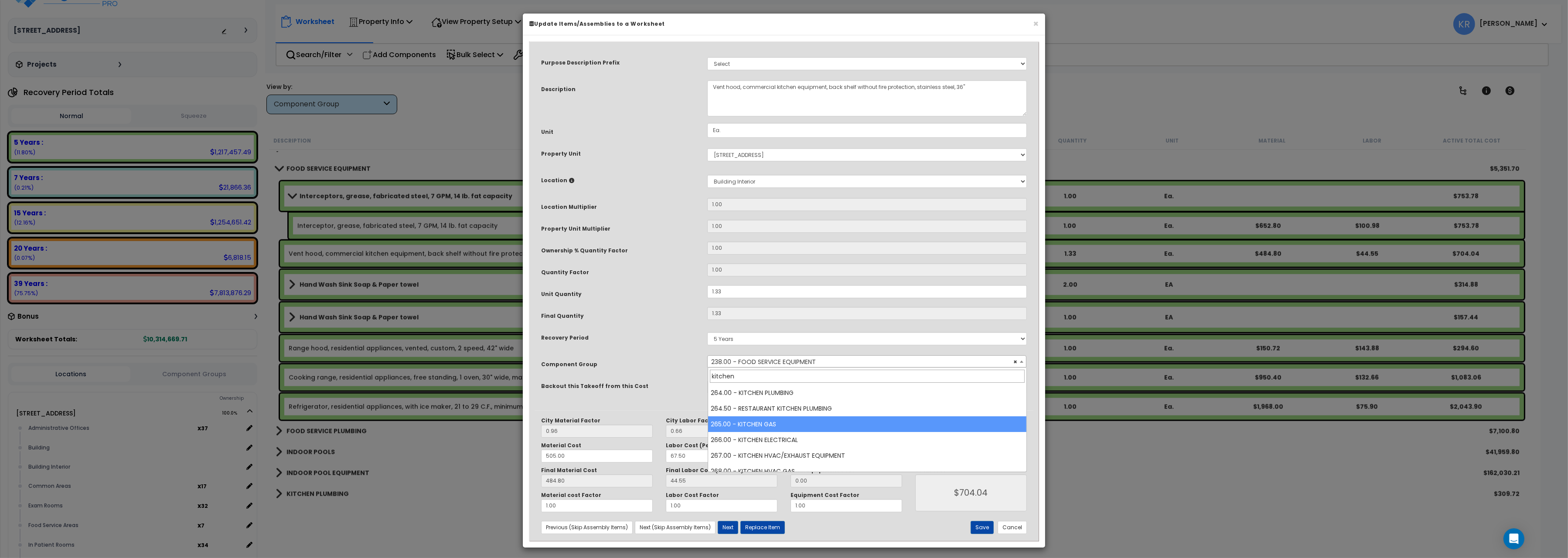
scroll to position [97, 0]
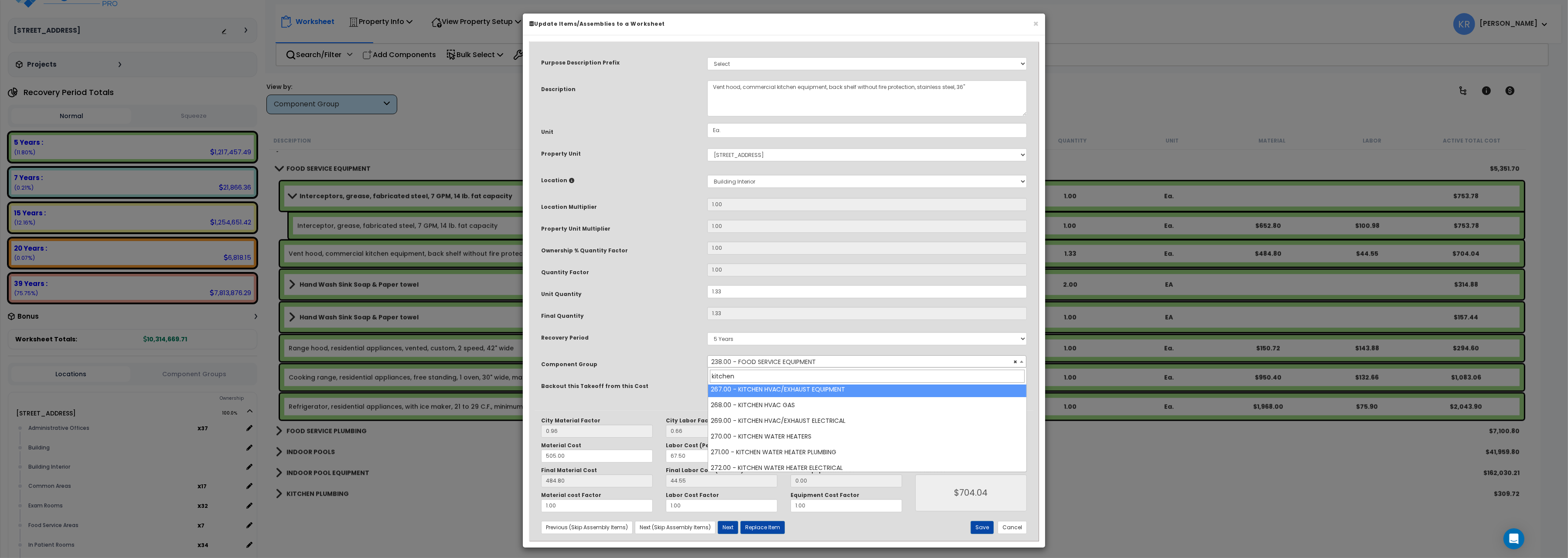
type input "kitchen"
select select "57064"
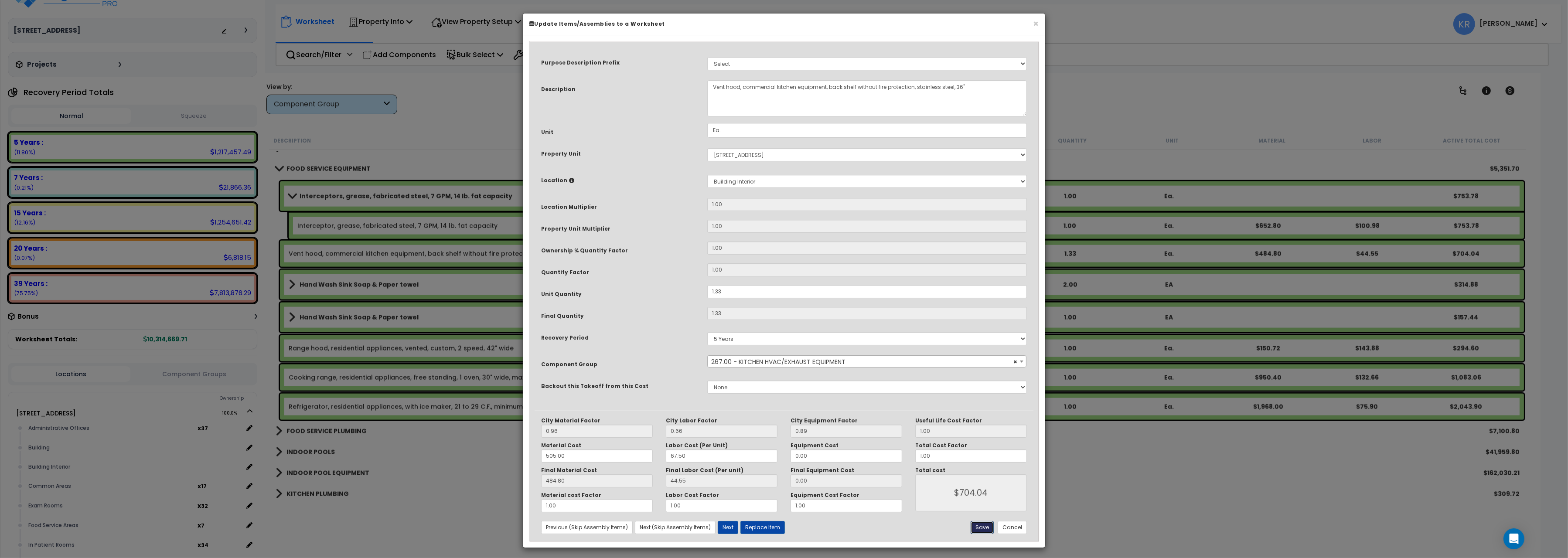
click at [982, 528] on button "Save" at bounding box center [982, 528] width 23 height 13
type input "704.04"
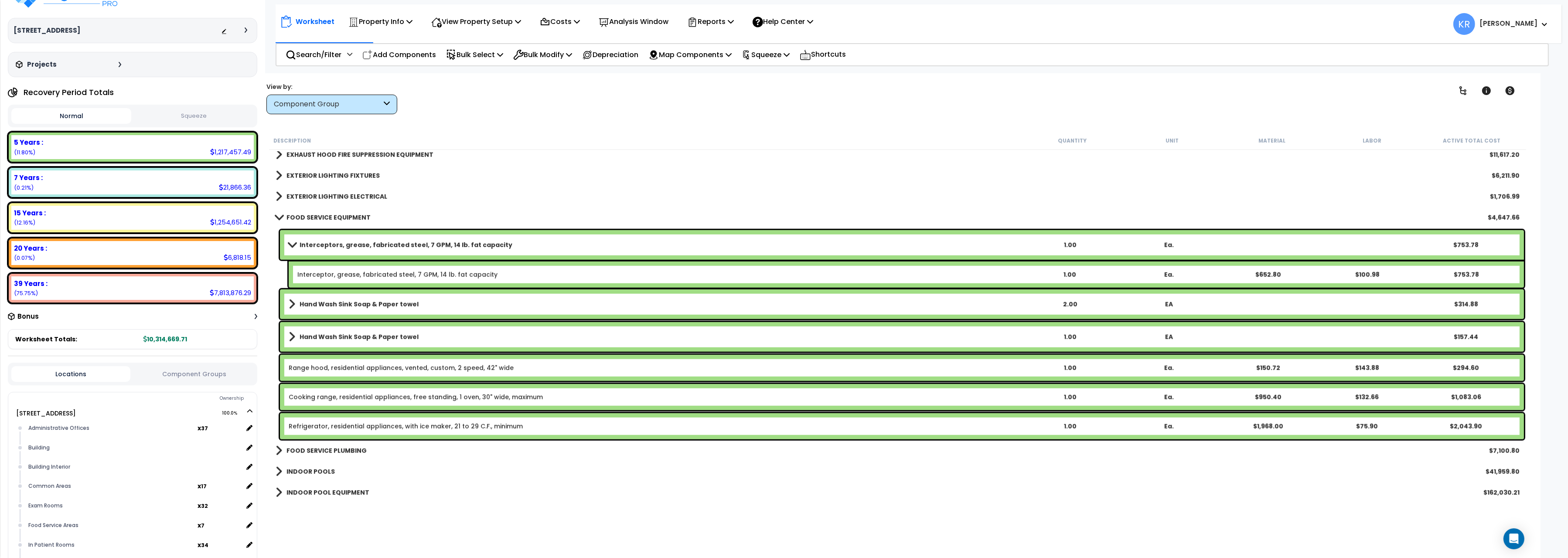
scroll to position [2292, 0]
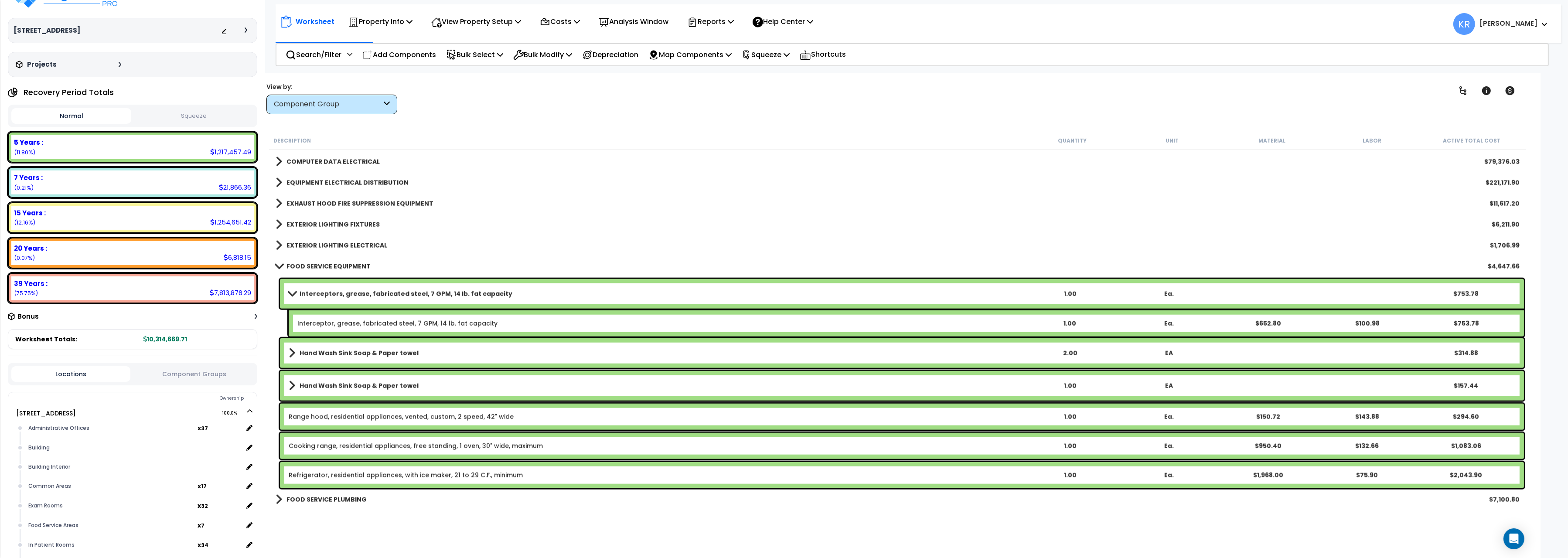
click at [289, 265] on b "FOOD SERVICE EQUIPMENT" at bounding box center [328, 267] width 84 height 9
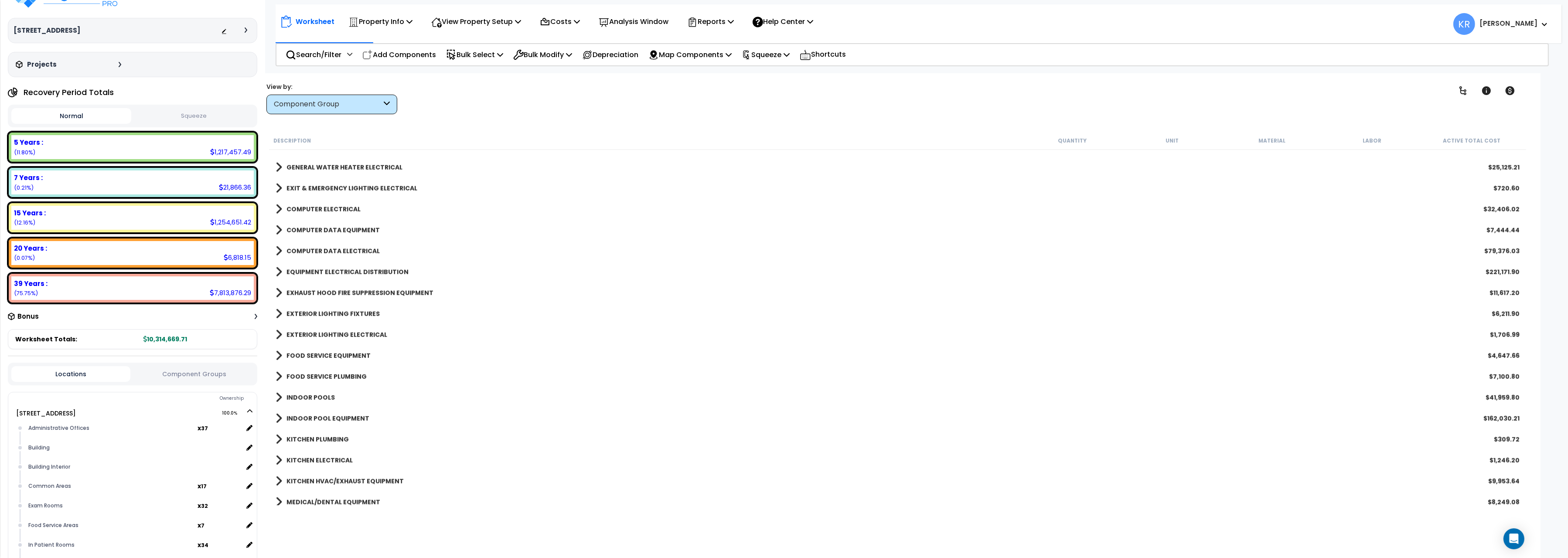
scroll to position [2195, 0]
click at [311, 313] on b "EXTERIOR LIGHTING ELECTRICAL" at bounding box center [336, 311] width 101 height 9
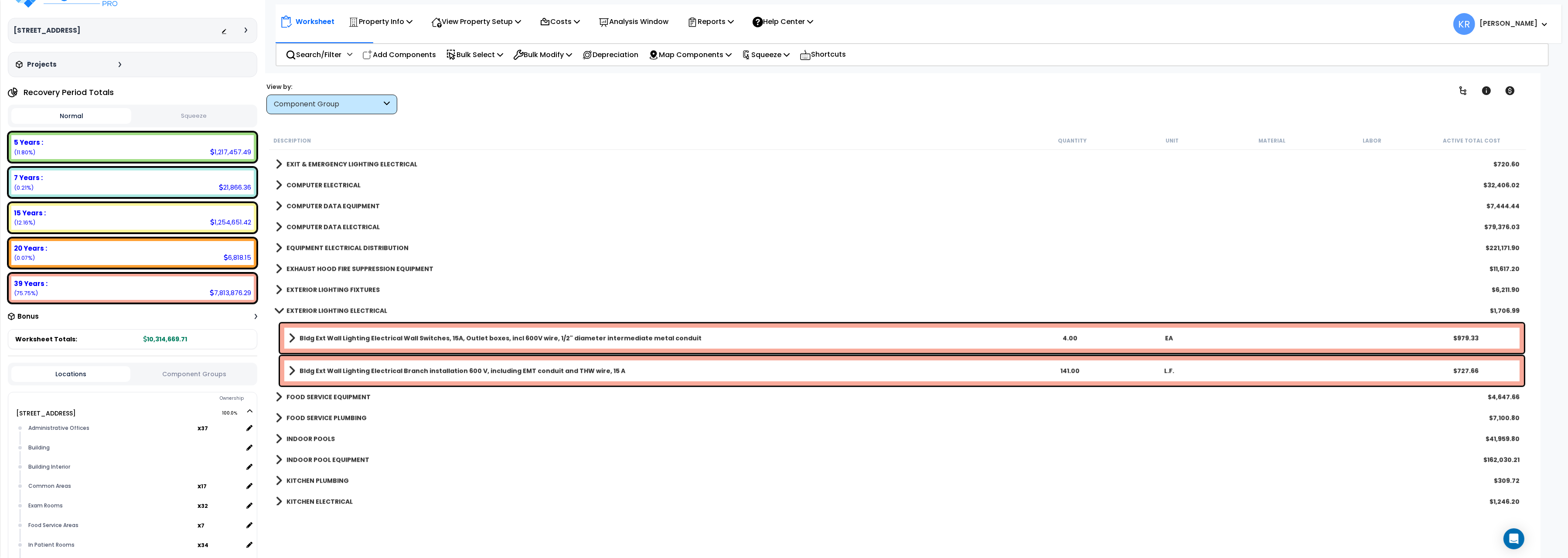
click at [313, 312] on b "EXTERIOR LIGHTING ELECTRICAL" at bounding box center [336, 311] width 101 height 9
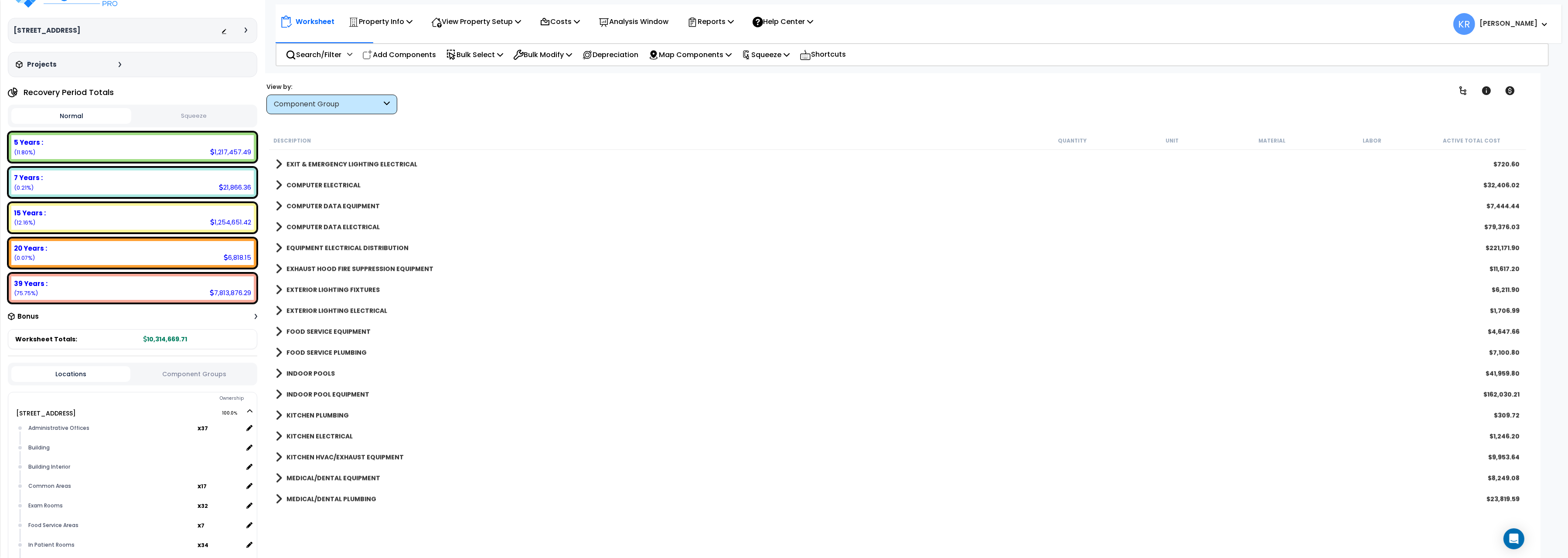
click at [311, 288] on b "EXTERIOR LIGHTING FIXTURES" at bounding box center [333, 290] width 94 height 9
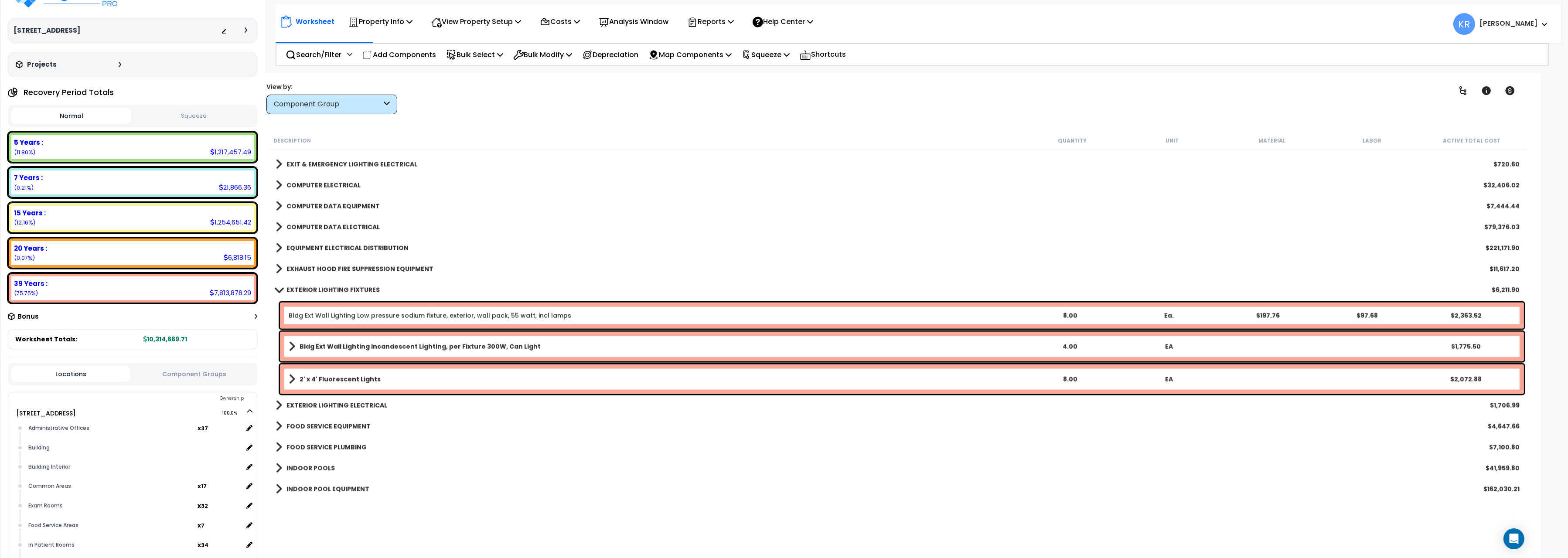
click at [311, 288] on b "EXTERIOR LIGHTING FIXTURES" at bounding box center [333, 290] width 94 height 9
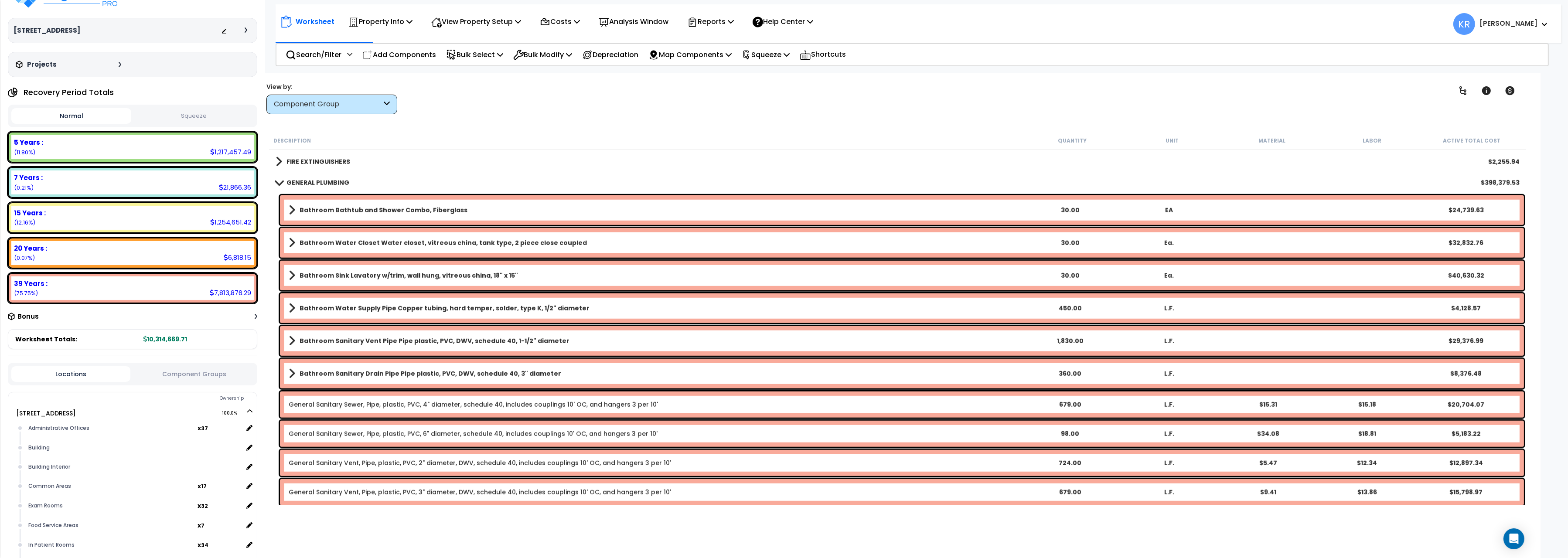
scroll to position [1414, 0]
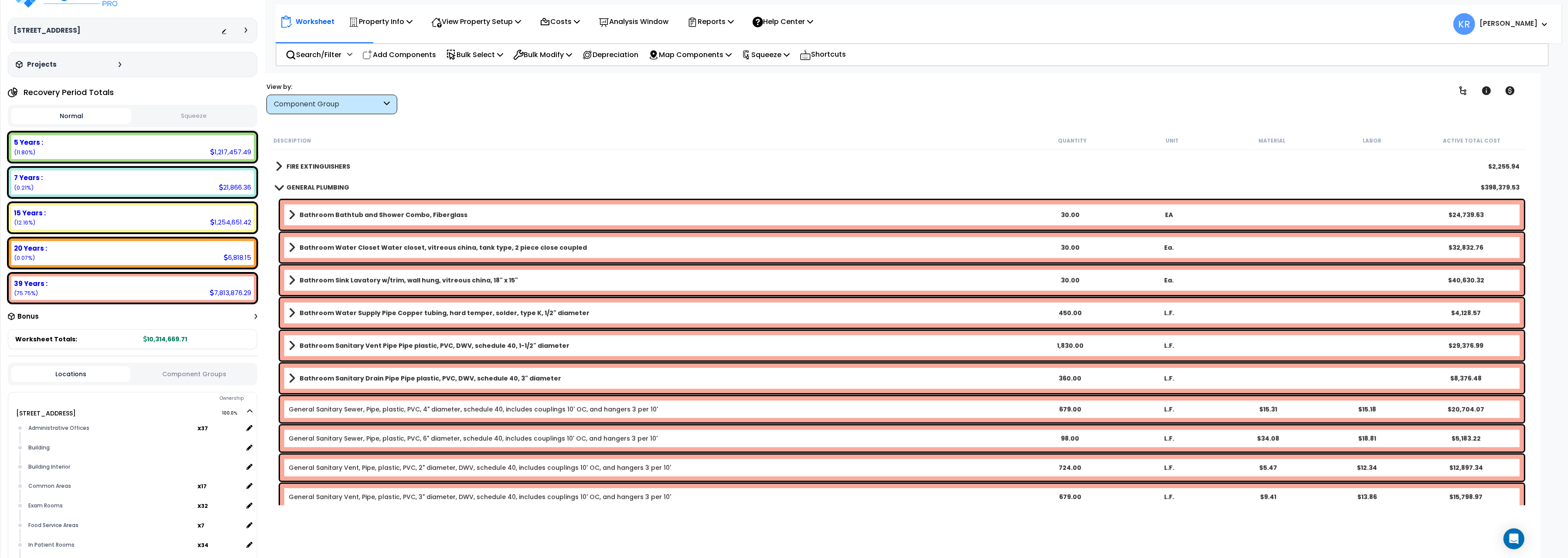
click at [293, 185] on b "GENERAL PLUMBING" at bounding box center [318, 187] width 62 height 9
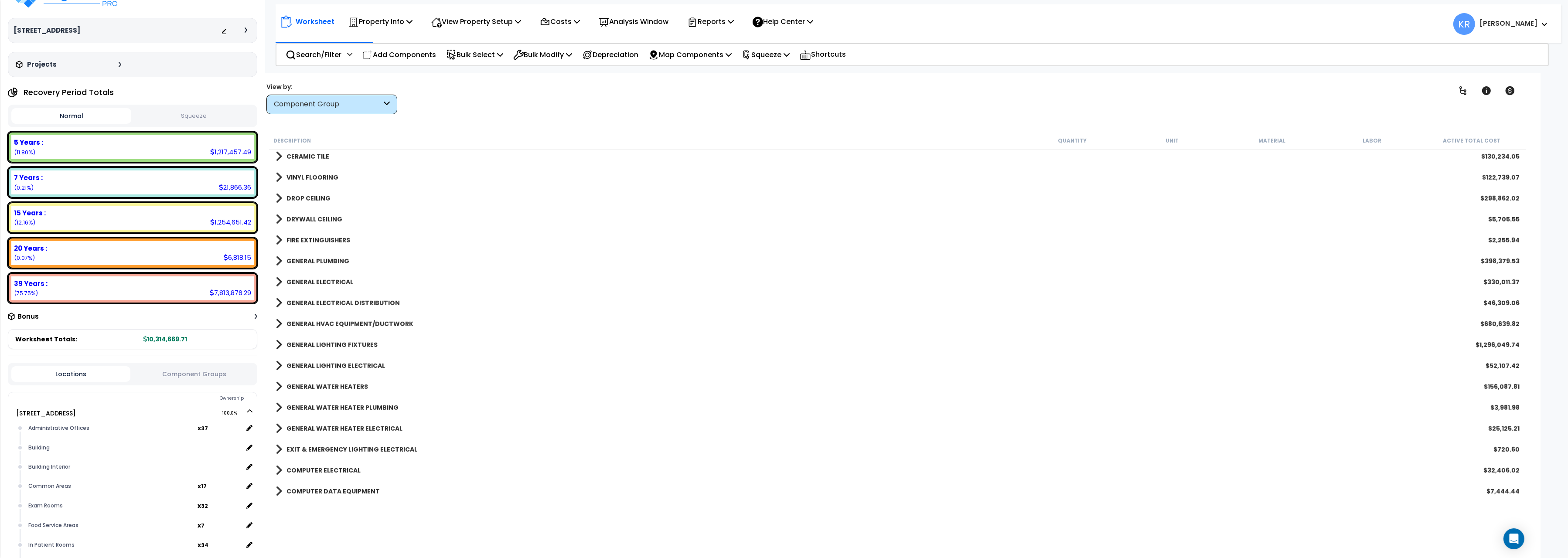
scroll to position [1316, 0]
click at [309, 169] on b "VINYL FLOORING" at bounding box center [312, 170] width 52 height 9
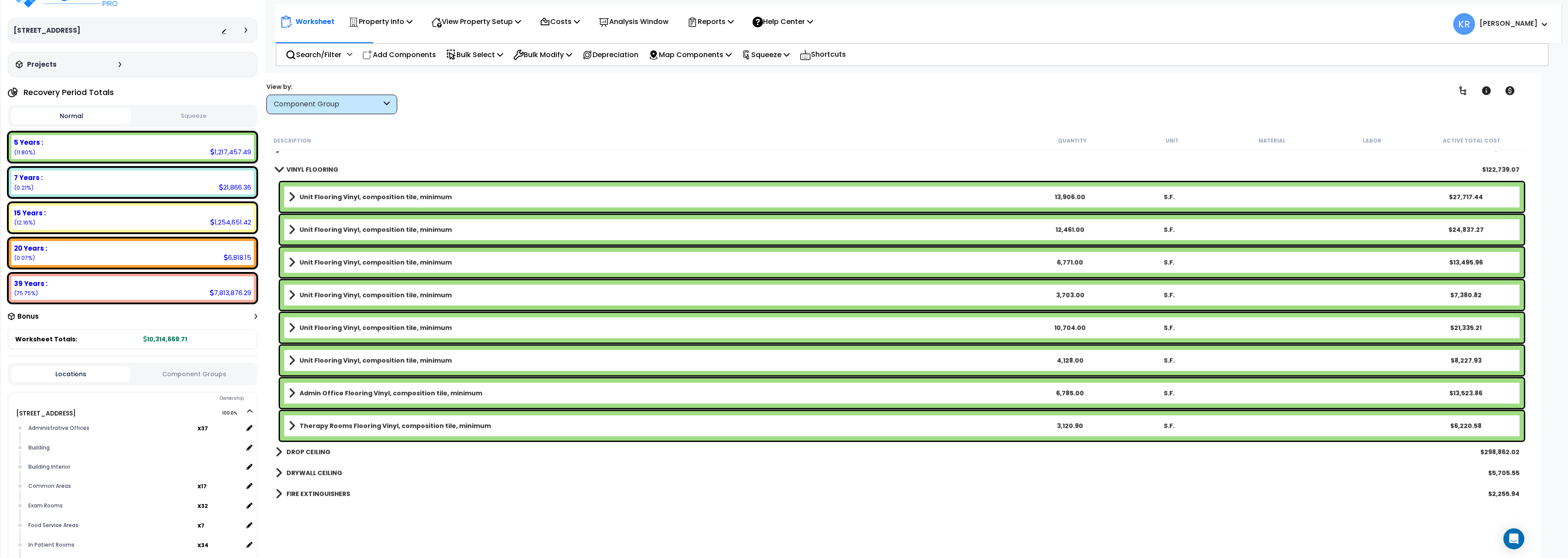
click at [322, 193] on b "Unit Flooring Vinyl, composition tile, minimum" at bounding box center [376, 197] width 152 height 9
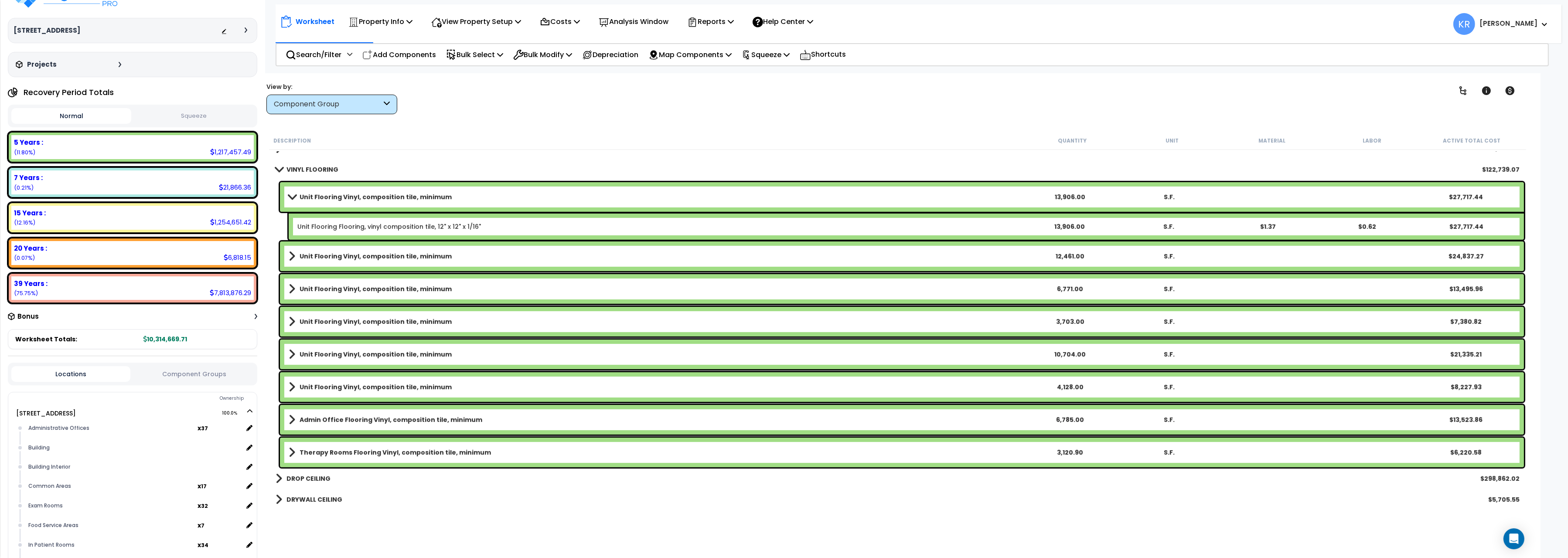
click at [322, 193] on b "Unit Flooring Vinyl, composition tile, minimum" at bounding box center [376, 197] width 152 height 9
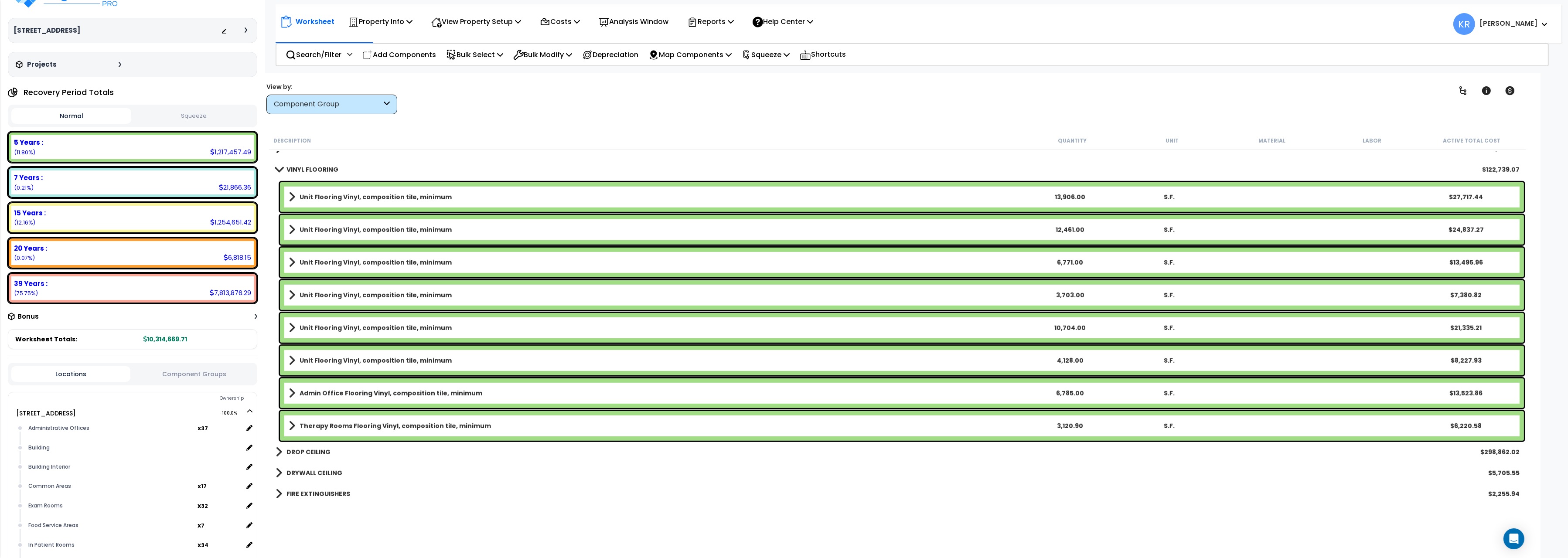
drag, startPoint x: 1212, startPoint y: 432, endPoint x: 297, endPoint y: 187, distance: 947.2
click at [297, 409] on div "Therapy Rooms Flooring Vinyl, composition tile, minimum 3,120.90 S.F. $6,220.58" at bounding box center [897, 426] width 1257 height 34
copy div "Unit Flooring Vinyl, composition tile, minimum 13,906.00 S.F. $27,717.44 Unit F…"
click at [444, 197] on link "Unit Flooring Vinyl, composition tile, minimum" at bounding box center [654, 197] width 732 height 12
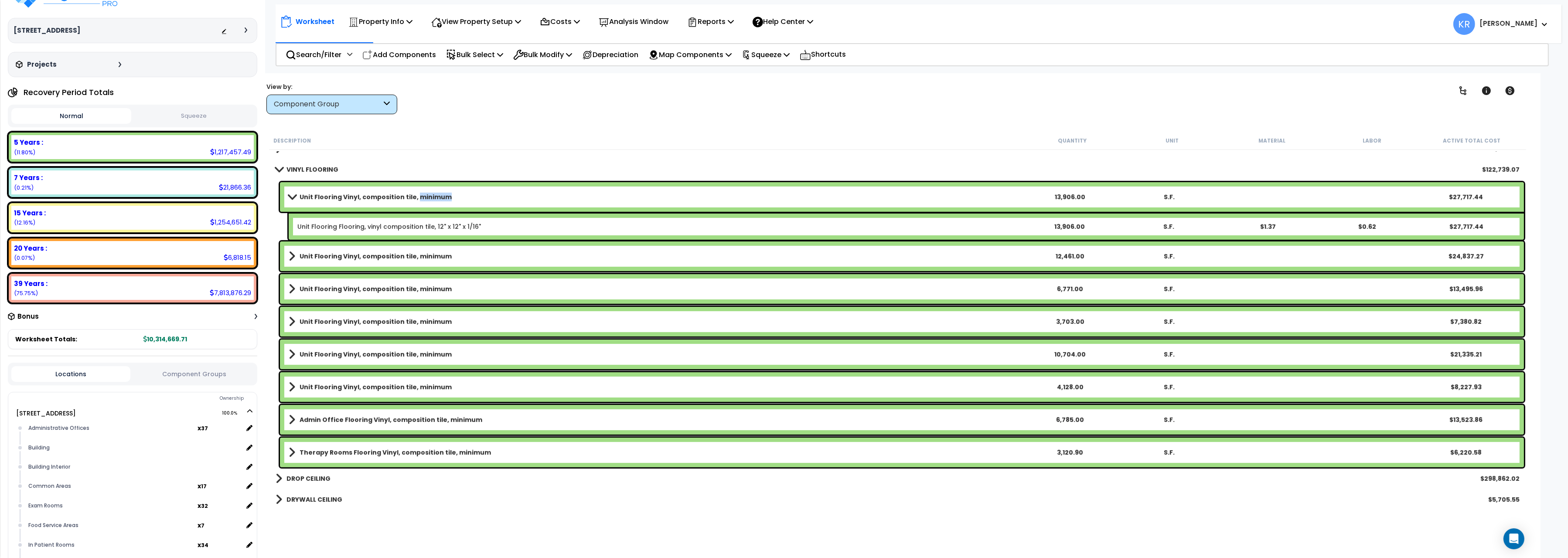
click at [444, 197] on link "Unit Flooring Vinyl, composition tile, minimum" at bounding box center [654, 197] width 732 height 12
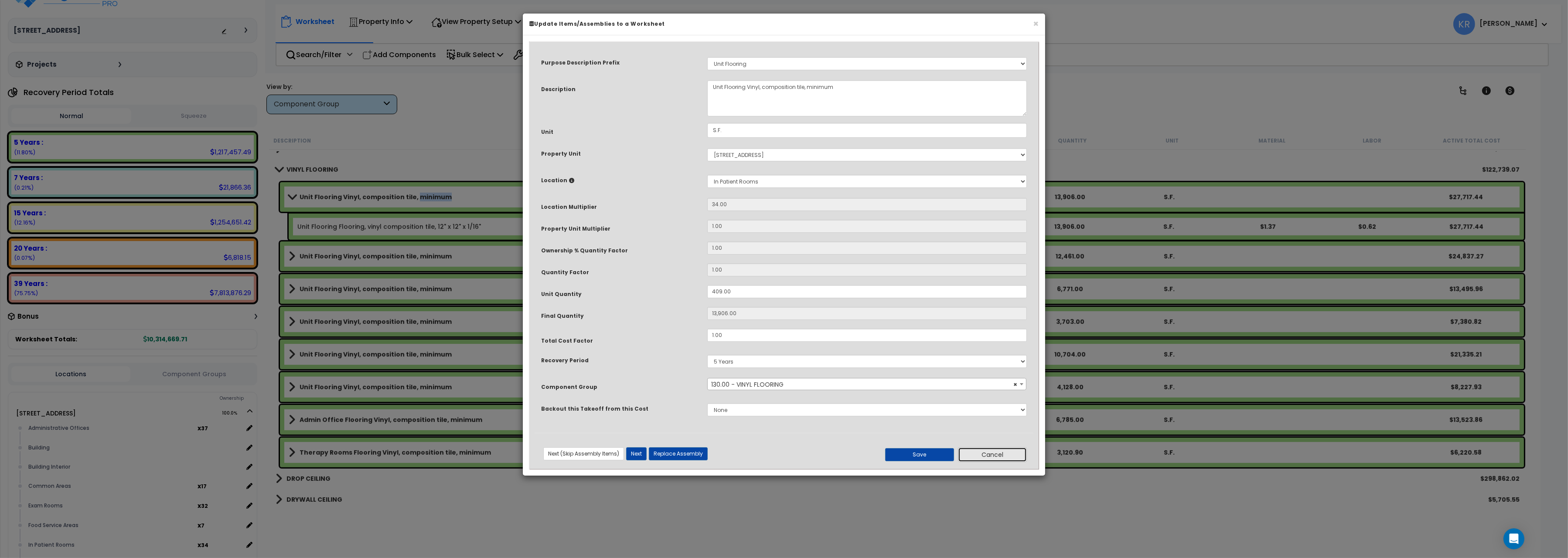
click at [1002, 454] on button "Cancel" at bounding box center [991, 454] width 69 height 15
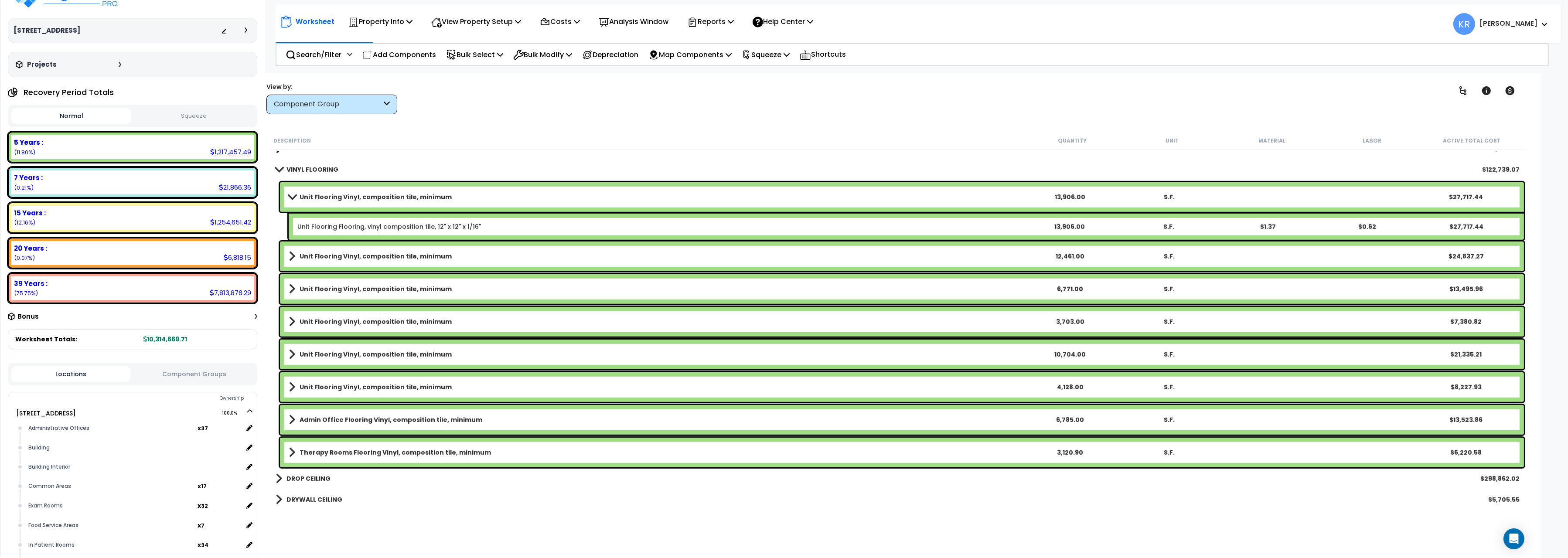
click at [286, 165] on link "VINYL FLOORING" at bounding box center [307, 170] width 62 height 12
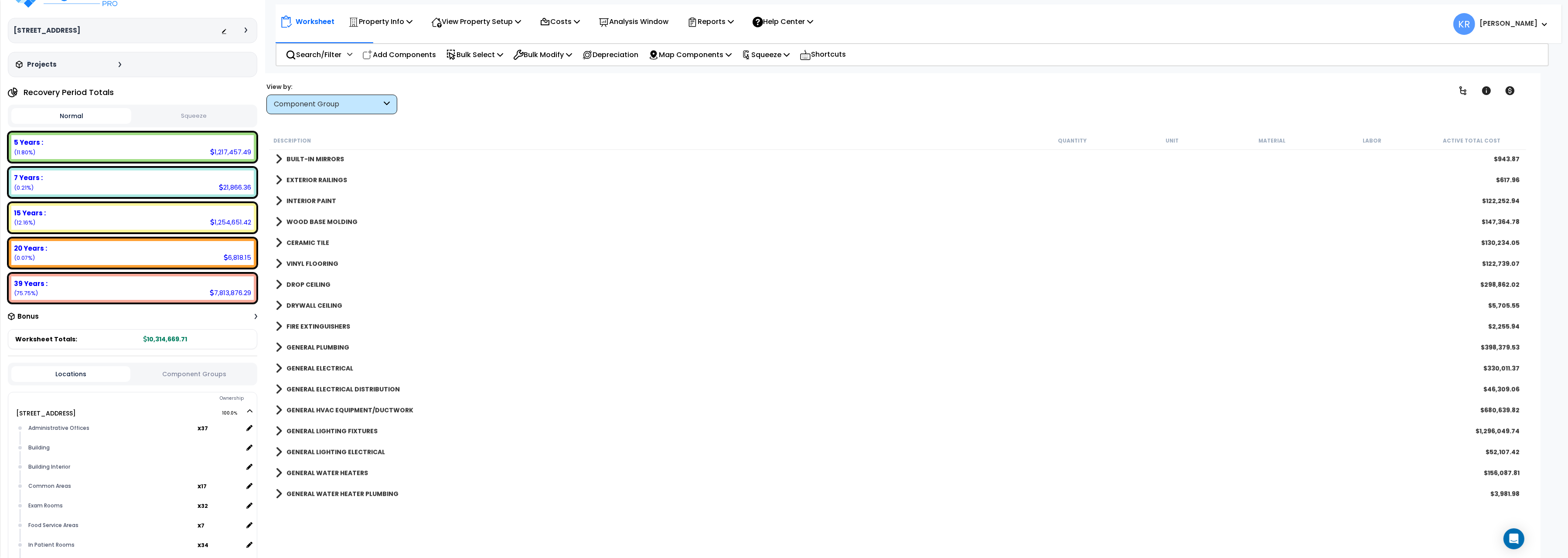
scroll to position [1219, 0]
click at [319, 208] on b "WOOD BASE MOLDING" at bounding box center [322, 208] width 71 height 9
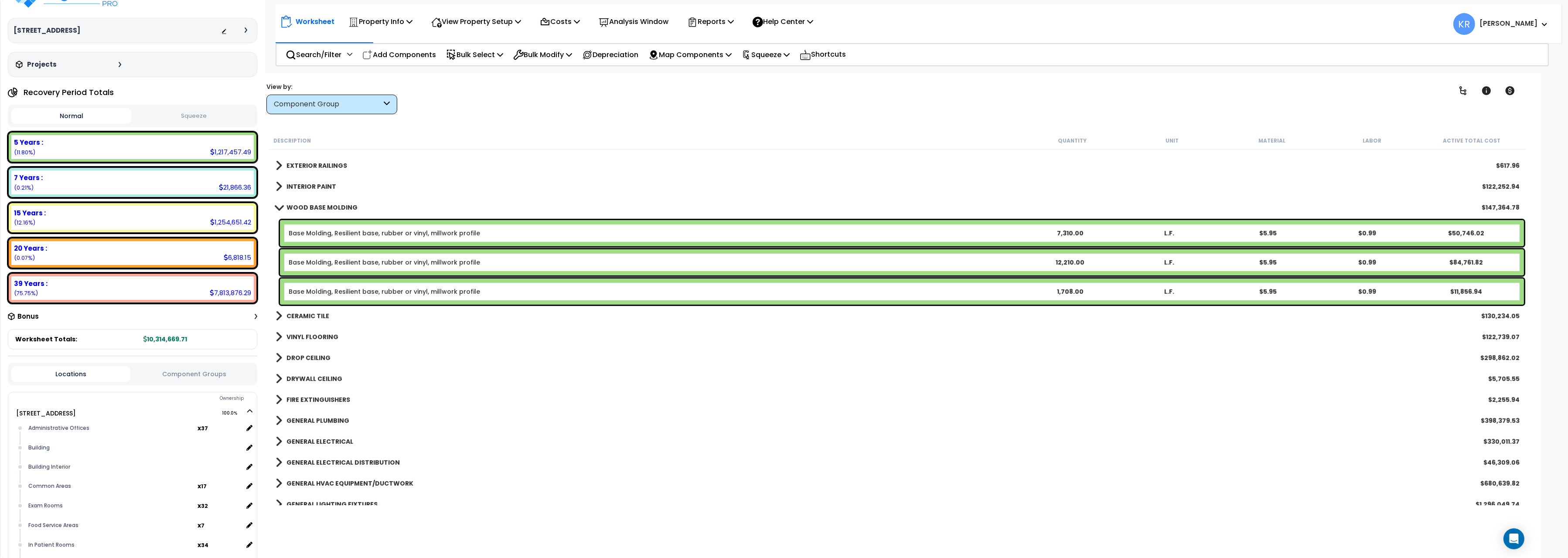
click at [320, 227] on div "Base Molding, Resilient base, rubber or vinyl, millwork profile 7,310.00 L.F. $…" at bounding box center [902, 233] width 1244 height 26
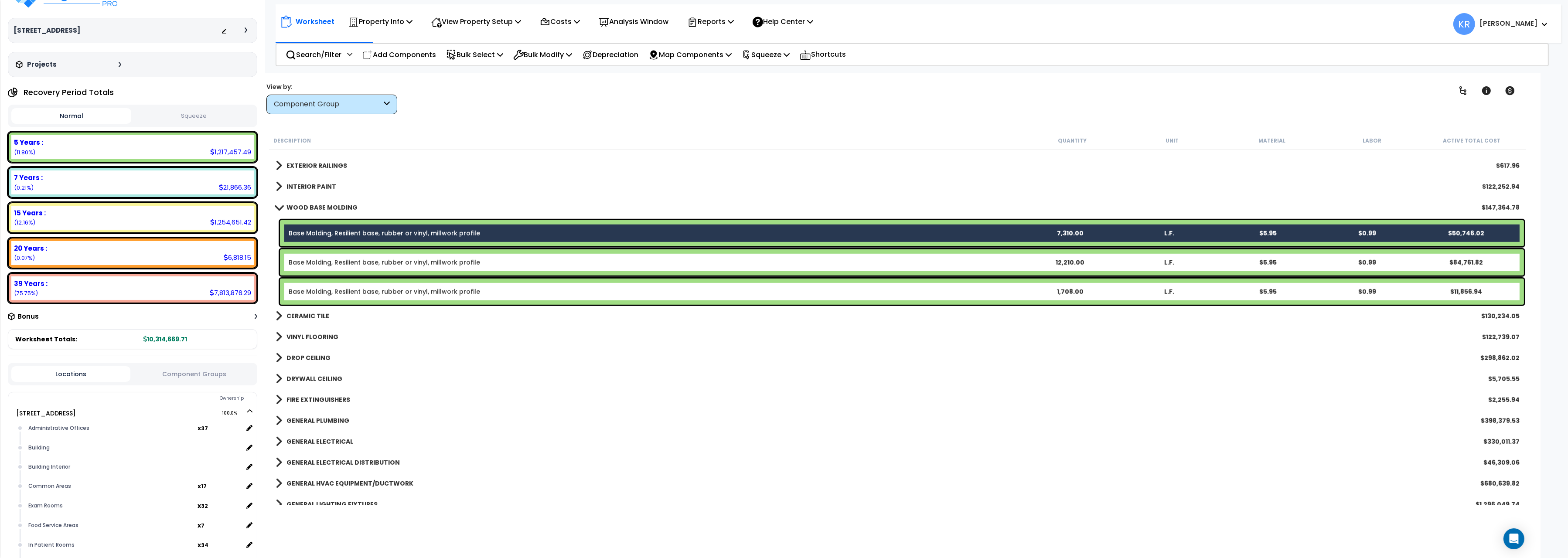
click at [330, 270] on div "Base Molding, Resilient base, rubber or vinyl, millwork profile 12,210.00 L.F. …" at bounding box center [902, 262] width 1244 height 26
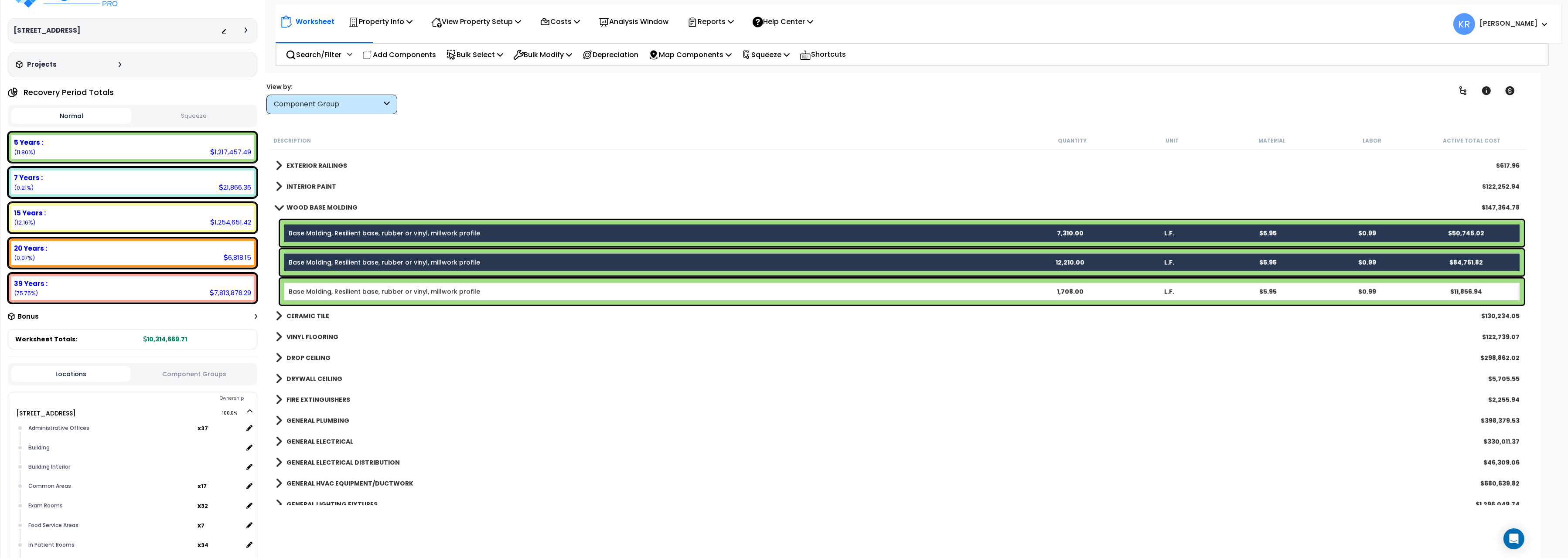
click at [335, 285] on div "Base Molding, Resilient base, rubber or vinyl, millwork profile 1,708.00 L.F. $…" at bounding box center [902, 291] width 1244 height 26
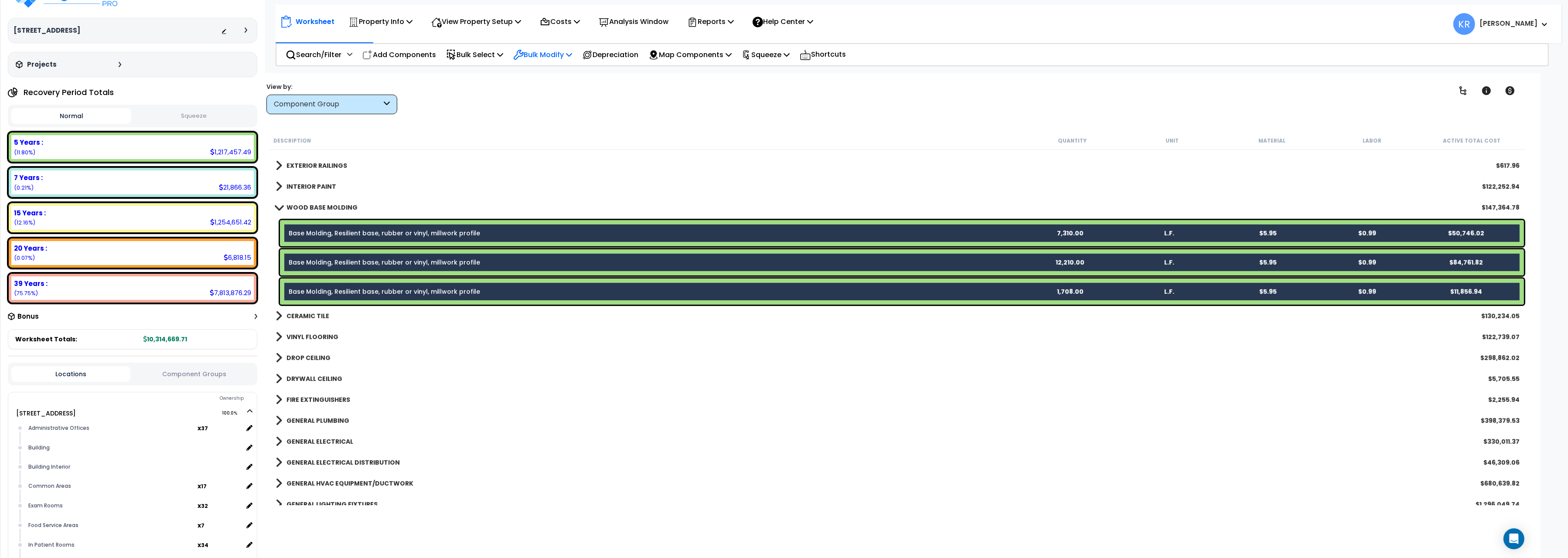
click at [541, 52] on p "Bulk Modify" at bounding box center [543, 54] width 59 height 12
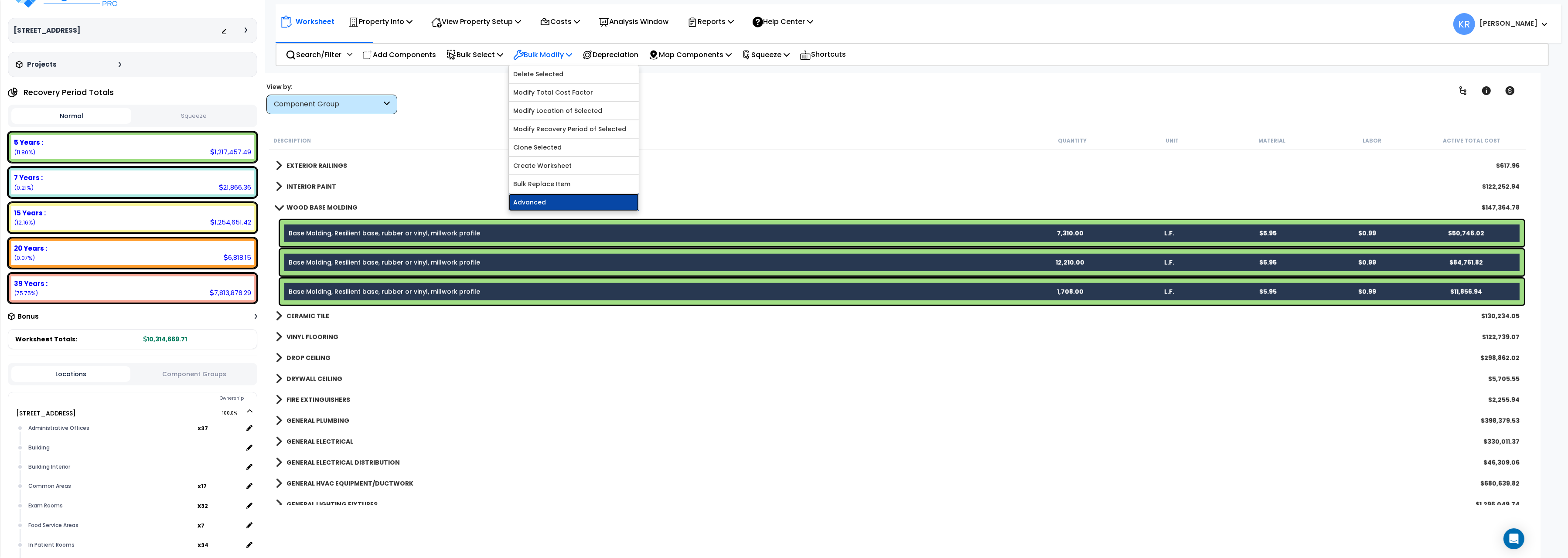
click at [549, 204] on link "Advanced" at bounding box center [574, 203] width 130 height 18
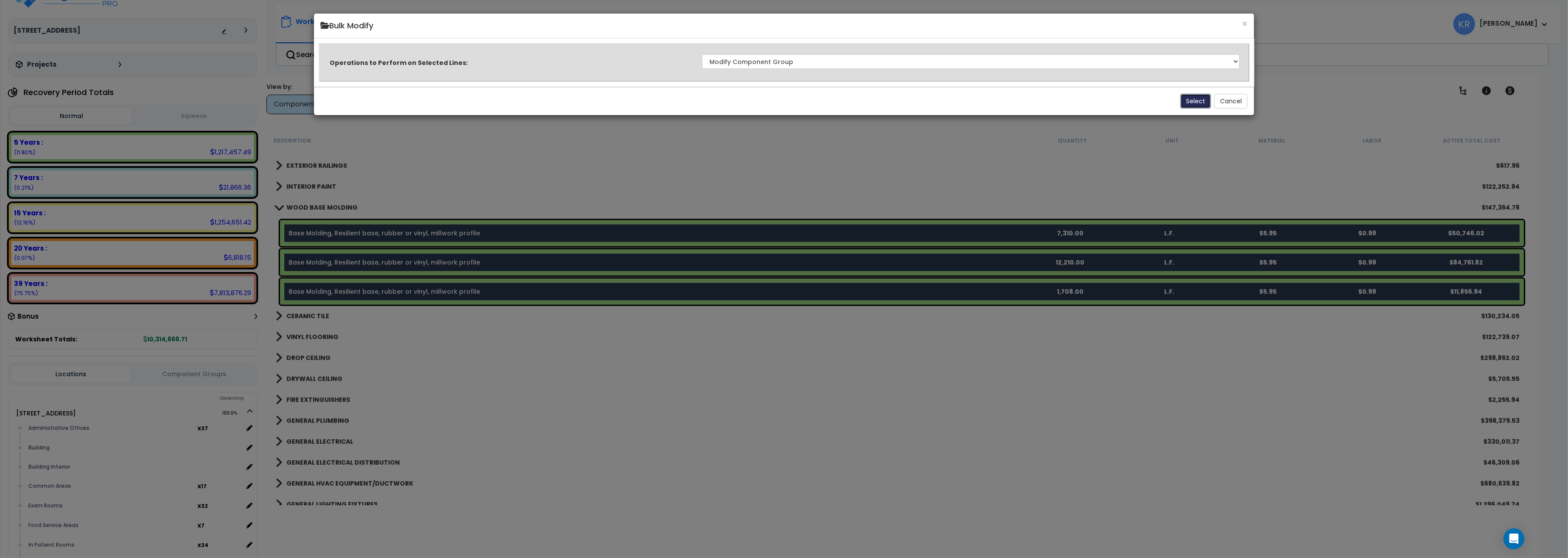
click at [1193, 101] on button "Select" at bounding box center [1195, 101] width 30 height 15
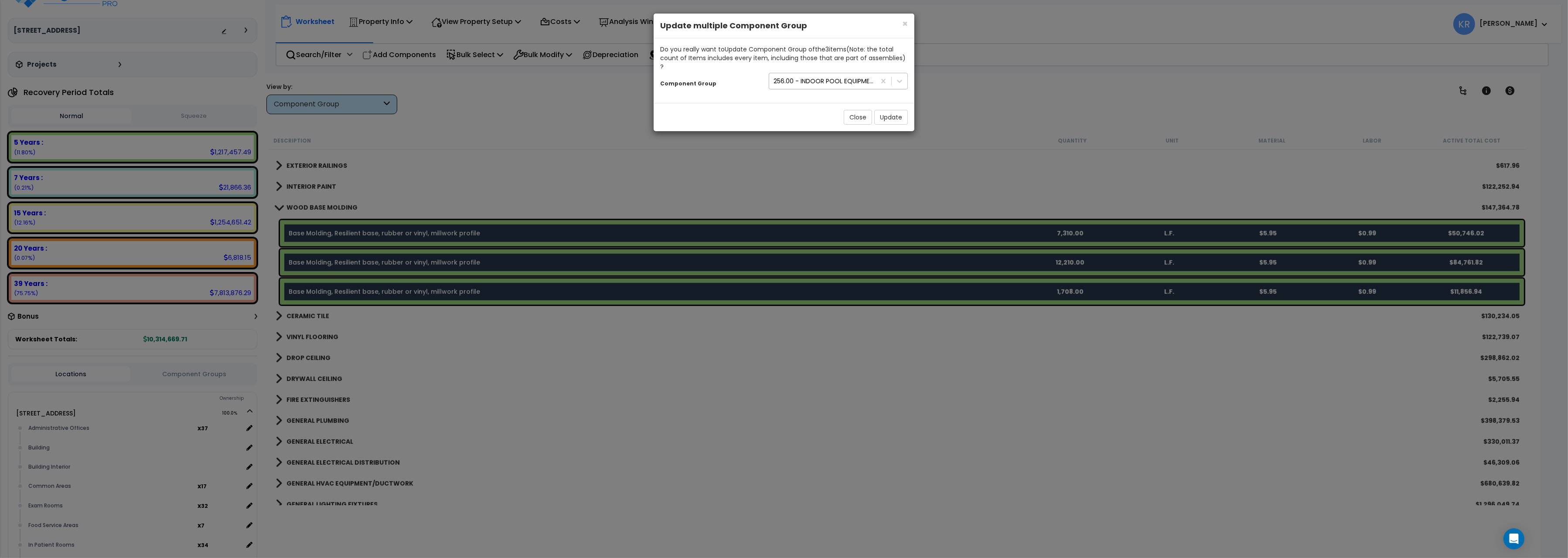
click at [864, 77] on div "256.00 - INDOOR POOL EQUIPMENT" at bounding box center [825, 81] width 103 height 9
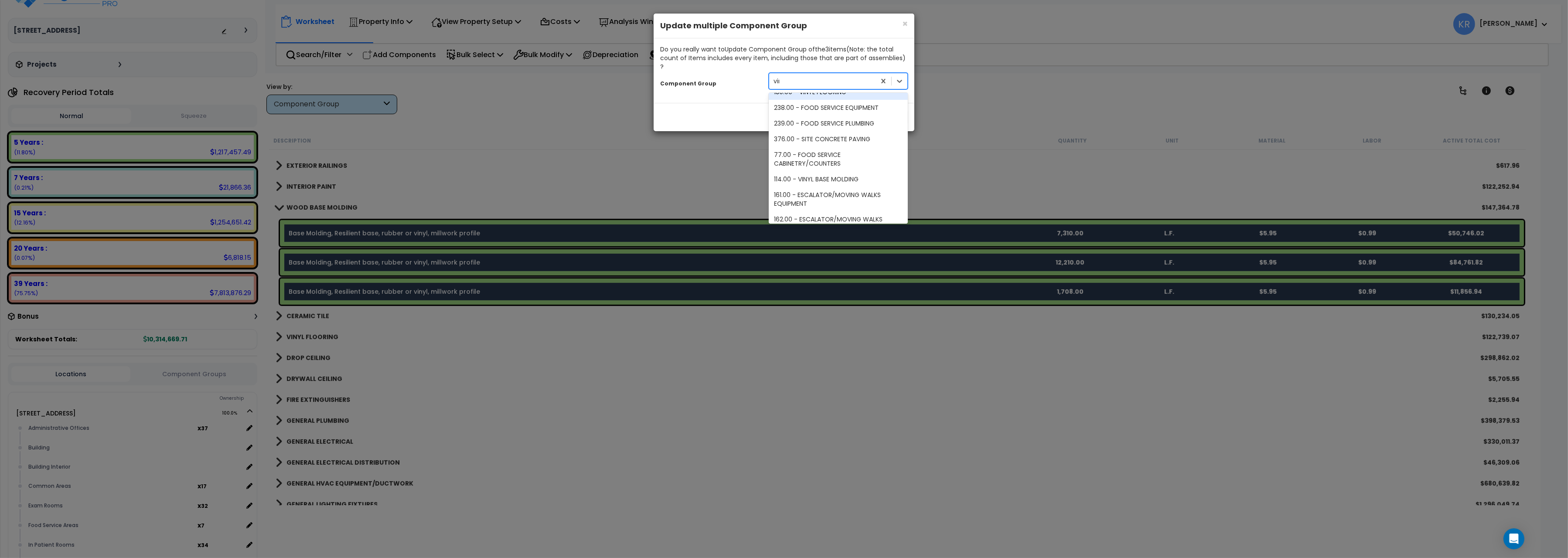
scroll to position [0, 0]
type input "vinyl"
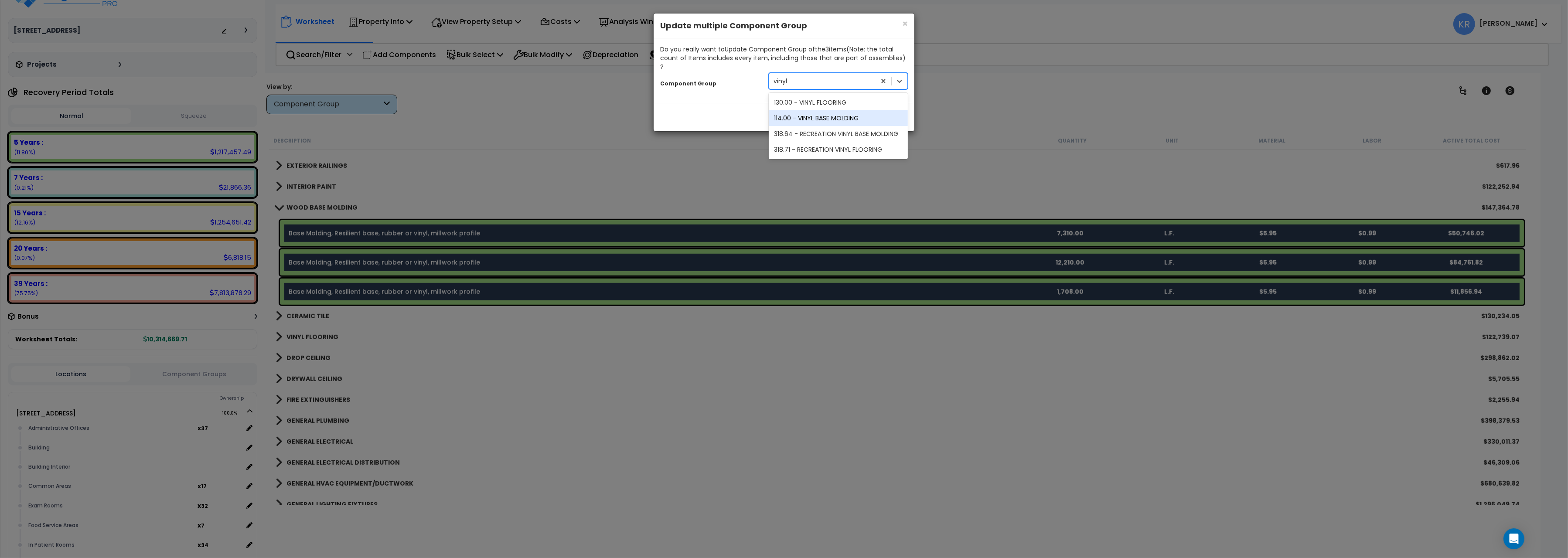
click at [850, 111] on div "114.00 - VINYL BASE MOLDING" at bounding box center [838, 119] width 139 height 16
click at [887, 112] on button "Update" at bounding box center [891, 117] width 34 height 15
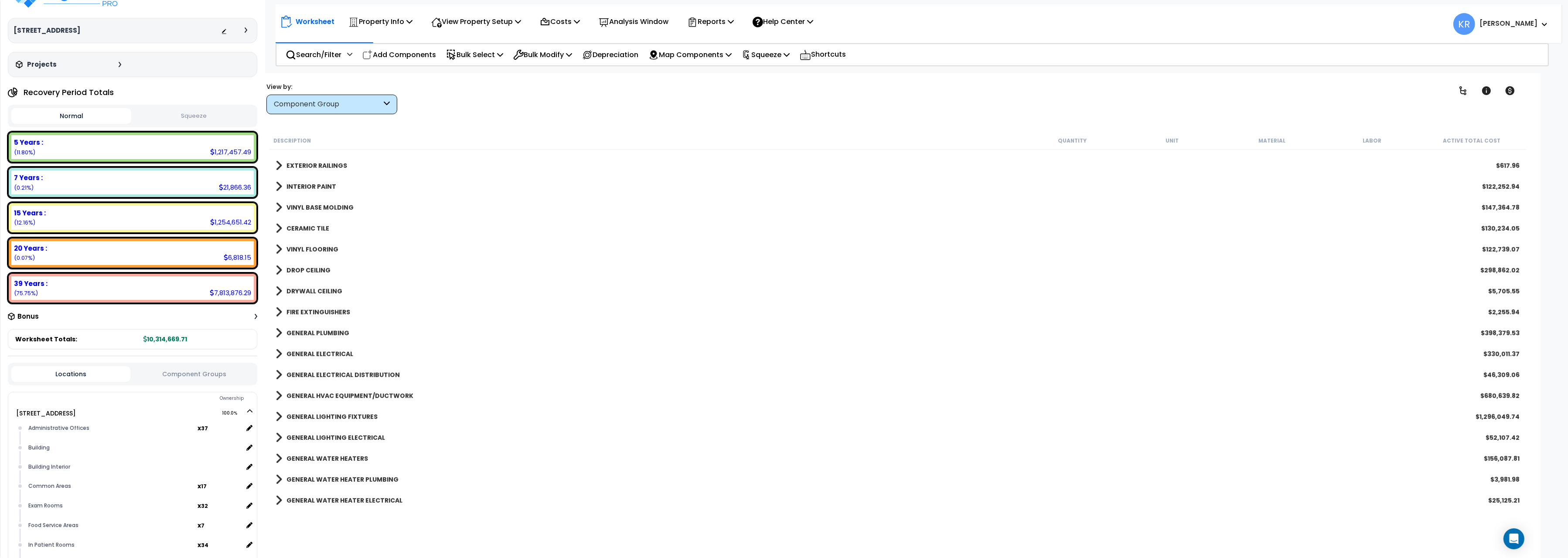
click at [311, 206] on b "VINYL BASE MOLDING" at bounding box center [319, 208] width 67 height 9
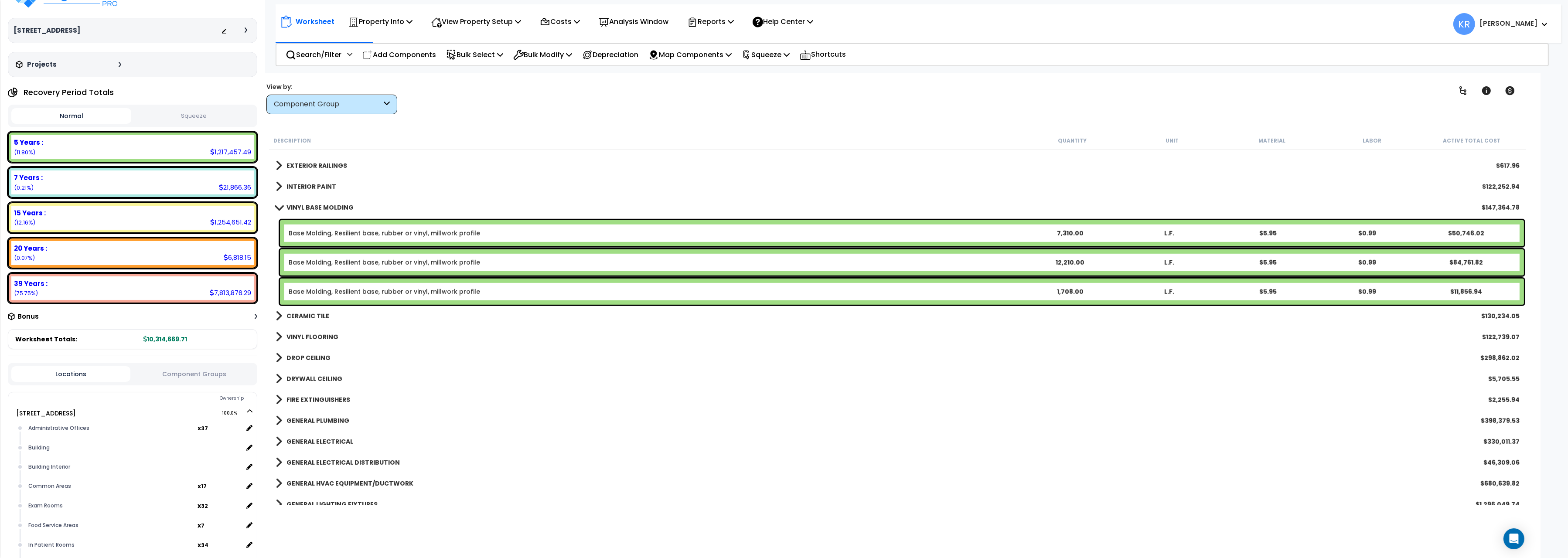
click at [287, 229] on div "Base Molding, Resilient base, rubber or vinyl, millwork profile 7,310.00 L.F. $…" at bounding box center [902, 233] width 1244 height 26
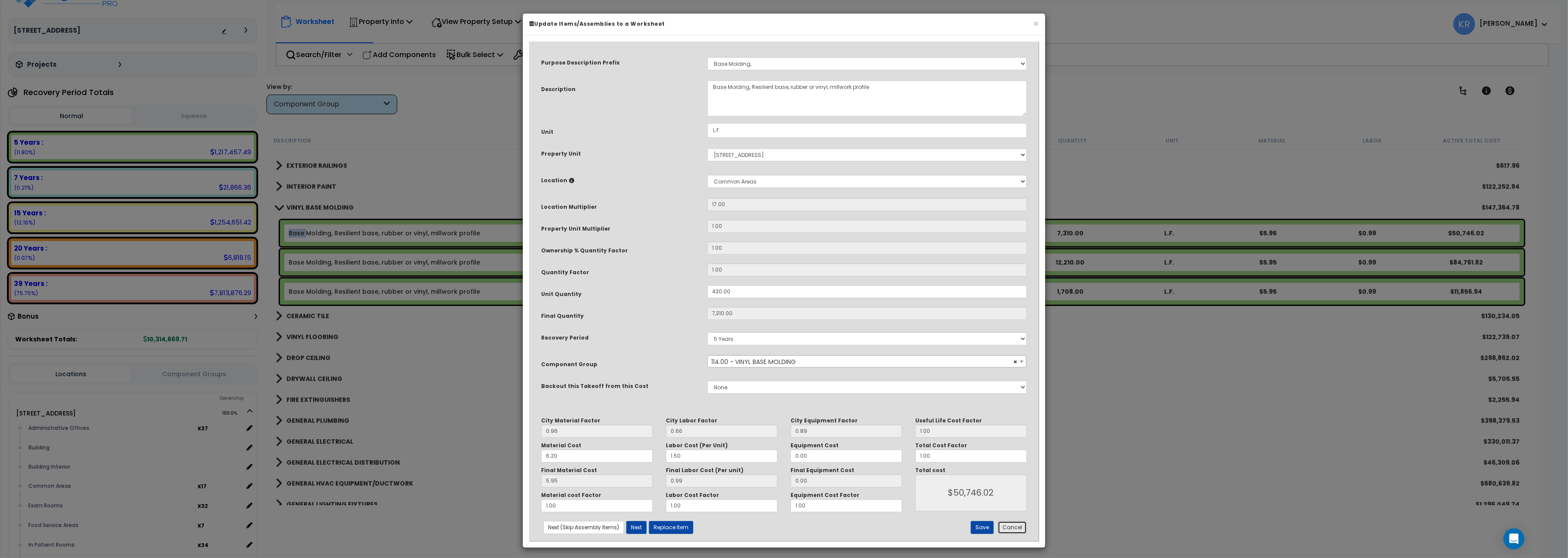
click at [1006, 530] on button "Cancel" at bounding box center [1012, 528] width 29 height 13
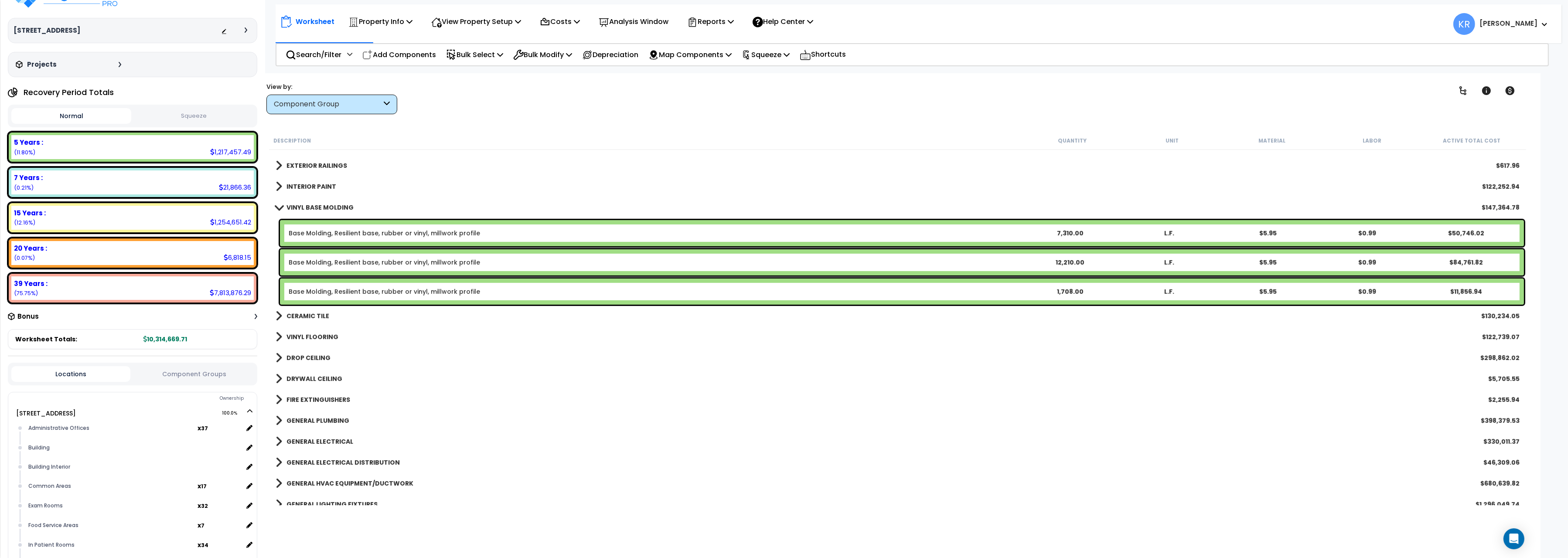
click at [347, 256] on div "Base Molding, Resilient base, rubber or vinyl, millwork profile 12,210.00 L.F. …" at bounding box center [902, 262] width 1244 height 26
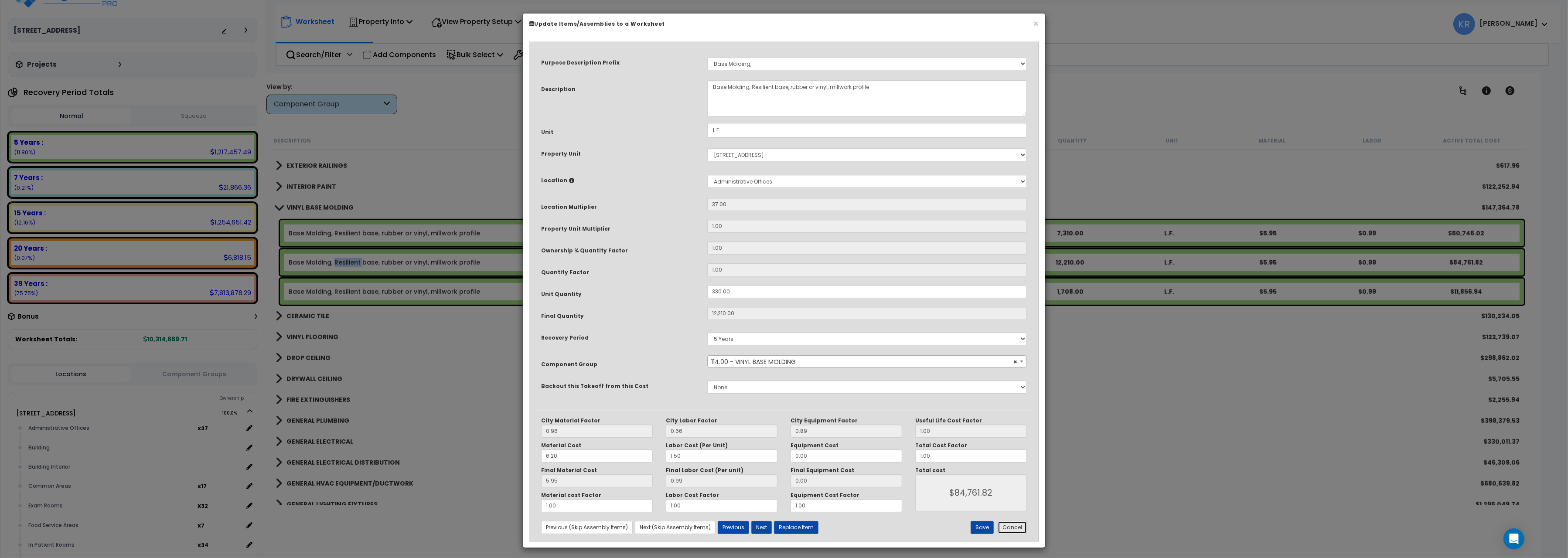
click at [1021, 534] on button "Cancel" at bounding box center [1012, 528] width 29 height 13
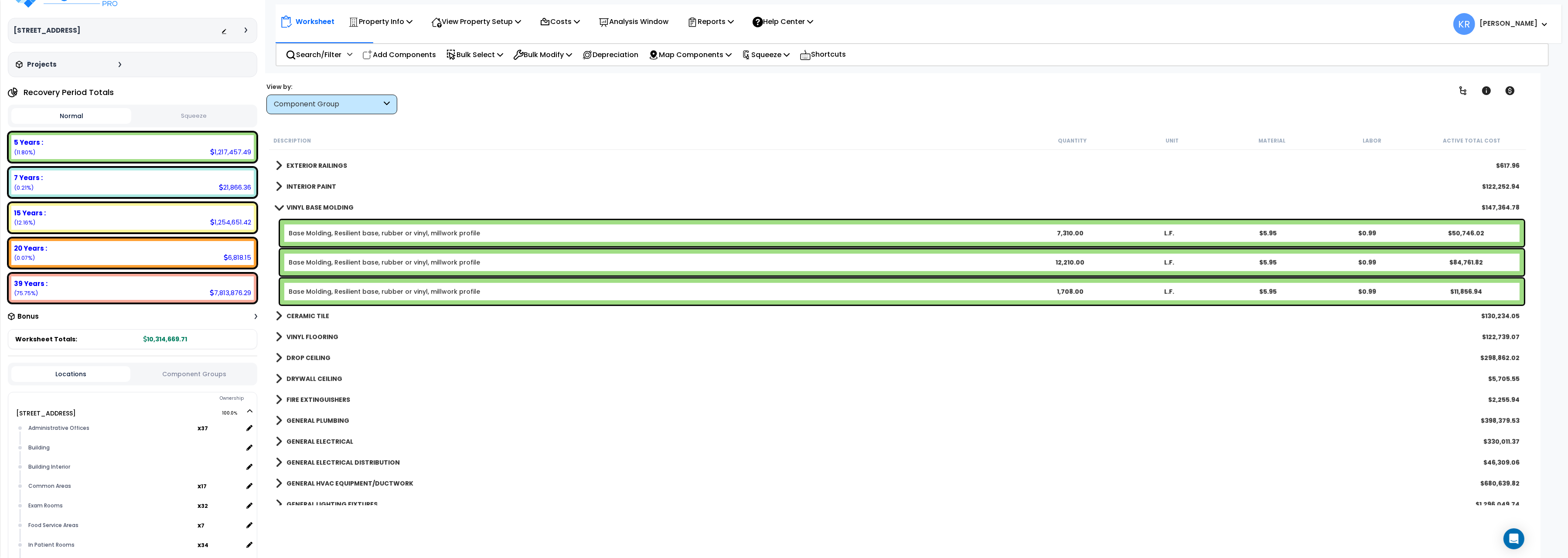
click at [344, 290] on link "Base Molding, Resilient base, rubber or vinyl, millwork profile" at bounding box center [384, 292] width 191 height 9
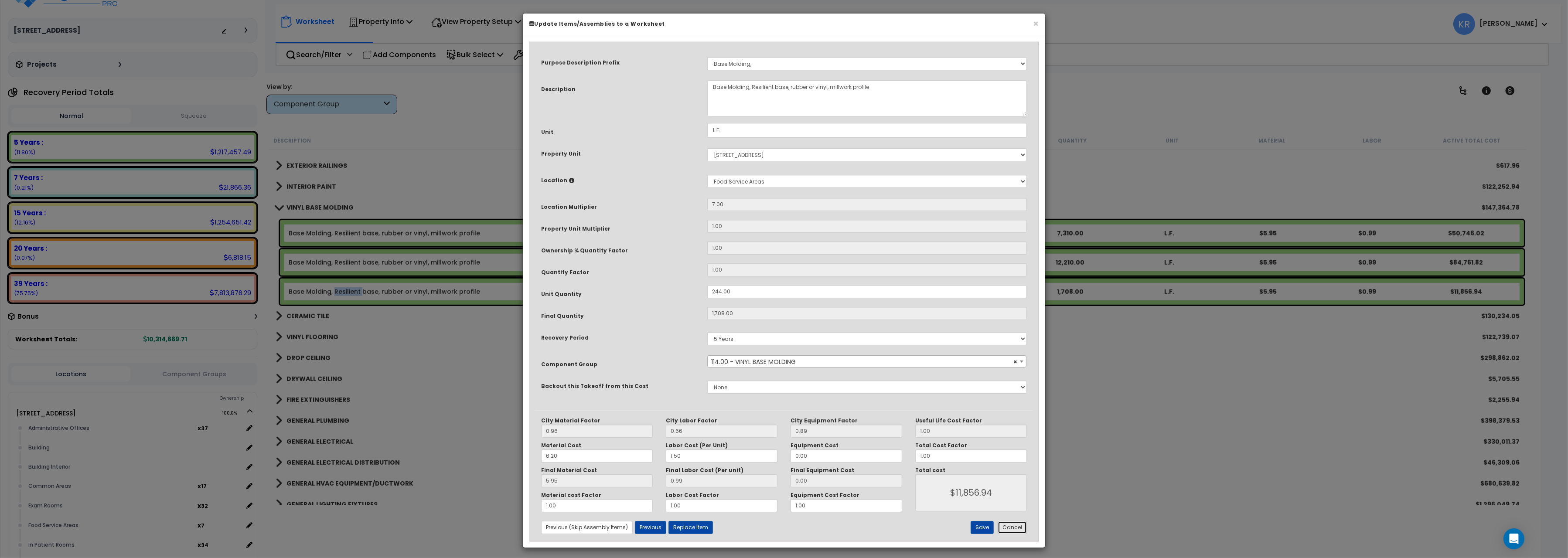
click at [1010, 529] on button "Cancel" at bounding box center [1012, 528] width 29 height 13
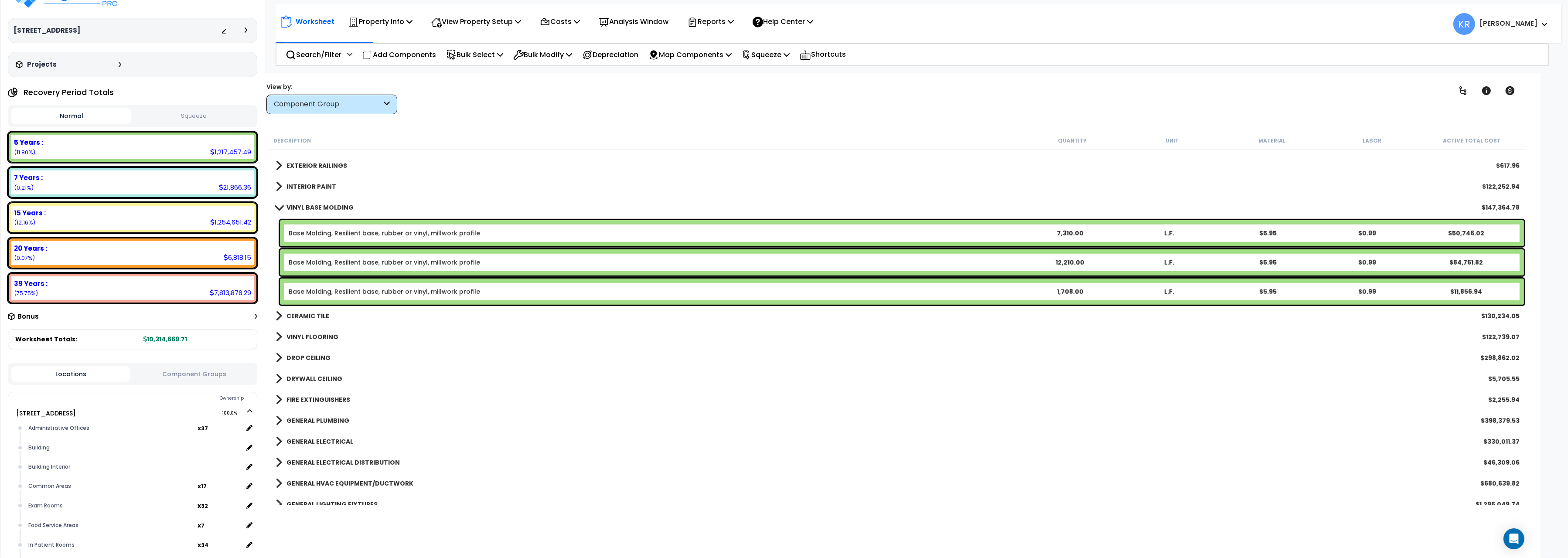
click at [303, 204] on b "VINYL BASE MOLDING" at bounding box center [319, 208] width 67 height 9
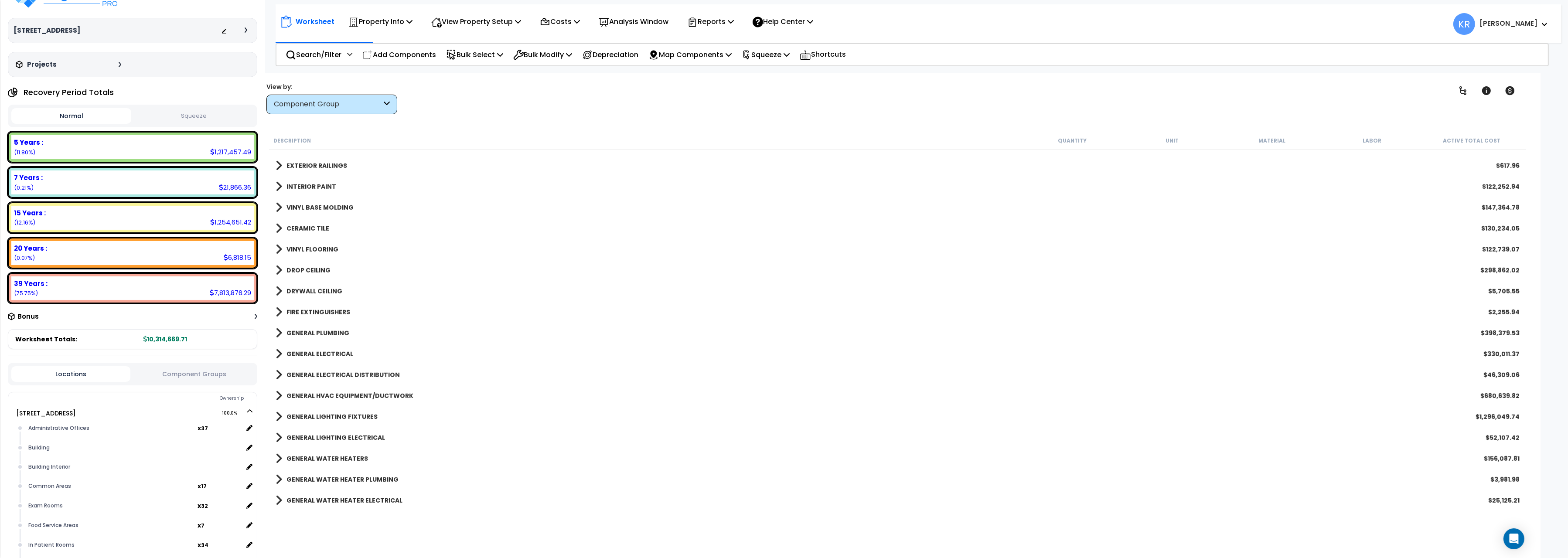
click at [307, 228] on b "CERAMIC TILE" at bounding box center [308, 229] width 43 height 9
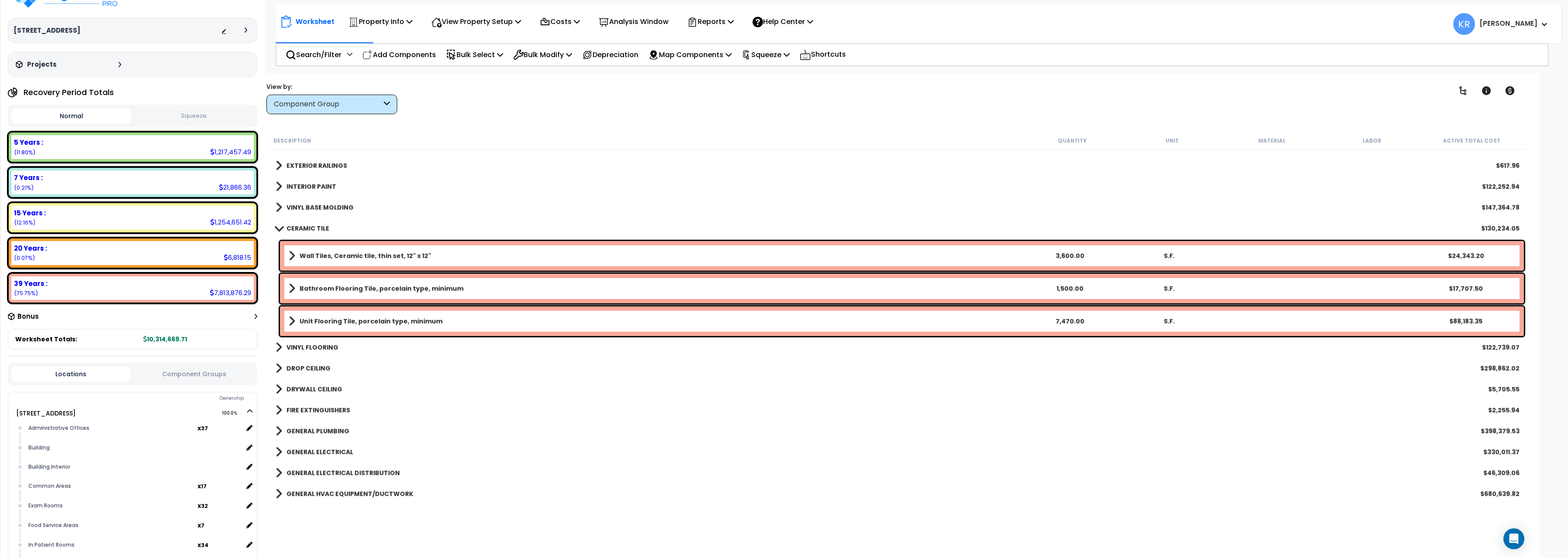
click at [297, 227] on b "CERAMIC TILE" at bounding box center [308, 229] width 43 height 9
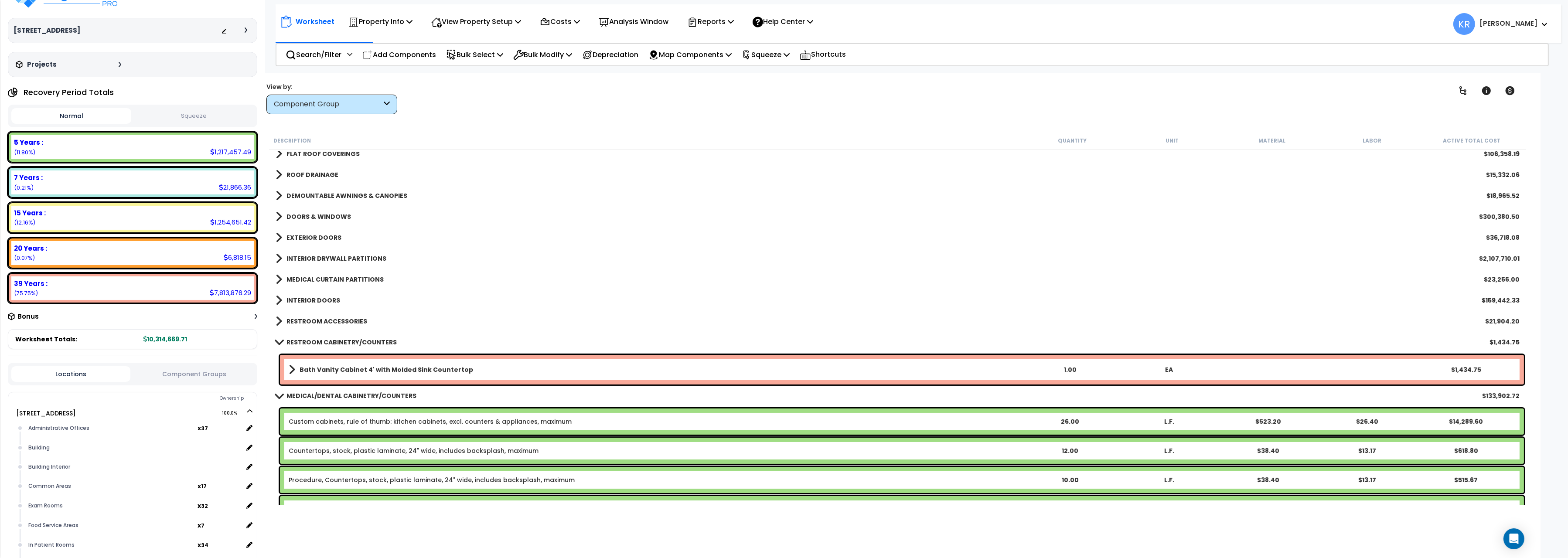
scroll to position [195, 0]
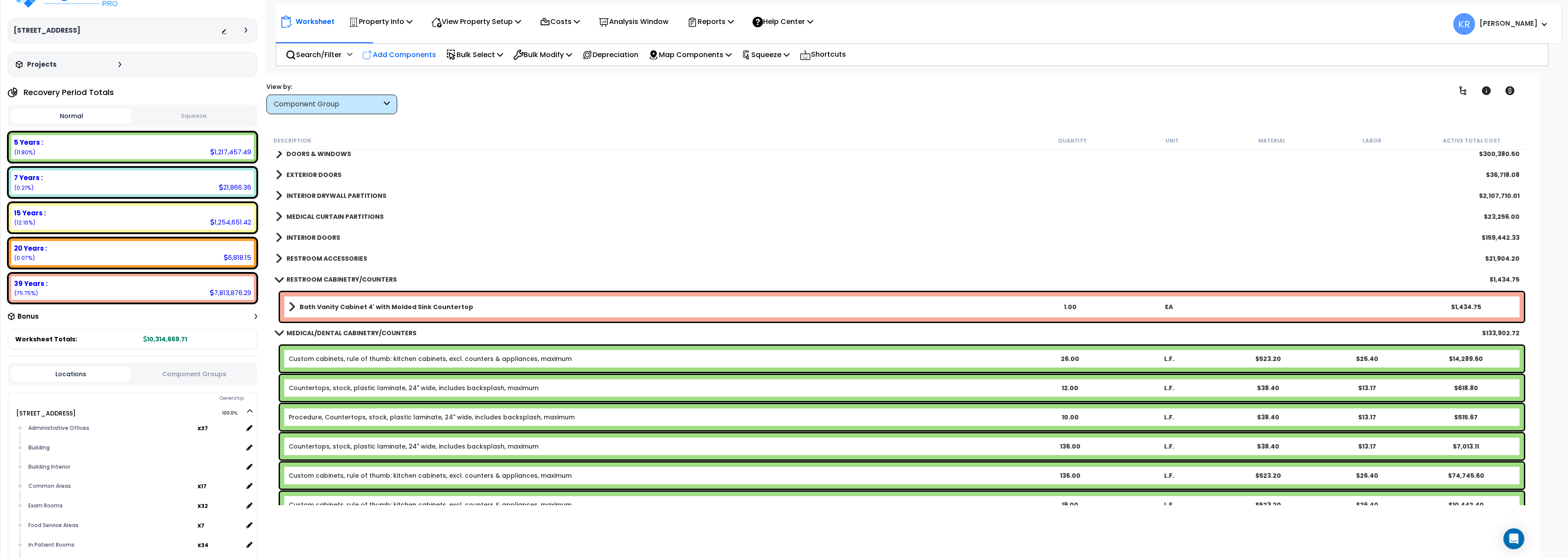
click at [391, 54] on p "Add Components" at bounding box center [399, 54] width 74 height 12
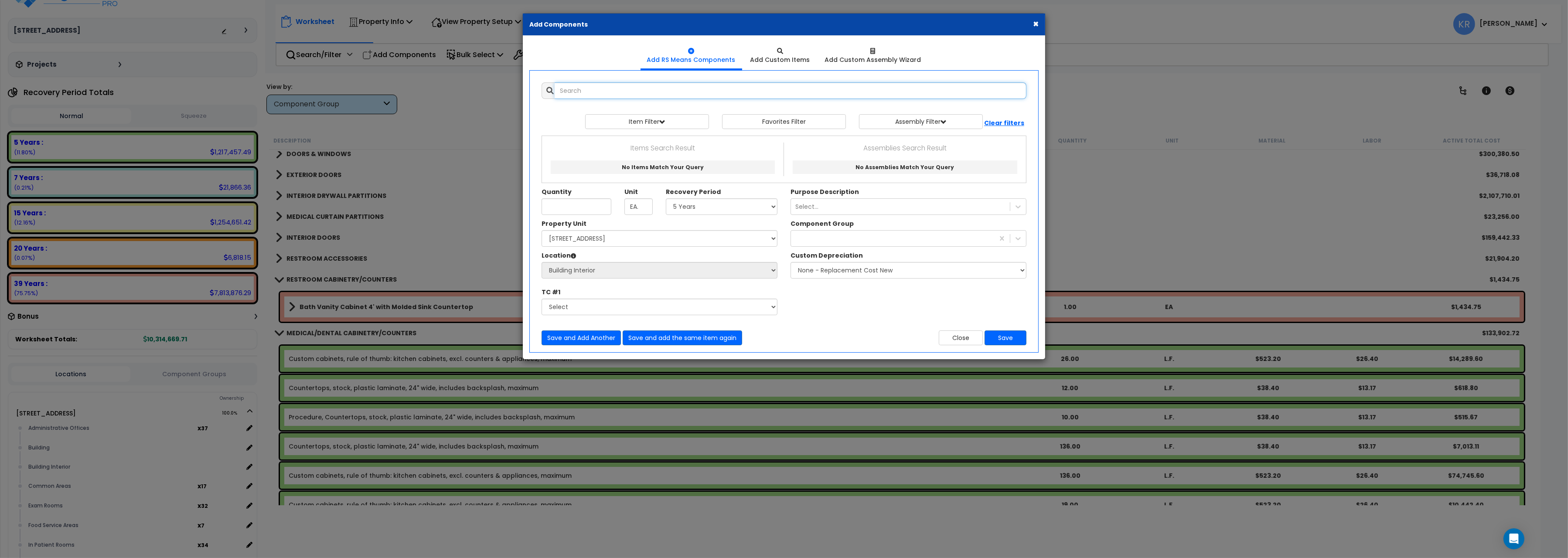
select select
click at [1035, 22] on button "×" at bounding box center [1035, 23] width 5 height 9
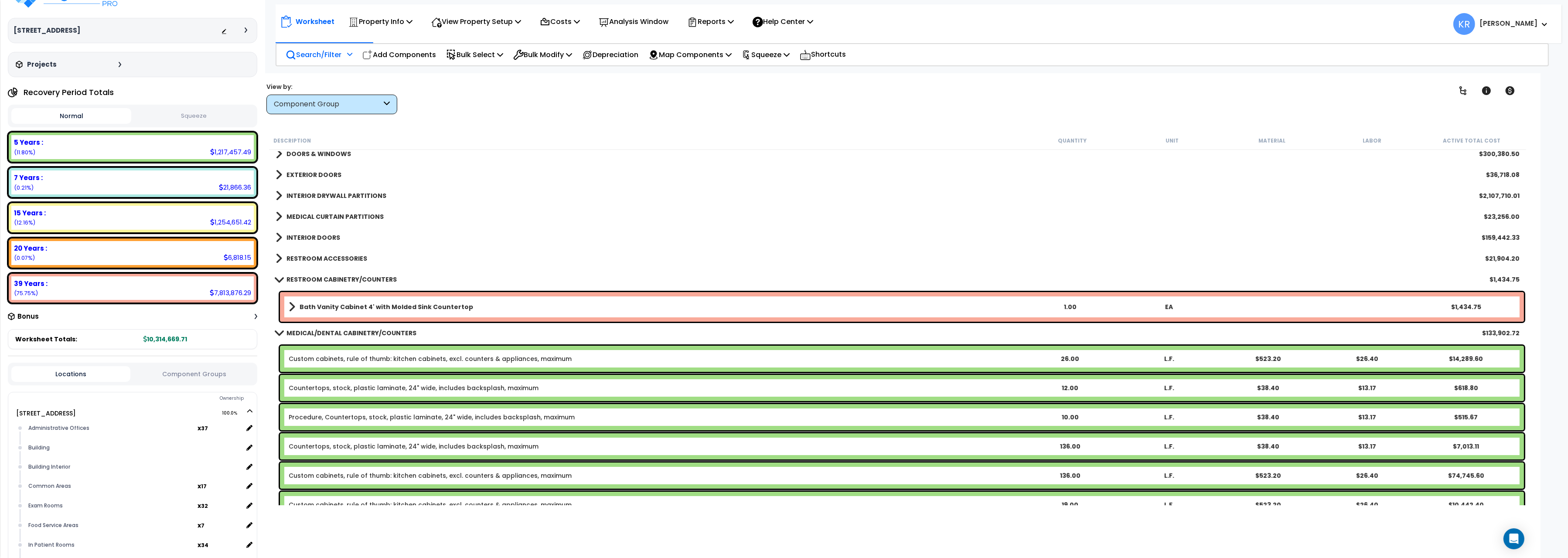
click at [311, 50] on p "Search/Filter" at bounding box center [313, 54] width 56 height 12
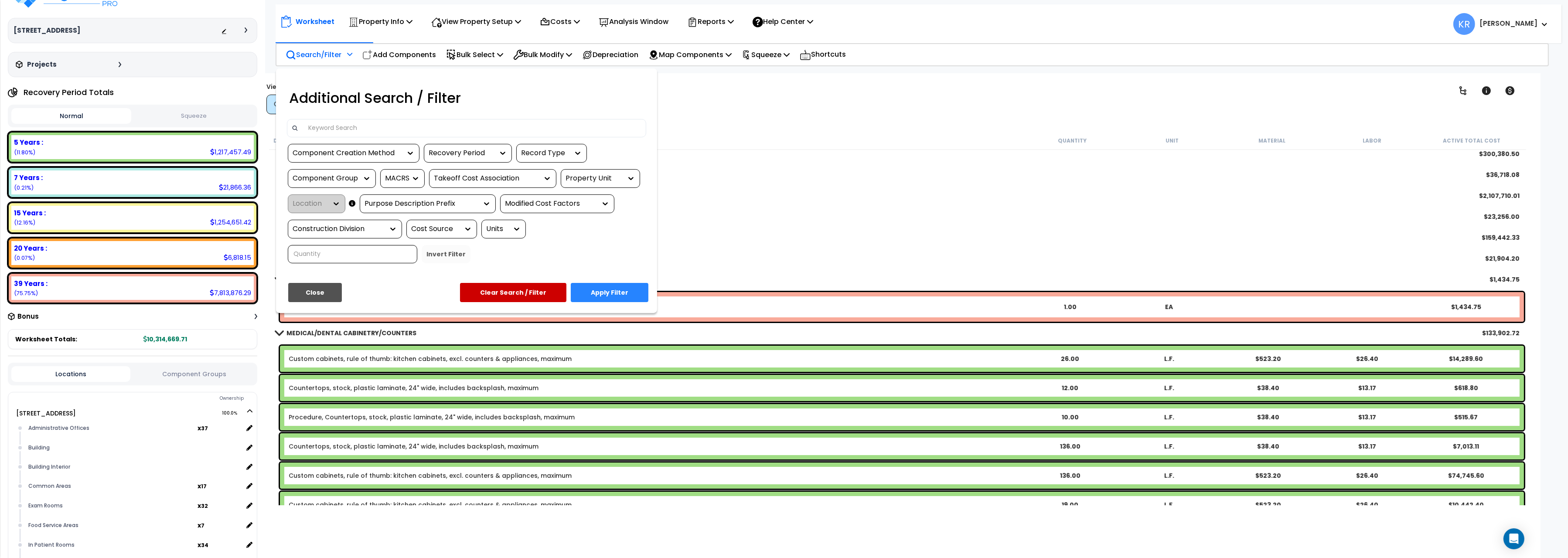
click at [370, 129] on input at bounding box center [472, 128] width 339 height 13
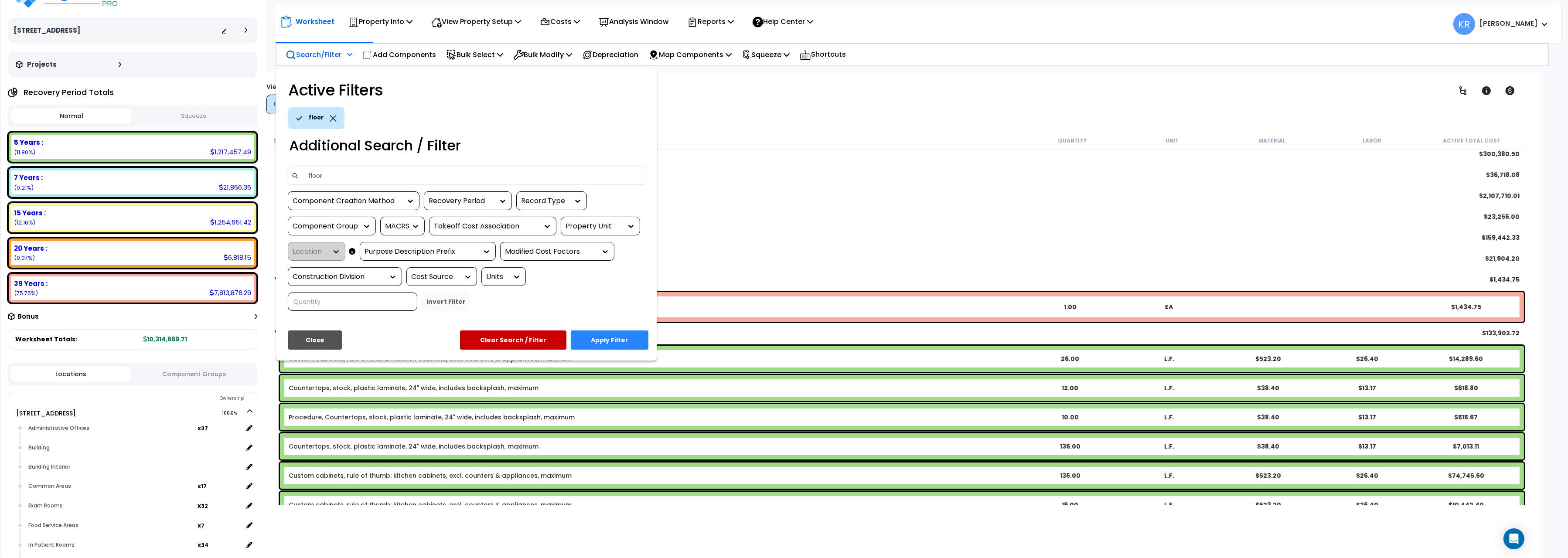
type input "floor"
click at [606, 338] on button "Apply Filter" at bounding box center [609, 339] width 78 height 19
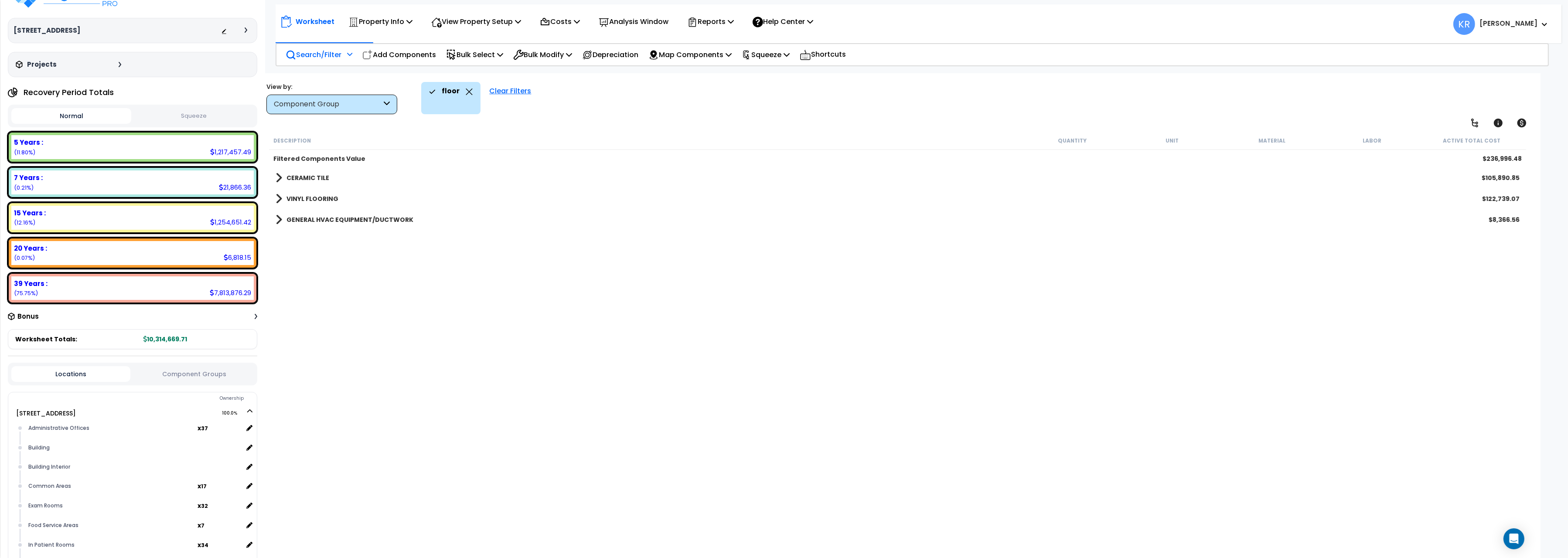
scroll to position [0, 0]
click at [298, 175] on b "CERAMIC TILE" at bounding box center [308, 178] width 43 height 9
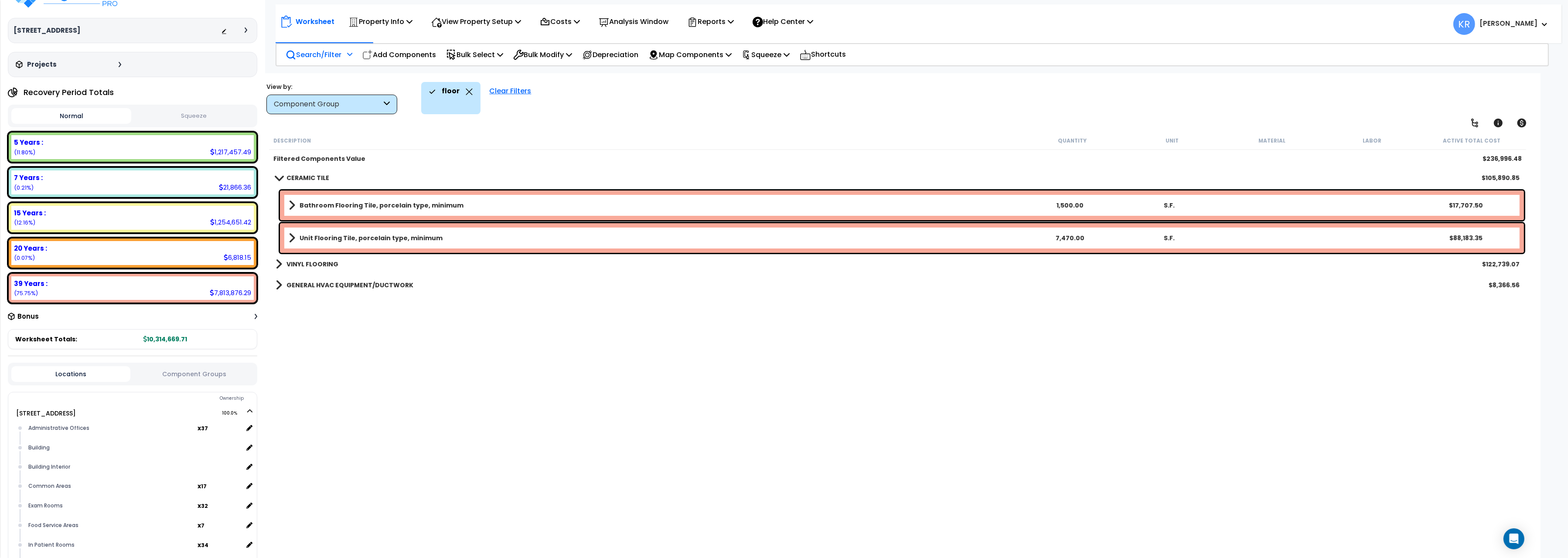
click at [291, 260] on b "VINYL FLOORING" at bounding box center [312, 264] width 52 height 9
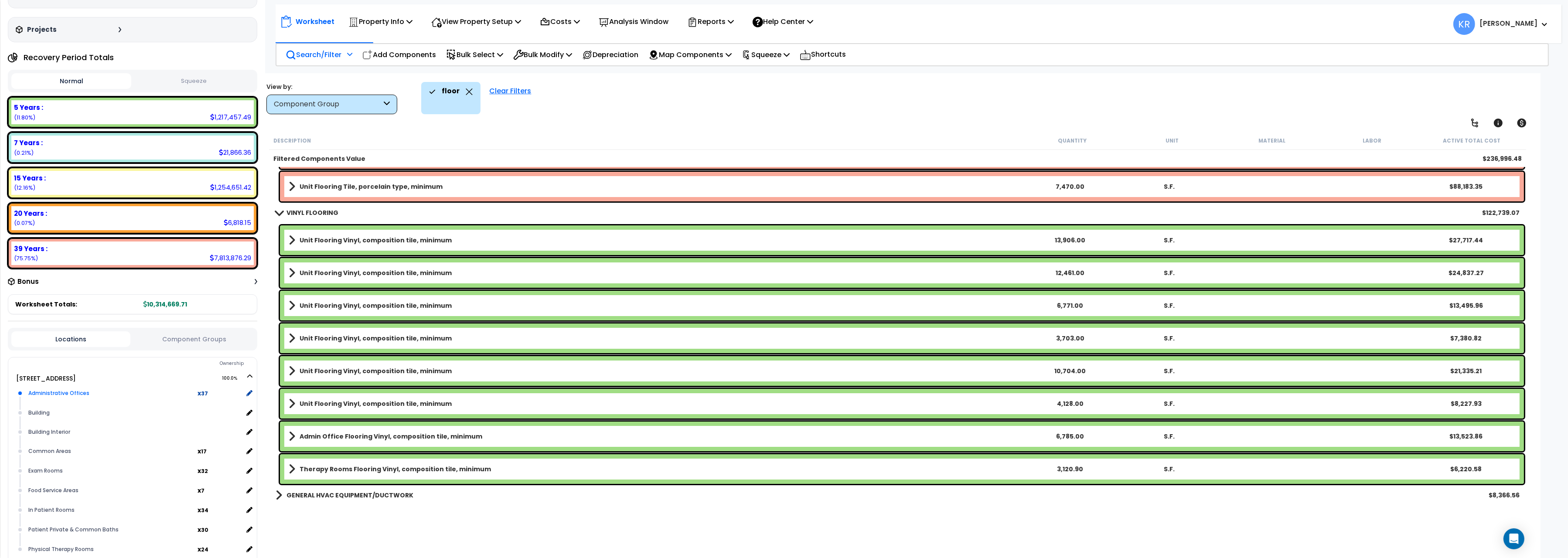
scroll to position [122, 0]
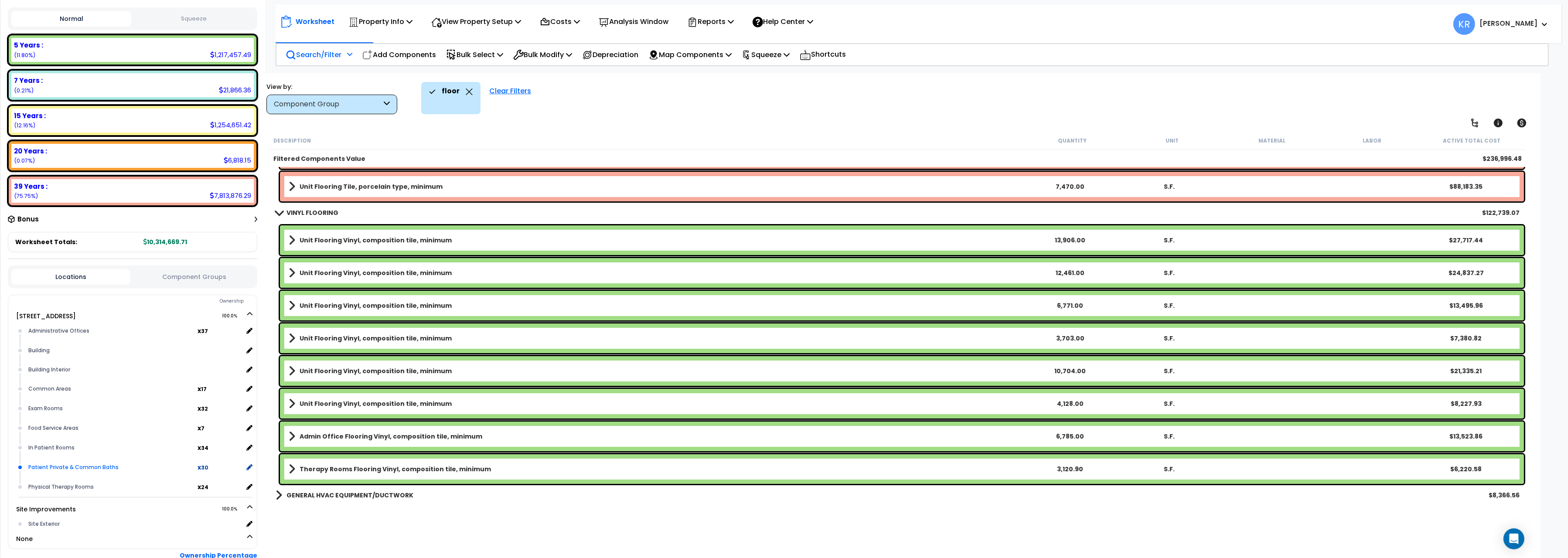
click at [128, 462] on div "Patient Private & Common Baths" at bounding box center [112, 468] width 171 height 11
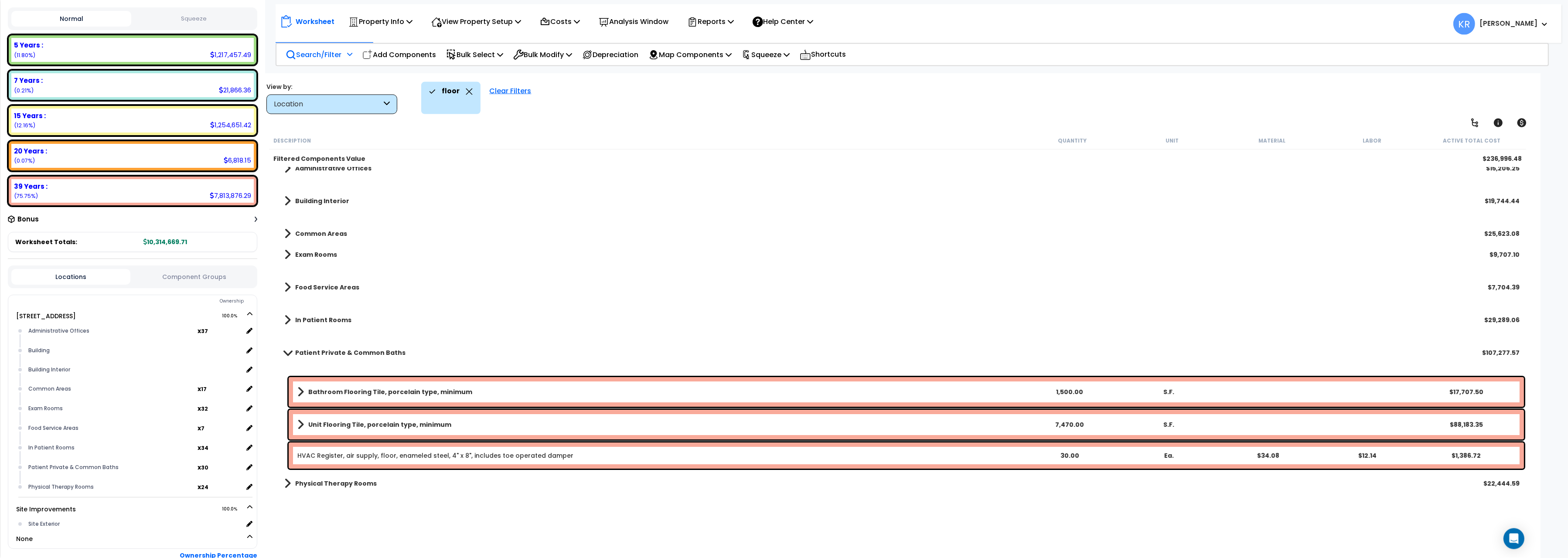
scroll to position [37, 0]
click at [527, 91] on div "Clear Filters" at bounding box center [510, 98] width 51 height 32
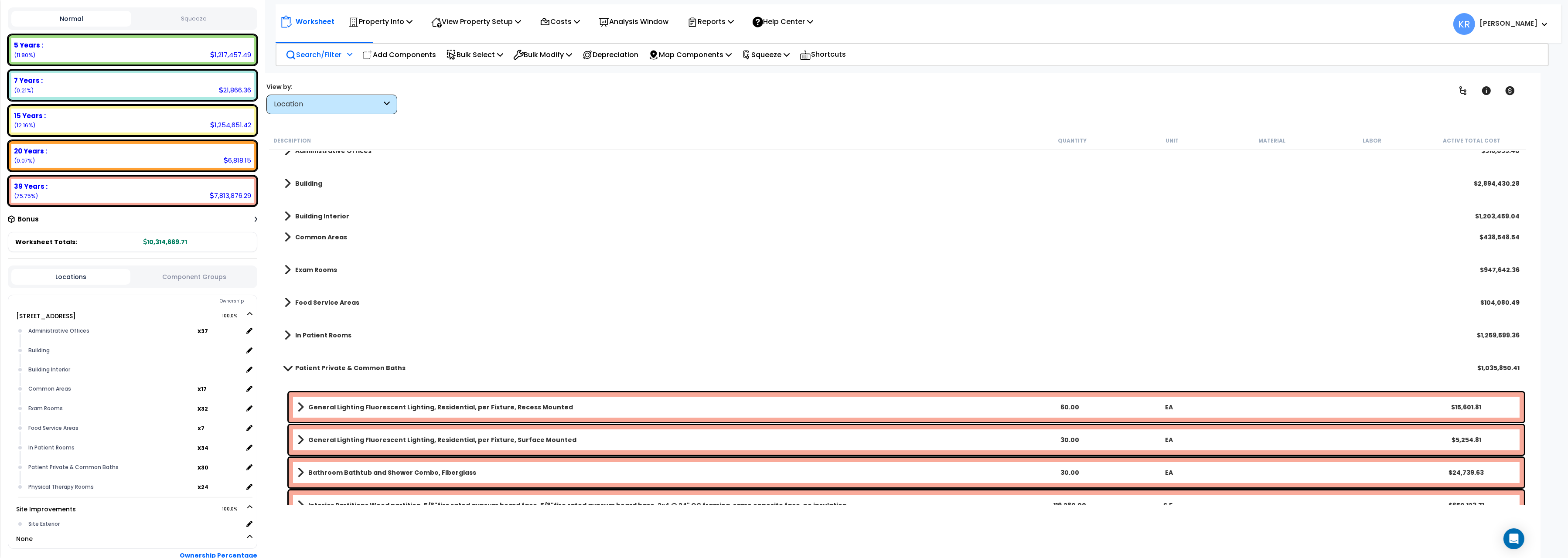
scroll to position [128, 0]
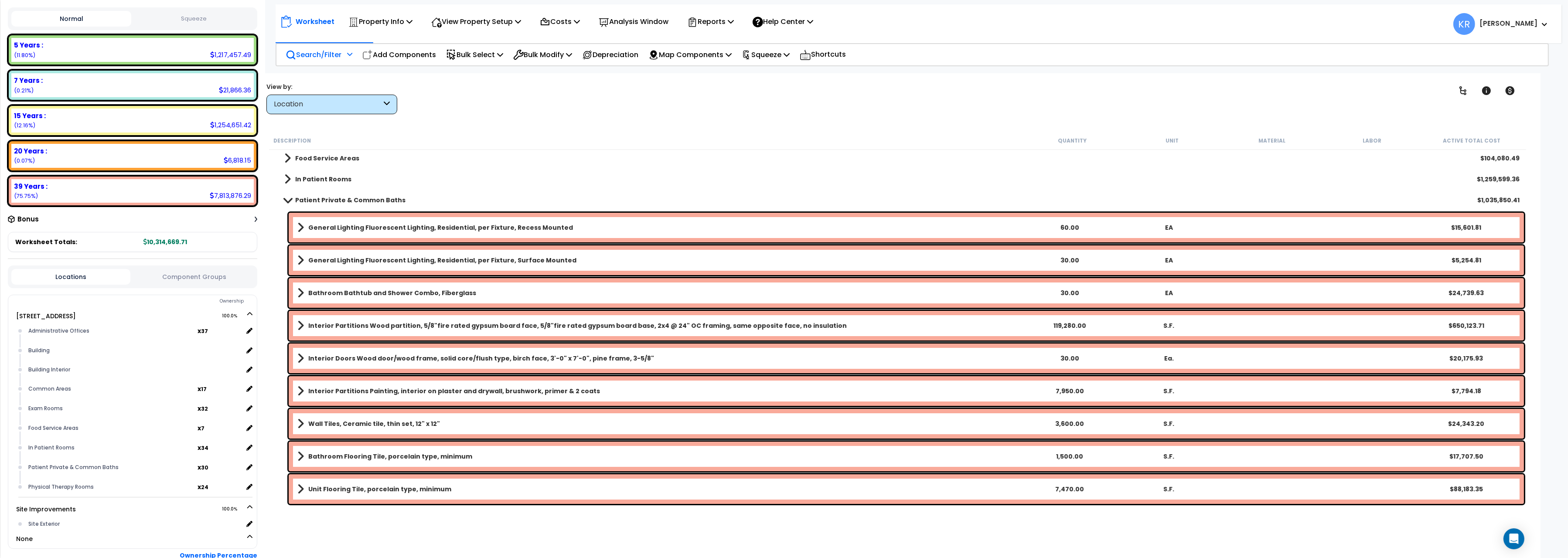
click at [310, 54] on p "Search/Filter" at bounding box center [313, 54] width 56 height 12
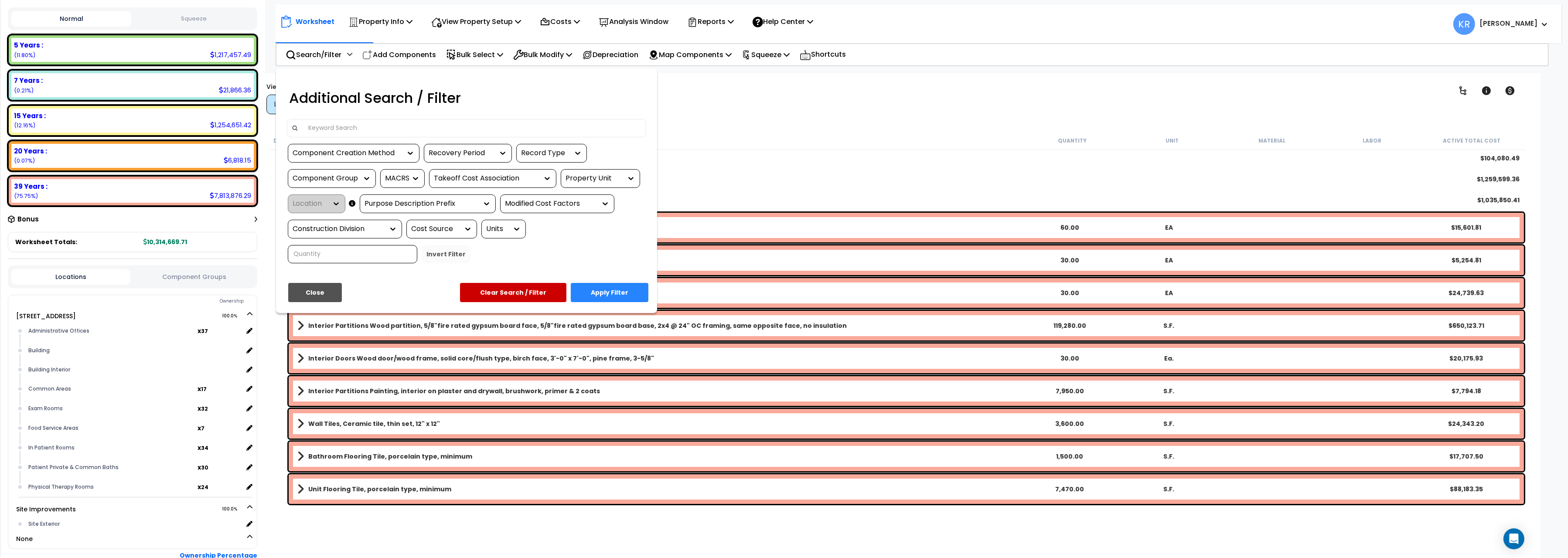
click at [344, 129] on input at bounding box center [472, 128] width 339 height 13
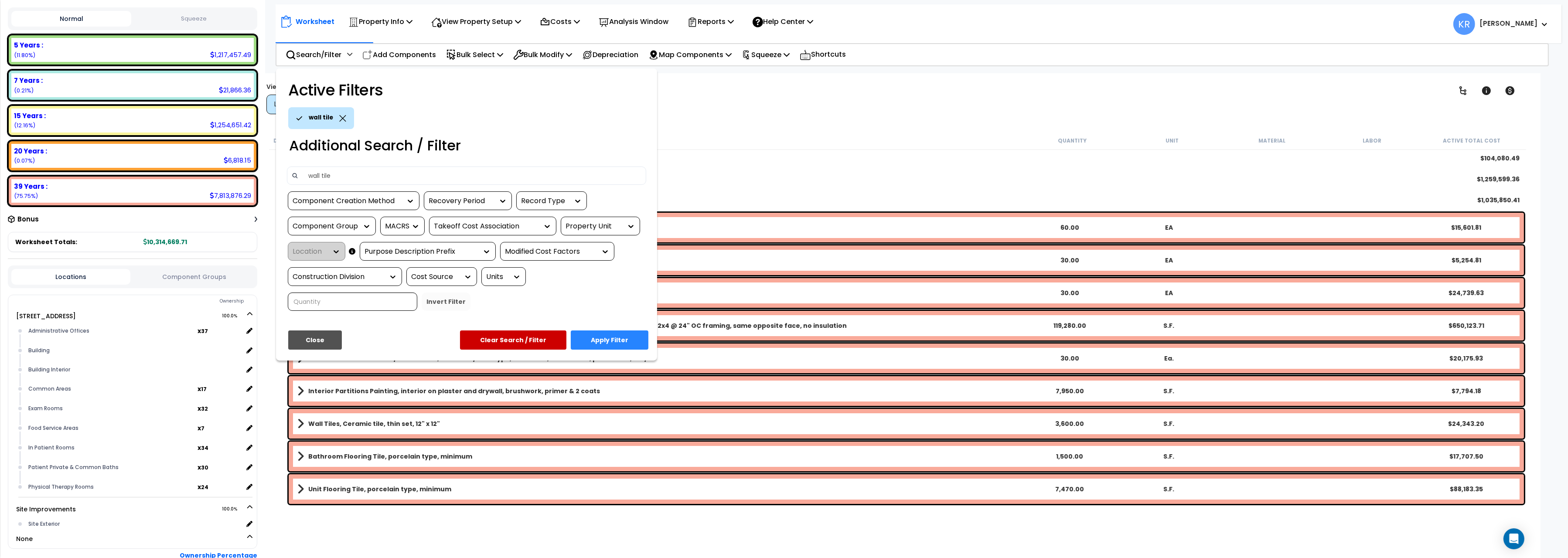
type input "wall tile"
click at [623, 335] on button "Apply Filter" at bounding box center [609, 339] width 78 height 19
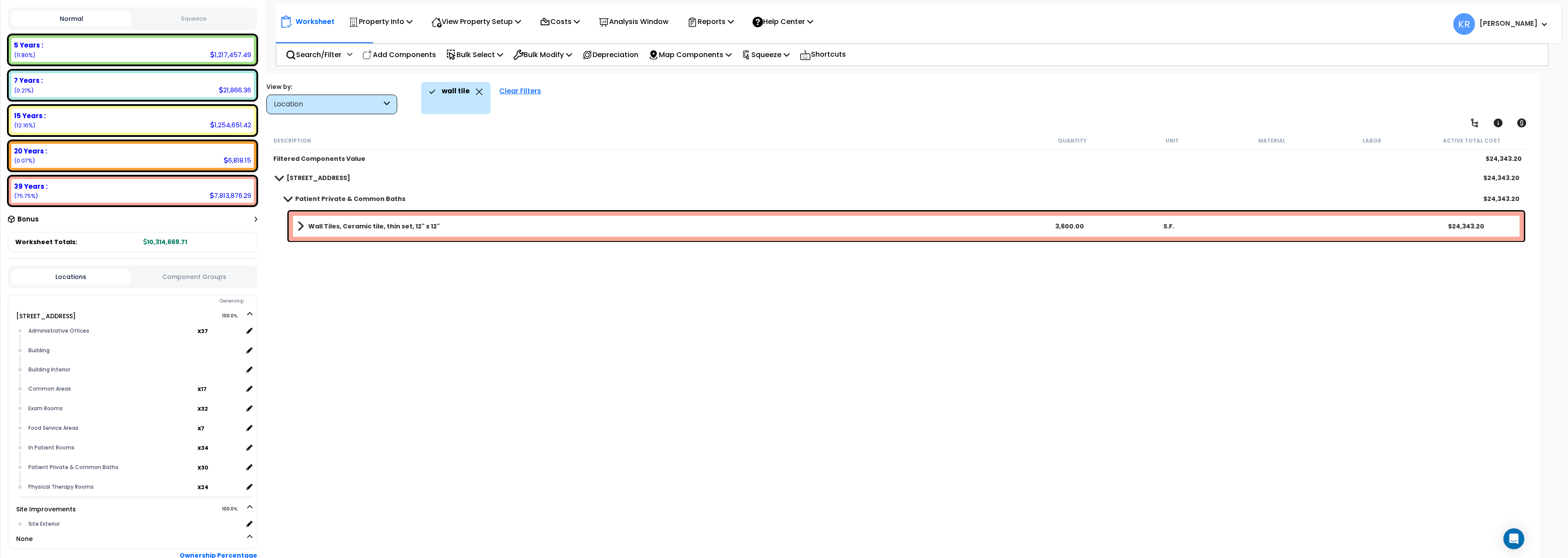
click at [436, 219] on div "Wall Tiles, Ceramic tile, thin set, 12" x 12" 3,600.00 S.F. $24,343.20" at bounding box center [906, 226] width 1235 height 29
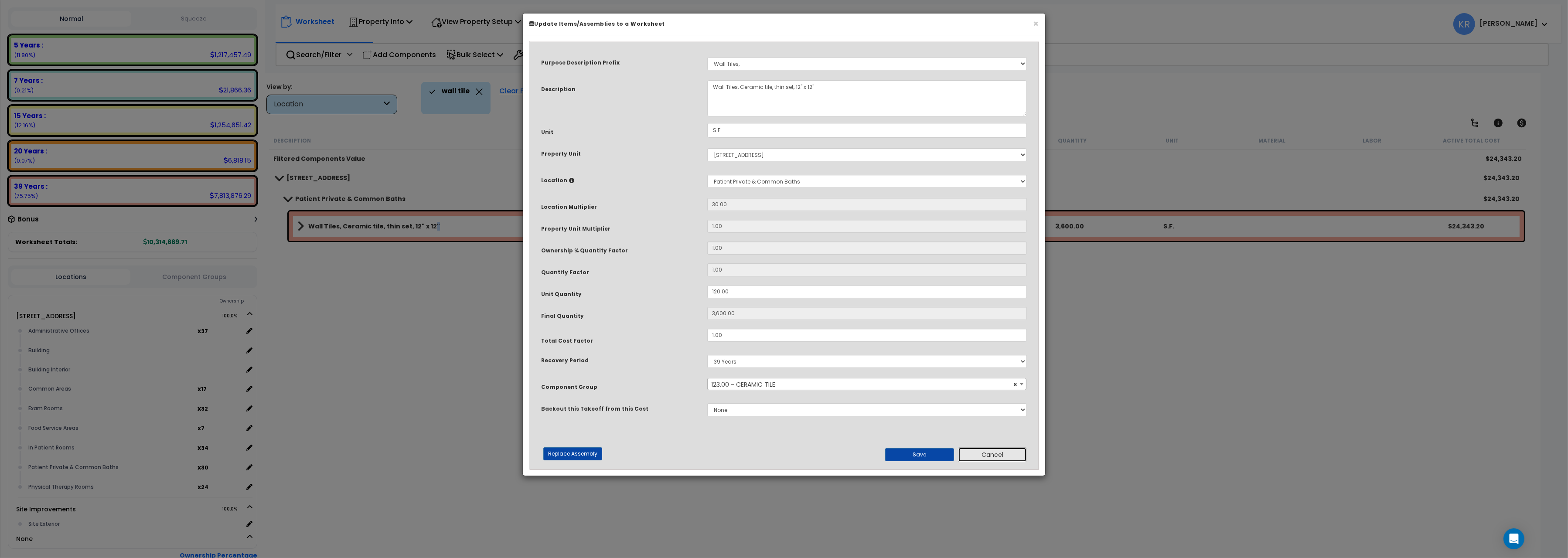
click at [1002, 454] on button "Cancel" at bounding box center [991, 454] width 69 height 15
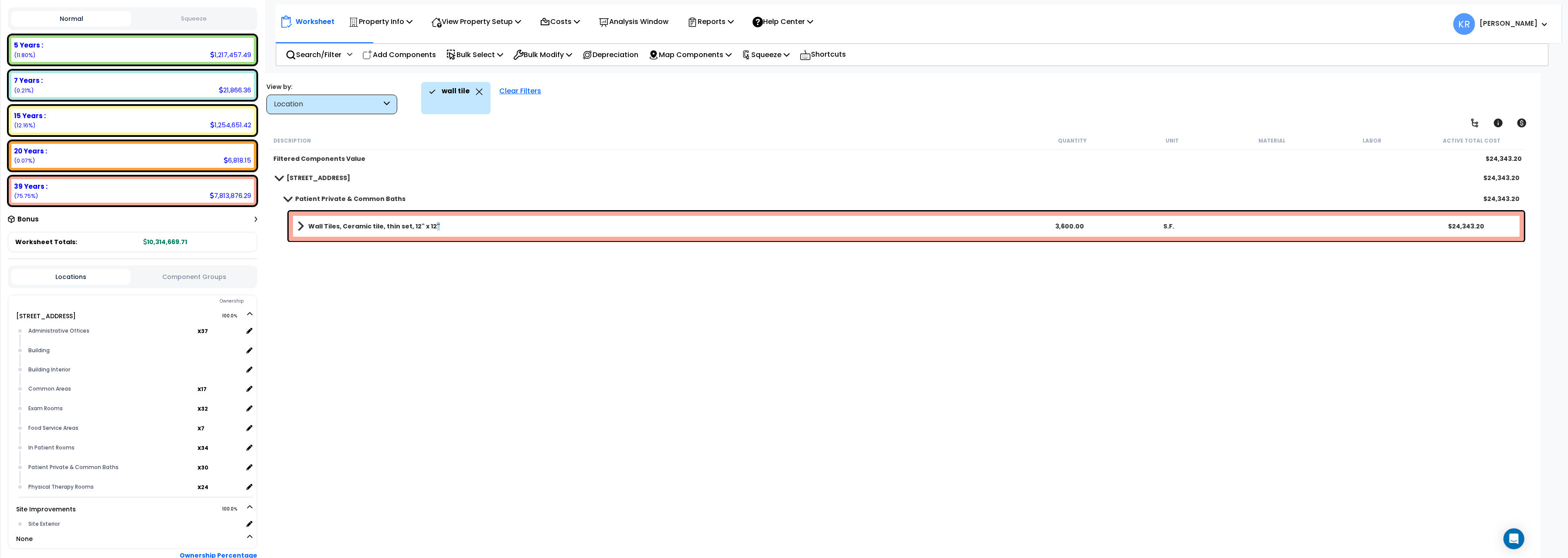
click at [520, 93] on div "Clear Filters" at bounding box center [519, 98] width 51 height 32
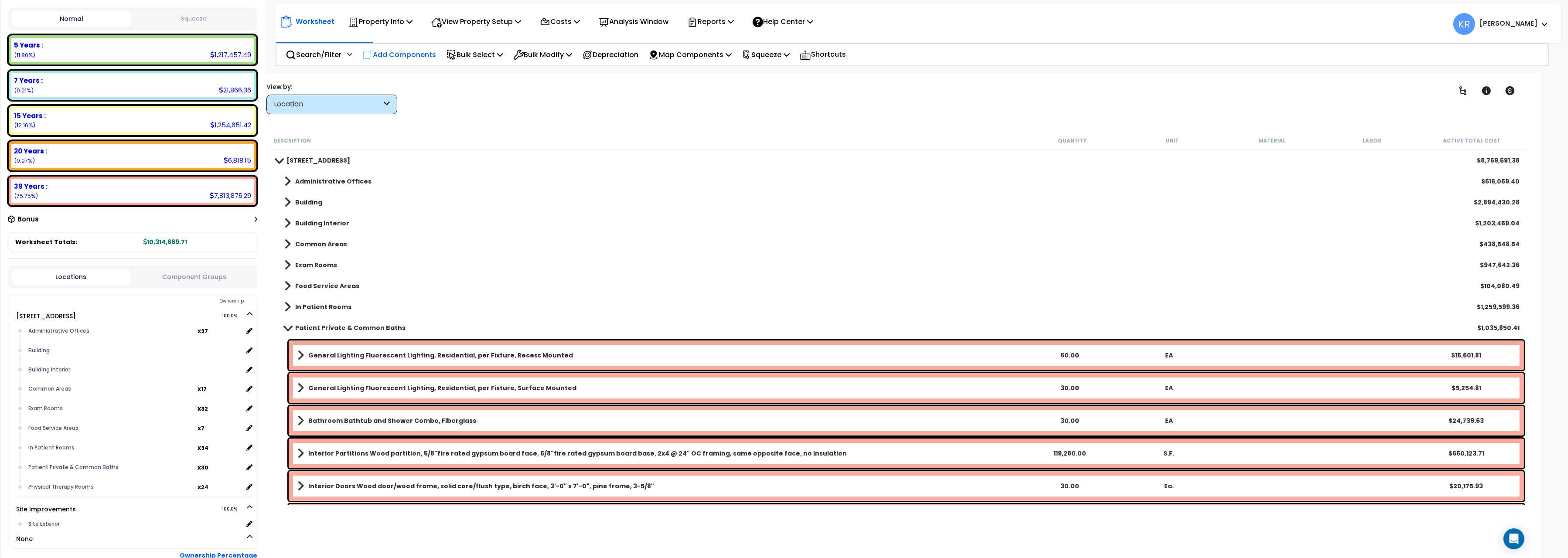
click at [399, 56] on p "Add Components" at bounding box center [399, 54] width 74 height 12
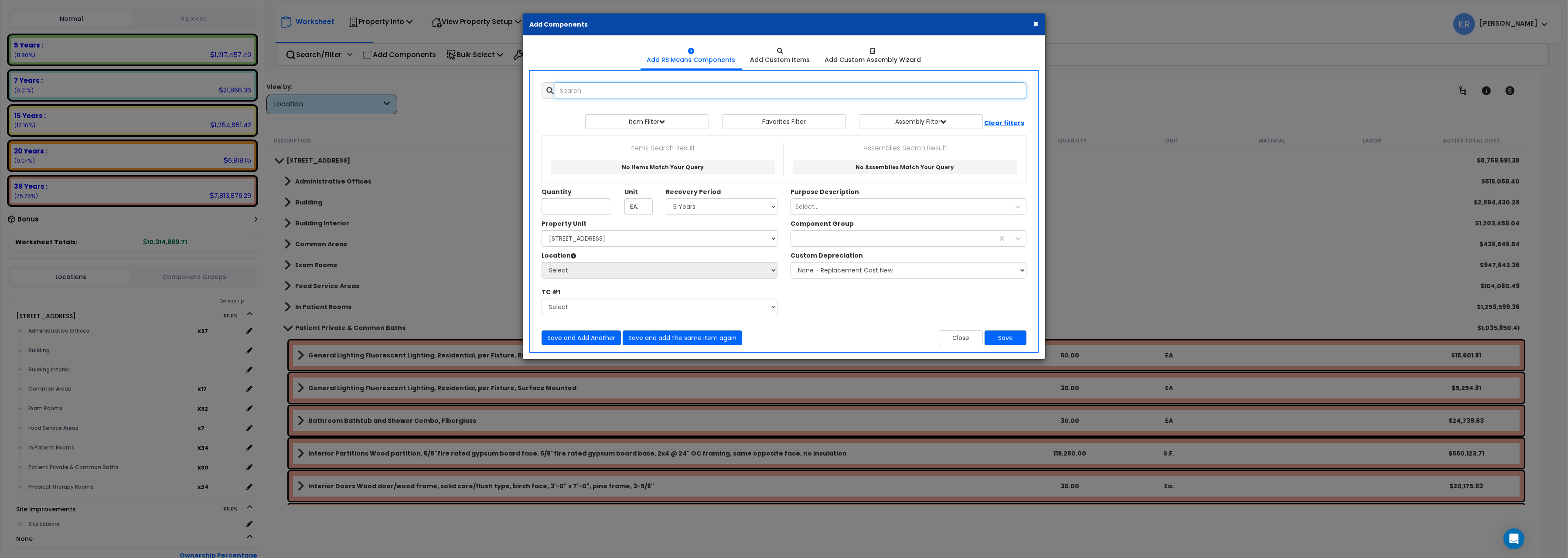
click at [635, 96] on input "text" at bounding box center [790, 90] width 472 height 17
drag, startPoint x: 626, startPoint y: 87, endPoint x: 434, endPoint y: 78, distance: 192.2
click at [554, 82] on input "bath partition" at bounding box center [790, 90] width 472 height 17
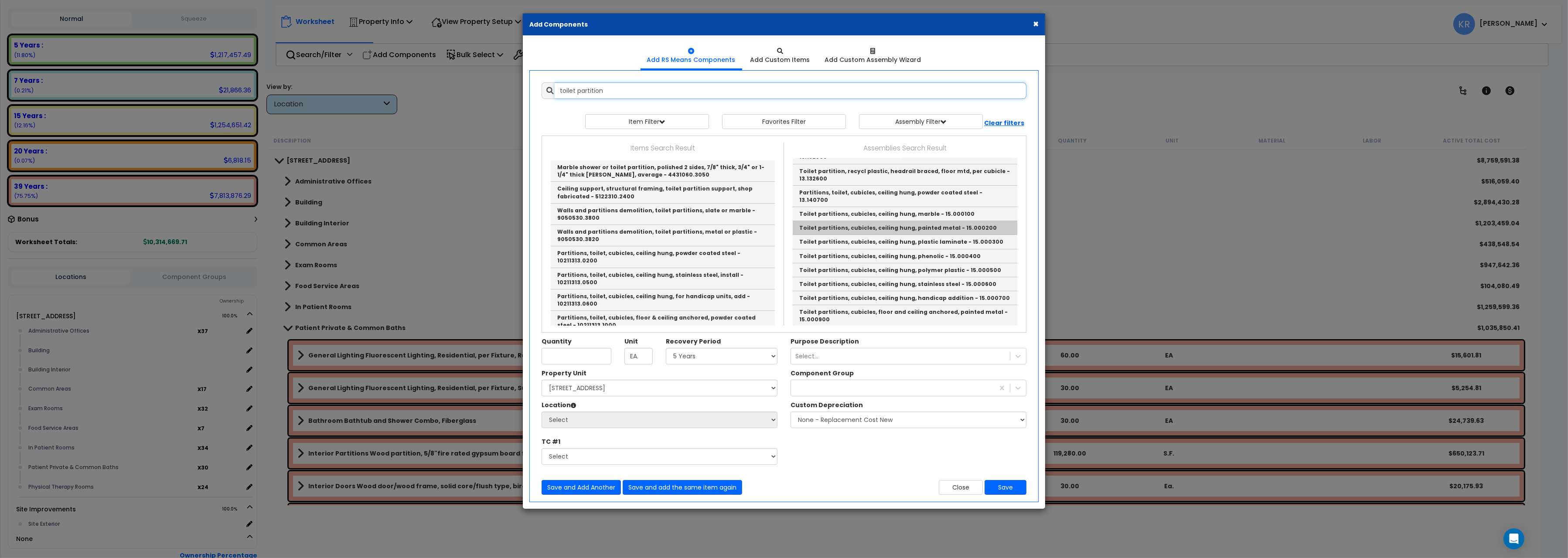
scroll to position [48, 0]
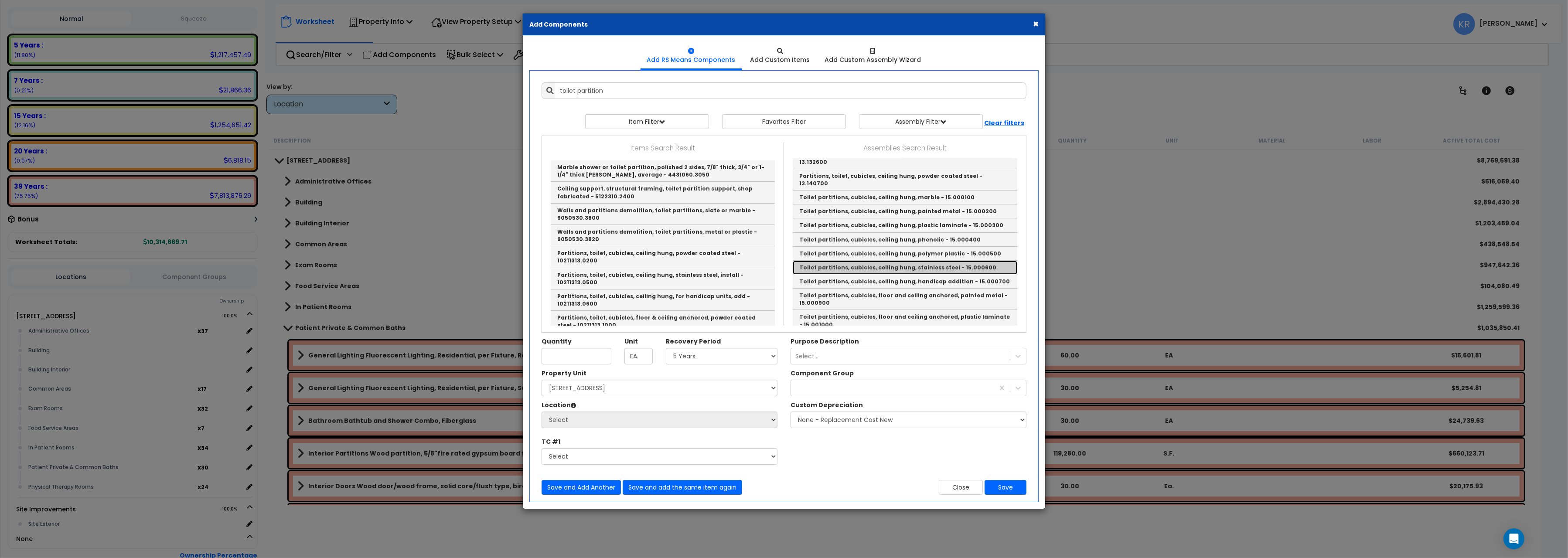
click at [883, 262] on link "Toilet partitions, cubicles, ceiling hung, stainless steel - 15.000600" at bounding box center [905, 268] width 225 height 14
type input "Toilet partitions, cubicles, ceiling hung, stainless steel - 15.000600"
checkbox input "false"
type input "Unit"
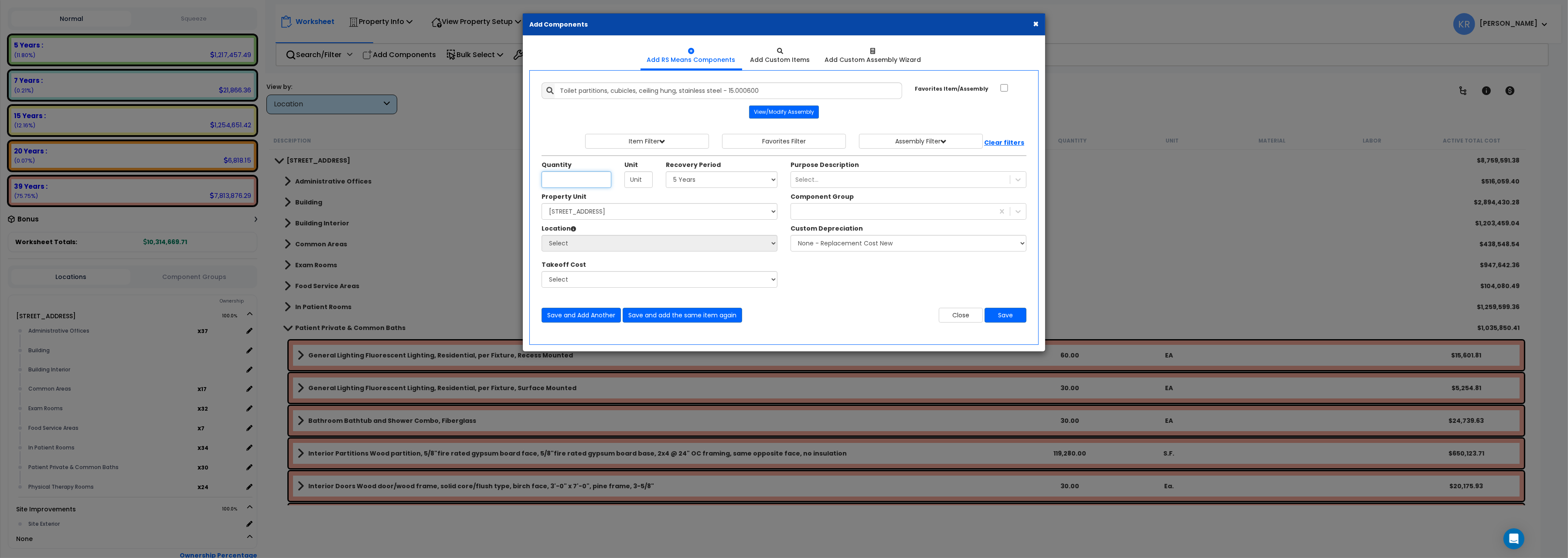
scroll to position [0, 0]
type input "1"
click at [666, 171] on select "Select 5 Years 7 Years 15 Years 20 Years 39 Years 27.5 Year" at bounding box center [721, 179] width 112 height 17
select select "39Y"
click option "39 Years" at bounding box center [0, 0] width 0 height 0
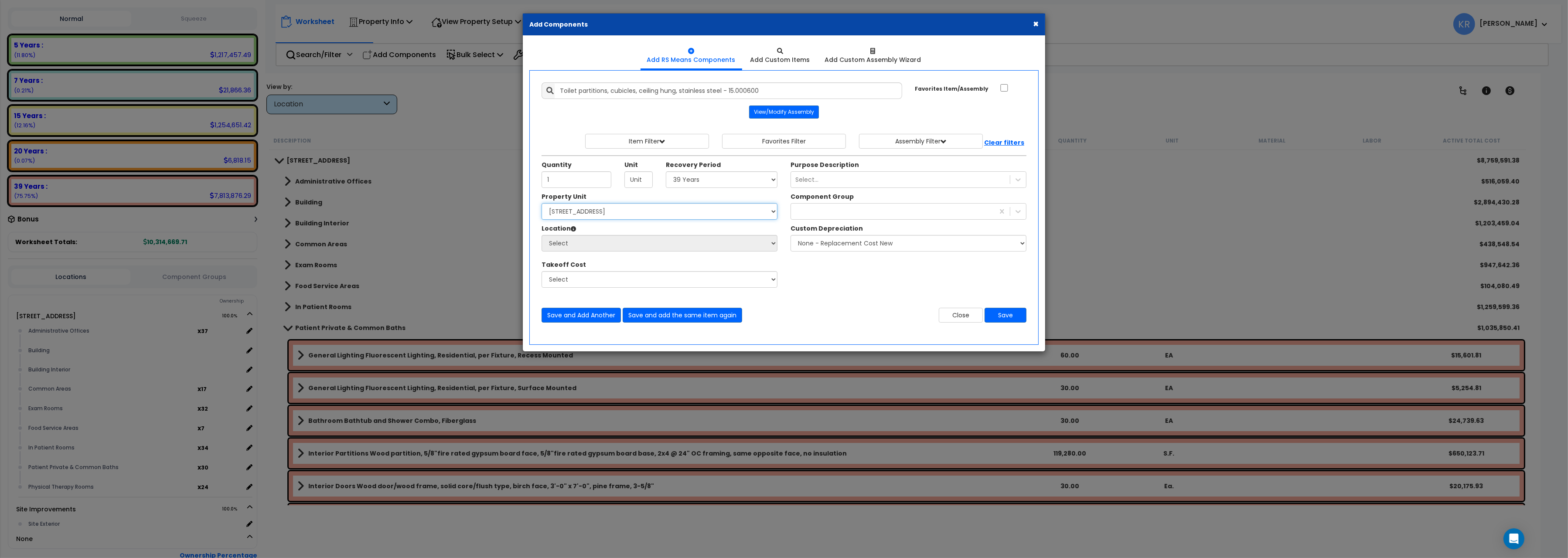
click at [542, 204] on select "Select 204 Energy Pkwy Site Improvements" at bounding box center [660, 212] width 236 height 17
select select "162439"
click option "204 Energy Pkwy" at bounding box center [0, 0] width 0 height 0
click at [542, 235] on select "Select Administrative Offices Building Building Interior Common Areas Exam Room…" at bounding box center [660, 243] width 236 height 17
select select "461"
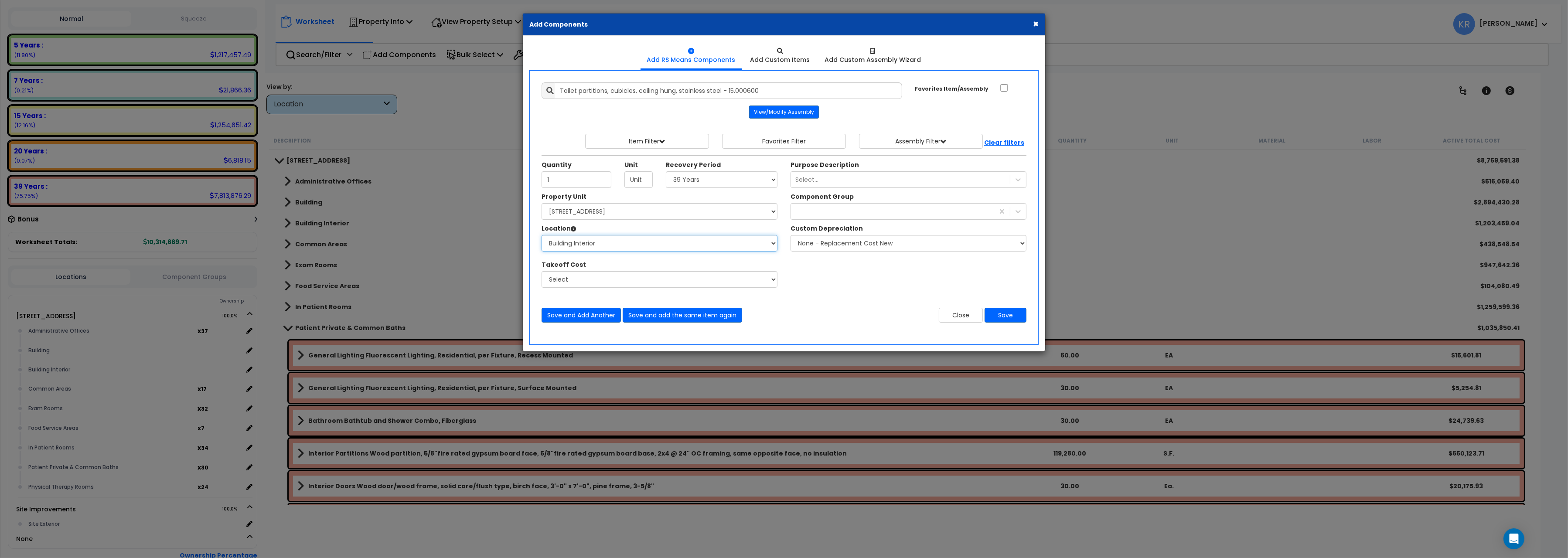
click option "Building Interior" at bounding box center [0, 0] width 0 height 0
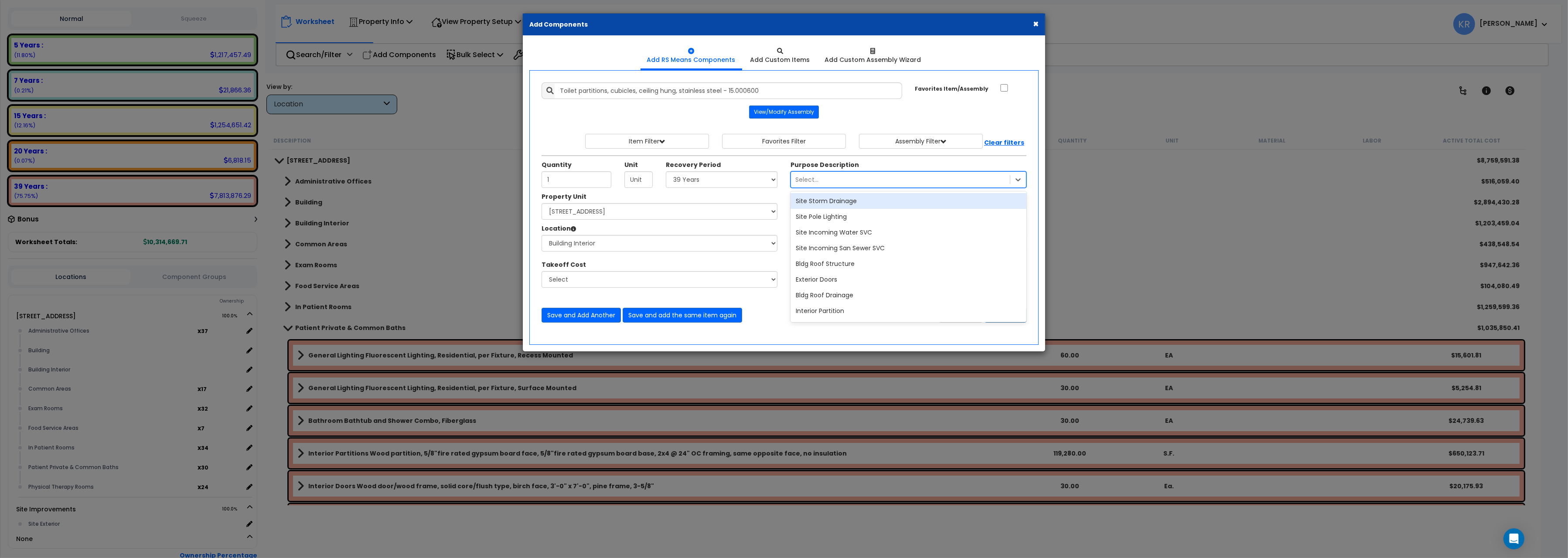
click at [816, 182] on div "Select..." at bounding box center [807, 179] width 23 height 9
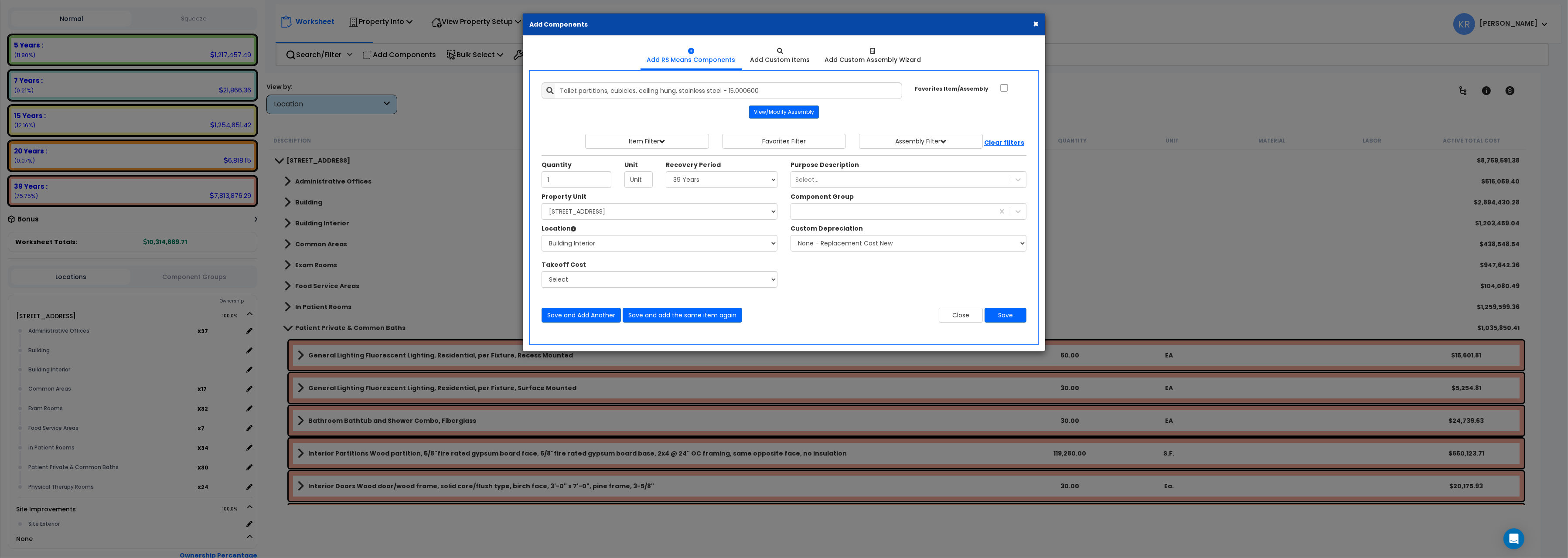
click at [862, 164] on div "Purpose Description Select..." at bounding box center [908, 174] width 249 height 28
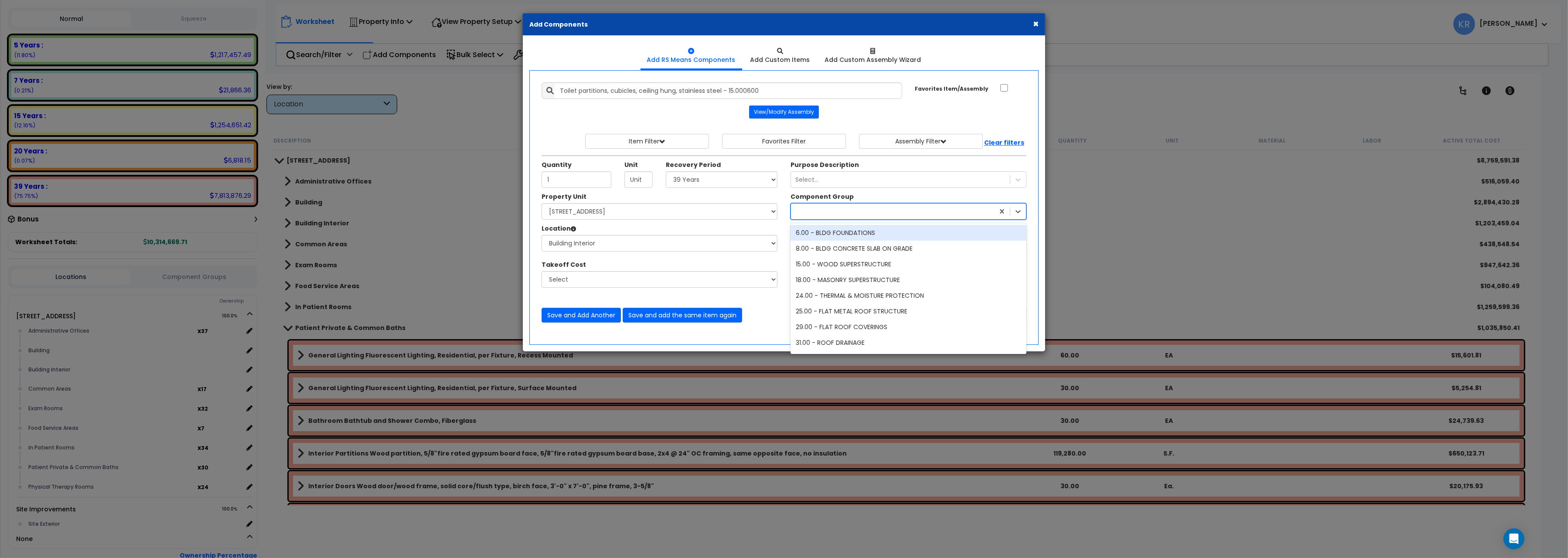
click at [838, 212] on div at bounding box center [892, 212] width 203 height 14
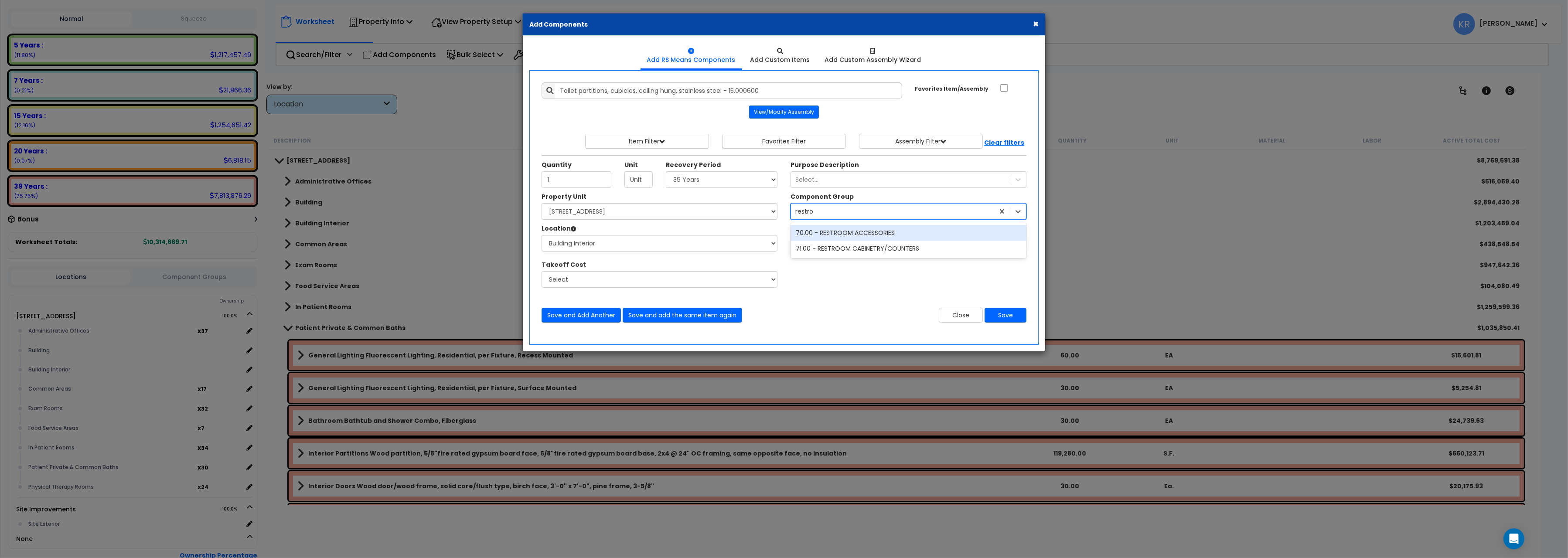
type input "restroo"
click at [855, 233] on div "70.00 - RESTROOM ACCESSORIES" at bounding box center [908, 233] width 236 height 16
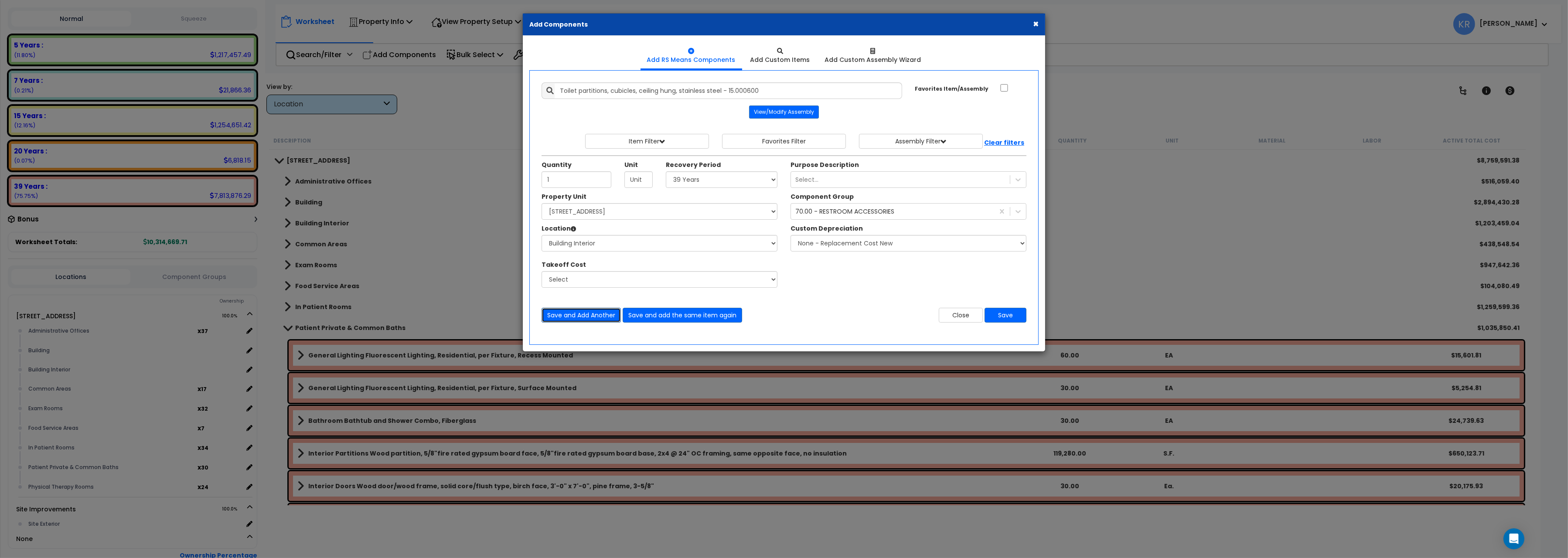
click at [564, 317] on button "Save and Add Another" at bounding box center [581, 315] width 79 height 15
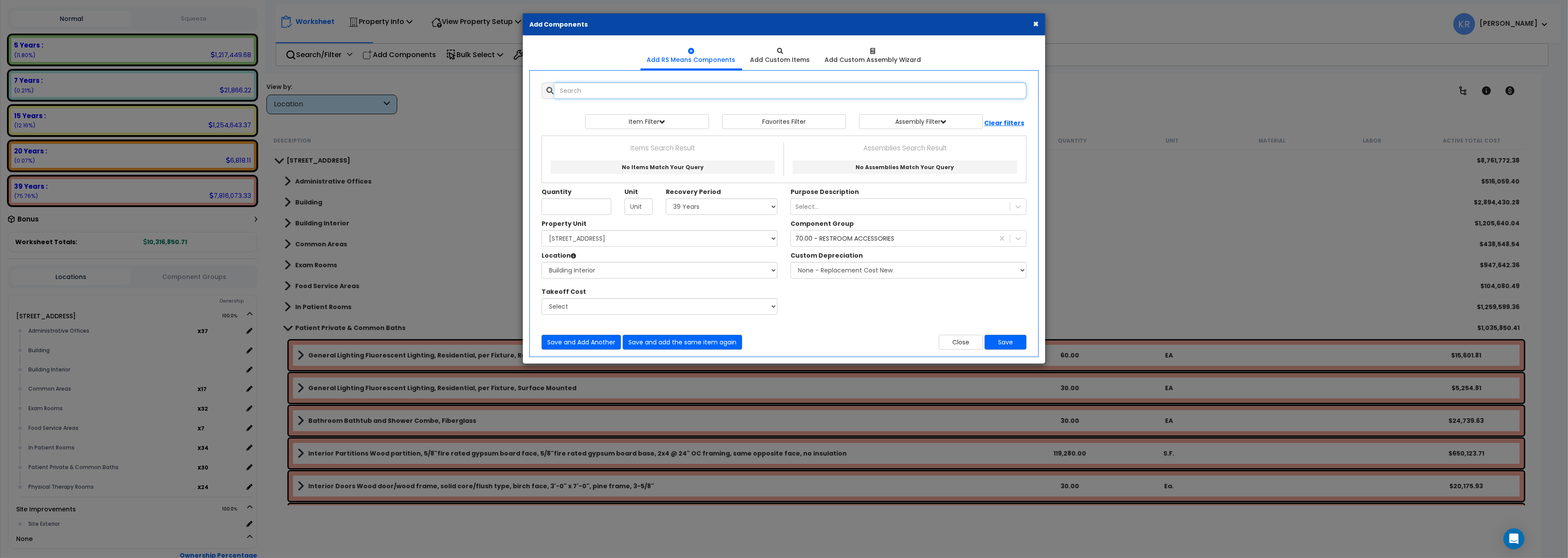
click at [598, 93] on input "text" at bounding box center [790, 90] width 472 height 17
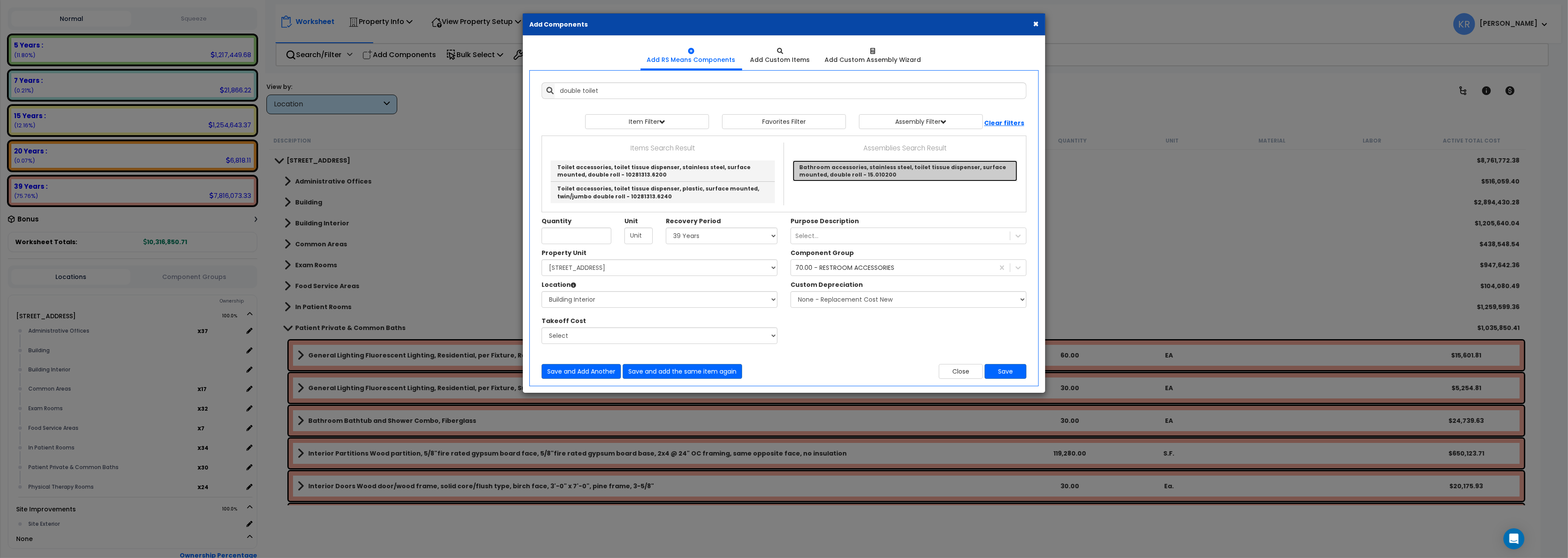
click at [844, 175] on link "Bathroom accessories, stainless steel, toilet tissue dispenser, surface mounted…" at bounding box center [905, 171] width 225 height 21
type input "Bathroom accessories, stainless steel, toilet tissue dispenser, surface mounted…"
type input "Ea."
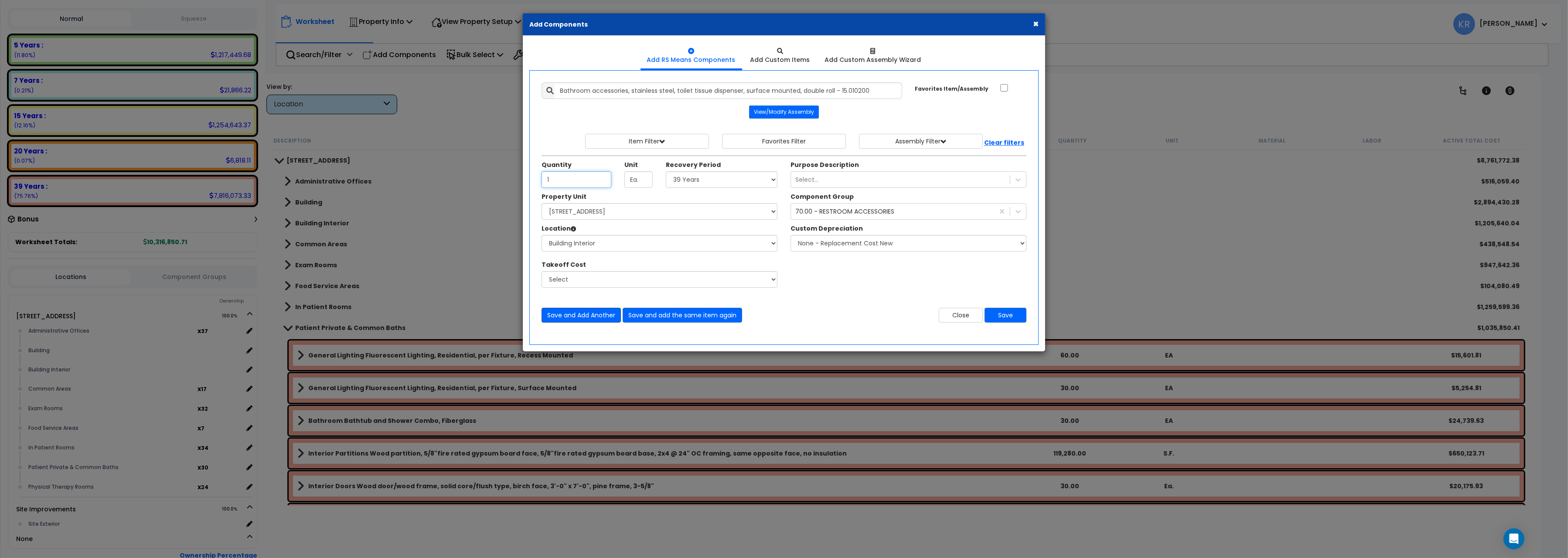
type input "1"
click at [594, 312] on button "Save and Add Another" at bounding box center [581, 315] width 79 height 15
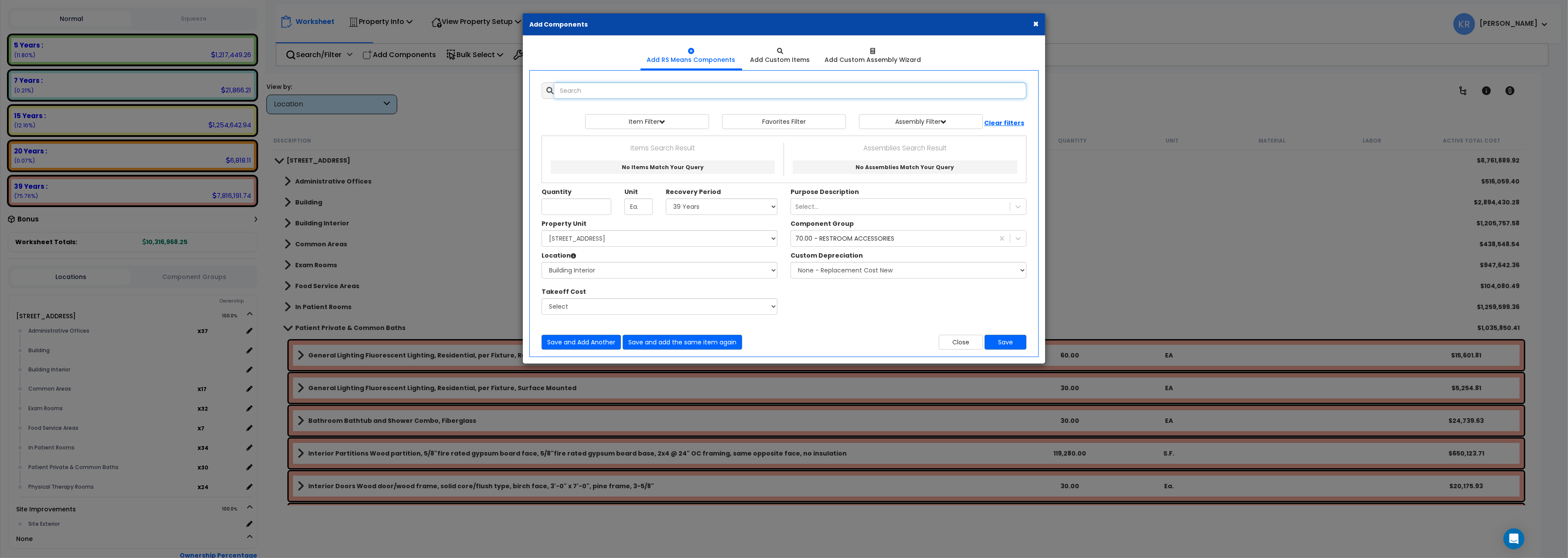
click at [611, 85] on input "text" at bounding box center [790, 90] width 472 height 17
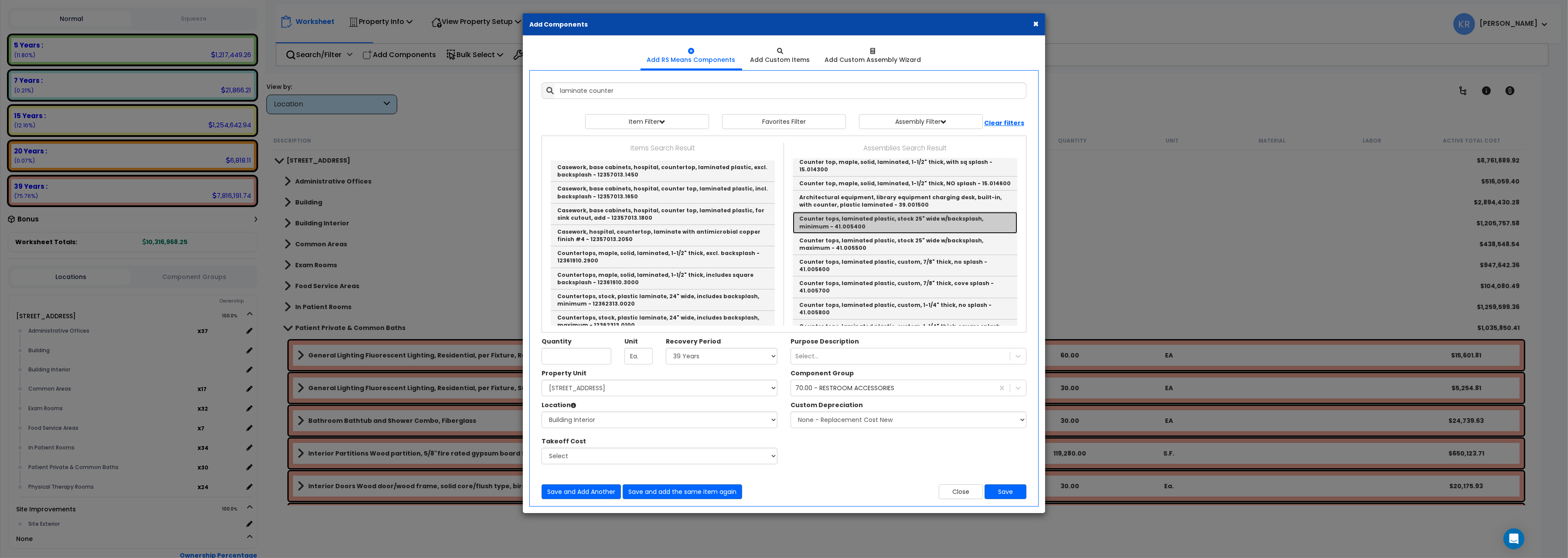
click at [853, 233] on link "Counter tops, laminated plastic, stock 25" wide w/backsplash, minimum - 41.0054…" at bounding box center [905, 222] width 225 height 21
type input "Counter tops, laminated plastic, stock 25" wide w/backsplash, minimum - 41.0054…"
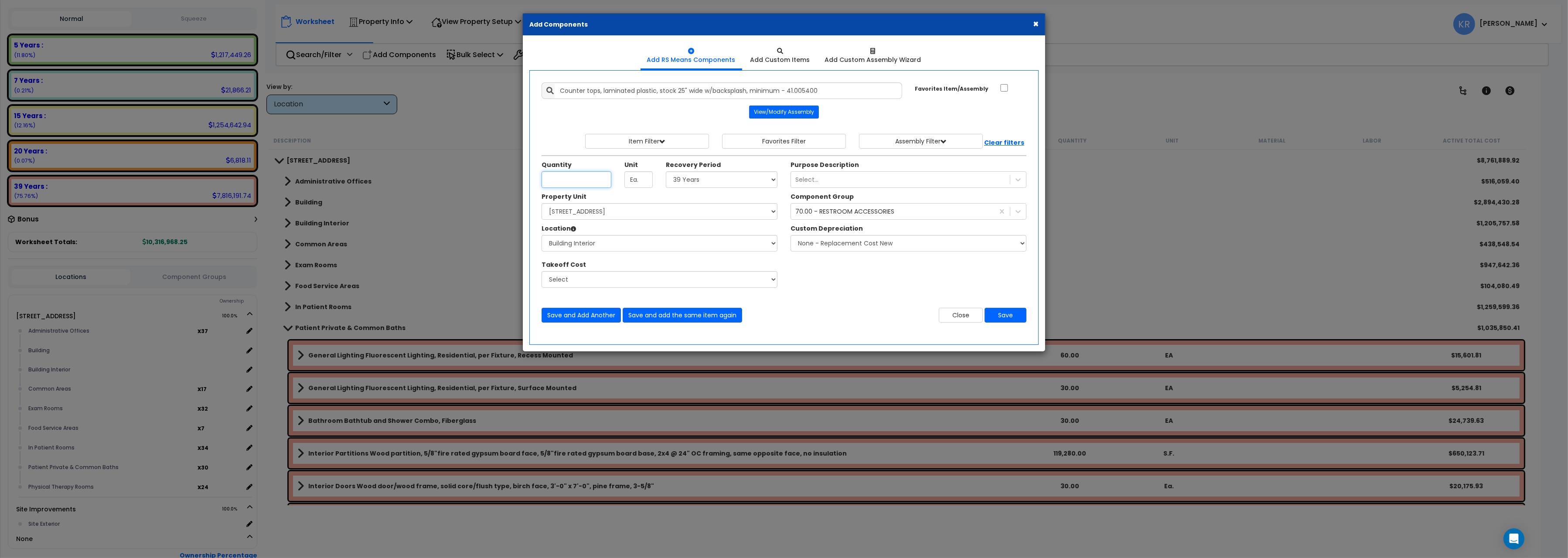
click at [574, 179] on input "Unit Quantity" at bounding box center [577, 179] width 70 height 17
type input "1"
click at [1002, 316] on button "Save" at bounding box center [1005, 315] width 42 height 15
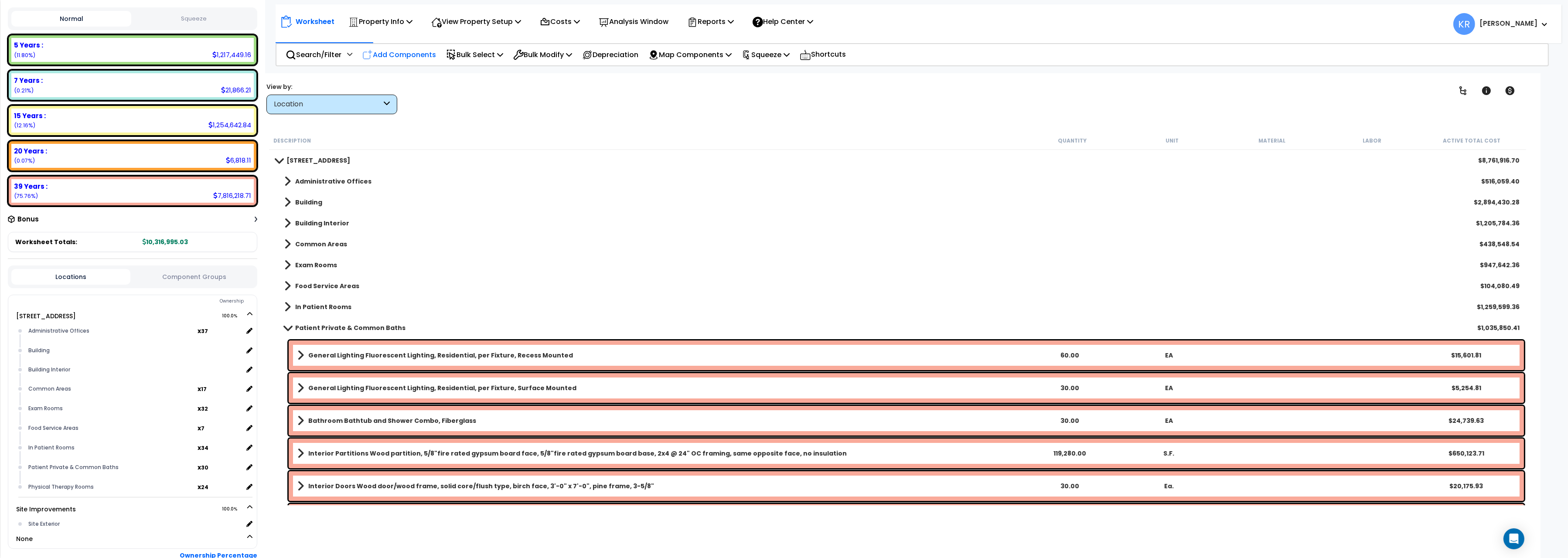
click at [393, 58] on p "Add Components" at bounding box center [399, 54] width 74 height 12
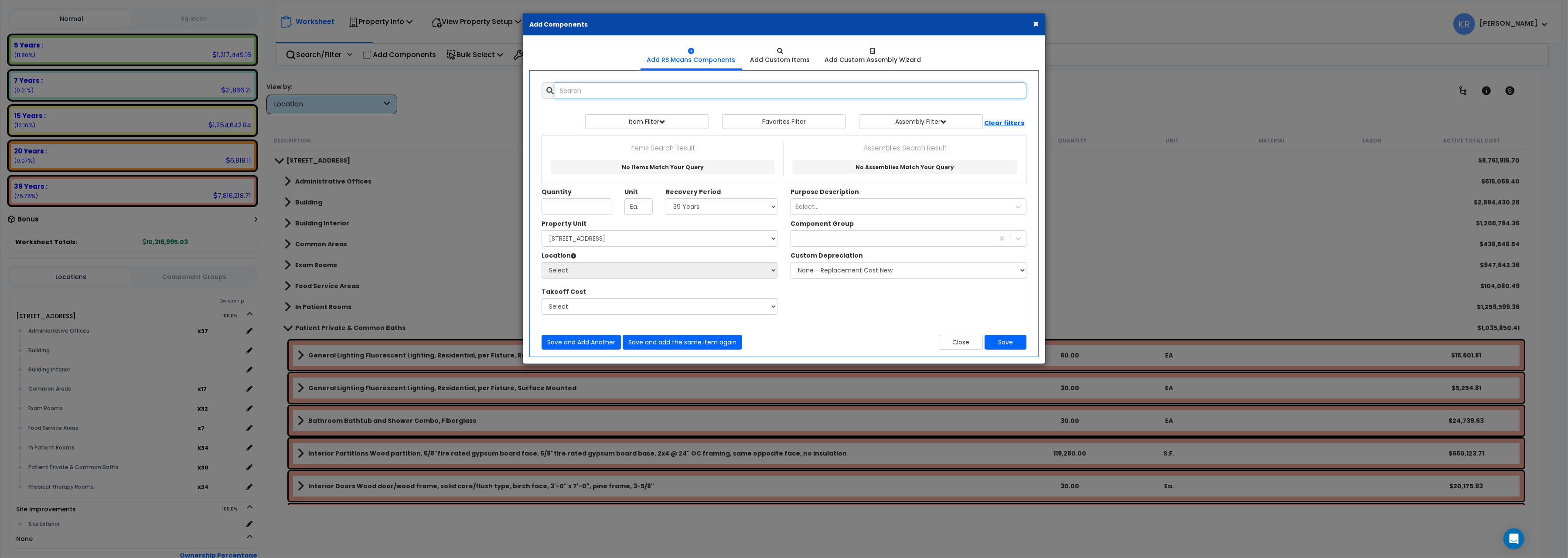
select select
click at [585, 93] on input "text" at bounding box center [790, 90] width 472 height 17
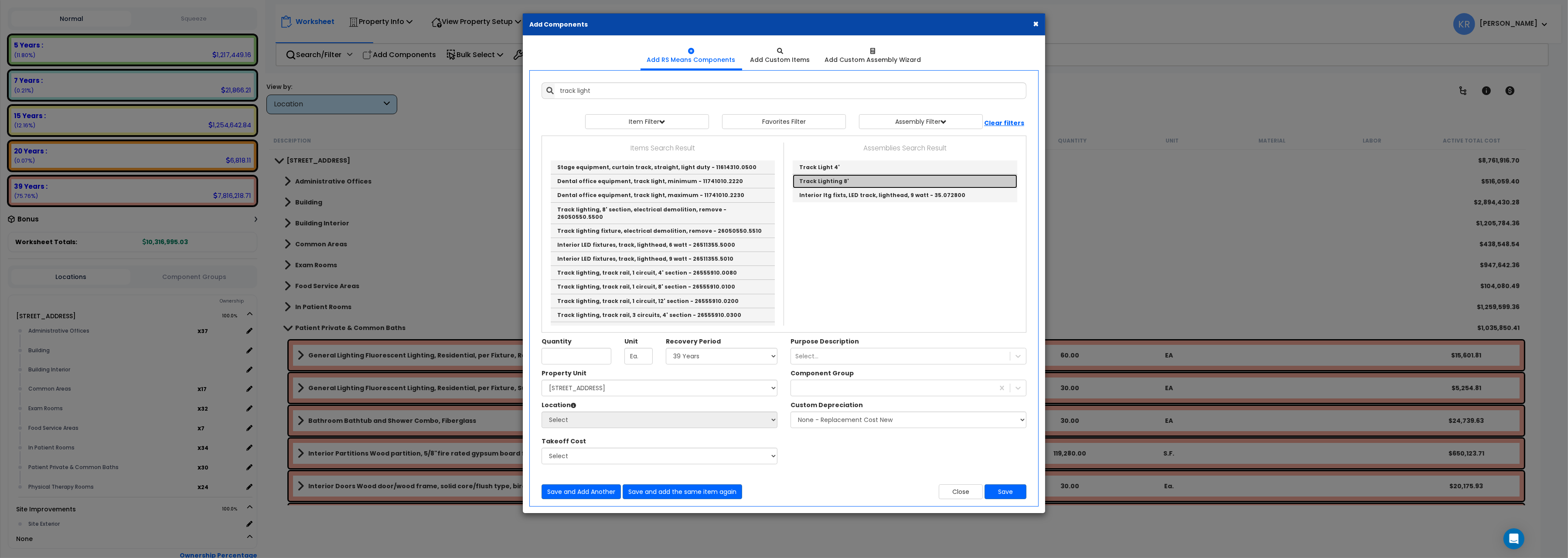
click at [850, 179] on link "Track Lighting 8'" at bounding box center [905, 181] width 225 height 14
type input "Track Lighting 8'"
checkbox input "true"
type input "EA"
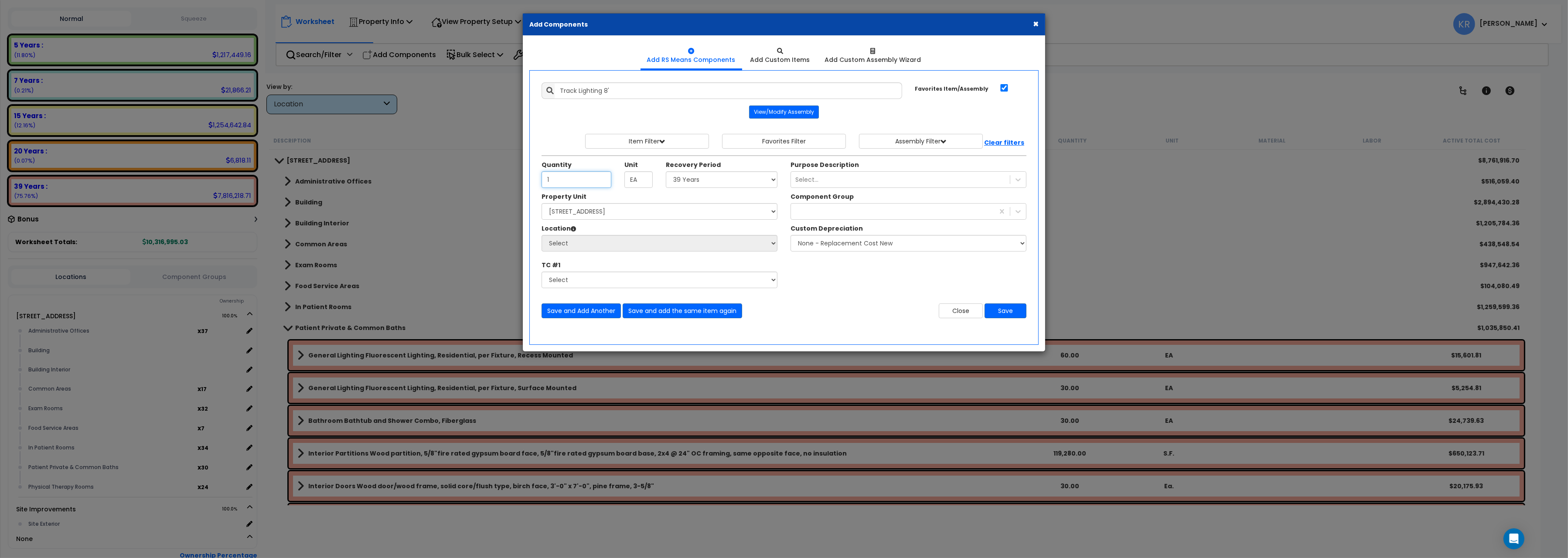
type input "1"
click at [542, 204] on select "Select 204 Energy Pkwy Site Improvements" at bounding box center [660, 212] width 236 height 17
select select "162439"
click option "204 Energy Pkwy" at bounding box center [0, 0] width 0 height 0
click at [542, 235] on select "Select Administrative Offices Building Building Interior Common Areas Exam Room…" at bounding box center [660, 243] width 236 height 17
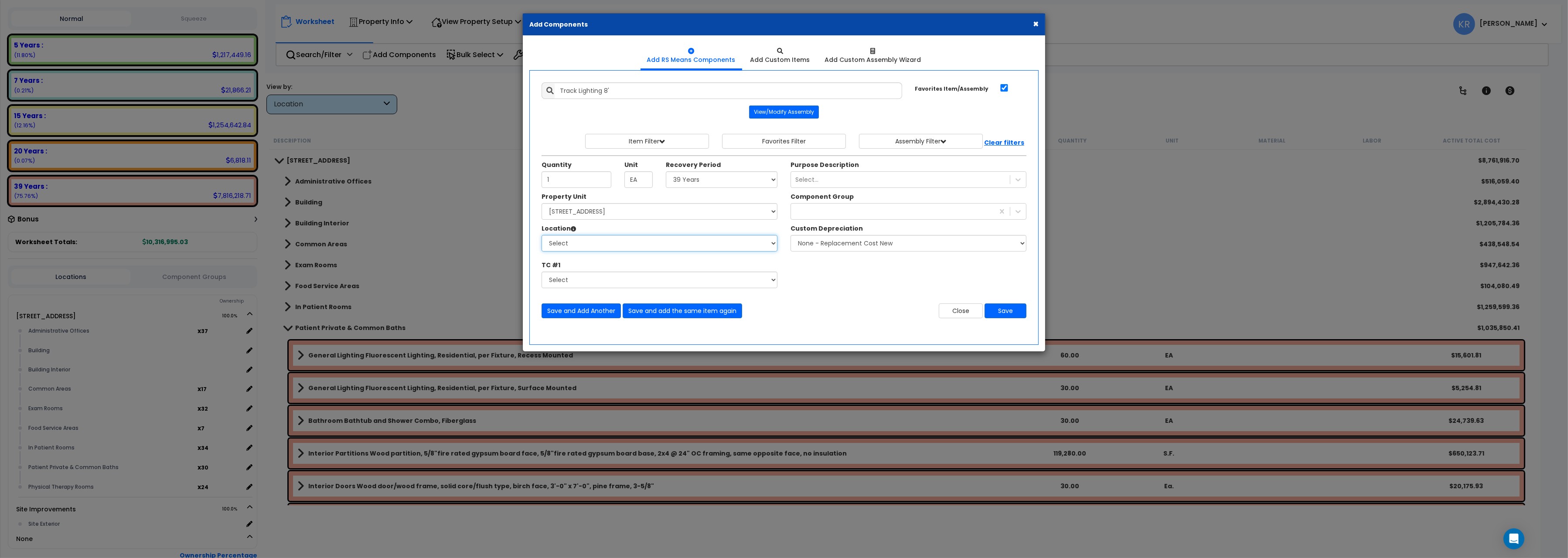
select select "461"
click option "Building Interior" at bounding box center [0, 0] width 0 height 0
click at [666, 171] on select "Select 5 Years 7 Years 15 Years 20 Years 39 Years 27.5 Year" at bounding box center [721, 179] width 112 height 17
select select "5Y"
click option "5 Years" at bounding box center [0, 0] width 0 height 0
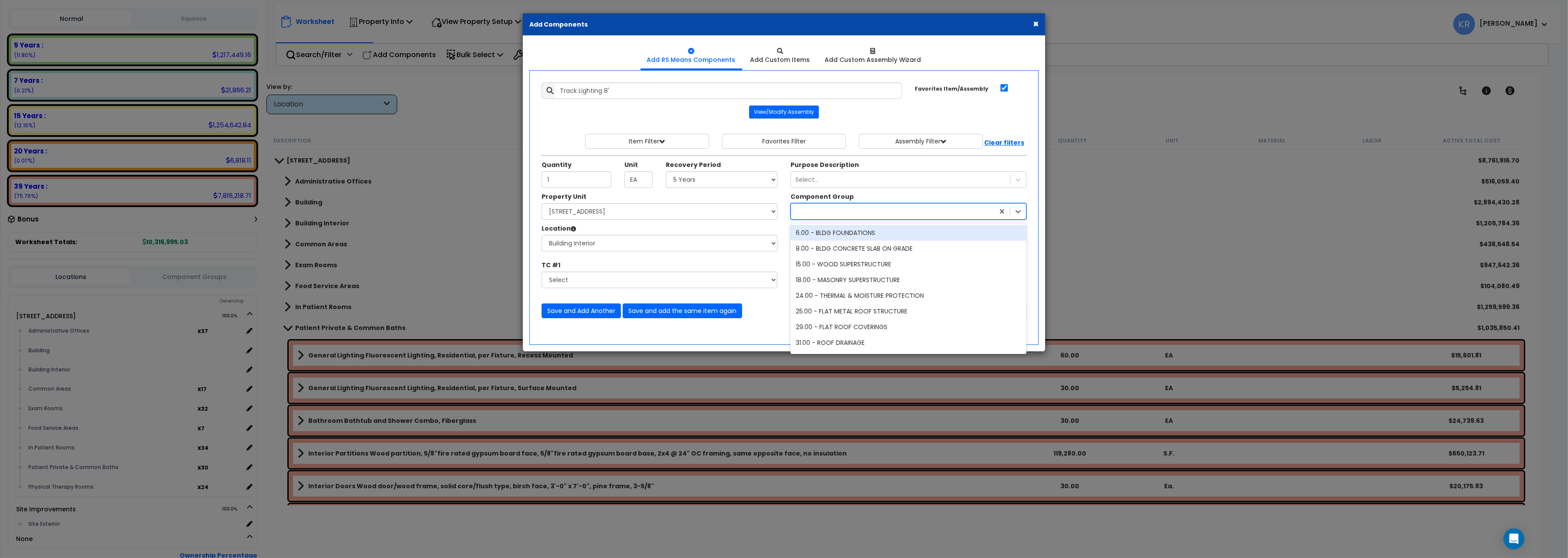
click at [814, 210] on div at bounding box center [892, 212] width 203 height 14
type input "deco"
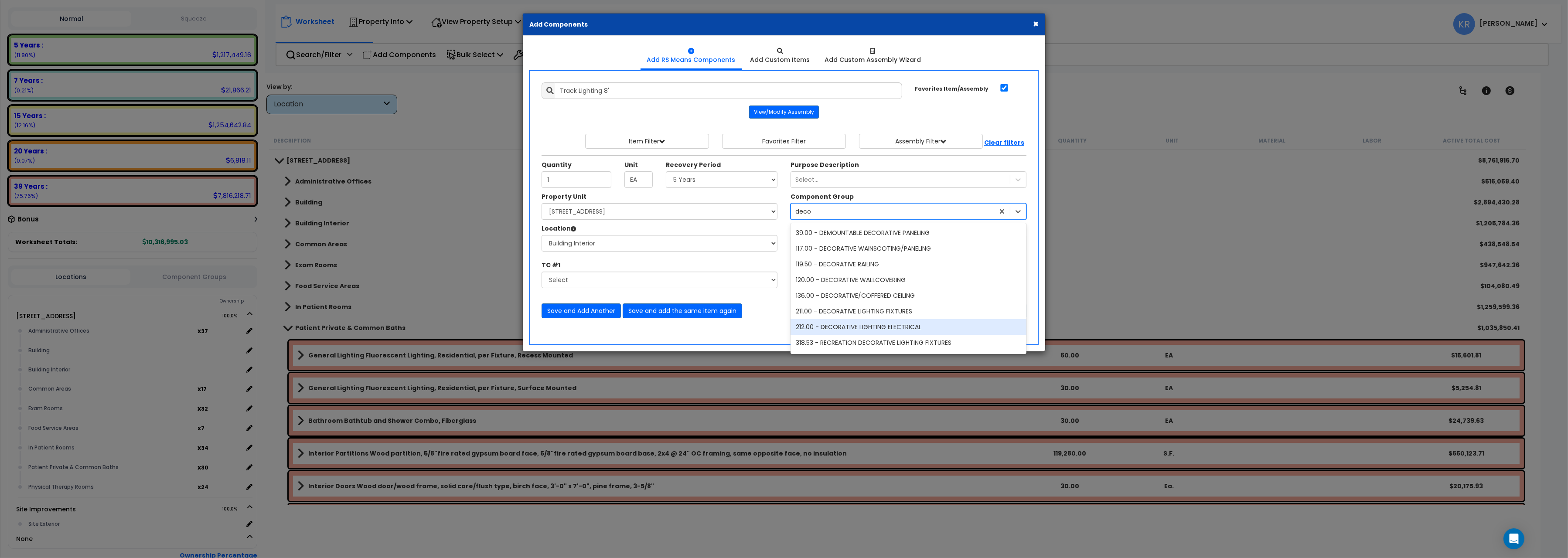
click at [872, 324] on div "212.00 - DECORATIVE LIGHTING ELECTRICAL" at bounding box center [908, 328] width 236 height 16
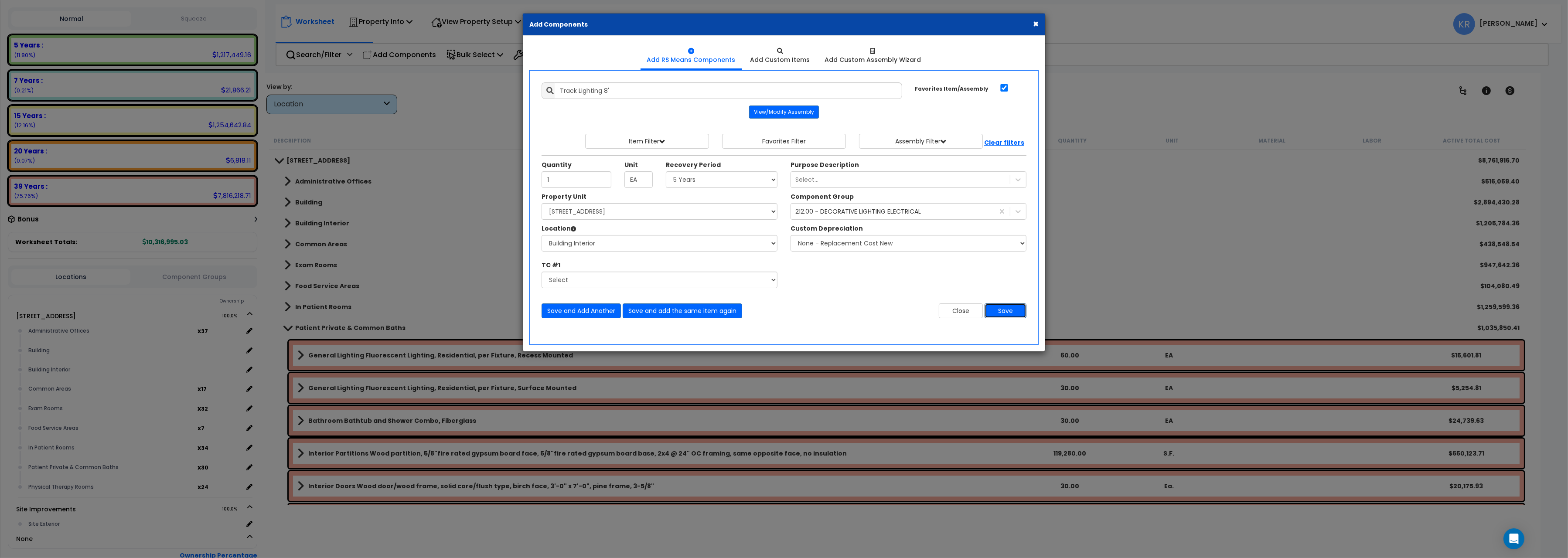
click at [1009, 311] on button "Save" at bounding box center [1005, 311] width 42 height 15
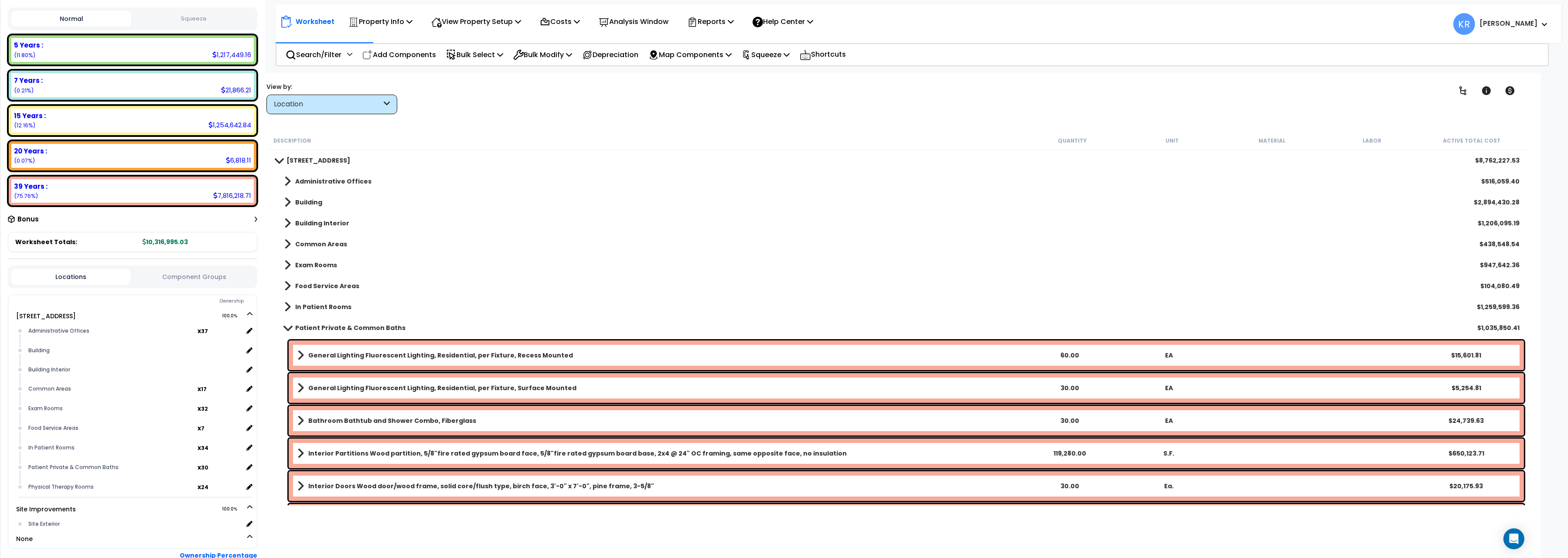
click at [293, 325] on span at bounding box center [288, 327] width 12 height 6
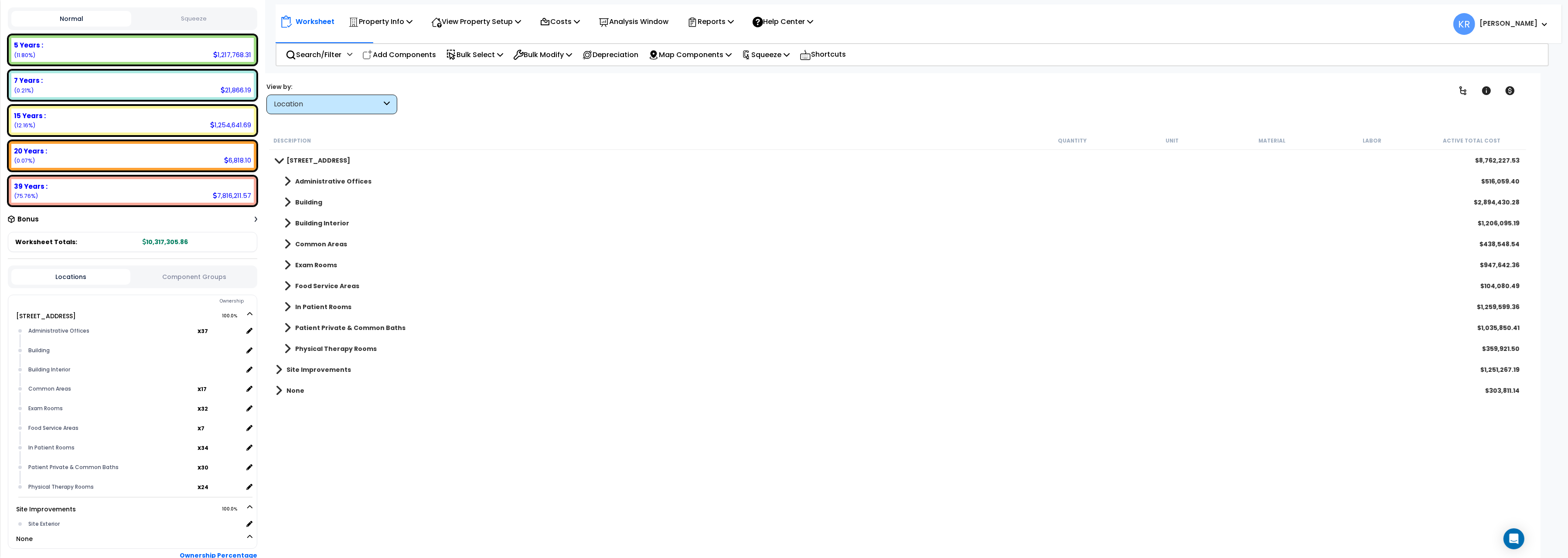
click at [311, 222] on b "Building Interior" at bounding box center [322, 223] width 54 height 9
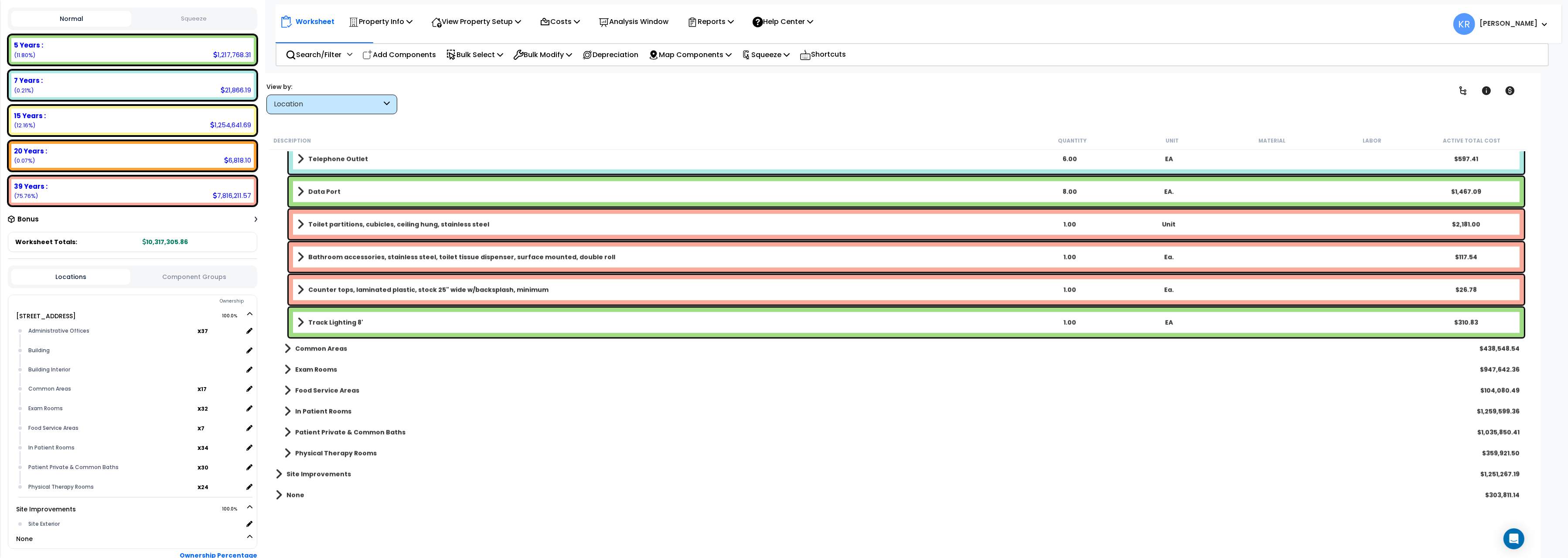
scroll to position [3106, 0]
click at [406, 321] on link "Track Lighting 8'" at bounding box center [658, 323] width 722 height 12
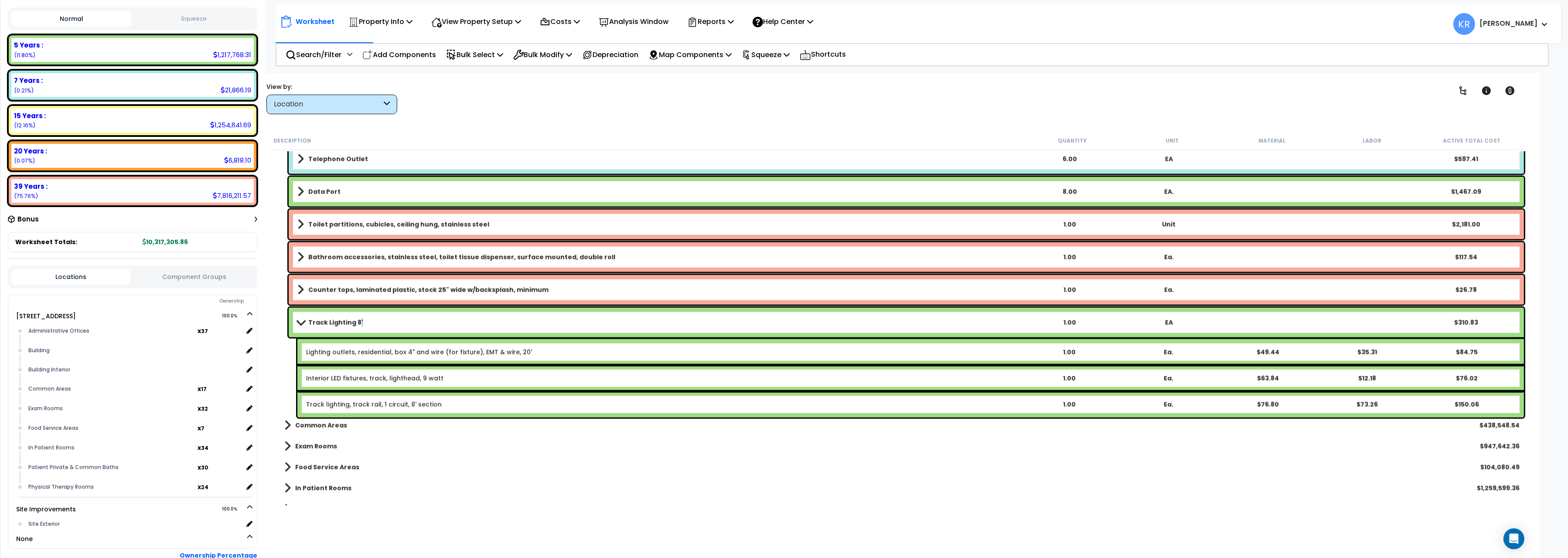
click at [407, 321] on link "Track Lighting 8'" at bounding box center [658, 323] width 722 height 12
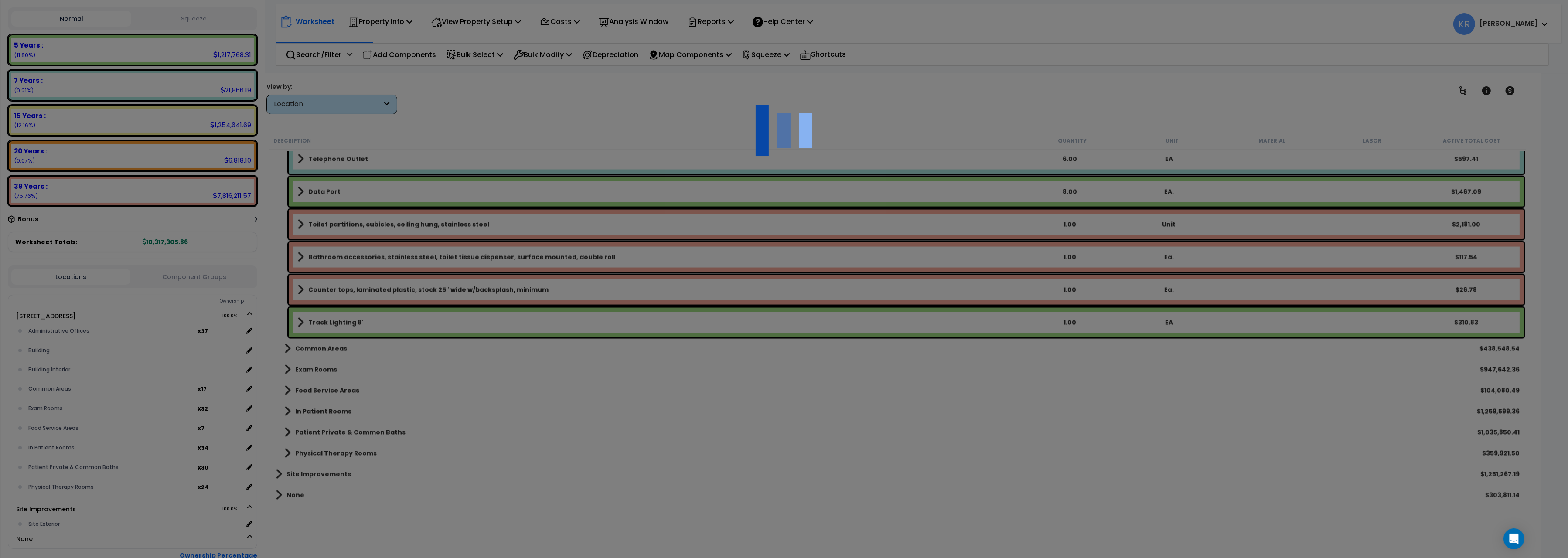
click at [407, 321] on div at bounding box center [784, 279] width 1568 height 558
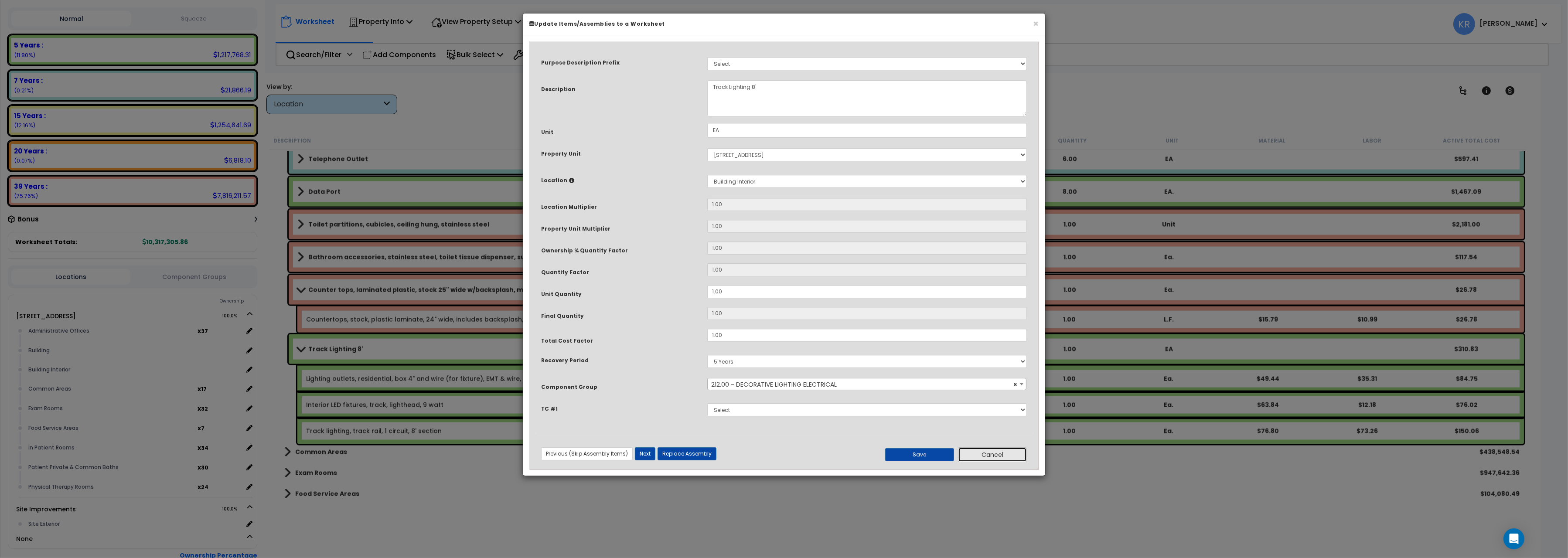
click at [993, 454] on button "Cancel" at bounding box center [991, 454] width 69 height 15
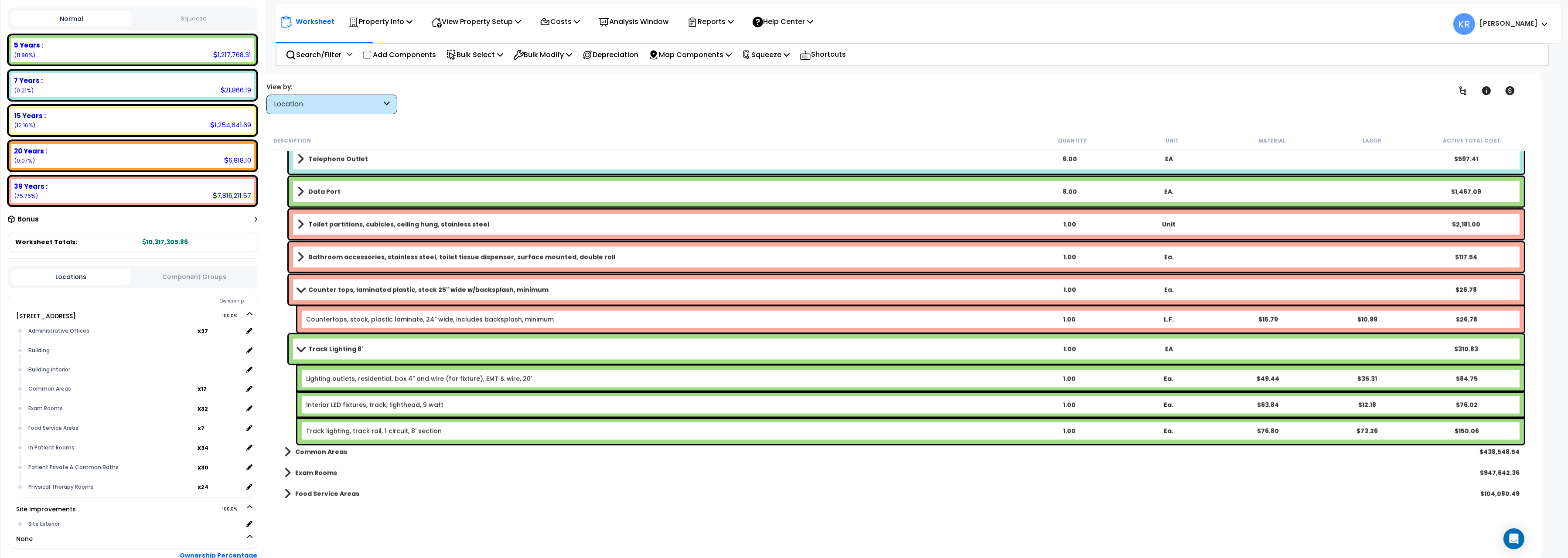
click at [466, 402] on div "Interior LED fixtures, track, lighthead, 9 watt" at bounding box center [662, 405] width 712 height 9
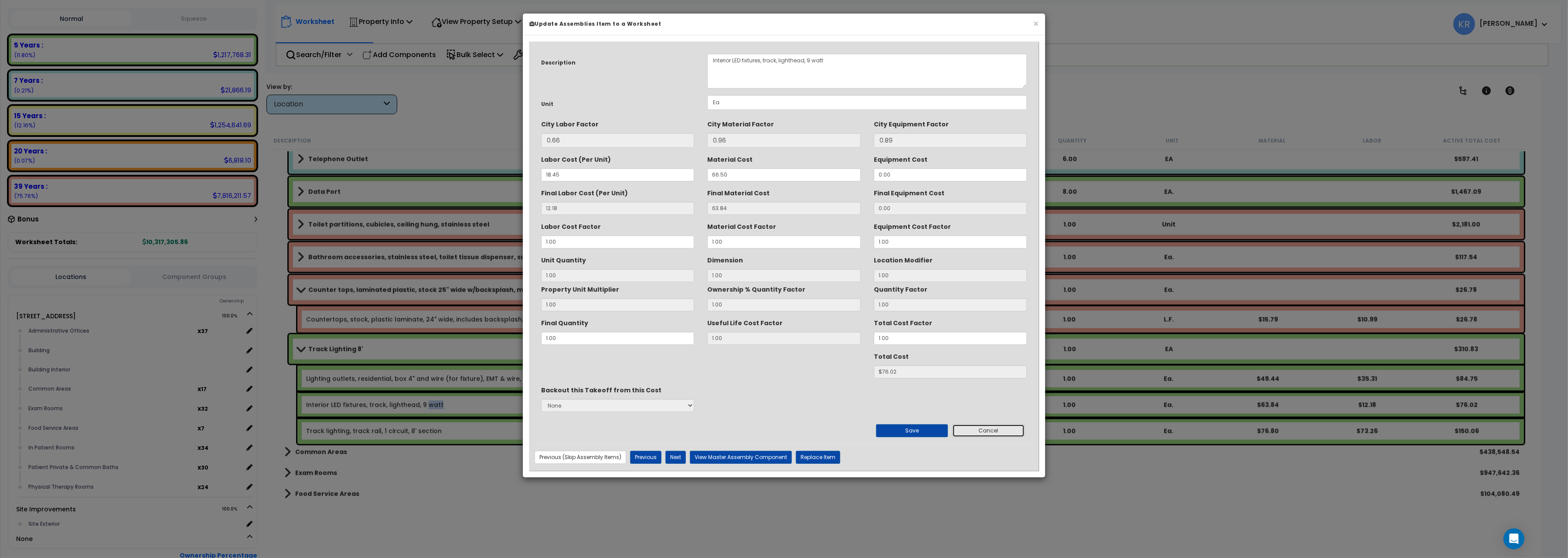
click at [976, 429] on button "Cancel" at bounding box center [988, 430] width 72 height 13
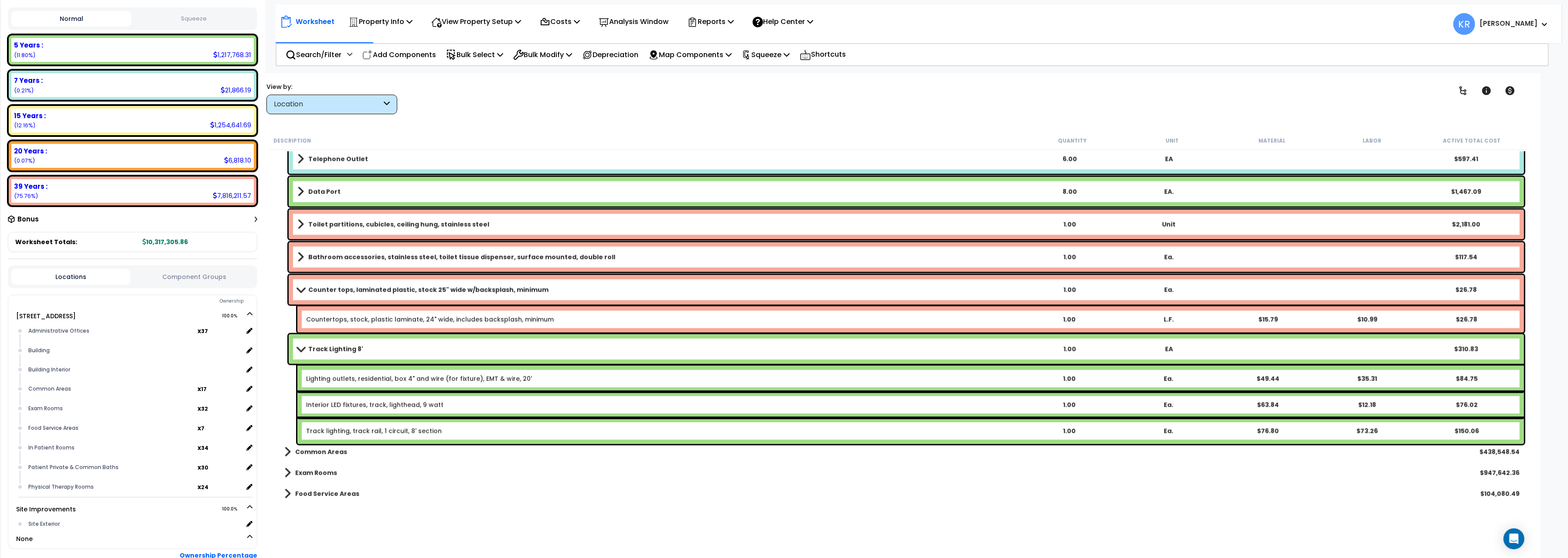
click at [335, 352] on b "Track Lighting 8'" at bounding box center [336, 349] width 55 height 9
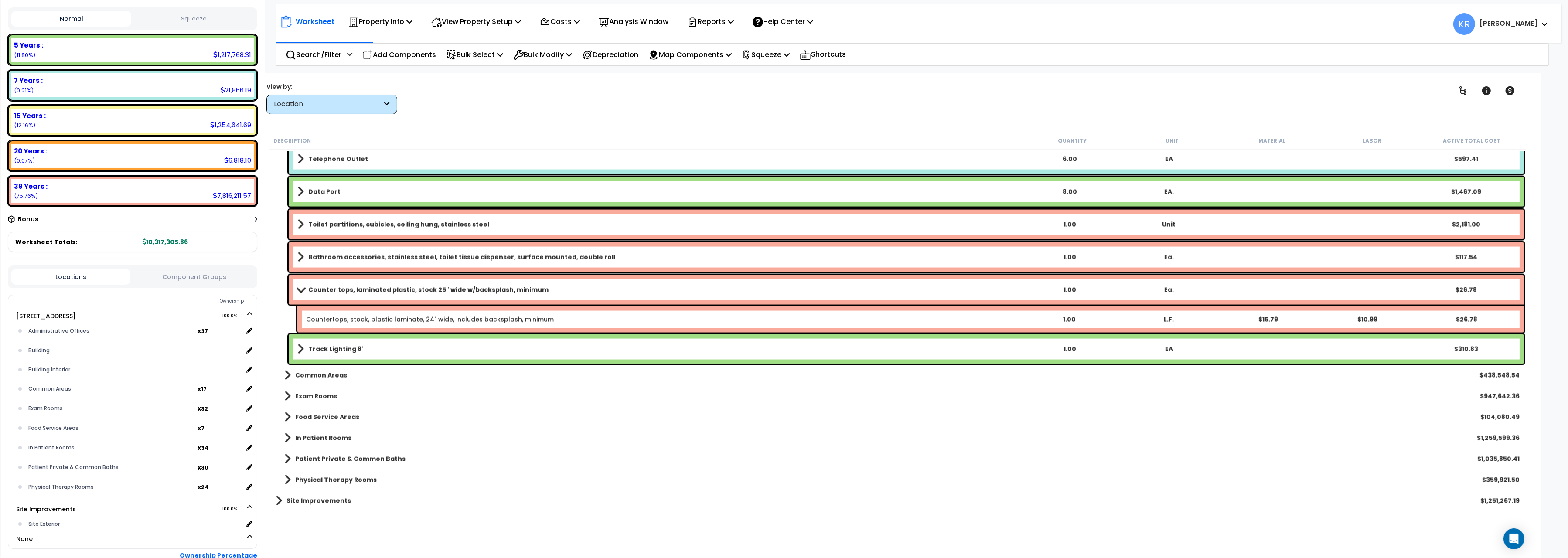
click at [335, 352] on b "Track Lighting 8'" at bounding box center [336, 349] width 55 height 9
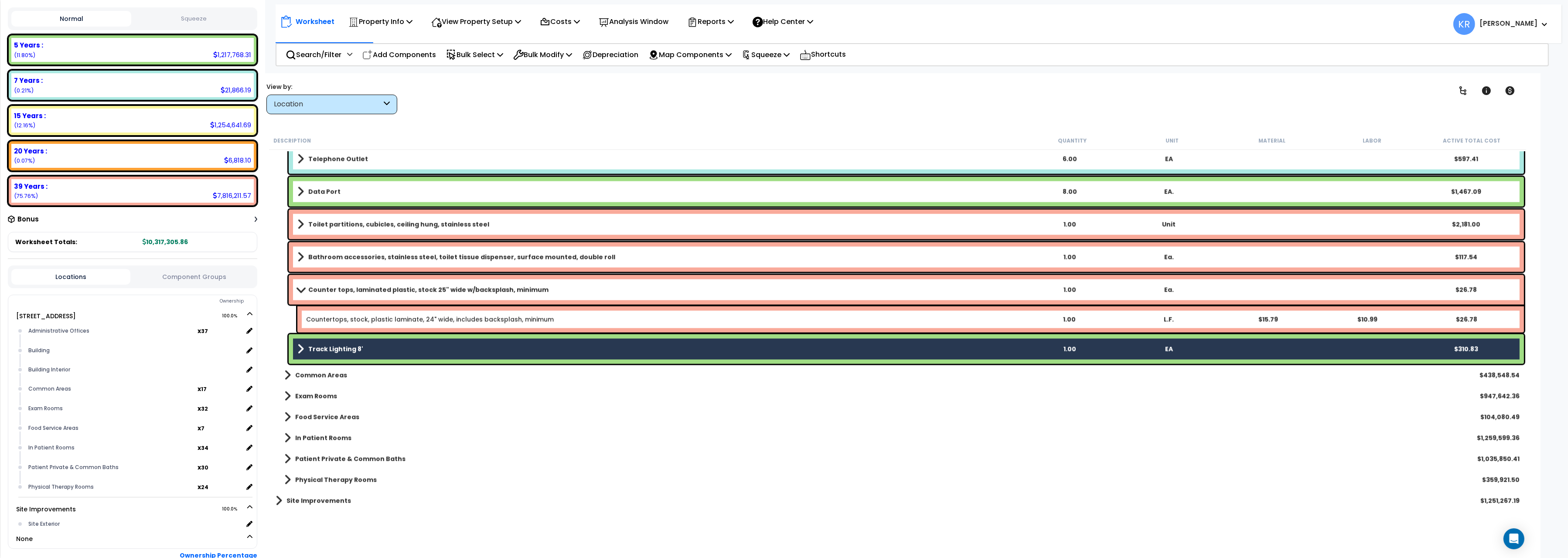
click at [336, 348] on b "Track Lighting 8'" at bounding box center [336, 349] width 55 height 9
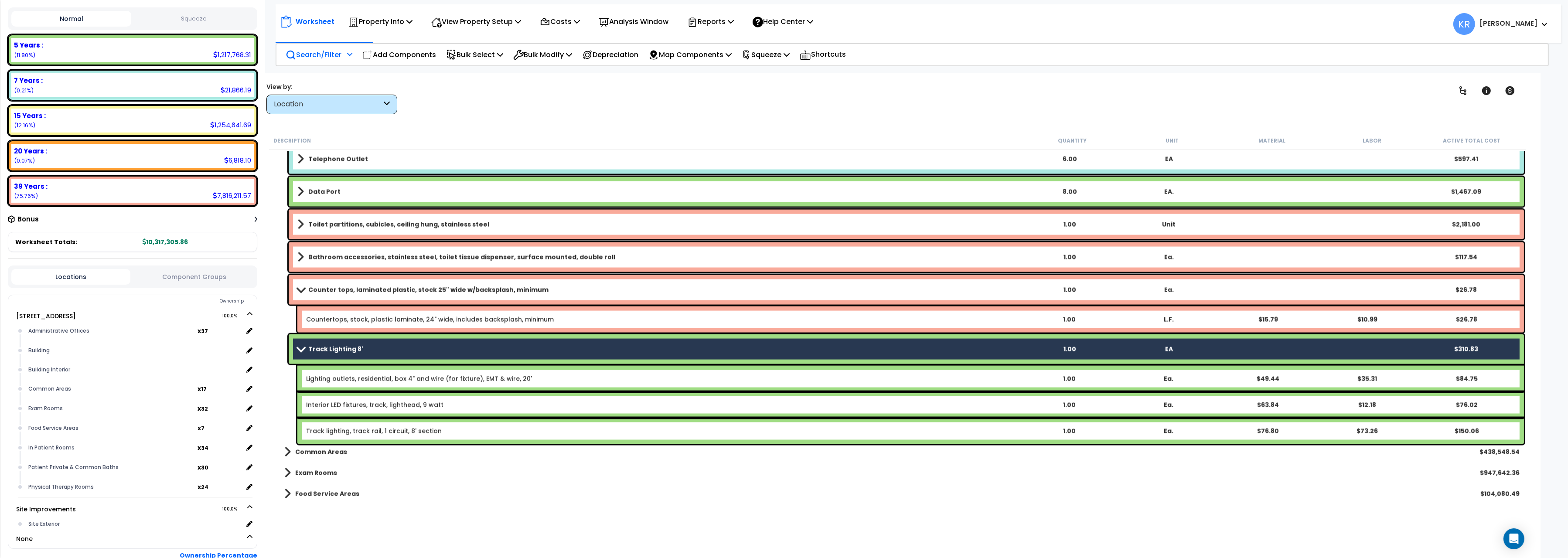
click at [322, 56] on p "Search/Filter" at bounding box center [313, 54] width 56 height 12
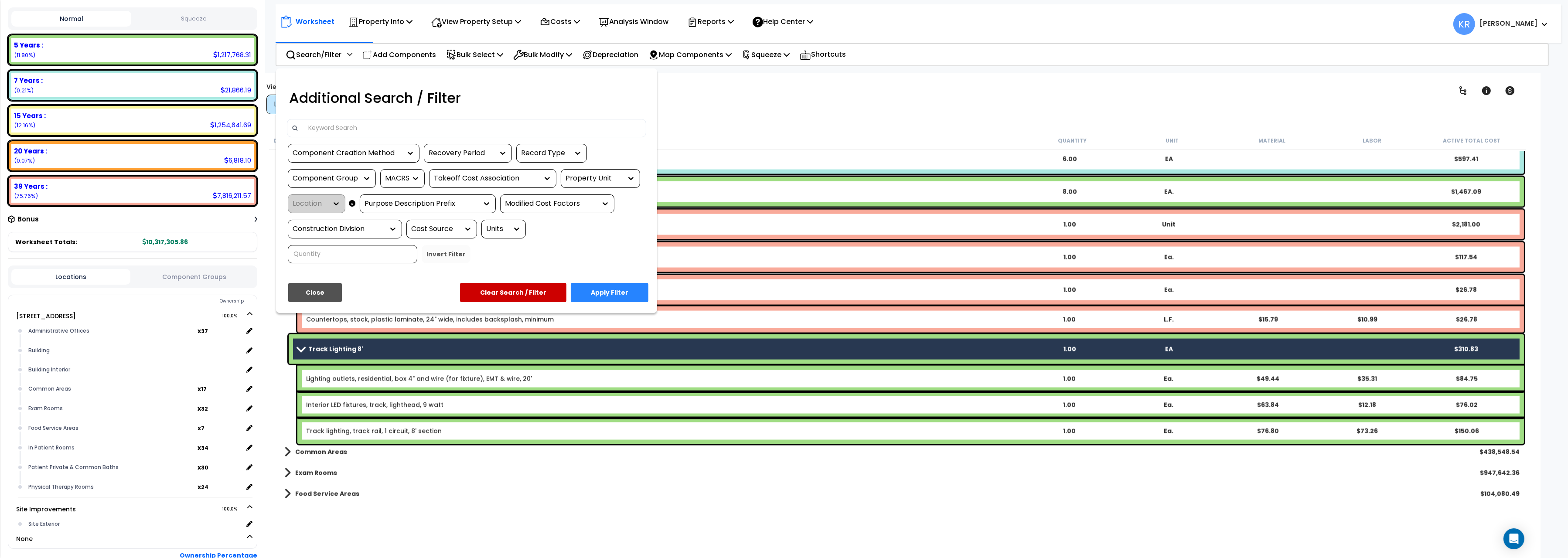
click at [386, 55] on div at bounding box center [784, 279] width 1568 height 558
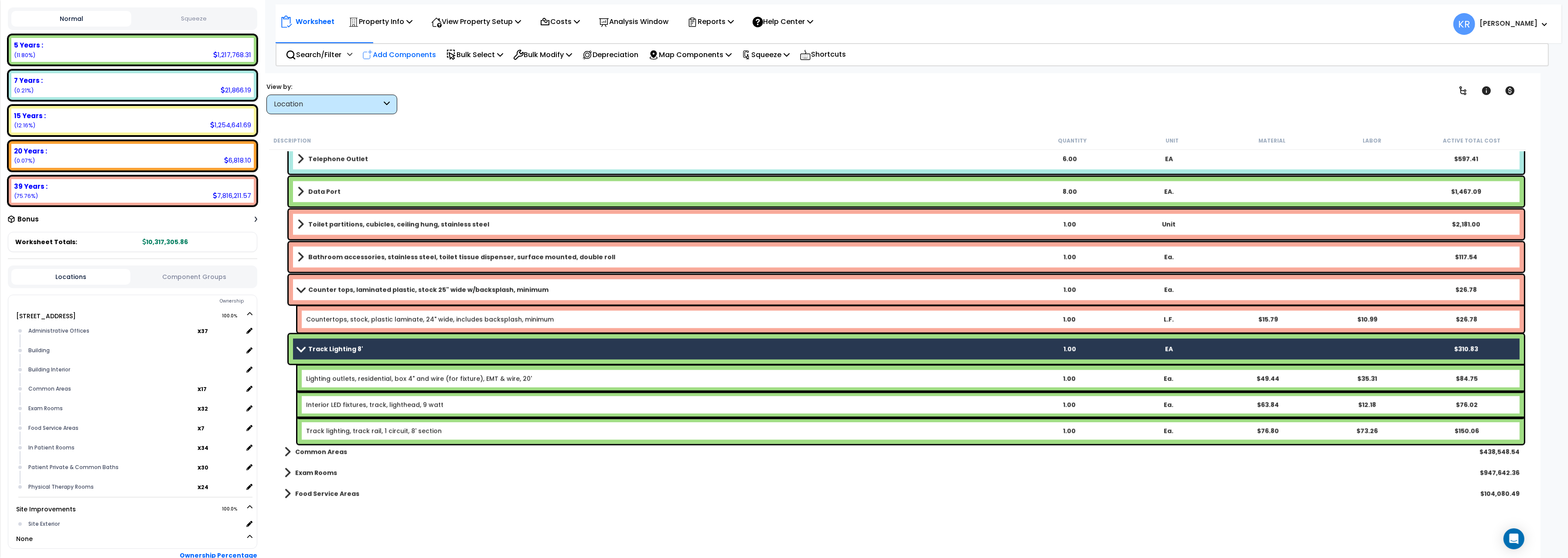
click at [387, 54] on p "Add Components" at bounding box center [399, 54] width 74 height 12
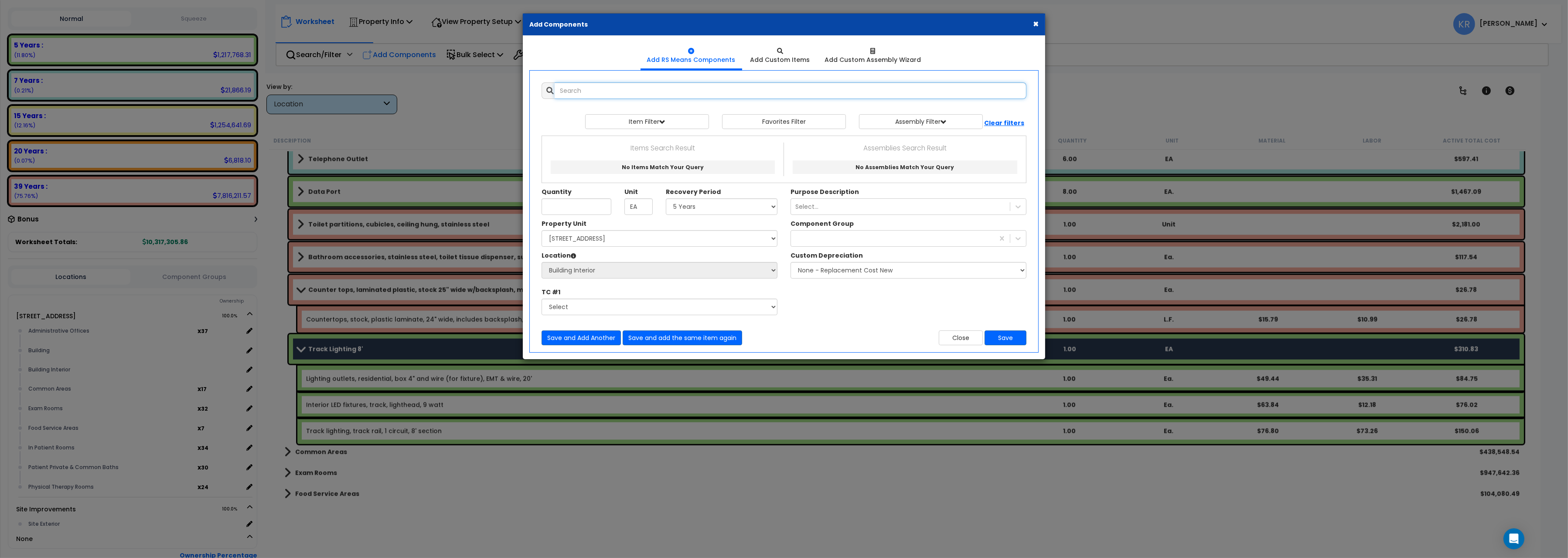
select select
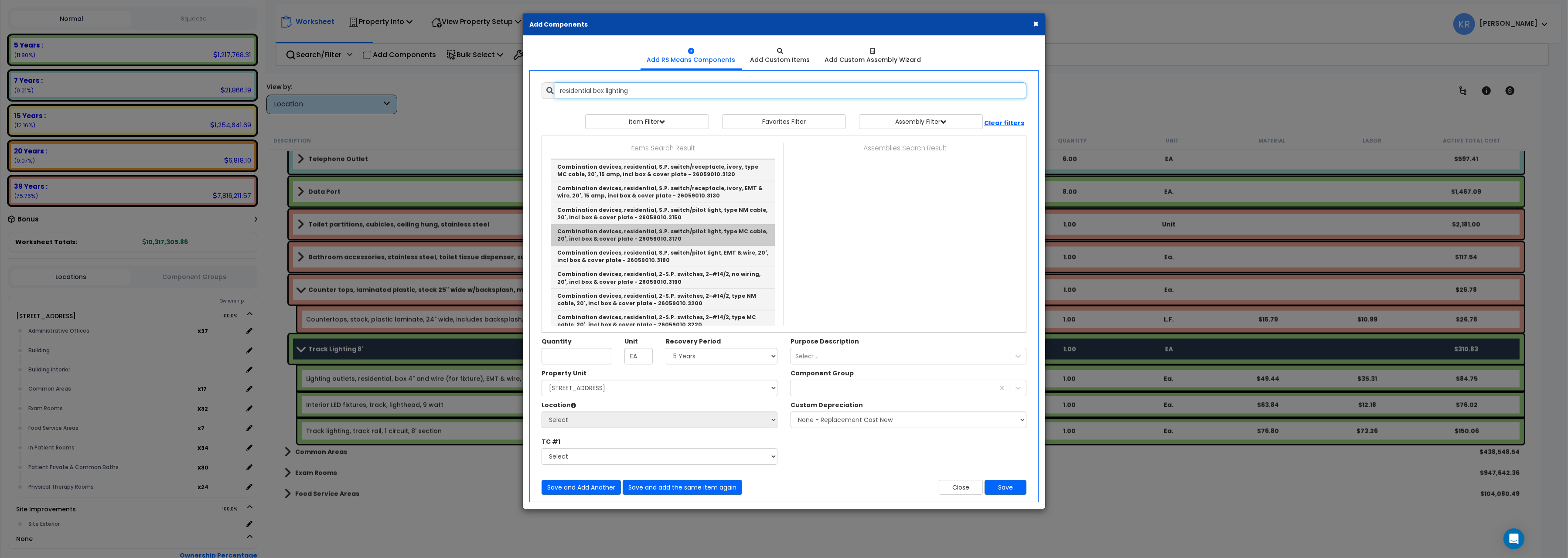
scroll to position [0, 0]
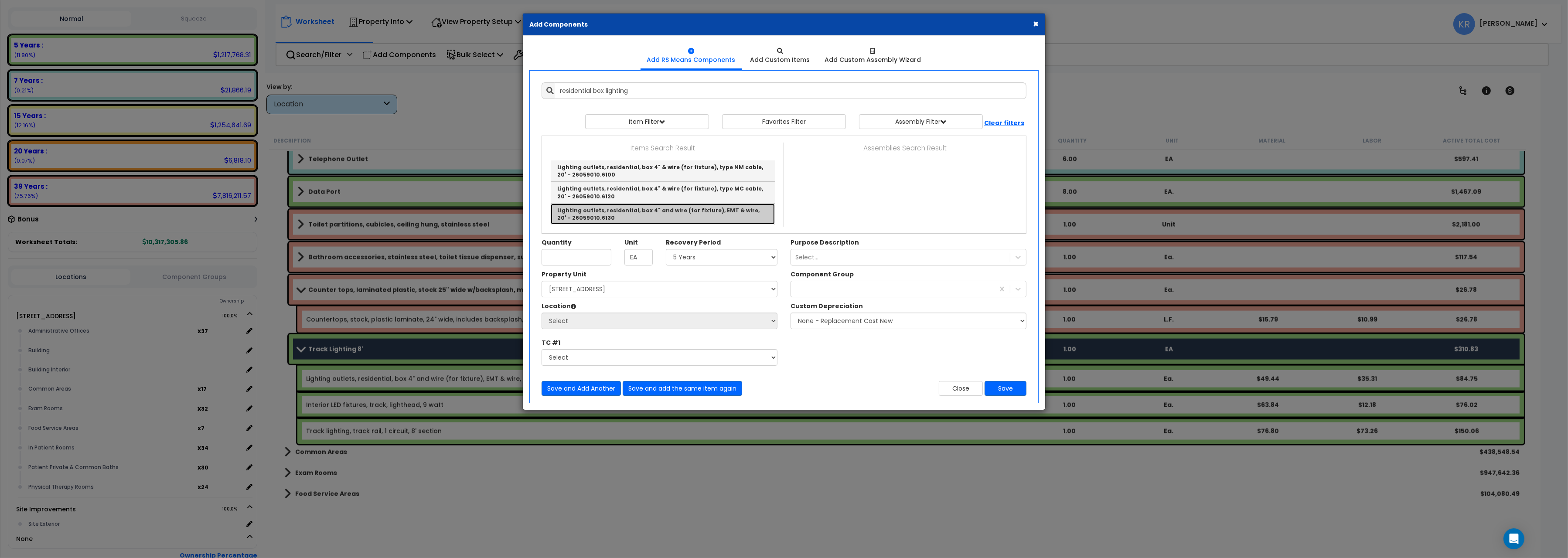
click at [708, 215] on link "Lighting outlets, residential, box 4" and wire (for fixture), EMT & wire, 20' -…" at bounding box center [662, 213] width 224 height 21
type input "Lighting outlets, residential, box 4" and wire (for fixture), EMT & wire, 20' -…"
checkbox input "false"
type input "Ea."
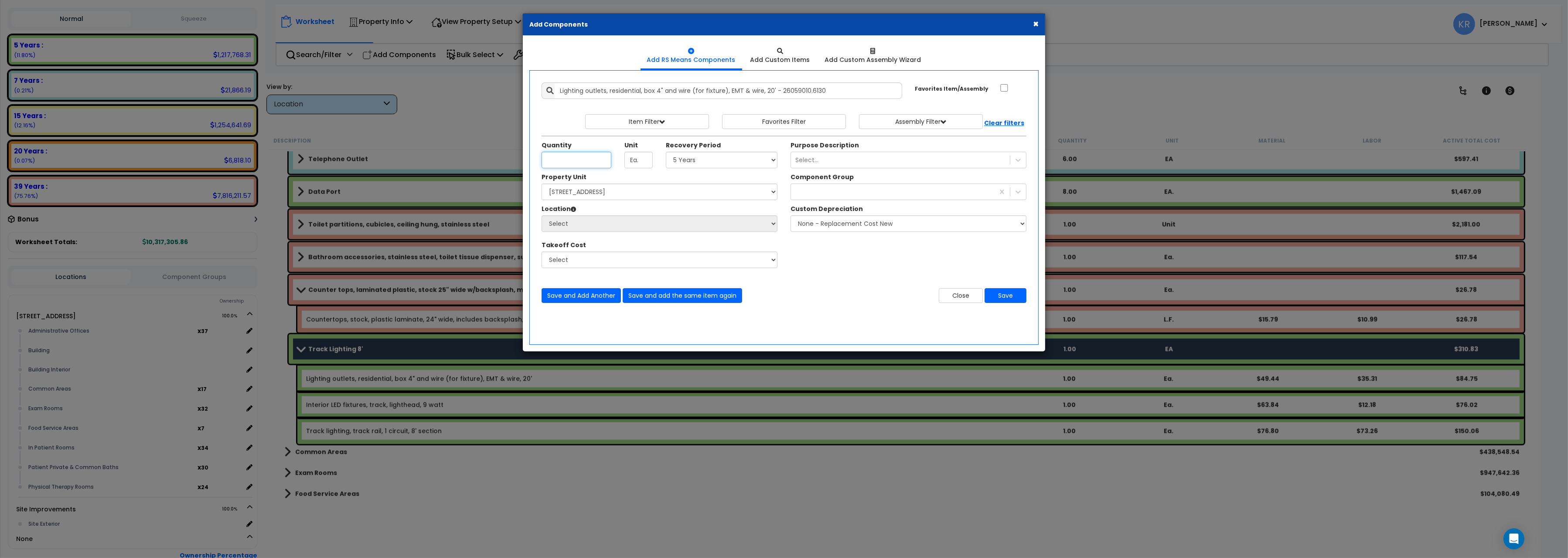
click at [585, 162] on input "Quantity" at bounding box center [577, 160] width 70 height 17
type input "1"
click at [666, 152] on select "Select 5 Years 7 Years 15 Years 20 Years 39 Years 27.5 Year" at bounding box center [721, 160] width 112 height 17
select select "39Y"
click option "39 Years" at bounding box center [0, 0] width 0 height 0
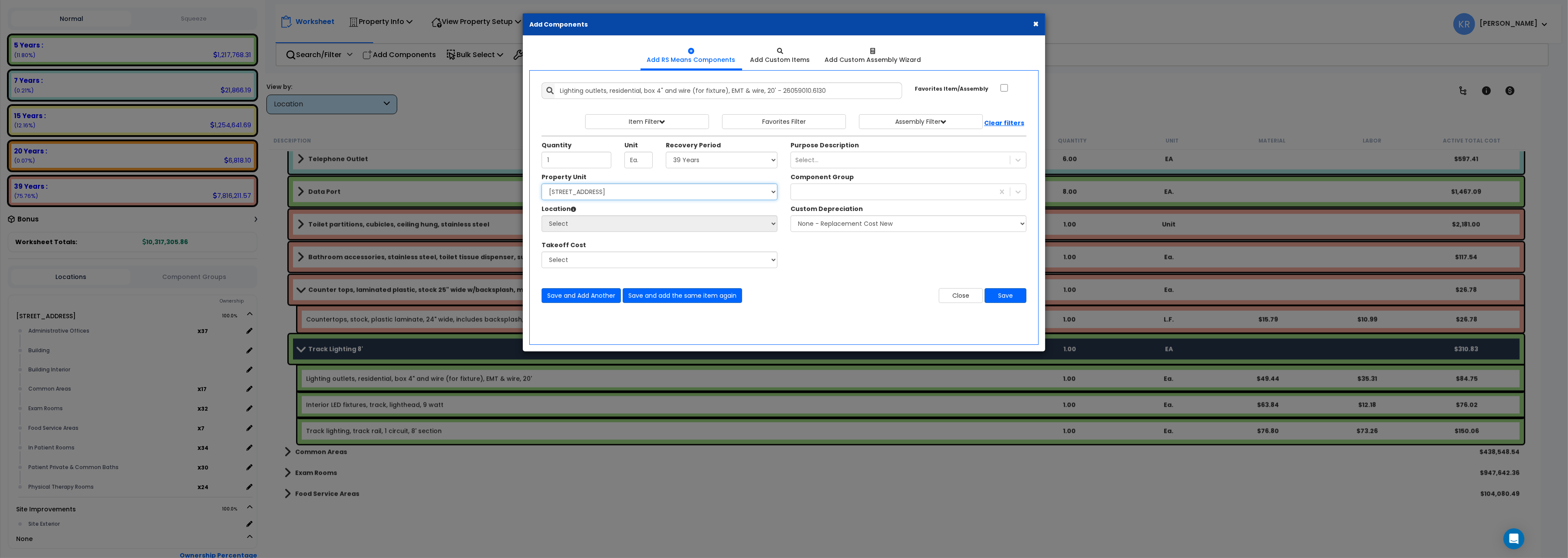
click at [542, 184] on select "Select 204 Energy Pkwy Site Improvements" at bounding box center [660, 192] width 236 height 17
select select "162439"
click option "204 Energy Pkwy" at bounding box center [0, 0] width 0 height 0
click at [542, 215] on select "Select Administrative Offices Building Building Interior Common Areas Exam Room…" at bounding box center [660, 223] width 236 height 17
select select "461"
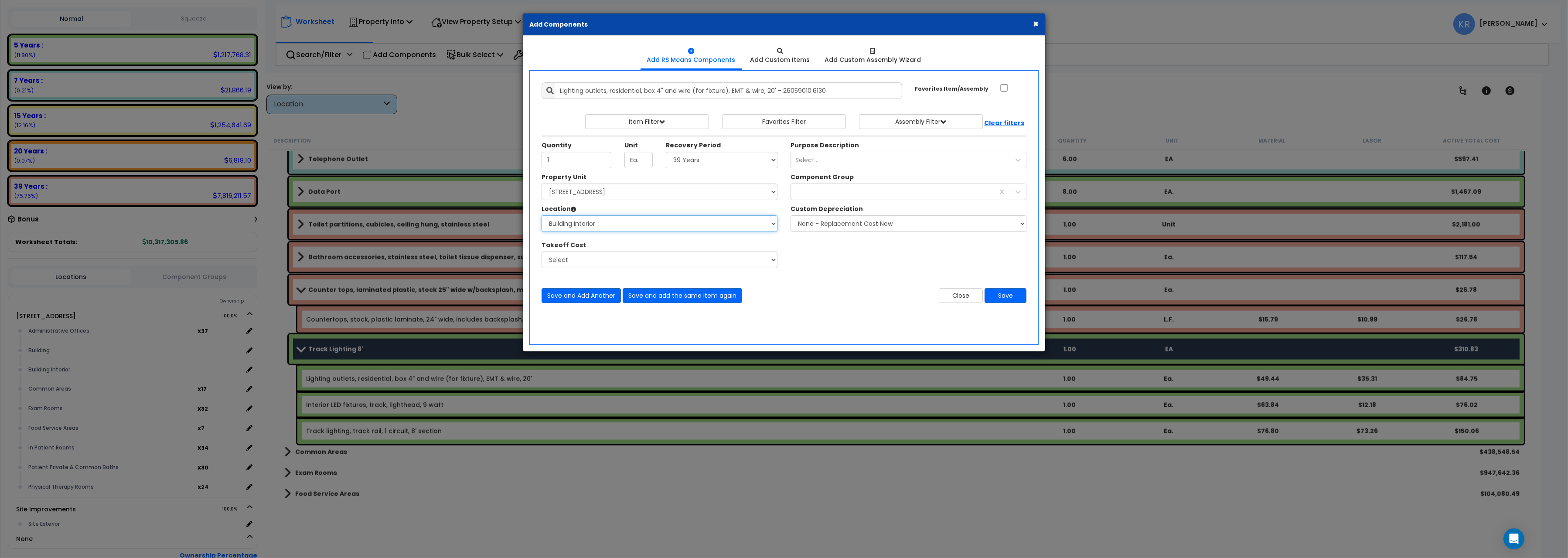
click option "Building Interior" at bounding box center [0, 0] width 0 height 0
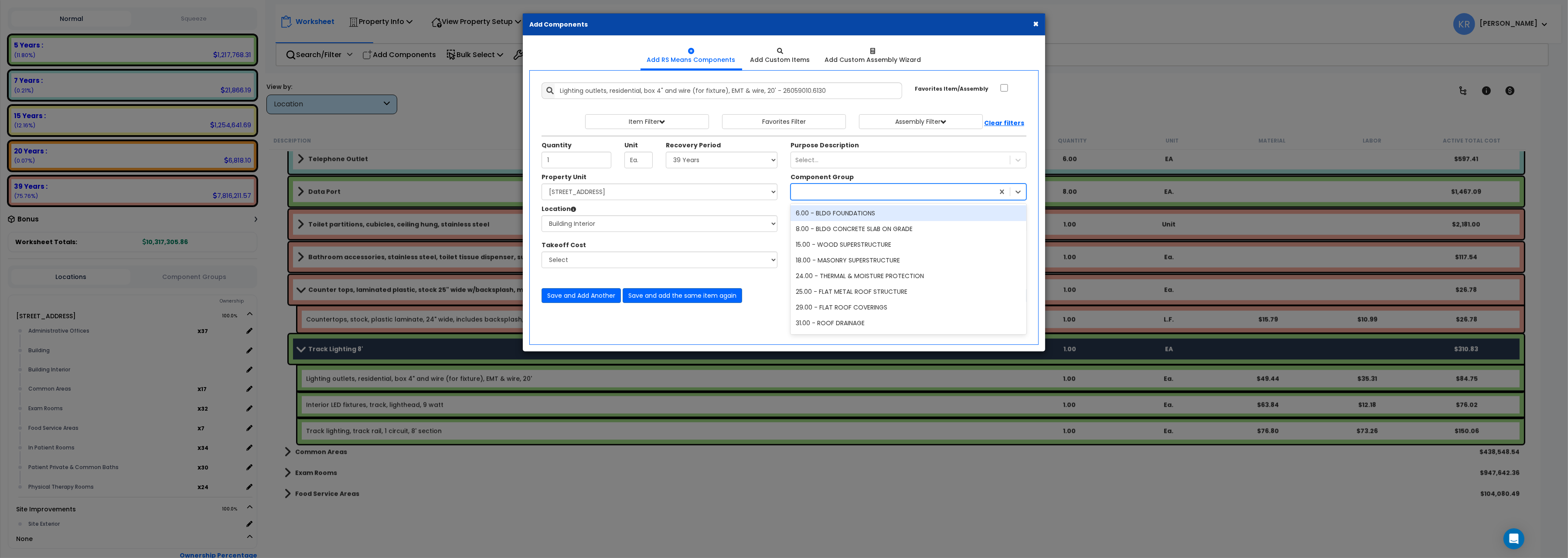
click at [842, 195] on div at bounding box center [892, 192] width 203 height 14
type input "l"
type input "decorative"
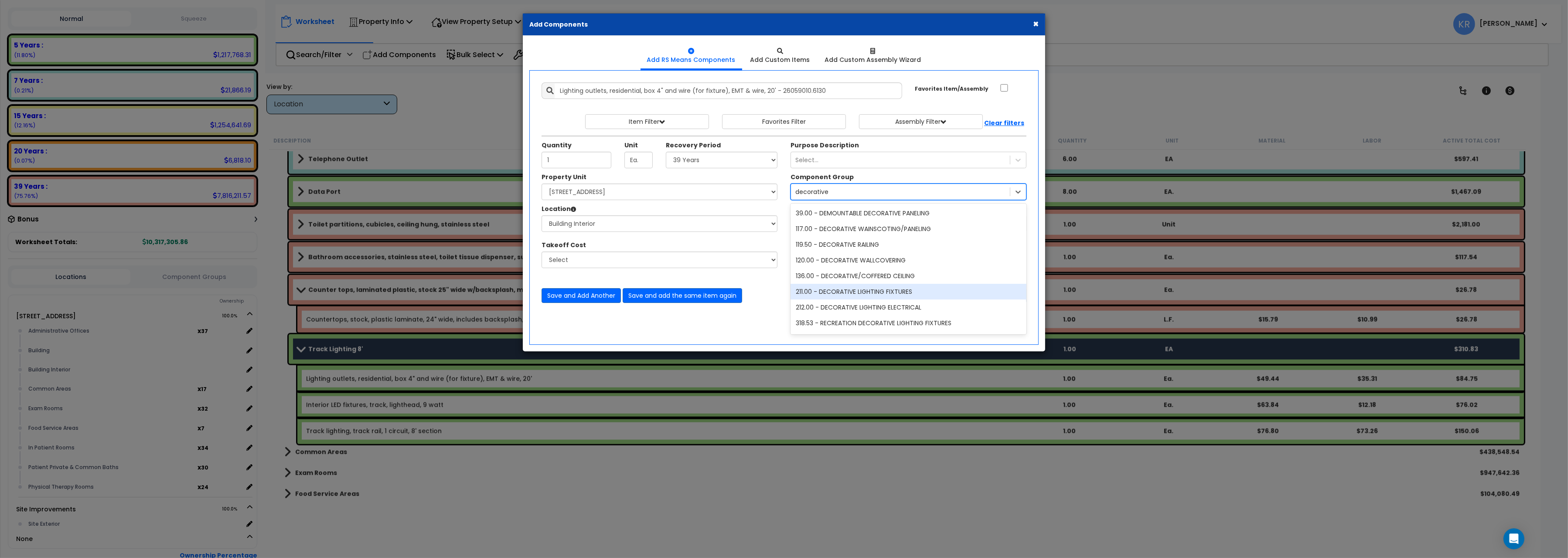
click at [870, 288] on div "211.00 - DECORATIVE LIGHTING FIXTURES" at bounding box center [908, 292] width 236 height 16
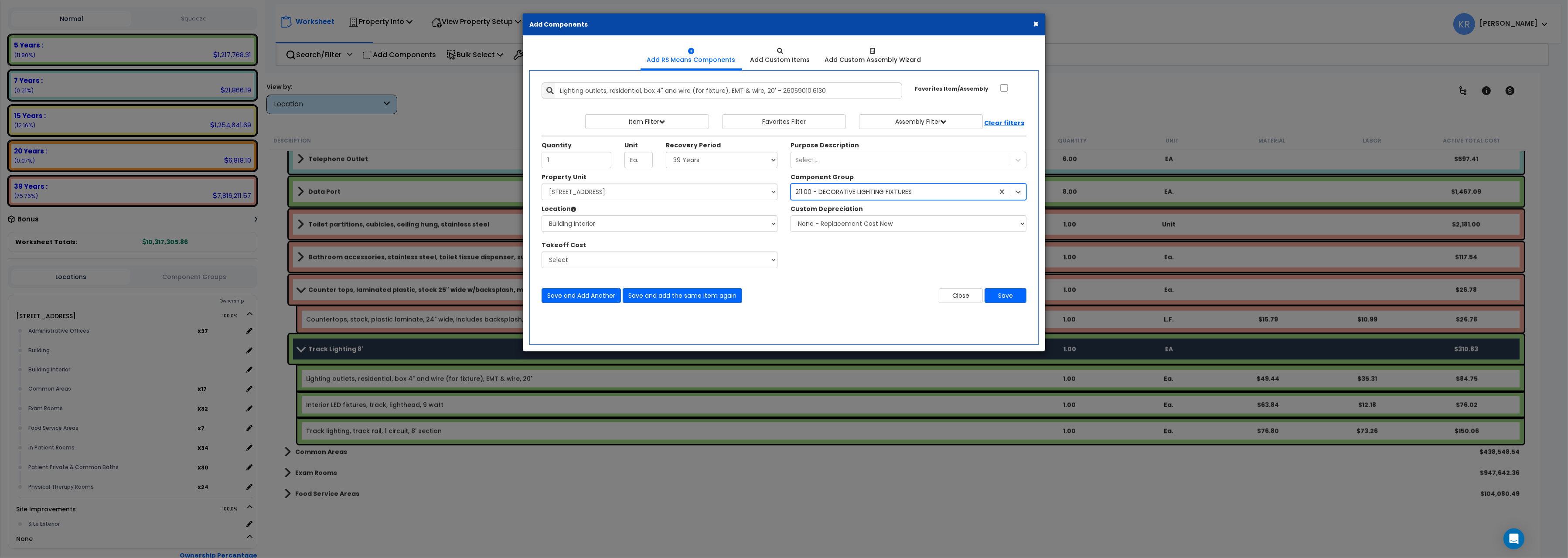
click at [866, 192] on div "211.00 - DECORATIVE LIGHTING FIXTURES" at bounding box center [853, 192] width 116 height 9
click at [591, 293] on button "Save and Add Another" at bounding box center [581, 296] width 79 height 15
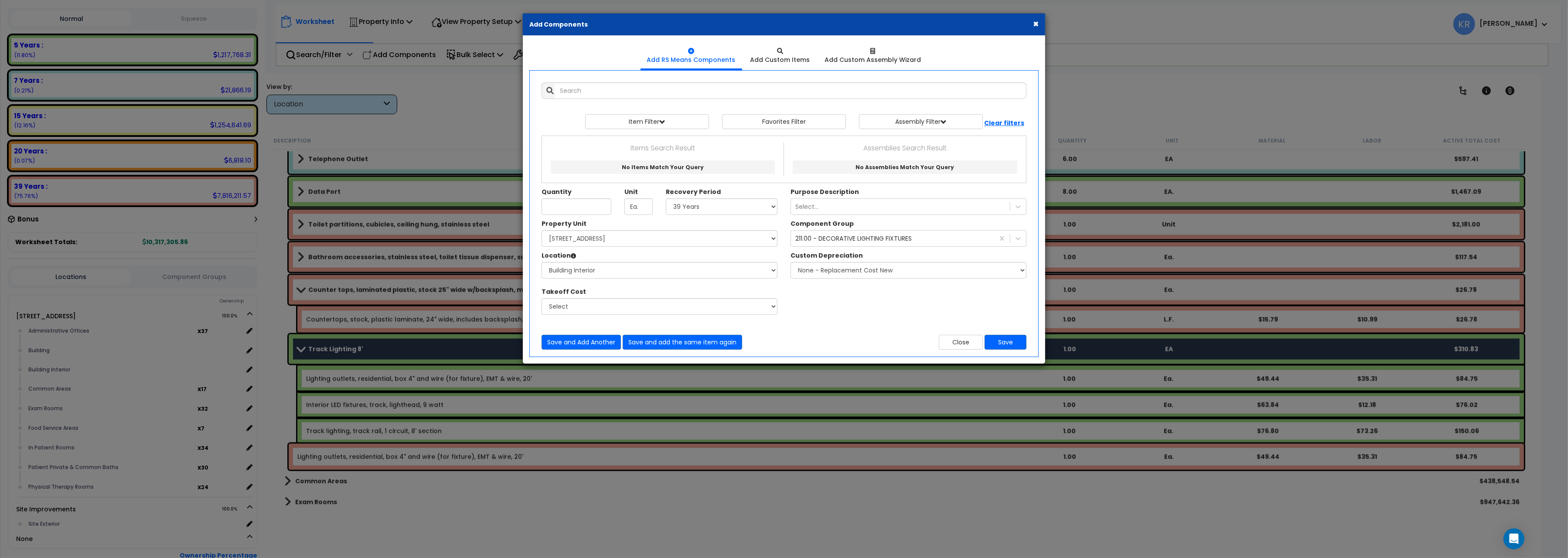
click at [651, 80] on div "Add Items Add Assemblies Both 9591587 Select" at bounding box center [784, 216] width 498 height 280
click at [651, 87] on input "text" at bounding box center [790, 90] width 472 height 17
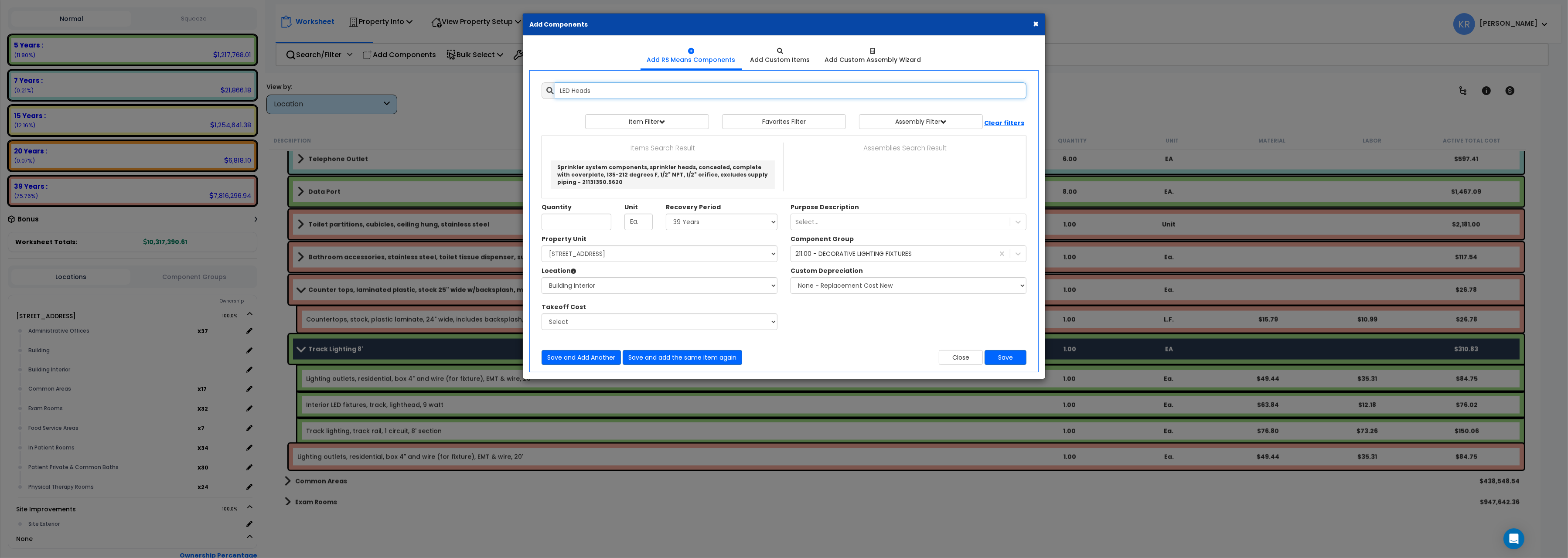
drag, startPoint x: 608, startPoint y: 88, endPoint x: 421, endPoint y: 86, distance: 187.0
click at [554, 89] on input "LED Heads" at bounding box center [790, 90] width 472 height 17
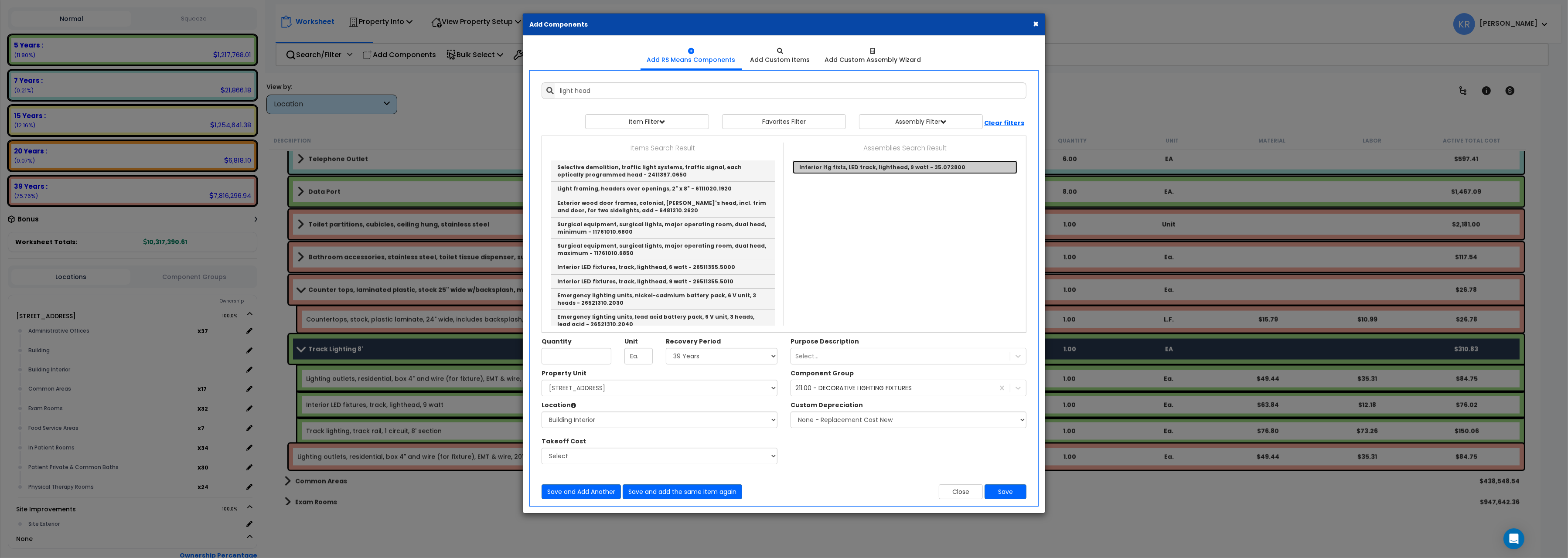
click at [869, 164] on link "Interior ltg fixts, LED track, lighthead, 9 watt - 35.072800" at bounding box center [905, 167] width 225 height 13
type input "Interior ltg fixts, LED track, lighthead, 9 watt - 35.072800"
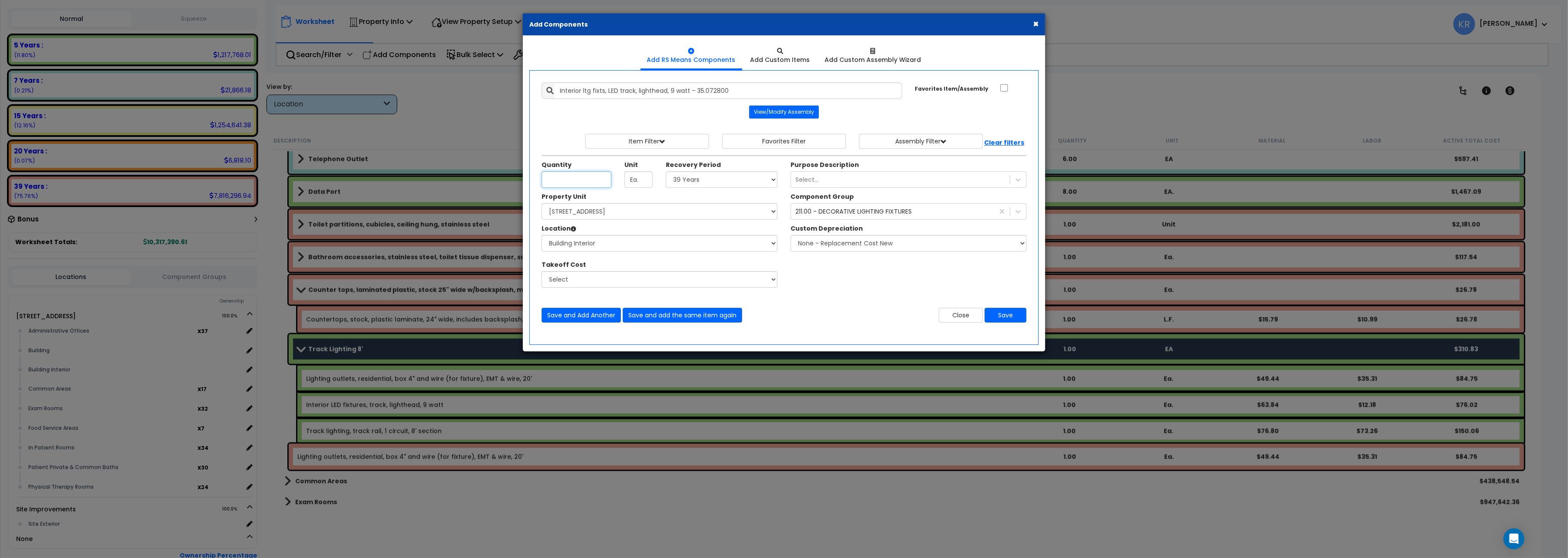
click at [559, 182] on input "Quantity" at bounding box center [577, 179] width 70 height 17
type input "4"
click at [666, 171] on select "Select 5 Years 7 Years 15 Years 20 Years 39 Years 27.5 Year" at bounding box center [721, 179] width 112 height 17
select select "5Y"
click option "5 Years" at bounding box center [0, 0] width 0 height 0
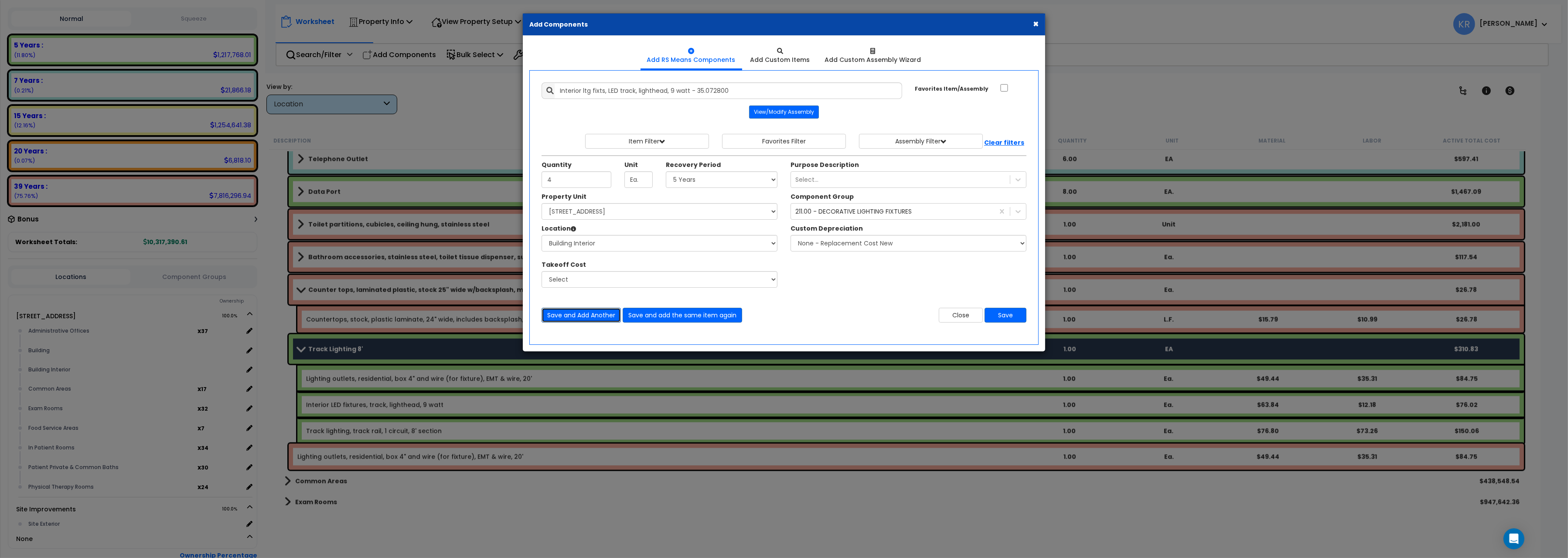
click at [558, 318] on button "Save and Add Another" at bounding box center [581, 315] width 79 height 15
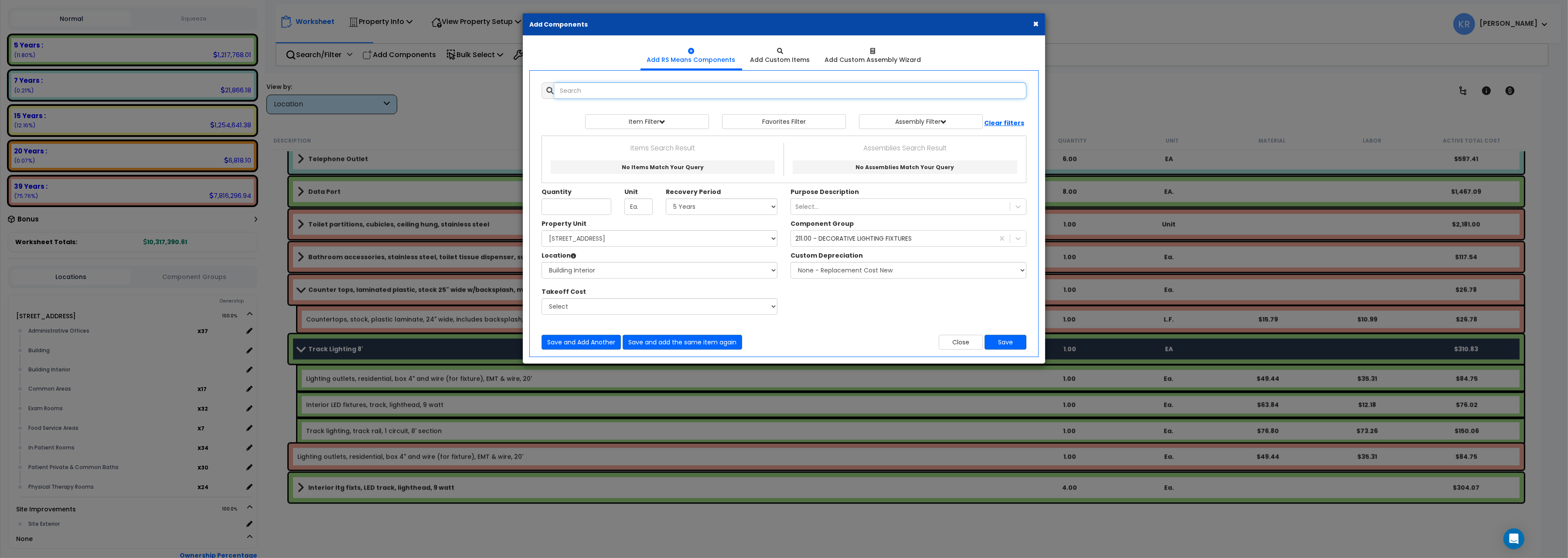
click at [676, 89] on input "text" at bounding box center [790, 90] width 472 height 17
type input "track light 8"
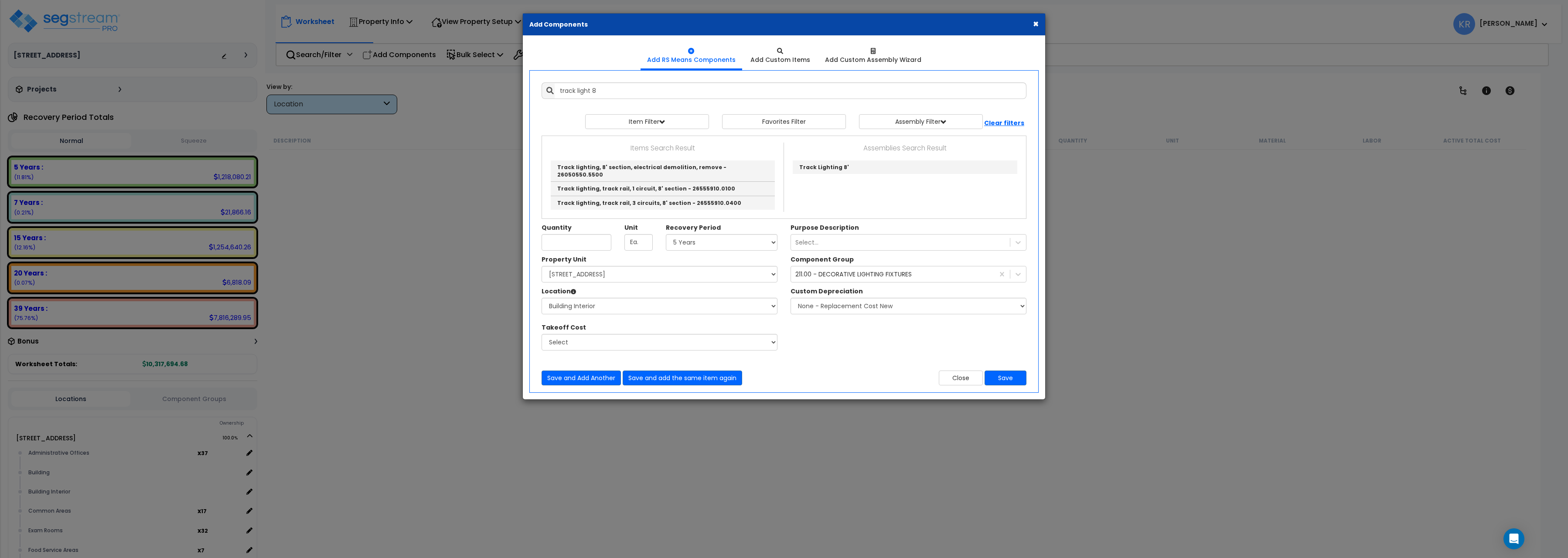
select select "5Y"
select select "162439"
select select "461"
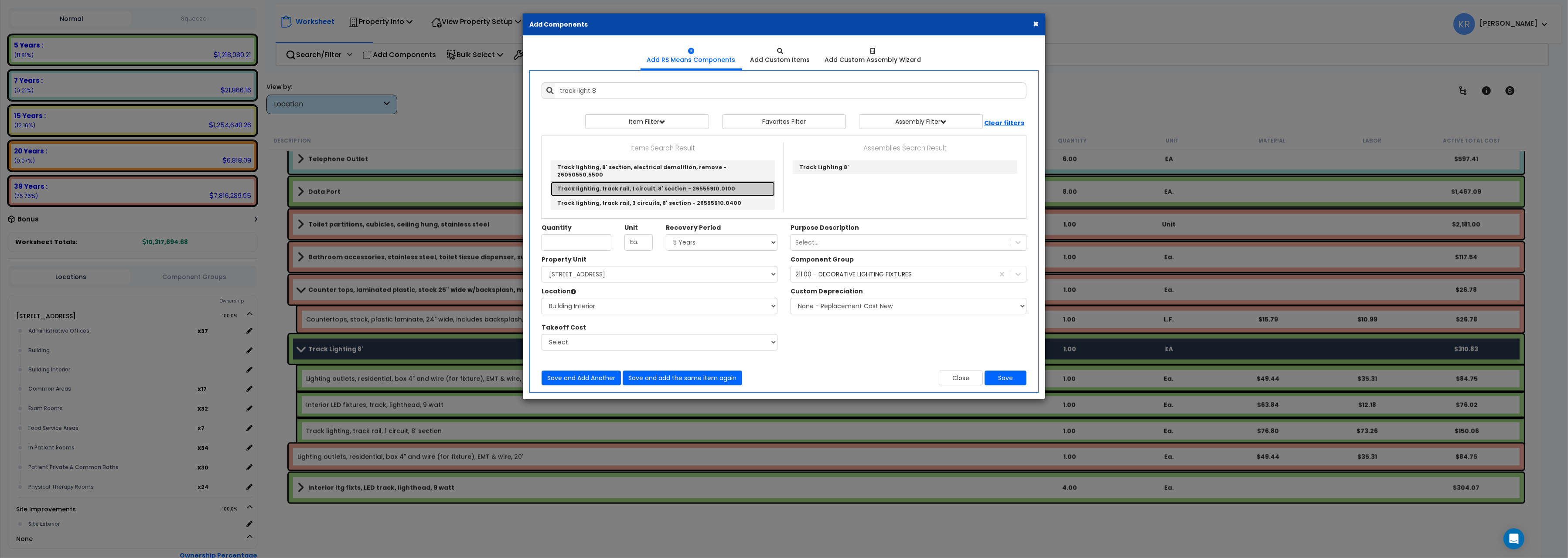
click at [641, 184] on link "Track lighting, track rail, 1 circuit, 8' section - 26555910.0100" at bounding box center [662, 189] width 224 height 14
type input "Track lighting, track rail, 1 circuit, 8' section - 26555910.0100"
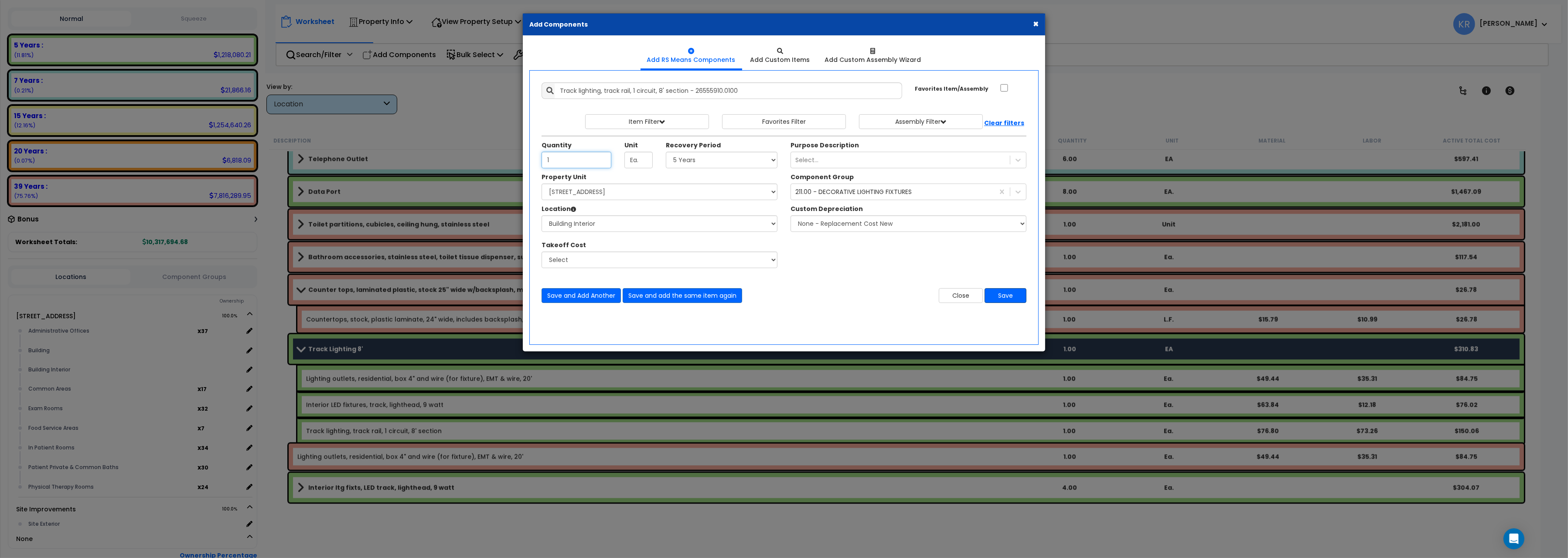
type input "1"
click at [1016, 297] on button "Save" at bounding box center [1005, 296] width 42 height 15
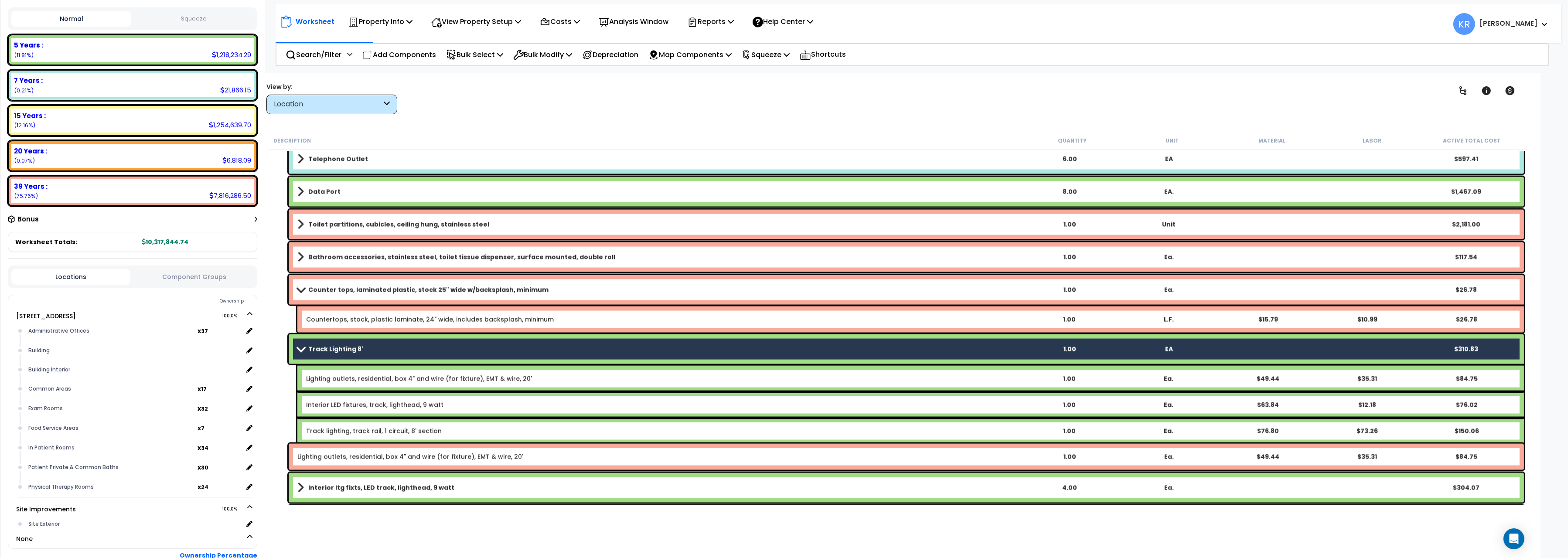
click at [347, 346] on b "Track Lighting 8'" at bounding box center [336, 349] width 55 height 9
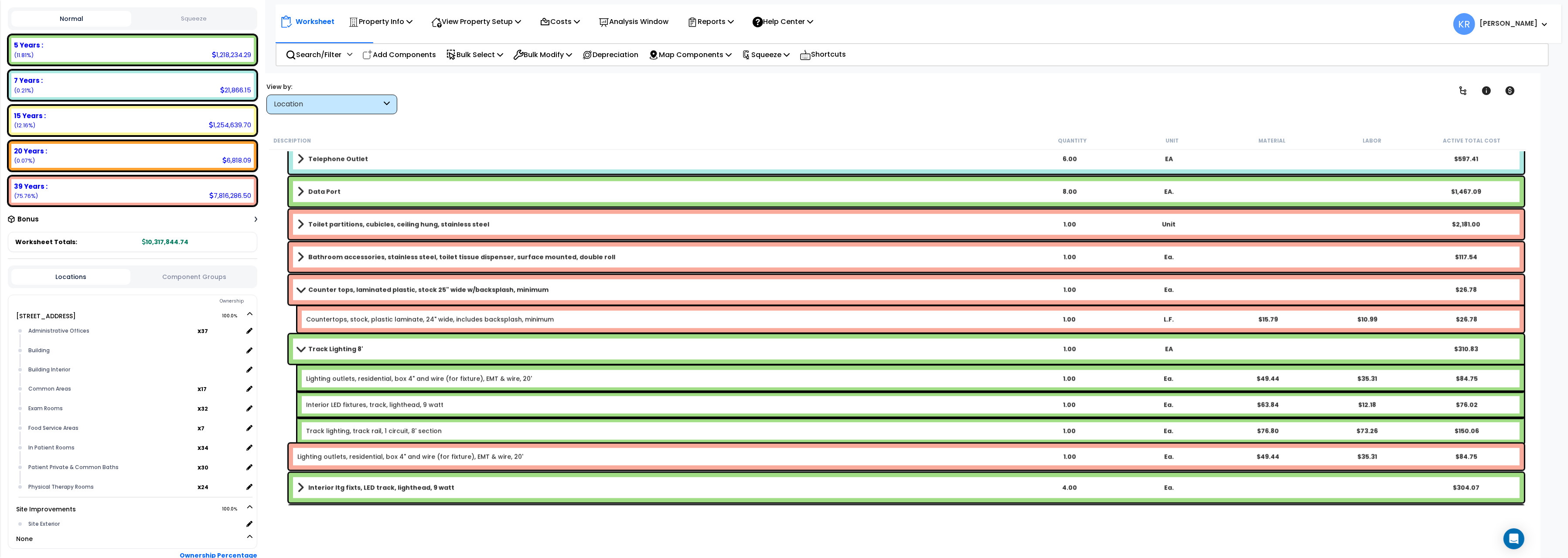
click at [347, 346] on b "Track Lighting 8'" at bounding box center [336, 349] width 55 height 9
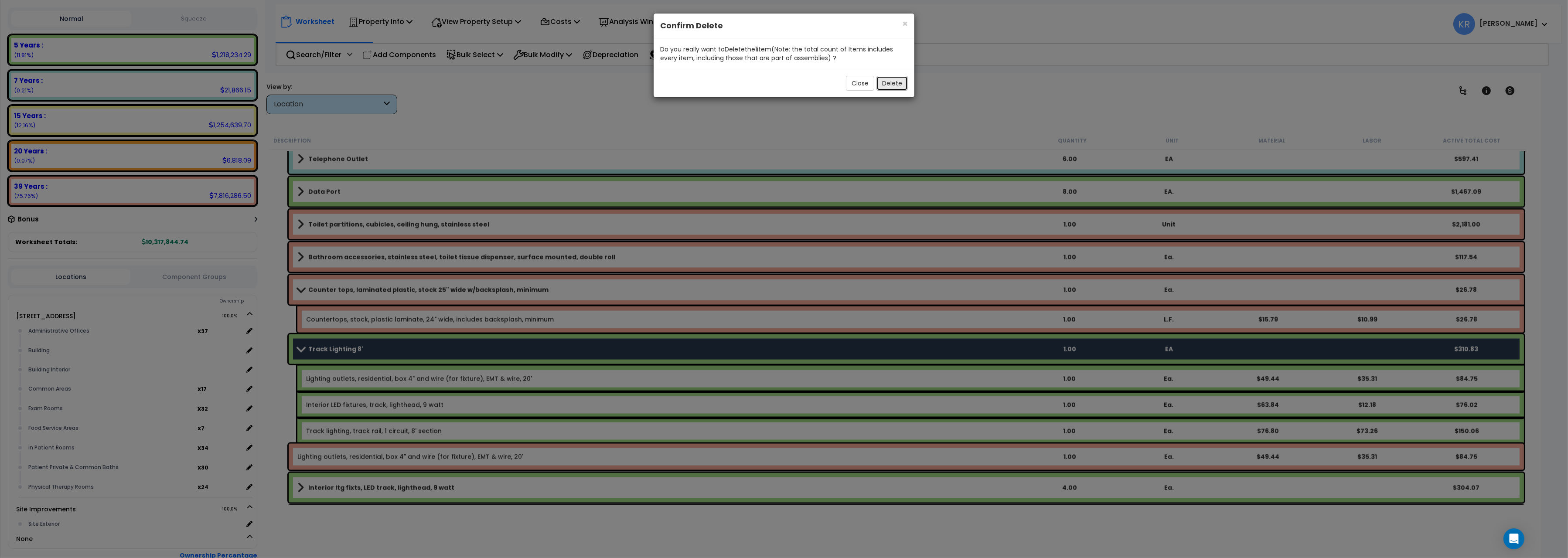
click at [894, 82] on button "Delete" at bounding box center [892, 83] width 31 height 15
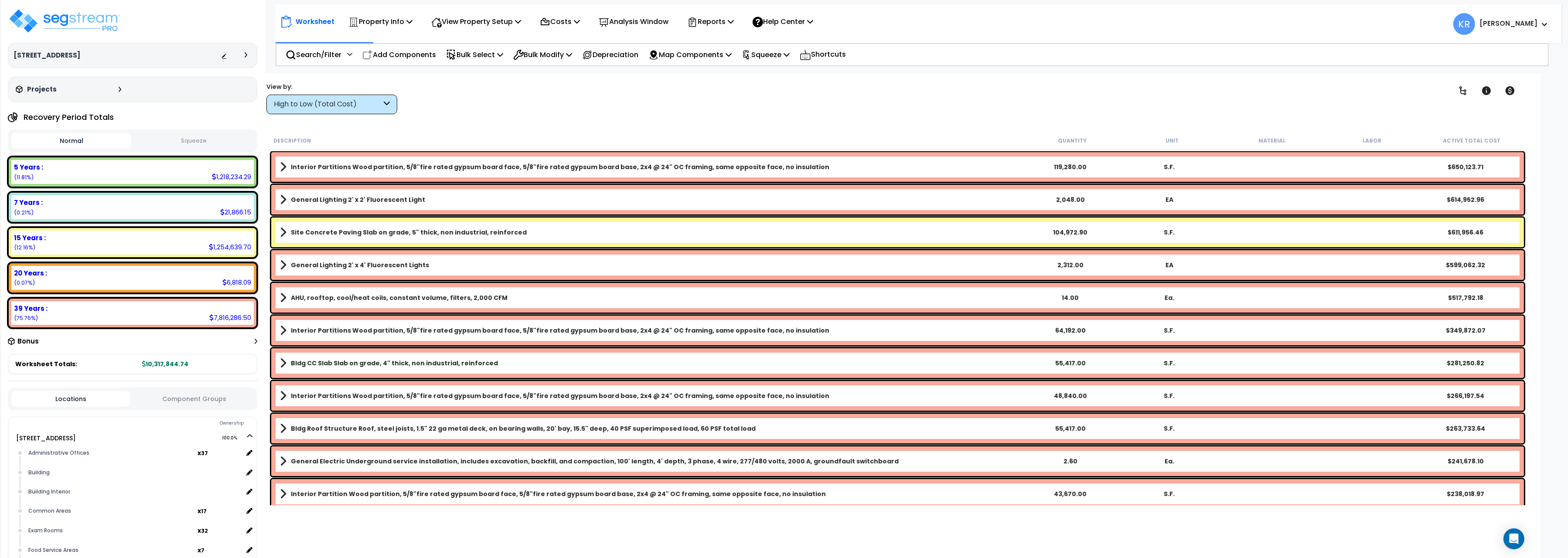
scroll to position [25, 0]
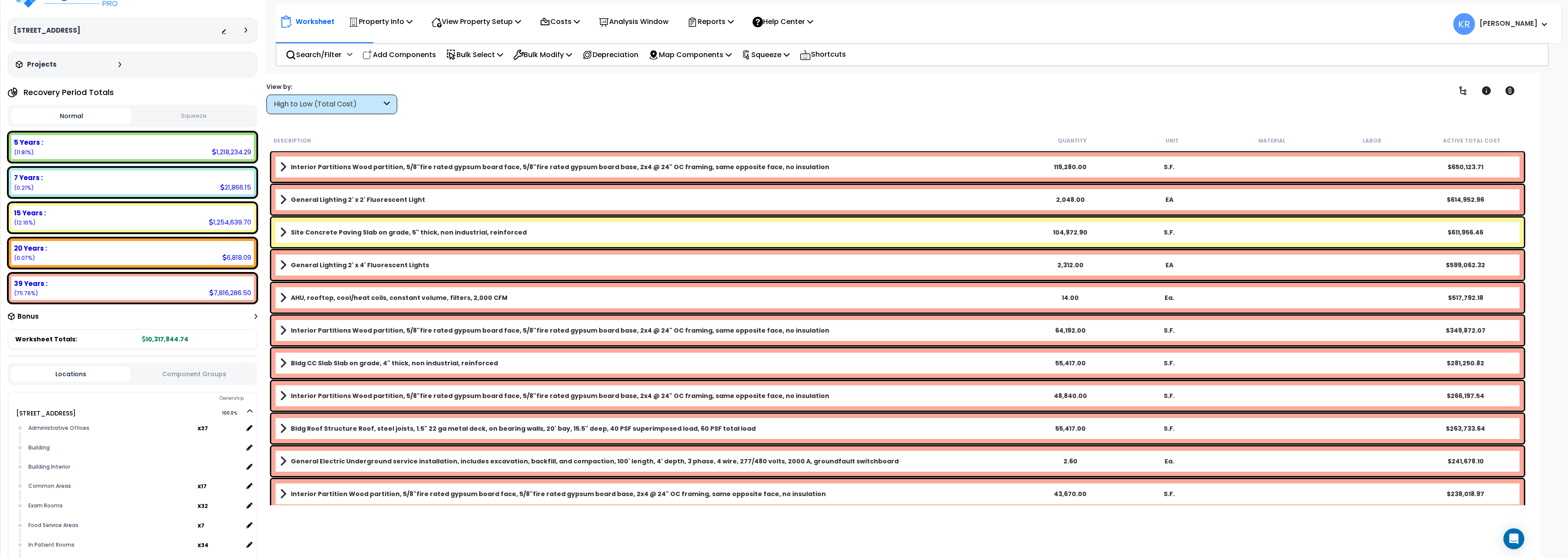
click at [372, 100] on div "High to Low (Total Cost)" at bounding box center [328, 104] width 108 height 10
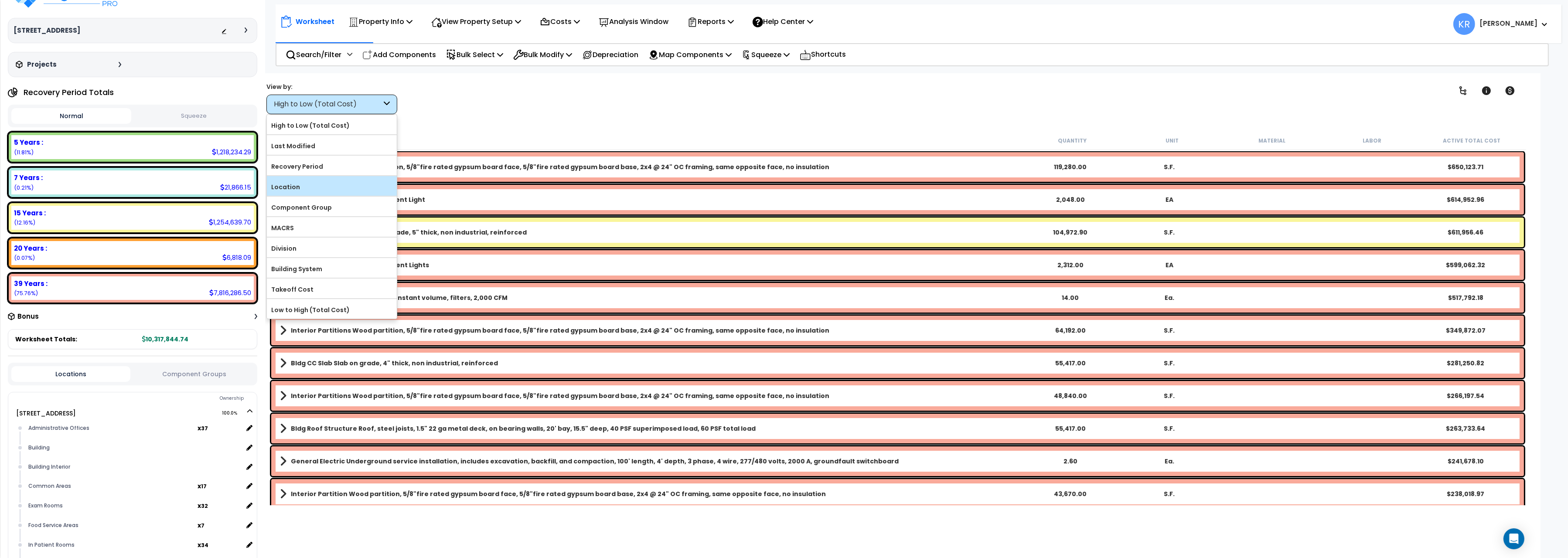
click at [358, 191] on label "Location" at bounding box center [332, 187] width 130 height 13
click at [0, 0] on input "Location" at bounding box center [0, 0] width 0 height 0
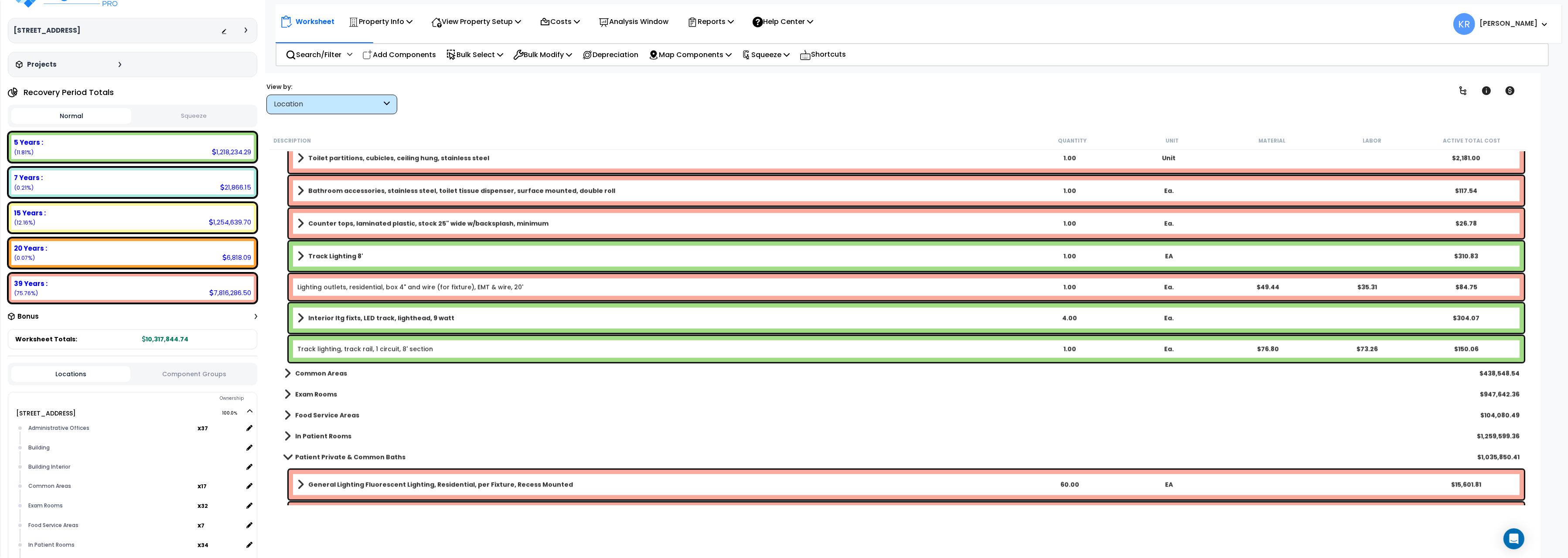
scroll to position [3169, 0]
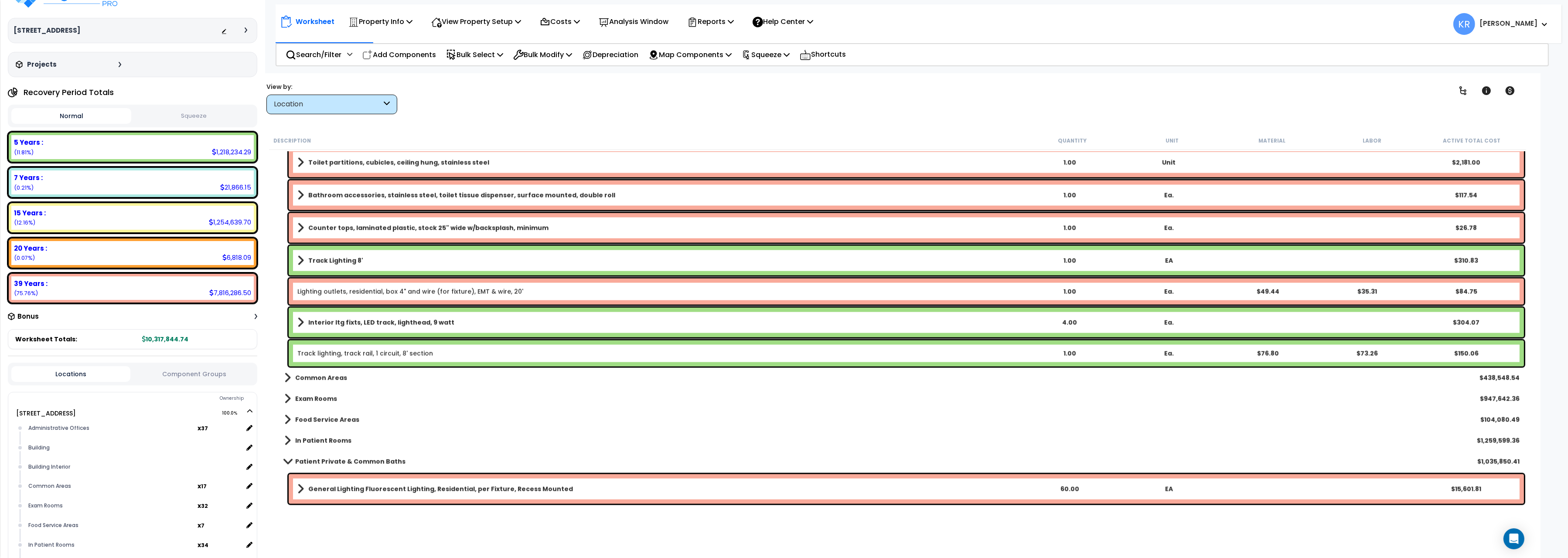
click at [365, 252] on div "Track Lighting 8' 1.00 EA $310.83" at bounding box center [906, 261] width 1235 height 29
click at [330, 258] on b "Track Lighting 8'" at bounding box center [336, 261] width 55 height 9
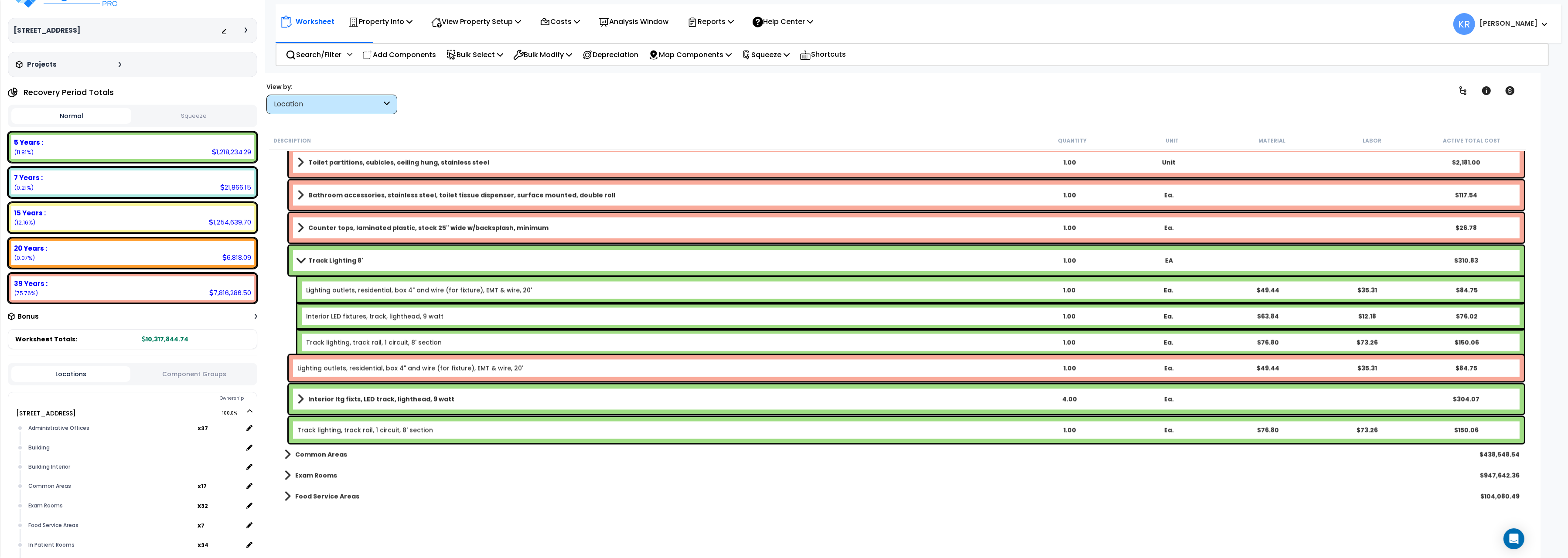
click at [328, 256] on b "Track Lighting 8'" at bounding box center [336, 261] width 55 height 9
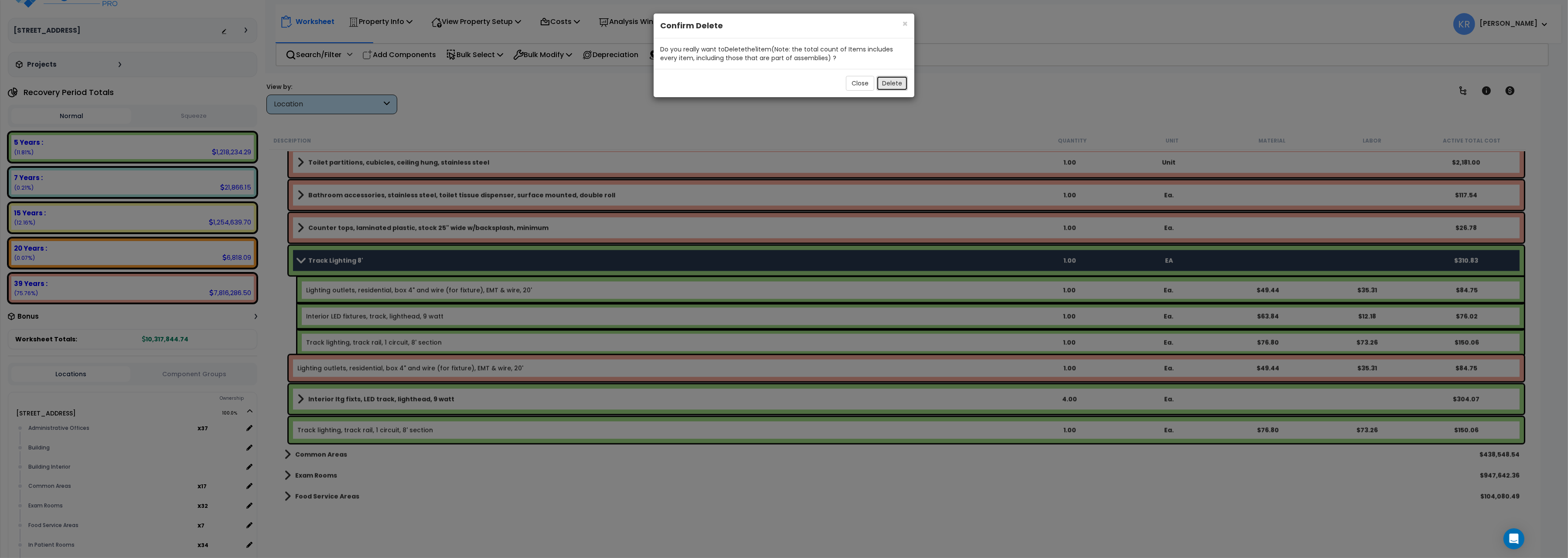
click at [887, 86] on button "Delete" at bounding box center [892, 83] width 31 height 15
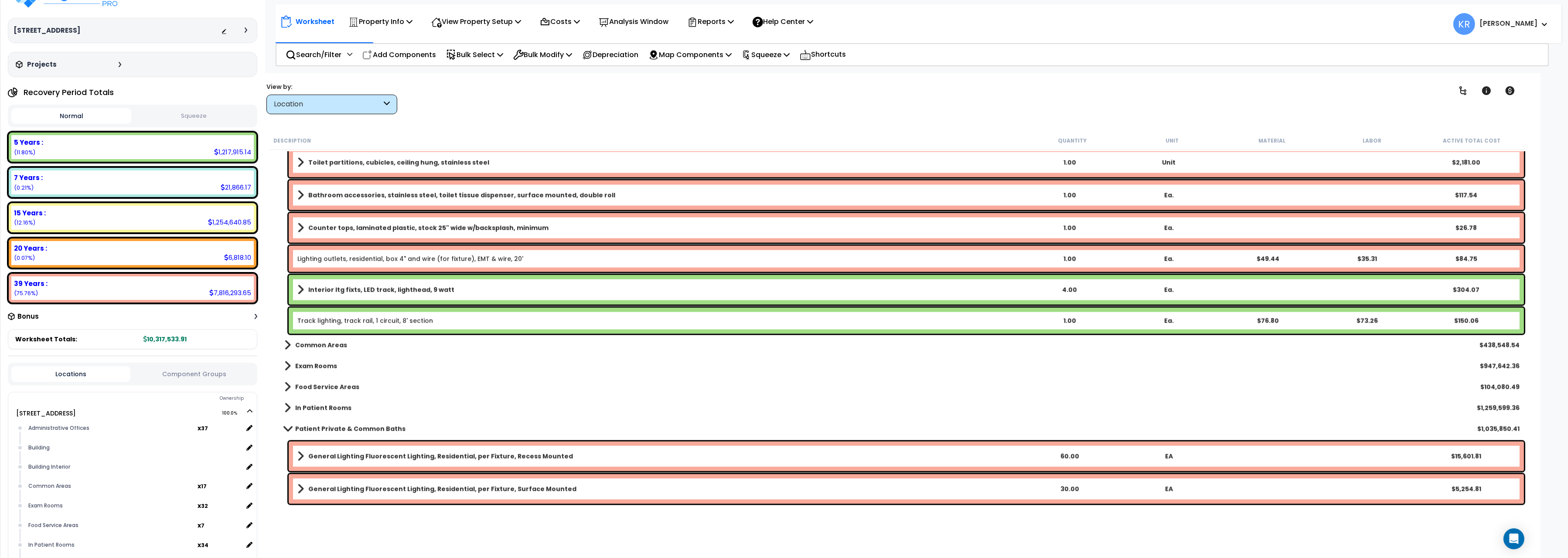
click at [419, 227] on b "Counter tops, laminated plastic, stock 25" wide w/backsplash, minimum" at bounding box center [427, 229] width 240 height 9
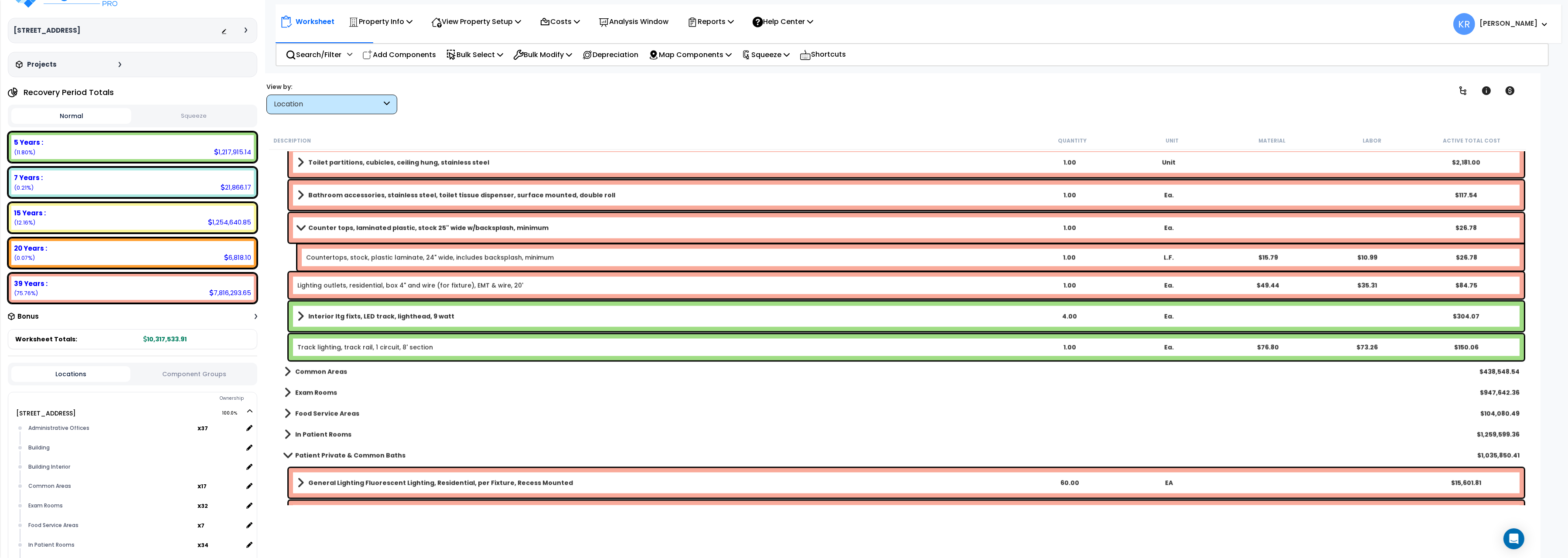
click at [419, 227] on b "Counter tops, laminated plastic, stock 25" wide w/backsplash, minimum" at bounding box center [427, 229] width 240 height 9
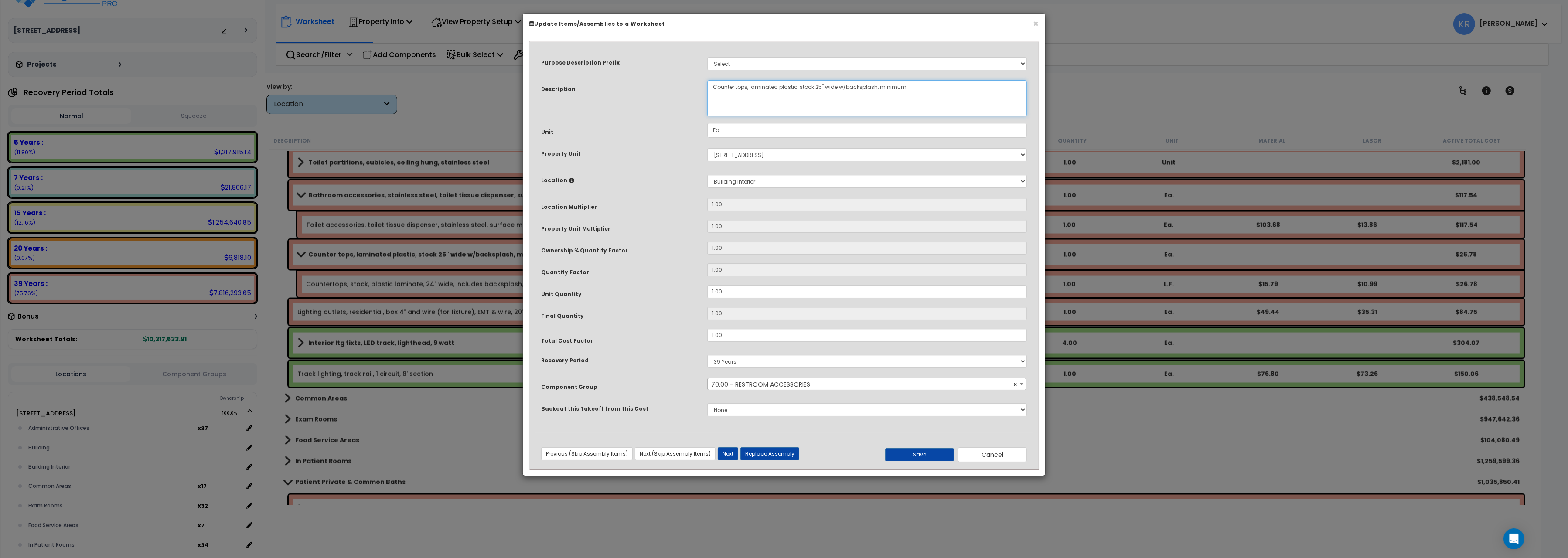
click at [713, 87] on textarea "Counter tops, laminated plastic, stock 25" wide w/backsplash, minimum" at bounding box center [867, 98] width 319 height 37
type textarea "Bathroom, counter tops, laminated plastic, stock 25" wide w/backsplash, minimum"
click at [921, 455] on button "Save" at bounding box center [919, 454] width 69 height 13
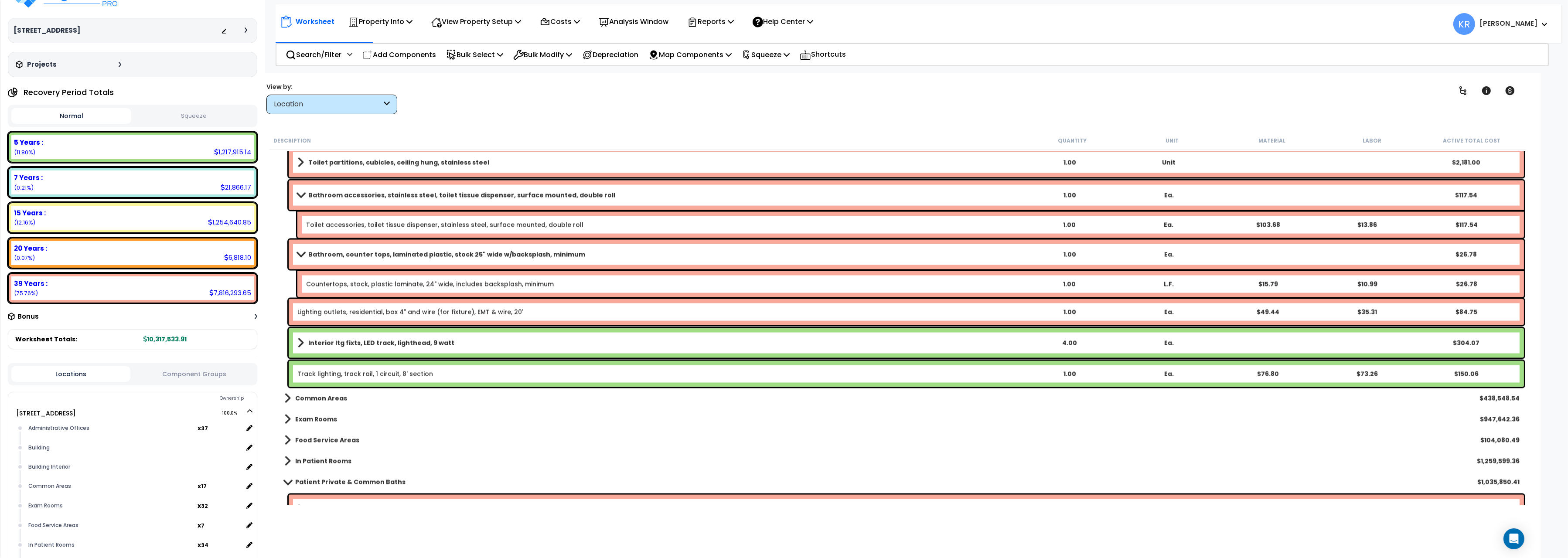
click at [320, 260] on div "Bathroom, counter tops, laminated plastic, stock 25" wide w/backsplash, minimum…" at bounding box center [906, 254] width 1235 height 29
click at [319, 255] on b "Bathroom, counter tops, laminated plastic, stock 25" wide w/backsplash, minimum" at bounding box center [446, 254] width 277 height 9
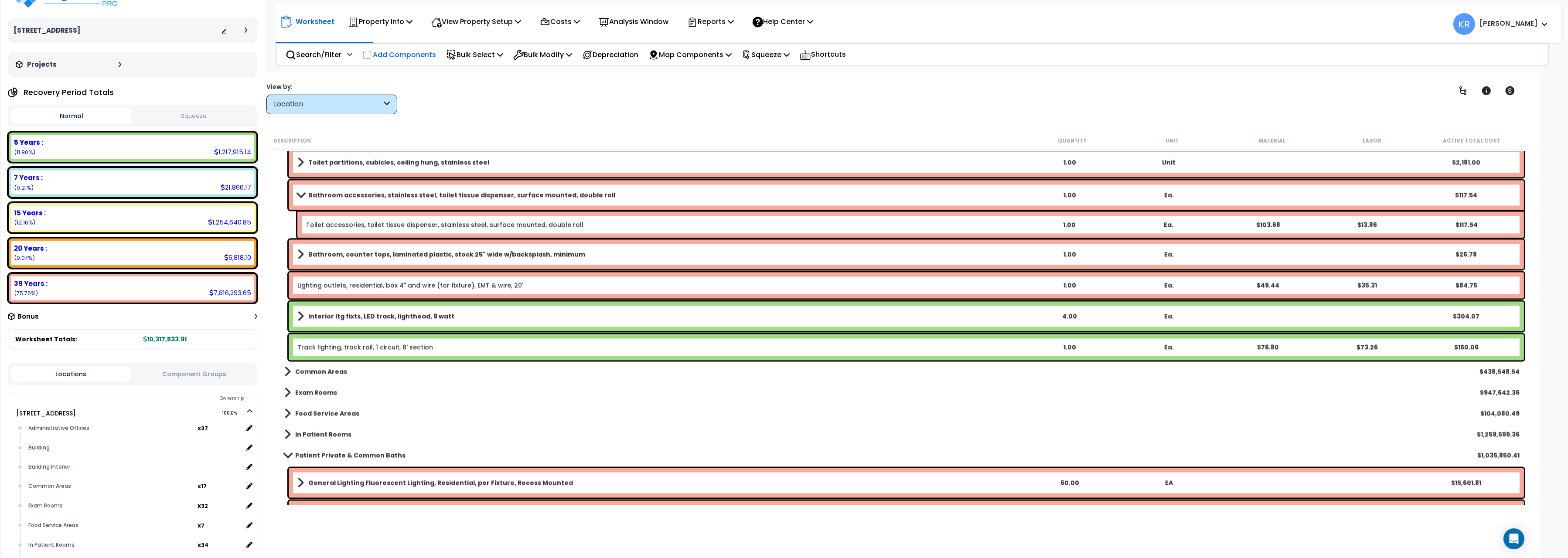
click at [410, 54] on p "Add Components" at bounding box center [399, 54] width 74 height 12
select select
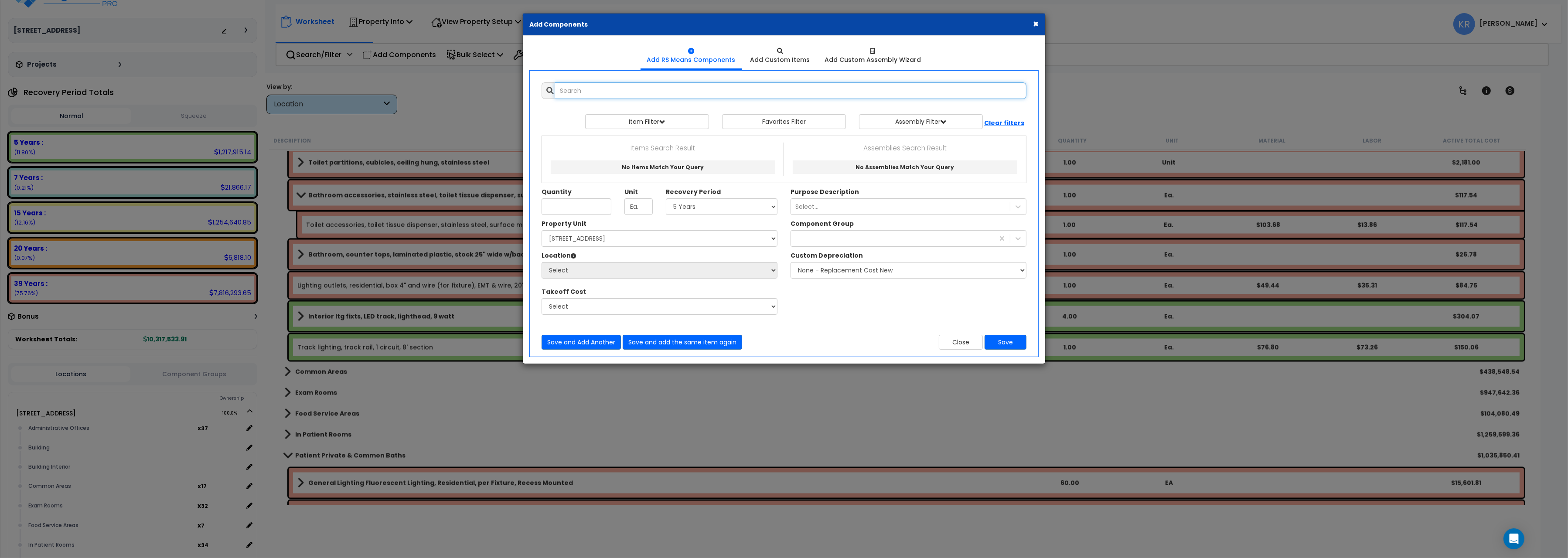
click at [571, 91] on input "text" at bounding box center [790, 90] width 472 height 17
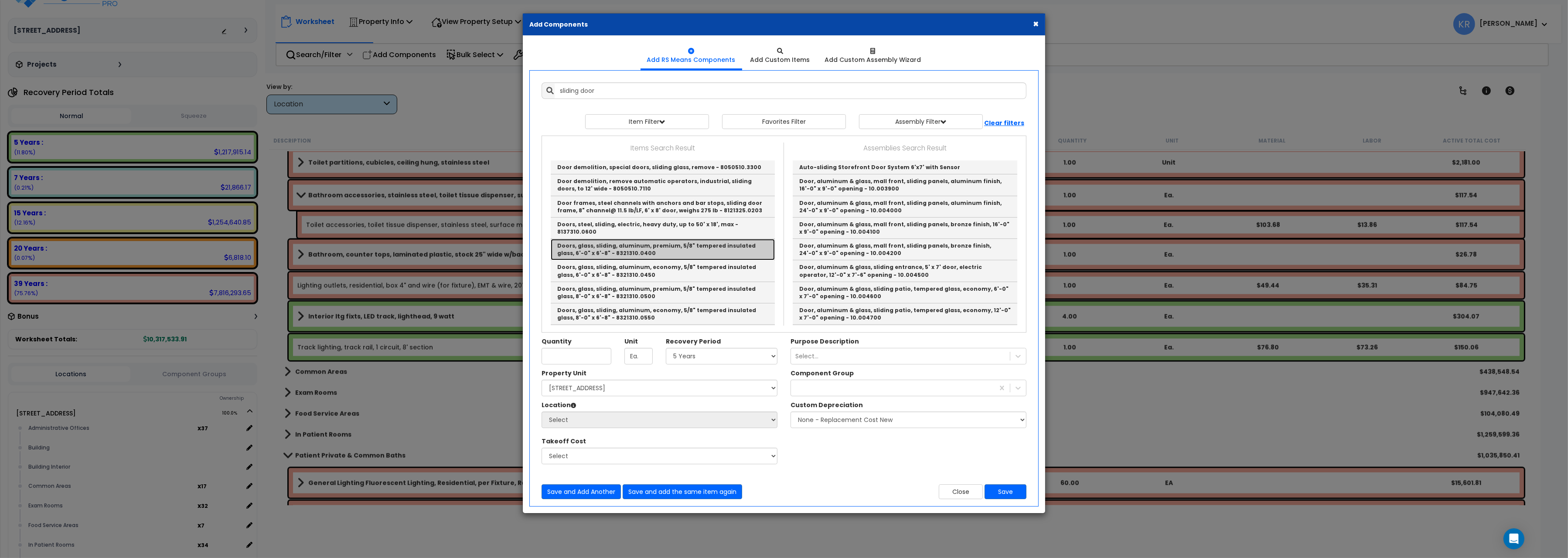
click at [701, 239] on link "Doors, glass, sliding, aluminum, premium, 5/8" tempered insulated glass, 6'-0" …" at bounding box center [662, 250] width 224 height 21
type input "Doors, glass, sliding, aluminum, premium, 5/8" tempered insulated glass, 6'-0" …"
checkbox input "true"
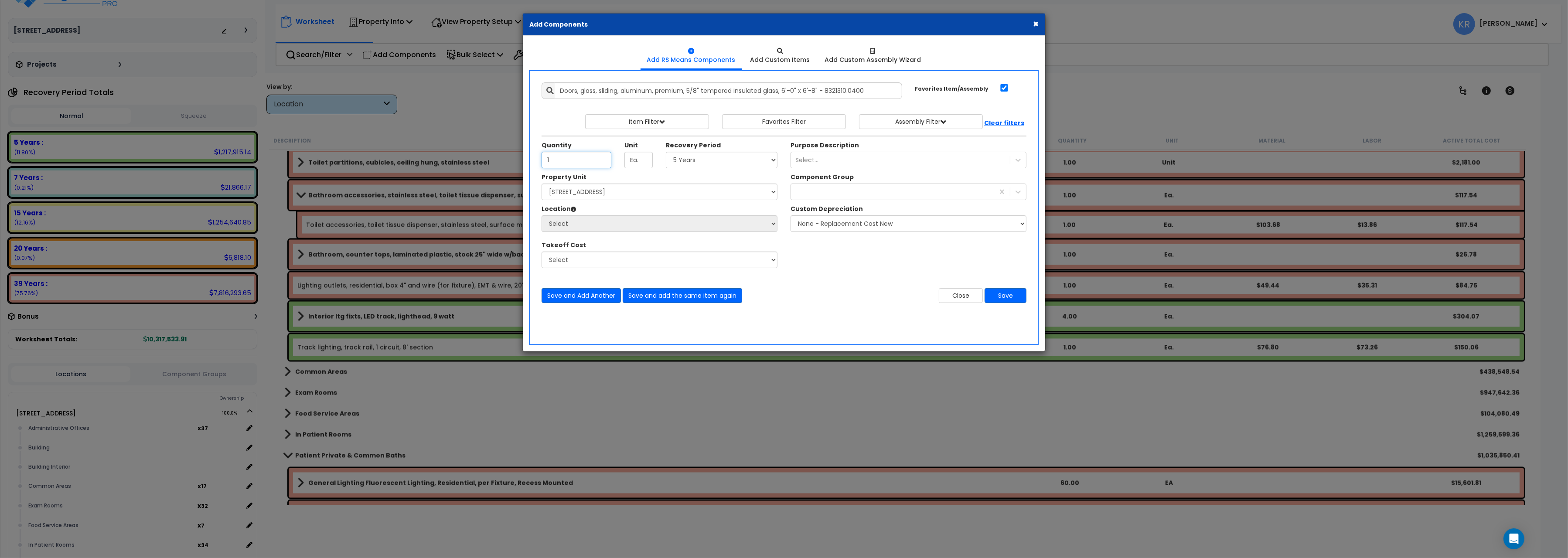
type input "1"
click at [666, 152] on select "Select 5 Years 7 Years 15 Years 20 Years 39 Years 27.5 Year" at bounding box center [721, 160] width 112 height 17
select select "39Y"
click option "39 Years" at bounding box center [0, 0] width 0 height 0
click at [542, 184] on select "Select [STREET_ADDRESS] Site Improvements" at bounding box center [660, 192] width 236 height 17
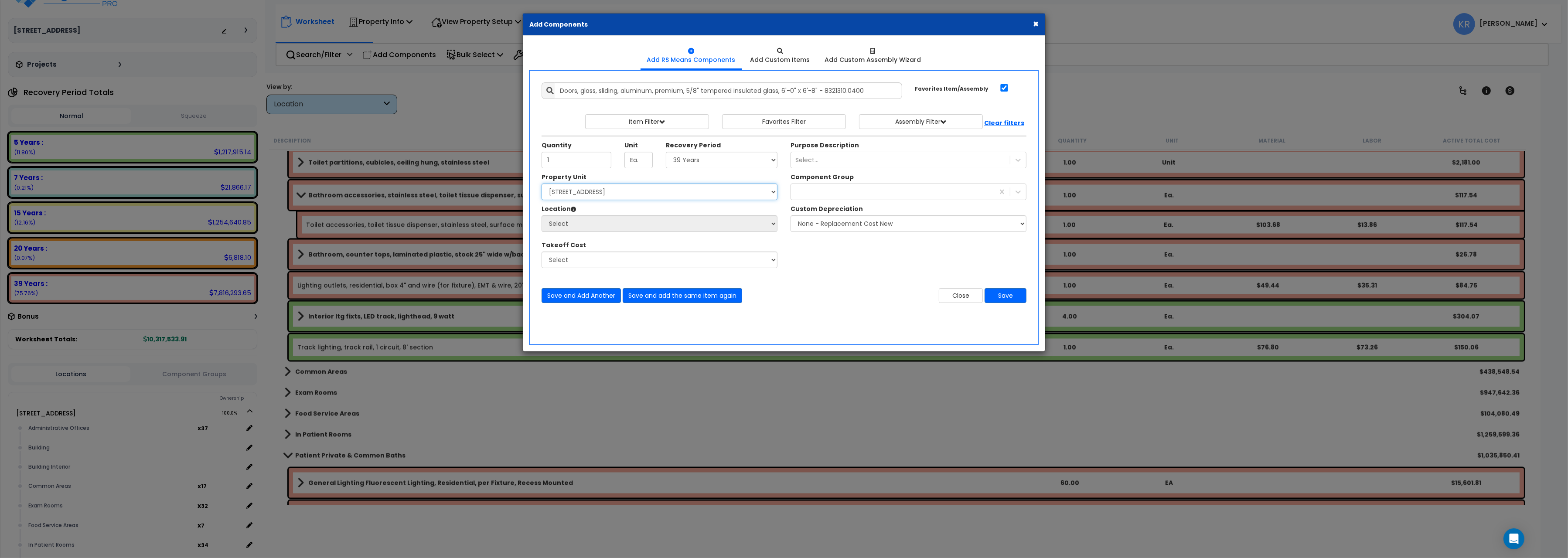
select select "162439"
click option "[STREET_ADDRESS]" at bounding box center [0, 0] width 0 height 0
click at [542, 215] on select "Select Administrative Offices Building Building Interior Common Areas Exam Room…" at bounding box center [660, 223] width 236 height 17
select select "6"
click option "Building" at bounding box center [0, 0] width 0 height 0
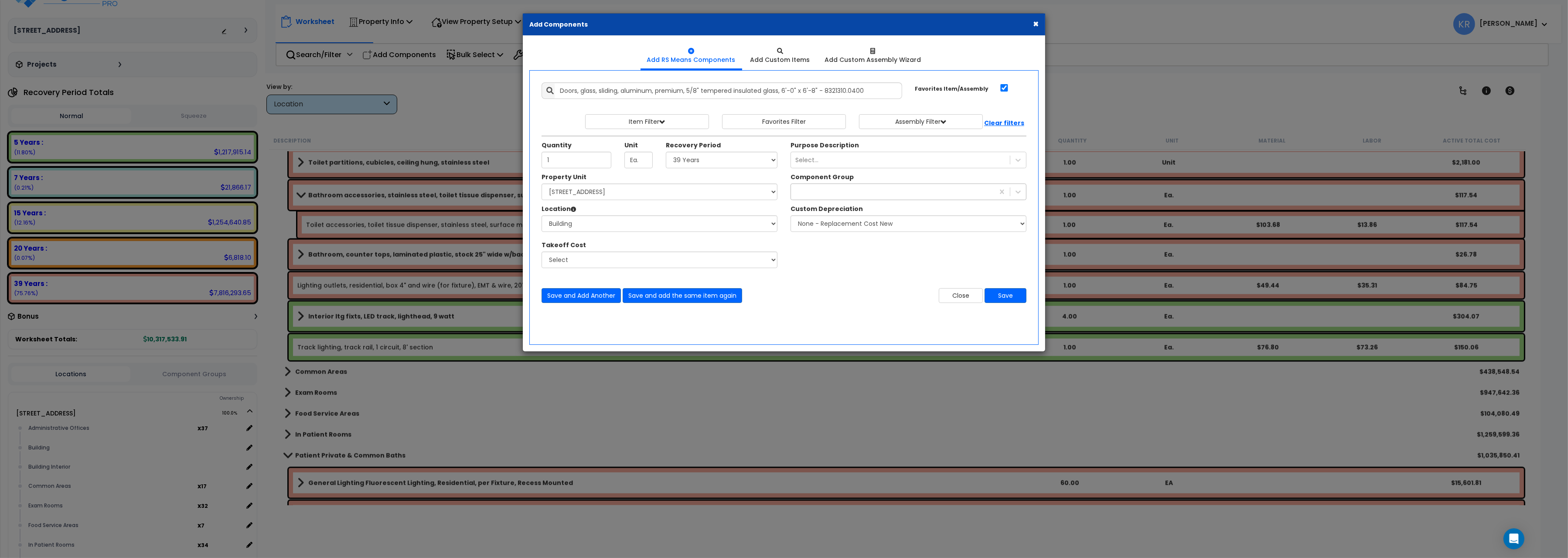
click at [848, 190] on div at bounding box center [892, 192] width 203 height 14
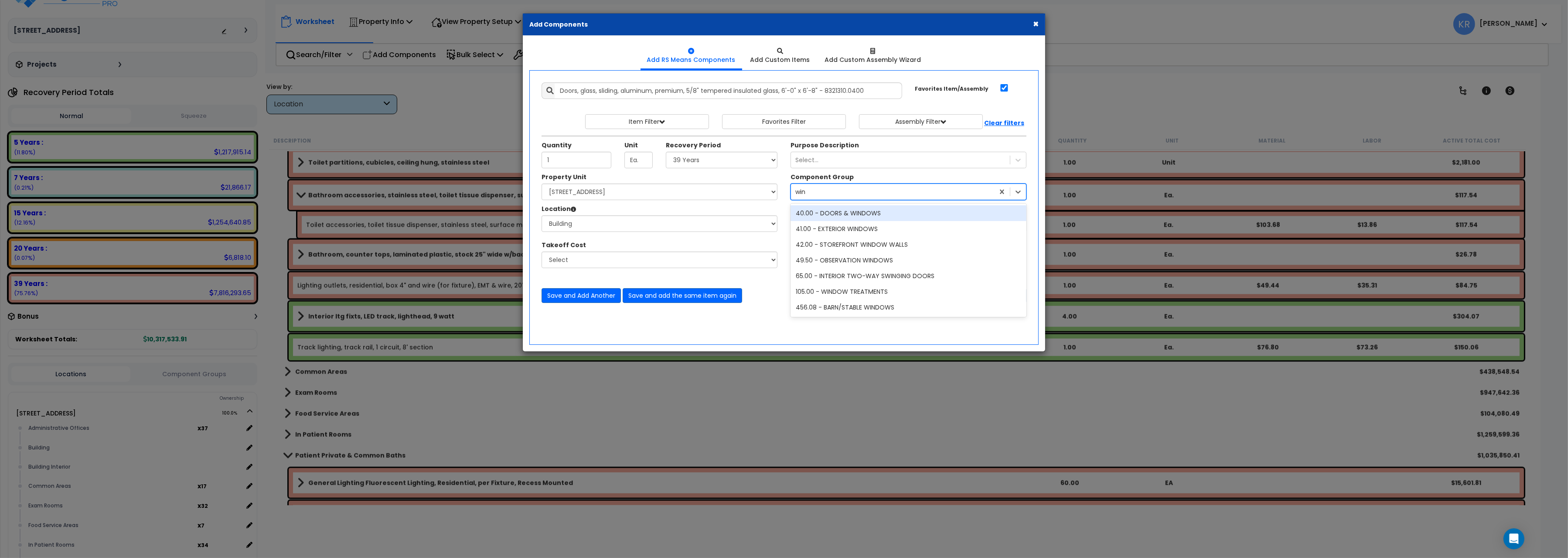
type input "wind"
click at [883, 217] on div "40.00 - DOORS & WINDOWS" at bounding box center [908, 213] width 236 height 16
click at [847, 195] on div "40.00 - DOORS & WINDOWS" at bounding box center [837, 192] width 85 height 9
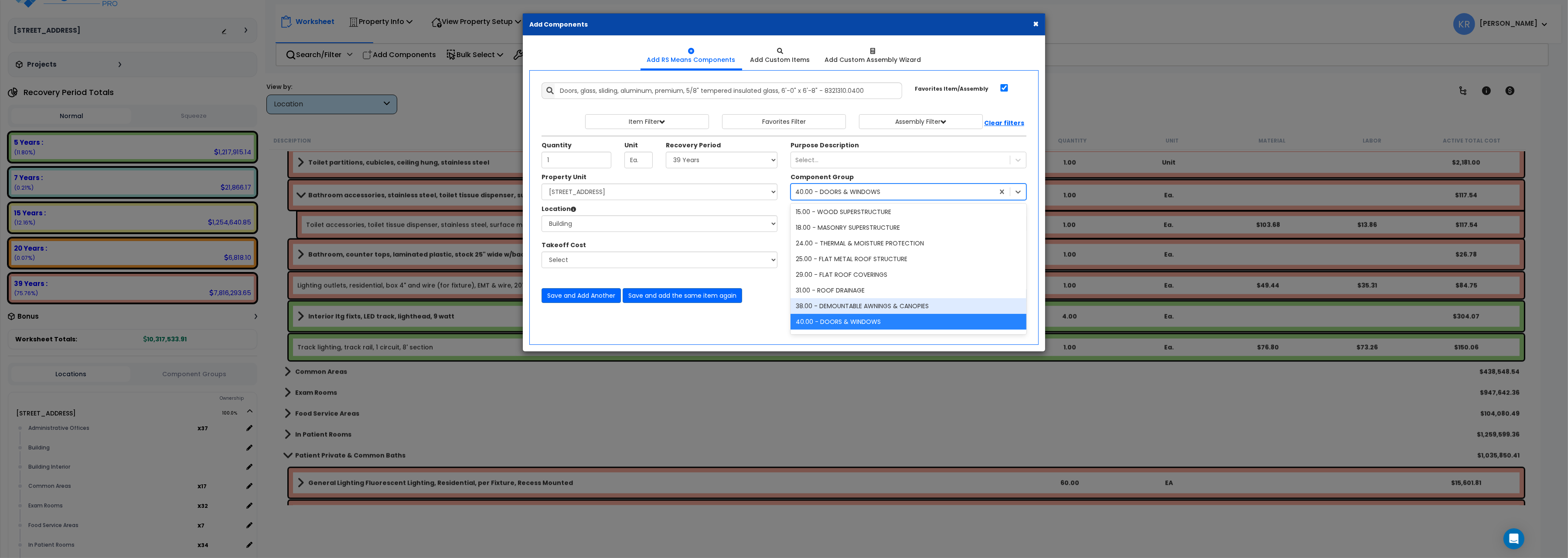
scroll to position [81, 0]
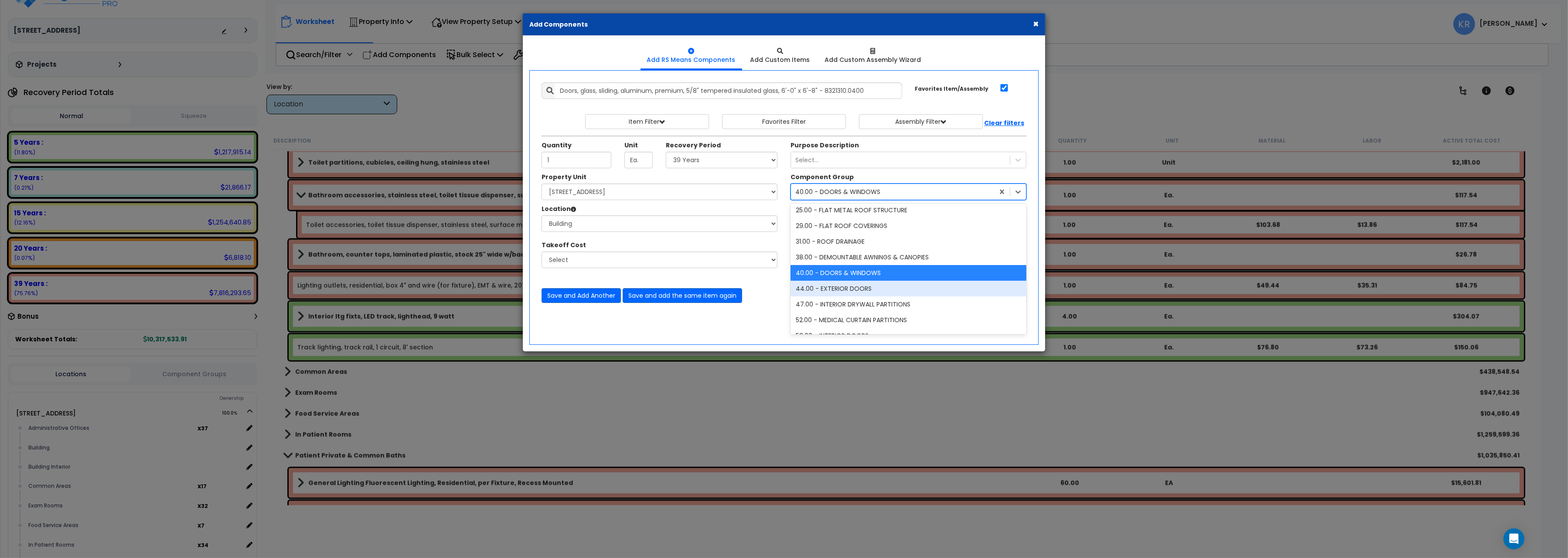
click at [846, 288] on div "44.00 - EXTERIOR DOORS" at bounding box center [908, 289] width 236 height 16
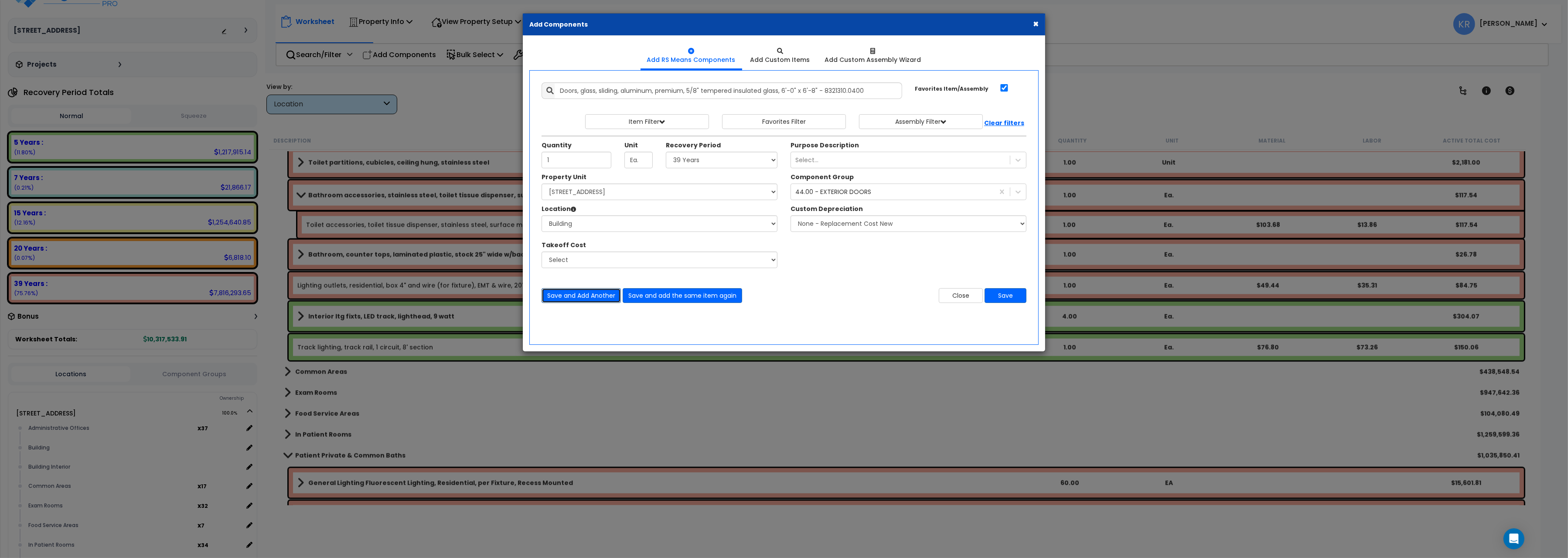
click at [594, 297] on button "Save and Add Another" at bounding box center [581, 296] width 79 height 15
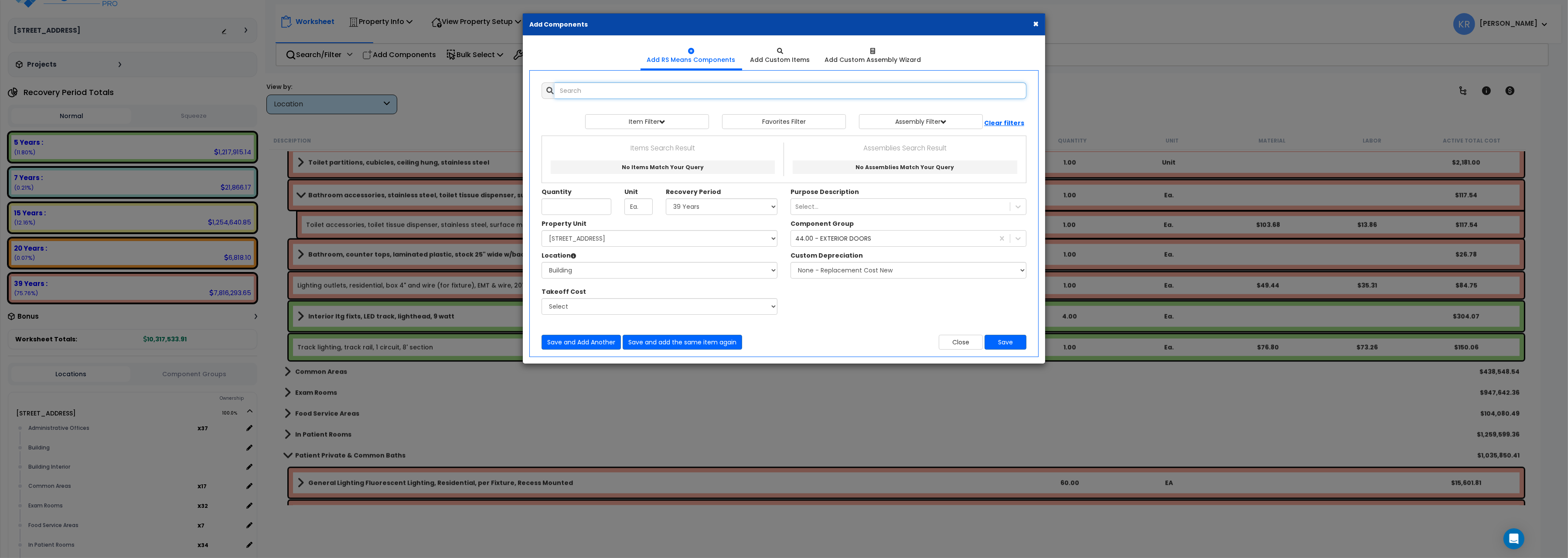
click at [602, 88] on input "text" at bounding box center [790, 90] width 472 height 17
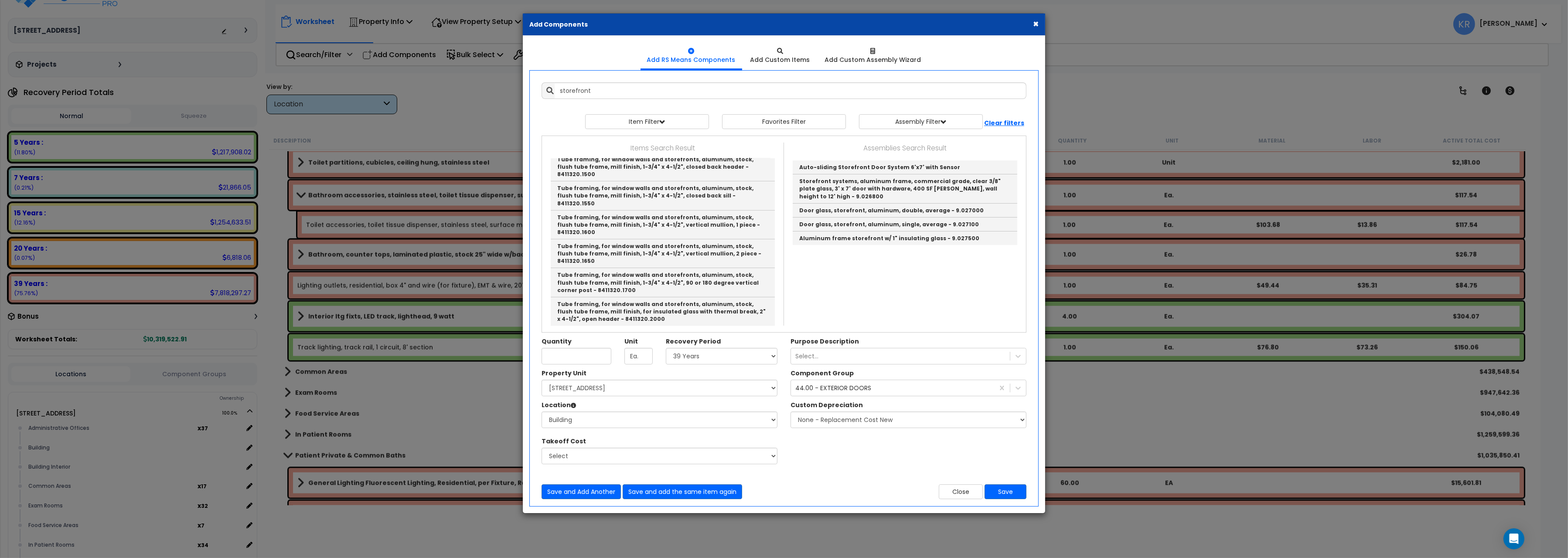
scroll to position [487, 0]
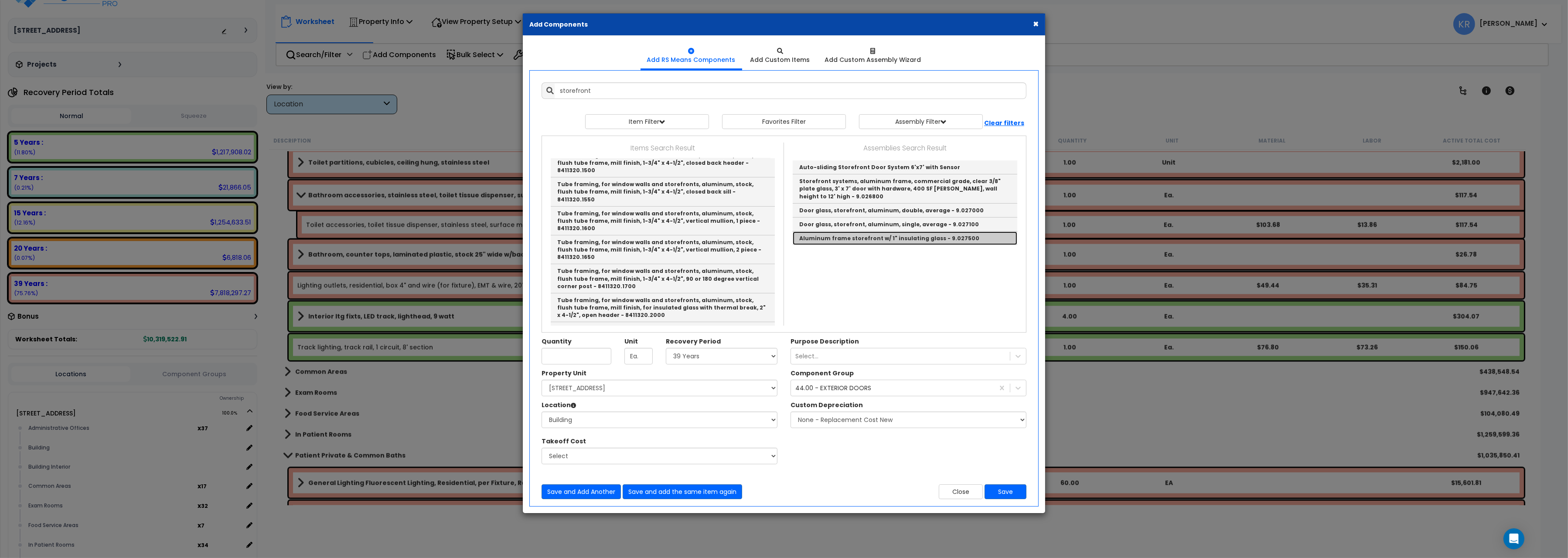
click at [829, 238] on link "Aluminum frame storefront w/ 1" insulating glass - 9.027500" at bounding box center [905, 237] width 225 height 13
type input "Aluminum frame storefront w/ 1" insulating glass - 9.027500"
checkbox input "false"
type input "S.F."
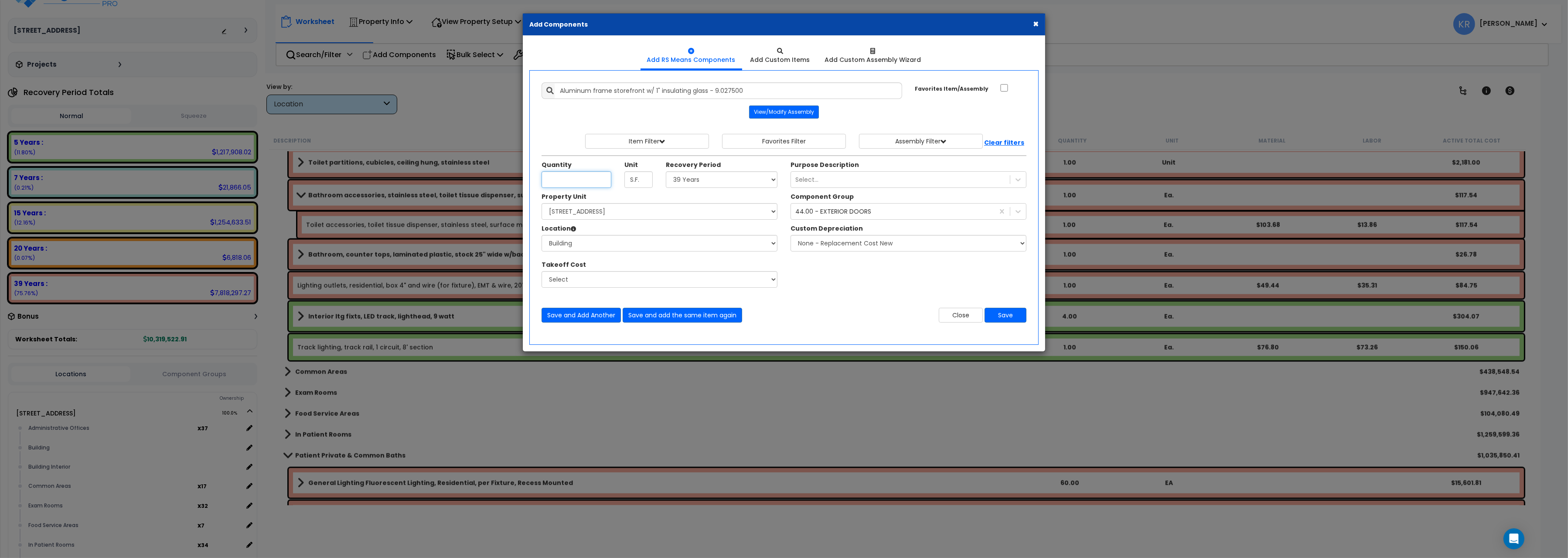
click at [560, 182] on input "Unit Quantity" at bounding box center [577, 179] width 70 height 17
type input "192"
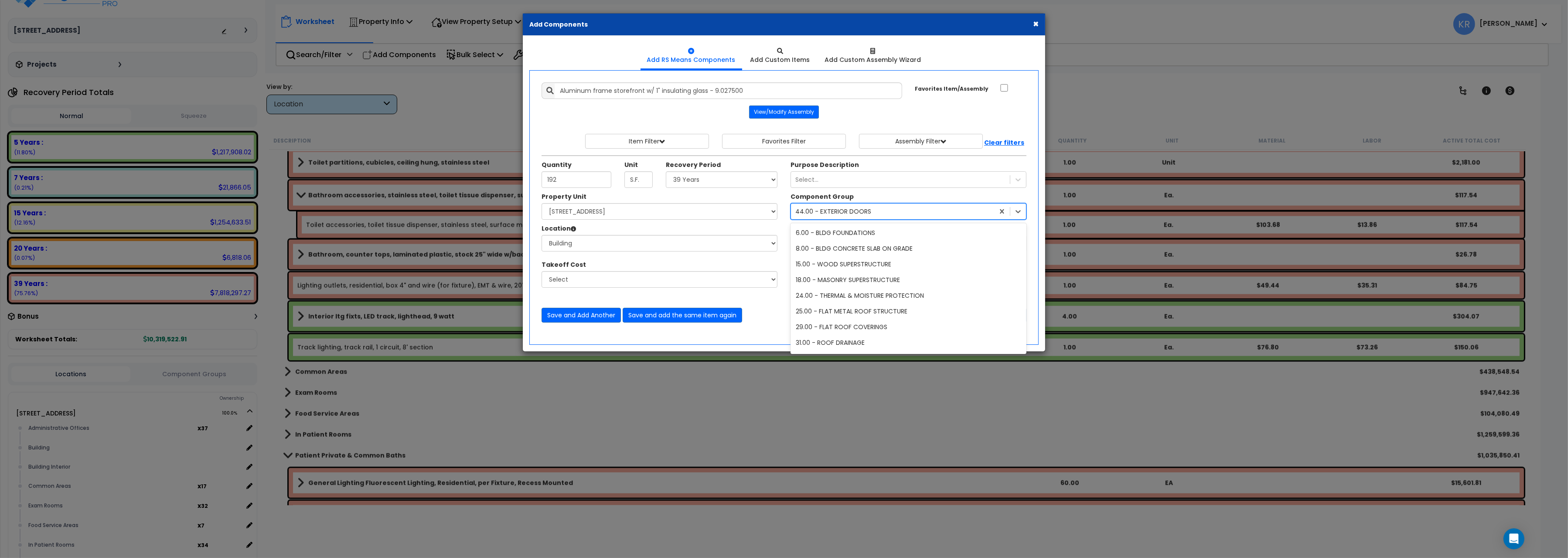
click at [885, 211] on div "44.00 - EXTERIOR DOORS" at bounding box center [892, 212] width 203 height 14
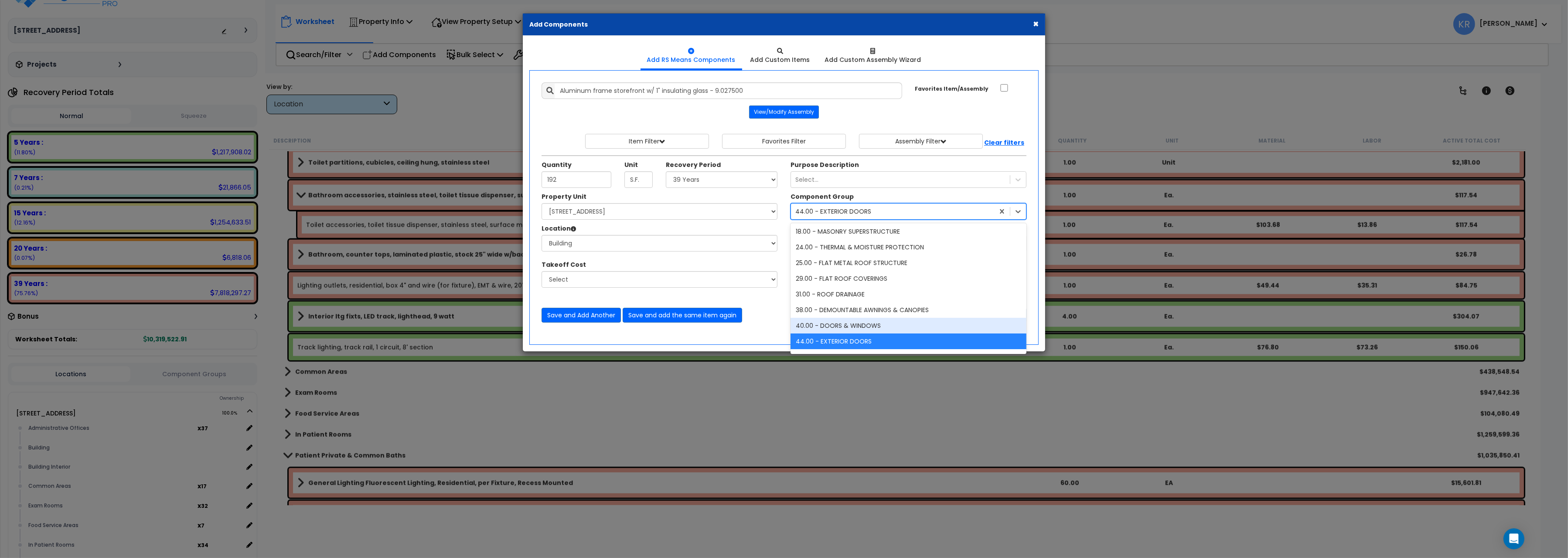
click at [843, 323] on div "40.00 - DOORS & WINDOWS" at bounding box center [908, 326] width 236 height 16
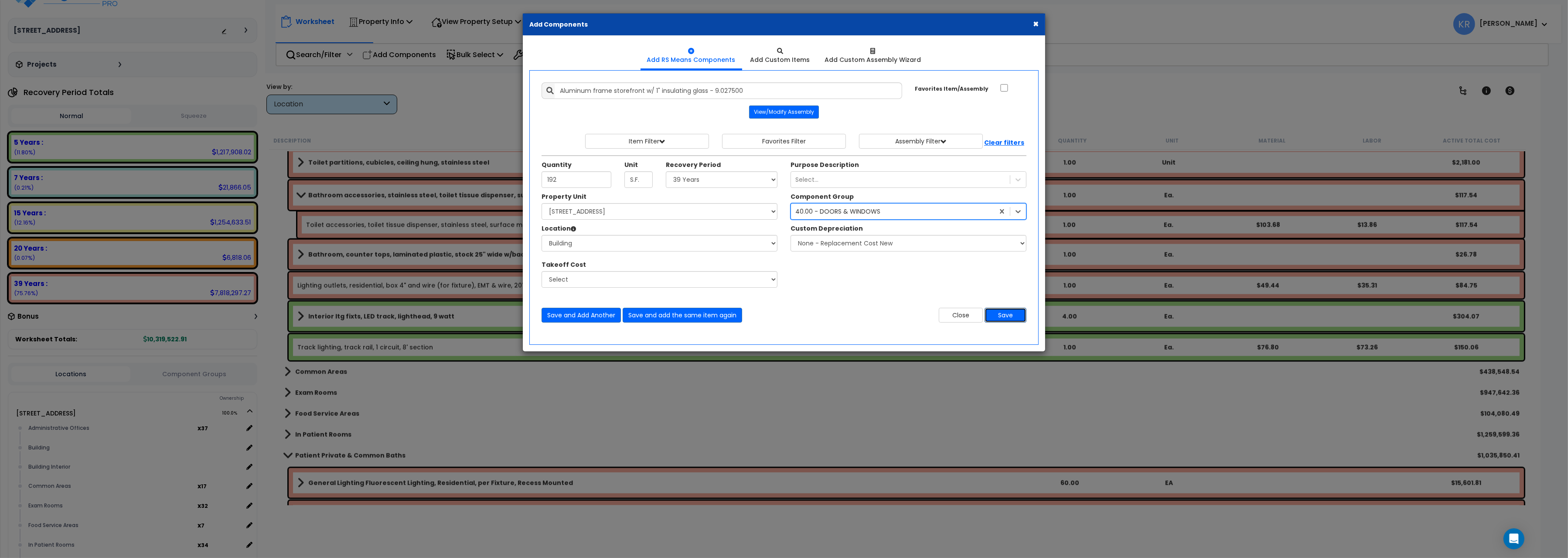
click at [1005, 318] on button "Save" at bounding box center [1005, 315] width 42 height 15
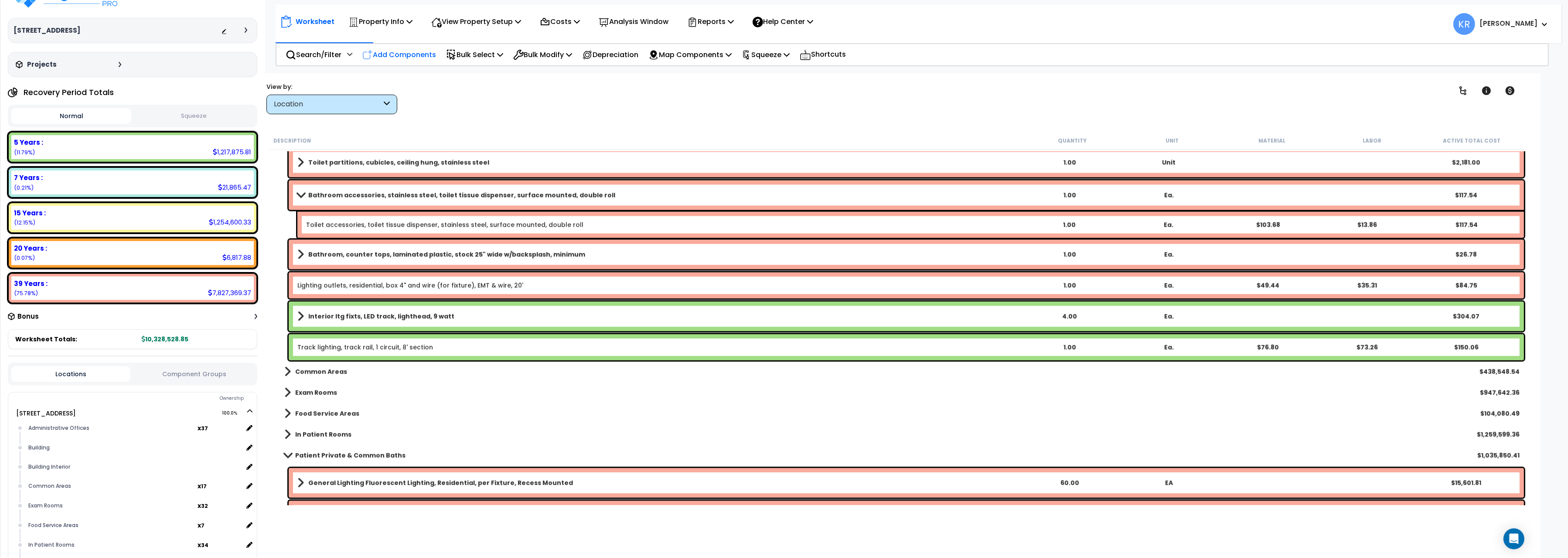
click at [408, 56] on p "Add Components" at bounding box center [399, 54] width 74 height 12
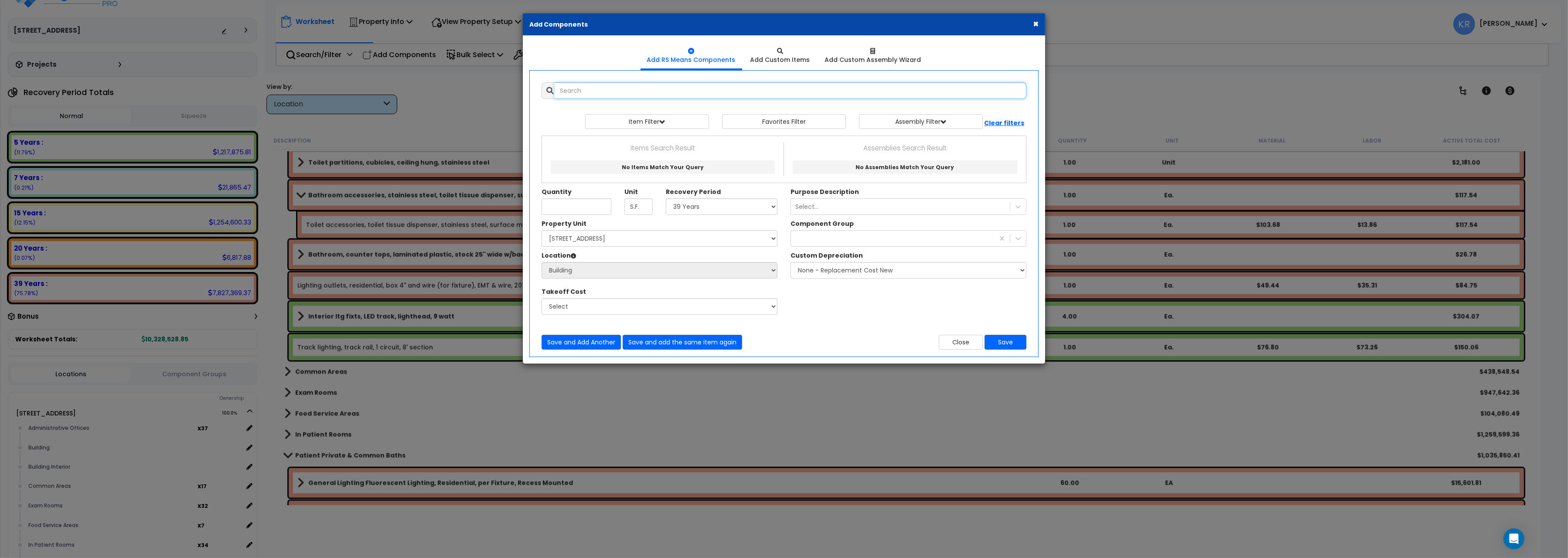
select select
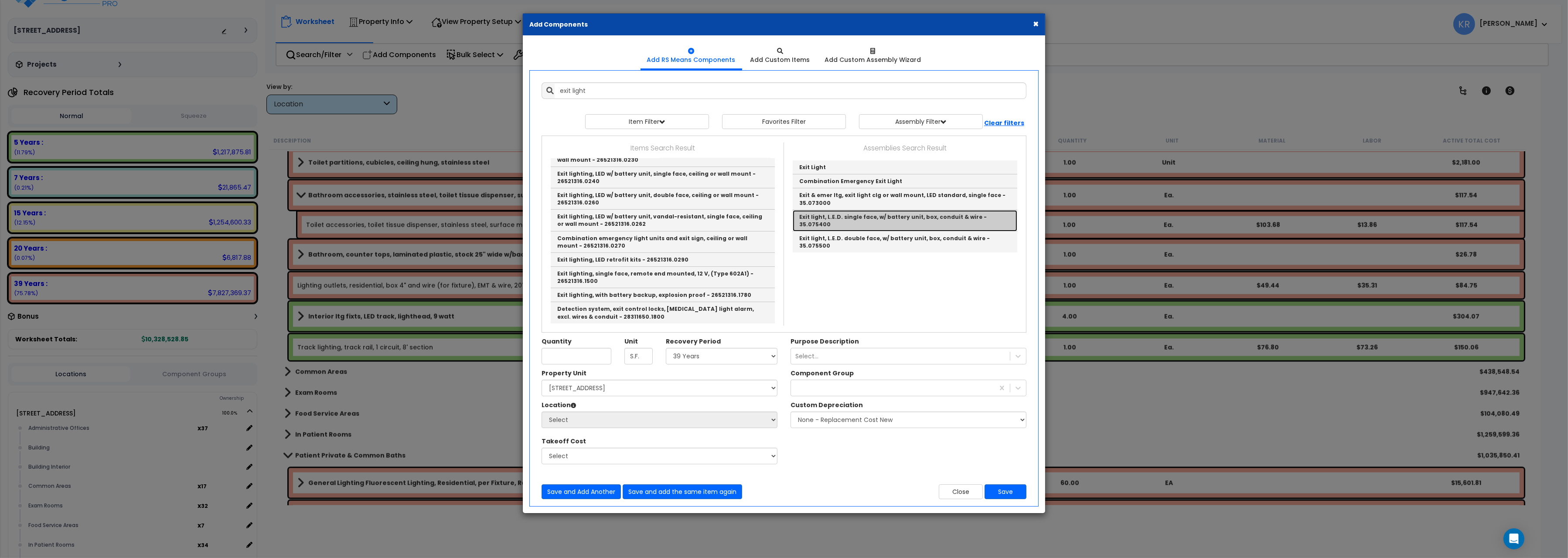
click at [850, 217] on link "Exit light, L.E.D. single face, w/ battery unit, box, conduit & wire - 35.075400" at bounding box center [905, 221] width 225 height 21
type input "Exit light, L.E.D. single face, w/ battery unit, box, conduit & wire - 35.075400"
type input "Ea."
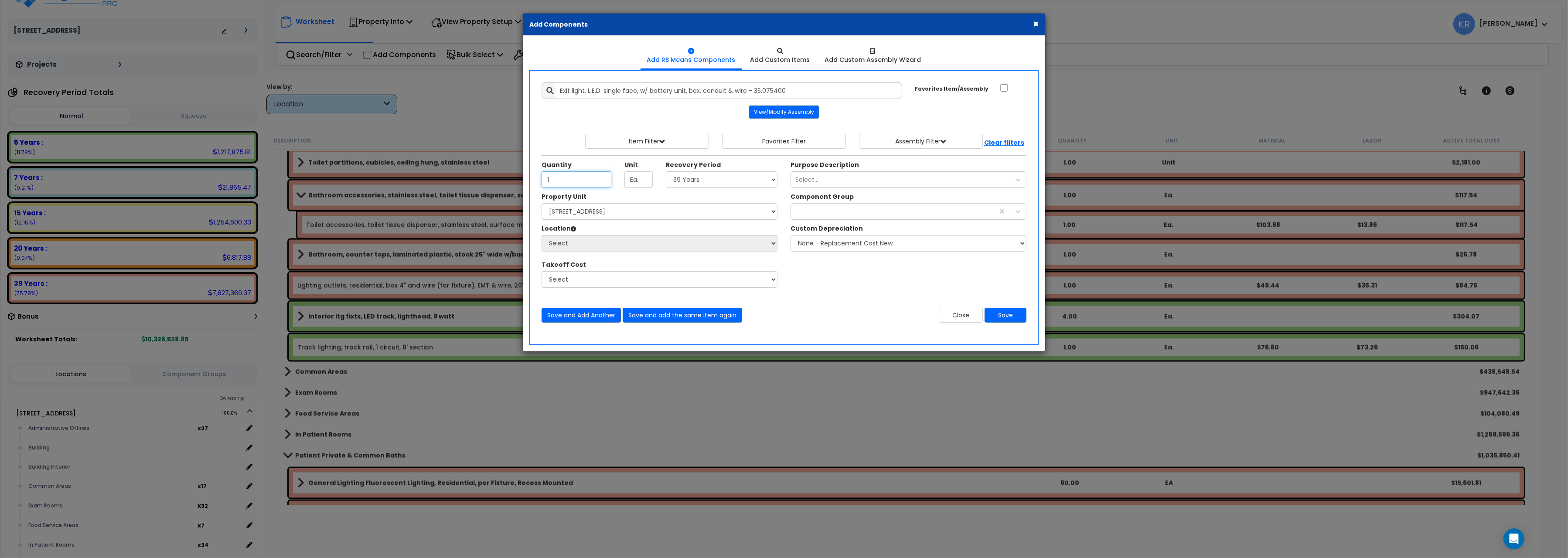
type input "1"
click at [666, 171] on select "Select 5 Years 7 Years 15 Years 20 Years 39 Years 27.5 Year" at bounding box center [721, 179] width 112 height 17
select select "39Y"
click option "39 Years" at bounding box center [0, 0] width 0 height 0
click at [816, 183] on div "Select..." at bounding box center [807, 179] width 23 height 9
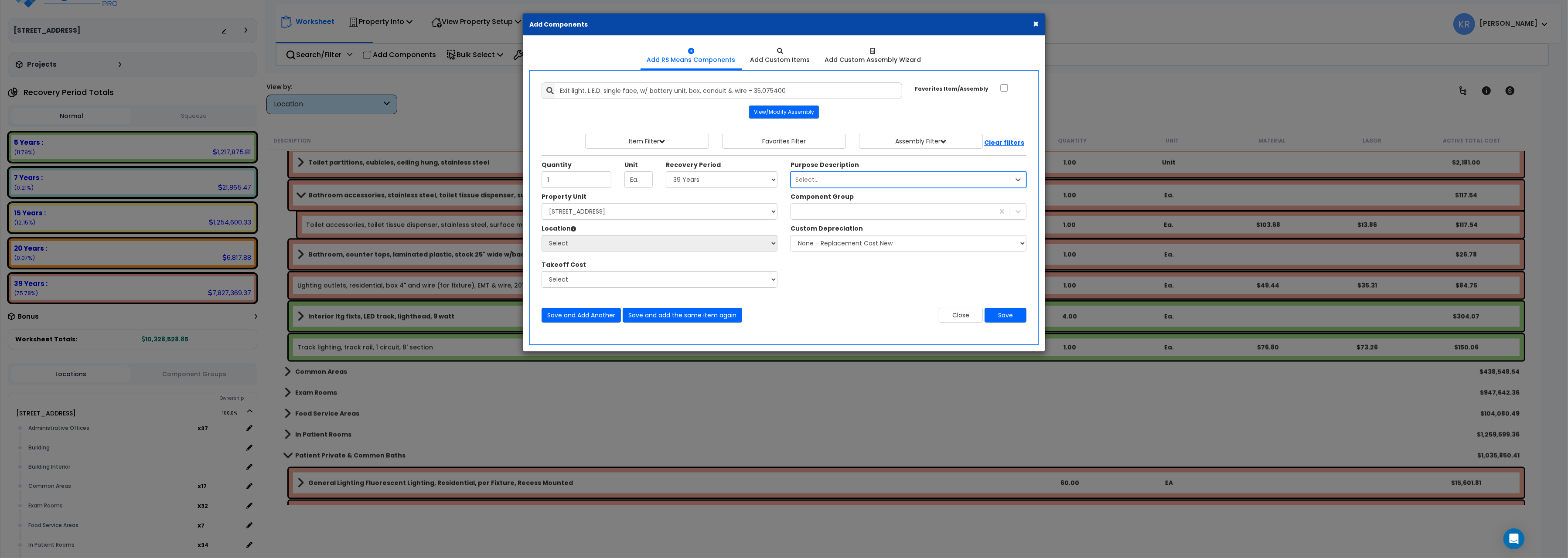
click at [816, 183] on div "Select..." at bounding box center [807, 179] width 23 height 9
click at [542, 204] on select "Select [STREET_ADDRESS] Site Improvements" at bounding box center [660, 212] width 236 height 17
select select "162439"
click option "[STREET_ADDRESS]" at bounding box center [0, 0] width 0 height 0
click at [542, 235] on select "Select Administrative Offices Building Building Interior Common Areas Exam Room…" at bounding box center [660, 243] width 236 height 17
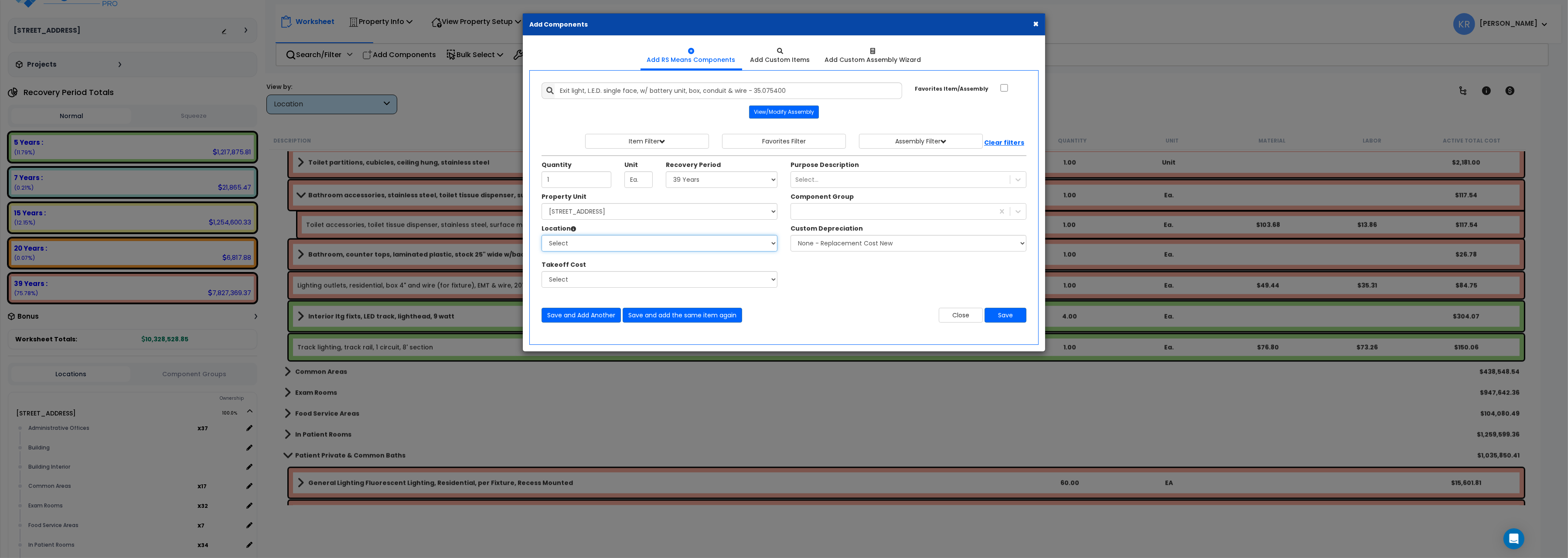
select select "461"
click option "Building Interior" at bounding box center [0, 0] width 0 height 0
click at [840, 215] on div at bounding box center [892, 212] width 203 height 14
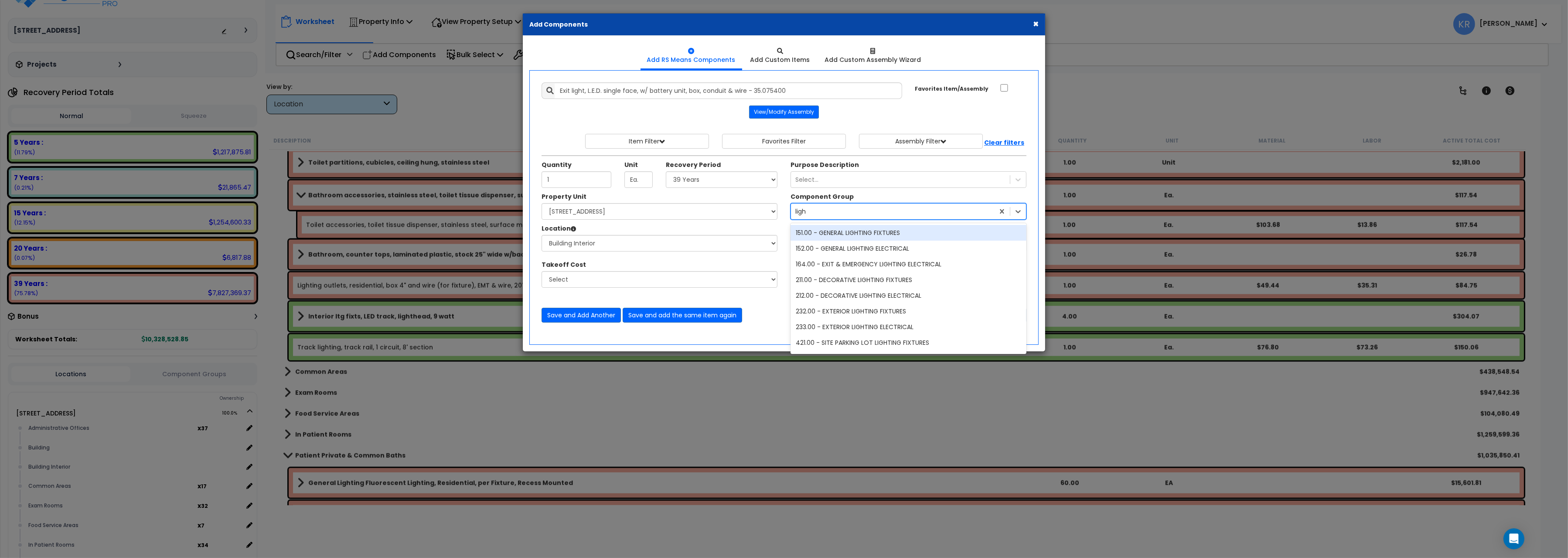
type input "light"
click at [876, 235] on div "151.00 - GENERAL LIGHTING FIXTURES" at bounding box center [908, 233] width 236 height 16
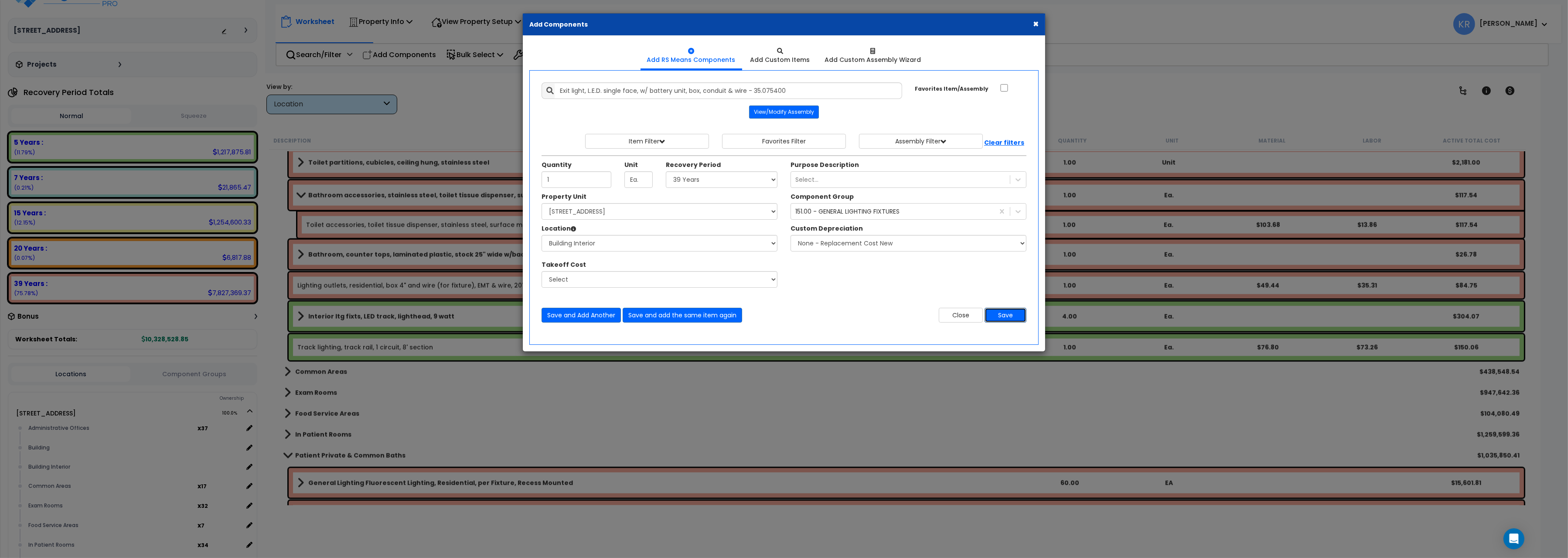
click at [1004, 312] on button "Save" at bounding box center [1005, 315] width 42 height 15
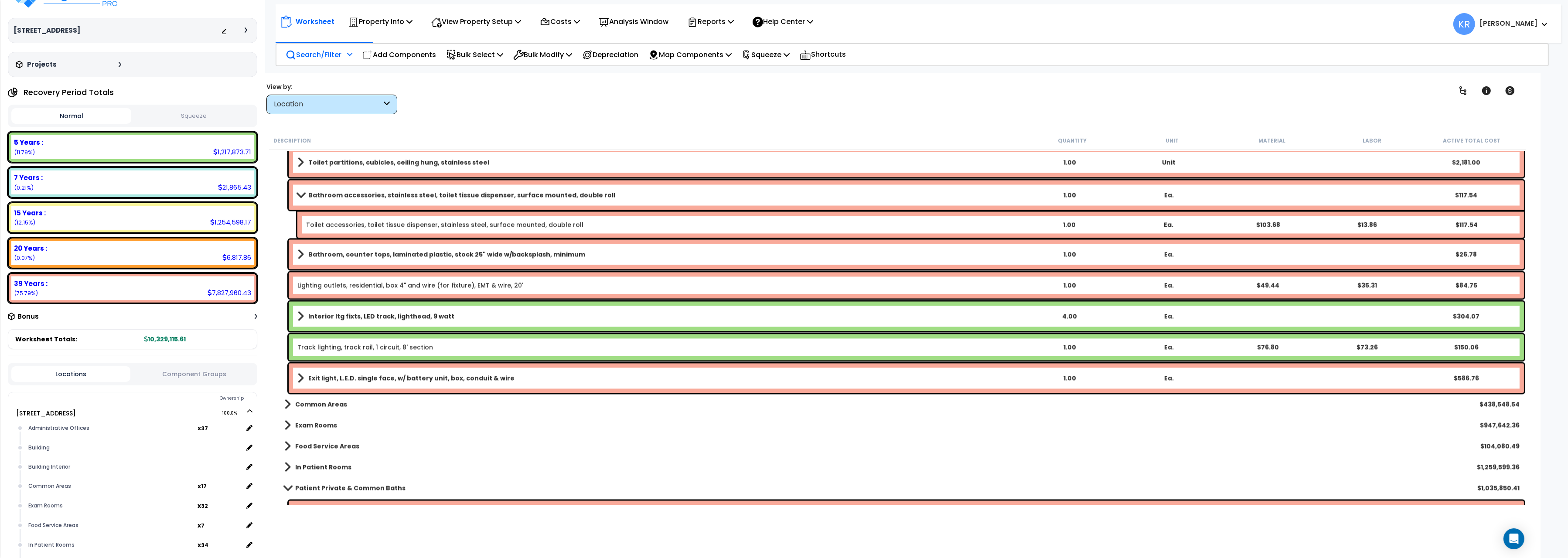
click at [328, 50] on p "Search/Filter" at bounding box center [313, 54] width 56 height 12
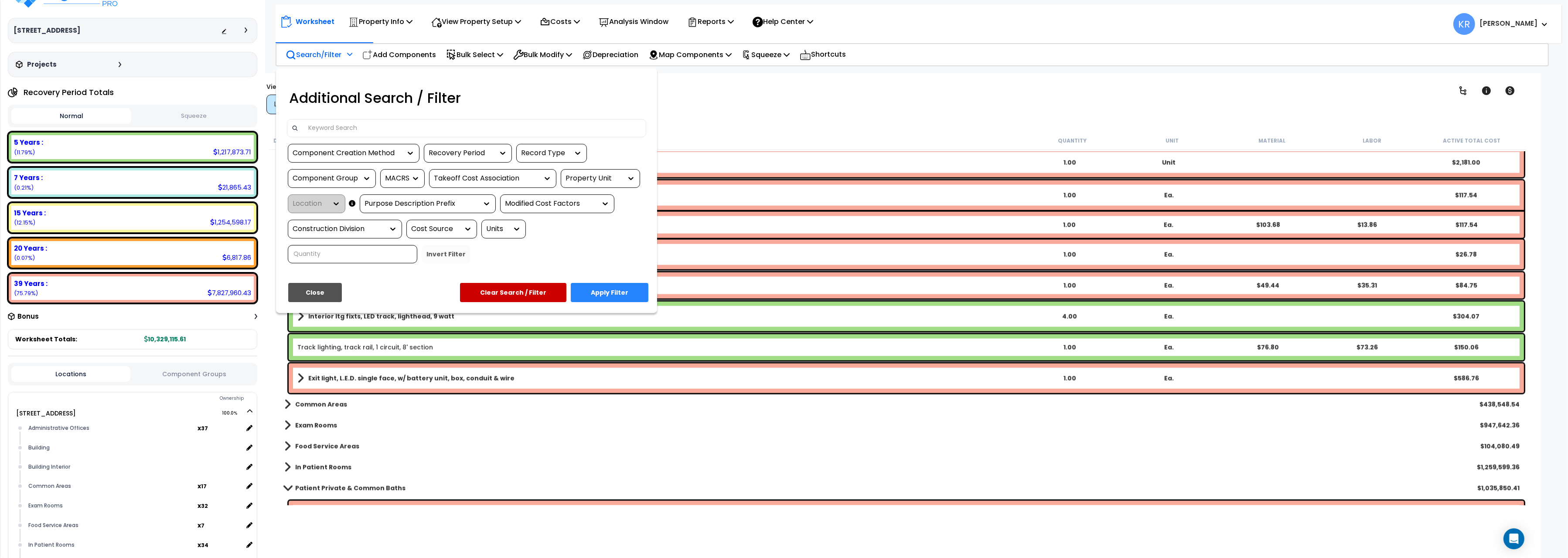
click at [335, 127] on input at bounding box center [472, 128] width 339 height 13
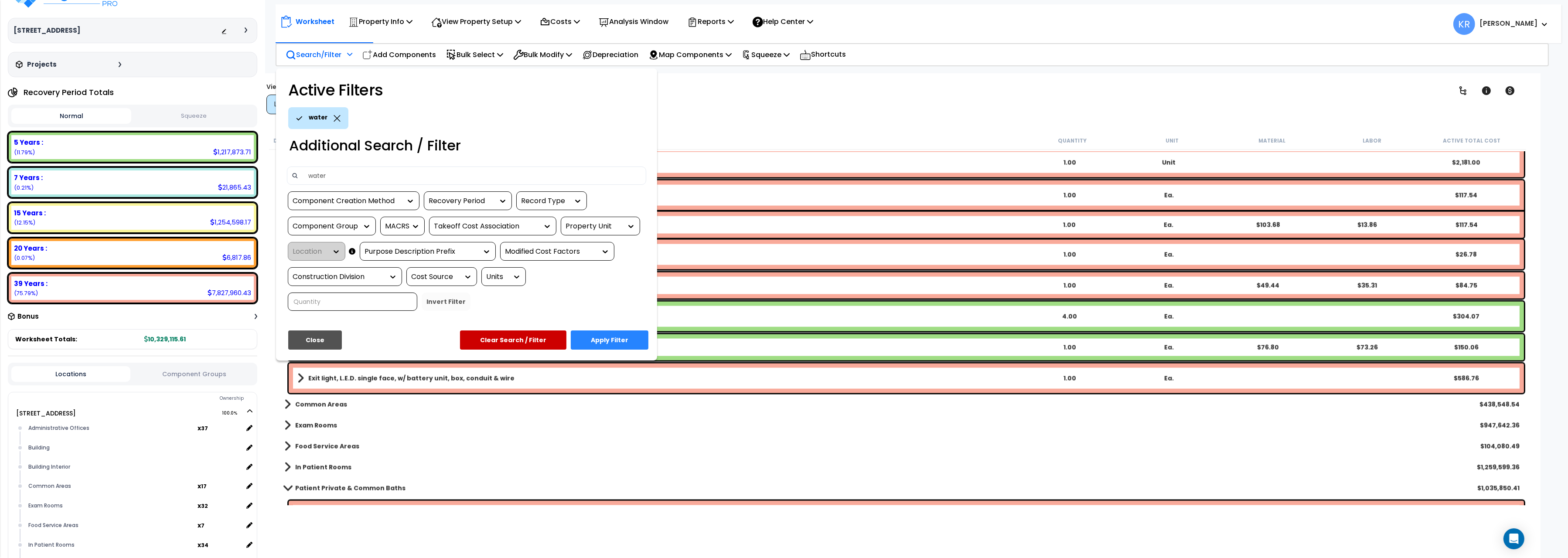
type input "water"
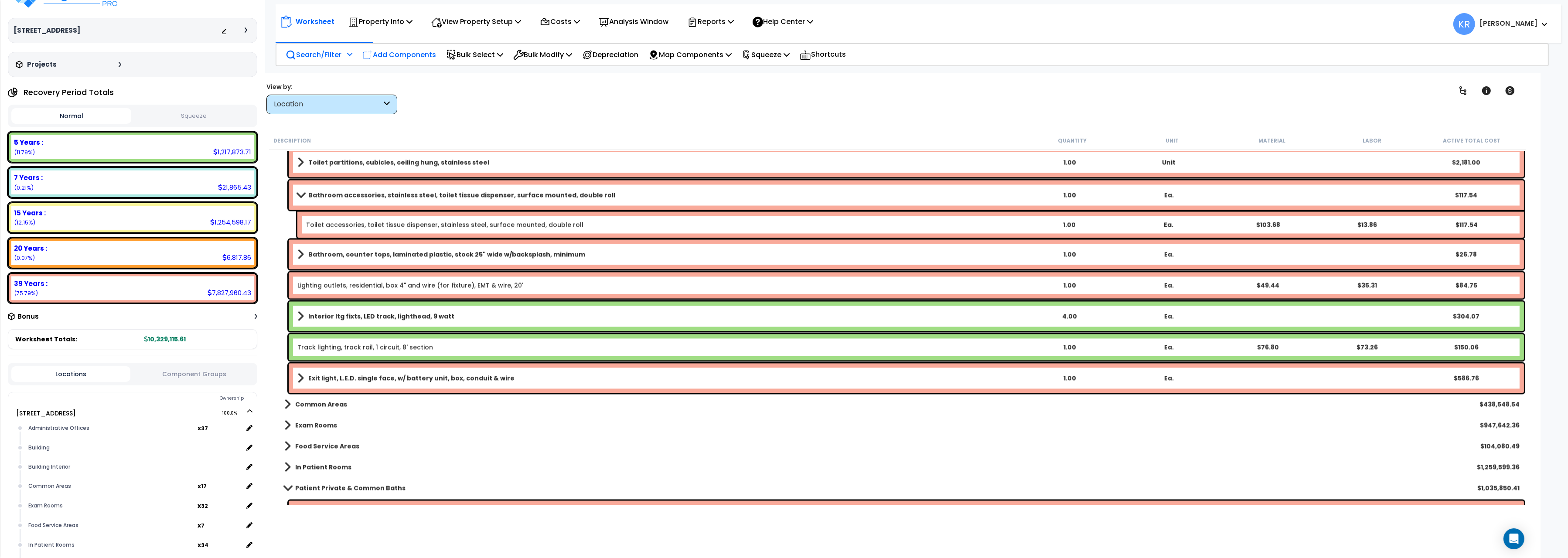
click at [410, 49] on p "Add Components" at bounding box center [399, 54] width 74 height 12
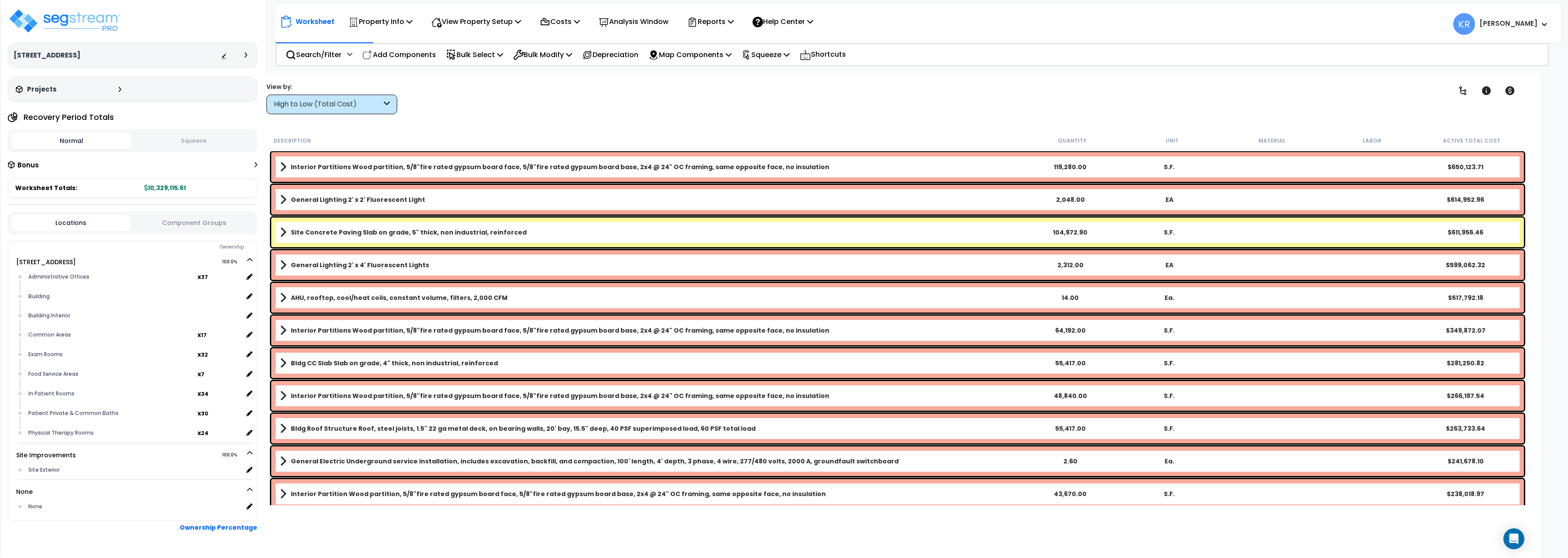
scroll to position [25, 0]
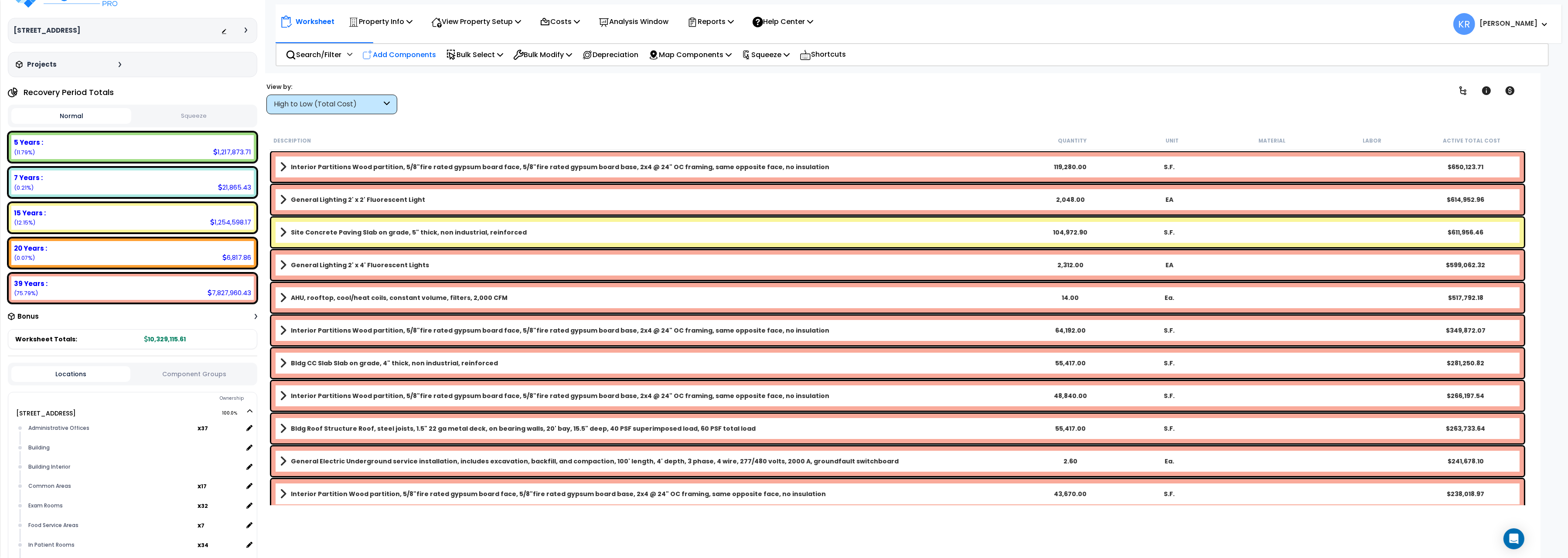
click at [415, 54] on p "Add Components" at bounding box center [399, 54] width 74 height 12
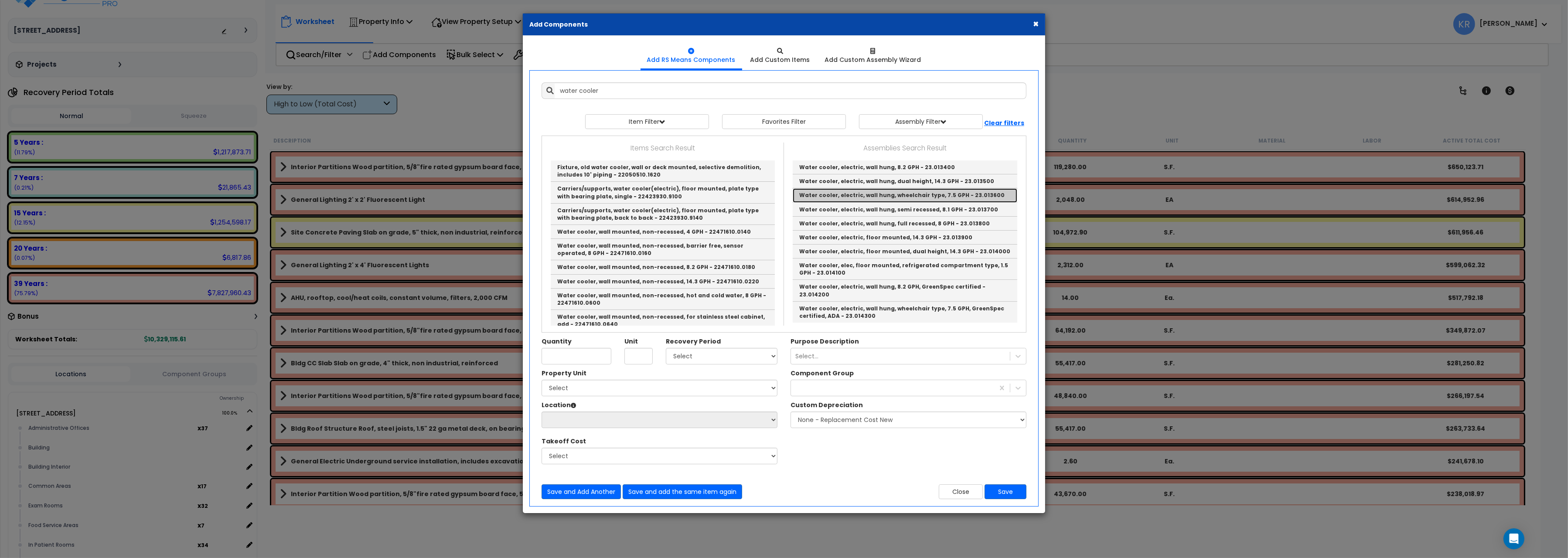
click at [933, 197] on link "Water cooler, electric, wall hung, wheelchair type, 7.5 GPH - 23.013600" at bounding box center [905, 196] width 225 height 14
type input "Water cooler, electric, wall hung, wheelchair type, 7.5 GPH - 23.013600"
checkbox input "true"
type input "Ea."
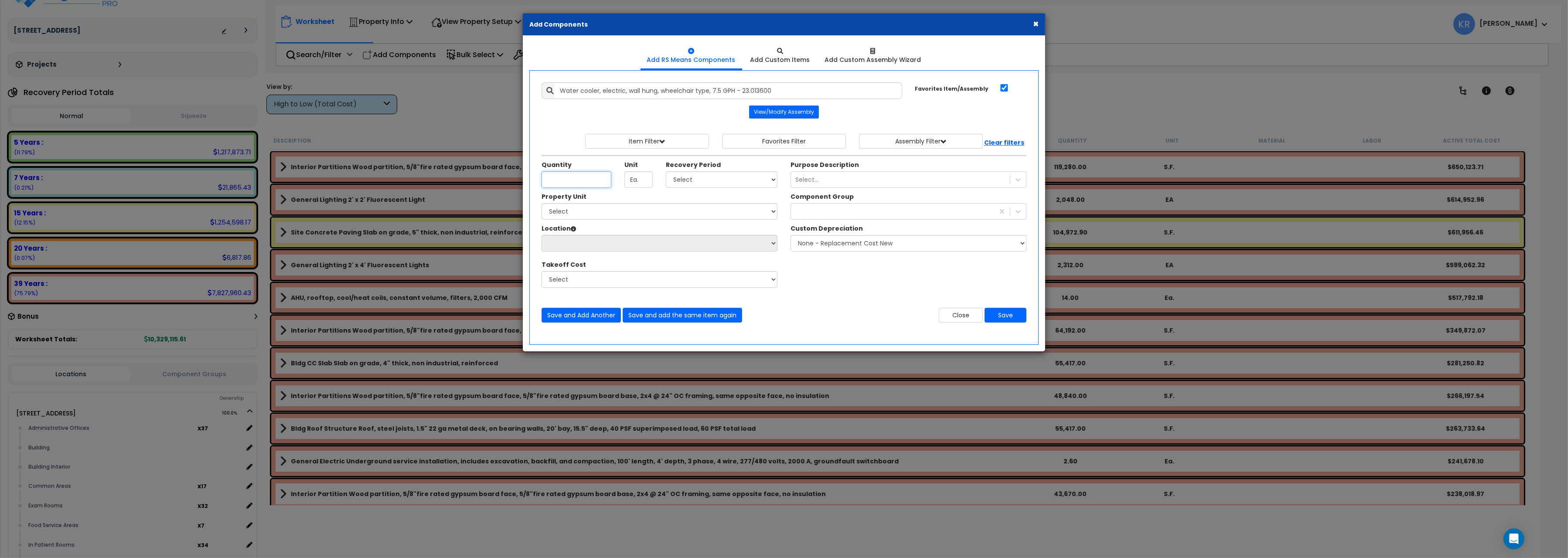
click at [560, 187] on input "Quantity" at bounding box center [577, 179] width 70 height 17
type input "1"
click at [666, 171] on select "Select 5 Years 7 Years 15 Years 20 Years 39 Years 27.5 Year" at bounding box center [721, 179] width 112 height 17
select select "39Y"
click option "39 Years" at bounding box center [0, 0] width 0 height 0
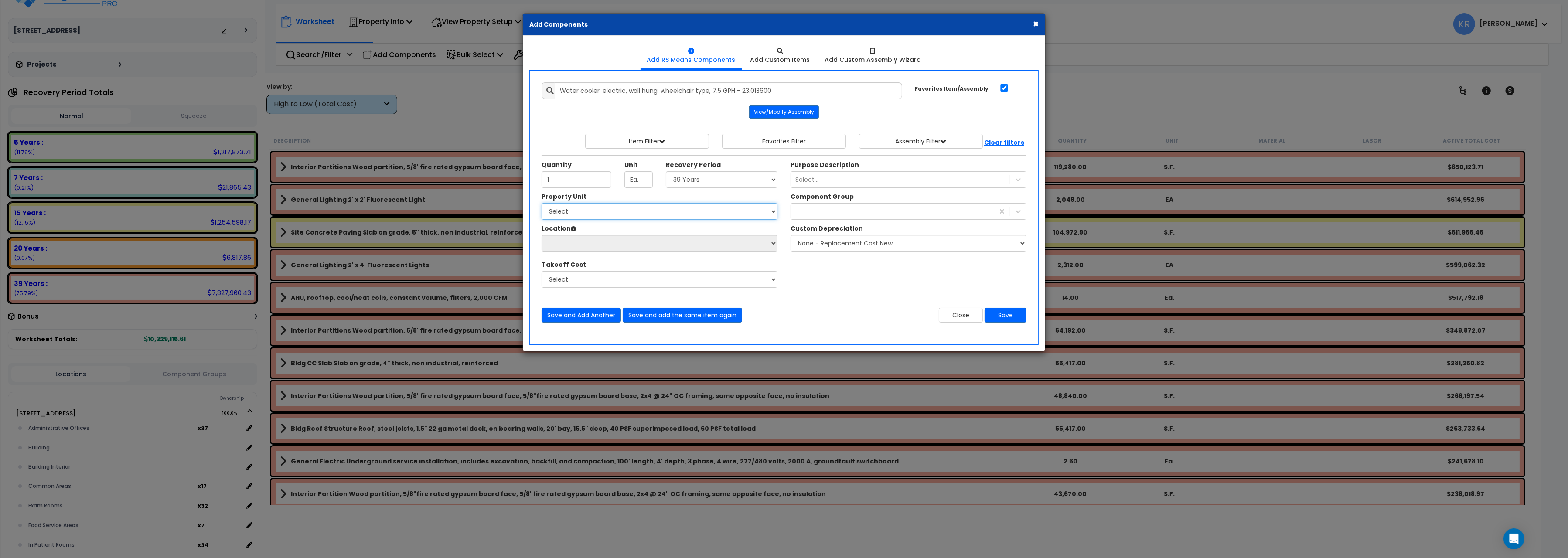
click at [542, 204] on select "Select [STREET_ADDRESS] Site Improvements" at bounding box center [660, 212] width 236 height 17
select select "162439"
click option "[STREET_ADDRESS]" at bounding box center [0, 0] width 0 height 0
click at [542, 235] on select "Select Administrative Offices Building Building Interior Common Areas Exam Room…" at bounding box center [660, 243] width 236 height 17
select select "461"
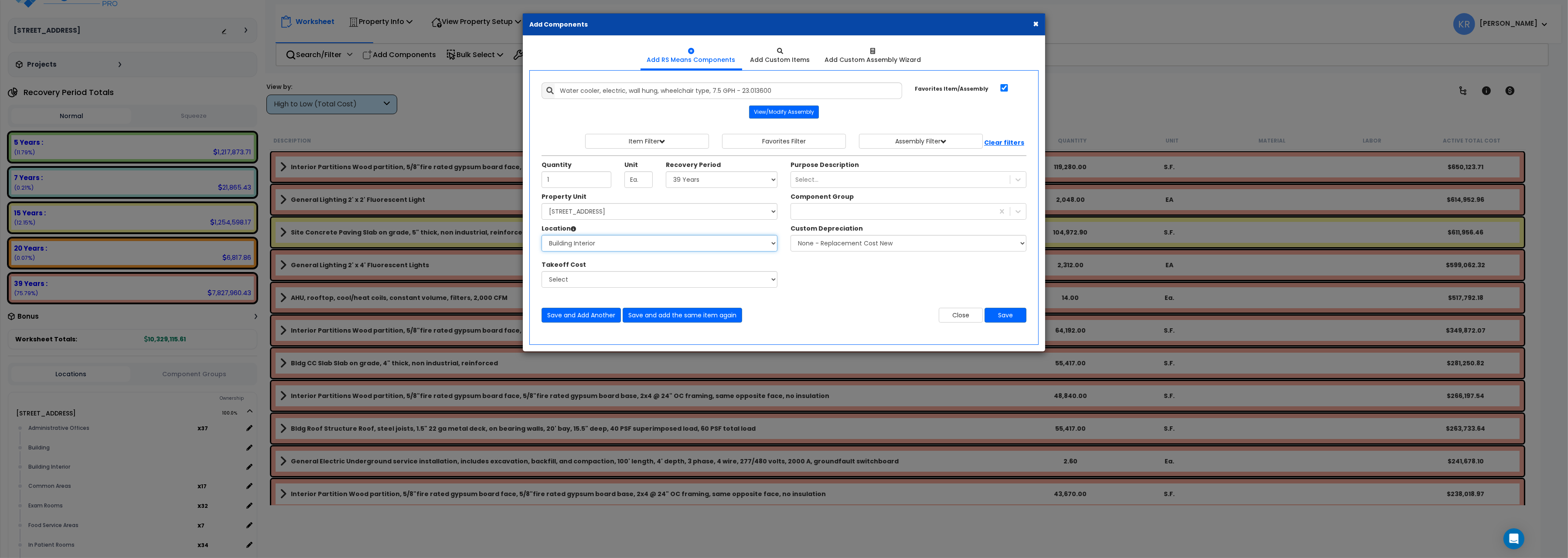
click option "Building Interior" at bounding box center [0, 0] width 0 height 0
click at [808, 176] on div "Select..." at bounding box center [900, 179] width 219 height 14
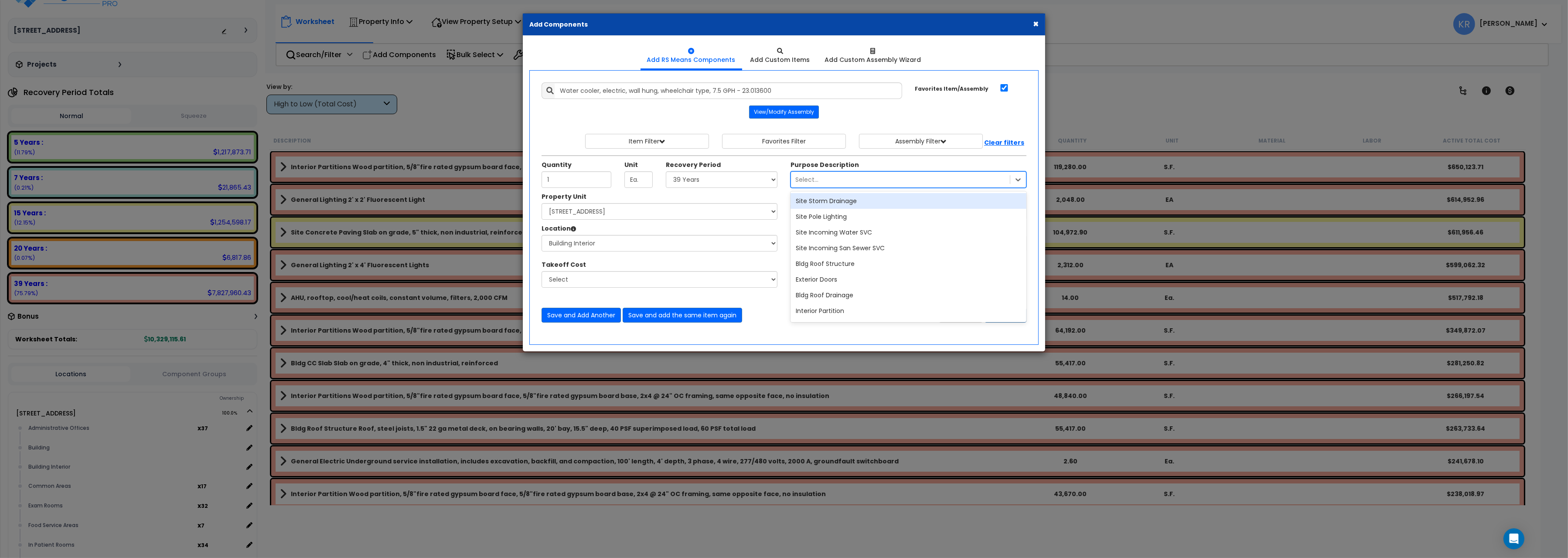
click at [808, 176] on div "Select..." at bounding box center [900, 179] width 219 height 14
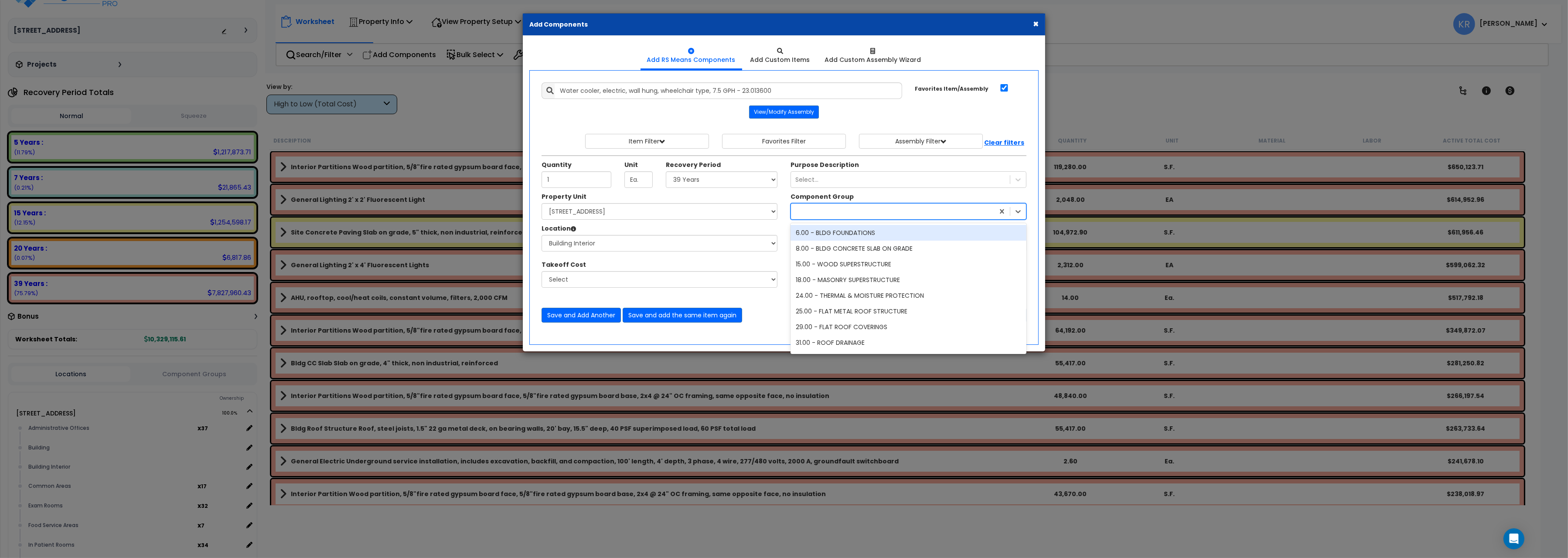
click at [815, 218] on div at bounding box center [892, 212] width 203 height 14
type input "general"
click at [859, 229] on div "144.00 - GENERAL PLUMBING" at bounding box center [908, 233] width 236 height 16
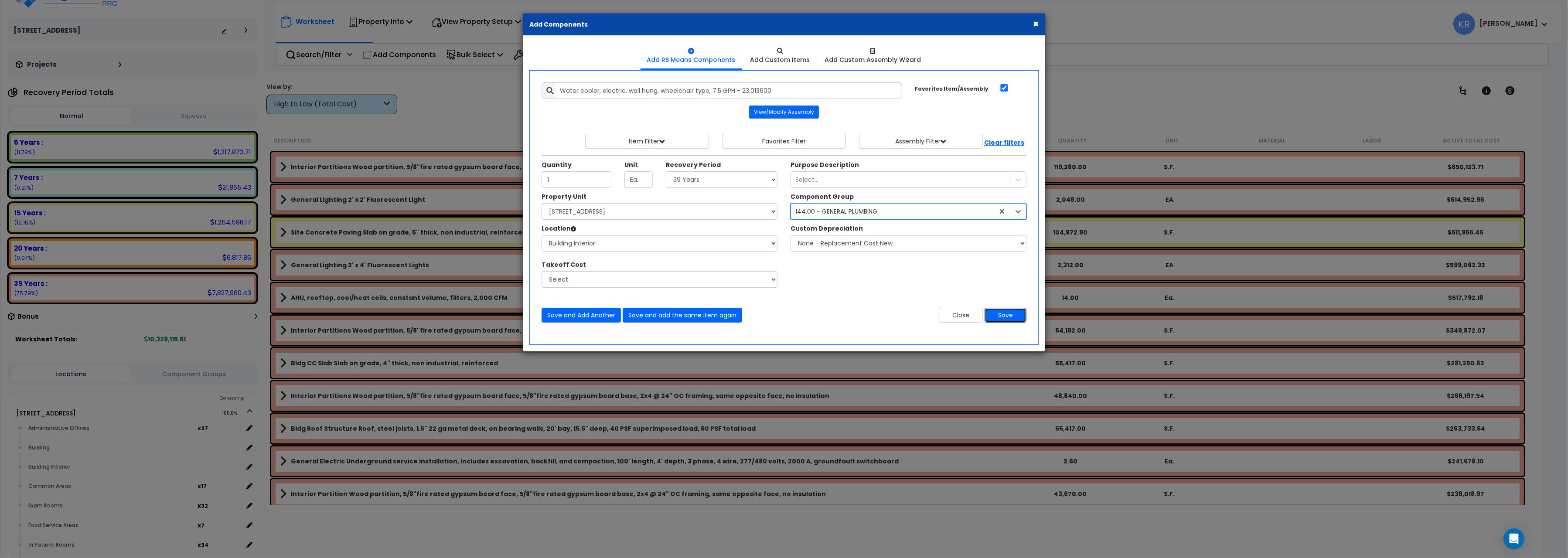
click at [1007, 317] on button "Save" at bounding box center [1005, 315] width 42 height 15
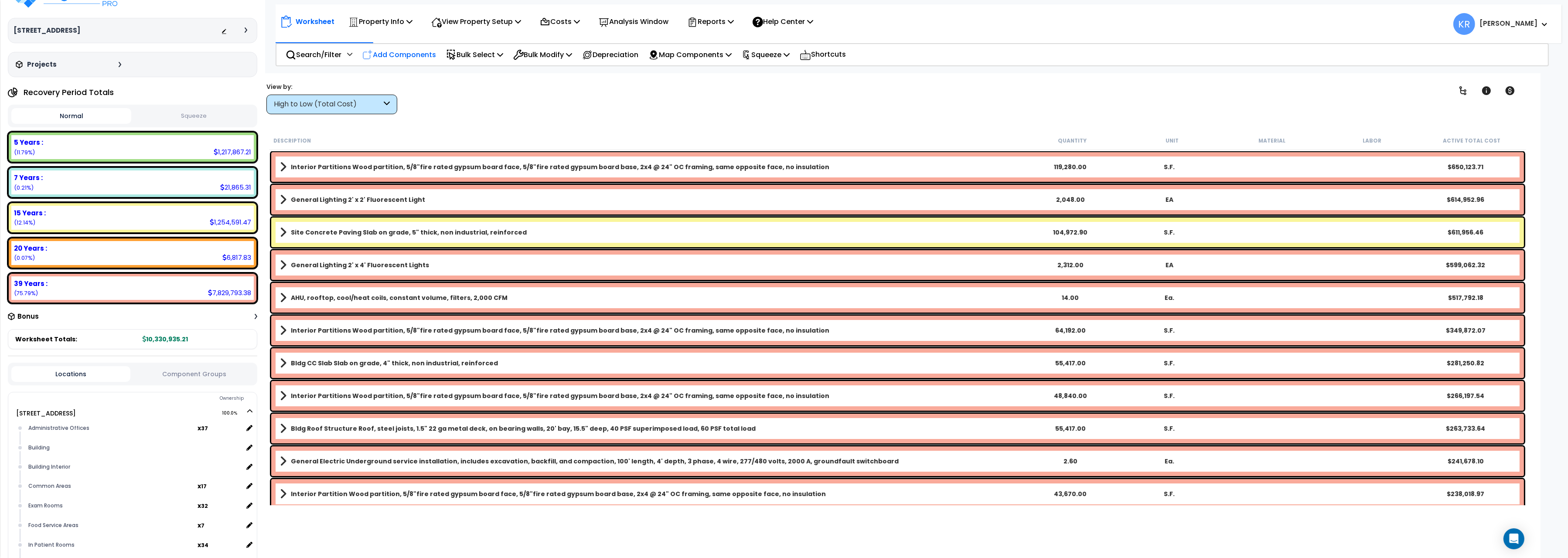
click at [401, 56] on p "Add Components" at bounding box center [399, 54] width 74 height 12
select select
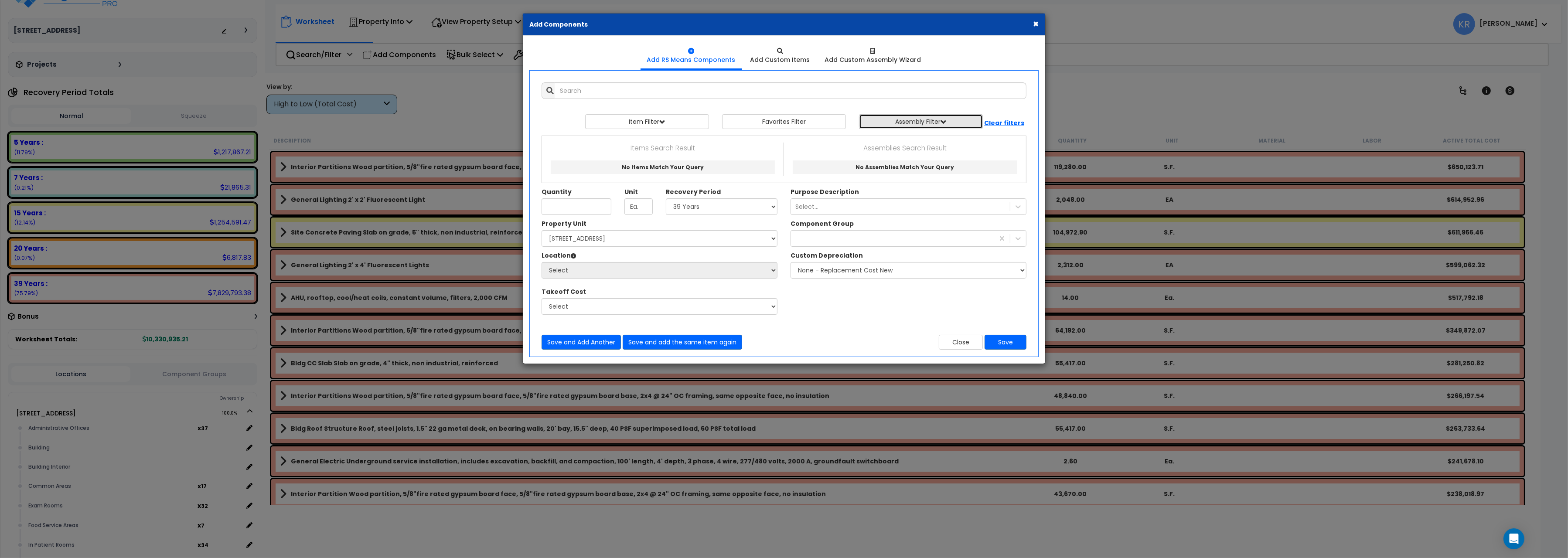
click at [894, 118] on button "Assembly Filter" at bounding box center [920, 121] width 124 height 15
click at [1035, 22] on button "×" at bounding box center [1035, 23] width 5 height 9
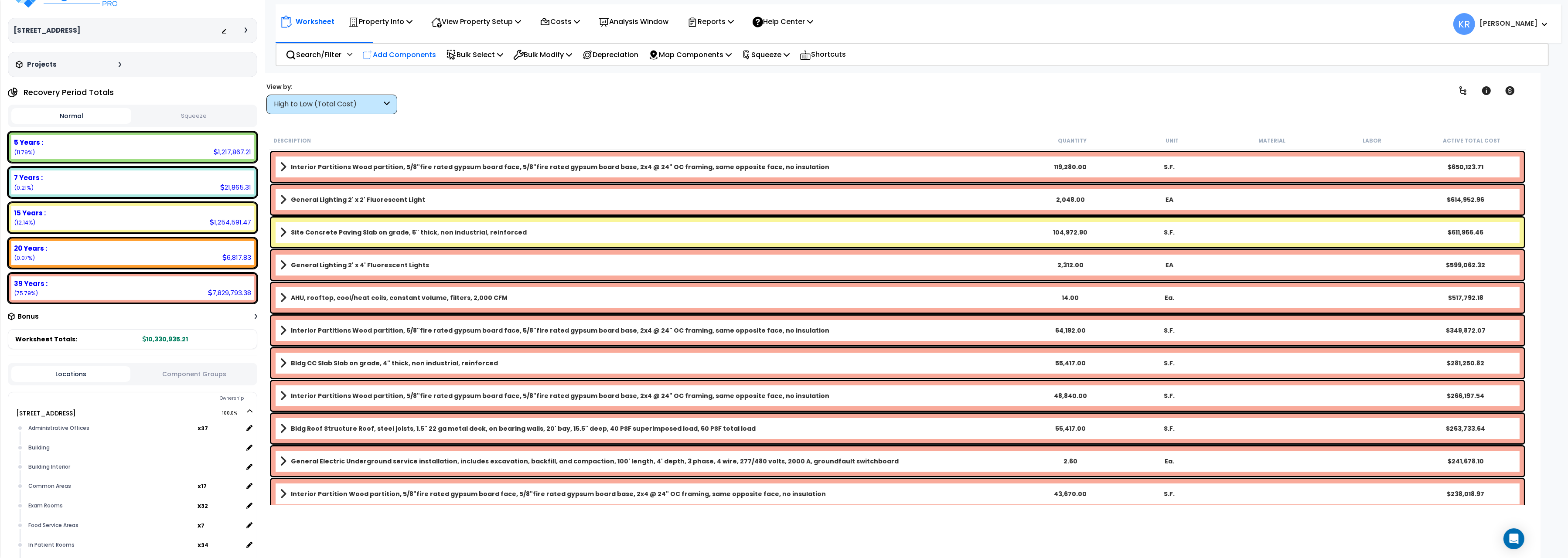
click at [425, 52] on p "Add Components" at bounding box center [399, 54] width 74 height 12
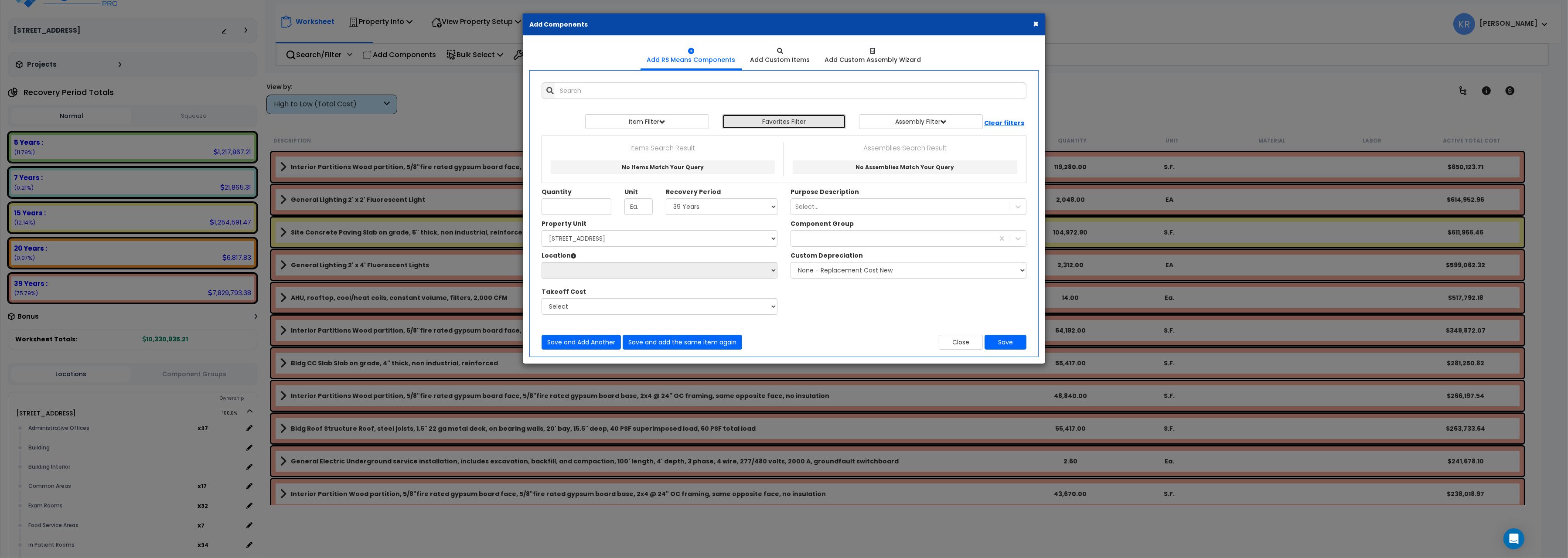
click at [771, 120] on button "Favorites Filter" at bounding box center [784, 121] width 124 height 15
click at [839, 55] on div at bounding box center [873, 51] width 96 height 9
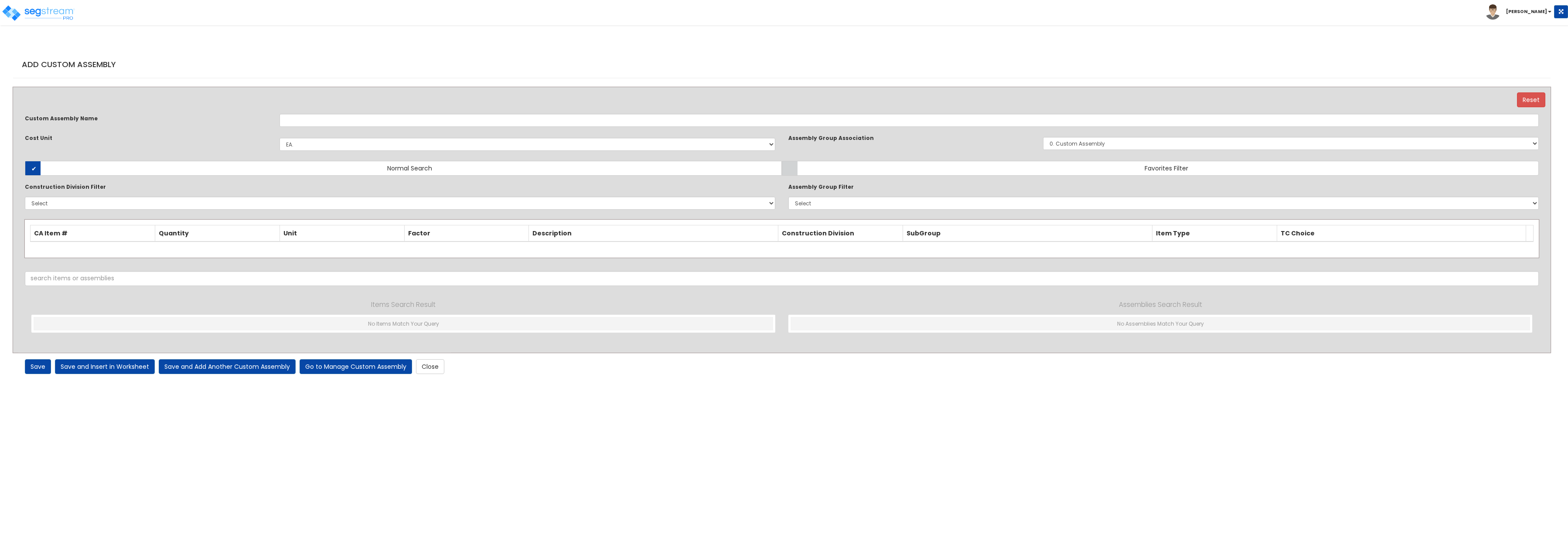
select select "1441"
click at [345, 363] on link "Go to Manage Custom Assembly" at bounding box center [356, 367] width 112 height 15
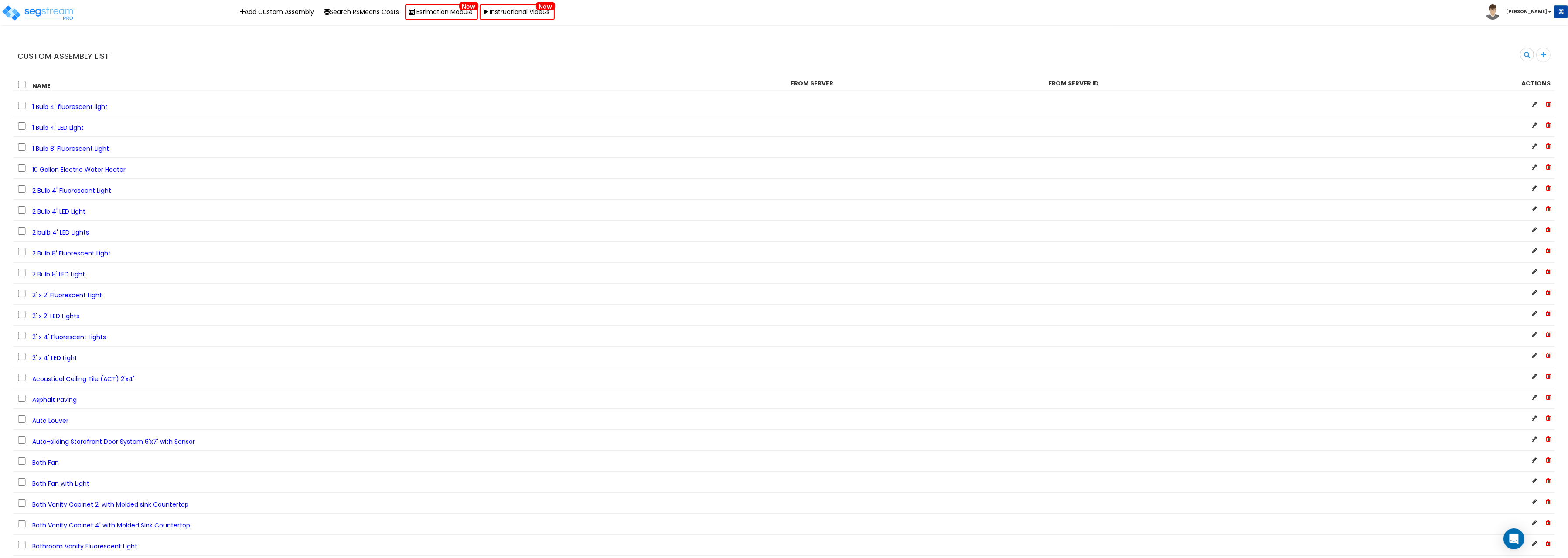
click at [58, 104] on span "1 Bulb 4' fluorescent light" at bounding box center [70, 107] width 76 height 9
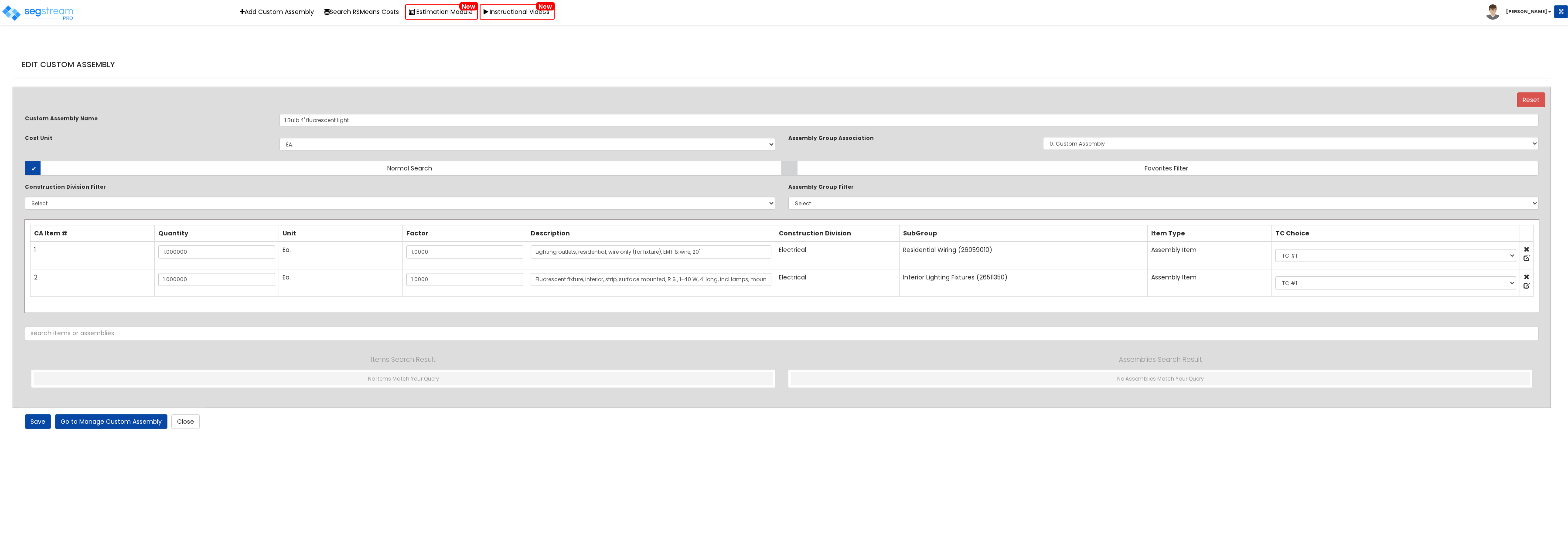
select select "1441"
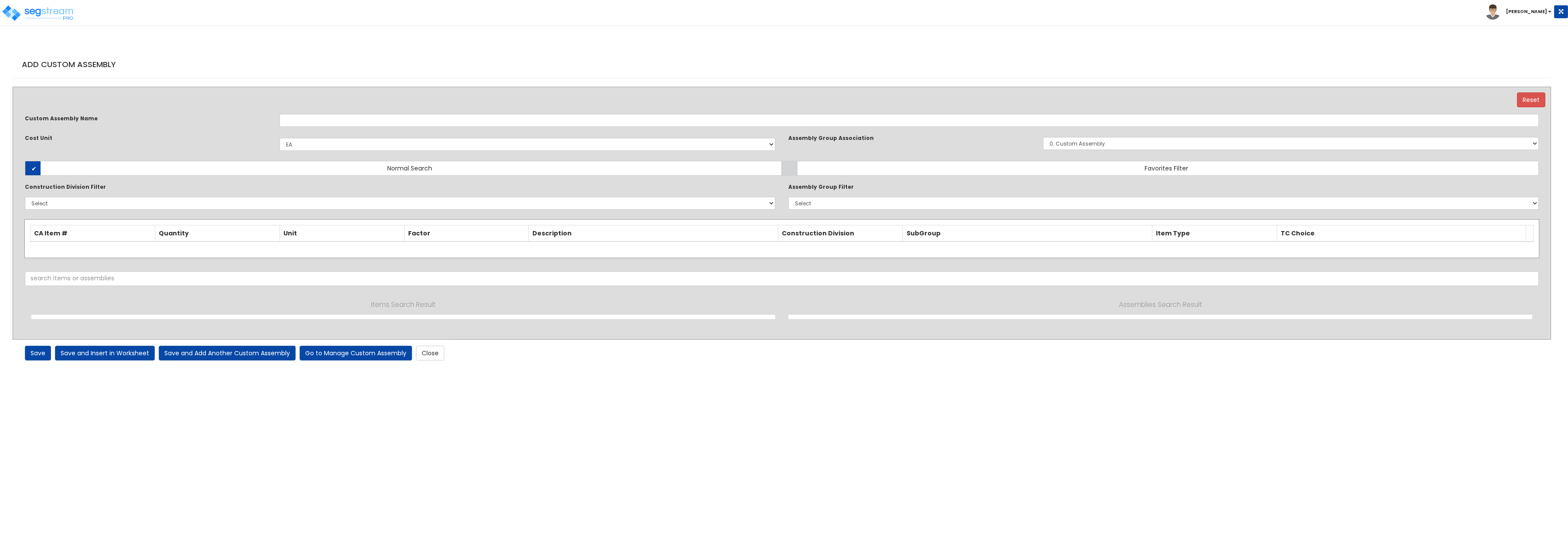
select select "1441"
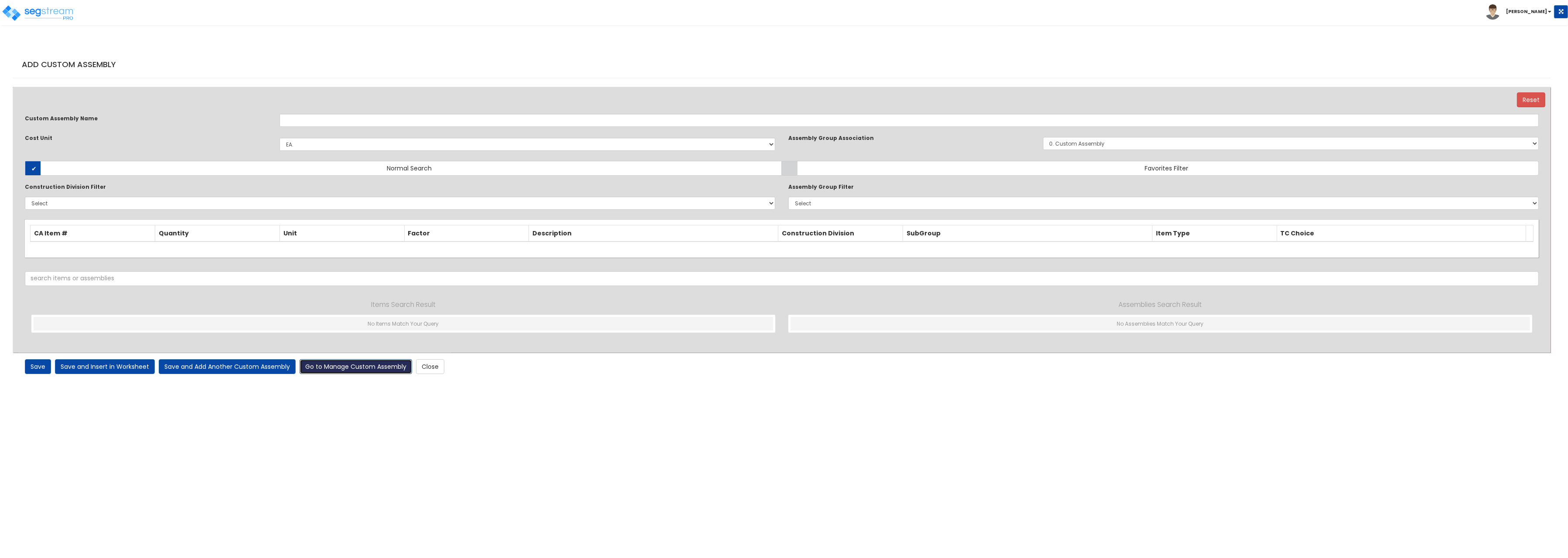
click at [348, 368] on link "Go to Manage Custom Assembly" at bounding box center [356, 367] width 112 height 15
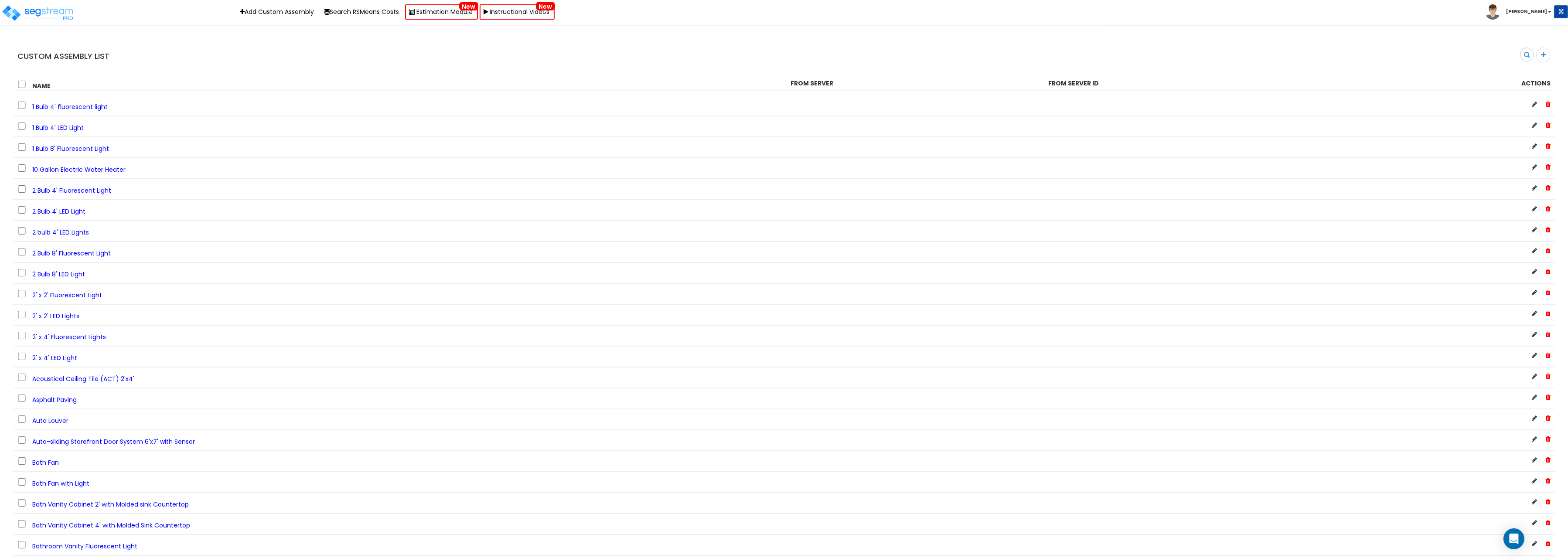
click at [1531, 102] on div at bounding box center [1428, 104] width 258 height 9
click at [1536, 101] on icon at bounding box center [1534, 104] width 5 height 6
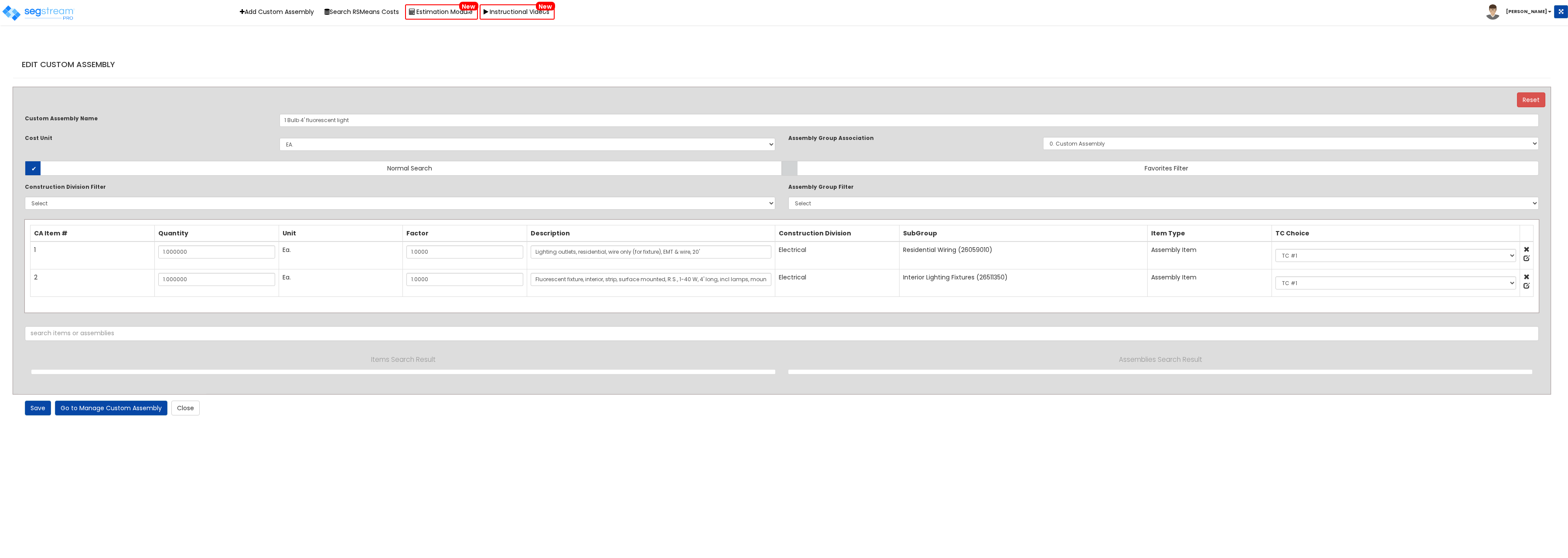
select select "1441"
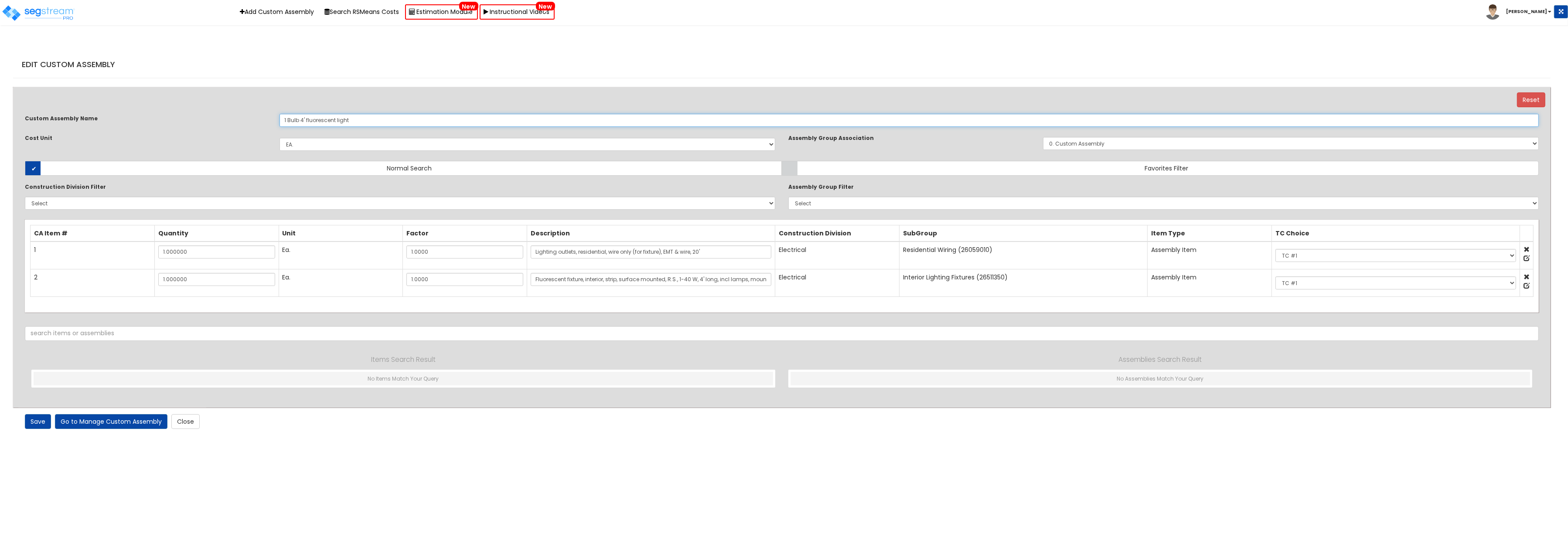
click at [402, 120] on input "1 Bulb 4' fluorescent light" at bounding box center [908, 120] width 1259 height 13
click at [1275, 249] on select "TC #1 TC #2 TC #3 TC #4 TC #5" at bounding box center [1396, 255] width 241 height 13
click at [1309, 255] on select "TC #1 TC #2 TC #3 TC #4 TC #5" at bounding box center [1396, 255] width 241 height 13
click at [187, 423] on link "Close" at bounding box center [186, 421] width 29 height 15
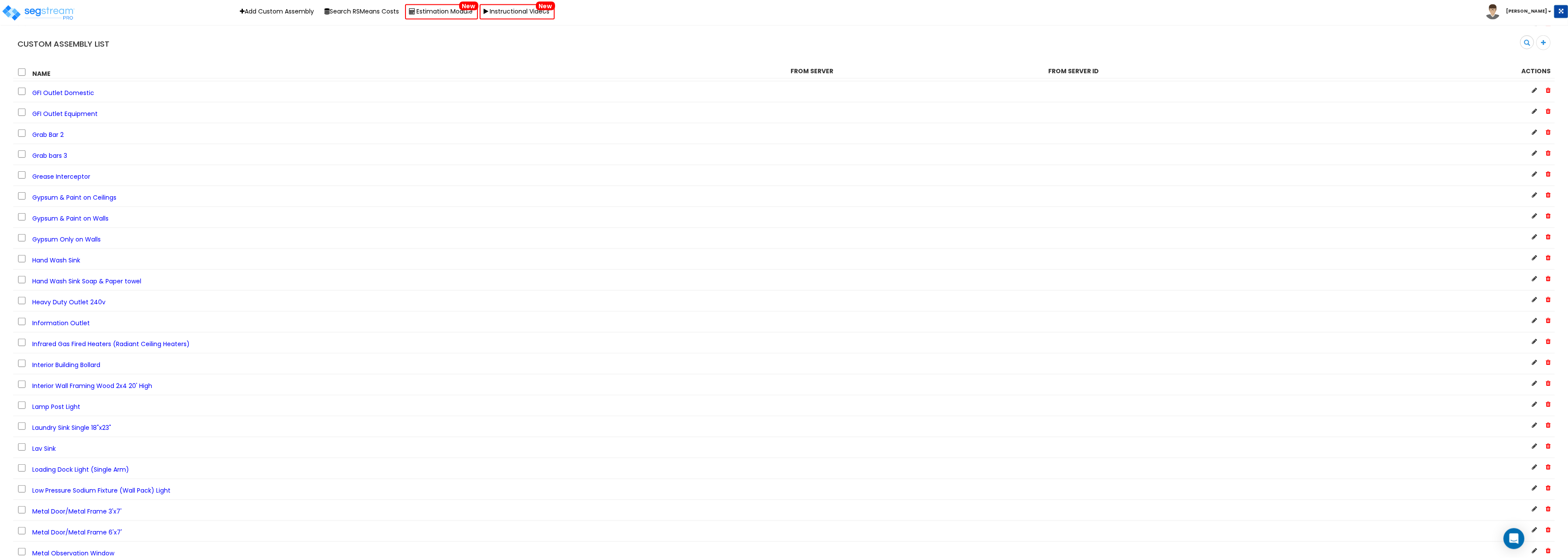
scroll to position [1305, 0]
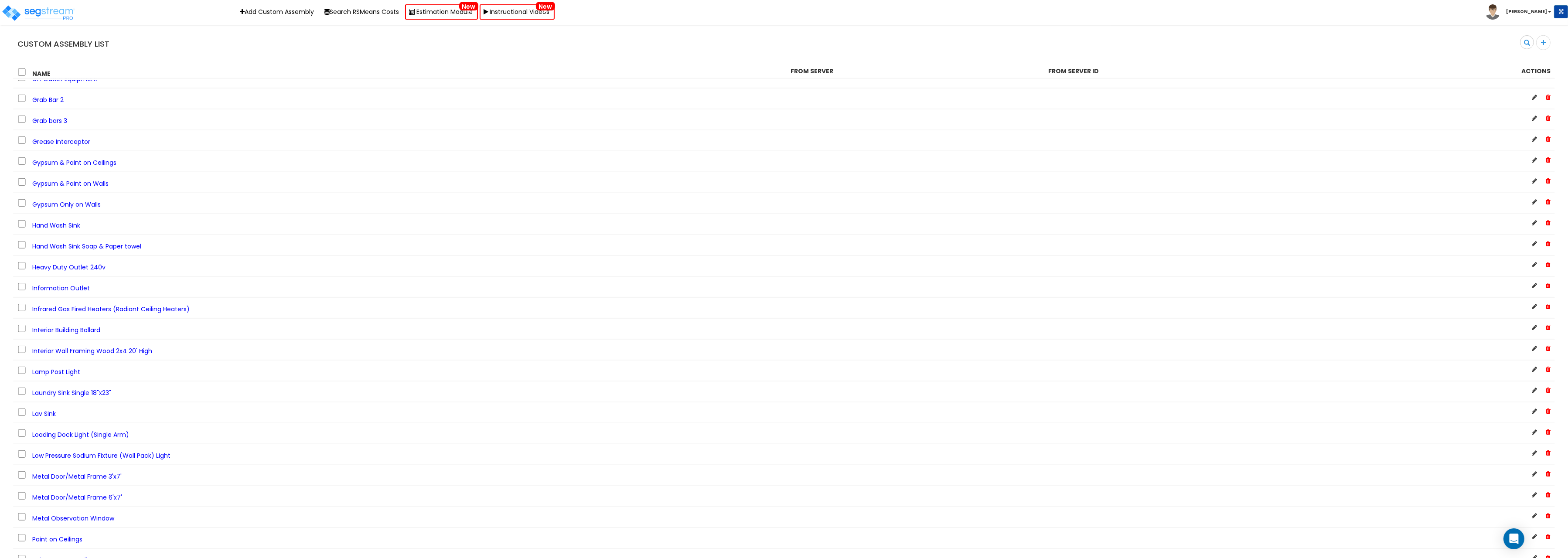
click at [1538, 407] on div at bounding box center [1428, 412] width 258 height 9
click at [1531, 407] on div at bounding box center [1428, 412] width 258 height 9
click at [1533, 408] on icon at bounding box center [1534, 411] width 5 height 6
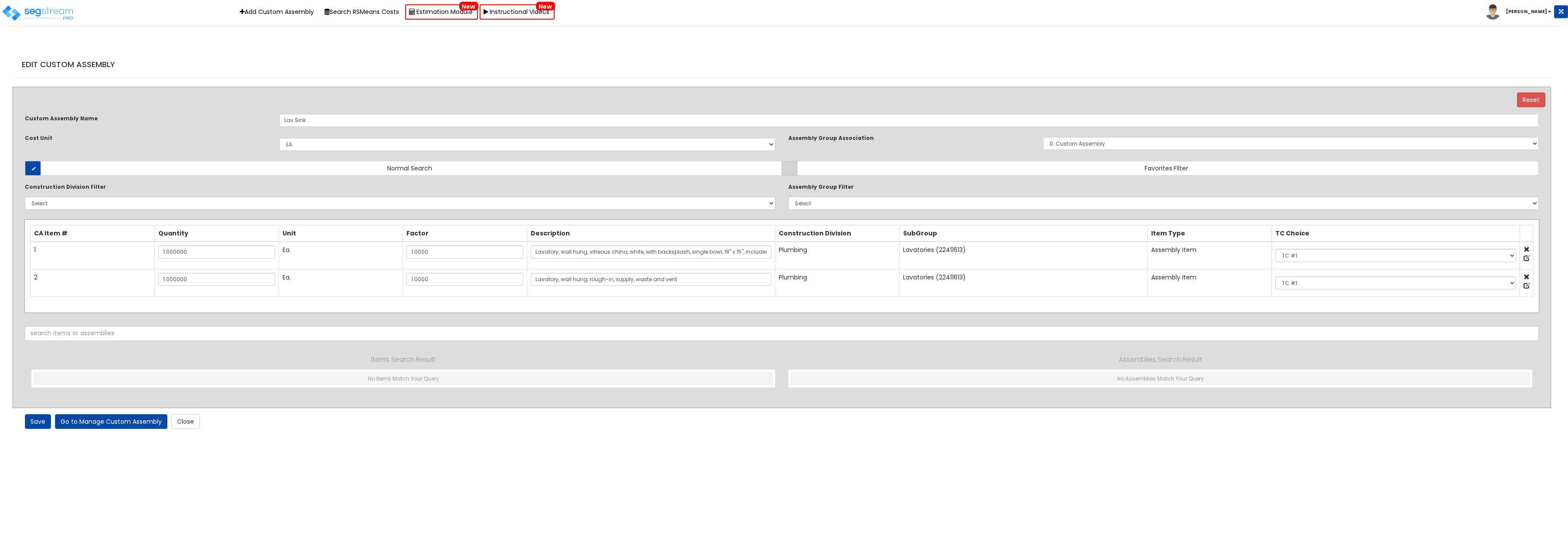
select select "1441"
click at [293, 121] on input "Lav Sink" at bounding box center [908, 120] width 1259 height 13
type input "Lavatory Sink"
click at [41, 421] on link "Save" at bounding box center [37, 421] width 26 height 15
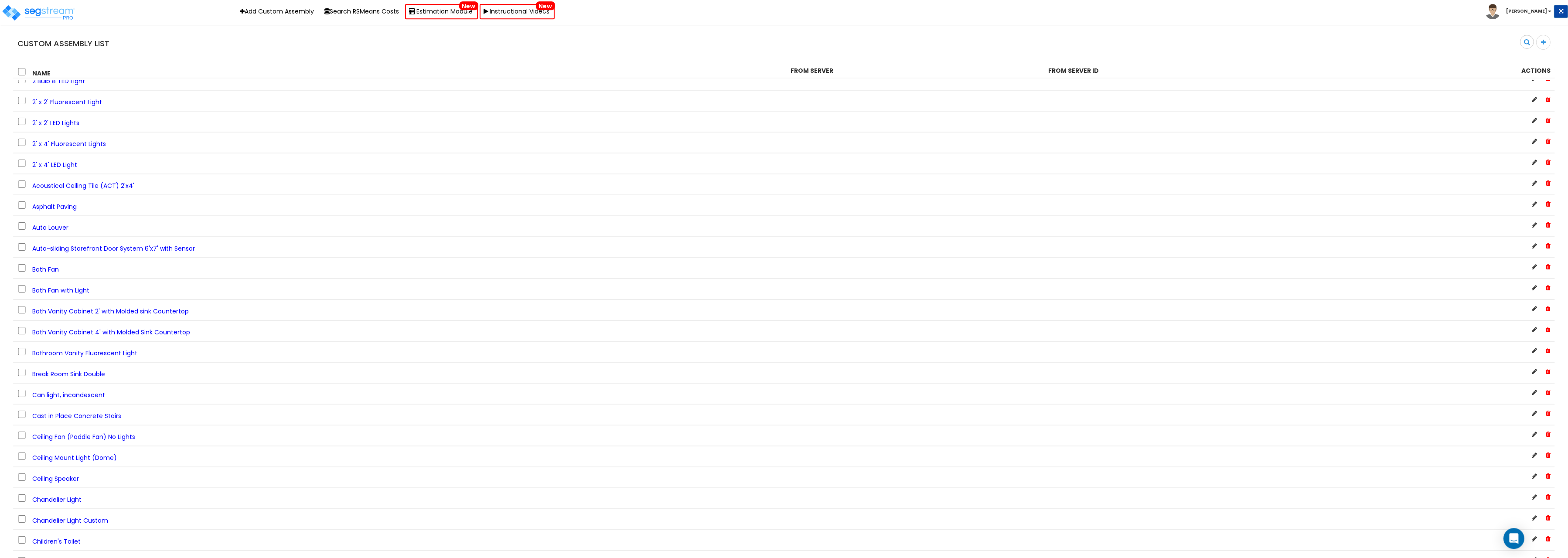
scroll to position [225, 0]
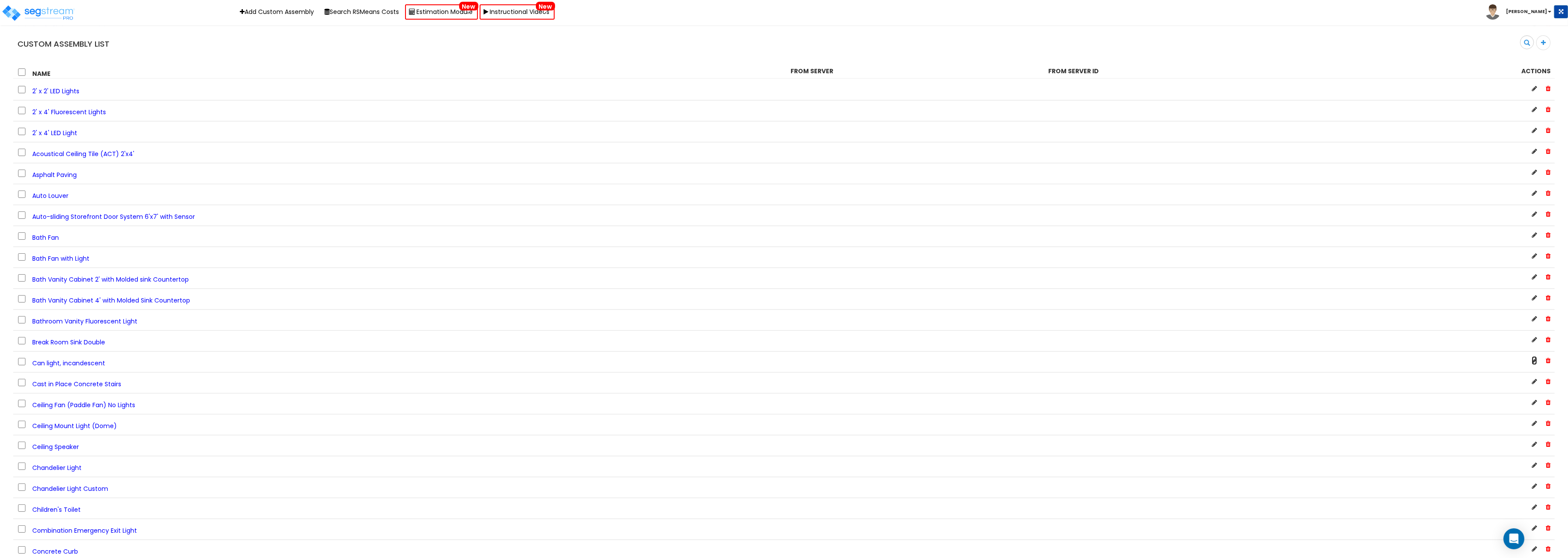
click at [1535, 358] on icon at bounding box center [1534, 361] width 5 height 6
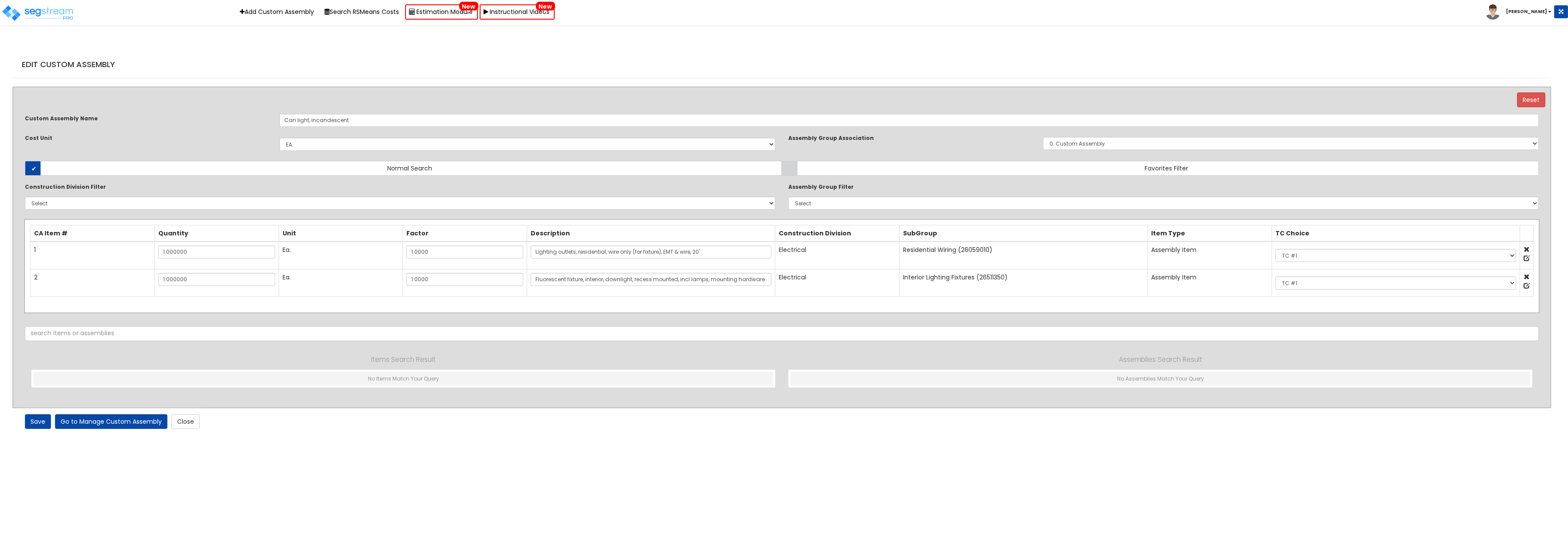
select select "1441"
drag, startPoint x: 295, startPoint y: 122, endPoint x: 211, endPoint y: 113, distance: 84.5
click at [279, 113] on input "Can light, incandescent" at bounding box center [908, 120] width 1259 height 13
type input "Recessed light, incandescent"
click at [36, 422] on link "Save" at bounding box center [37, 421] width 26 height 15
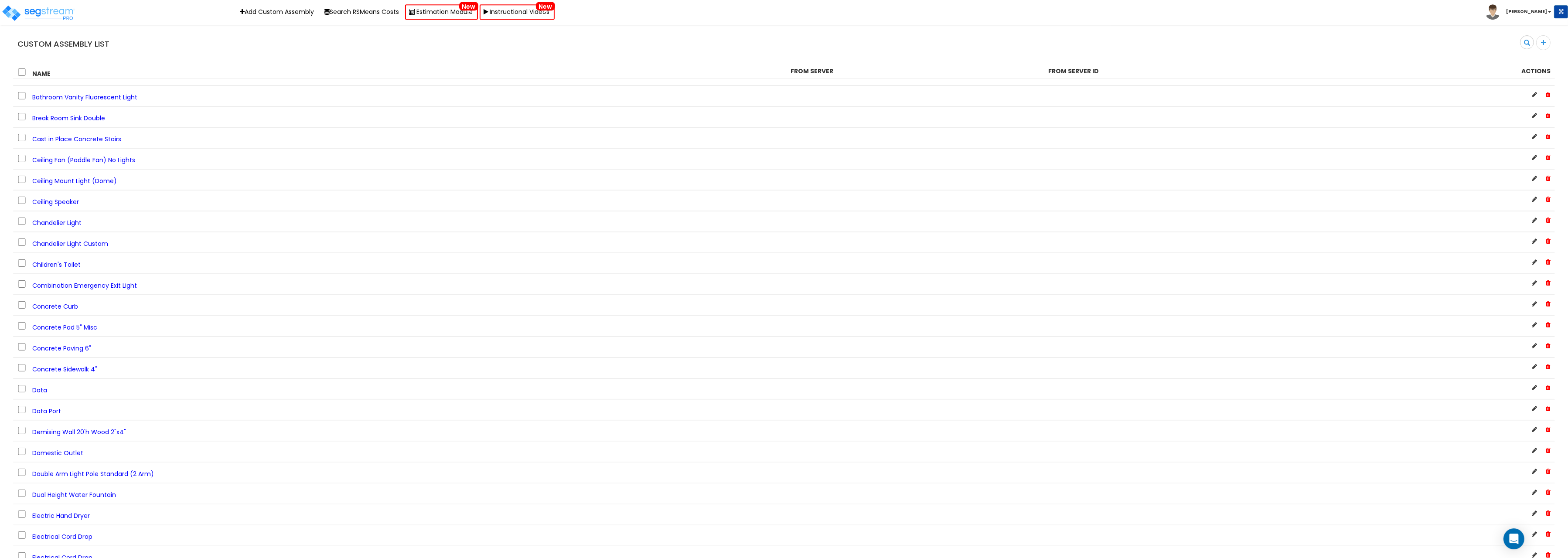
scroll to position [450, 0]
click at [45, 387] on span "Data" at bounding box center [39, 389] width 15 height 9
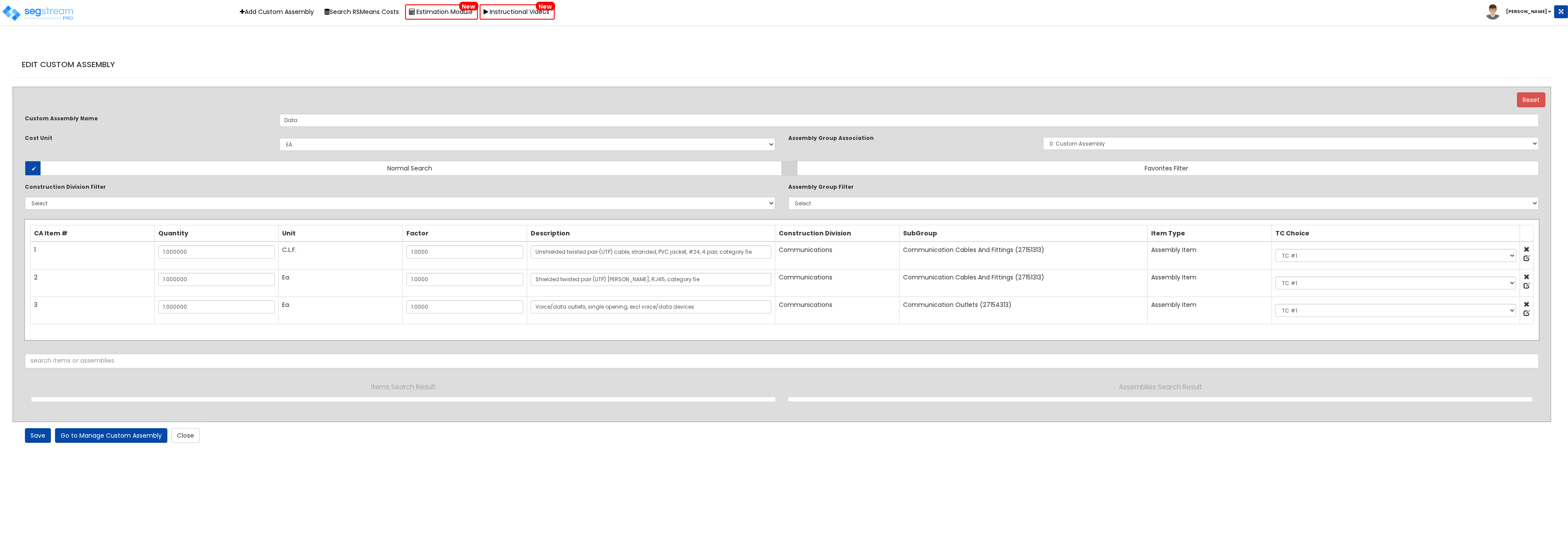
select select "1441"
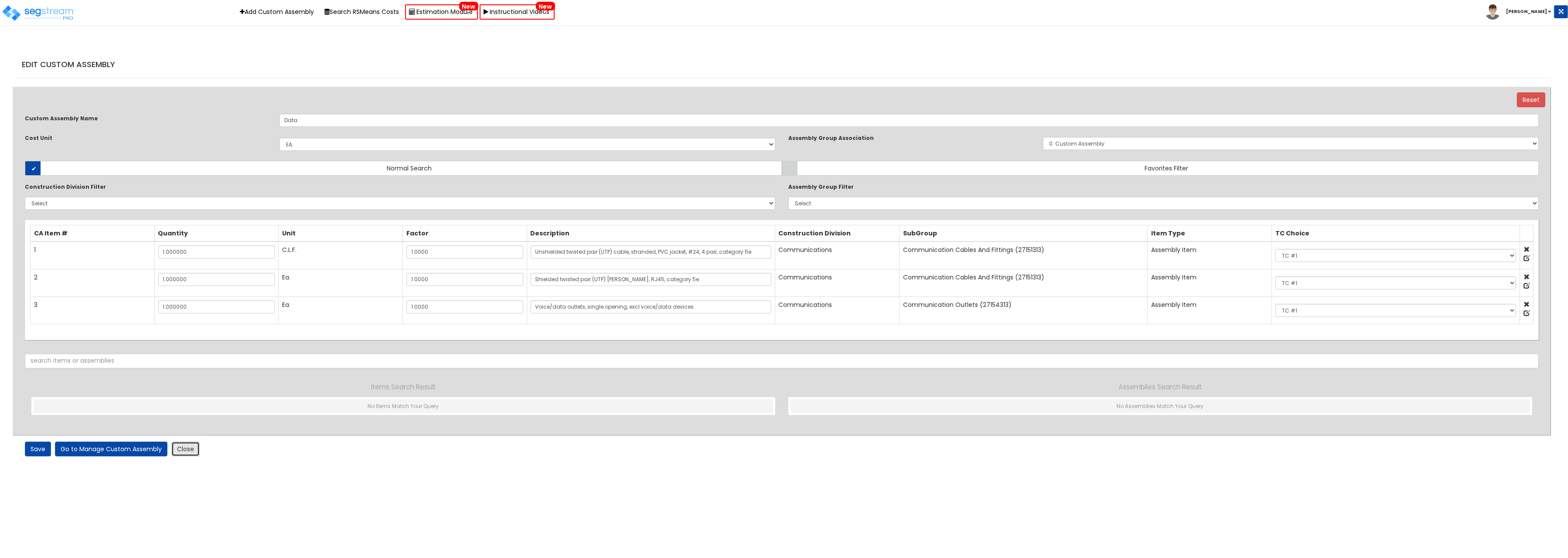
click at [187, 454] on link "Close" at bounding box center [186, 449] width 29 height 15
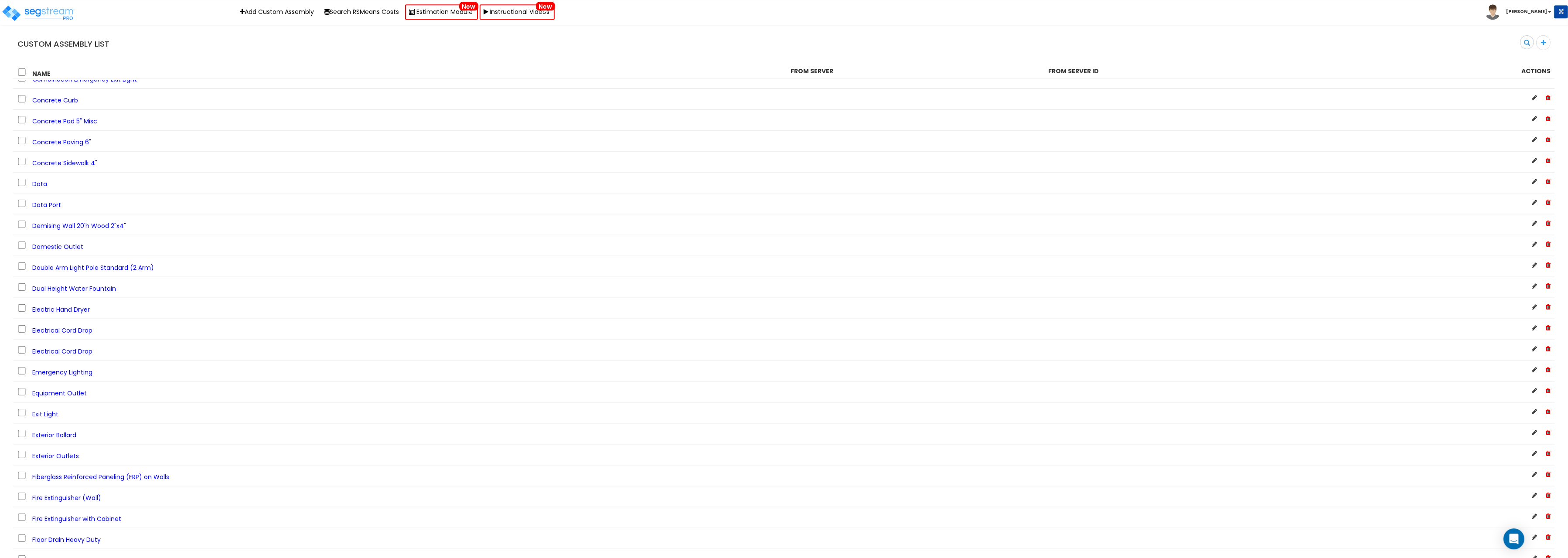
scroll to position [629, 0]
click at [62, 227] on div "Data Port" at bounding box center [397, 229] width 773 height 12
click at [52, 228] on span "Data Port" at bounding box center [46, 231] width 29 height 9
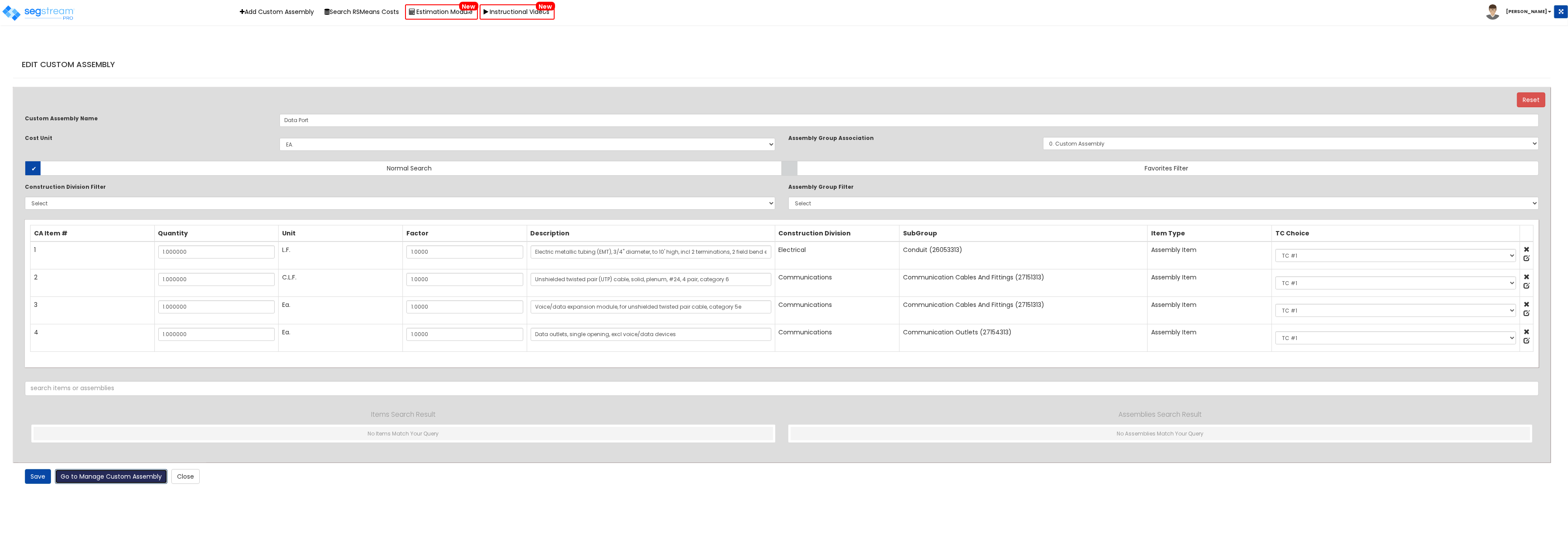
click at [144, 477] on link "Go to Manage Custom Assembly" at bounding box center [112, 477] width 112 height 15
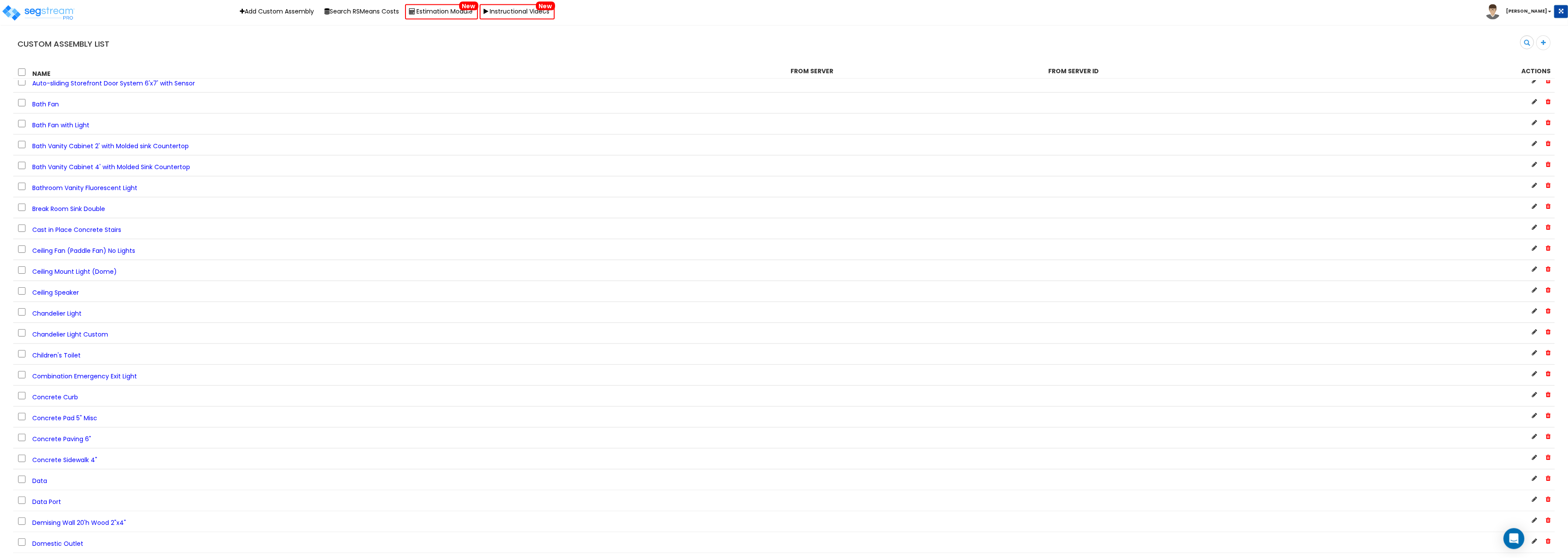
scroll to position [450, 0]
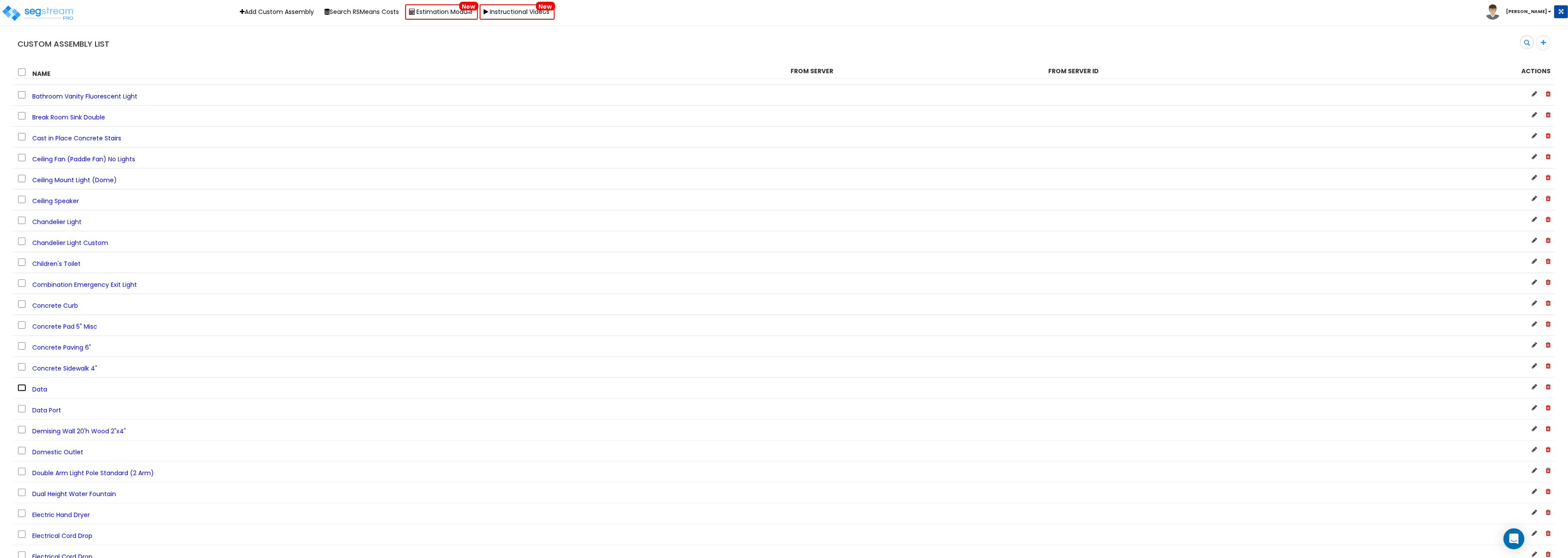
click at [20, 384] on input "checkbox" at bounding box center [22, 387] width 9 height 7
checkbox input "true"
click at [1547, 384] on icon at bounding box center [1547, 387] width 4 height 6
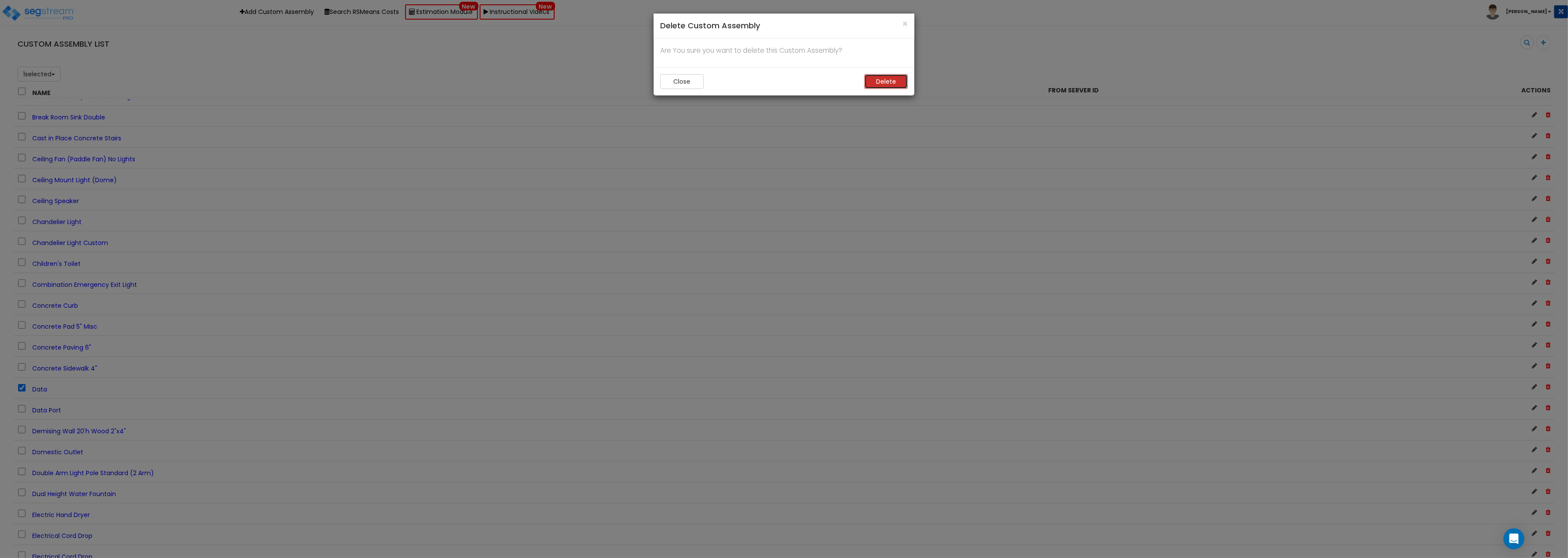
click at [890, 80] on button "Delete" at bounding box center [885, 81] width 44 height 15
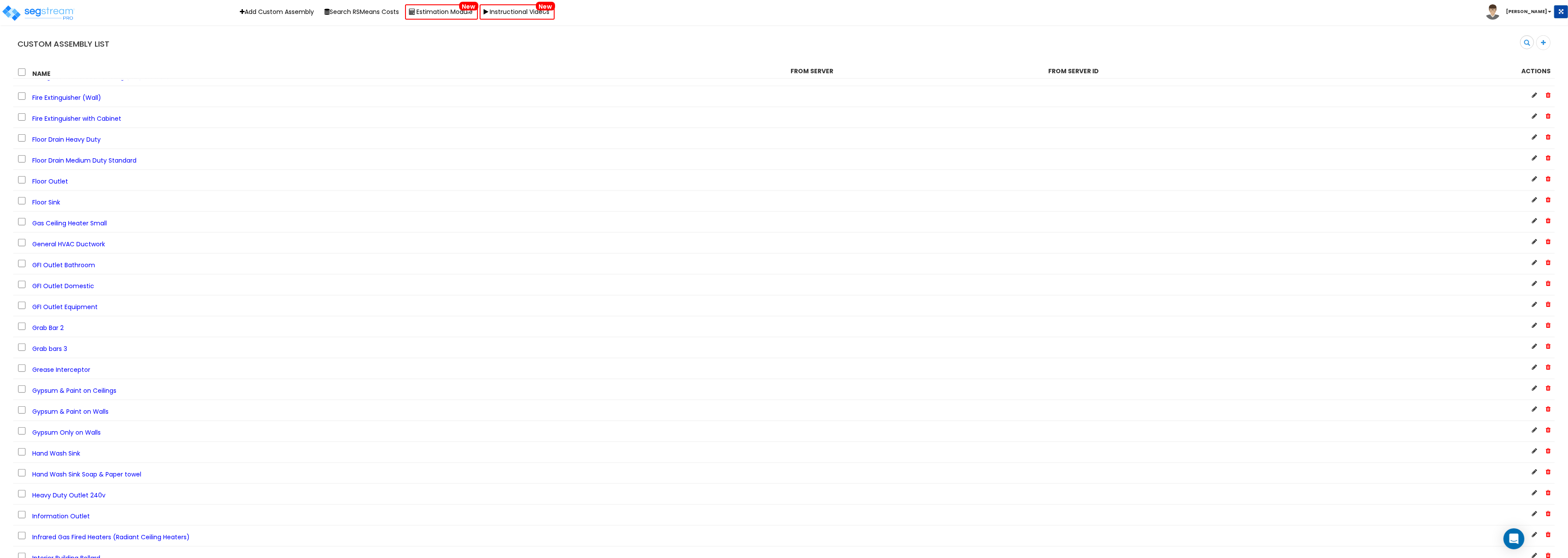
scroll to position [1079, 0]
click at [54, 279] on span "Grab Bar 2" at bounding box center [47, 283] width 31 height 9
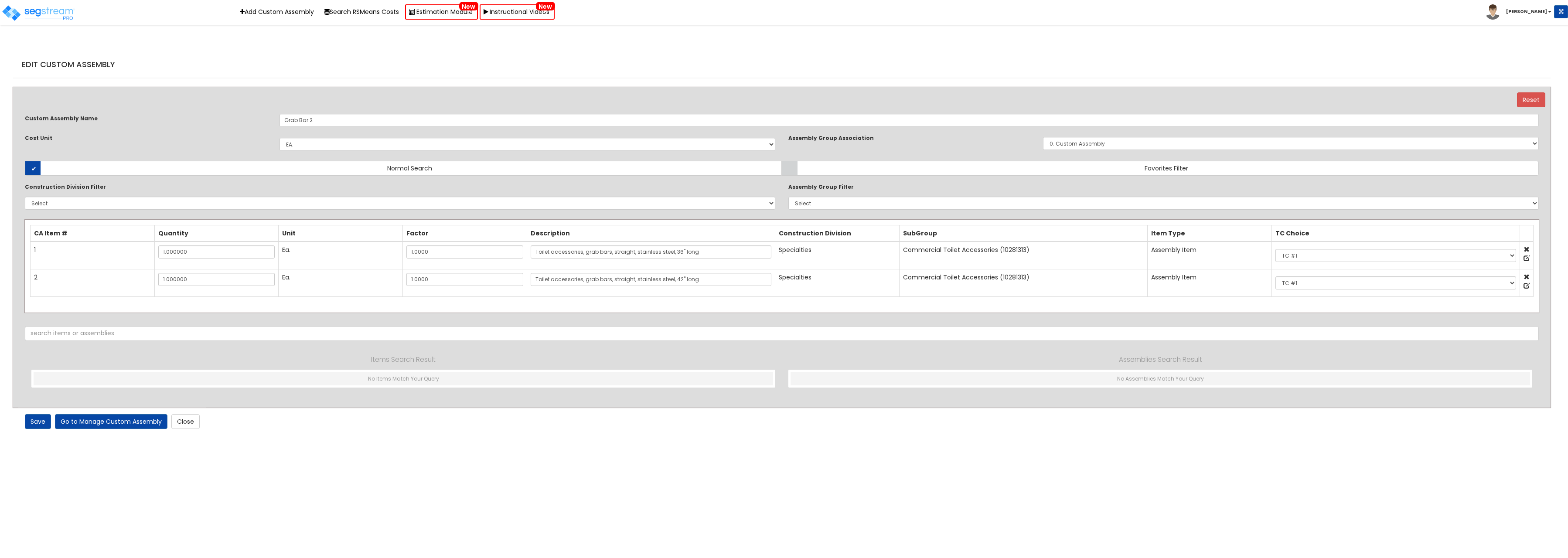
select select "1441"
click at [310, 121] on input "Grab Bar 2" at bounding box center [908, 120] width 1259 height 13
type input "Grab Bar Combo 36" & 42""
drag, startPoint x: 43, startPoint y: 429, endPoint x: 37, endPoint y: 425, distance: 7.2
click at [41, 427] on link "Save" at bounding box center [37, 421] width 26 height 15
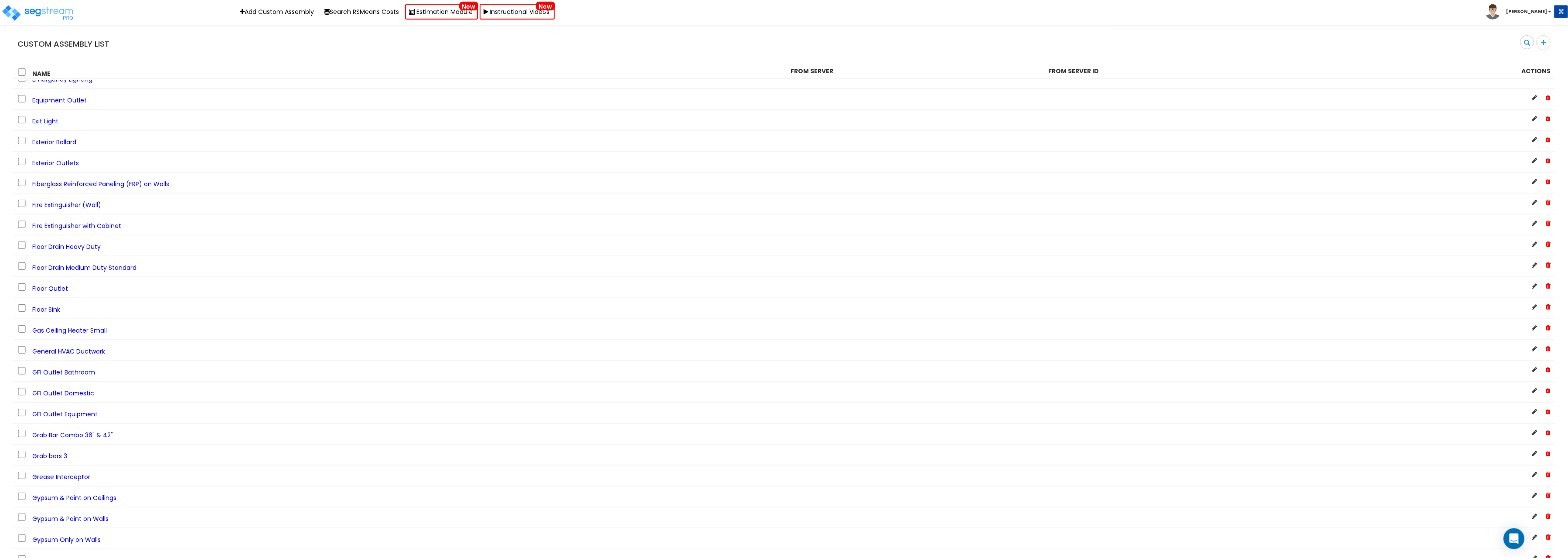
scroll to position [945, 0]
click at [61, 435] on span "Grab bars 3" at bounding box center [49, 439] width 35 height 9
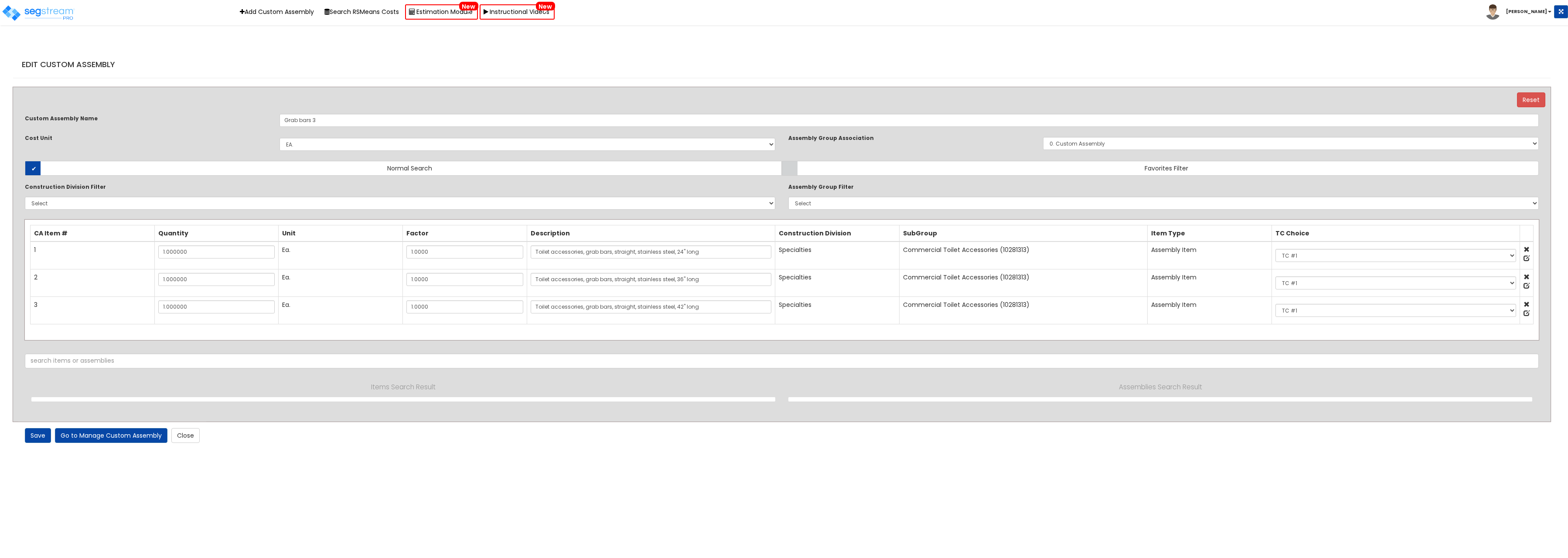
select select "1441"
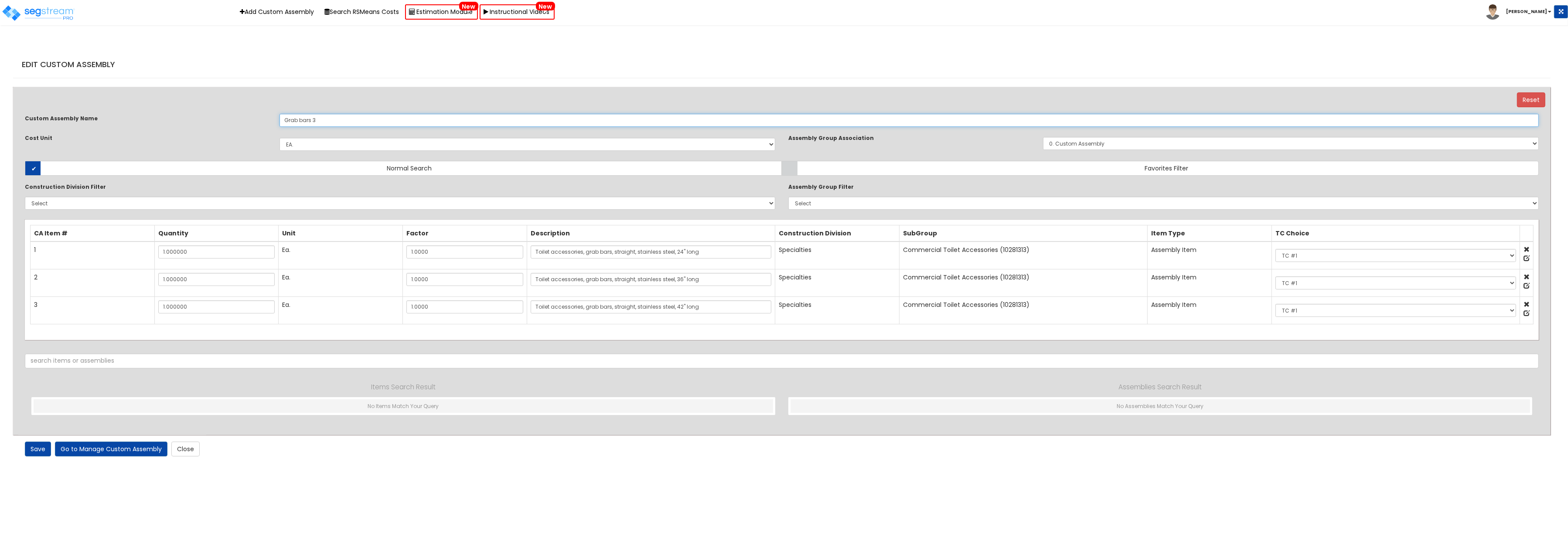
drag, startPoint x: 313, startPoint y: 120, endPoint x: 335, endPoint y: 120, distance: 22.0
click at [335, 120] on input "Grab bars 3" at bounding box center [908, 120] width 1259 height 13
type input "Grab bars combo 24", 36, 42""
click at [36, 452] on link "Save" at bounding box center [37, 449] width 26 height 15
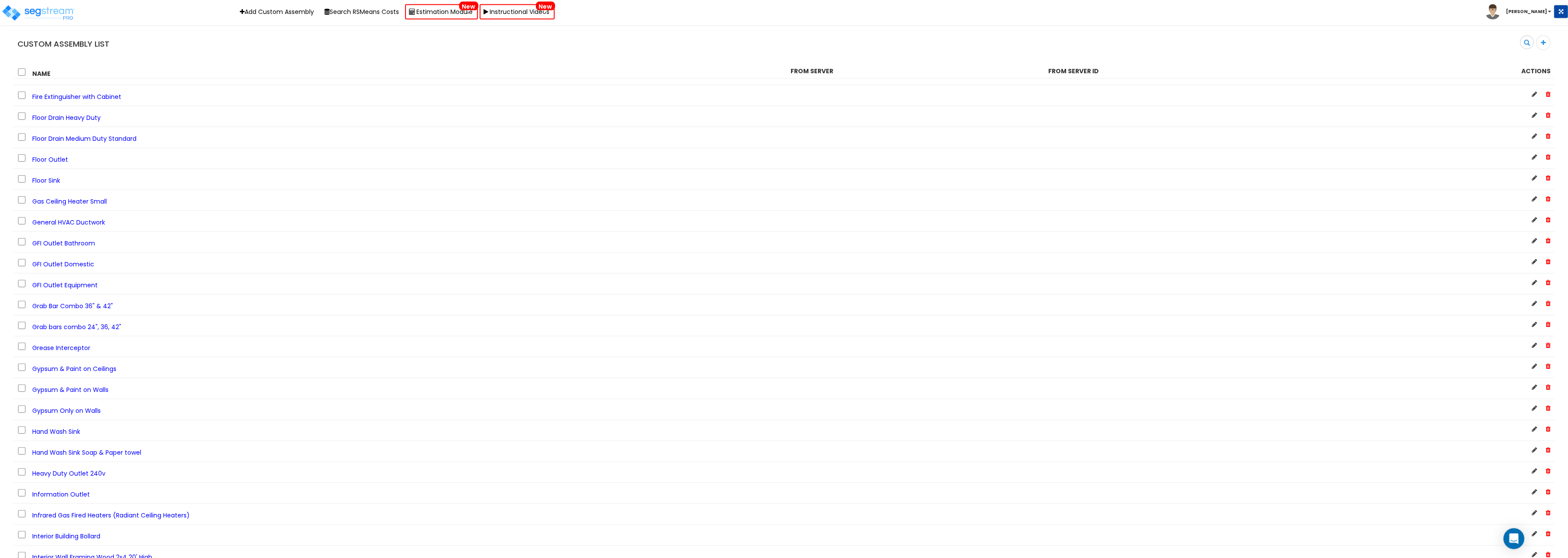
scroll to position [1079, 0]
click at [44, 404] on span "Hand Wash Sink" at bounding box center [56, 409] width 48 height 9
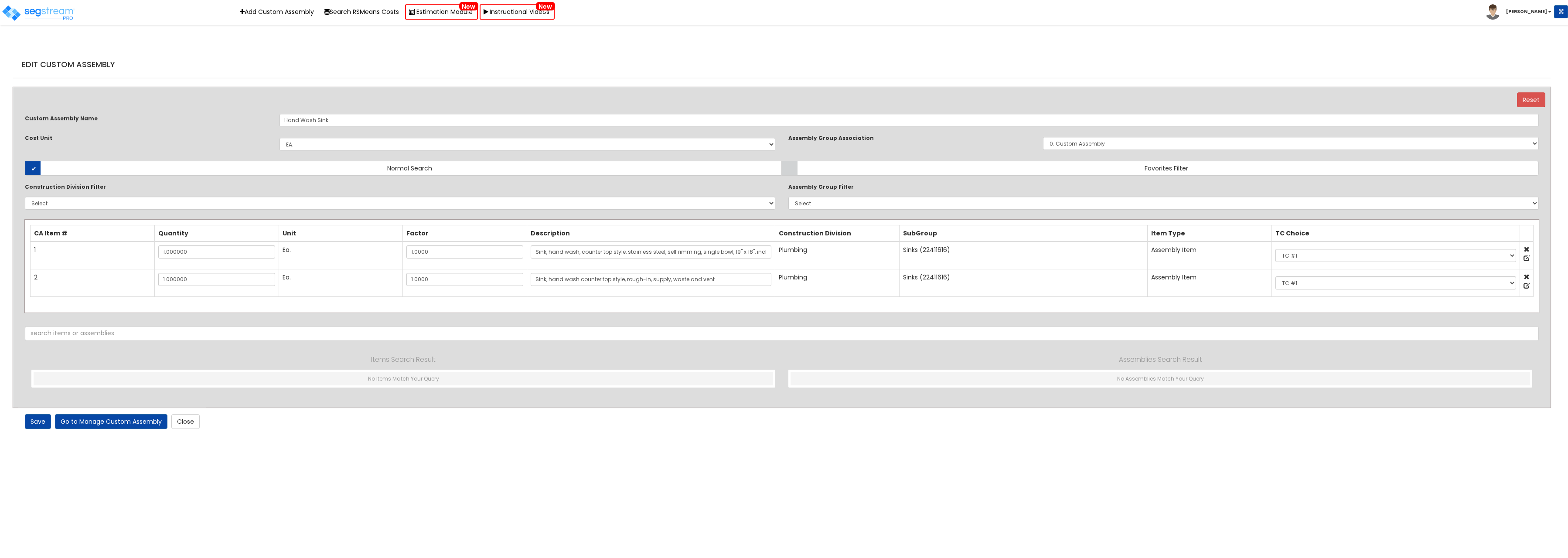
select select "1441"
click at [335, 120] on input "Hand Wash Sink" at bounding box center [908, 120] width 1259 height 13
type input "Hand Wash Sink - EQ"
click at [40, 420] on link "Save" at bounding box center [37, 421] width 26 height 15
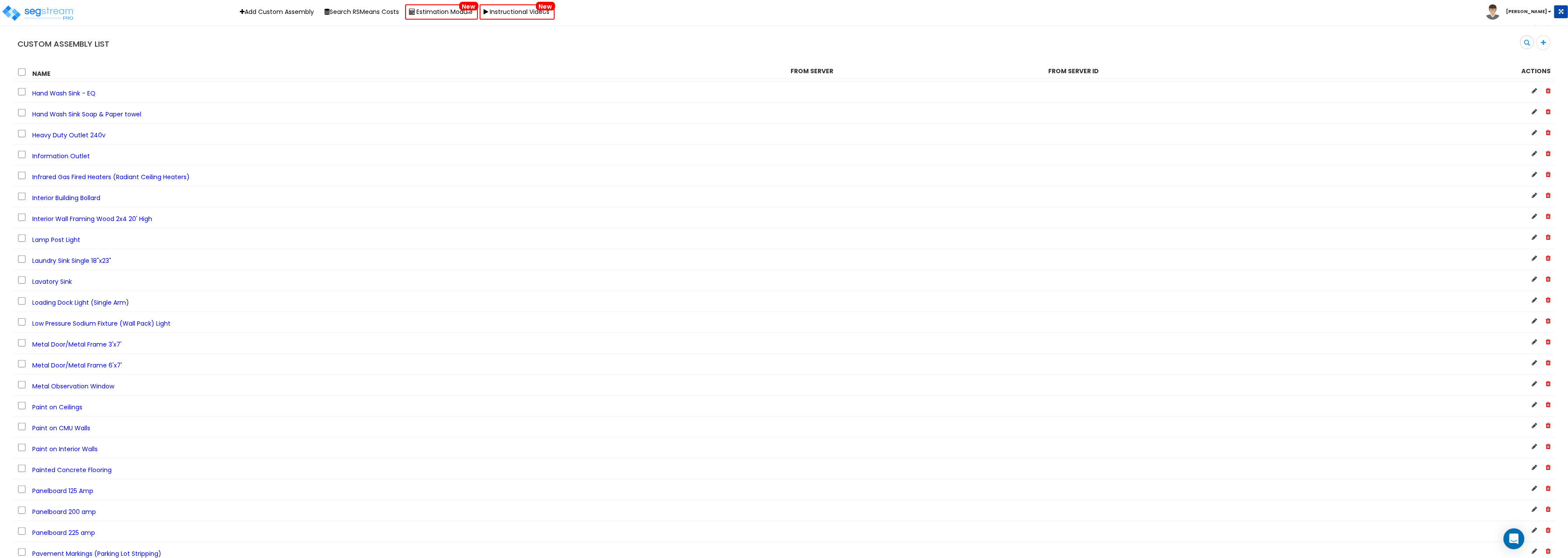
scroll to position [1305, 0]
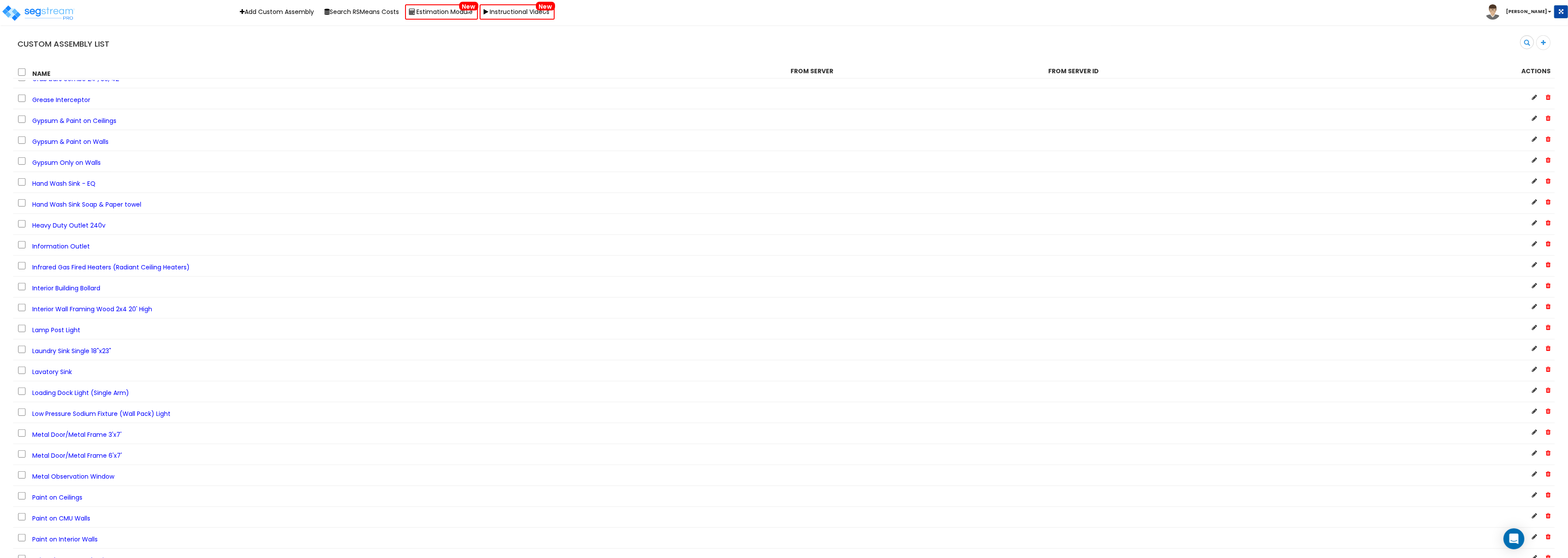
click at [85, 201] on span "Hand Wash Sink Soap & Paper towel" at bounding box center [87, 204] width 109 height 9
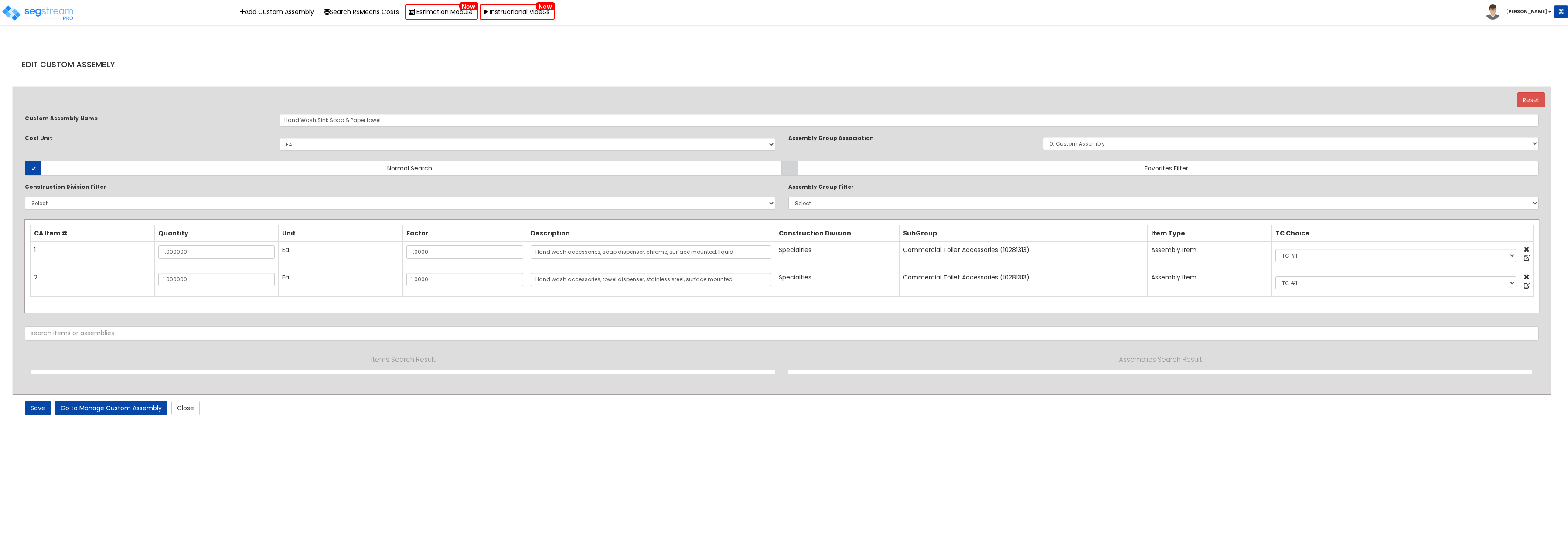
select select "1441"
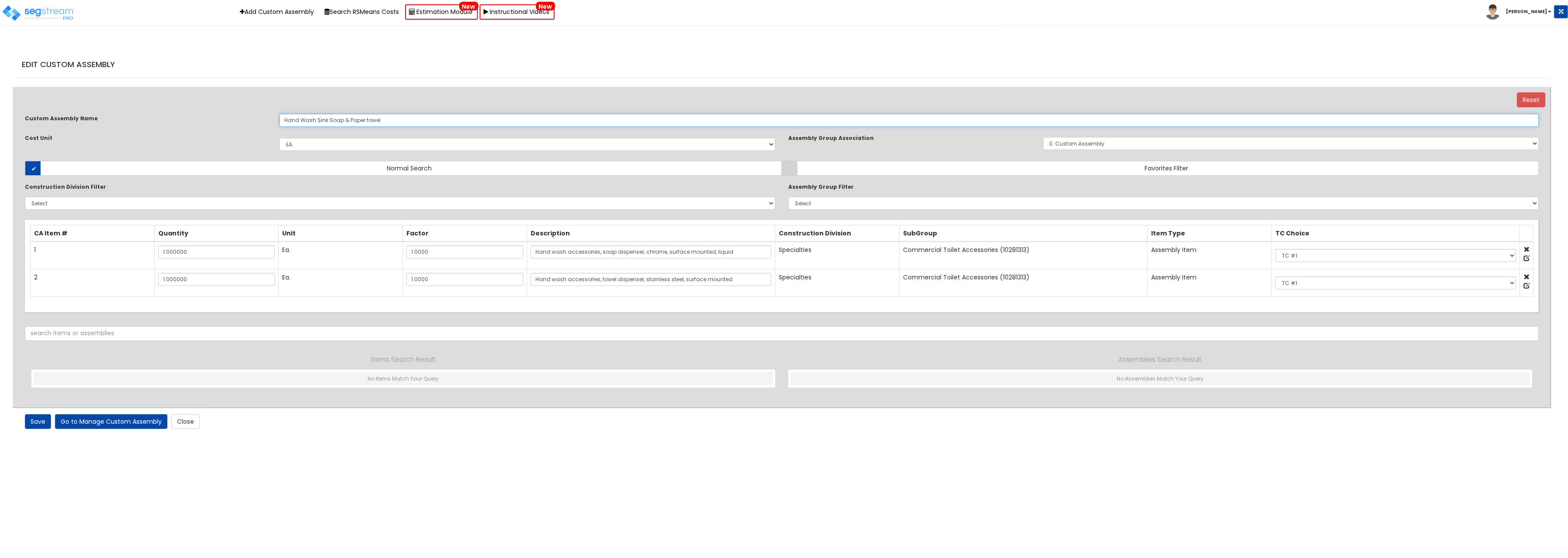
click at [390, 124] on input "Hand Wash Sink Soap & Paper towel" at bounding box center [908, 120] width 1259 height 13
type input "Hand Wash Sink Soap & Paper towel - EQ"
click at [34, 422] on link "Save" at bounding box center [37, 421] width 26 height 15
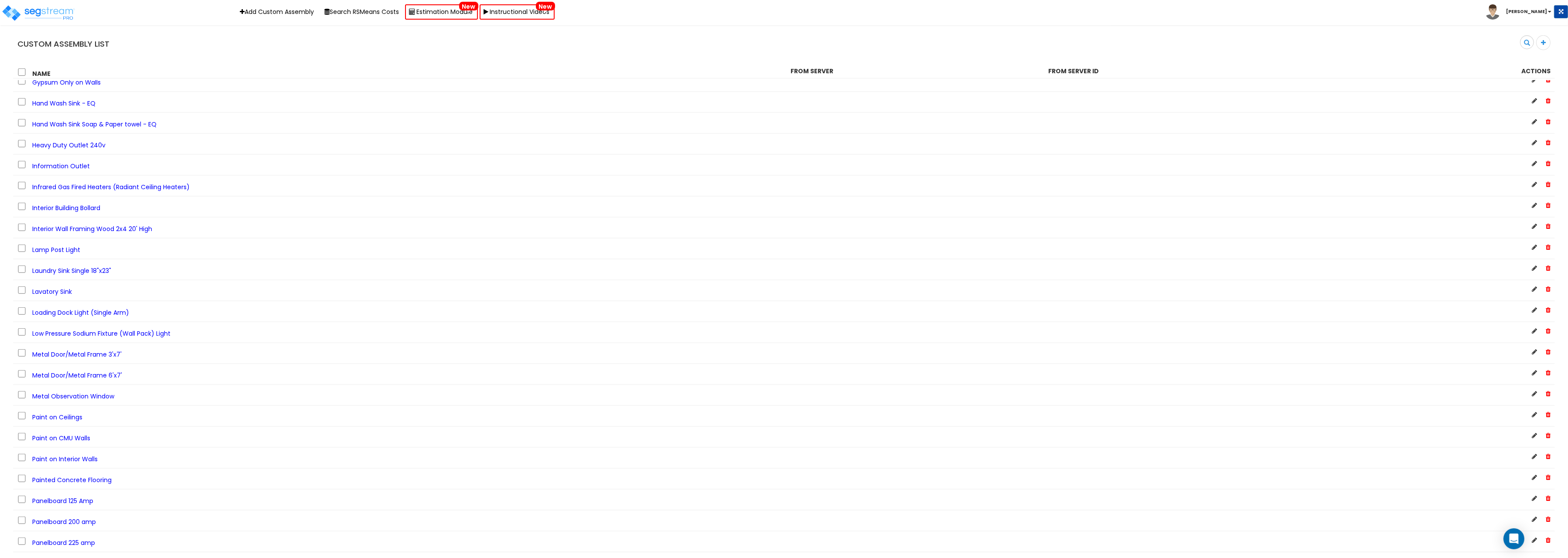
scroll to position [1395, 0]
click at [178, 317] on div "Low Pressure Sodium Fixture (Wall Pack) Light" at bounding box center [397, 322] width 773 height 12
click at [178, 317] on div "Low Pressure Sodium Fixture (Wall Pack) Light" at bounding box center [397, 322] width 773 height 12
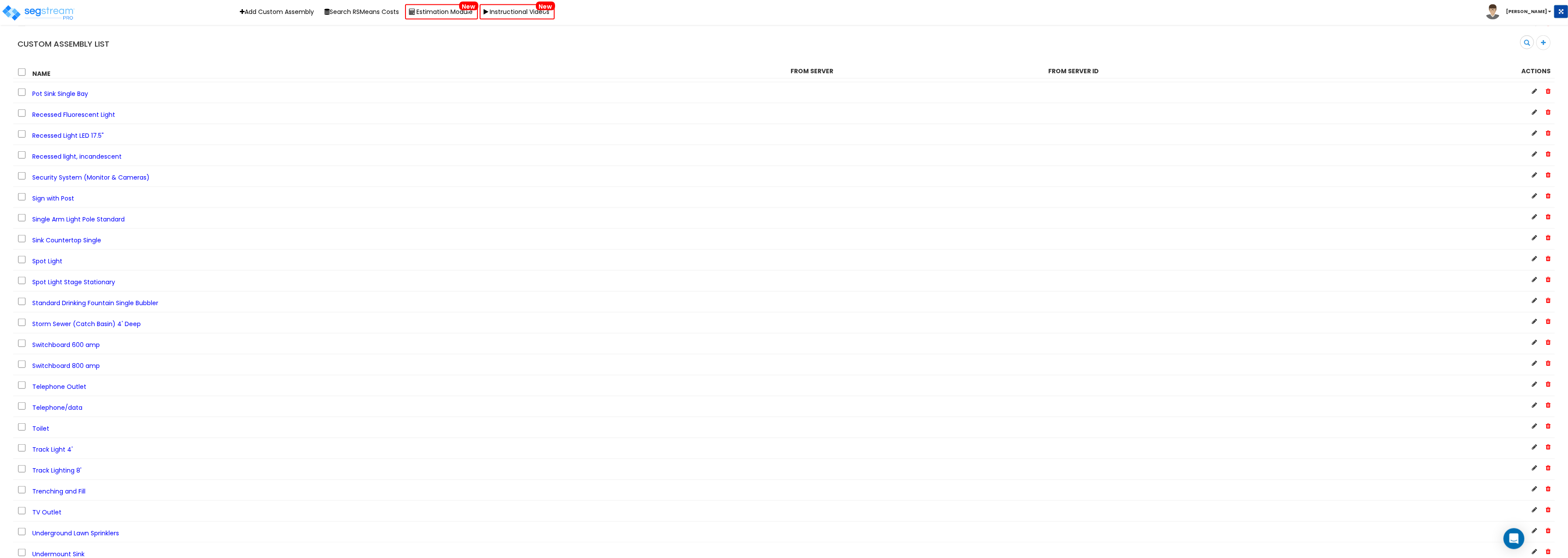
scroll to position [2026, 0]
click at [37, 379] on span "Toilet" at bounding box center [40, 384] width 17 height 9
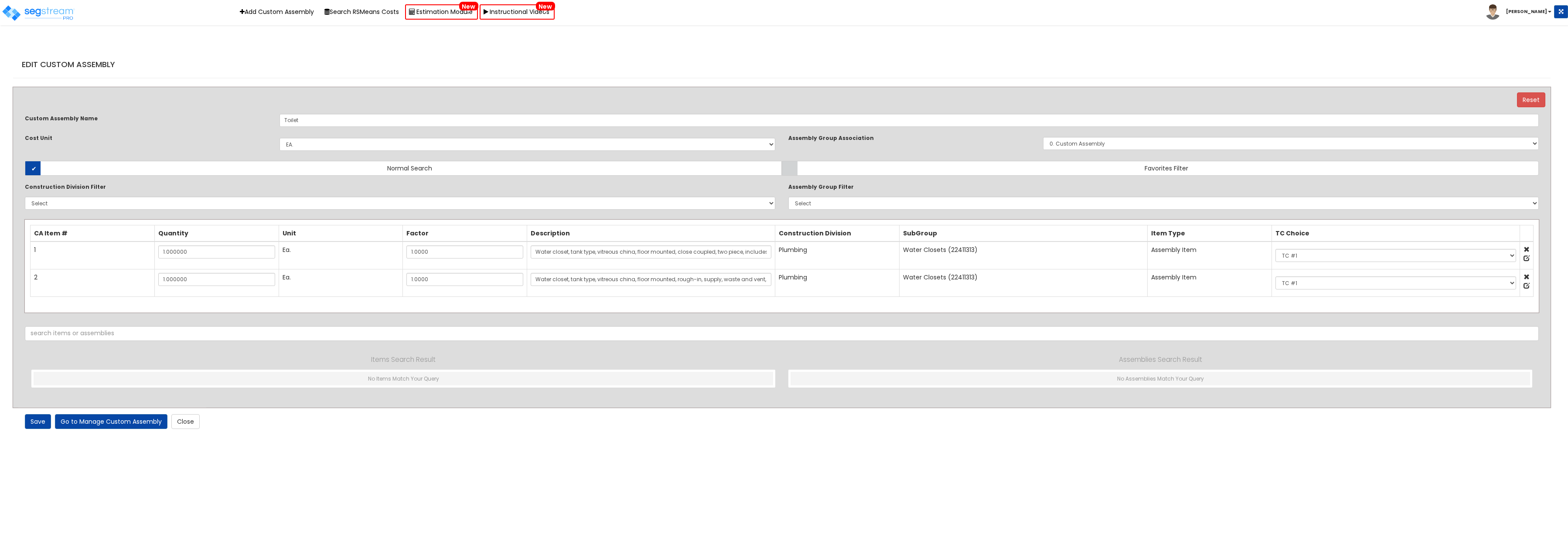
select select "1441"
click at [186, 423] on link "Close" at bounding box center [186, 421] width 29 height 15
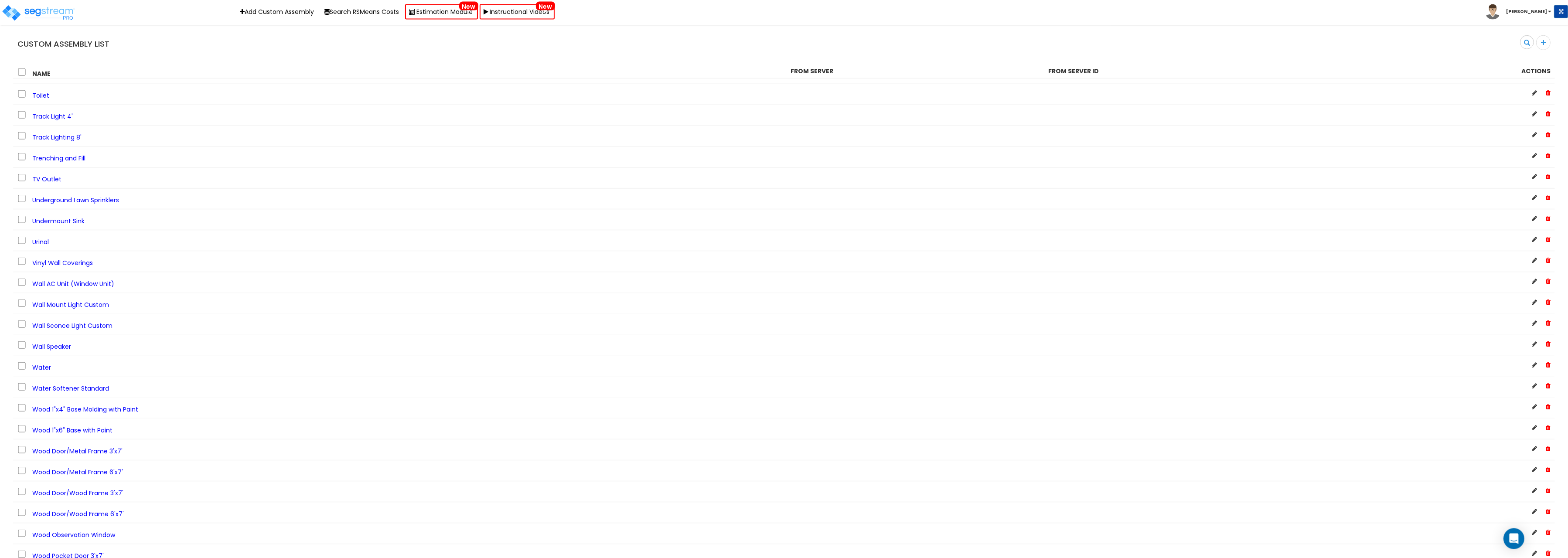
scroll to position [2332, 0]
click at [43, 346] on span "Water" at bounding box center [41, 350] width 19 height 9
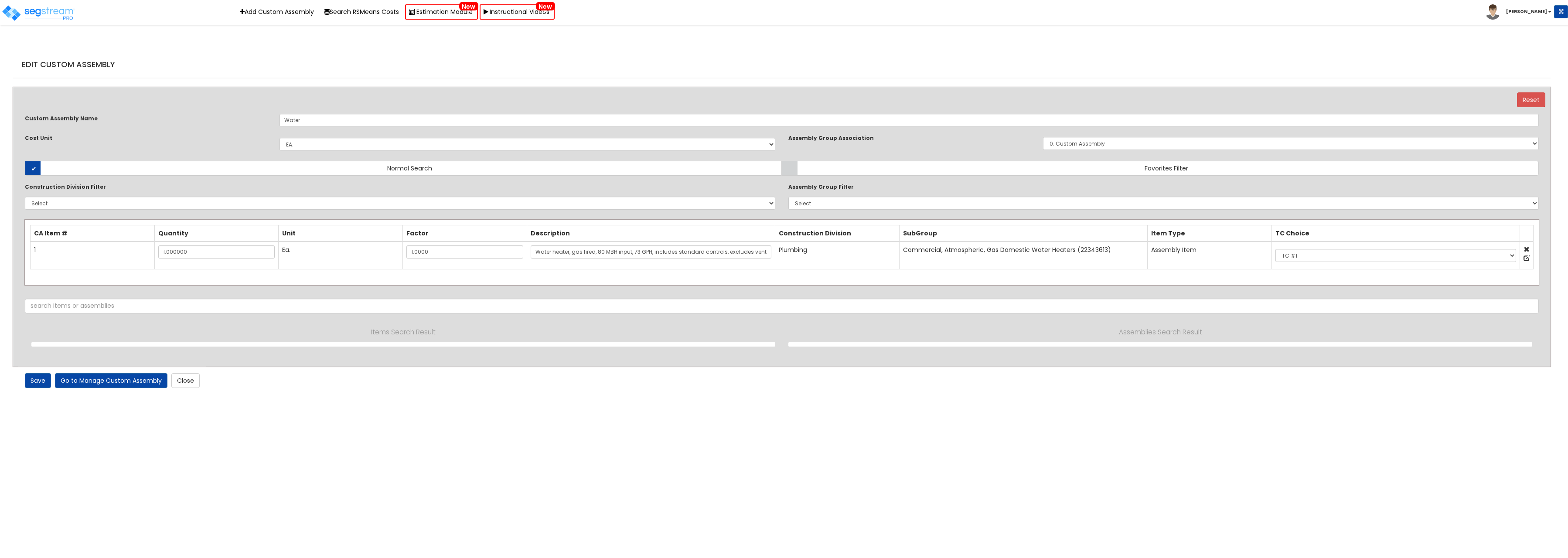
select select "1441"
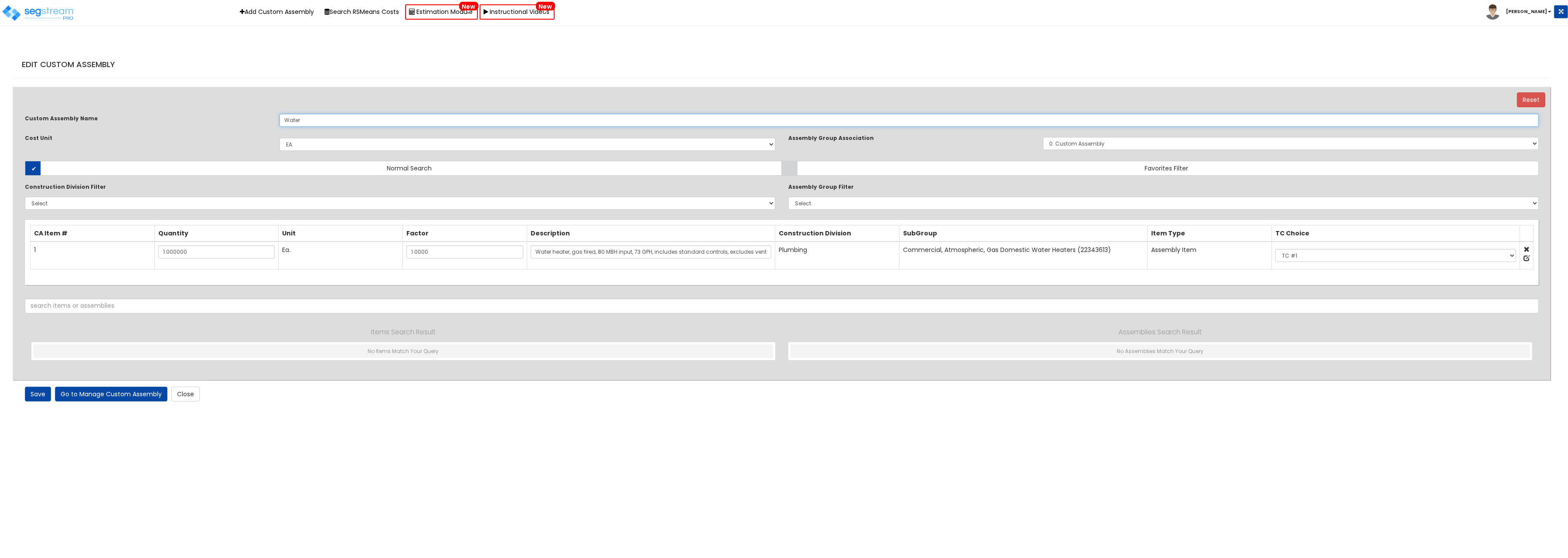
click at [310, 121] on input "Water" at bounding box center [908, 120] width 1259 height 13
type input "Water heater"
drag, startPoint x: 549, startPoint y: 251, endPoint x: 437, endPoint y: 258, distance: 112.2
click at [530, 258] on input "Water heater, gas fired, 80 MBH input, 73 GPH, includes standard controls, excl…" at bounding box center [651, 252] width 241 height 13
click at [758, 248] on input "Water heater, gas fired, 80 MBH input, 73 GPH, includes standard controls, excl…" at bounding box center [651, 252] width 241 height 13
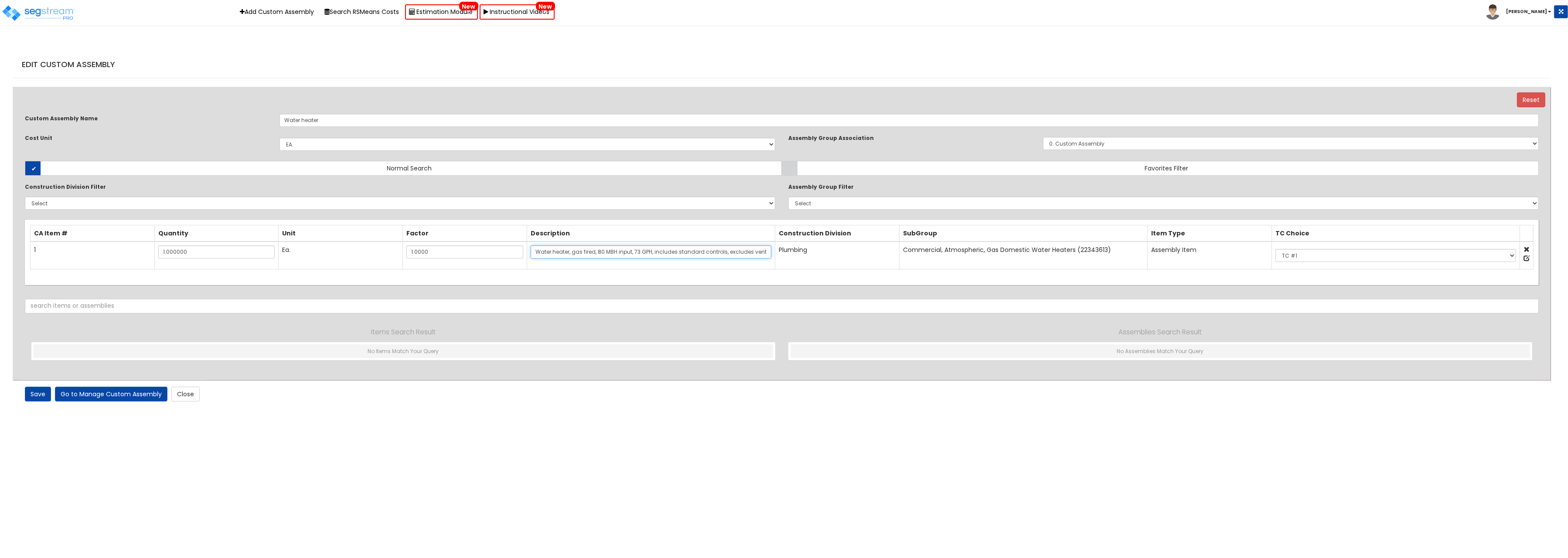
click at [758, 248] on input "Water heater, gas fired, 80 MBH input, 73 GPH, includes standard controls, excl…" at bounding box center [651, 252] width 241 height 13
click at [1524, 247] on at bounding box center [1526, 249] width 6 height 6
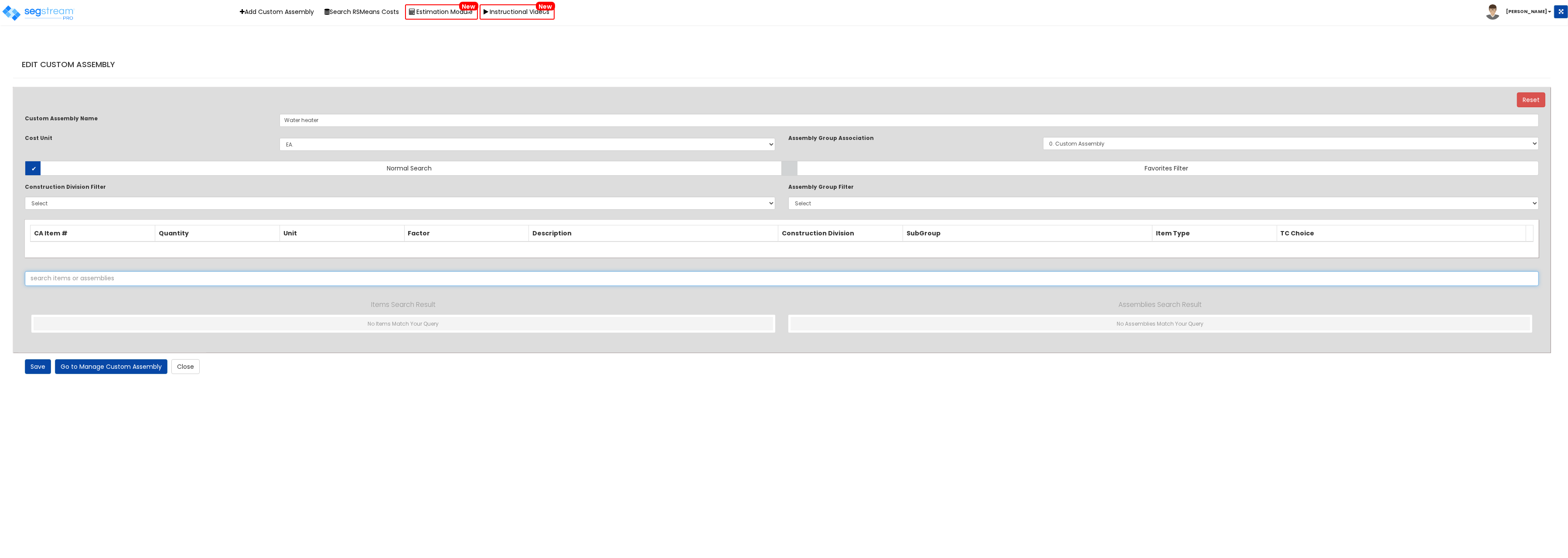
click at [53, 277] on input "text" at bounding box center [782, 279] width 1514 height 15
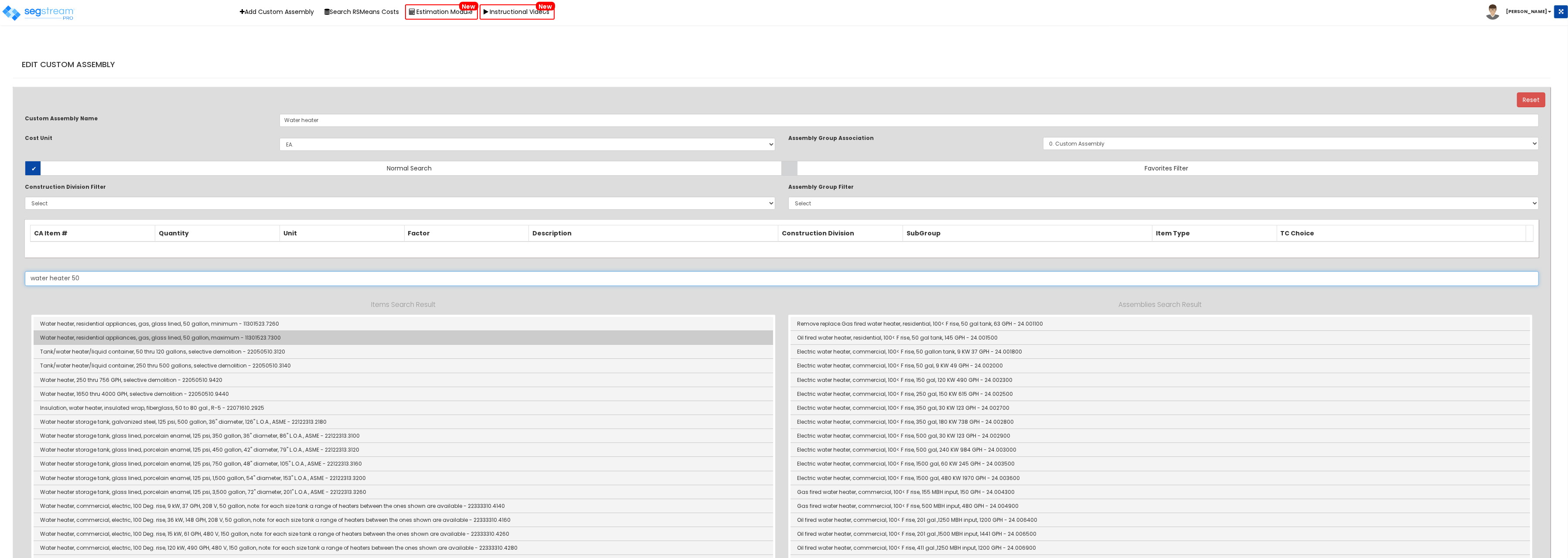
type input "water heater 50"
click at [138, 336] on link "Water heater, residential appliances, gas, glass lined, 50 gallon, maximum - 11…" at bounding box center [403, 338] width 739 height 14
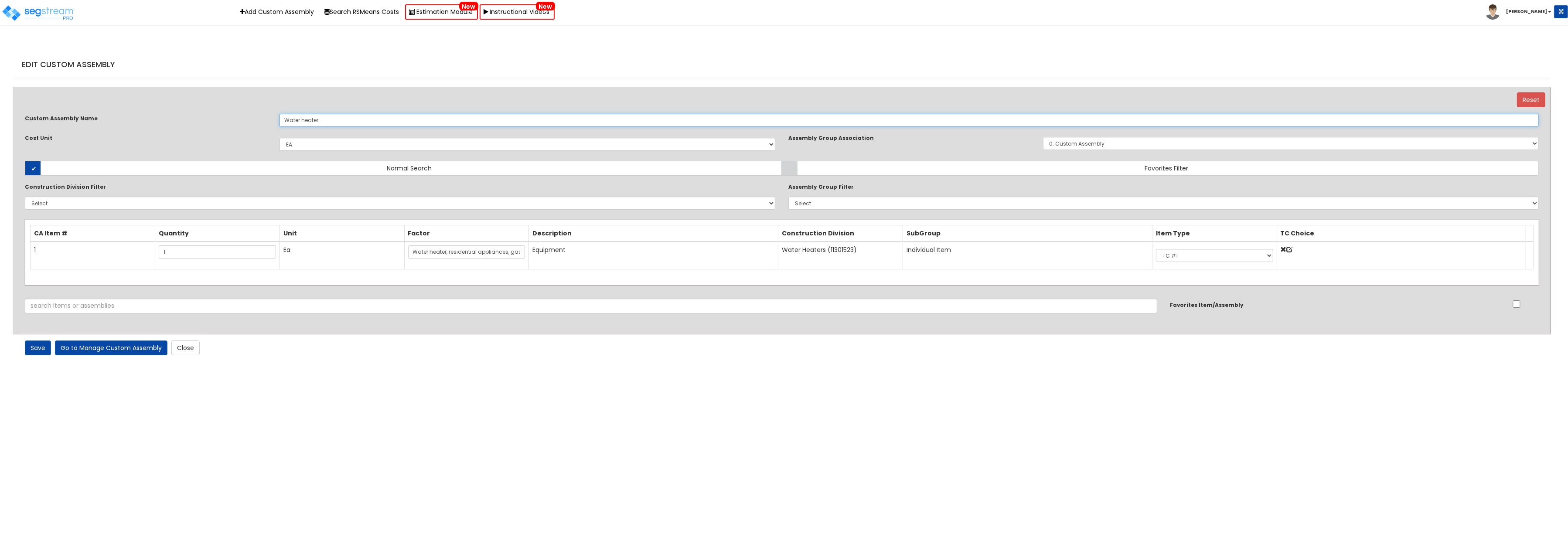
click at [374, 116] on input "Water heater" at bounding box center [908, 120] width 1259 height 13
type input "Water heater - 50 gal"
click at [33, 347] on link "Save" at bounding box center [37, 348] width 26 height 15
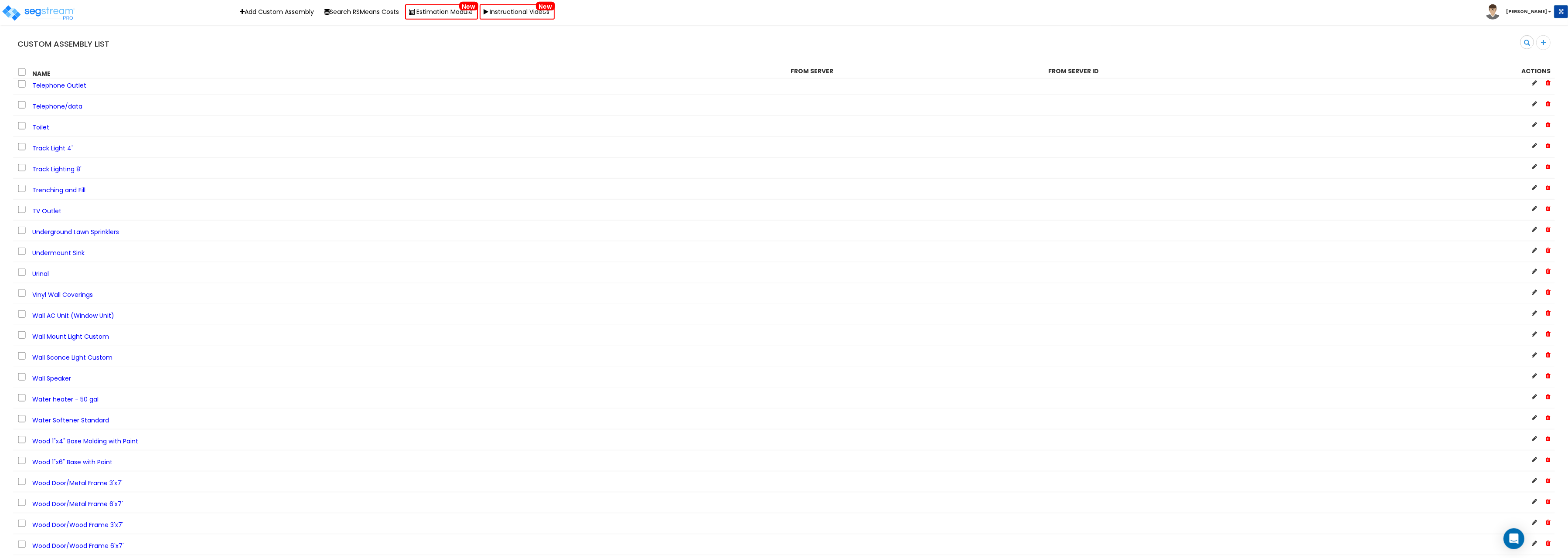
scroll to position [2332, 0]
click at [82, 241] on span "Vinyl Wall Coverings" at bounding box center [62, 246] width 61 height 9
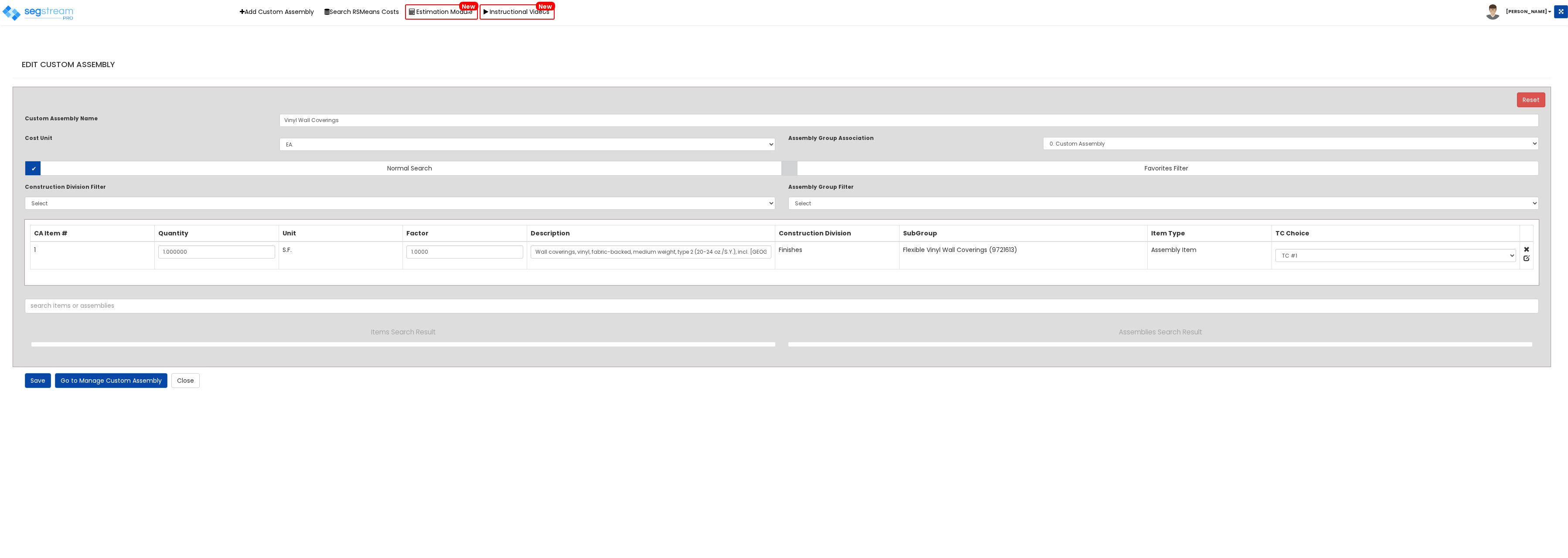
select select "1441"
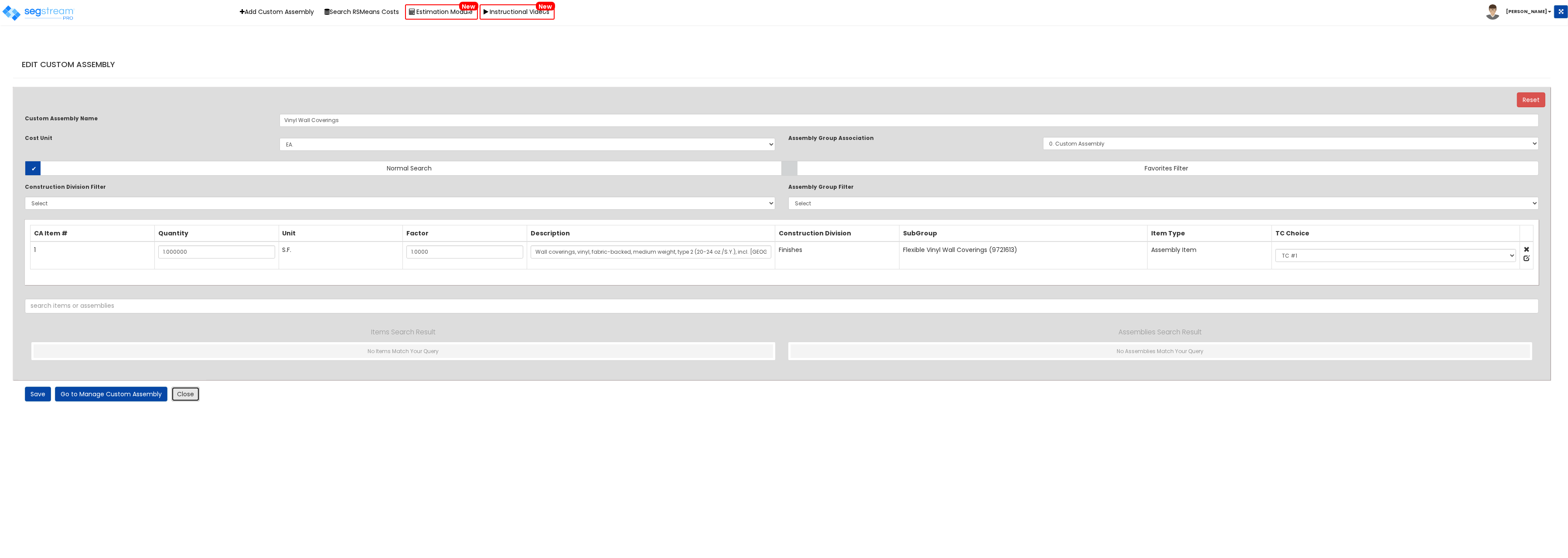
click at [192, 398] on link "Close" at bounding box center [186, 394] width 29 height 15
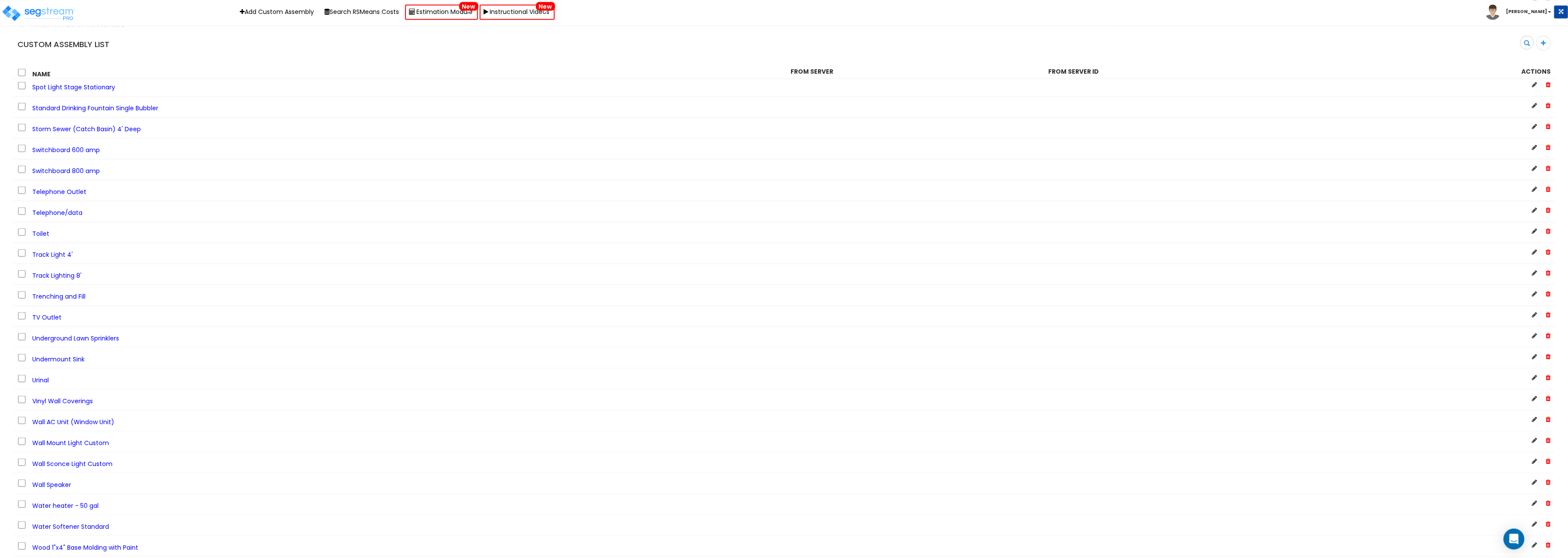
scroll to position [2332, 0]
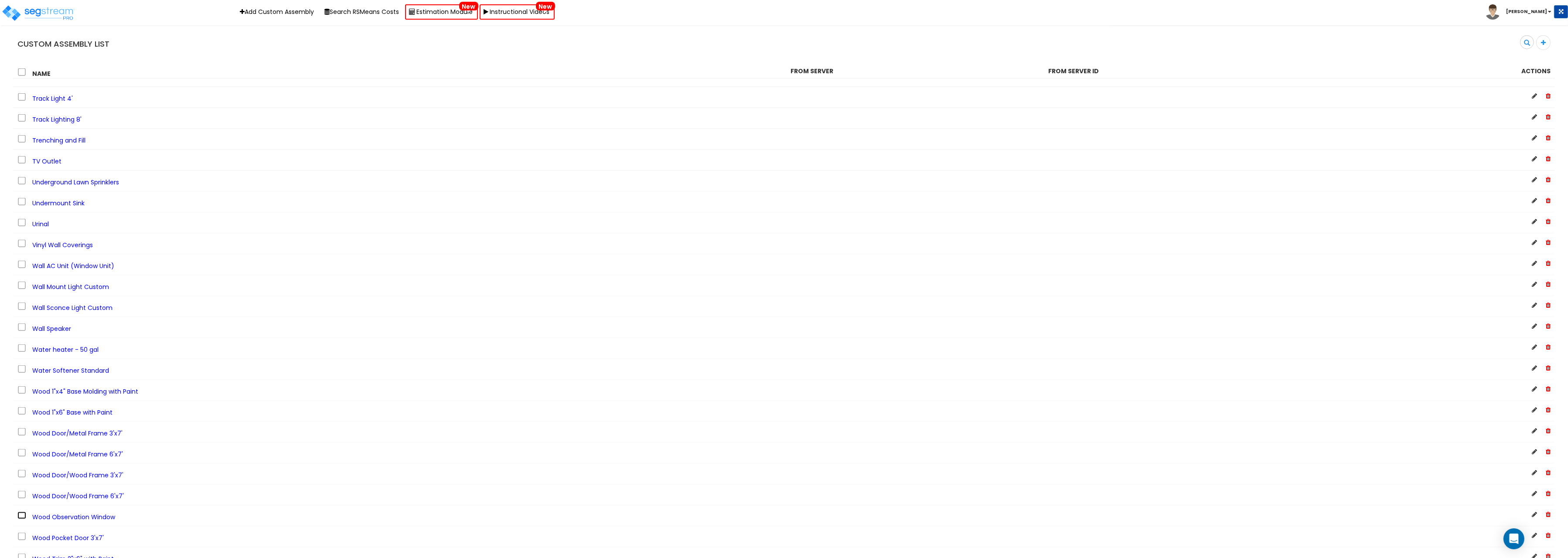
click at [19, 512] on input "checkbox" at bounding box center [22, 515] width 9 height 7
click at [21, 512] on input "checkbox" at bounding box center [22, 515] width 9 height 7
checkbox input "false"
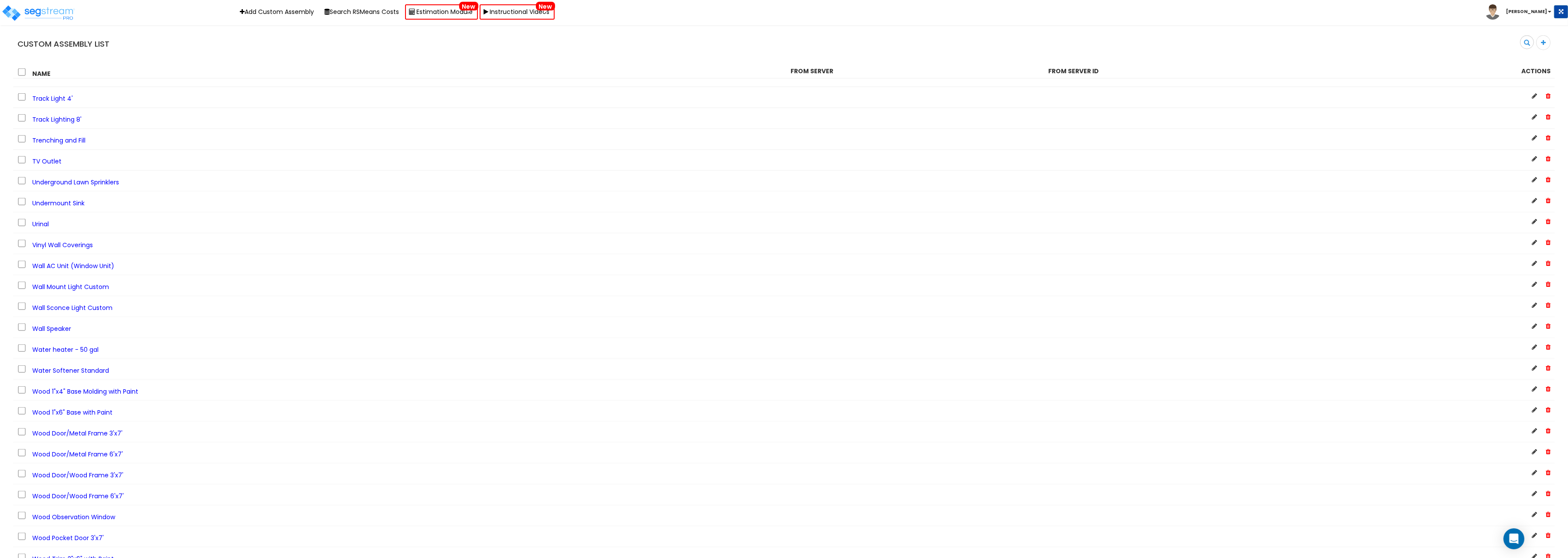
click at [65, 512] on span "Wood Observation Window" at bounding box center [73, 517] width 83 height 9
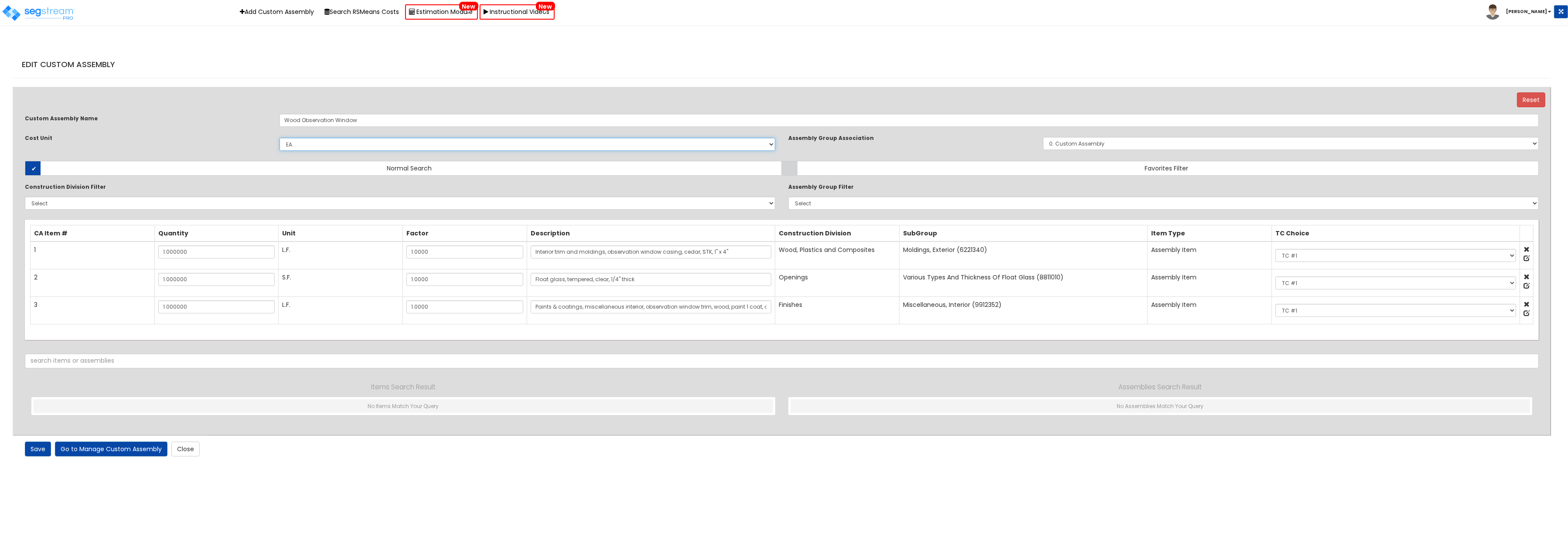
click at [279, 137] on select "Select EA TOT SF [PERSON_NAME] LS CAR EA. EA TOT SF Ea [PERSON_NAME] Add Additi…" at bounding box center [527, 144] width 495 height 13
select select "1401"
click option "LF" at bounding box center [0, 0] width 0 height 0
click at [406, 124] on input "Wood Observation Window" at bounding box center [908, 120] width 1259 height 13
drag, startPoint x: 354, startPoint y: 122, endPoint x: 227, endPoint y: 121, distance: 127.0
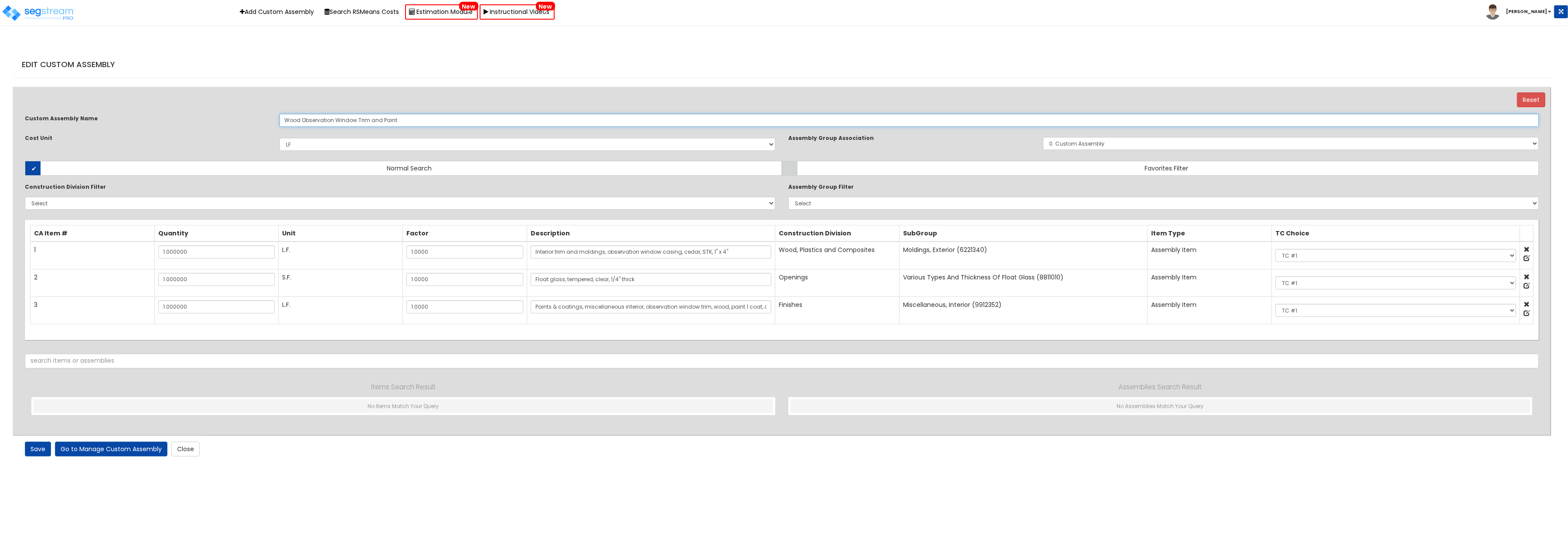
click at [279, 121] on input "Wood Observation Window Trim and Paint" at bounding box center [908, 120] width 1259 height 13
type input "Wood Observation Window Trim and Paint"
click at [535, 253] on input "Interior trim and moldings, observation window casing, cedar, STK, 1" x 4"" at bounding box center [651, 252] width 241 height 13
paste input "Wood Observation Window"
type input "Wood Observation Window, Interior trim and moldings, observation window casing,…"
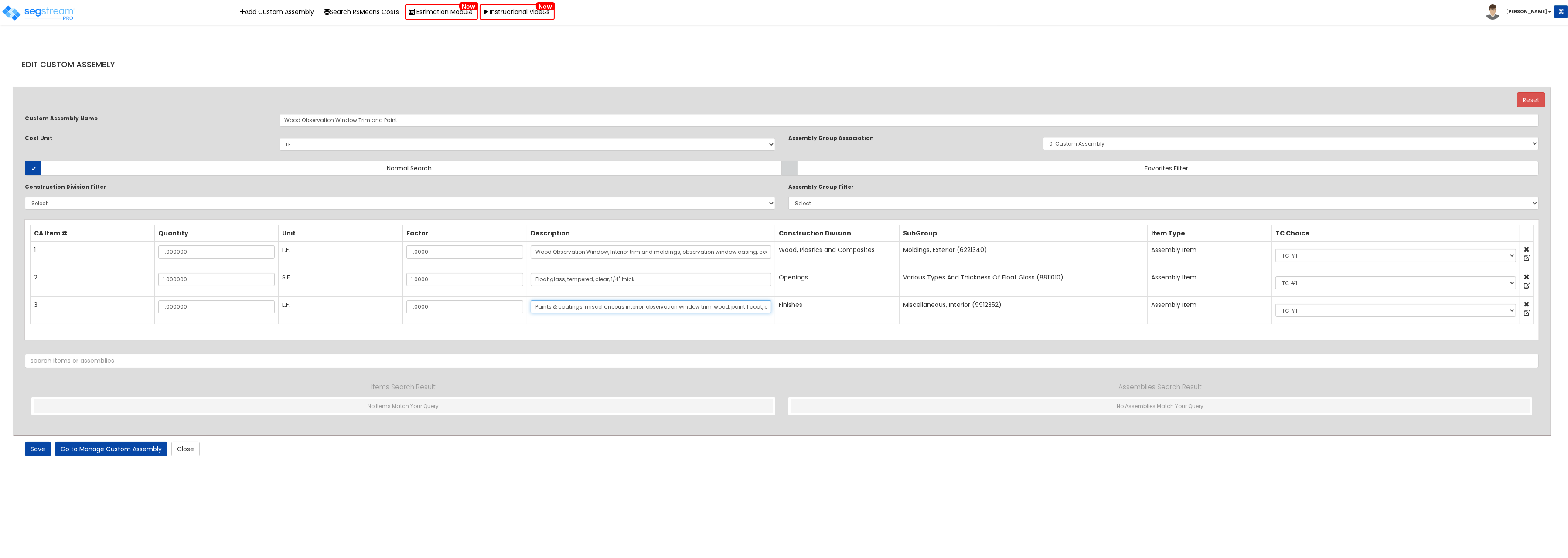
click at [535, 310] on input "Paints & coatings, miscellaneous interior, observation window trim, wood, paint…" at bounding box center [651, 307] width 241 height 13
paste input "Wood Observation Window"
type input "Wood Observation Window Paints & coatings, miscellaneous interior, observation …"
click at [1524, 277] on at bounding box center [1526, 277] width 6 height 6
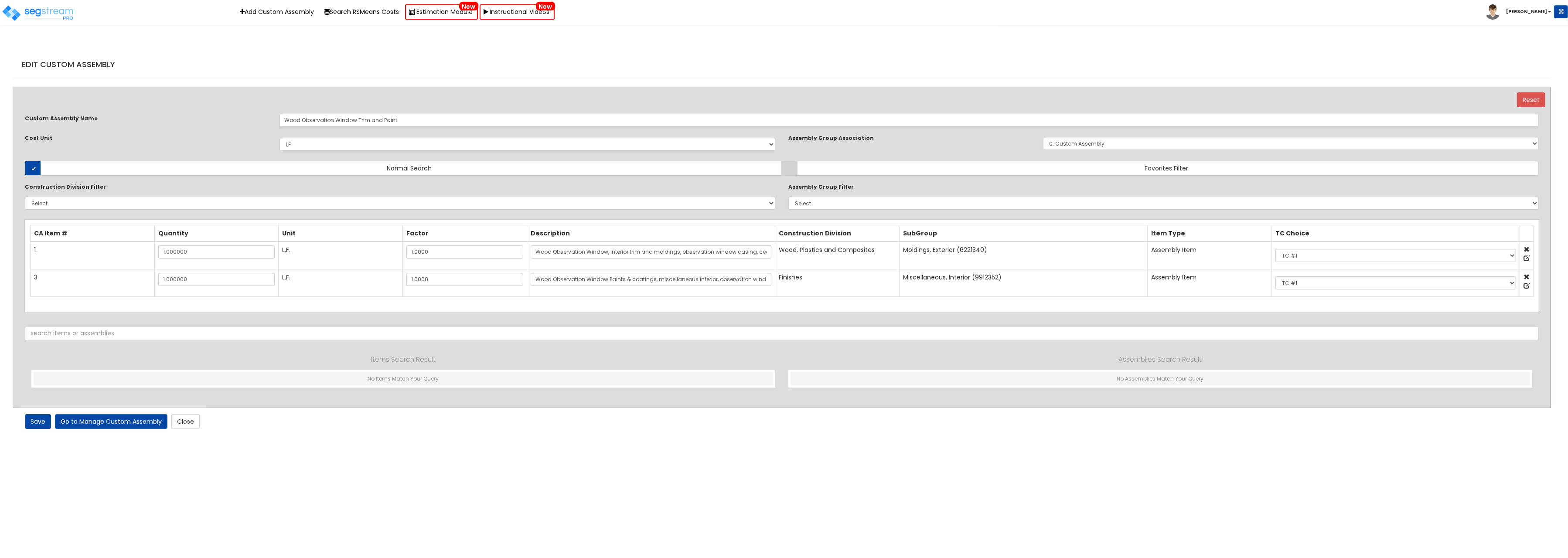
click at [33, 422] on link "Save" at bounding box center [37, 421] width 26 height 15
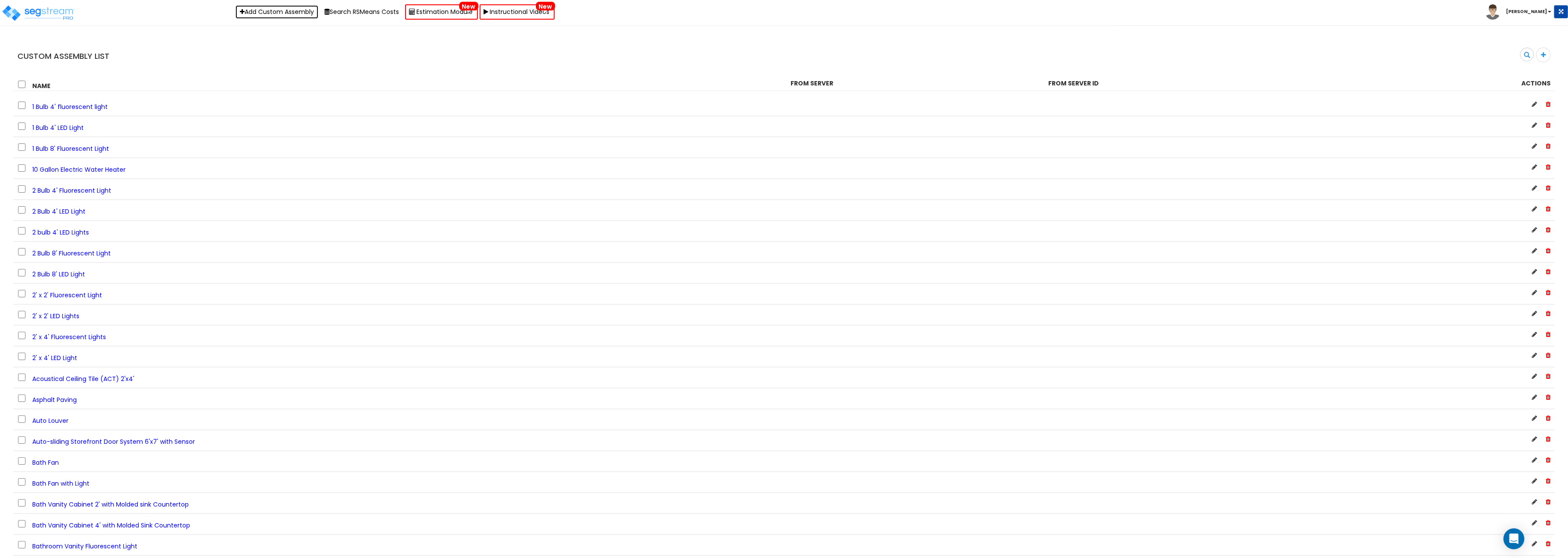
click at [270, 14] on link "Add Custom Assembly" at bounding box center [277, 12] width 83 height 13
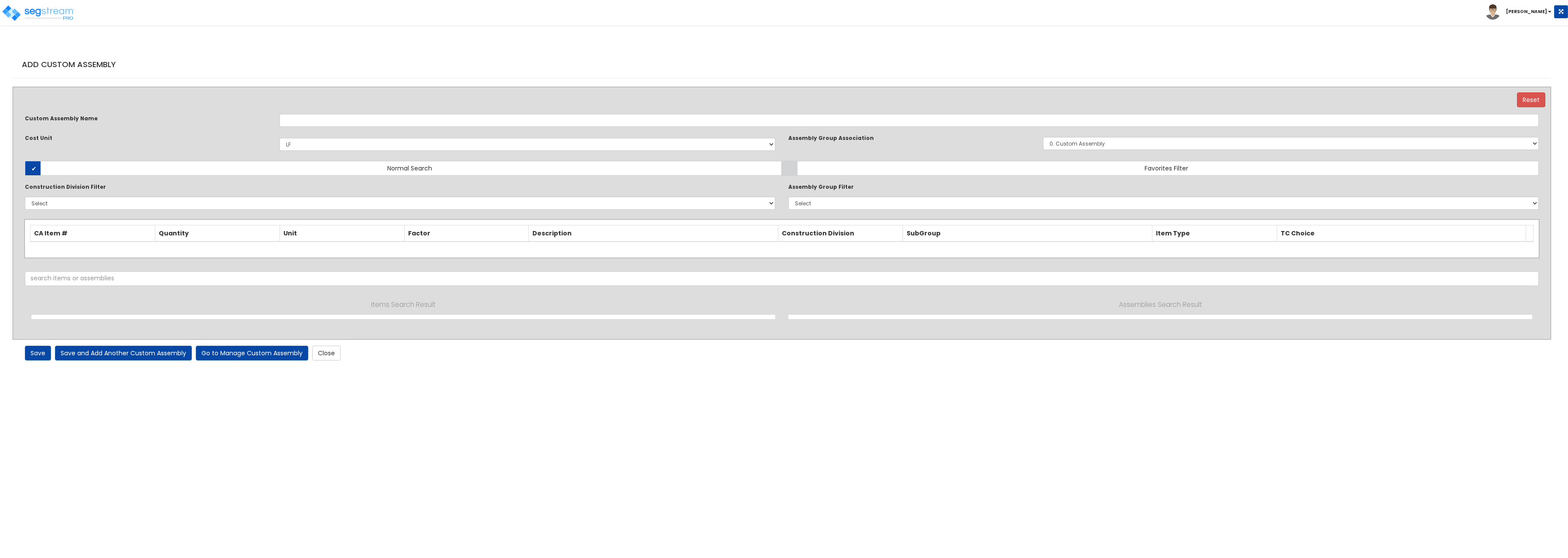
select select "1401"
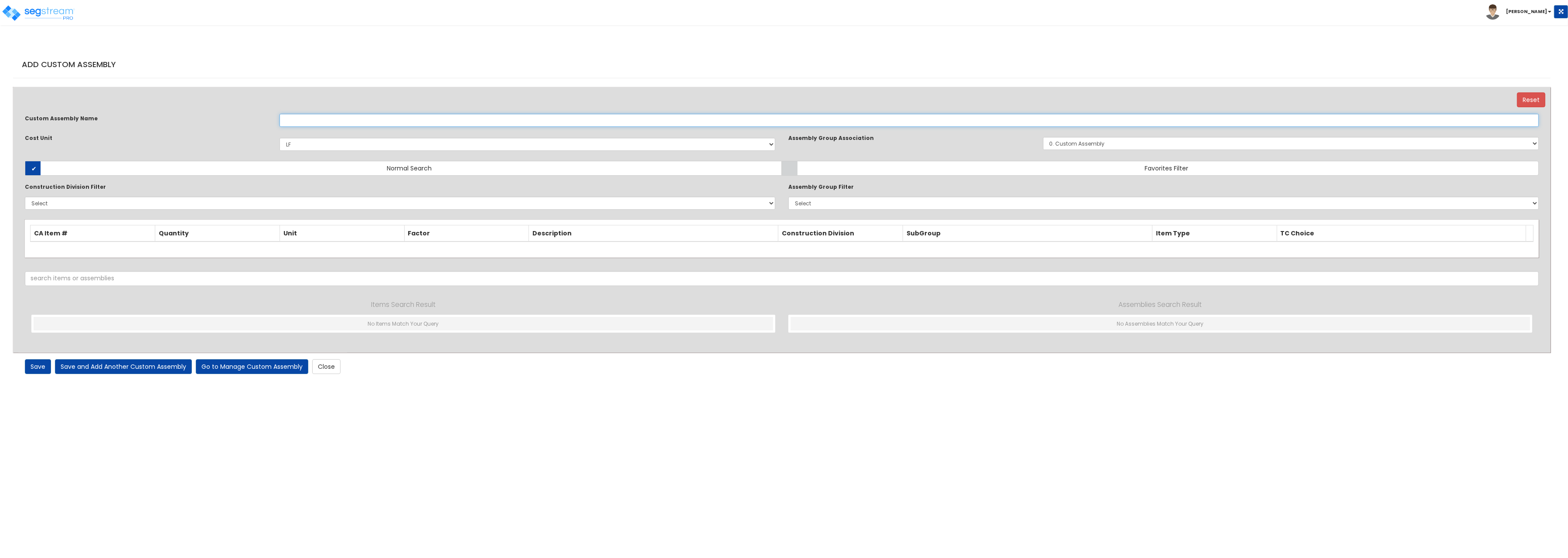
click at [295, 127] on input "text" at bounding box center [908, 120] width 1259 height 13
type input "Observation Window Glass Only"
click at [279, 137] on select "Select EA TOT SF [PERSON_NAME] LS CAR EA. EA TOT SF Ea [PERSON_NAME] Add Additi…" at bounding box center [527, 144] width 495 height 13
select select "1400"
click option "SF" at bounding box center [0, 0] width 0 height 0
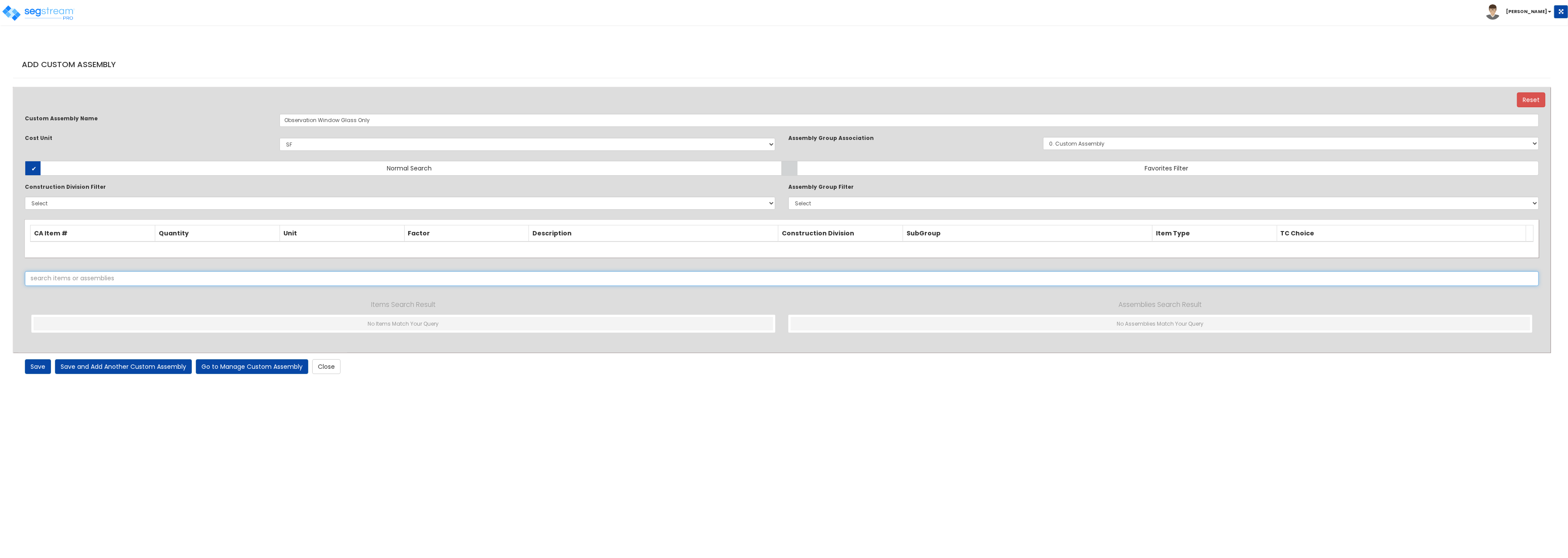
click at [72, 279] on input "text" at bounding box center [782, 279] width 1514 height 15
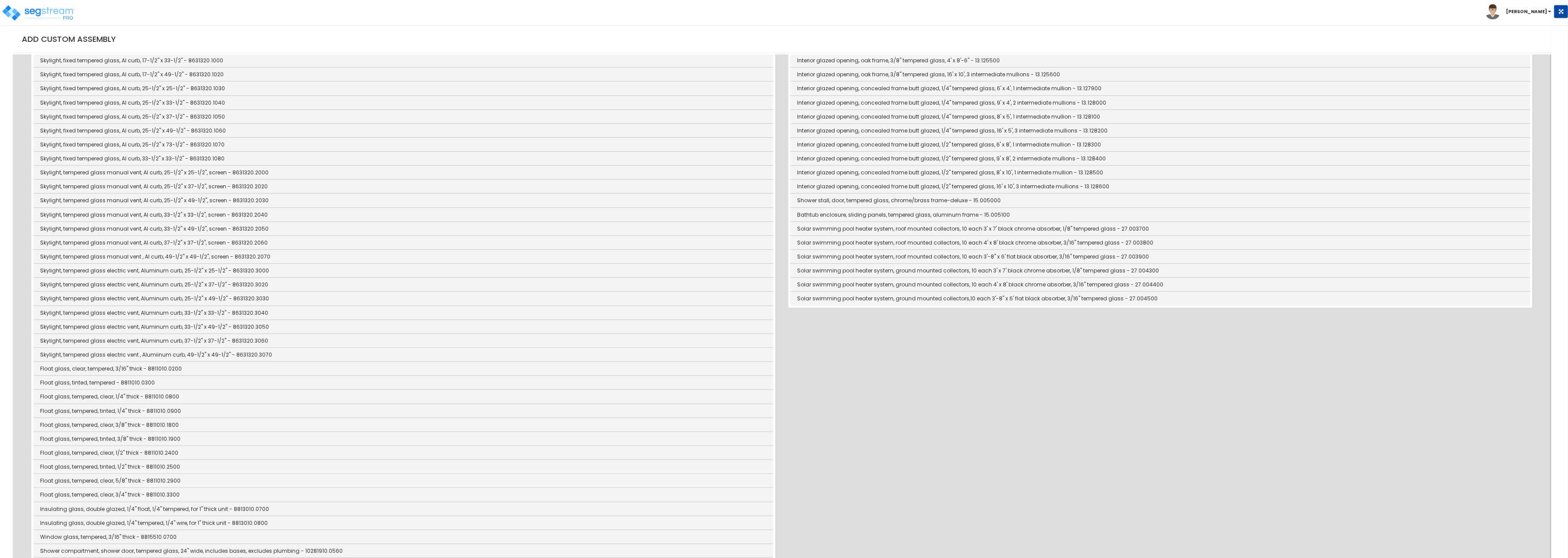
scroll to position [612, 0]
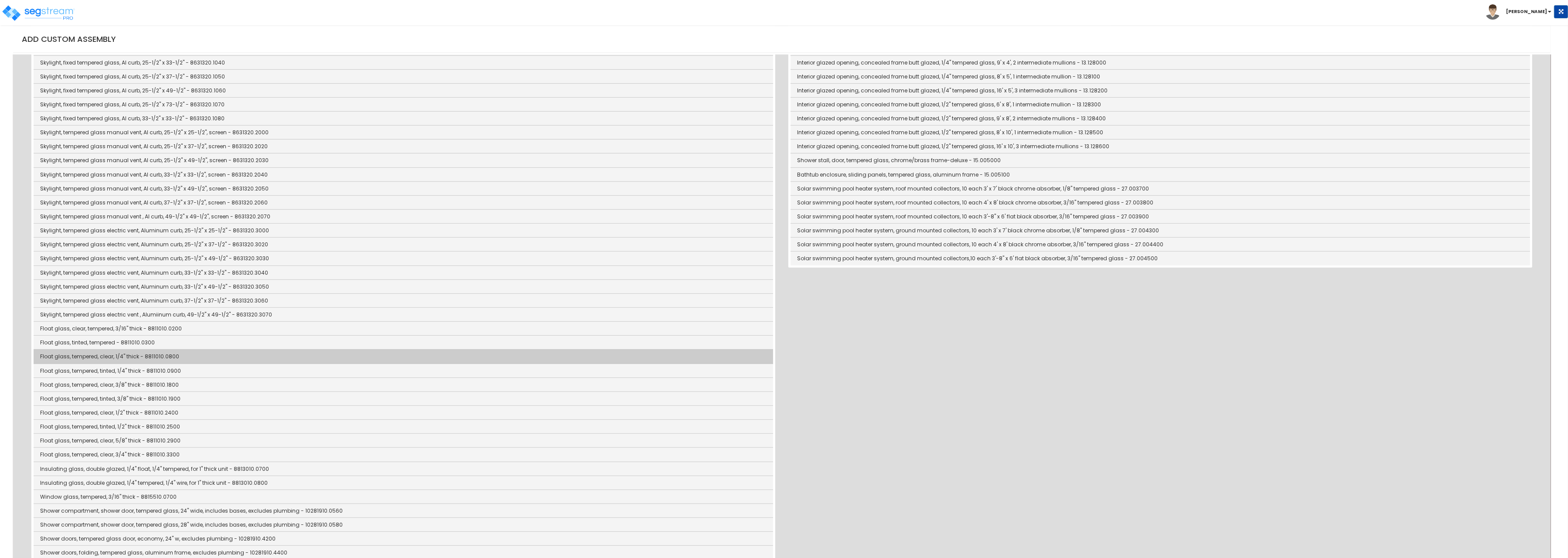
type input "tempered glass"
click at [177, 363] on link "Float glass, tempered, clear, 1/4" thick - 8811010.0800" at bounding box center [403, 357] width 739 height 14
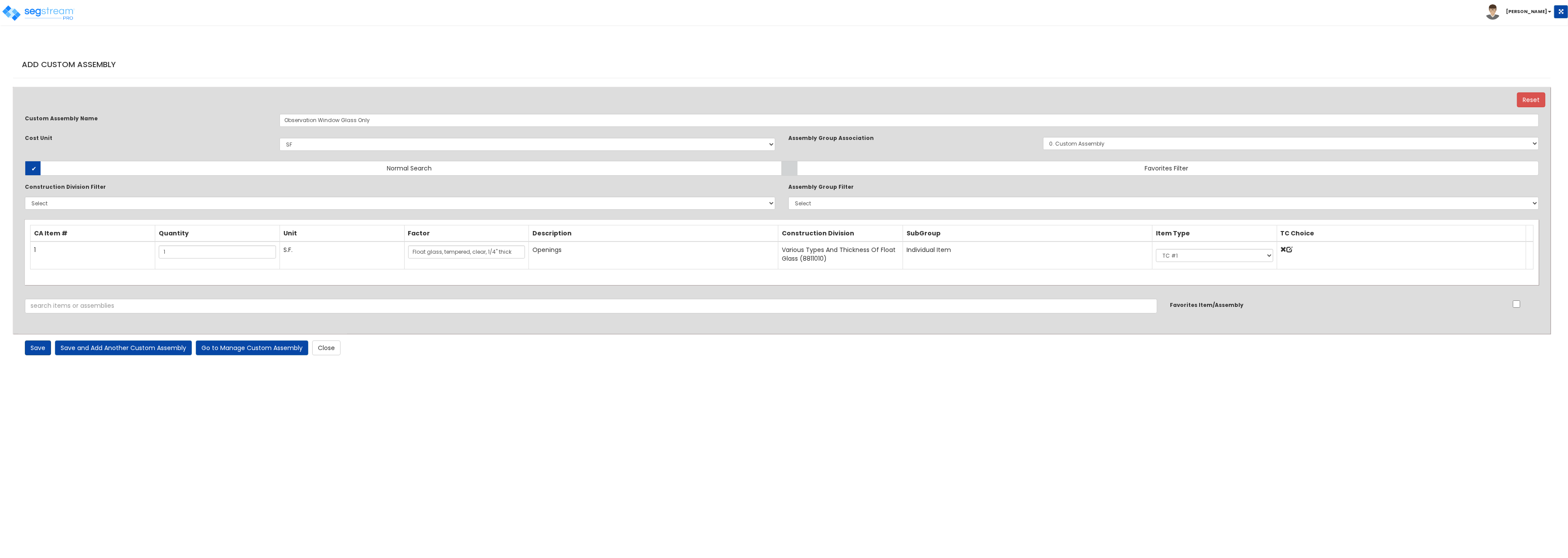
click at [32, 347] on link "Save" at bounding box center [37, 348] width 26 height 15
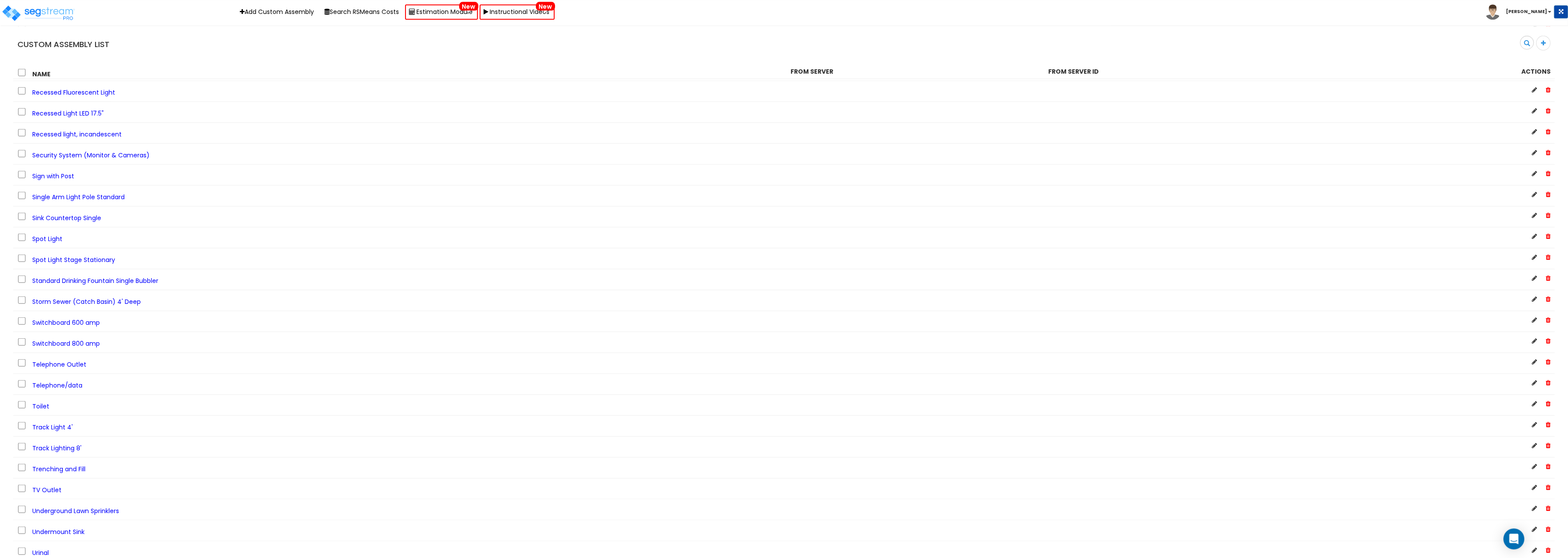
scroll to position [2353, 0]
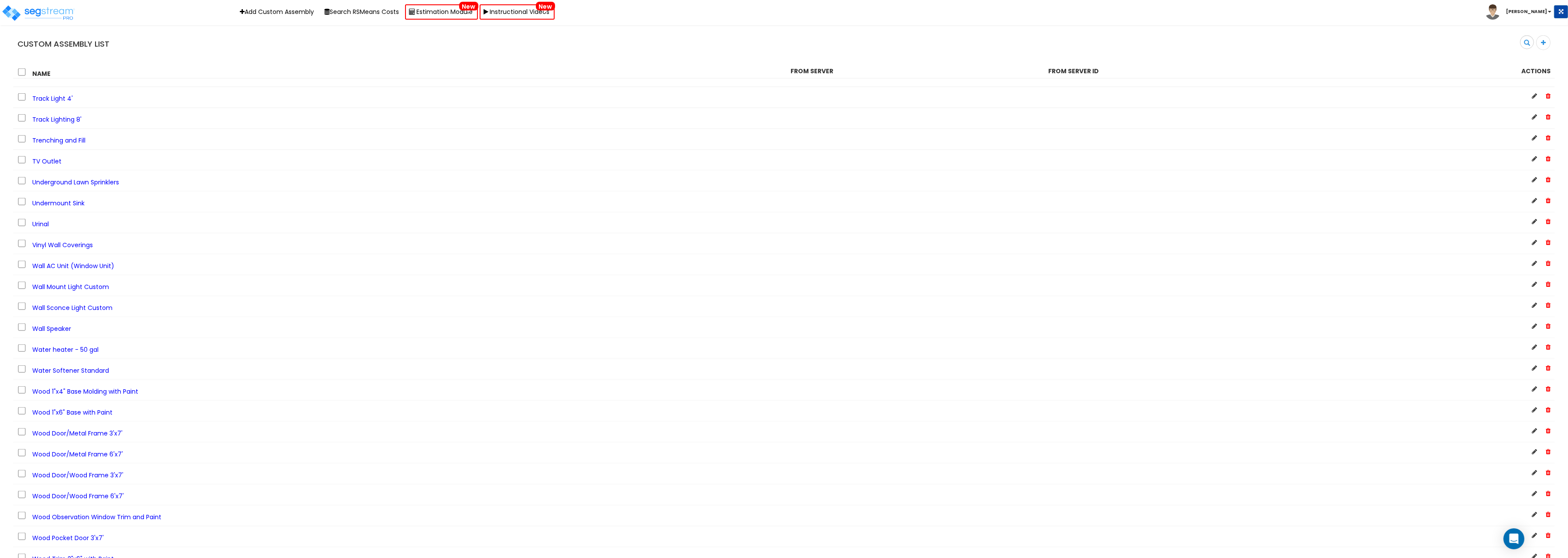
click at [132, 512] on span "Wood Observation Window Trim and Paint" at bounding box center [96, 517] width 129 height 9
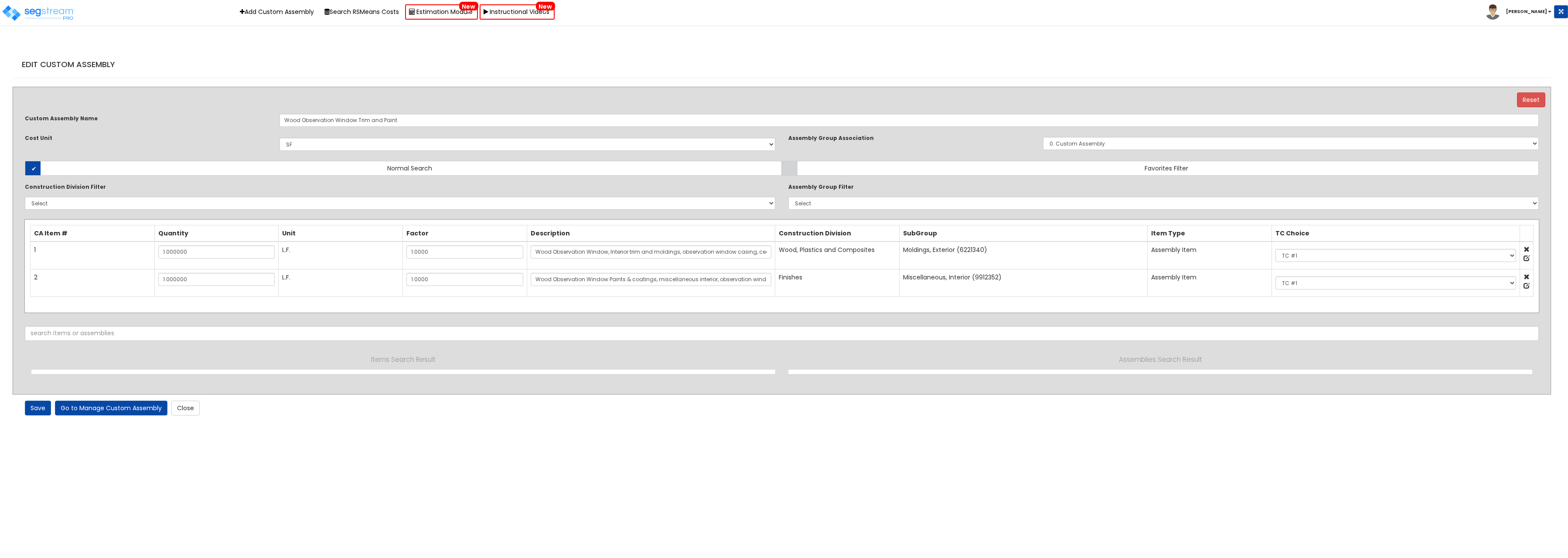
select select "1400"
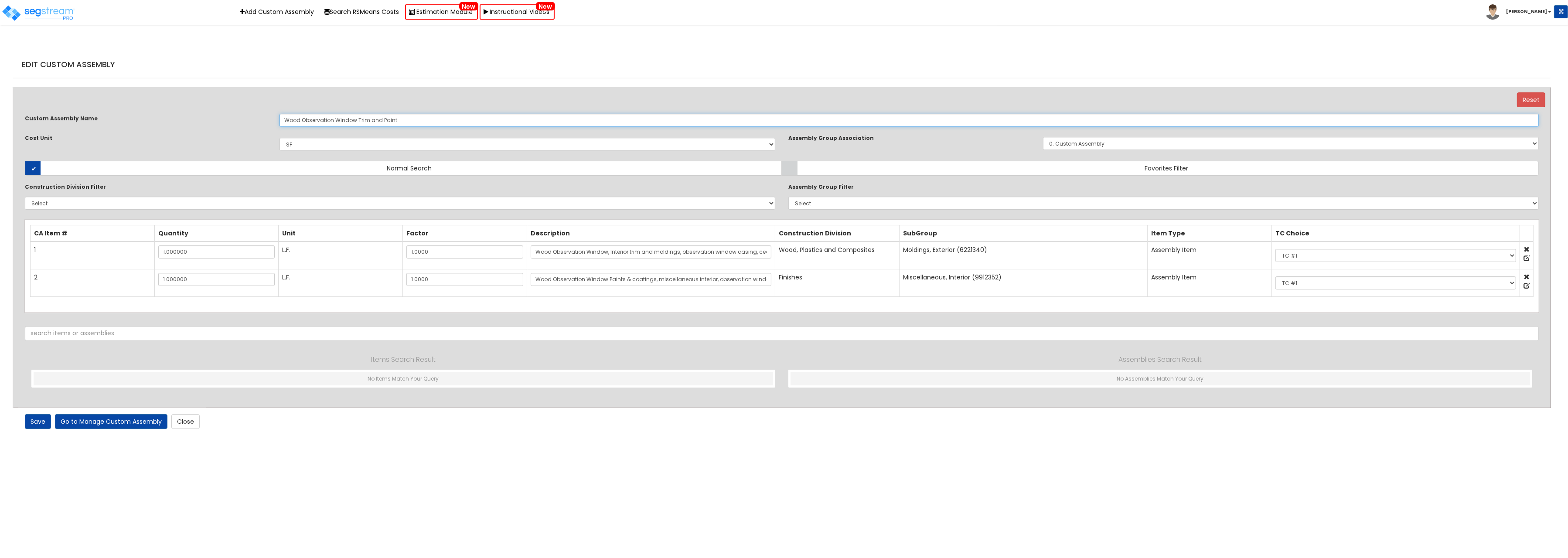
drag, startPoint x: 302, startPoint y: 121, endPoint x: 109, endPoint y: 110, distance: 193.3
click at [279, 113] on input "Wood Observation Window Trim and Paint" at bounding box center [908, 120] width 1259 height 13
click at [339, 119] on input "Observation Window Trim and Paint" at bounding box center [908, 120] width 1259 height 13
type input "Observation Window WOOD Trim and Paint"
click at [40, 429] on link "Save" at bounding box center [37, 421] width 26 height 15
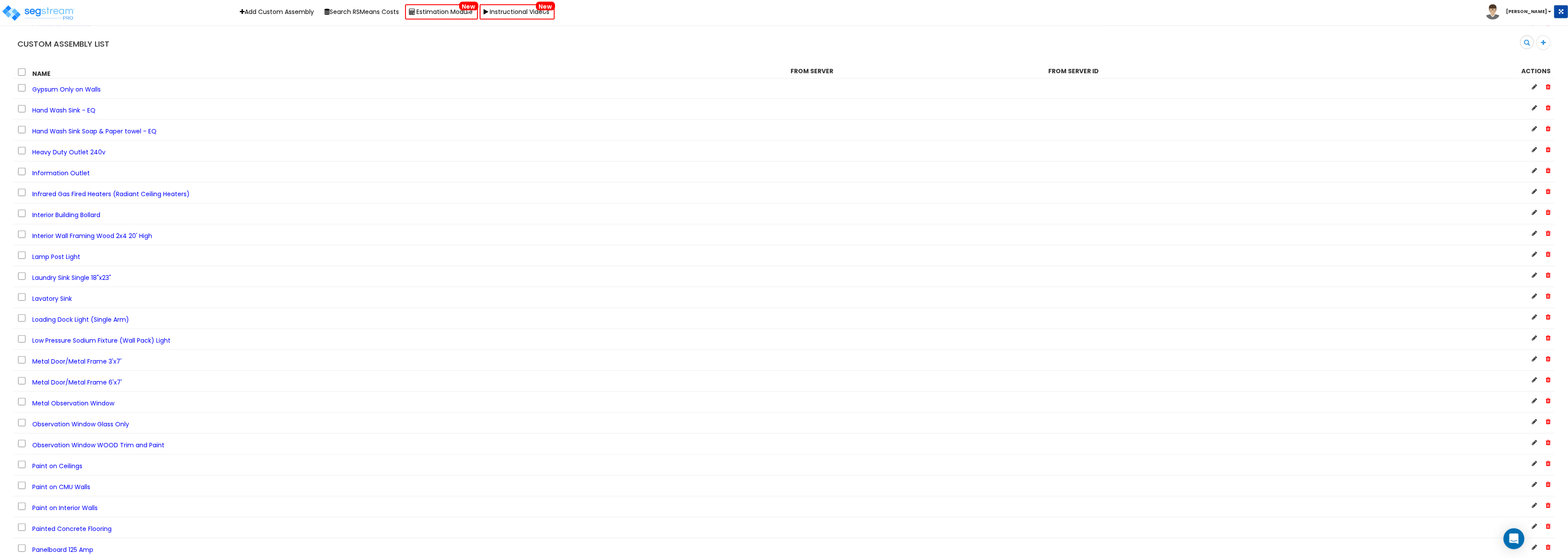
scroll to position [1395, 0]
click at [89, 382] on span "Metal Observation Window" at bounding box center [73, 387] width 82 height 9
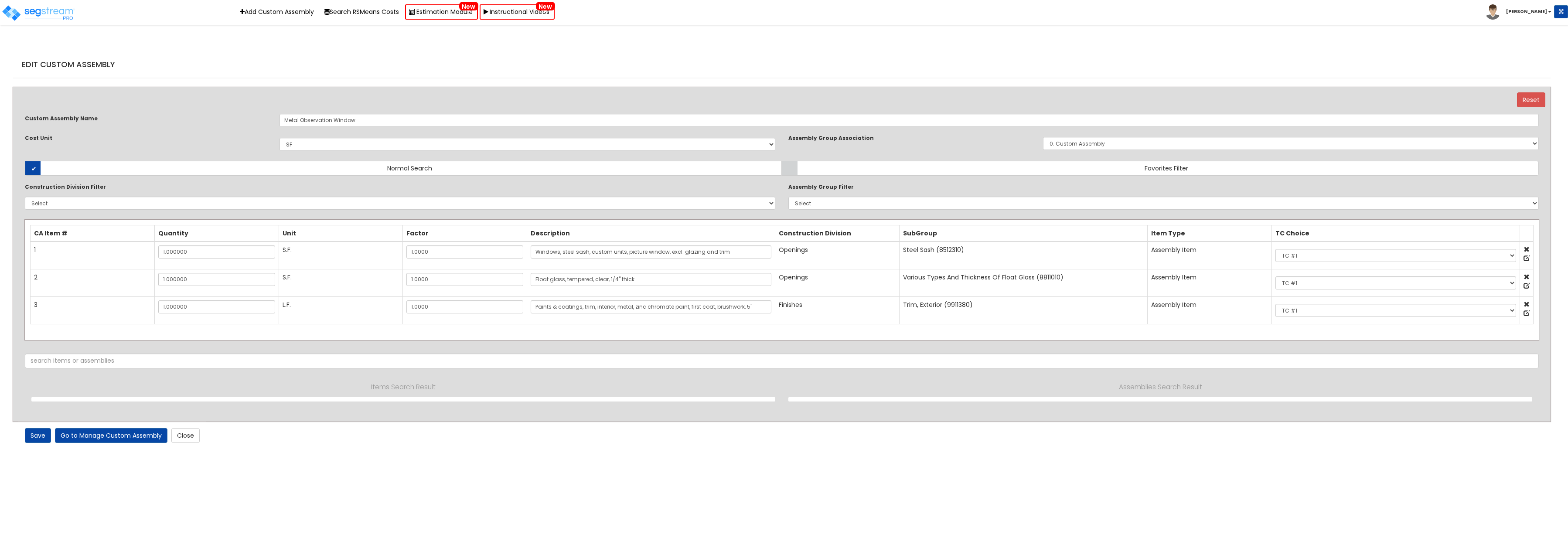
select select "1400"
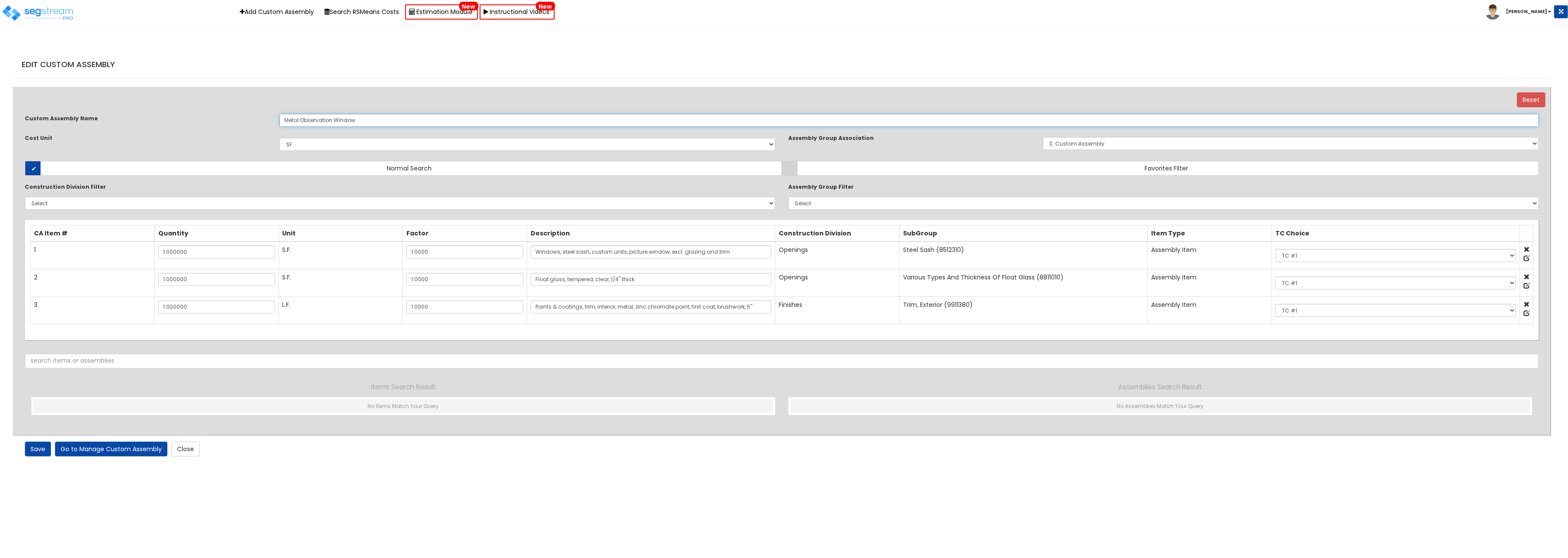
click at [363, 120] on input "Metal Observation Window" at bounding box center [908, 120] width 1259 height 13
drag, startPoint x: 300, startPoint y: 122, endPoint x: 76, endPoint y: 99, distance: 225.2
click at [279, 113] on input "Metal Observation Window" at bounding box center [908, 120] width 1259 height 13
click at [353, 121] on input "Observation Window" at bounding box center [908, 120] width 1259 height 13
type input "Observation Window Metal Frame and Paint ONLY"
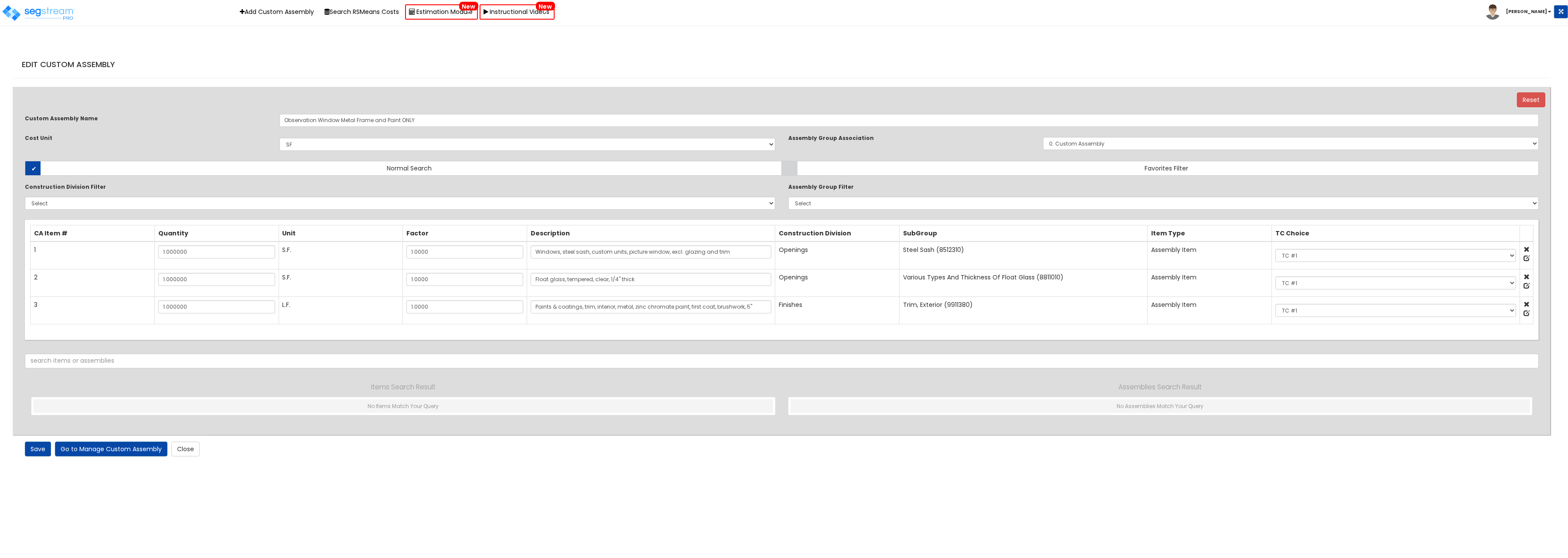
click at [1528, 277] on at bounding box center [1526, 277] width 6 height 6
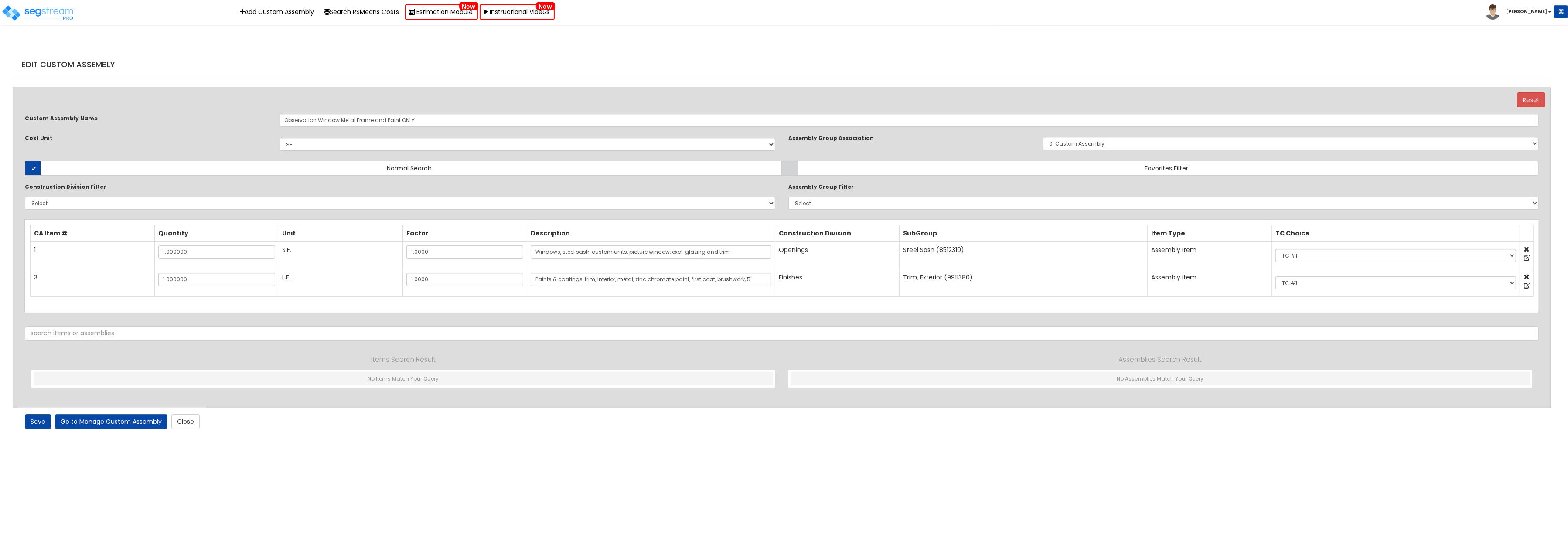
click at [40, 420] on link "Save" at bounding box center [37, 421] width 26 height 15
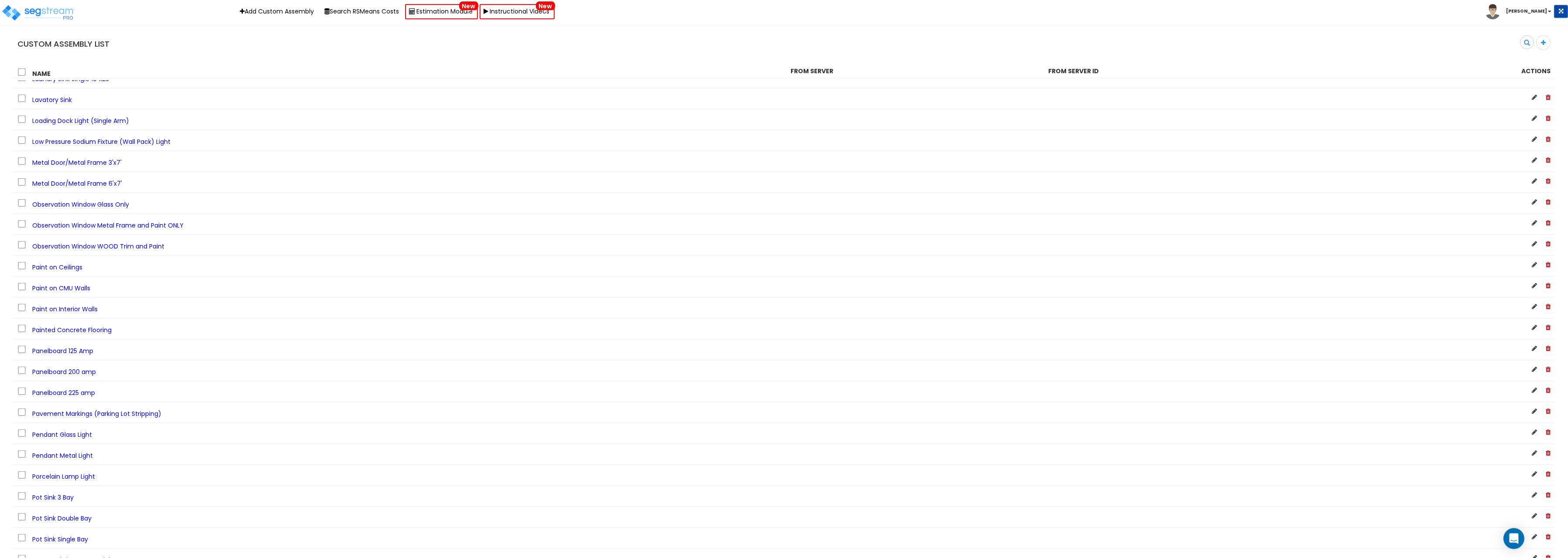
scroll to position [1350, 0]
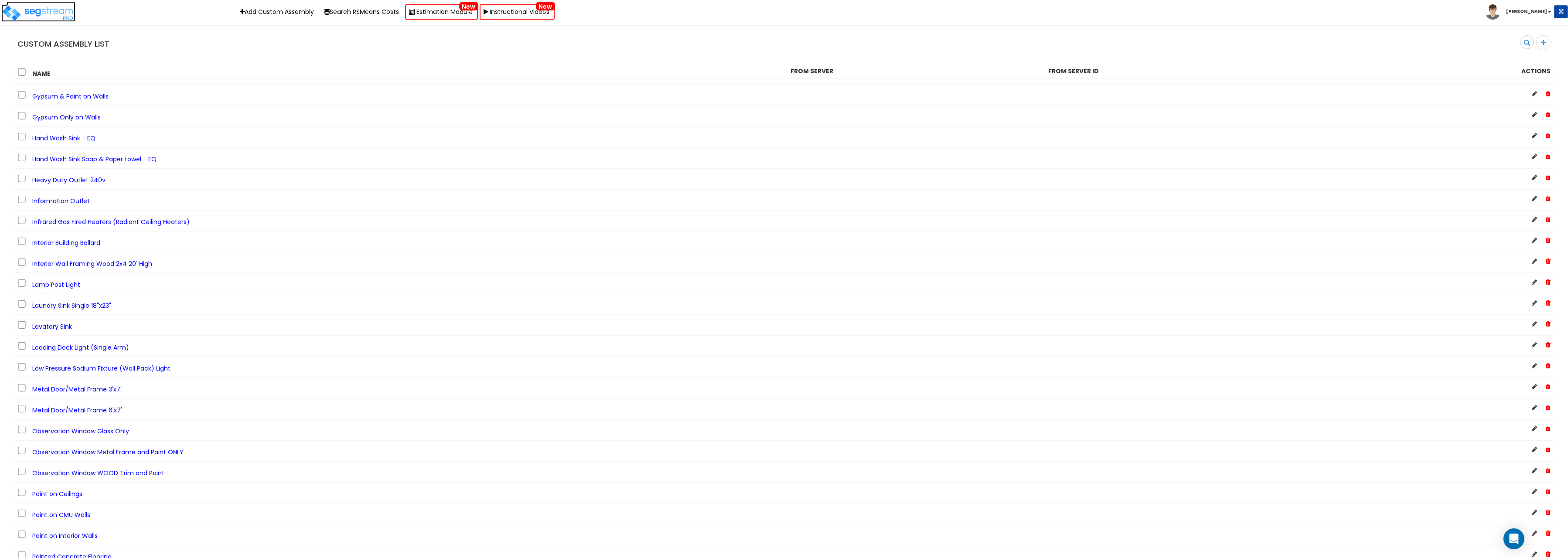
click at [55, 14] on img at bounding box center [37, 13] width 74 height 18
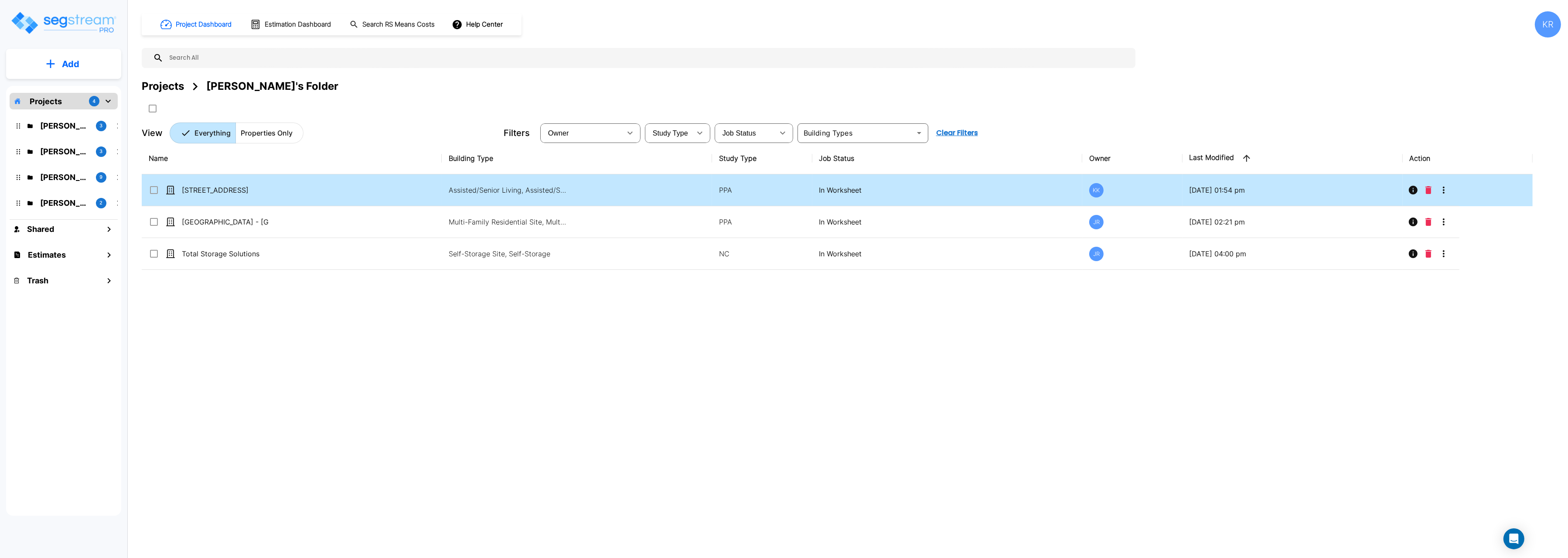
click at [192, 185] on td "[STREET_ADDRESS]" at bounding box center [292, 190] width 300 height 32
checkbox input "true"
click at [192, 185] on td "[STREET_ADDRESS]" at bounding box center [292, 190] width 300 height 32
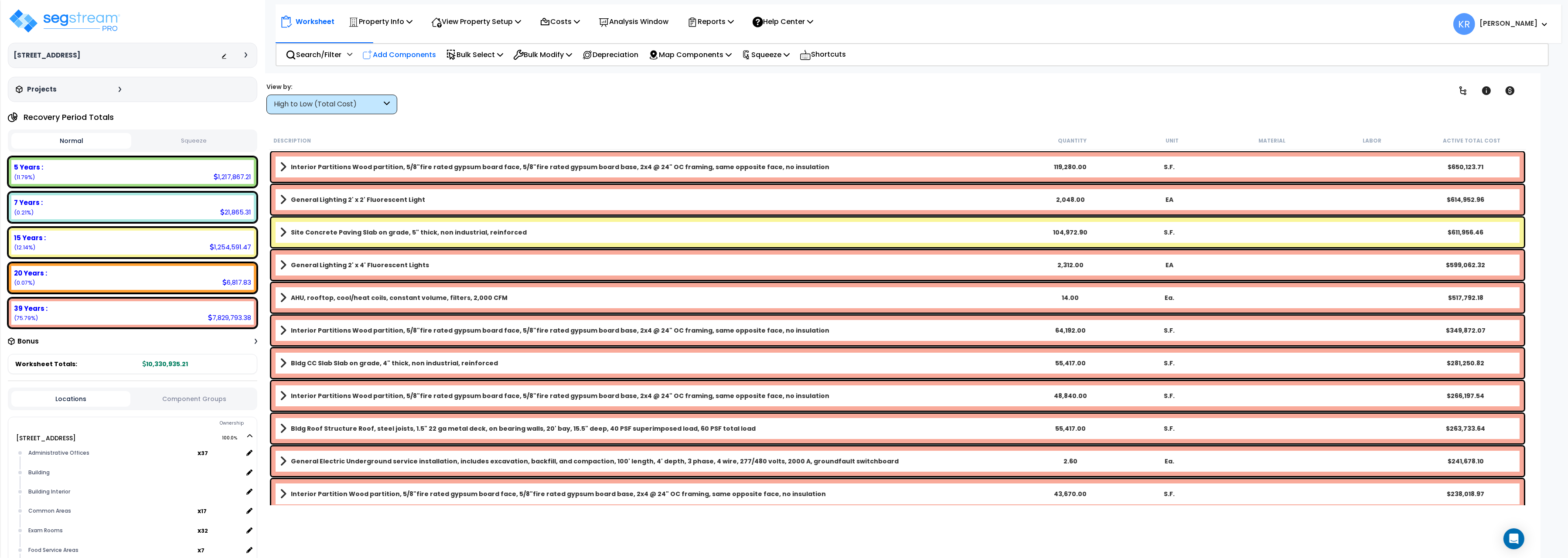
click at [414, 54] on p "Add Components" at bounding box center [399, 54] width 74 height 12
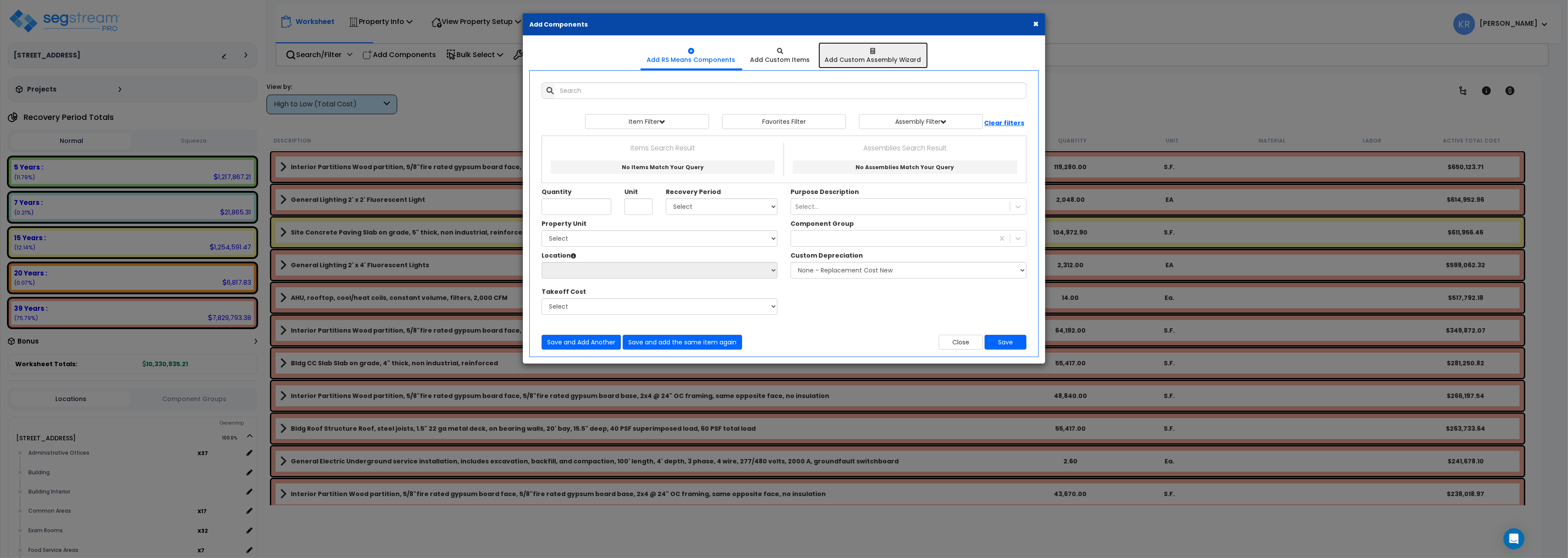
click at [872, 58] on div "Add Custom Assembly Wizard" at bounding box center [873, 60] width 96 height 9
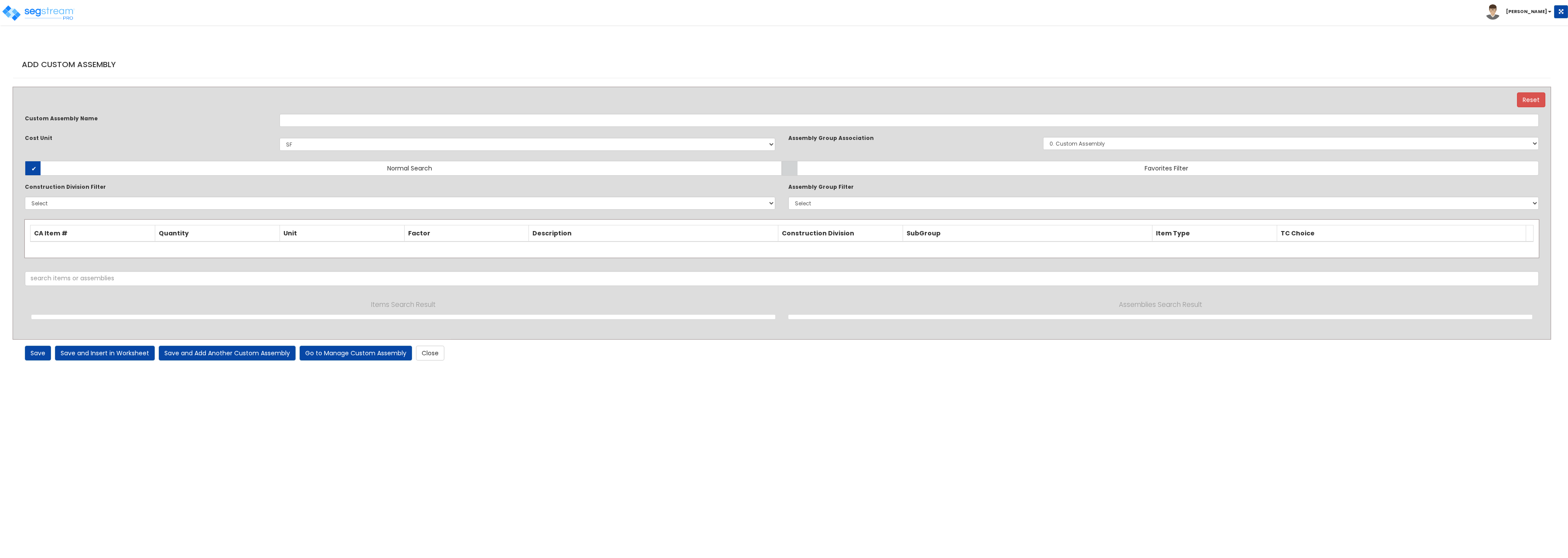
select select "1400"
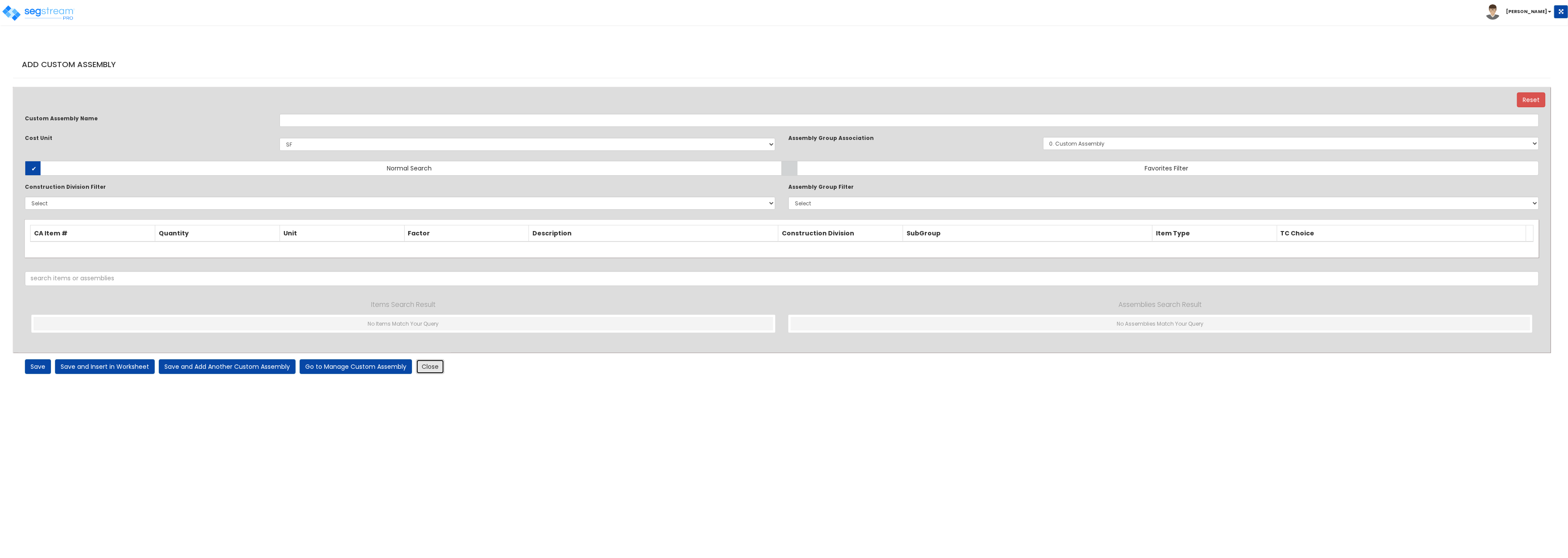
click at [437, 369] on link "Close" at bounding box center [430, 367] width 29 height 15
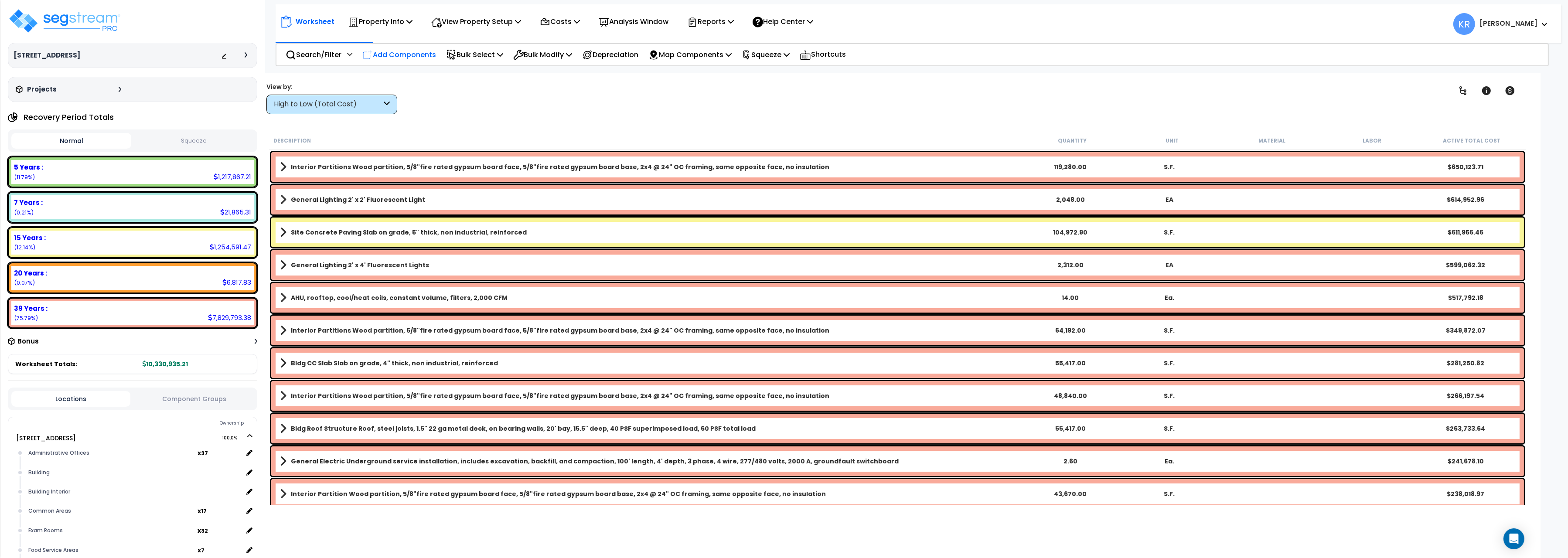
click at [402, 52] on p "Add Components" at bounding box center [399, 54] width 74 height 12
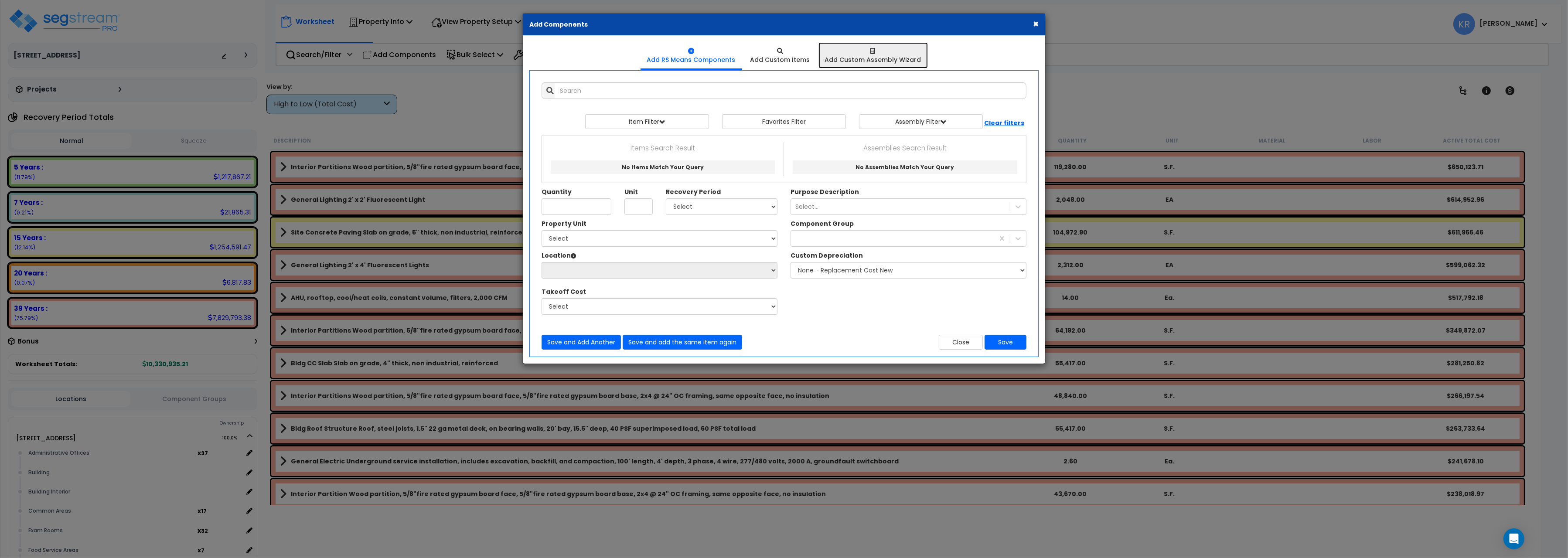
click at [871, 49] on icon at bounding box center [873, 51] width 4 height 6
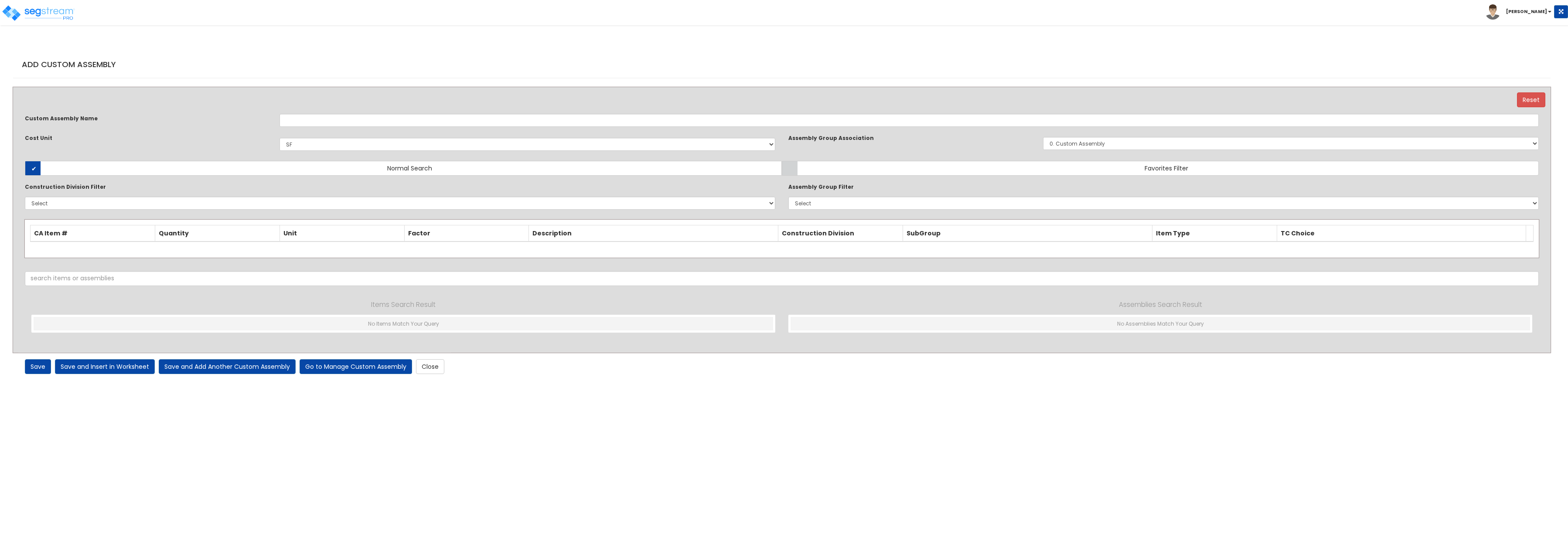
select select "1400"
click at [438, 364] on link "Close" at bounding box center [430, 367] width 29 height 15
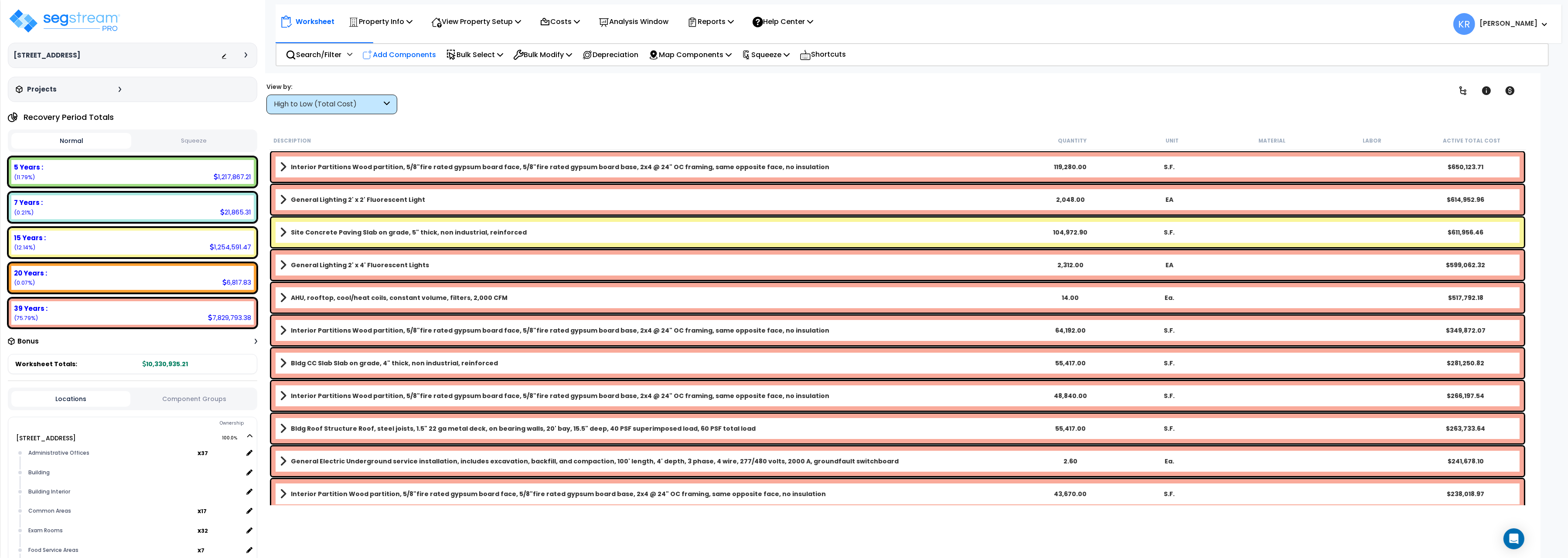
click at [428, 54] on p "Add Components" at bounding box center [399, 54] width 74 height 12
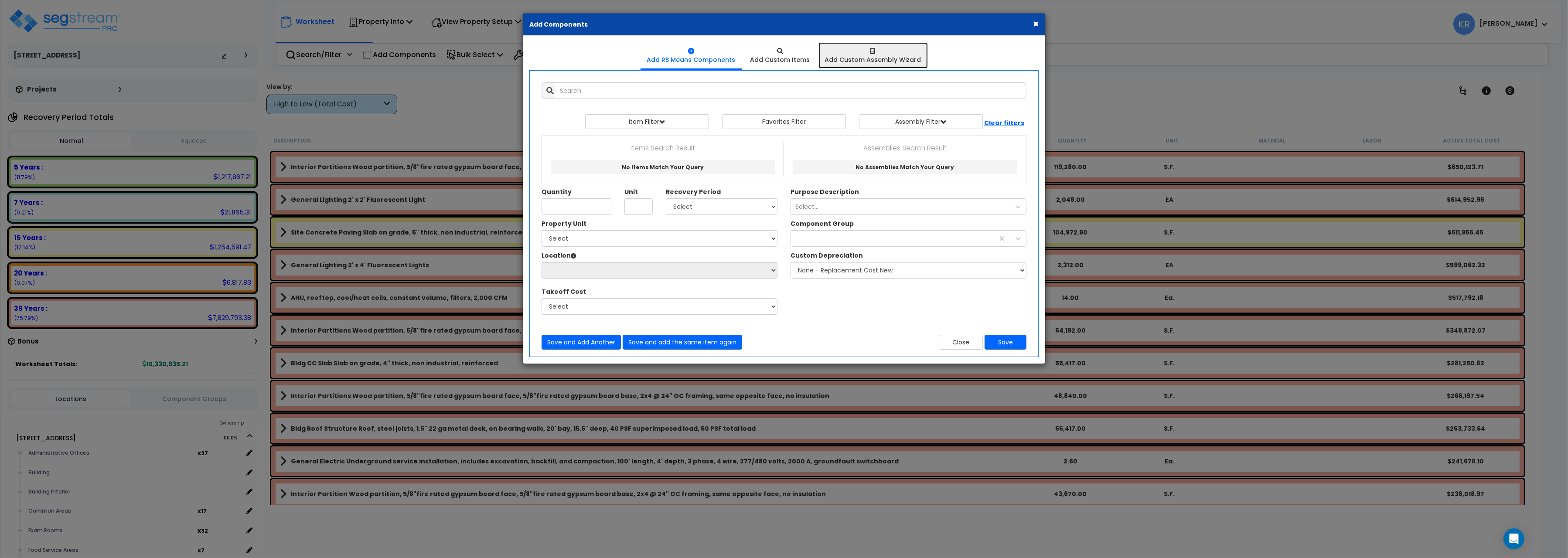
click at [863, 55] on div at bounding box center [873, 51] width 96 height 9
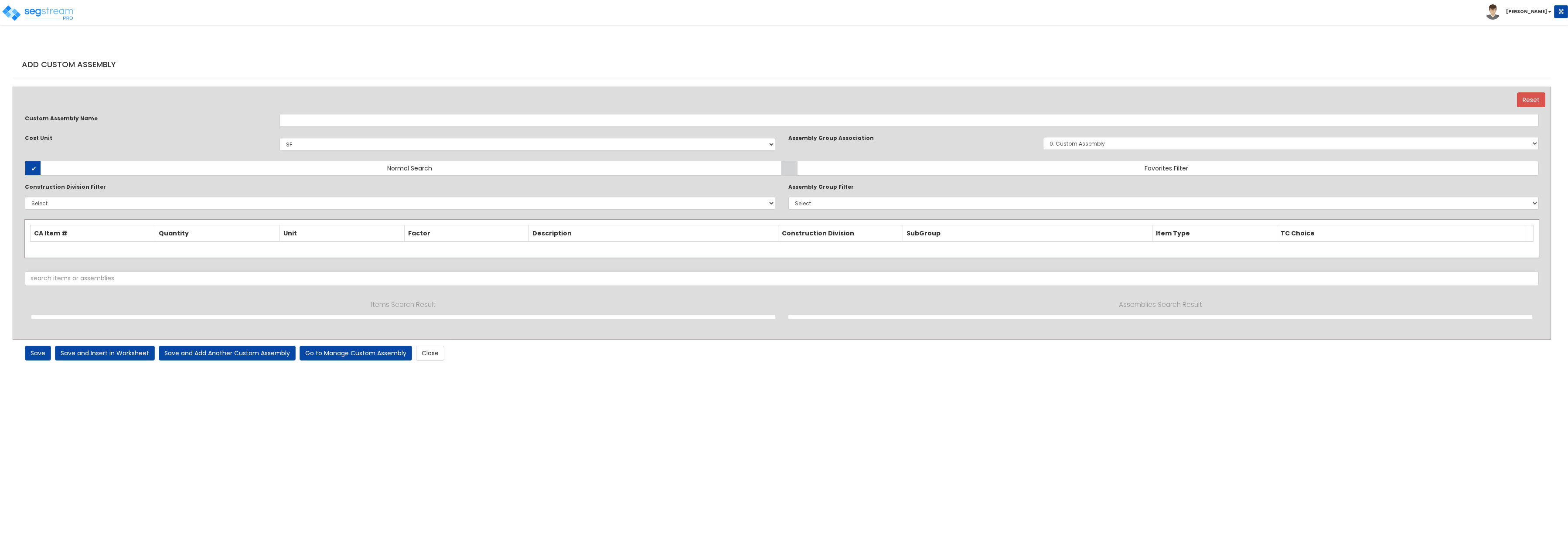
select select "1400"
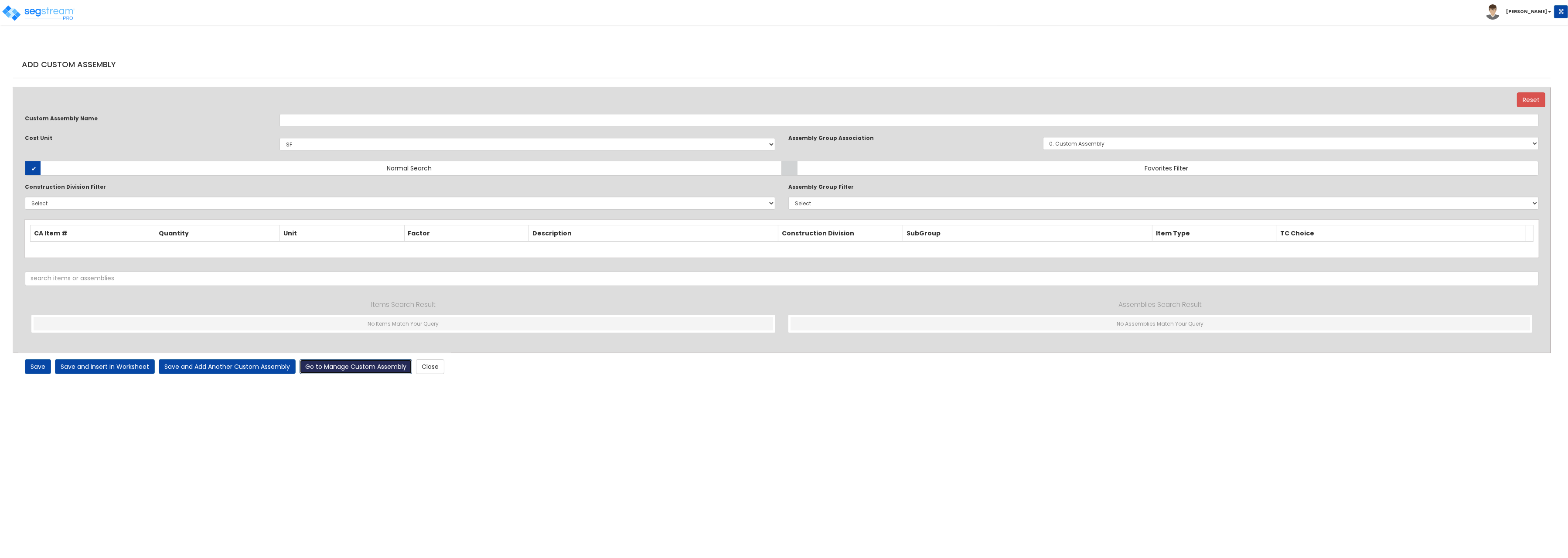
click at [356, 370] on link "Go to Manage Custom Assembly" at bounding box center [356, 367] width 112 height 15
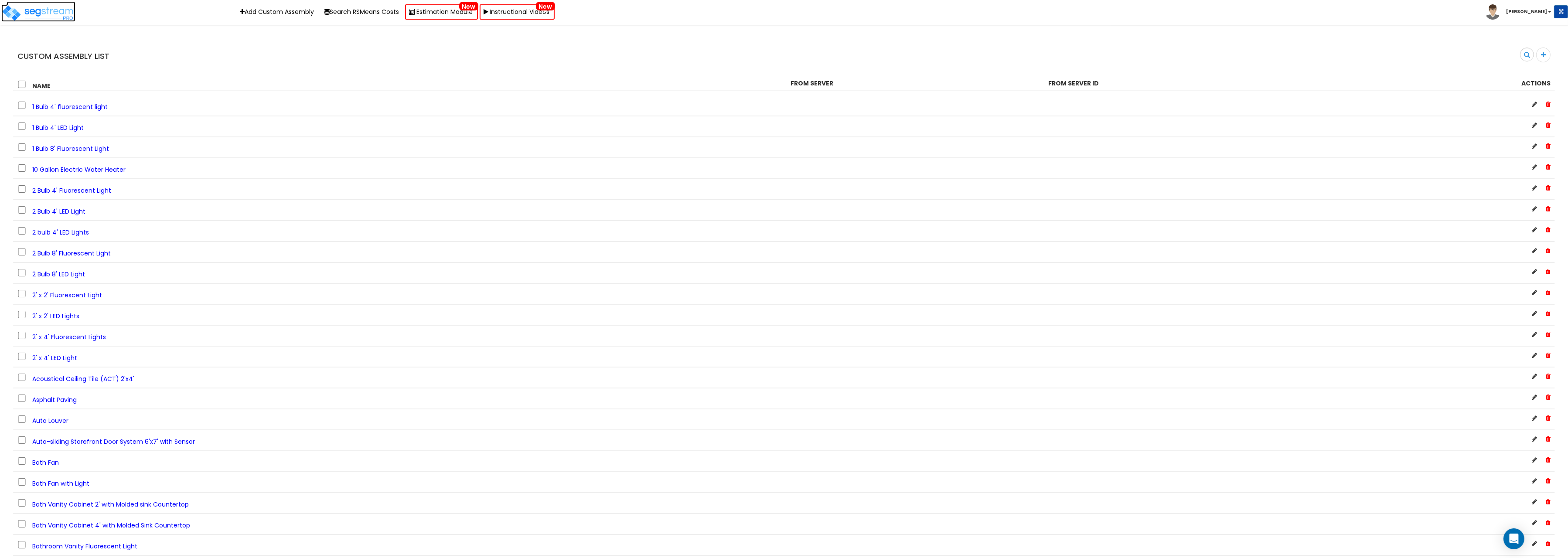
click at [29, 14] on img at bounding box center [37, 13] width 74 height 18
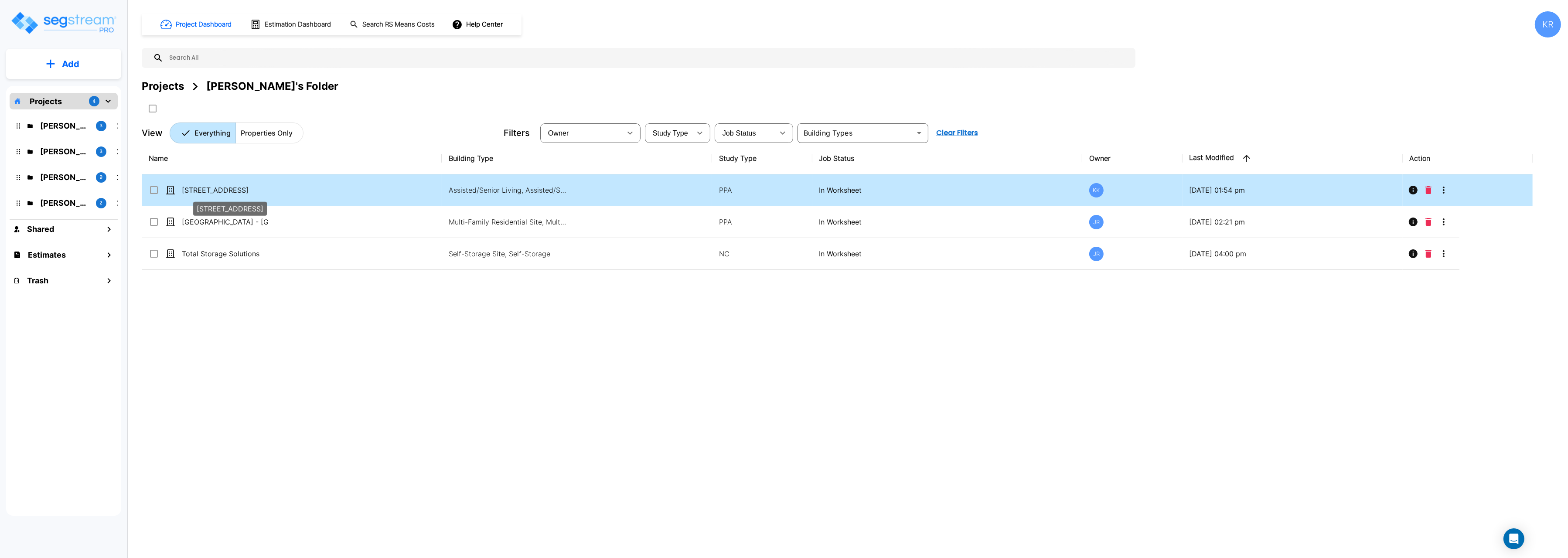
click at [201, 192] on p "[STREET_ADDRESS]" at bounding box center [226, 190] width 87 height 11
checkbox input "true"
click at [201, 192] on p "[STREET_ADDRESS]" at bounding box center [226, 190] width 87 height 11
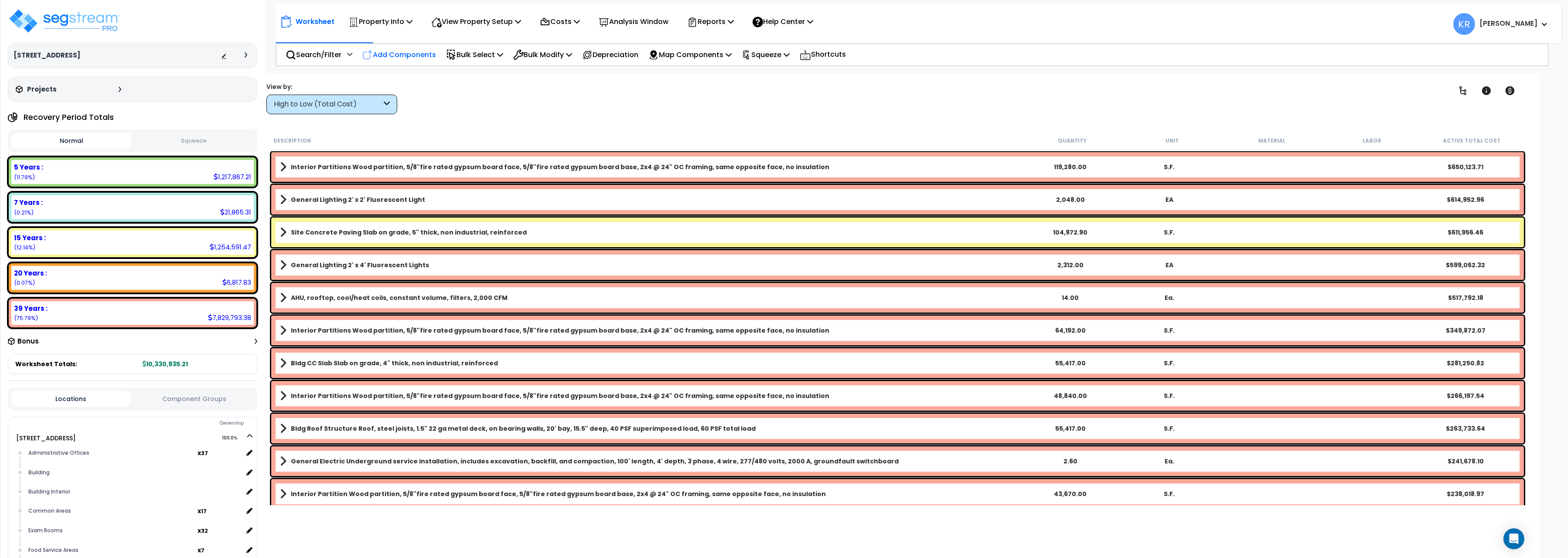
click at [398, 54] on p "Add Components" at bounding box center [399, 54] width 74 height 12
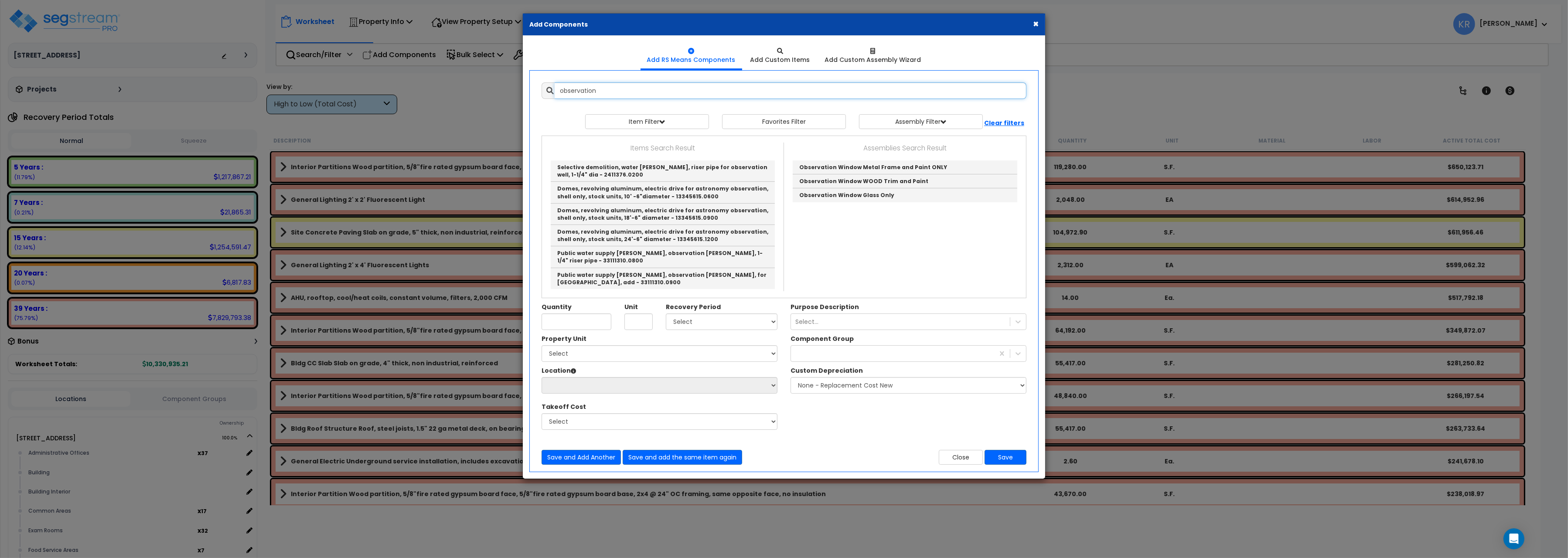
drag, startPoint x: 617, startPoint y: 95, endPoint x: 477, endPoint y: 72, distance: 141.9
click at [554, 82] on input "observation" at bounding box center [790, 90] width 472 height 17
type input "observation"
click at [865, 58] on div "Add Custom Assembly Wizard" at bounding box center [873, 60] width 96 height 9
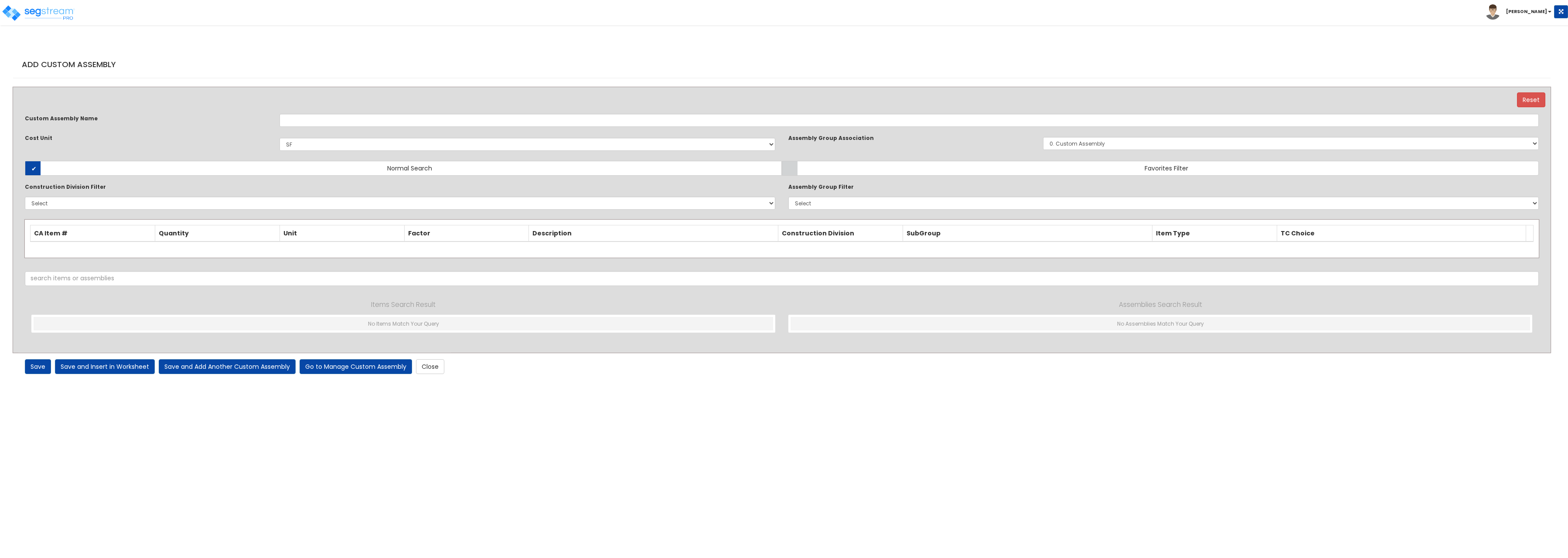
select select "1400"
click at [369, 372] on link "Go to Manage Custom Assembly" at bounding box center [356, 367] width 112 height 15
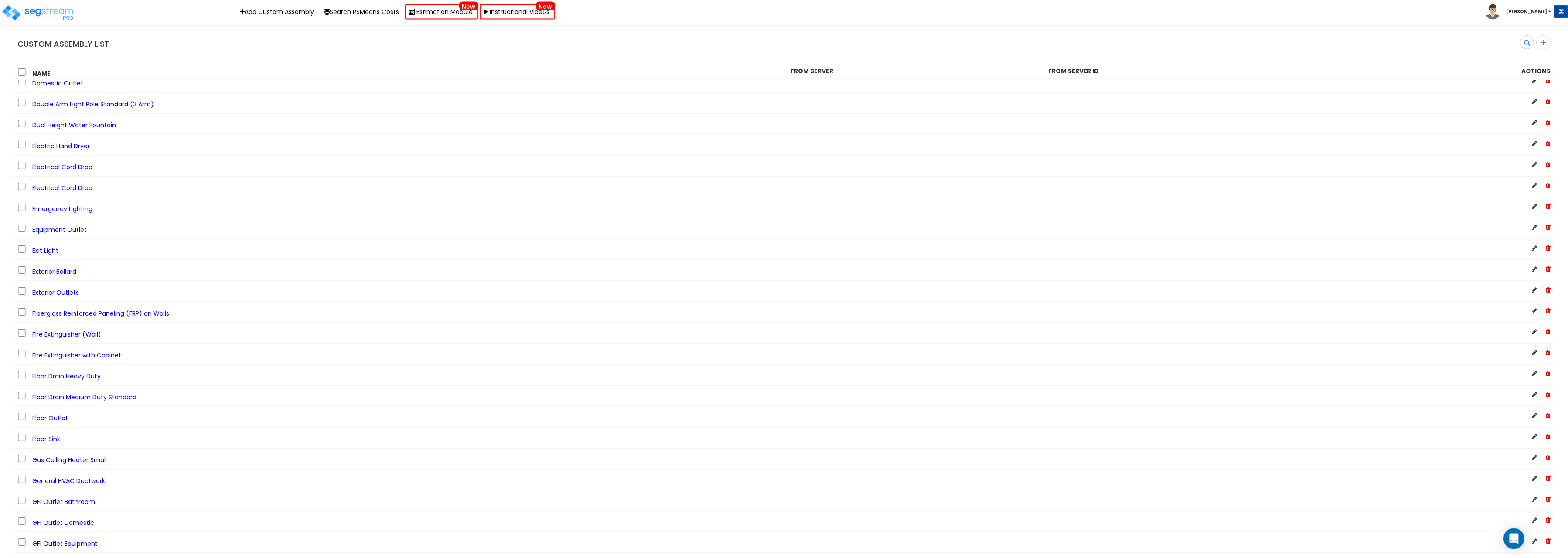
scroll to position [854, 0]
click at [59, 401] on span "Gas Ceiling Heater Small" at bounding box center [70, 404] width 75 height 9
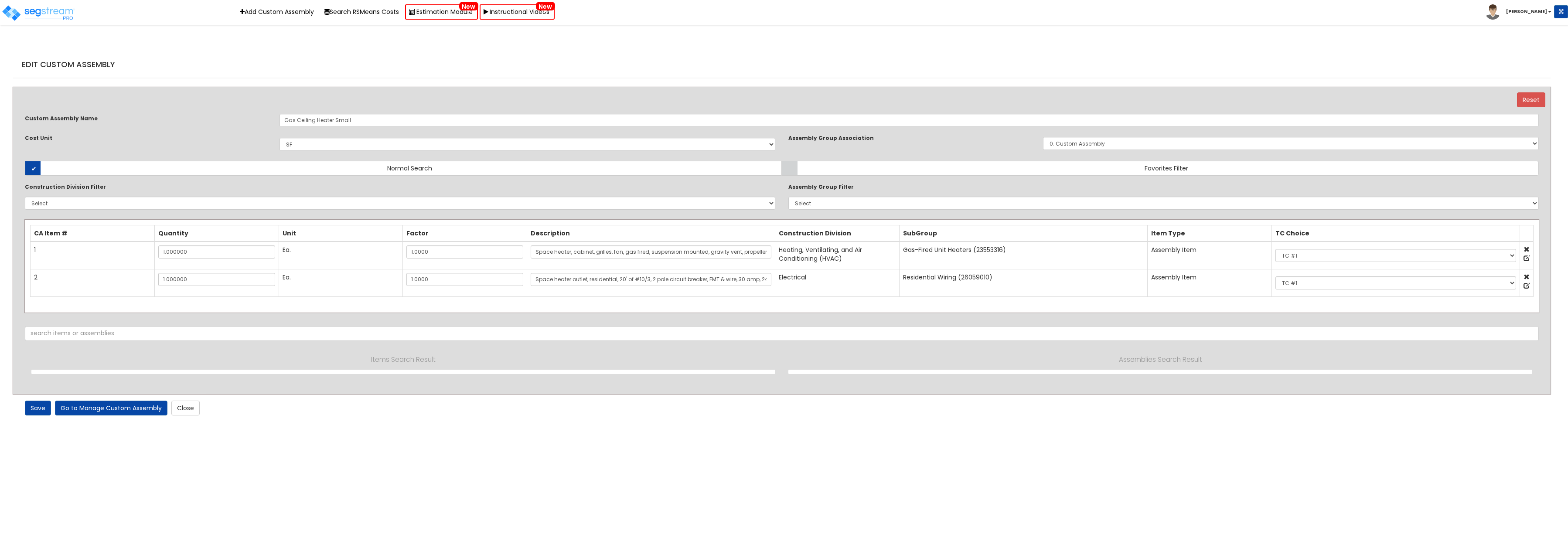
select select "1400"
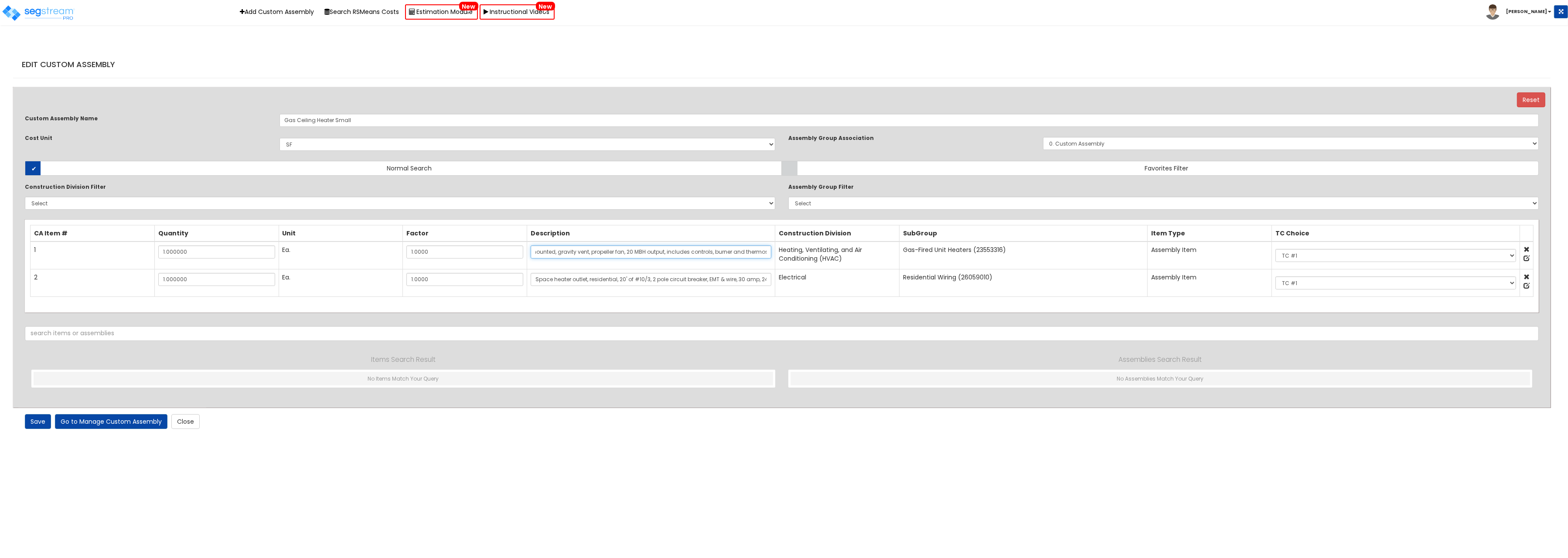
scroll to position [0, 201]
drag, startPoint x: 597, startPoint y: 256, endPoint x: 847, endPoint y: 254, distance: 250.0
click at [771, 254] on input "Space heater, cabinet, grilles, fan, gas fired, suspension mounted, gravity ven…" at bounding box center [651, 252] width 241 height 13
click at [557, 280] on input "Space heater outlet, residential, 20' of #10/3, 2 pole circuit breaker, EMT & w…" at bounding box center [651, 279] width 241 height 13
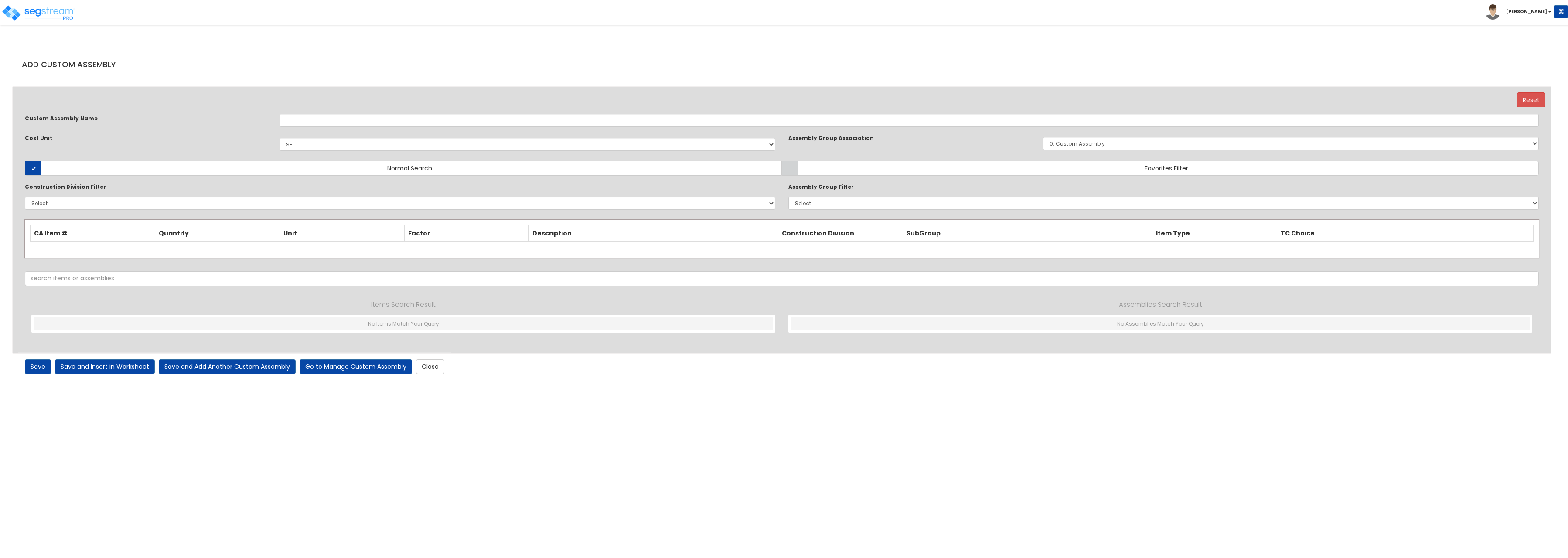
select select "1400"
click at [788, 196] on select "Select 0. Custom Assembly 1. Standard Foundations 2. Special Foundations 3. Sla…" at bounding box center [1163, 203] width 751 height 13
click at [820, 204] on select "Select 0. Custom Assembly 1. Standard Foundations 2. Special Foundations 3. Sla…" at bounding box center [1163, 203] width 751 height 13
click at [438, 371] on link "Close" at bounding box center [430, 367] width 29 height 15
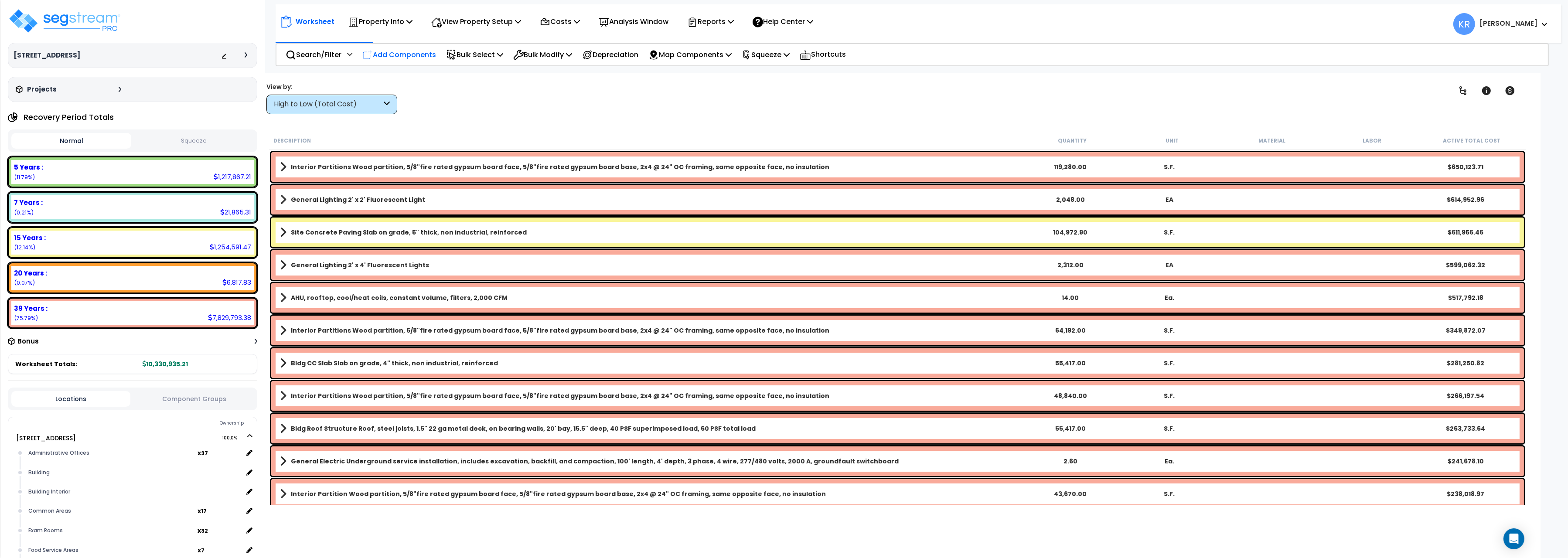
click at [414, 54] on p "Add Components" at bounding box center [399, 54] width 74 height 12
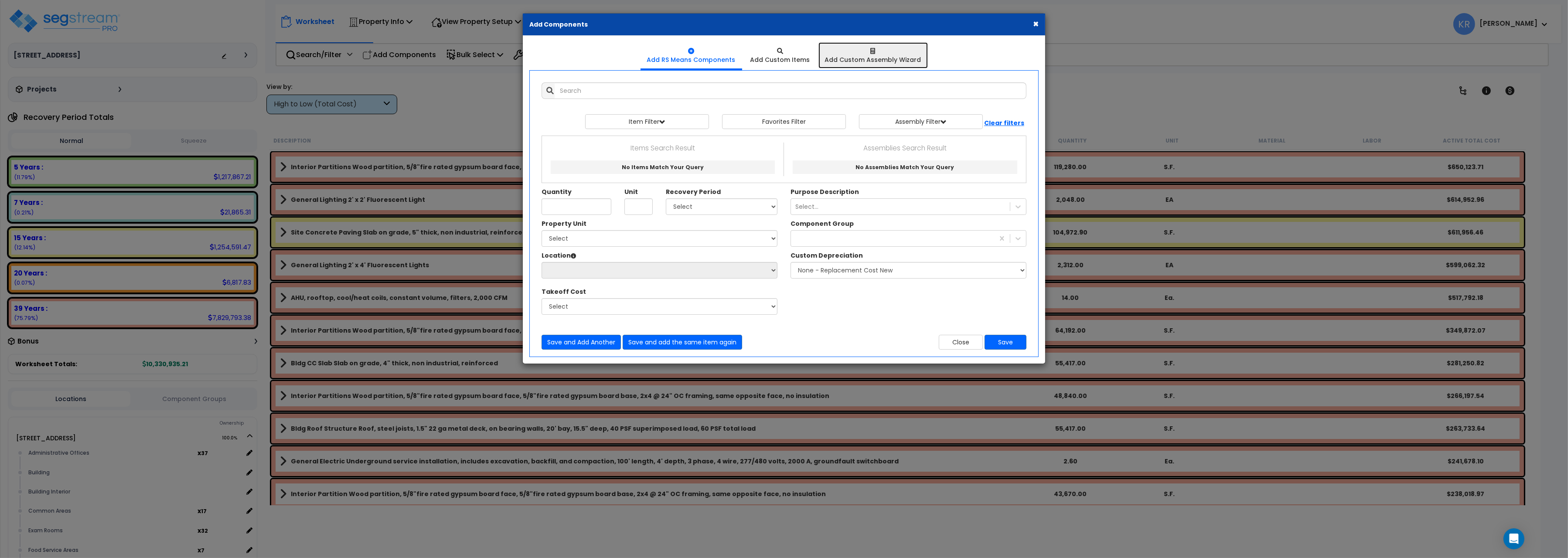
click at [876, 59] on div "Add Custom Assembly Wizard" at bounding box center [873, 60] width 96 height 9
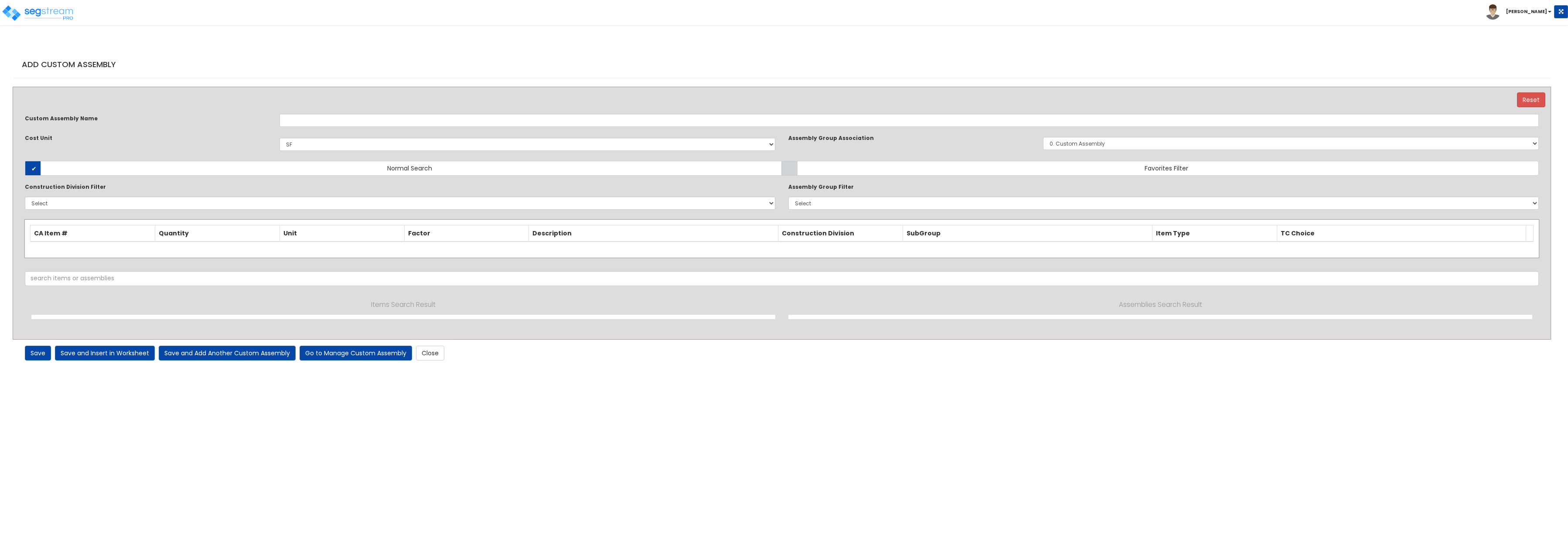
select select "1400"
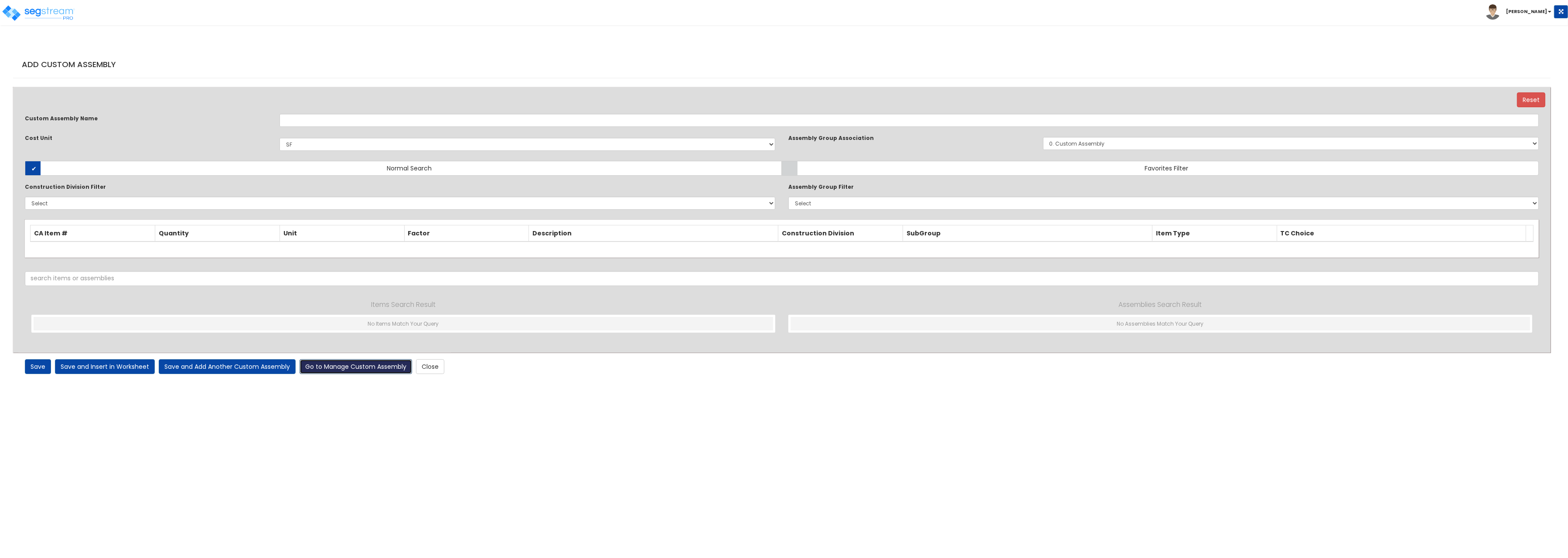
click at [361, 366] on link "Go to Manage Custom Assembly" at bounding box center [356, 367] width 112 height 15
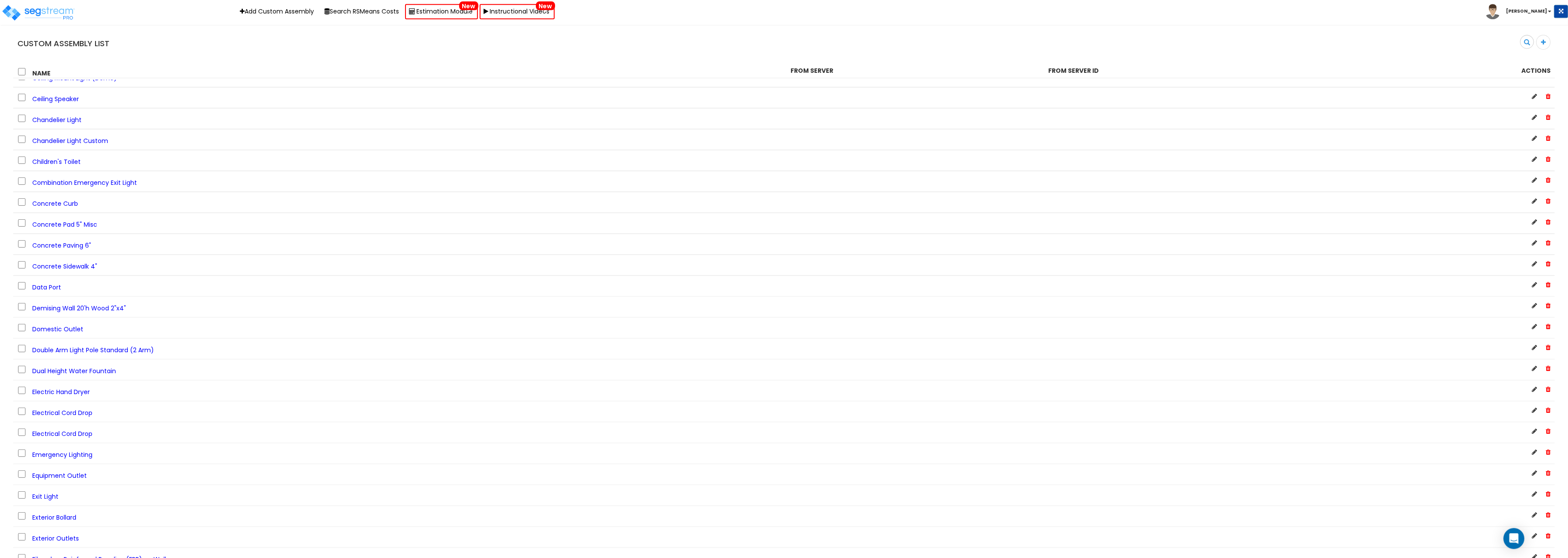
scroll to position [495, 0]
click at [66, 154] on span "Ceiling Speaker" at bounding box center [55, 156] width 46 height 9
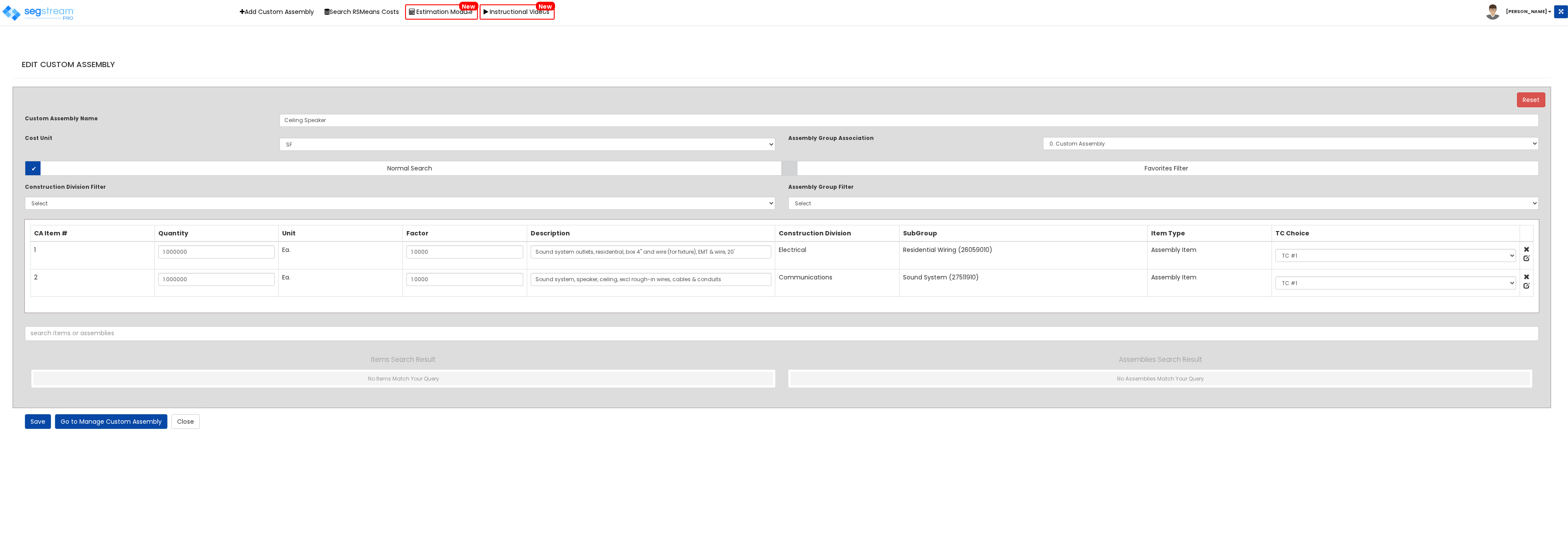
select select "1400"
click at [556, 279] on input "Sound system, speaker, ceiling, excl rough-in wires, cables & conduits" at bounding box center [651, 279] width 241 height 13
click at [35, 421] on link "Save" at bounding box center [37, 421] width 26 height 15
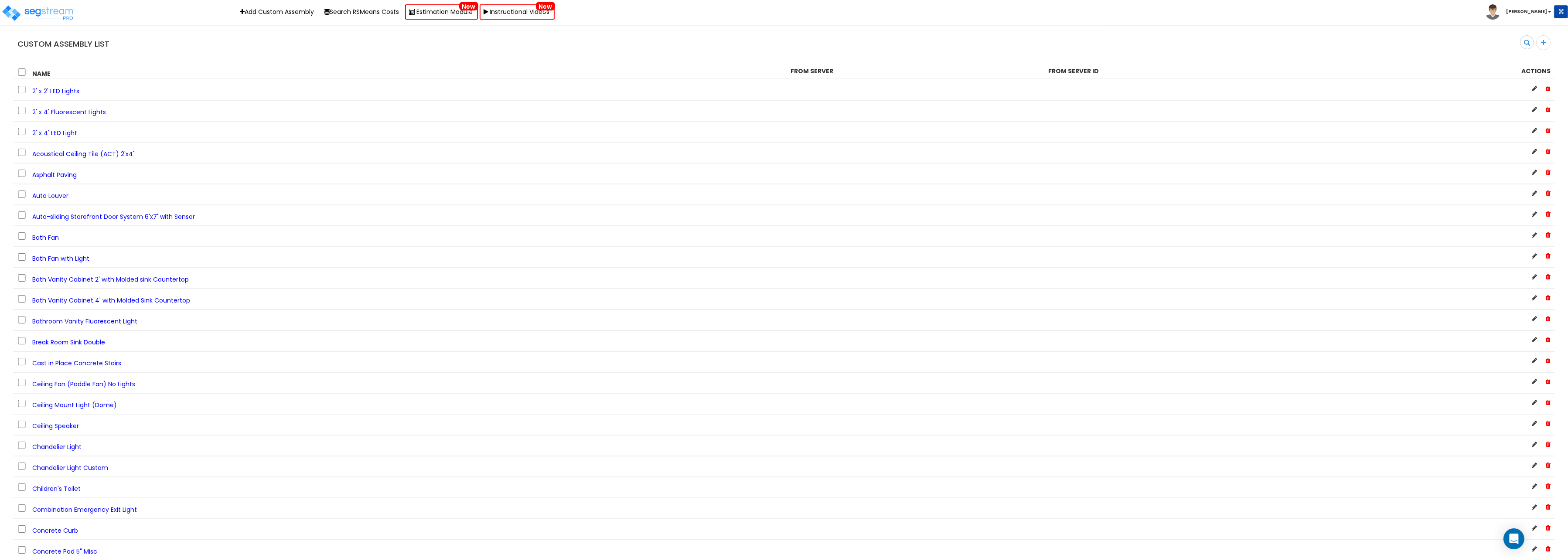
scroll to position [270, 0]
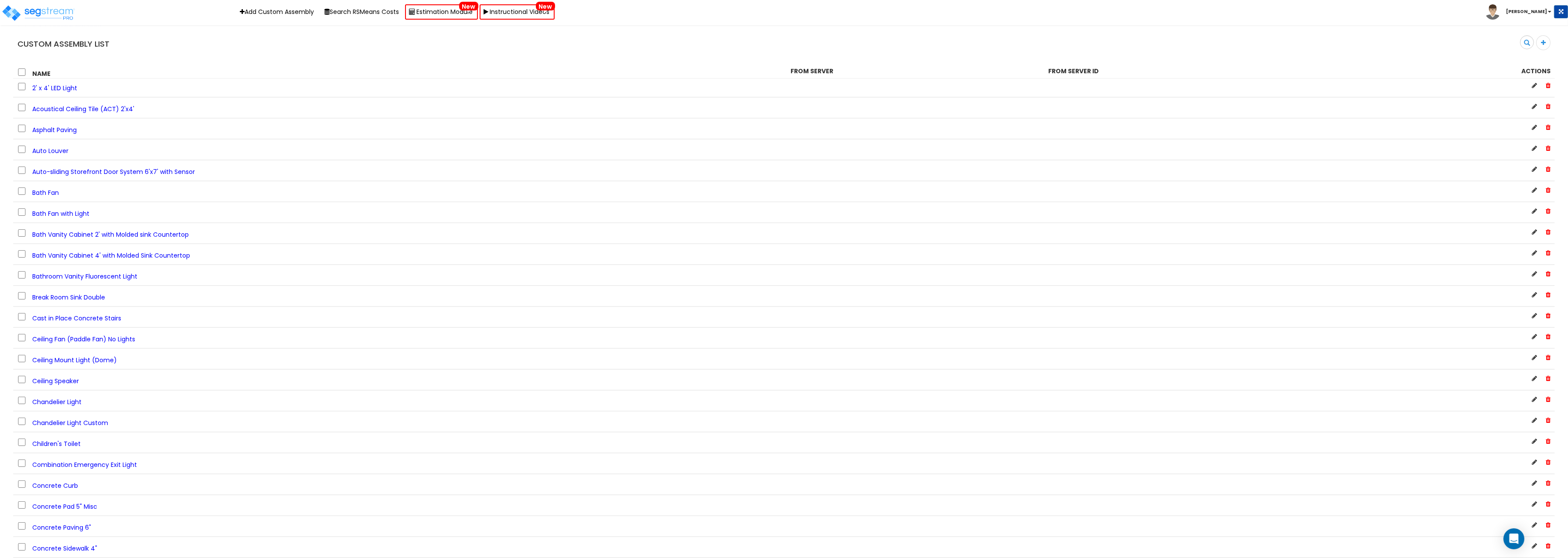
click at [59, 379] on span "Ceiling Speaker" at bounding box center [55, 381] width 46 height 9
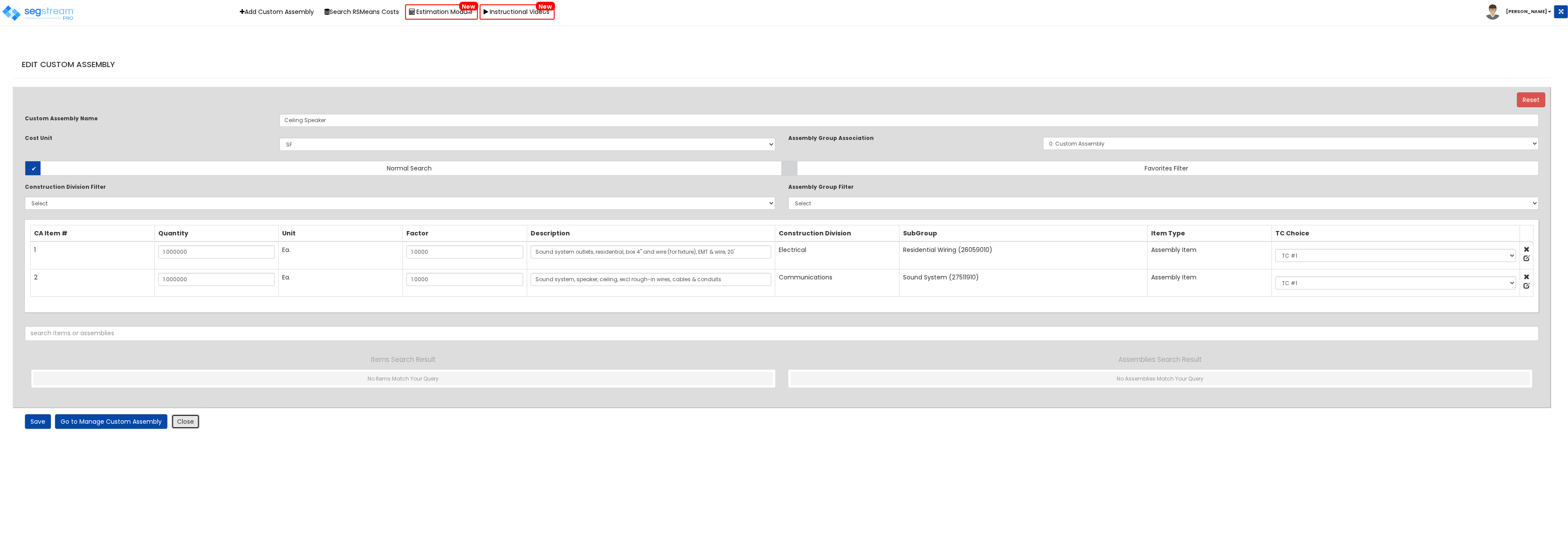
click at [178, 420] on link "Close" at bounding box center [186, 421] width 29 height 15
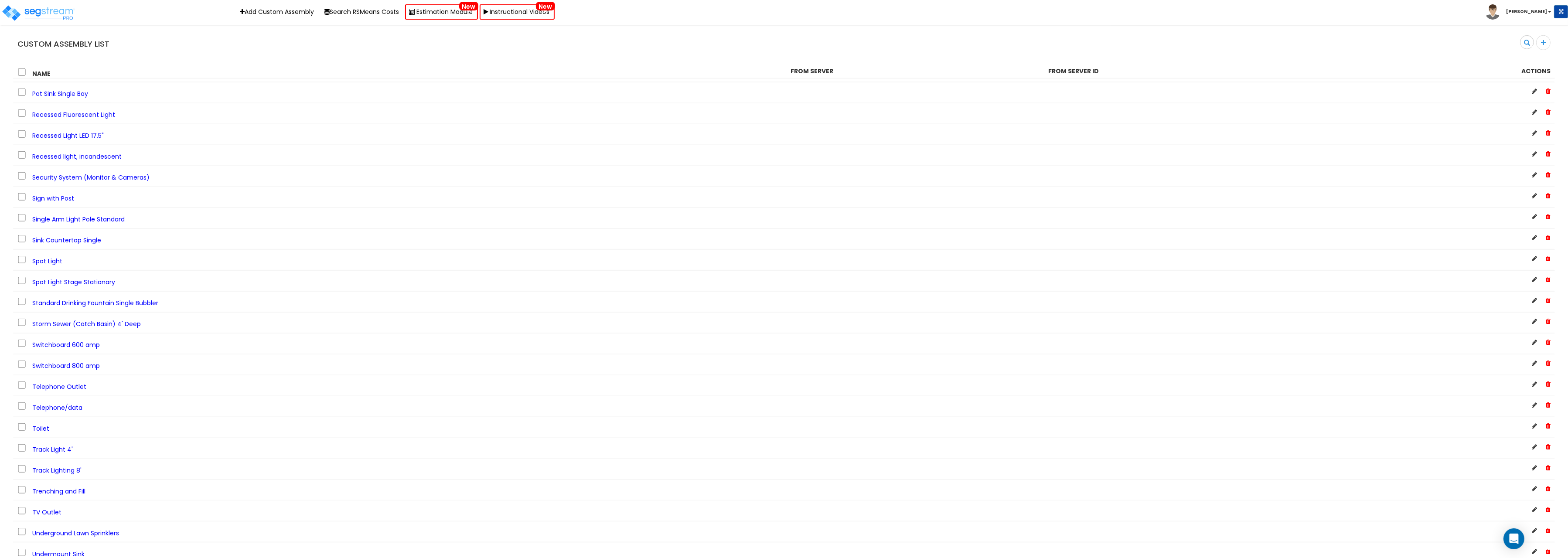
scroll to position [2070, 0]
click at [54, 356] on span "Telephone/data" at bounding box center [57, 361] width 50 height 9
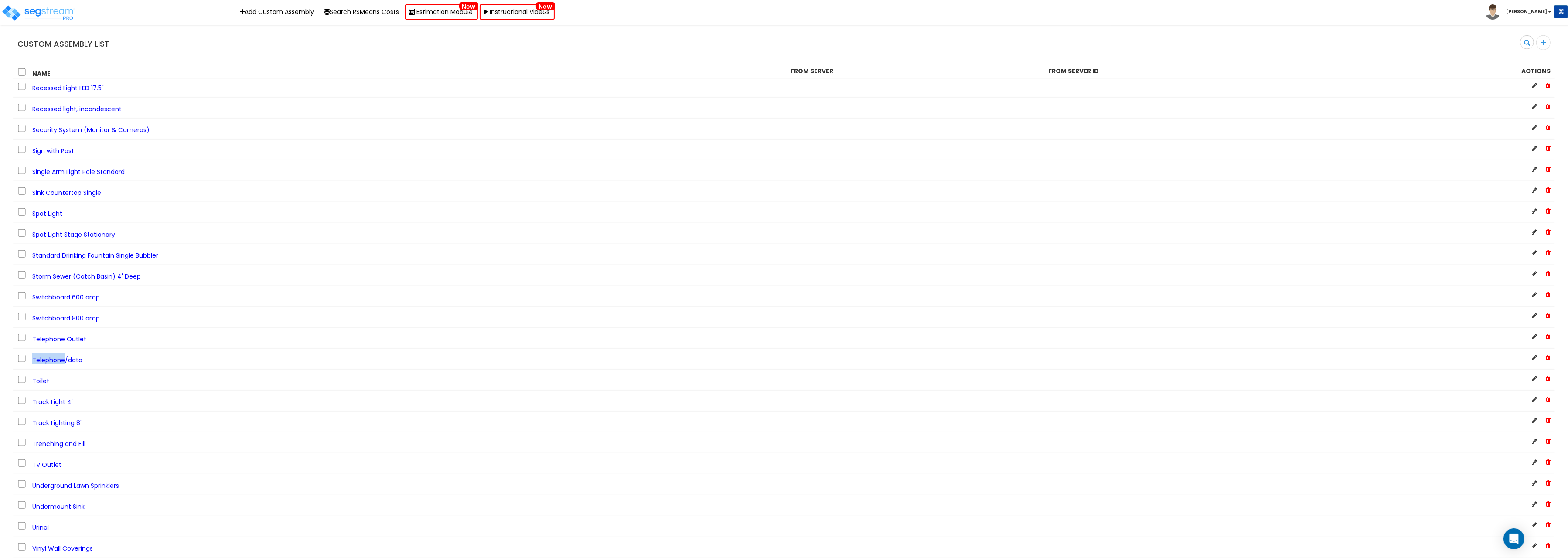
click at [54, 356] on span "Telephone/data" at bounding box center [57, 361] width 50 height 9
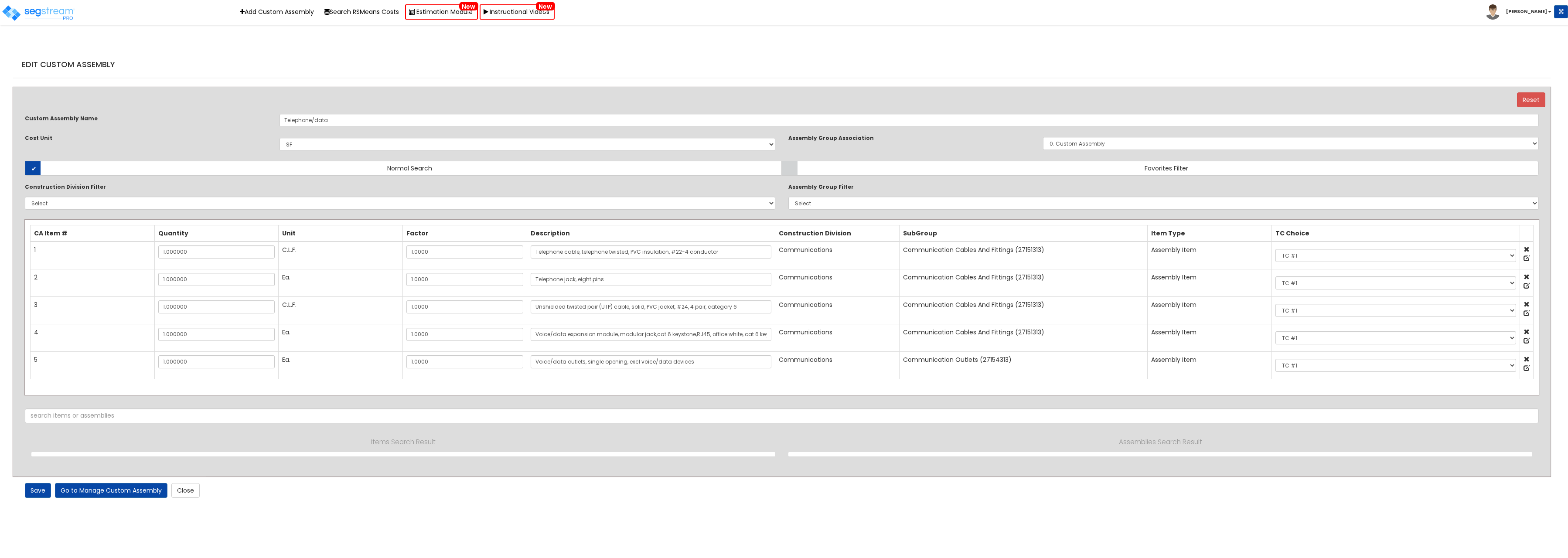
select select "1400"
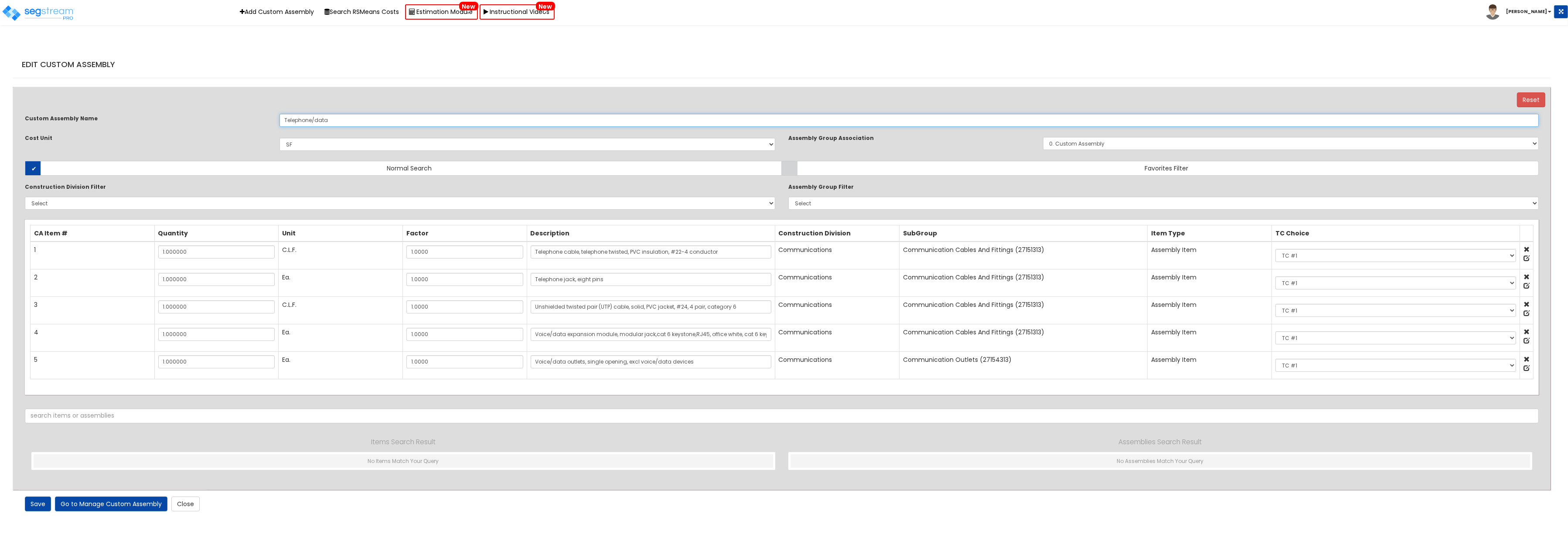
drag, startPoint x: 311, startPoint y: 123, endPoint x: 341, endPoint y: 130, distance: 30.8
click at [344, 123] on input "Telephone/data" at bounding box center [908, 120] width 1259 height 13
type input "Telephone Port"
click at [190, 506] on link "Close" at bounding box center [186, 504] width 29 height 15
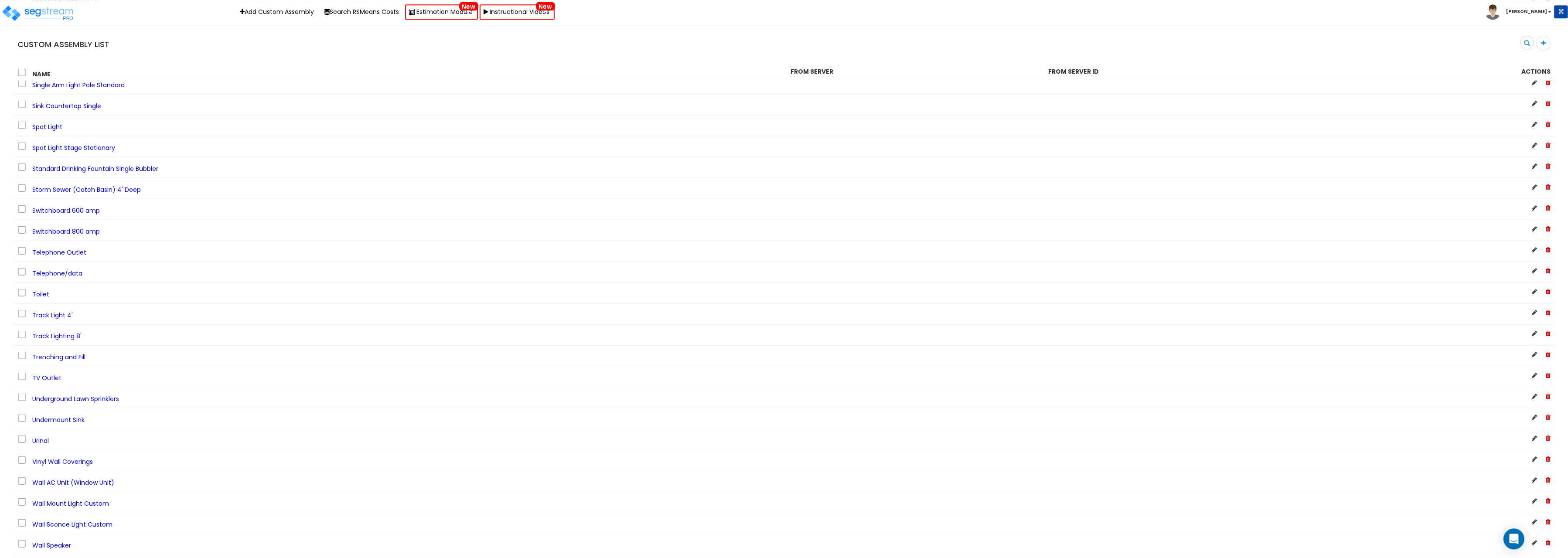
scroll to position [2353, 0]
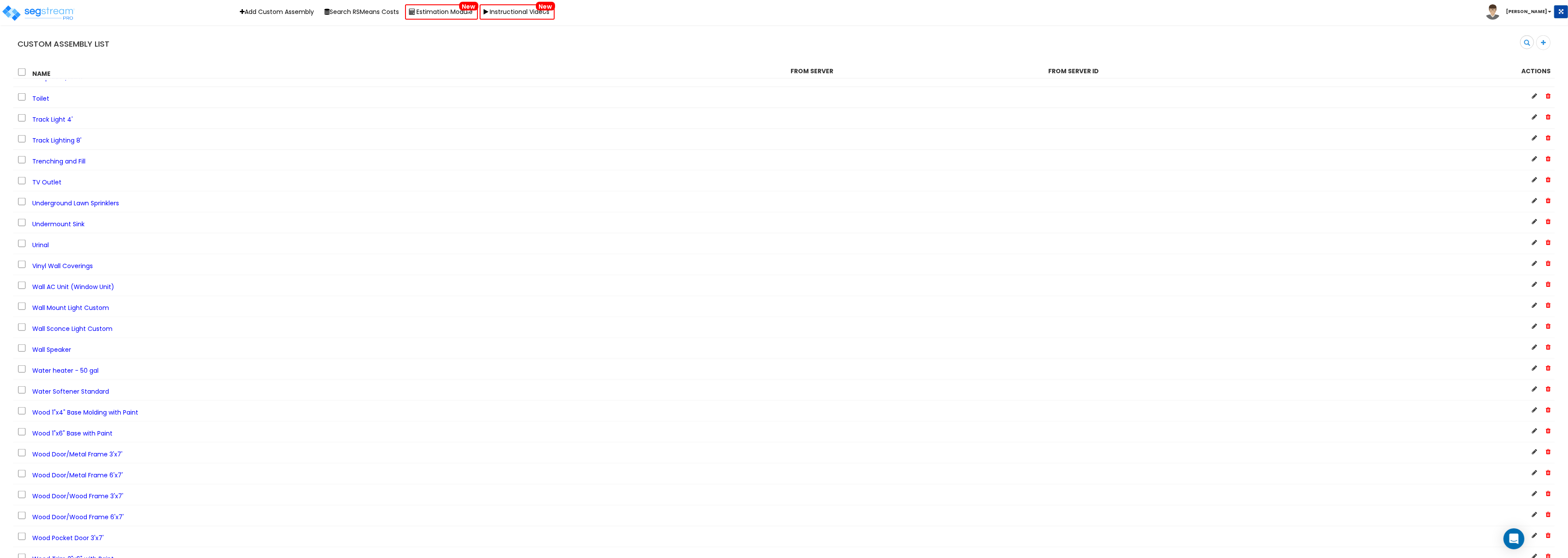
click at [61, 175] on div "TV Outlet" at bounding box center [397, 180] width 773 height 12
click at [51, 178] on span "TV Outlet" at bounding box center [46, 182] width 29 height 9
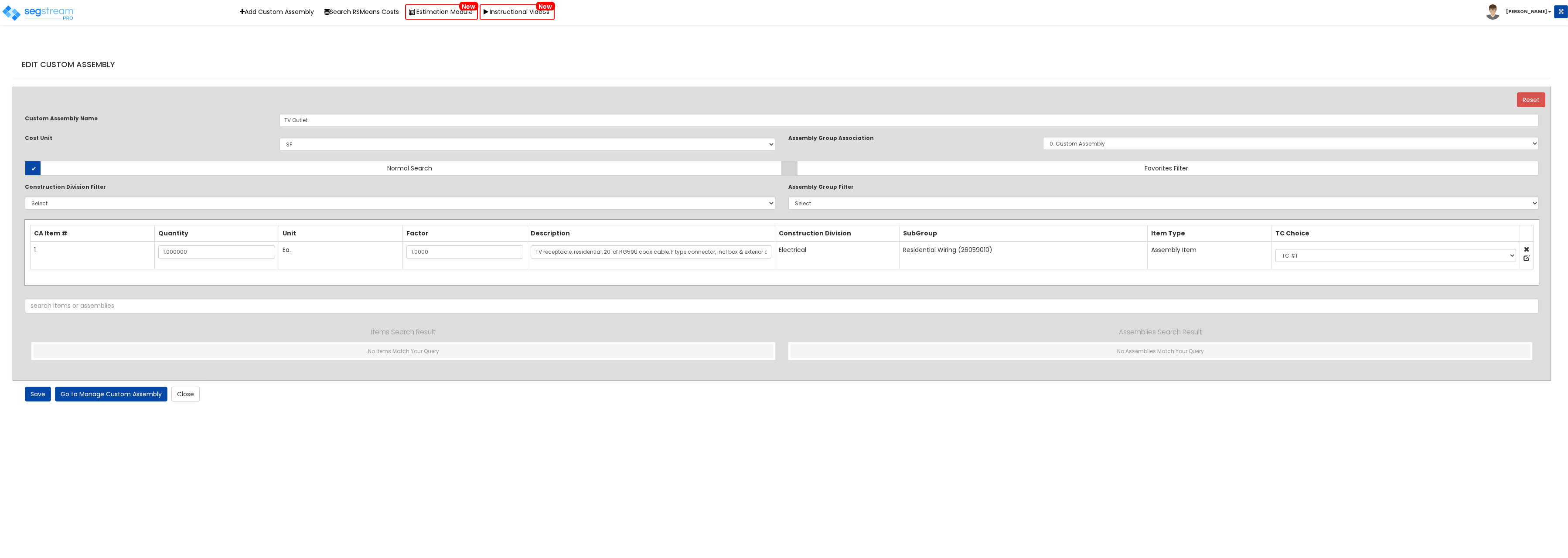
select select "1400"
click at [321, 120] on input "TV Outlet" at bounding box center [908, 120] width 1259 height 13
click at [189, 401] on link "Close" at bounding box center [186, 394] width 29 height 15
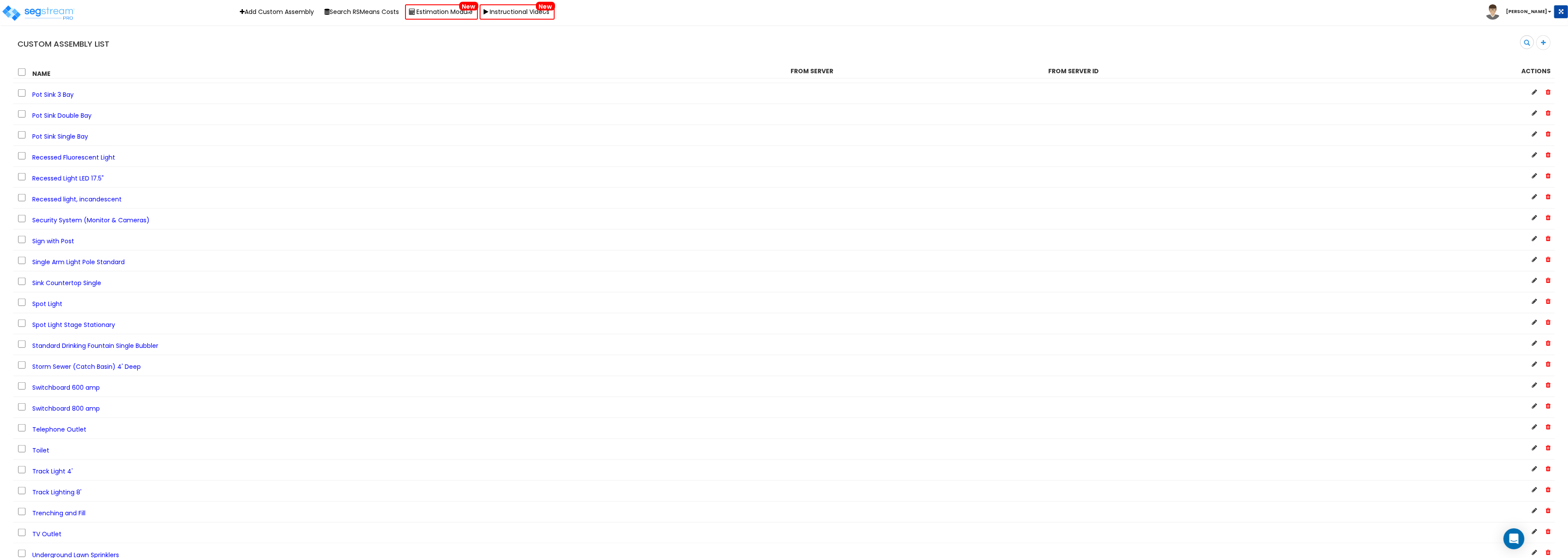
scroll to position [2070, 0]
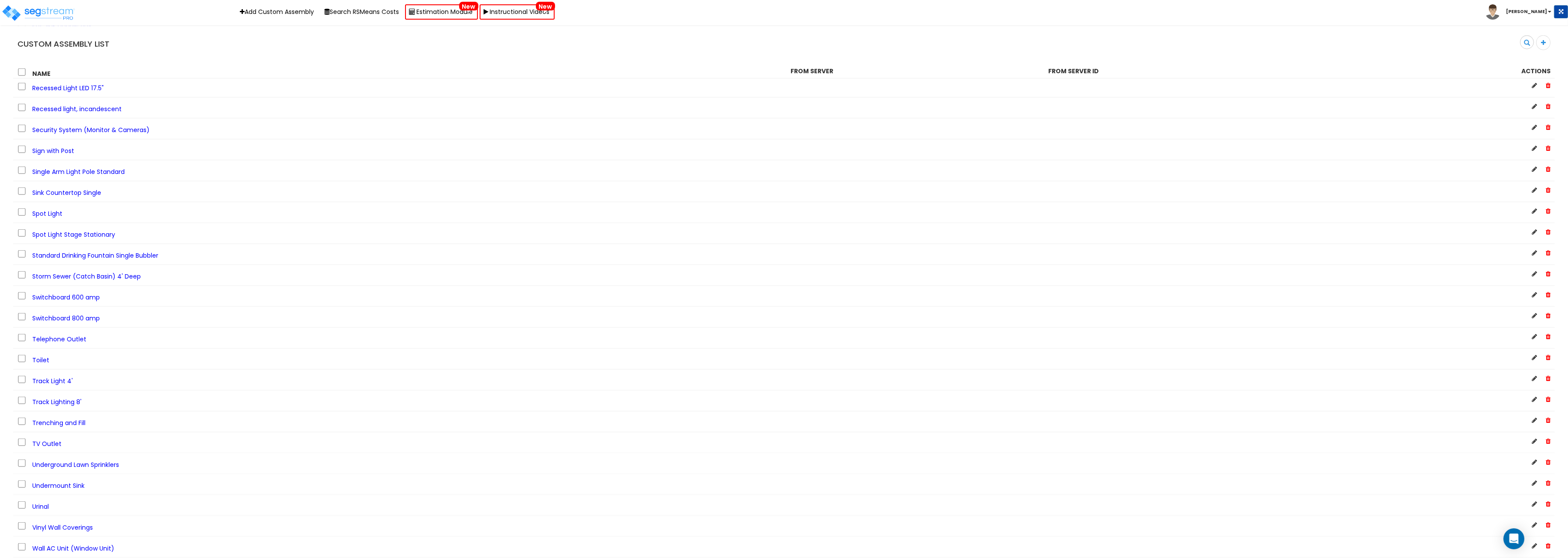
click at [64, 419] on span "Trenching and Fill" at bounding box center [59, 423] width 54 height 9
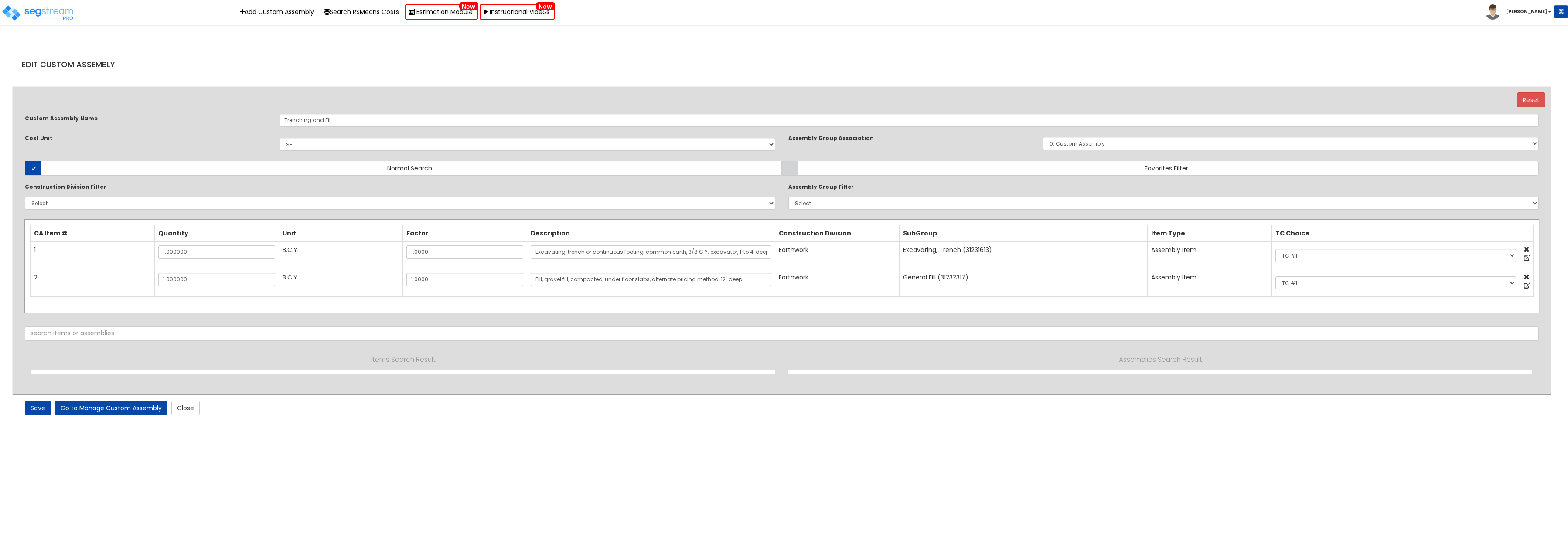
select select "1400"
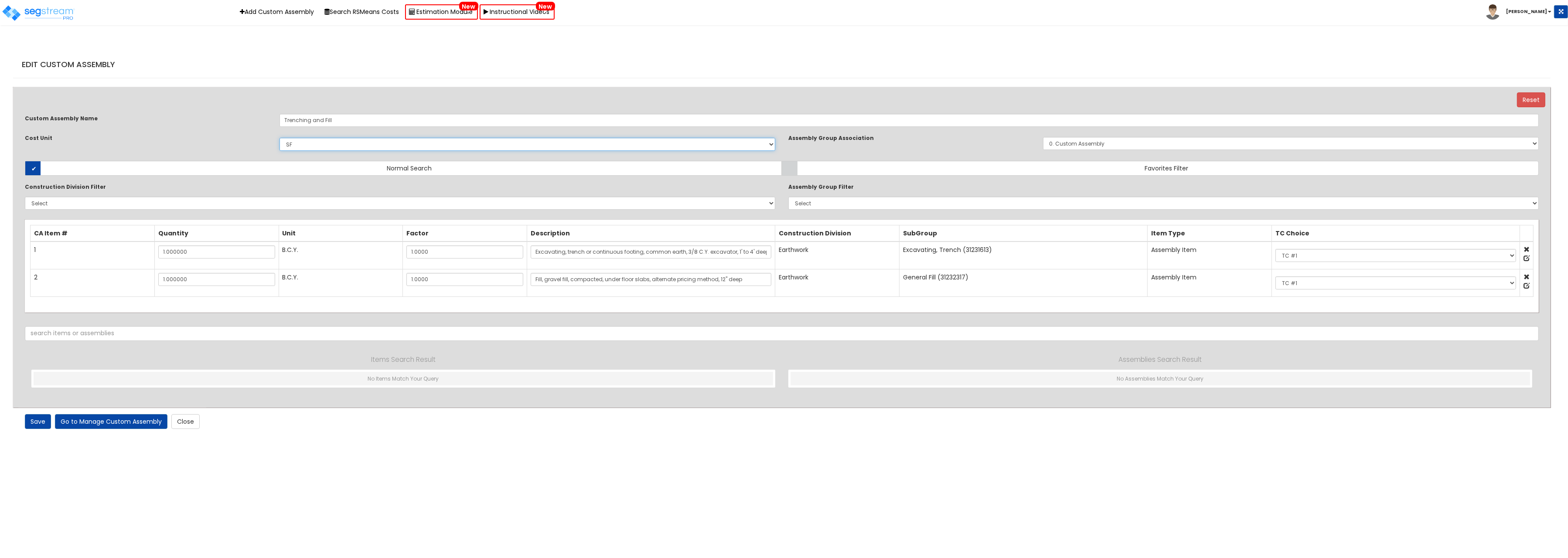
click at [279, 137] on select "Select EA TOT SF [PERSON_NAME] LS CAR EA. EA TOT SF Ea [PERSON_NAME] Add Additi…" at bounding box center [527, 144] width 495 height 13
drag, startPoint x: 295, startPoint y: 143, endPoint x: 144, endPoint y: 133, distance: 151.3
click at [144, 133] on div "Custom Assembly Name Trenching and Fill Cost Unit Select EA TOT SF [PERSON_NAME…" at bounding box center [782, 257] width 1527 height 300
click at [279, 137] on select "Select EA TOT SF LF SY LS CAR EA. EA TOT SF Ea LF SY Add Additional Cost Unit" at bounding box center [527, 144] width 495 height 13
select select
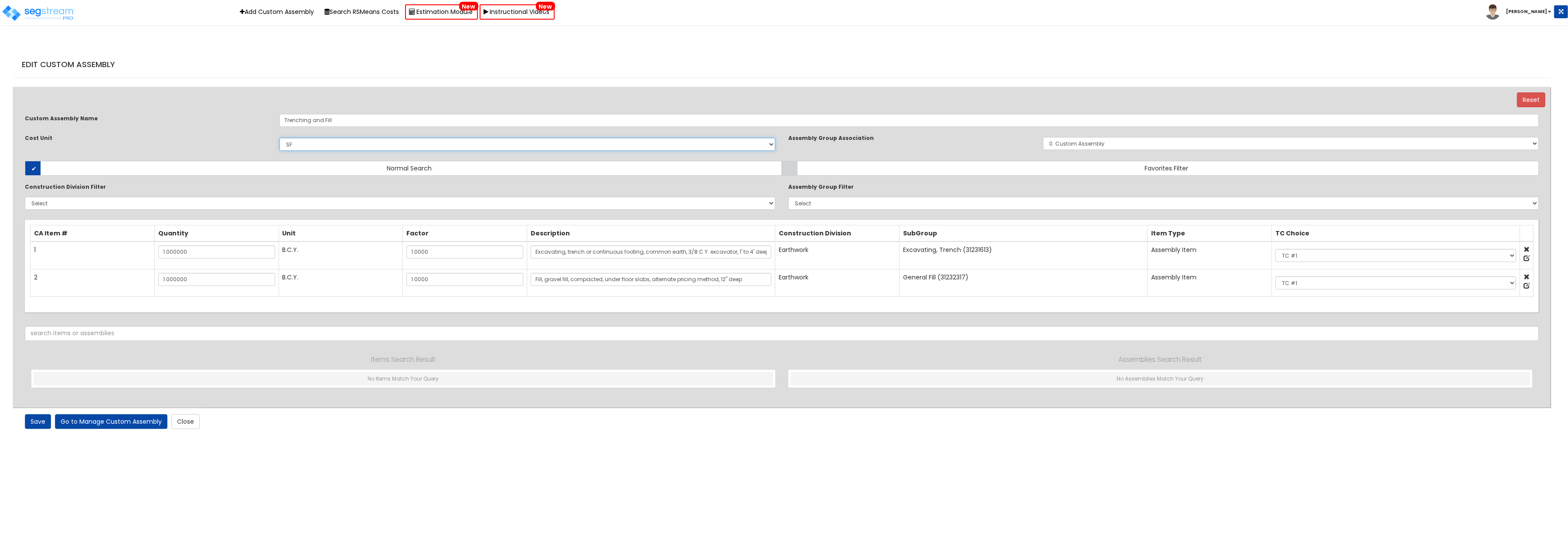
click option "Add Additional Cost Unit" at bounding box center [0, 0] width 0 height 0
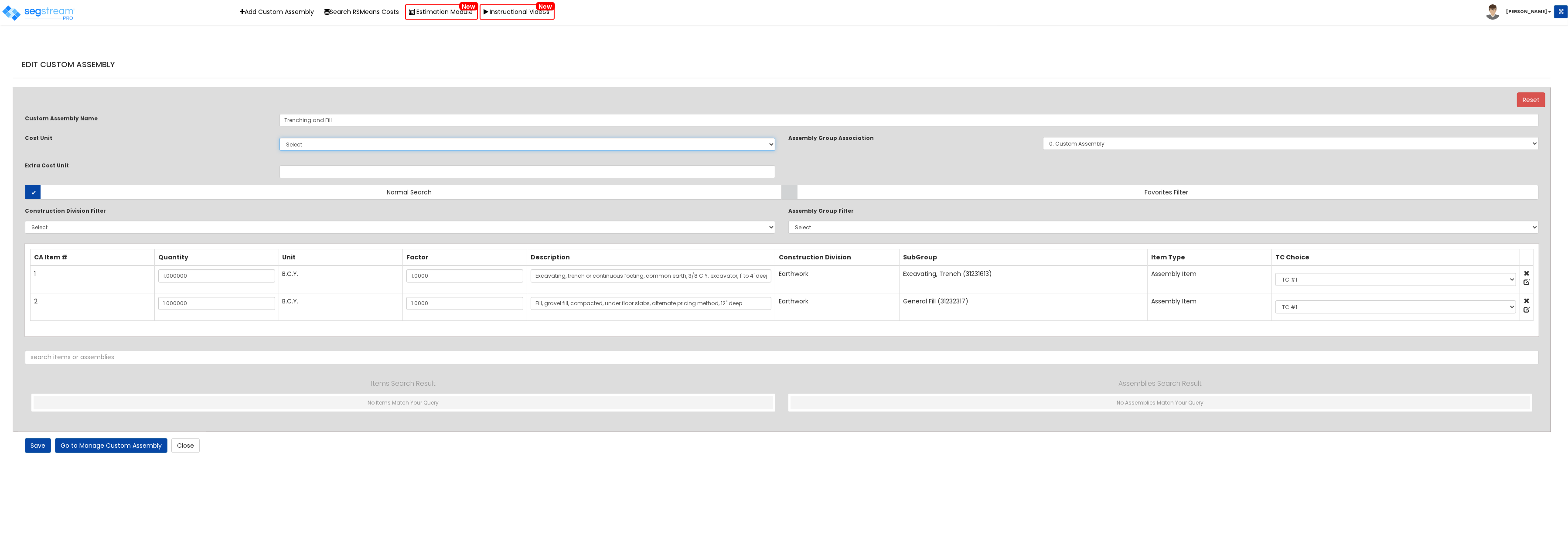
click at [279, 137] on select "Select EA TOT SF LF SY LS CAR EA. EA TOT SF Ea LF SY Add Additional Cost Unit" at bounding box center [527, 144] width 495 height 13
click at [771, 146] on select "Select EA TOT SF LF SY LS CAR EA. EA TOT SF Ea LF SY Add Additional Cost Unit" at bounding box center [527, 144] width 495 height 13
click at [187, 452] on link "Close" at bounding box center [186, 446] width 29 height 15
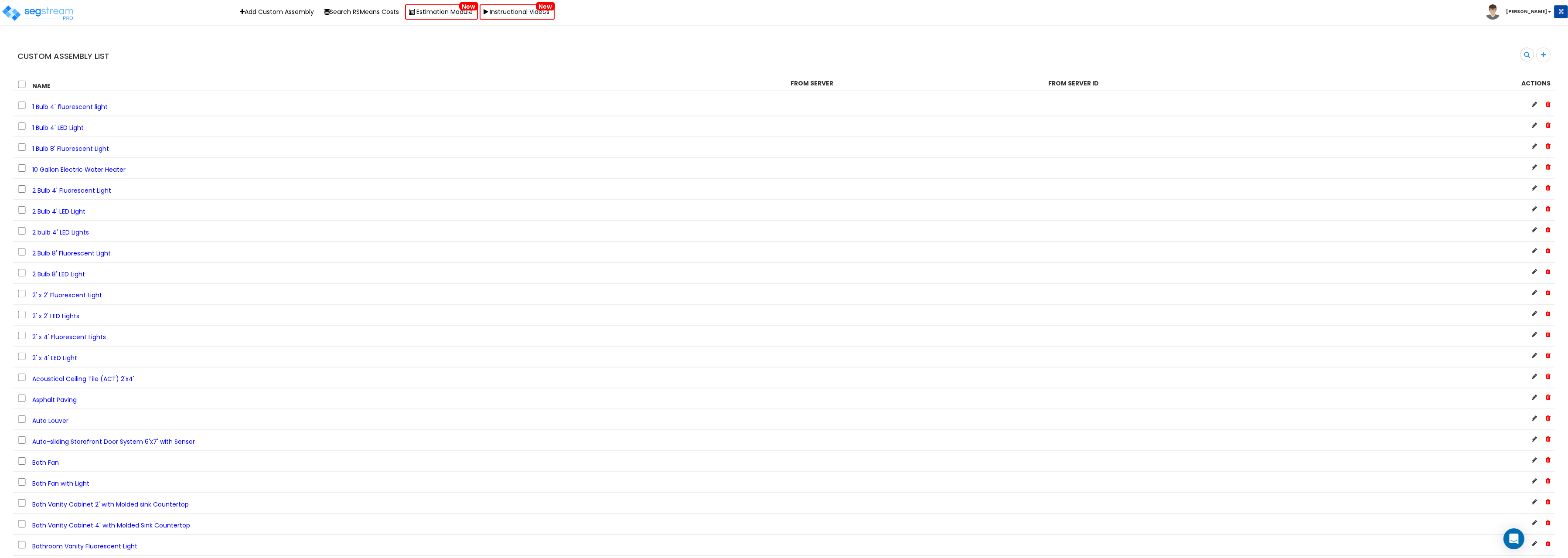
click at [94, 376] on span "Acoustical Ceiling Tile (ACT) 2'x4'" at bounding box center [83, 379] width 102 height 9
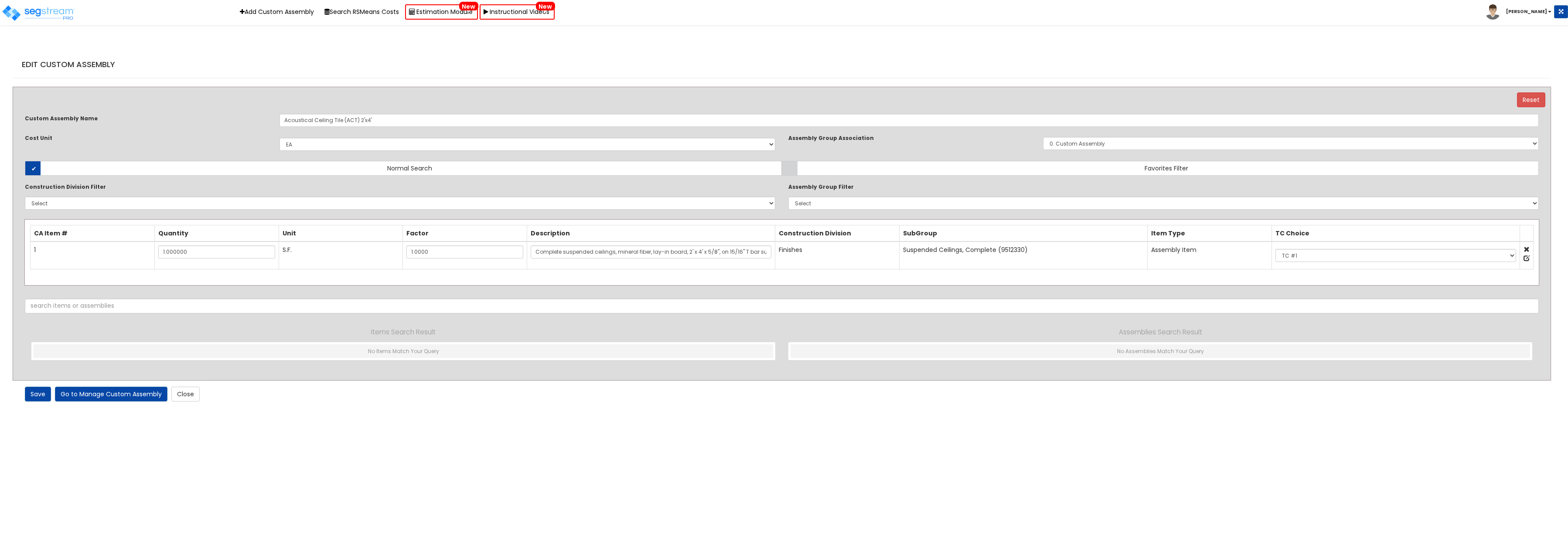
select select "1"
drag, startPoint x: 704, startPoint y: 252, endPoint x: 814, endPoint y: 252, distance: 110.0
click at [771, 252] on input "Complete suspended ceilings, mineral fiber, lay-in board, 2' x 4' x 5/8", on 15…" at bounding box center [651, 252] width 241 height 13
click at [385, 408] on html "var read_only_view_enabled = false; window.intercomSettings = { app_id: "xtl1gb…" at bounding box center [784, 204] width 1568 height 408
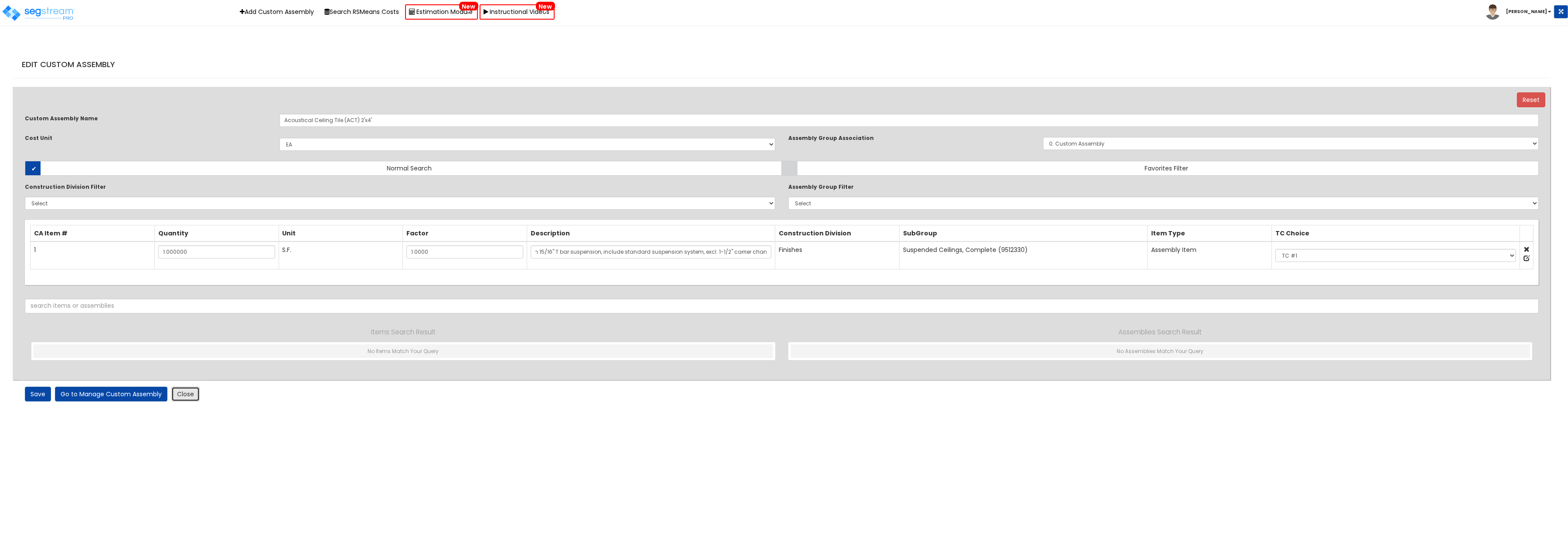
click at [190, 397] on link "Close" at bounding box center [186, 394] width 29 height 15
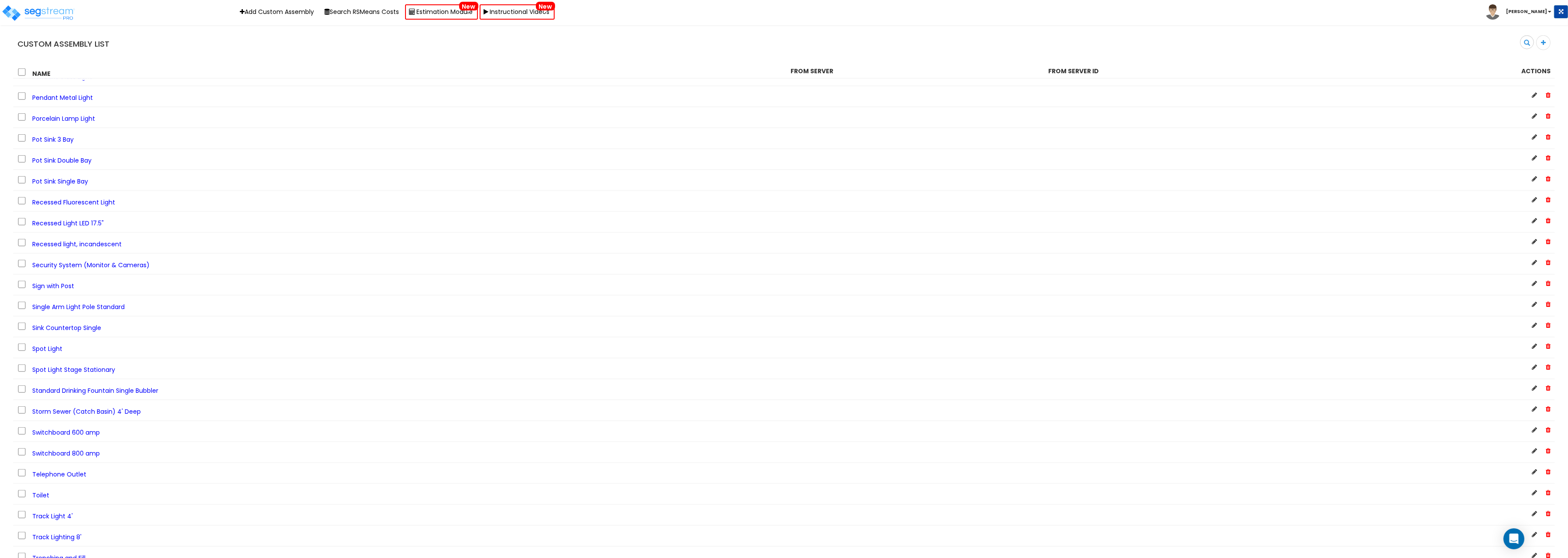
scroll to position [2026, 0]
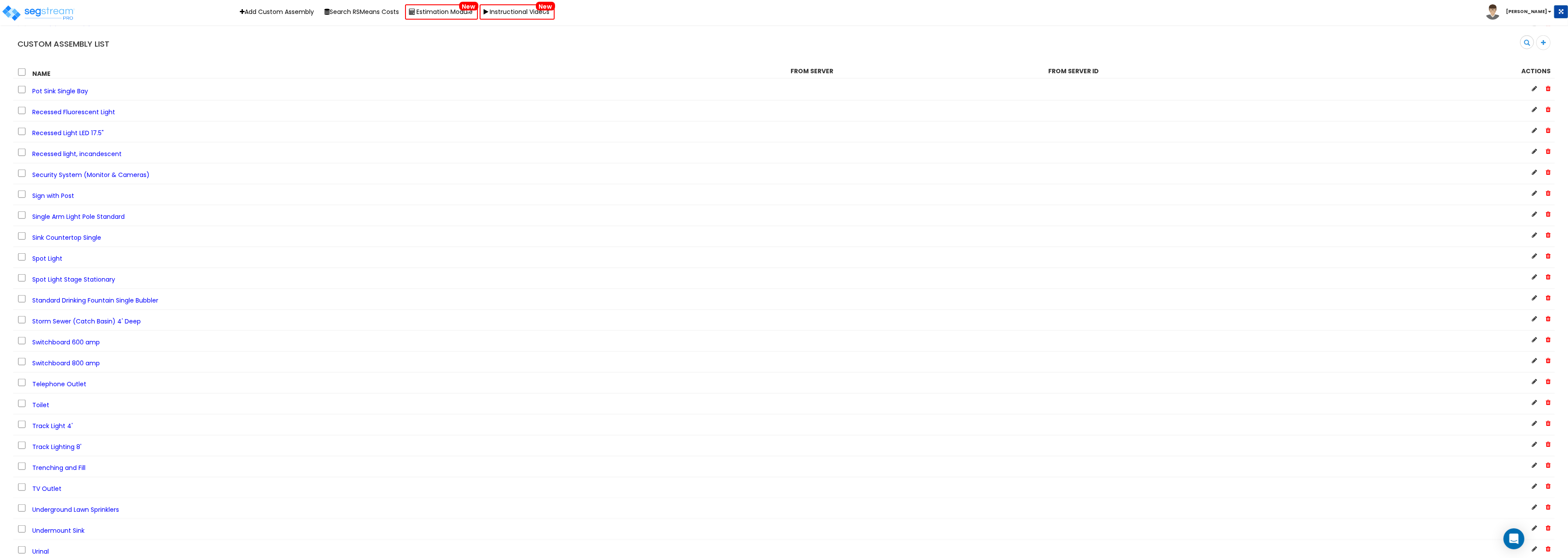
click at [49, 359] on span "Switchboard 800 amp" at bounding box center [66, 363] width 68 height 9
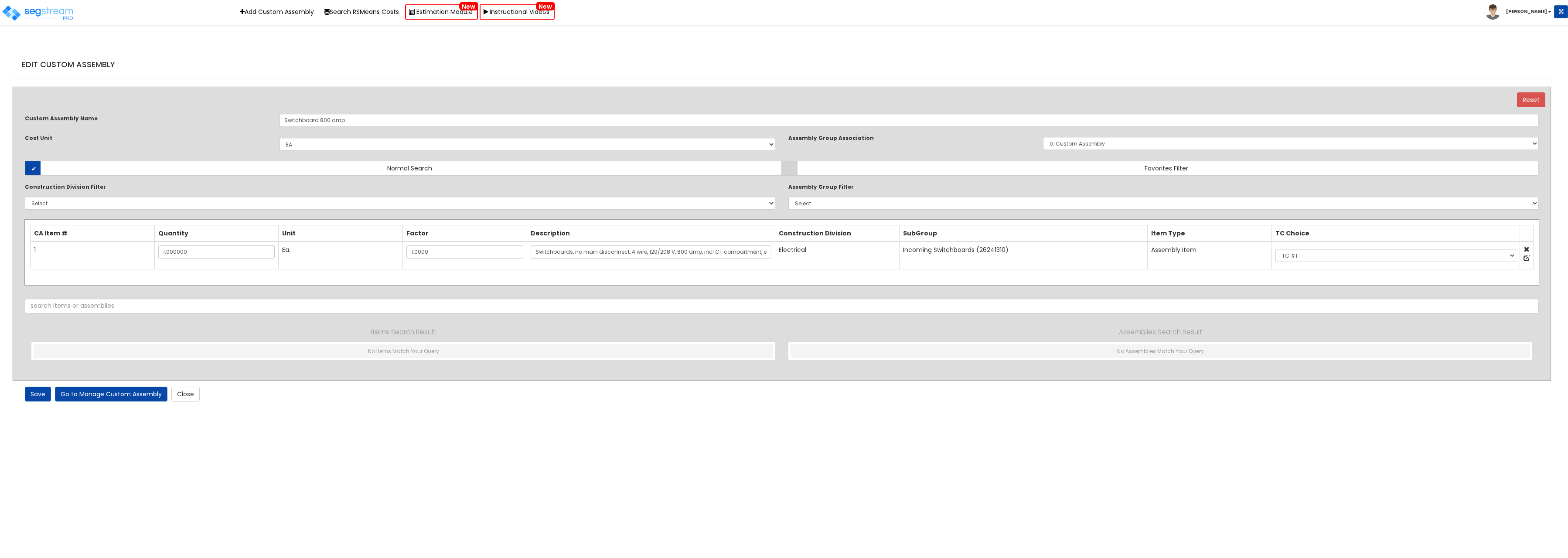
select select "1"
click at [179, 398] on link "Close" at bounding box center [186, 394] width 29 height 15
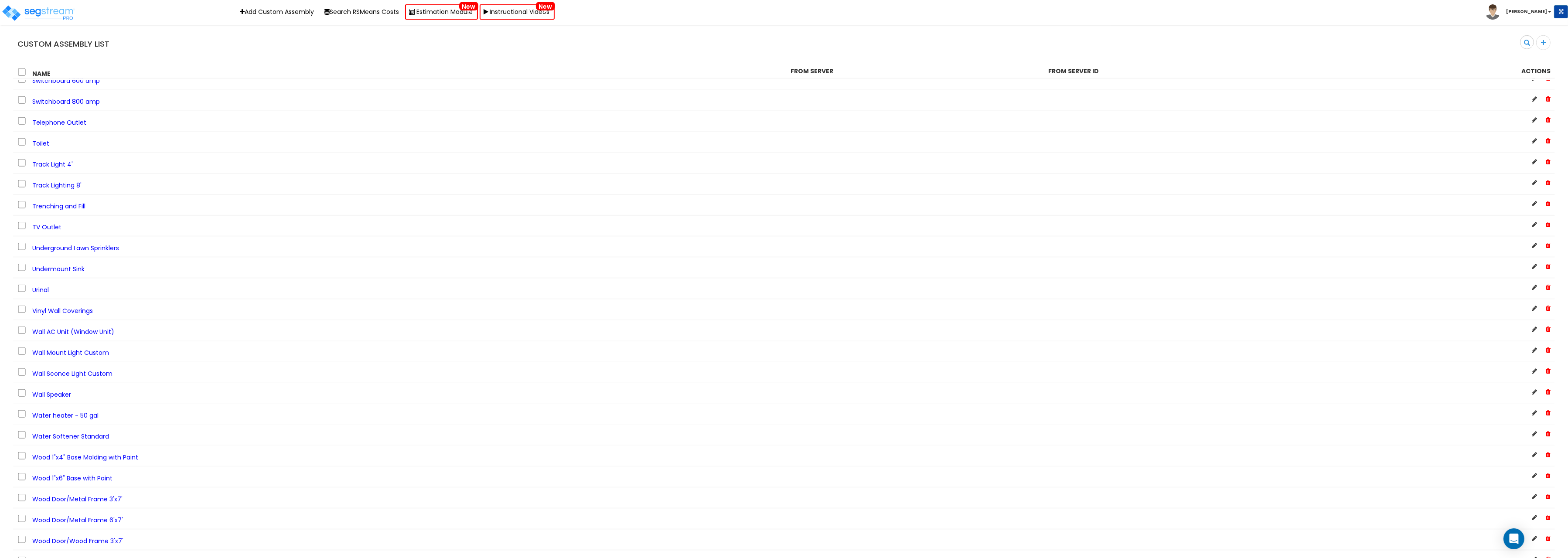
scroll to position [2152, 0]
click at [72, 294] on div "Track Light 4'" at bounding box center [397, 298] width 773 height 12
click at [35, 296] on span "Track Light 4'" at bounding box center [52, 300] width 40 height 9
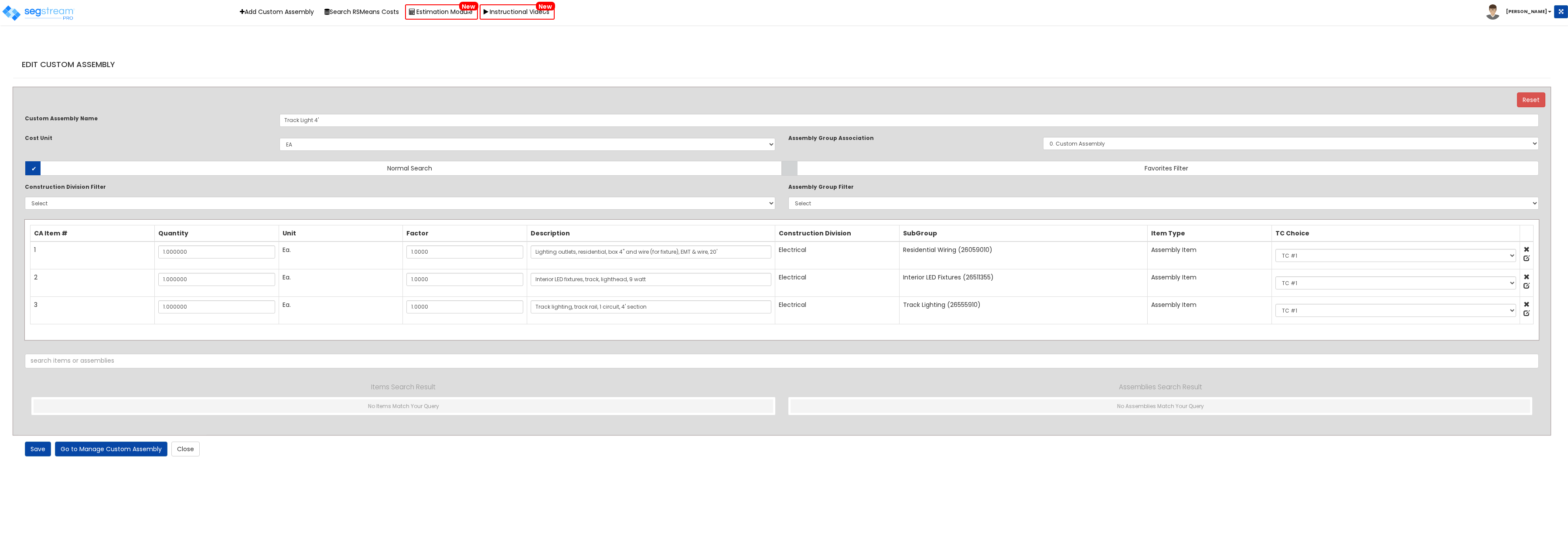
select select "1"
click at [179, 450] on link "Close" at bounding box center [186, 449] width 29 height 15
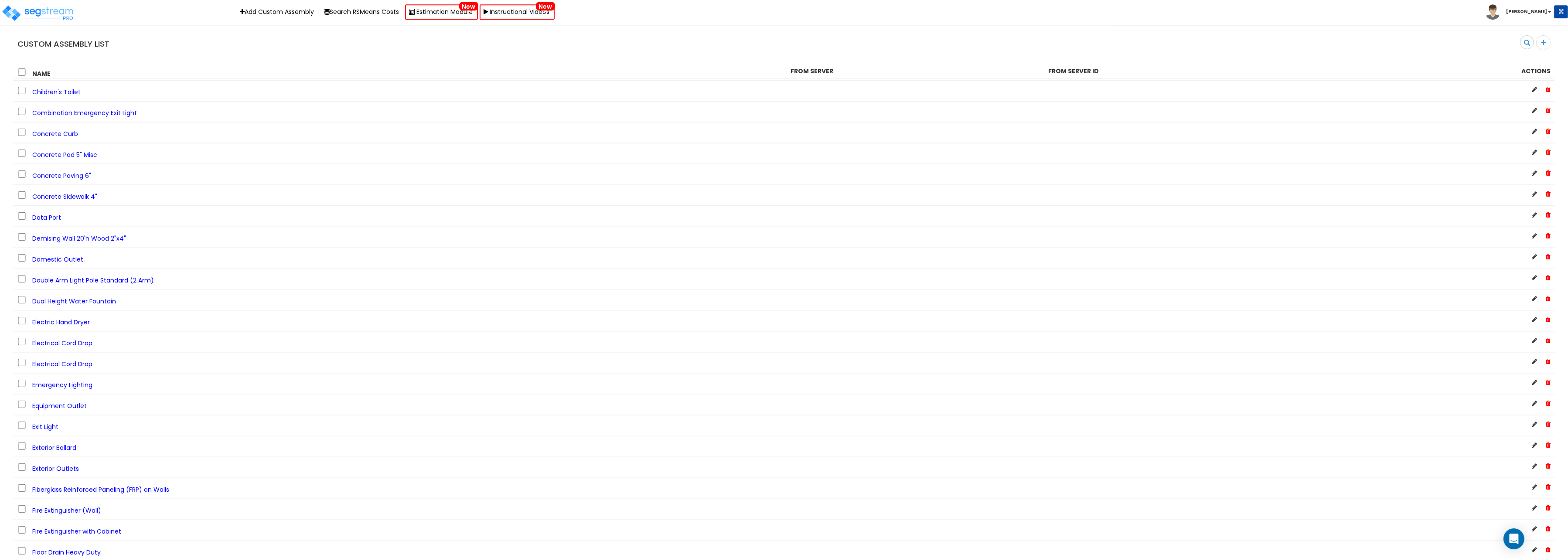
scroll to position [629, 0]
click at [56, 331] on span "Electrical Cord Drop" at bounding box center [62, 336] width 60 height 9
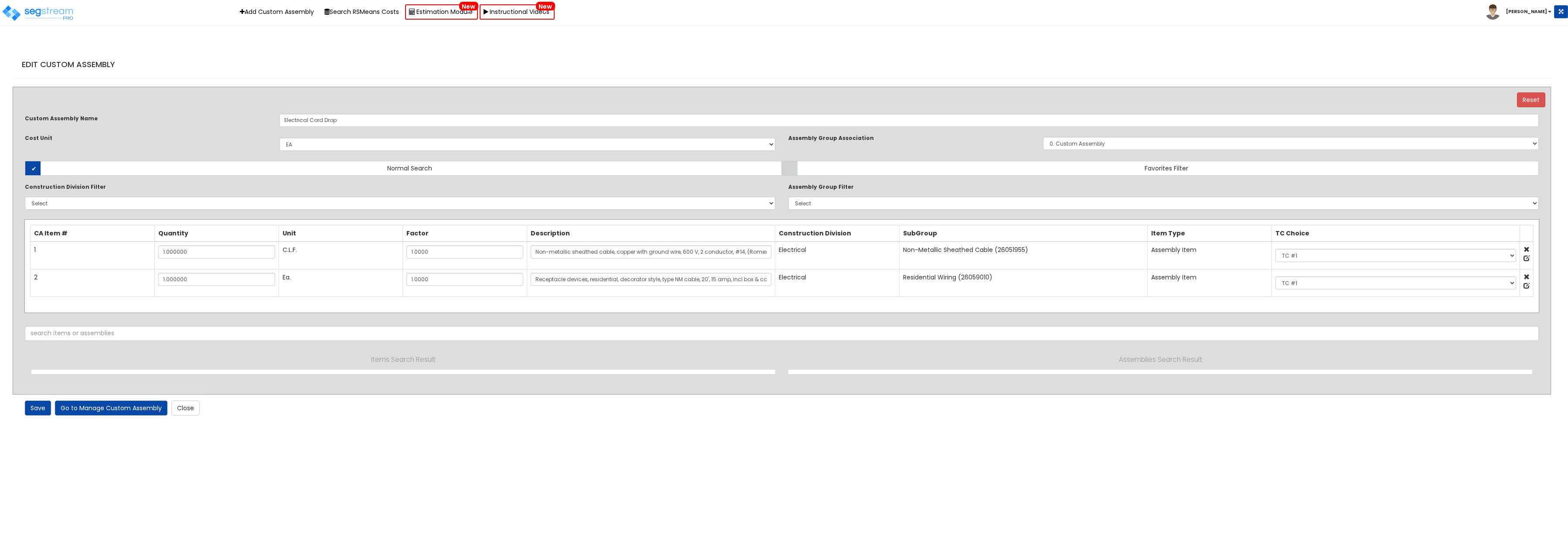
select select "1"
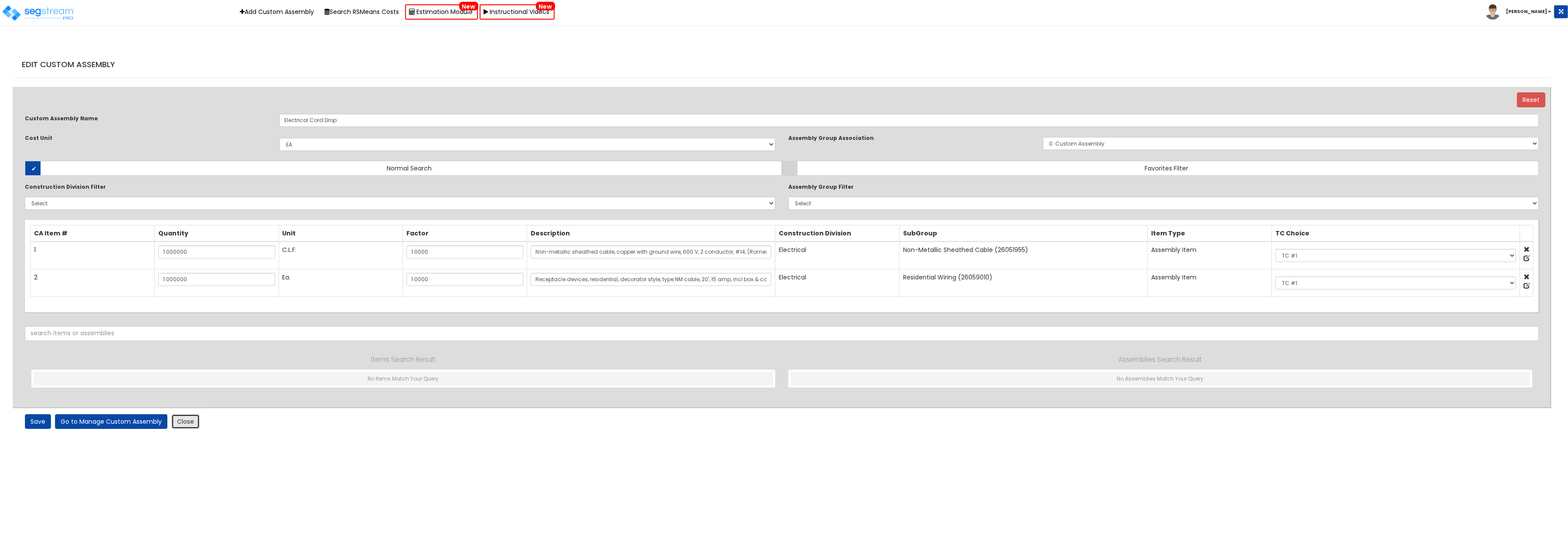
click at [192, 421] on link "Close" at bounding box center [186, 421] width 29 height 15
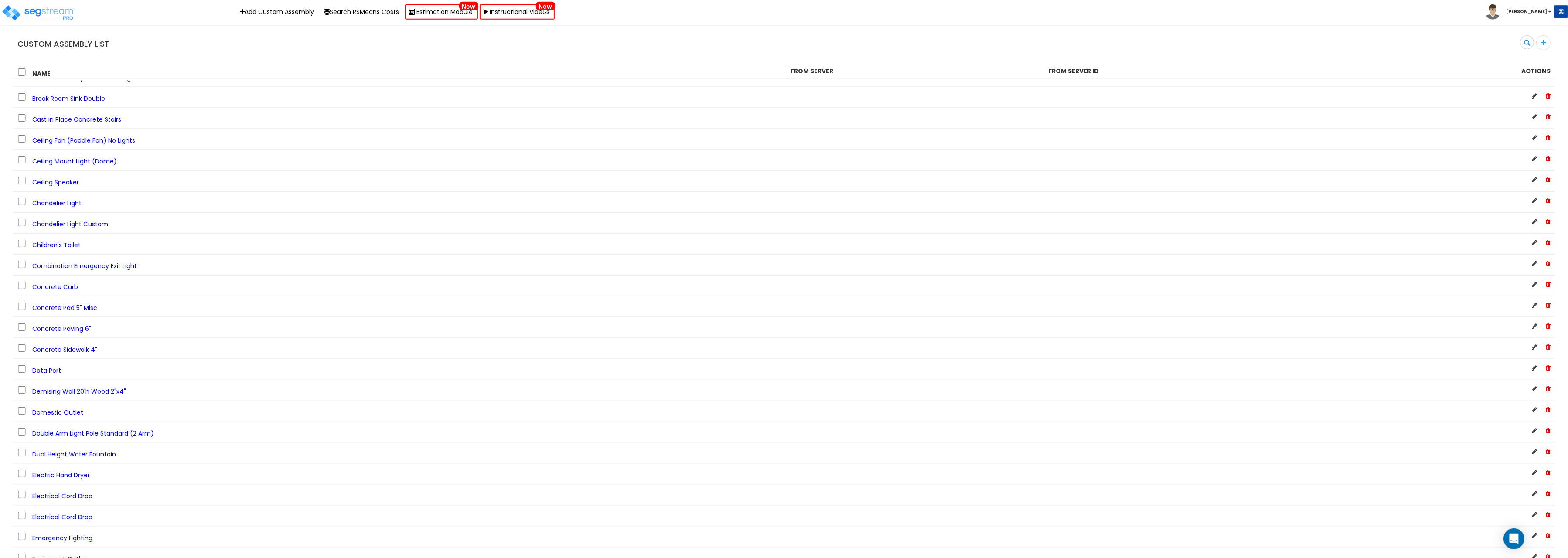
scroll to position [675, 0]
click at [95, 310] on div "Electrical Cord Drop" at bounding box center [397, 309] width 773 height 12
click at [34, 310] on span "Electrical Cord Drop" at bounding box center [62, 311] width 60 height 9
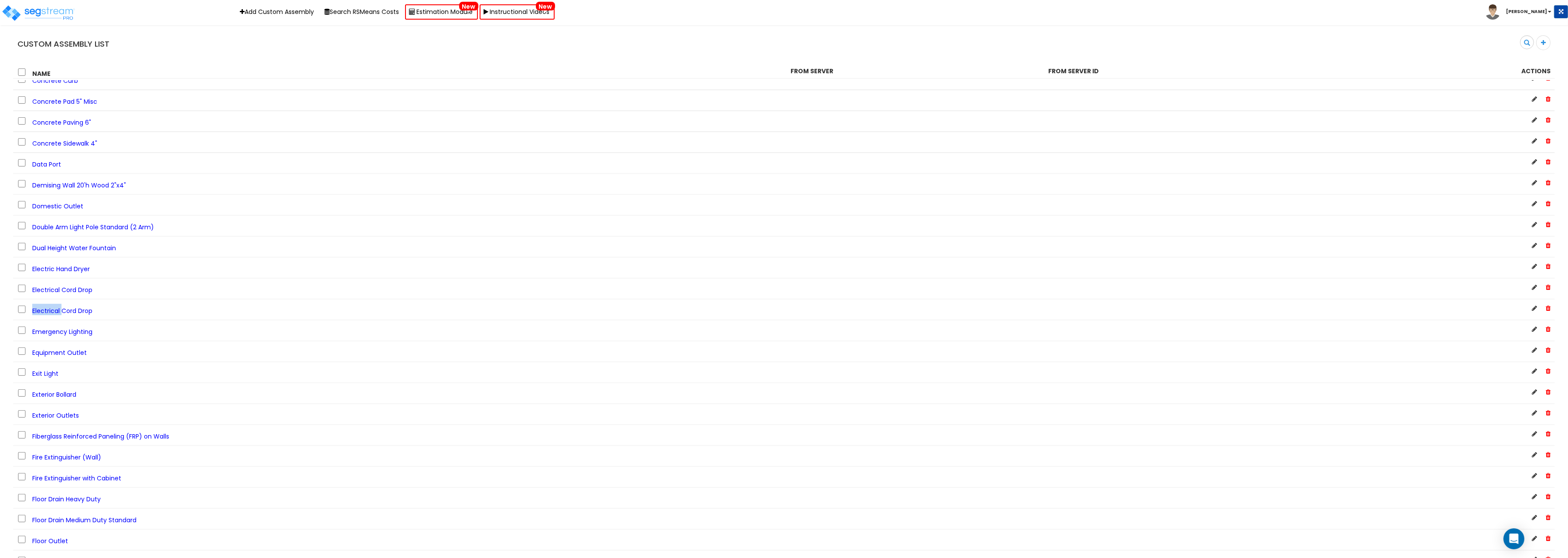
click at [34, 310] on span "Electrical Cord Drop" at bounding box center [62, 311] width 60 height 9
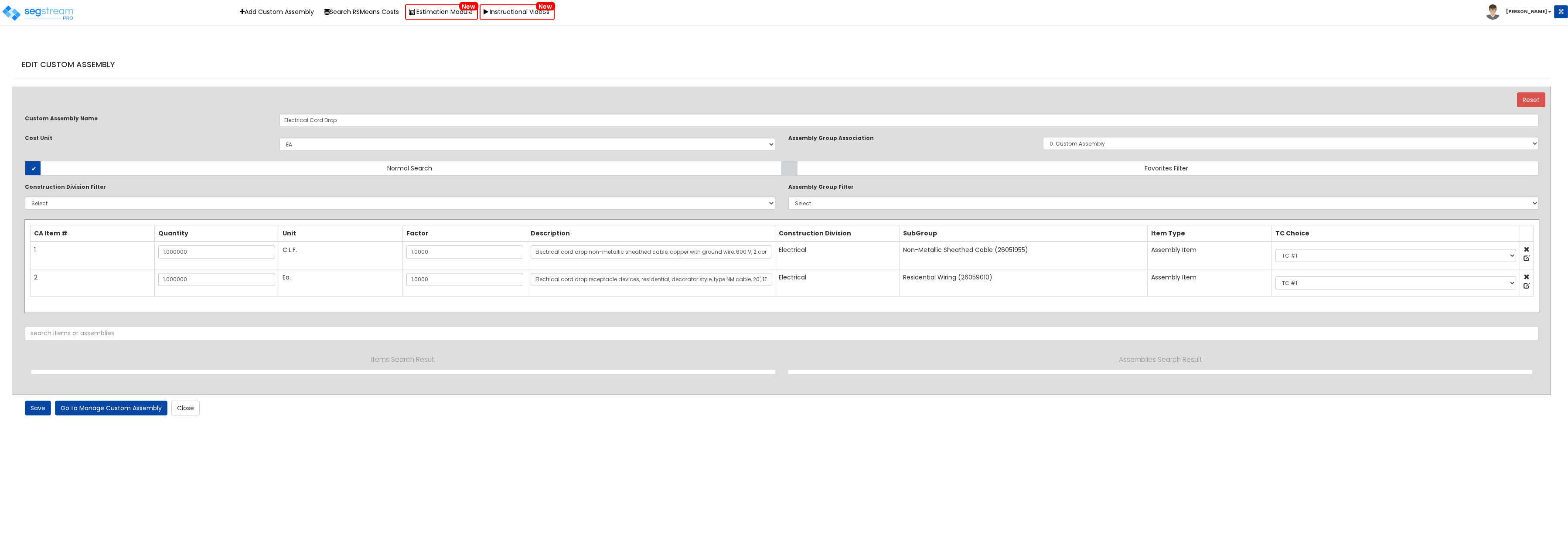
select select "1"
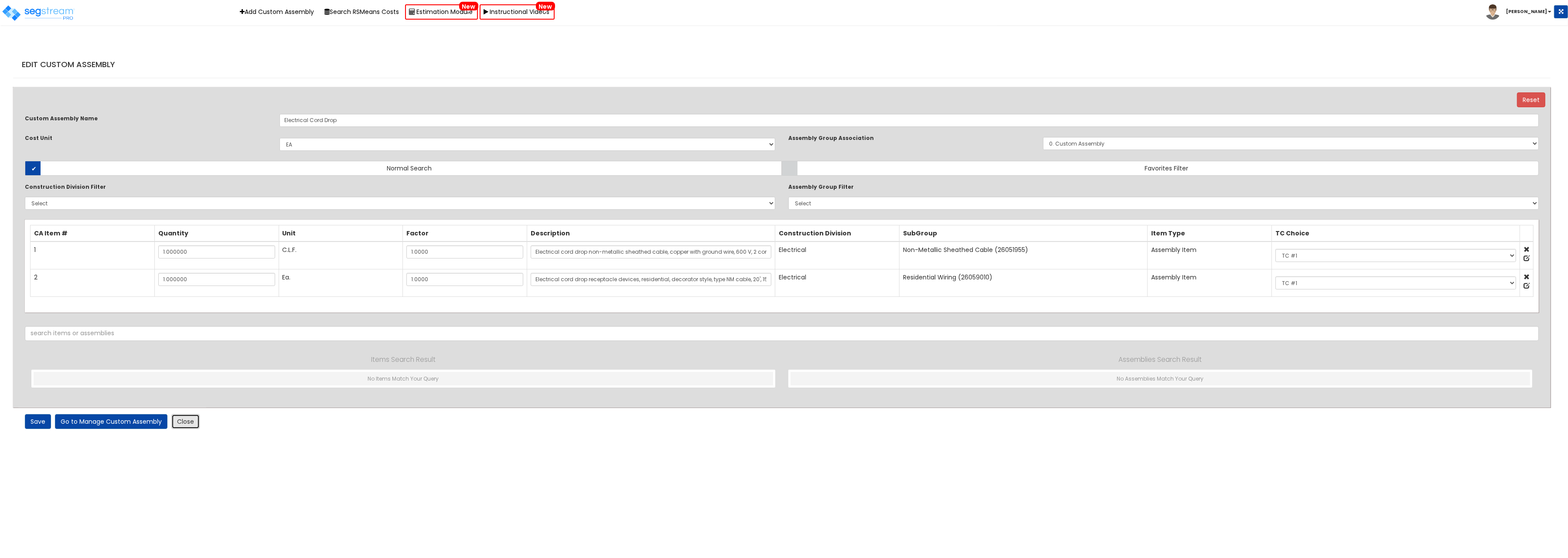
click at [187, 423] on link "Close" at bounding box center [186, 421] width 29 height 15
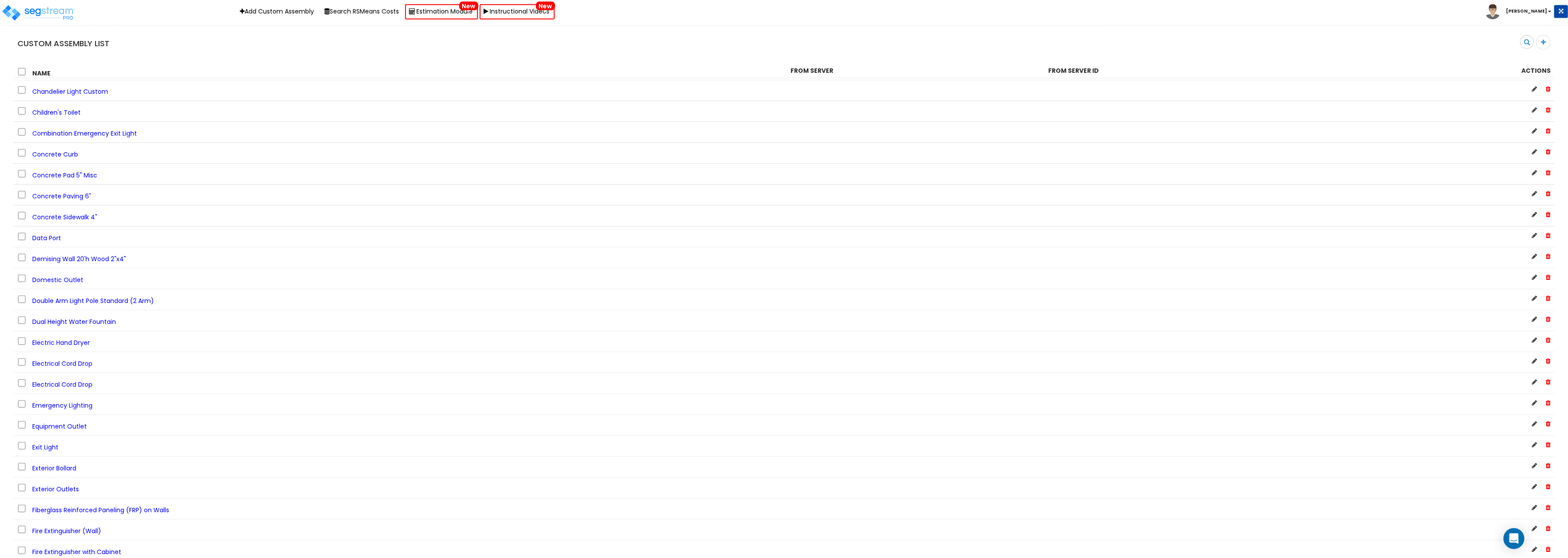
scroll to position [585, 0]
